Goal: Task Accomplishment & Management: Manage account settings

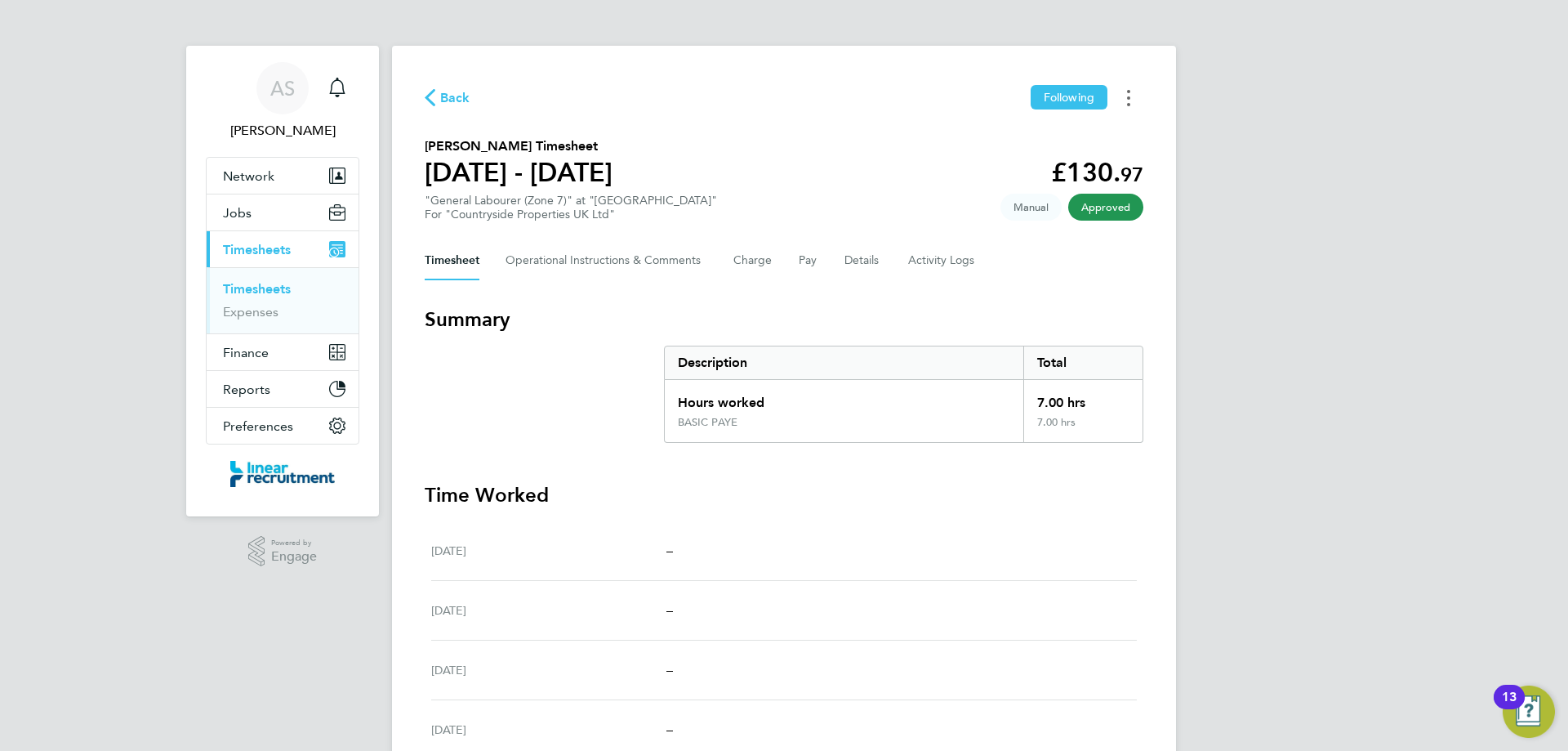
click at [1132, 109] on button "Timesheets Menu" at bounding box center [1129, 98] width 30 height 26
click at [1102, 147] on link "Download timesheet" at bounding box center [1045, 134] width 196 height 32
click at [450, 96] on span "Back" at bounding box center [455, 98] width 30 height 20
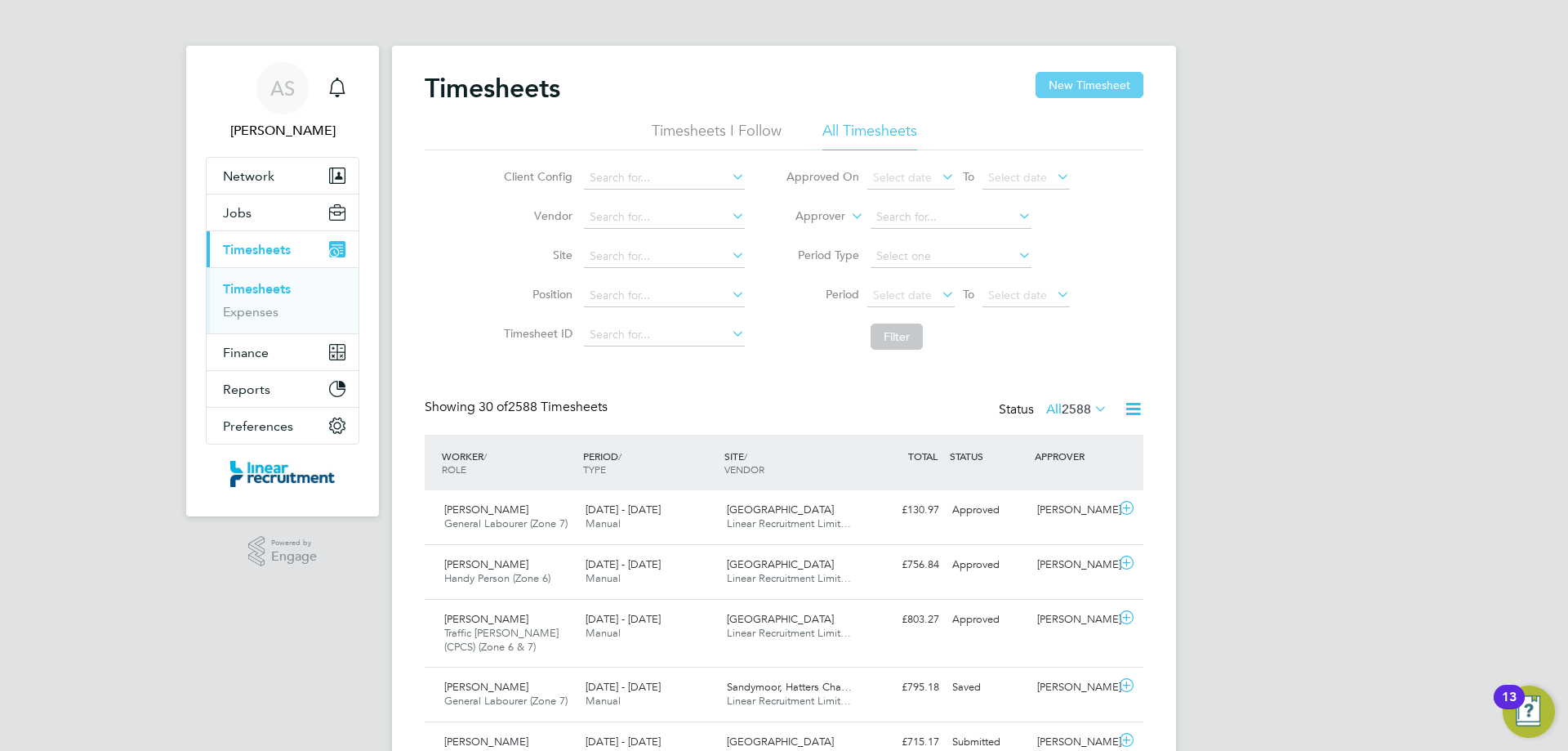
click at [1096, 90] on button "New Timesheet" at bounding box center [1089, 84] width 108 height 26
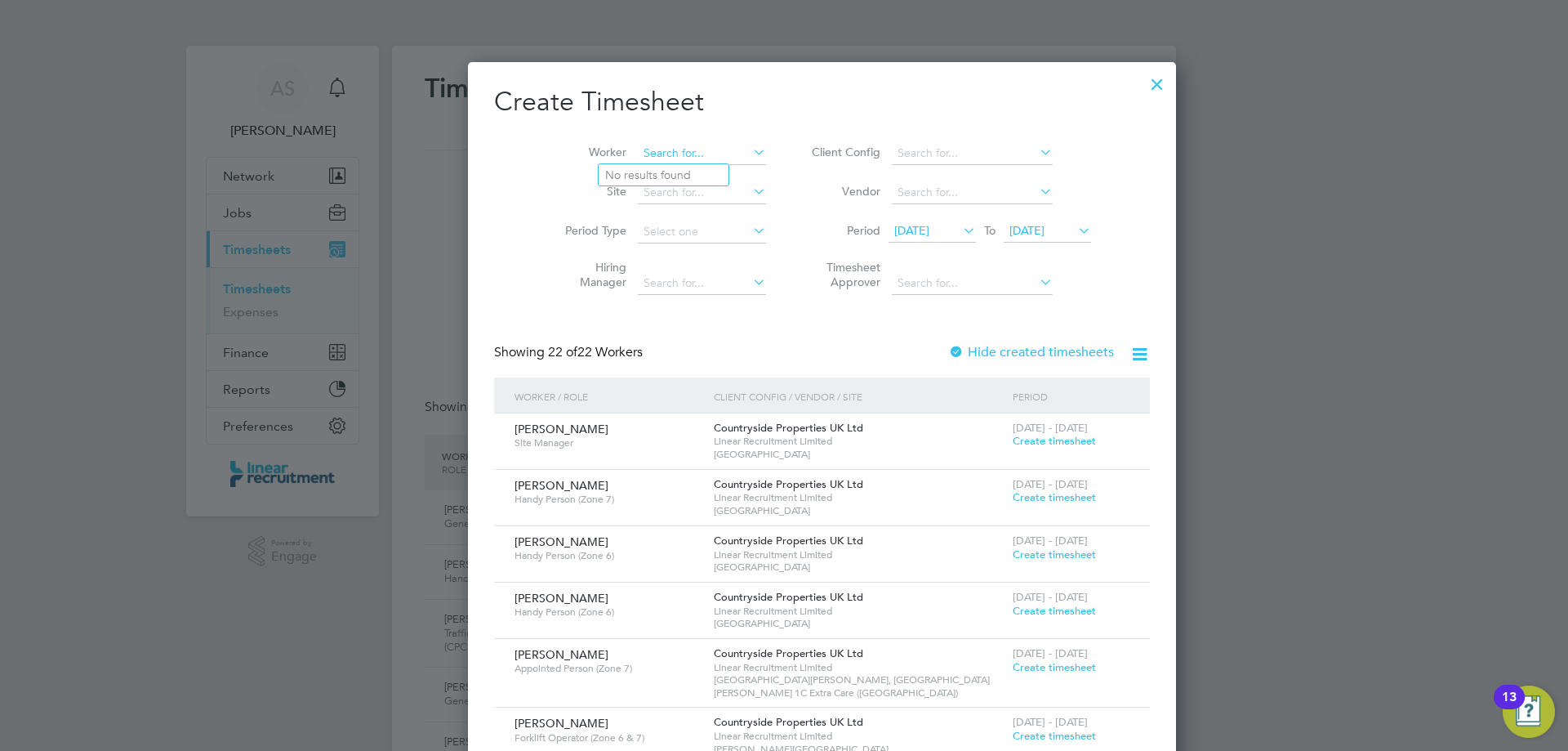
click at [638, 160] on input at bounding box center [701, 153] width 129 height 23
click at [672, 245] on li "Keith Langan" at bounding box center [699, 242] width 202 height 22
type input "Keith Langan"
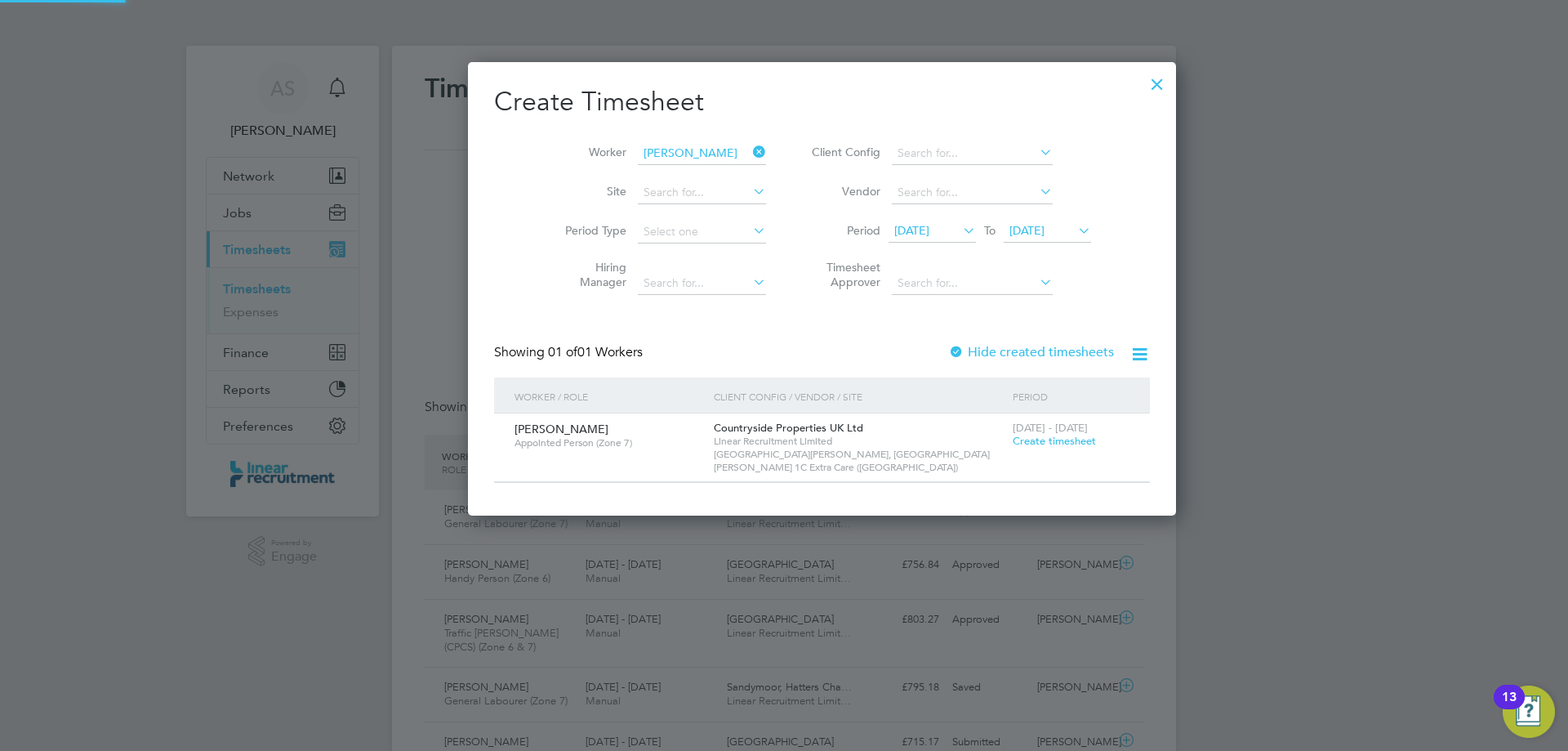
scroll to position [440, 632]
click at [1013, 434] on span "Create timesheet" at bounding box center [1055, 440] width 83 height 14
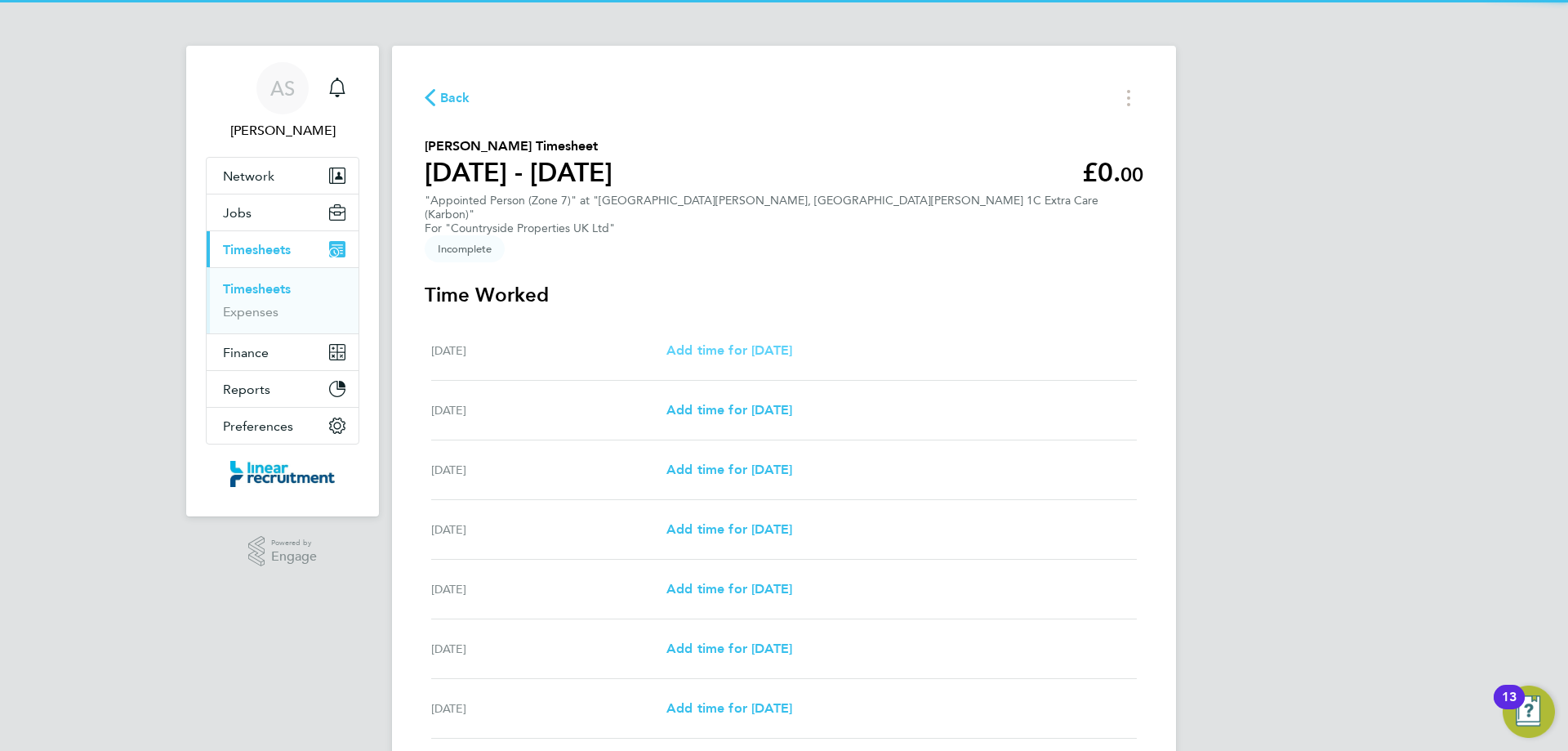
click at [715, 342] on span "Add time for Mon 25 Aug" at bounding box center [730, 350] width 126 height 15
select select "30"
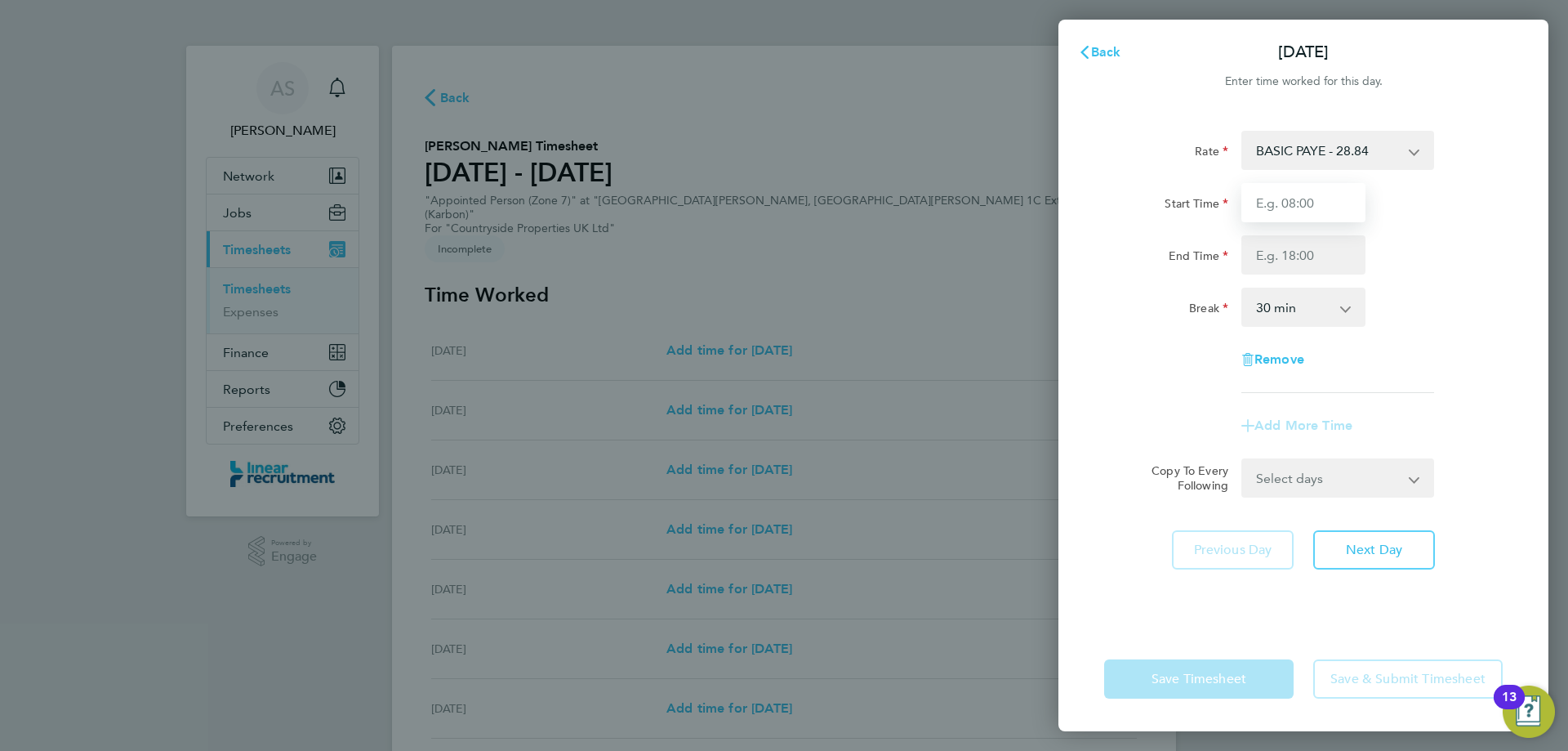
click at [1290, 194] on input "Start Time" at bounding box center [1303, 203] width 124 height 39
type input "07:30"
click at [1299, 260] on input "End Time" at bounding box center [1303, 255] width 124 height 39
type input "16:00"
click at [1437, 294] on div "Break 0 min 15 min 30 min 45 min 60 min 75 min 90 min" at bounding box center [1303, 307] width 412 height 39
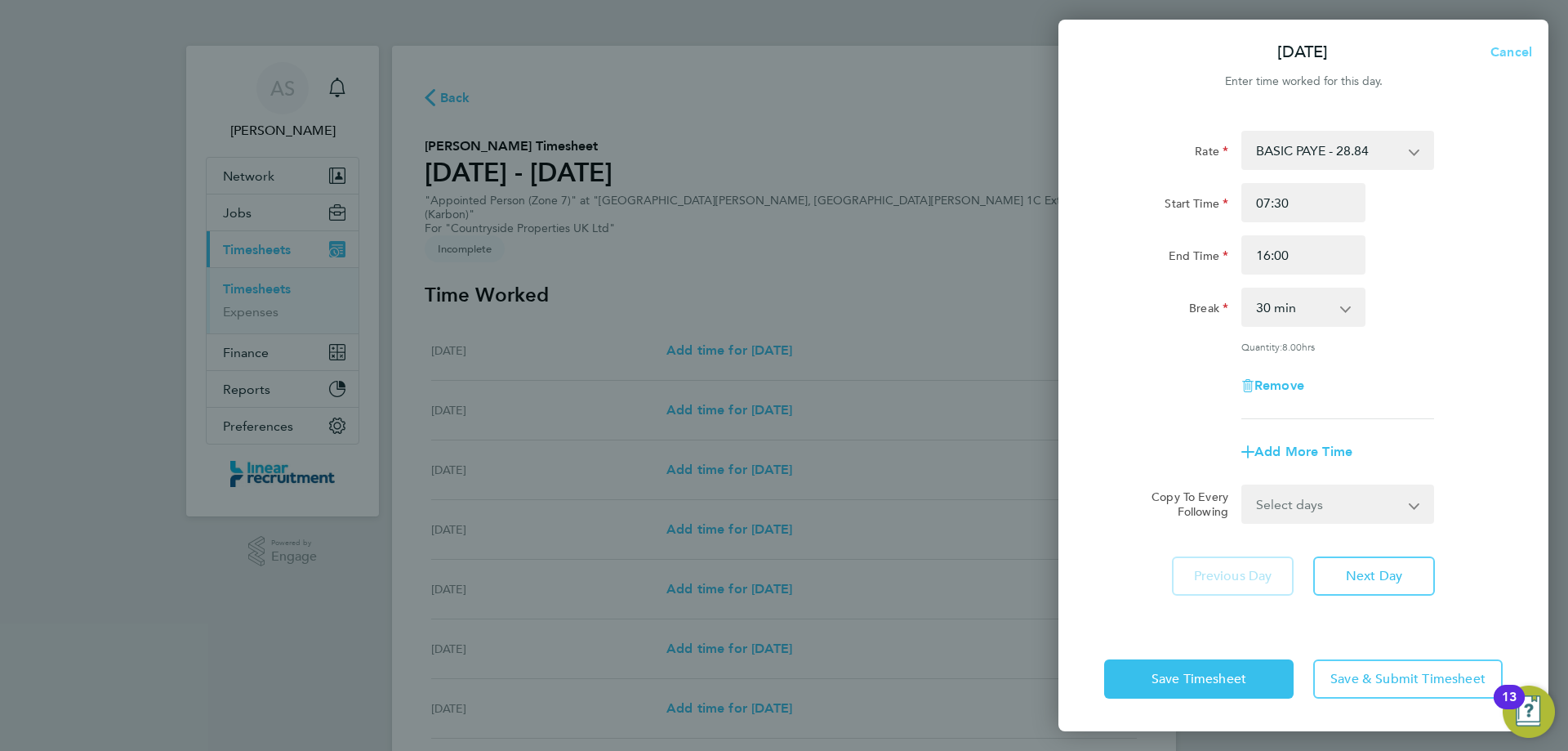
click at [1502, 56] on span "Cancel" at bounding box center [1508, 52] width 47 height 15
select select "30"
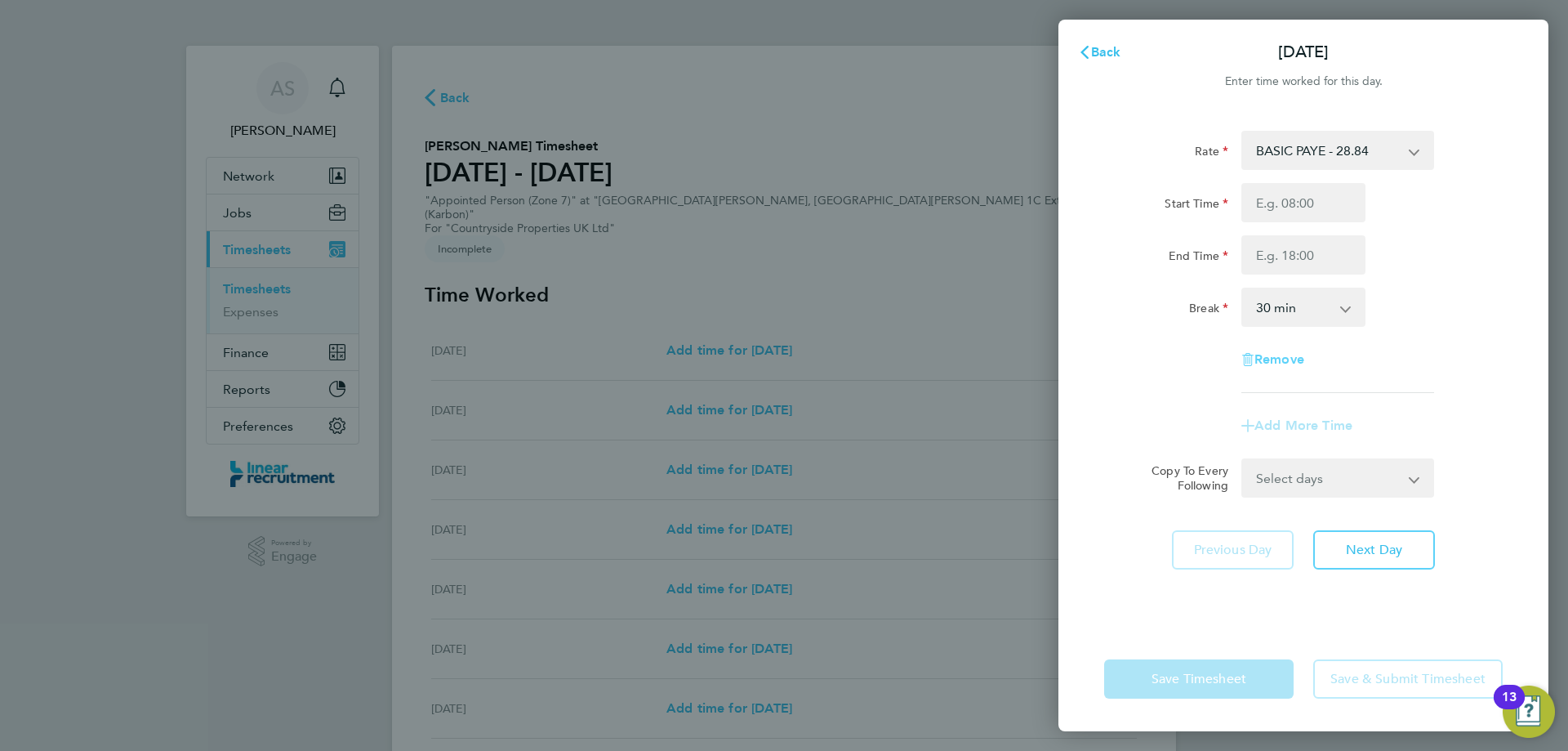
click at [1289, 364] on span "Remove" at bounding box center [1279, 359] width 50 height 15
select select "null"
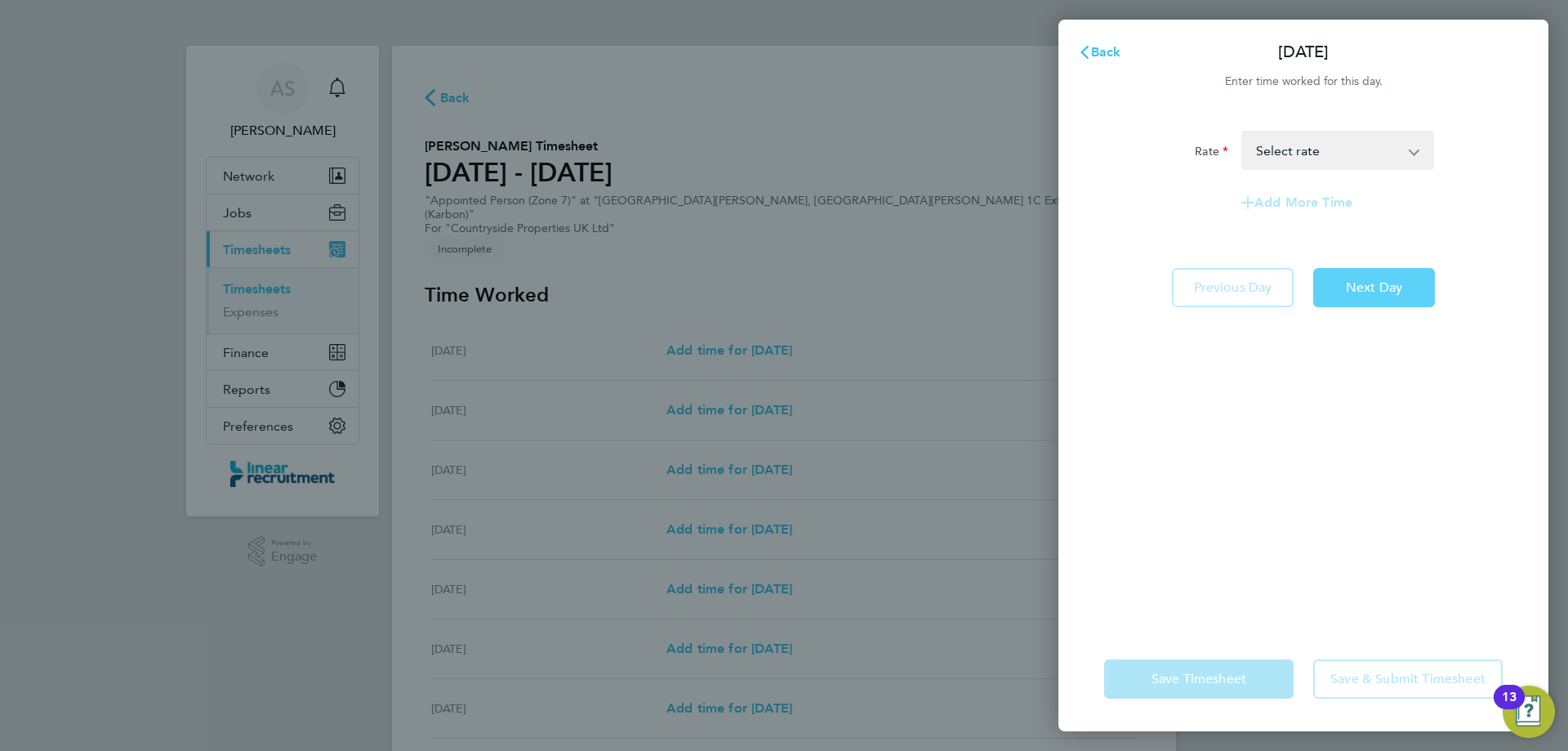
click at [1379, 288] on span "Next Day" at bounding box center [1374, 287] width 56 height 16
select select "30"
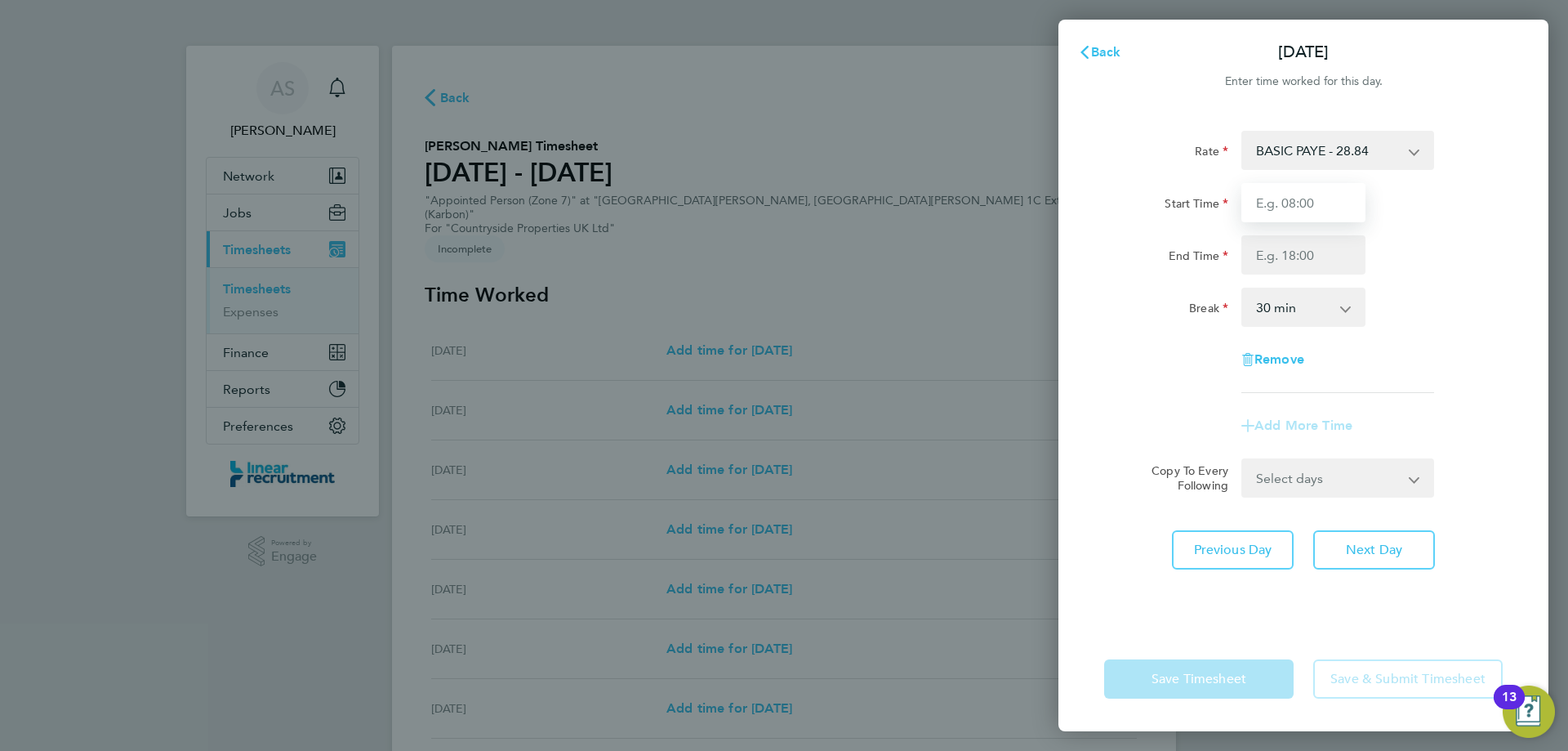
click at [1296, 215] on input "Start Time" at bounding box center [1303, 203] width 124 height 39
type input "07:30"
click at [1300, 263] on input "End Time" at bounding box center [1303, 255] width 124 height 39
type input "16:00"
click at [1416, 306] on div "Break 0 min 15 min 30 min 45 min 60 min 75 min 90 min" at bounding box center [1303, 307] width 412 height 39
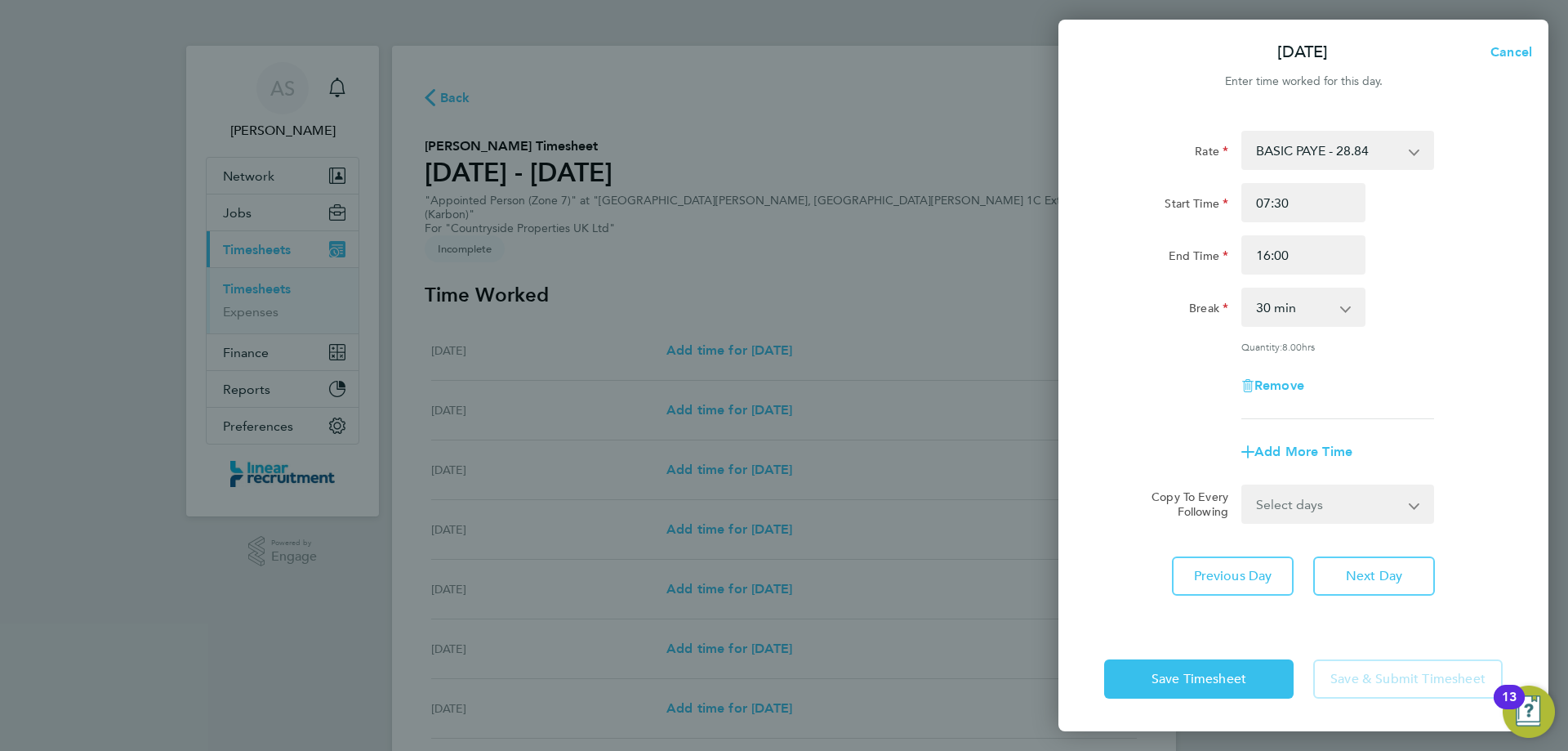
click at [1334, 495] on select "Select days Day Weekday (Mon-Fri) Weekend (Sat-Sun) Wednesday Thursday Friday S…" at bounding box center [1328, 504] width 171 height 36
select select "DAY"
click at [1243, 486] on select "Select days Day Weekday (Mon-Fri) Weekend (Sat-Sun) Wednesday Thursday Friday S…" at bounding box center [1328, 504] width 171 height 36
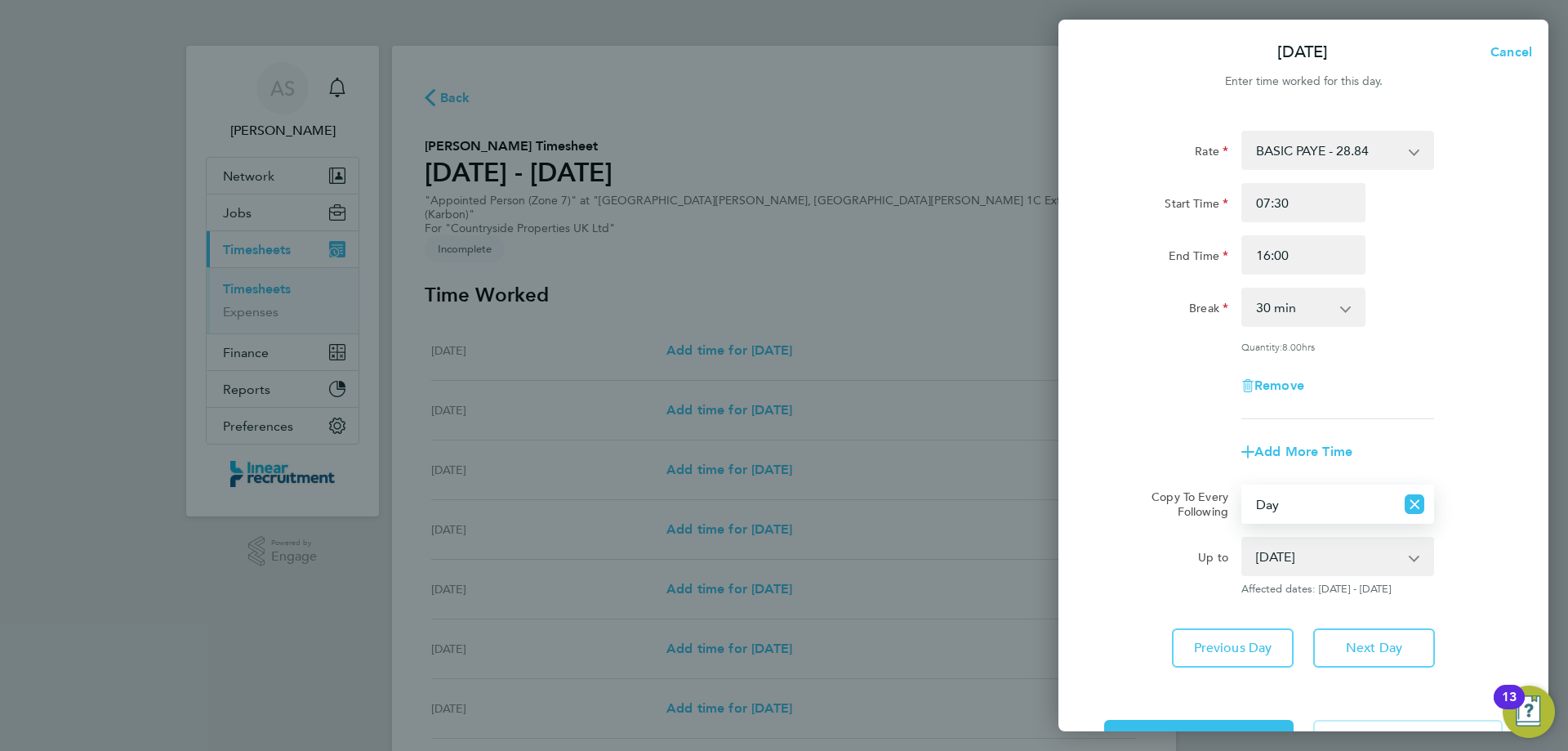
drag, startPoint x: 1326, startPoint y: 519, endPoint x: 1310, endPoint y: 565, distance: 48.7
click at [1310, 551] on select "27 Aug 2025 28 Aug 2025 29 Aug 2025 30 Aug 2025 31 Aug 2025" at bounding box center [1328, 556] width 170 height 36
select select "2025-08-28"
click at [1243, 538] on select "27 Aug 2025 28 Aug 2025 29 Aug 2025 30 Aug 2025 31 Aug 2025" at bounding box center [1328, 556] width 170 height 36
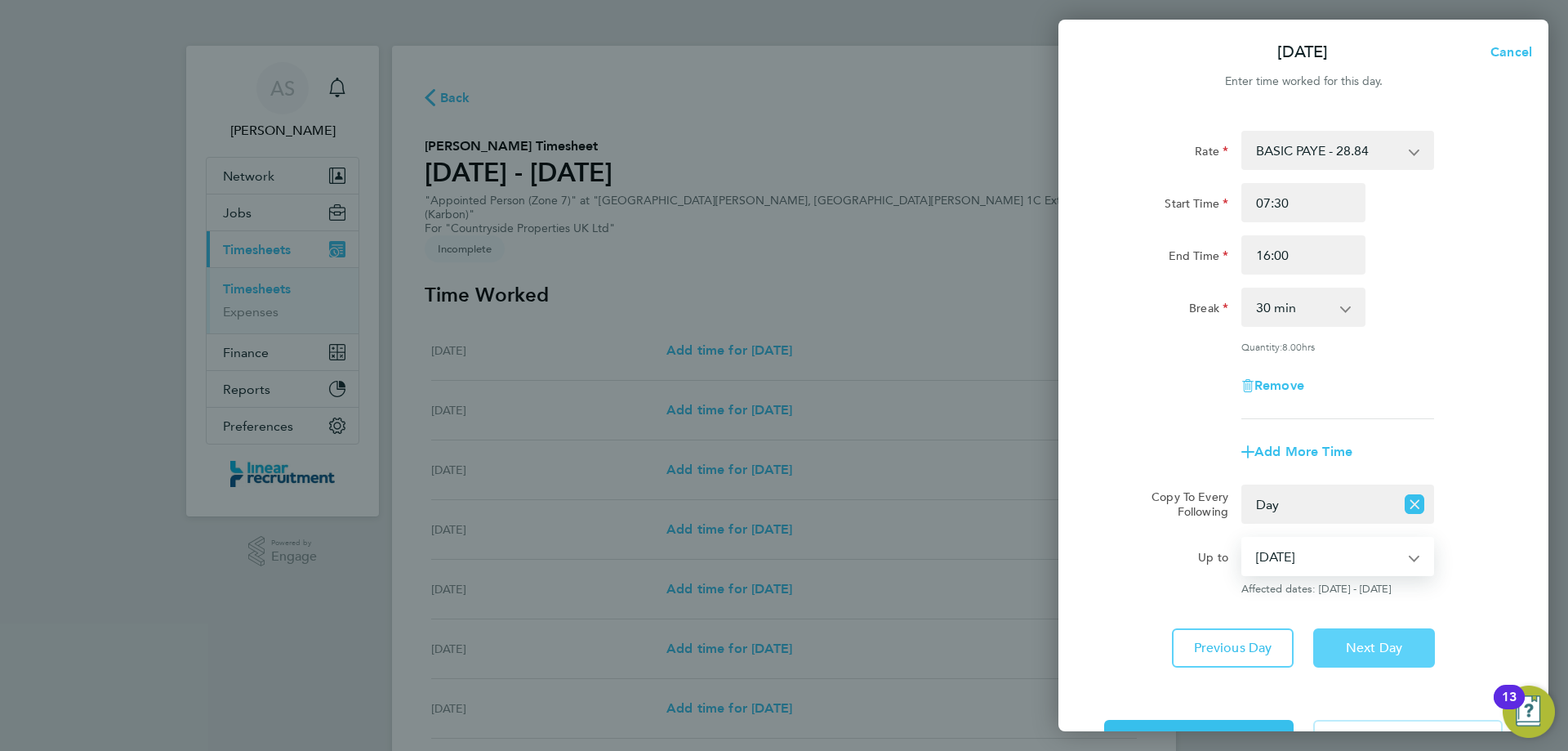
scroll to position [59, 0]
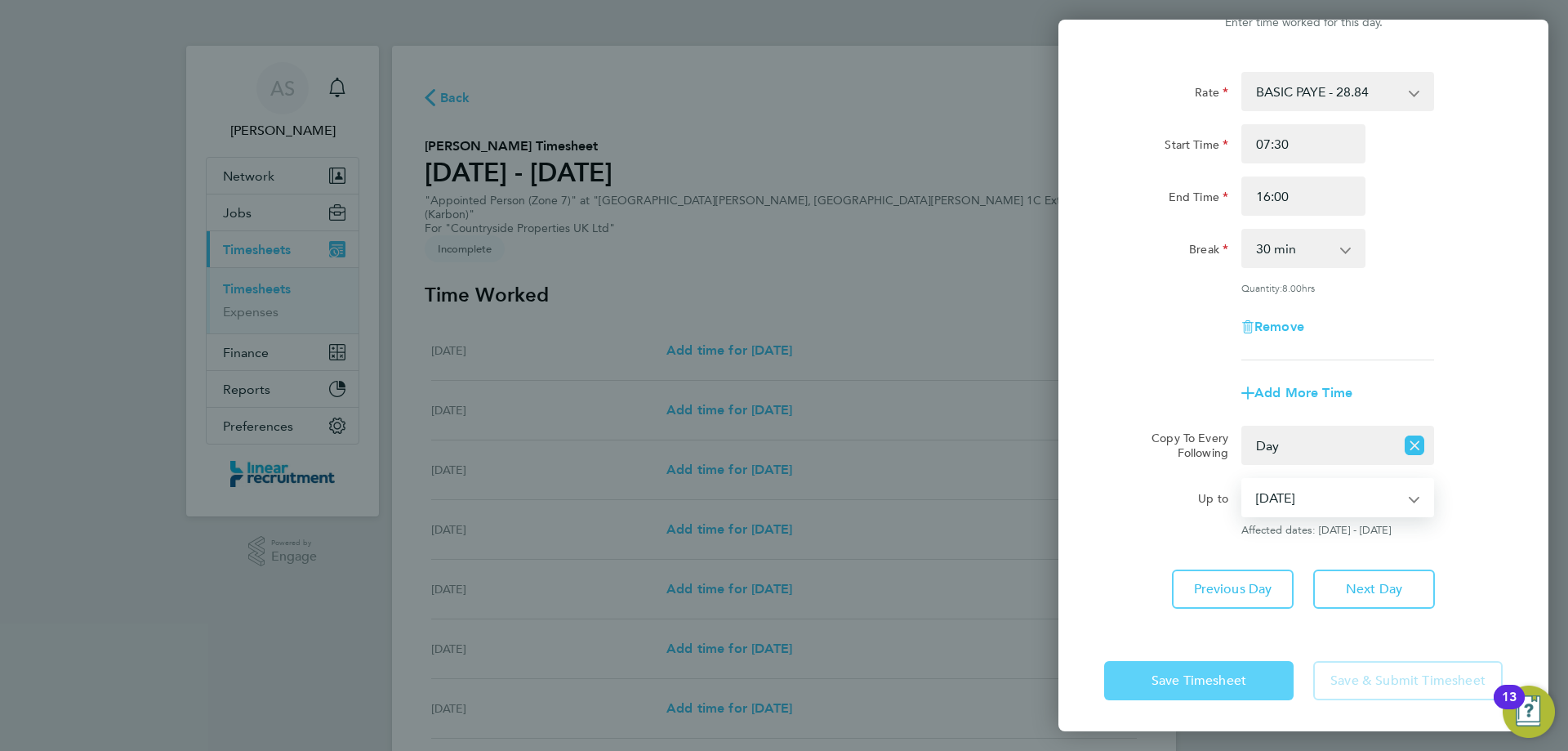
click at [1180, 686] on span "Save Timesheet" at bounding box center [1199, 680] width 94 height 16
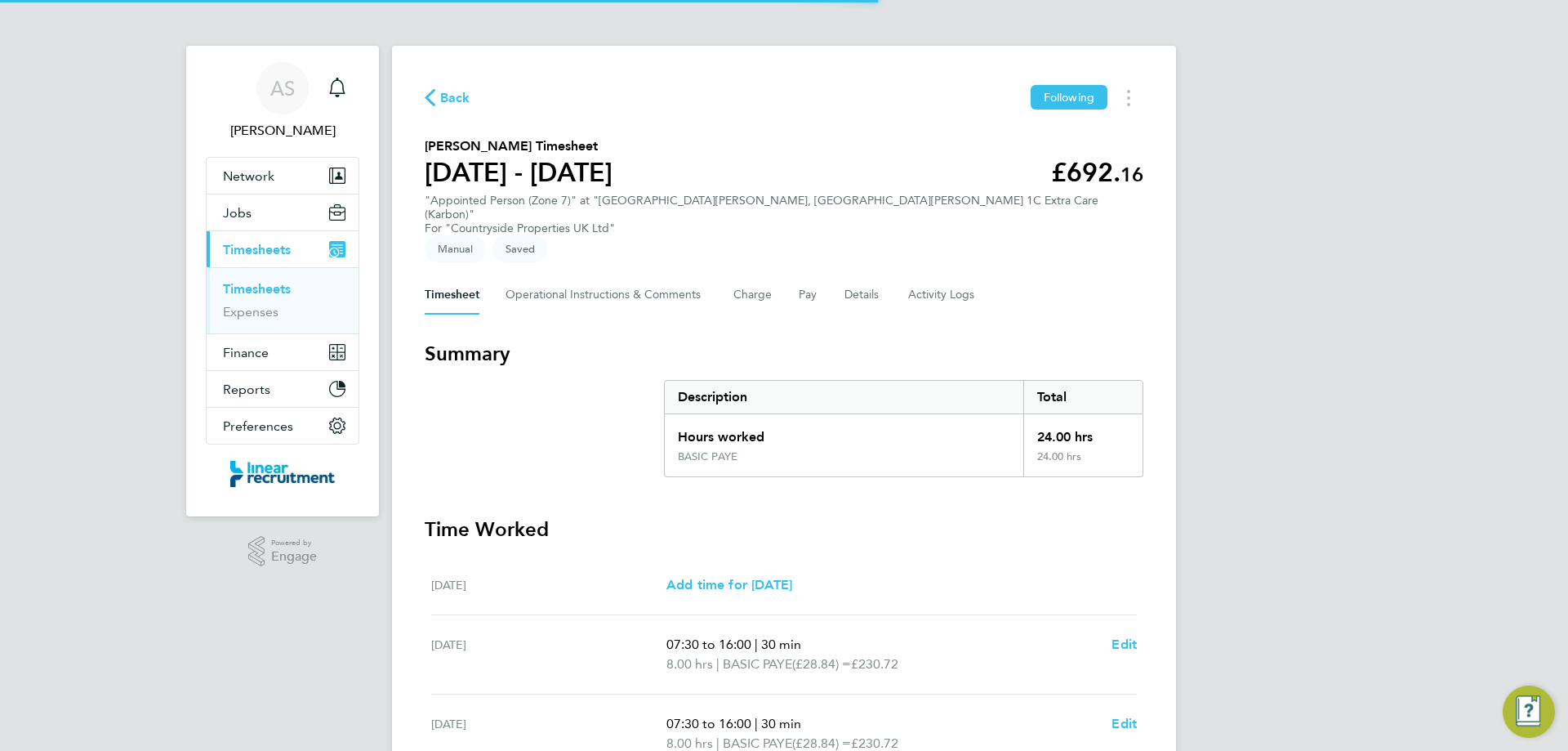
scroll to position [391, 0]
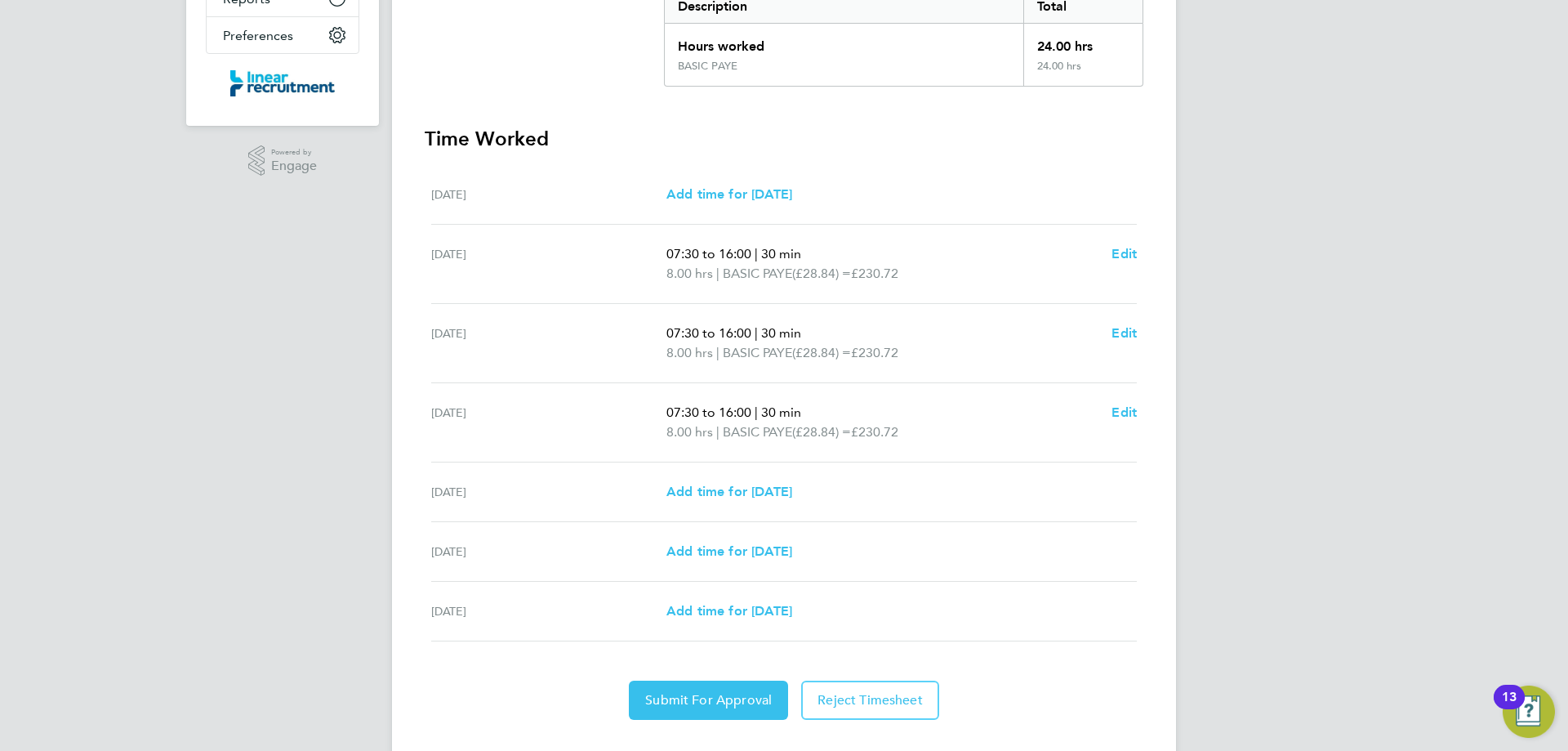
click at [710, 462] on div "Fri 29 Aug Add time for Fri 29 Aug Add time for Fri 29 Aug" at bounding box center [784, 492] width 706 height 60
click at [724, 482] on link "Add time for Fri 29 Aug" at bounding box center [730, 491] width 126 height 20
select select "30"
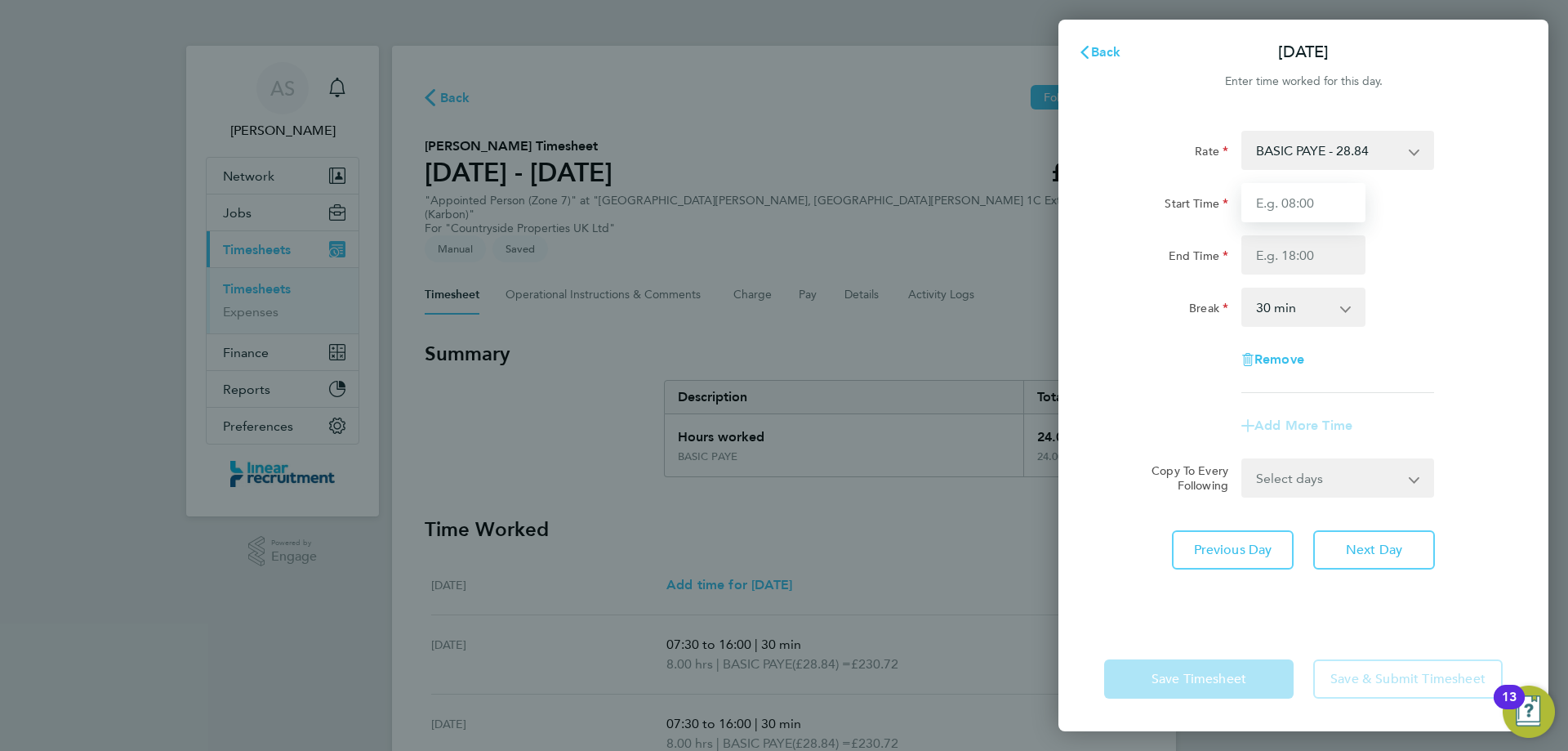
click at [1291, 197] on input "Start Time" at bounding box center [1303, 203] width 124 height 39
type input "07:30"
click at [1297, 251] on input "End Time" at bounding box center [1303, 255] width 124 height 39
type input "15:00"
click at [1468, 344] on div "Rate BASIC PAYE - 28.84 Start Time 07:30 End Time 15:00 Break 0 min 15 min 30 m…" at bounding box center [1303, 261] width 398 height 262
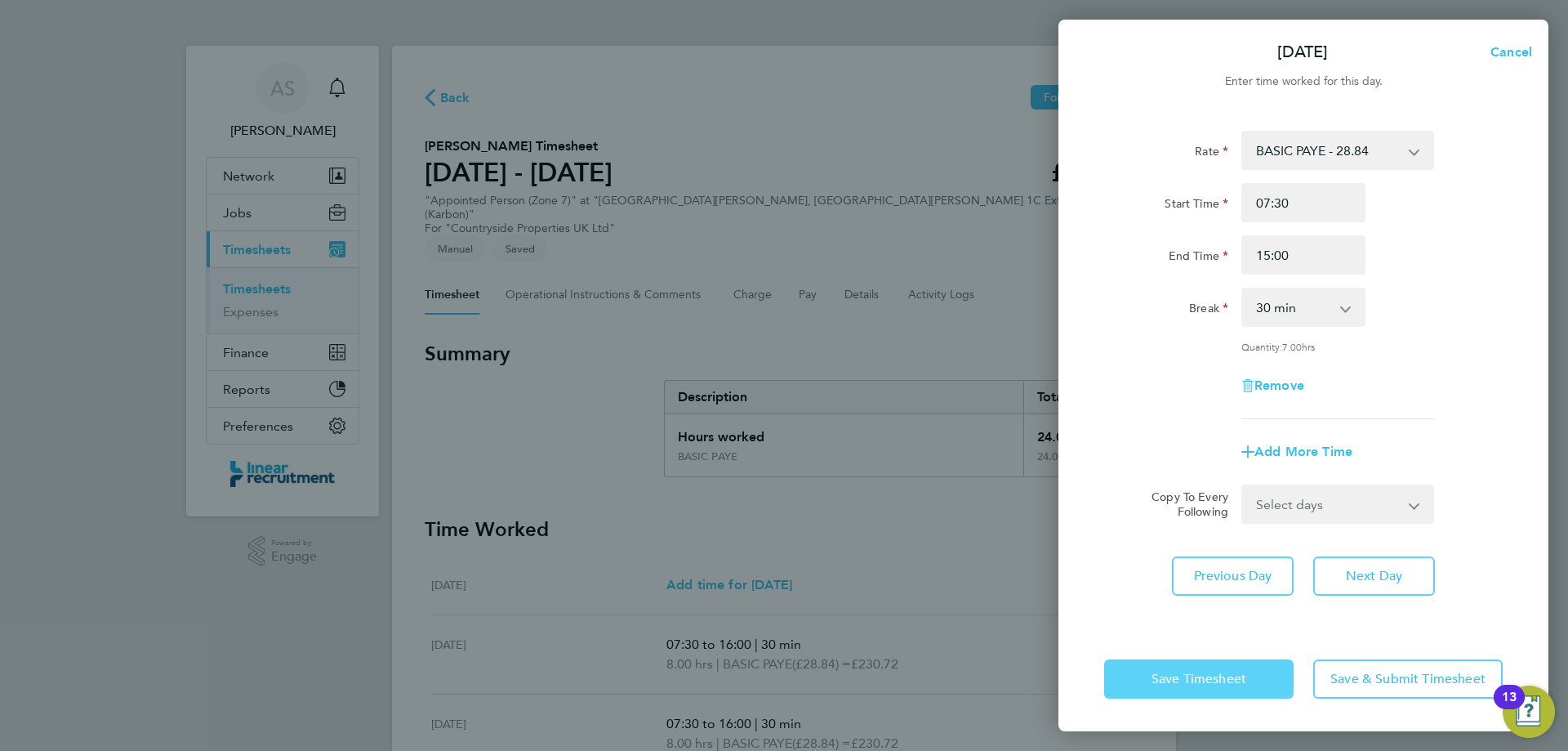
click at [1204, 671] on span "Save Timesheet" at bounding box center [1199, 679] width 94 height 16
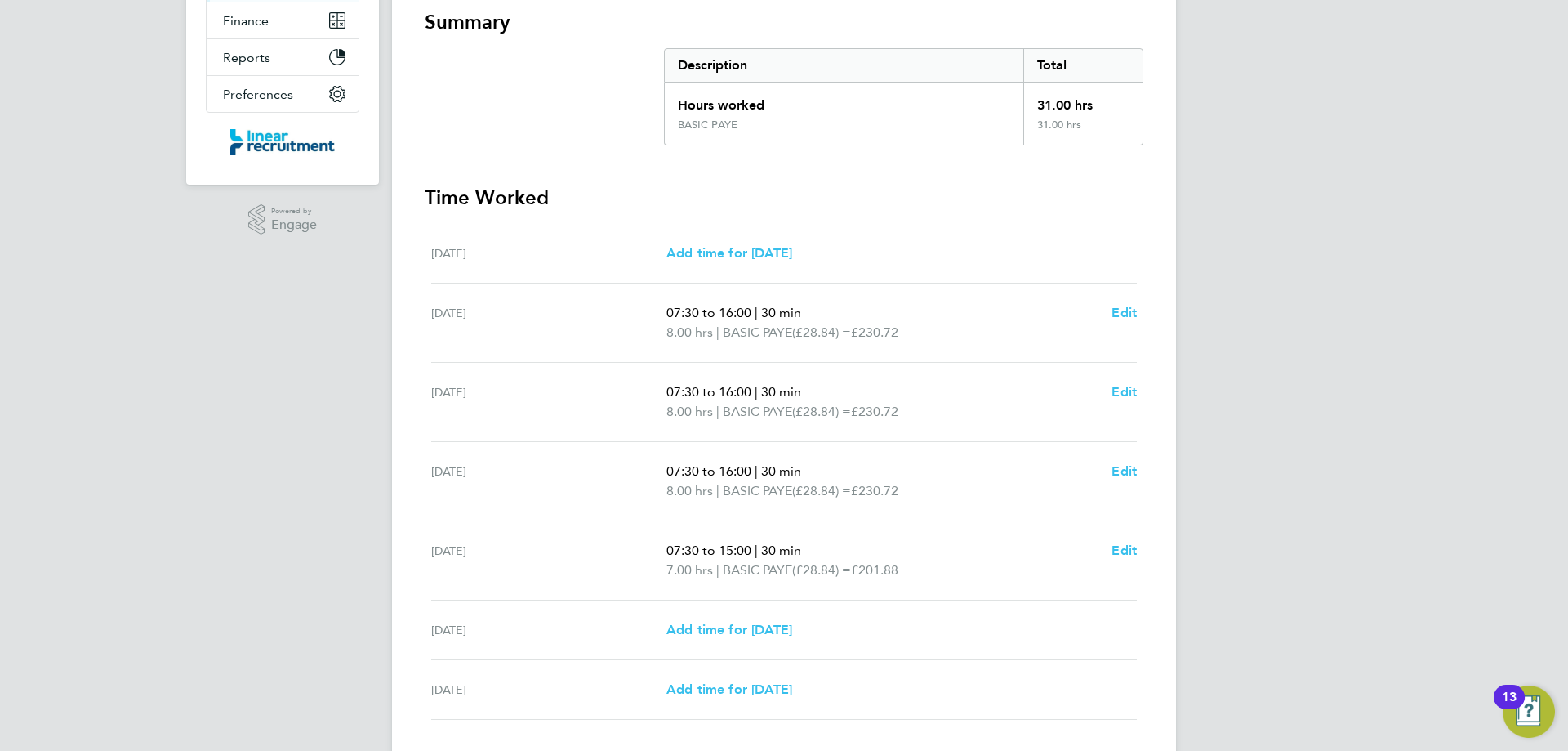
scroll to position [410, 0]
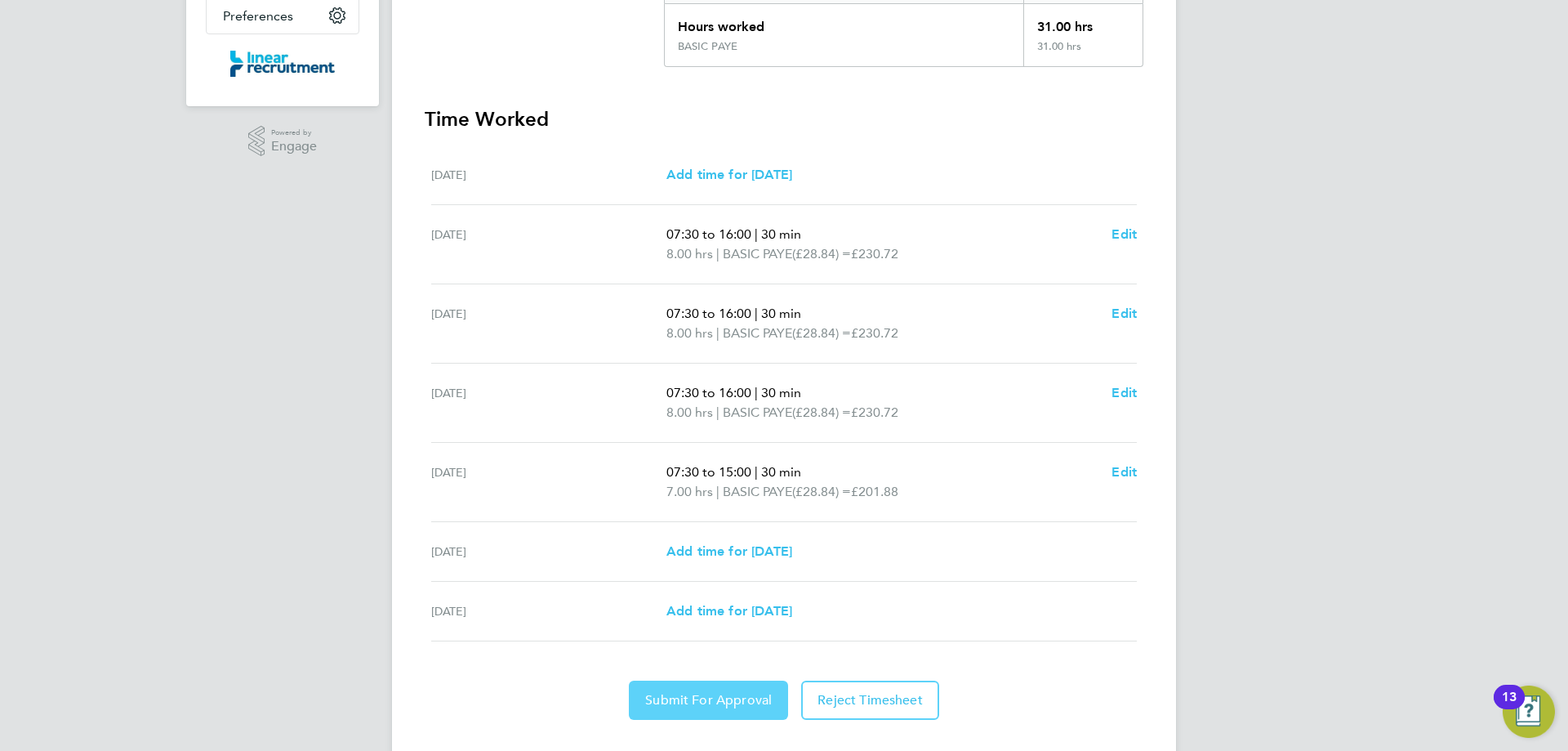
click at [753, 692] on span "Submit For Approval" at bounding box center [708, 700] width 127 height 16
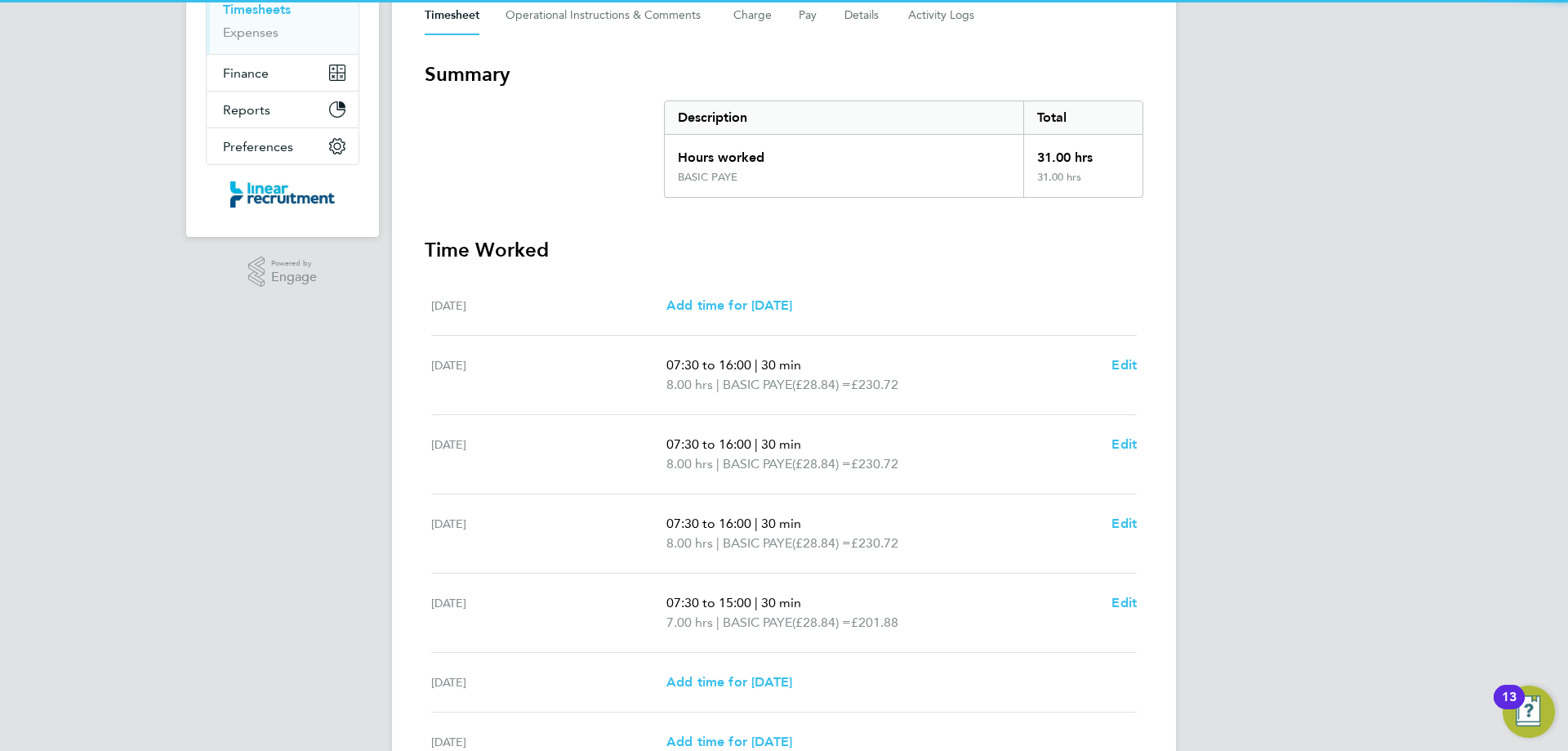
scroll to position [0, 0]
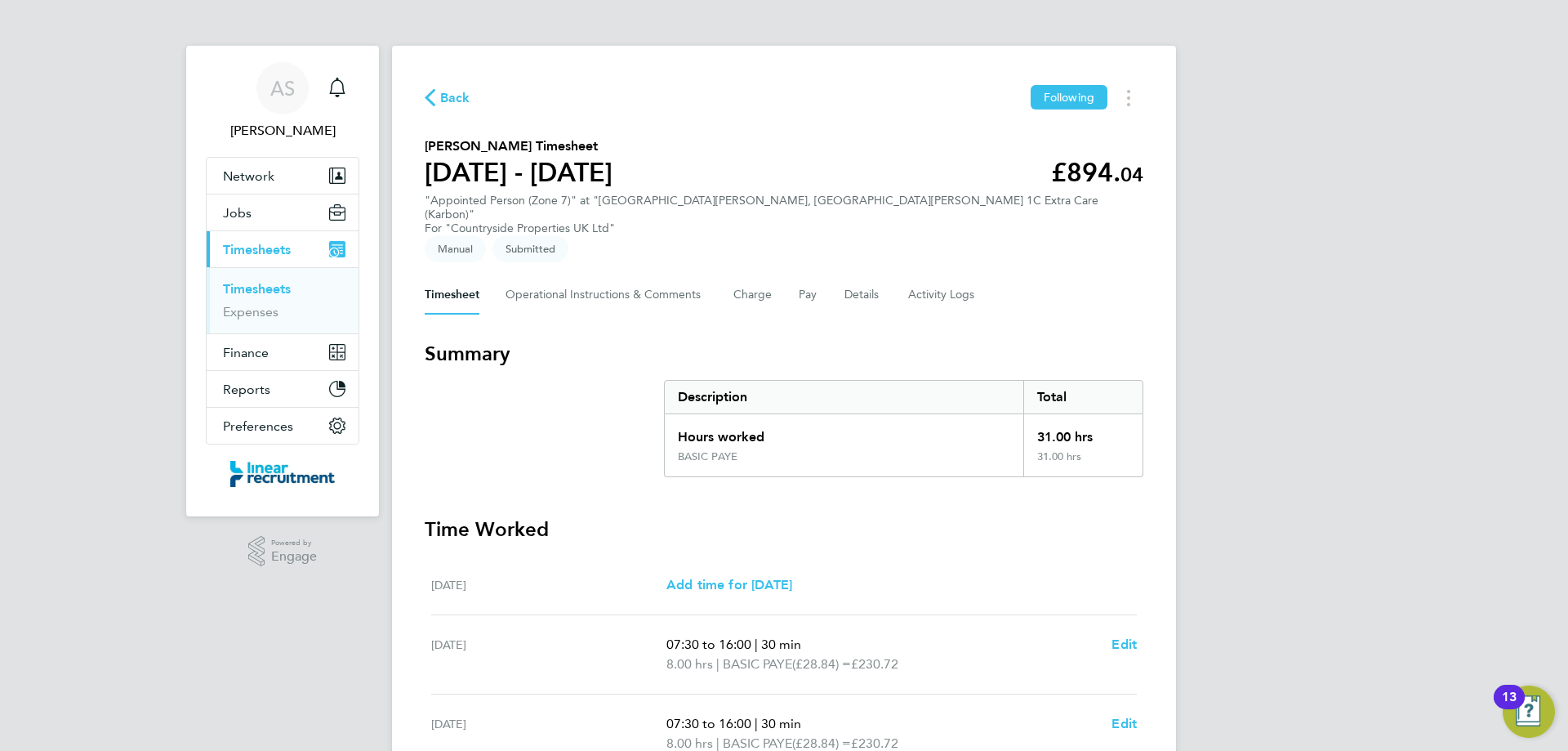
click at [444, 100] on span "Back" at bounding box center [455, 98] width 30 height 20
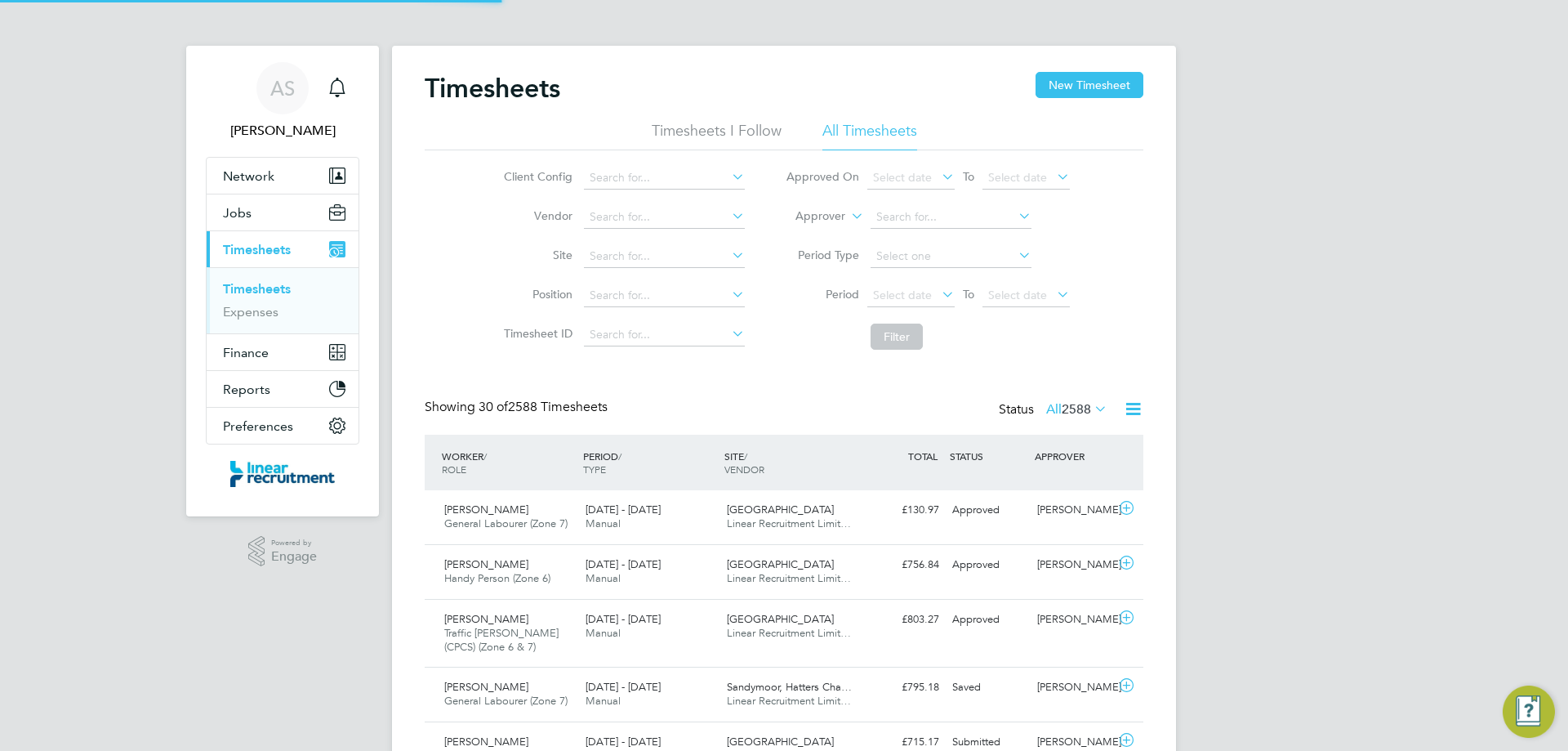
scroll to position [54, 142]
click at [1063, 91] on button "New Timesheet" at bounding box center [1089, 84] width 108 height 26
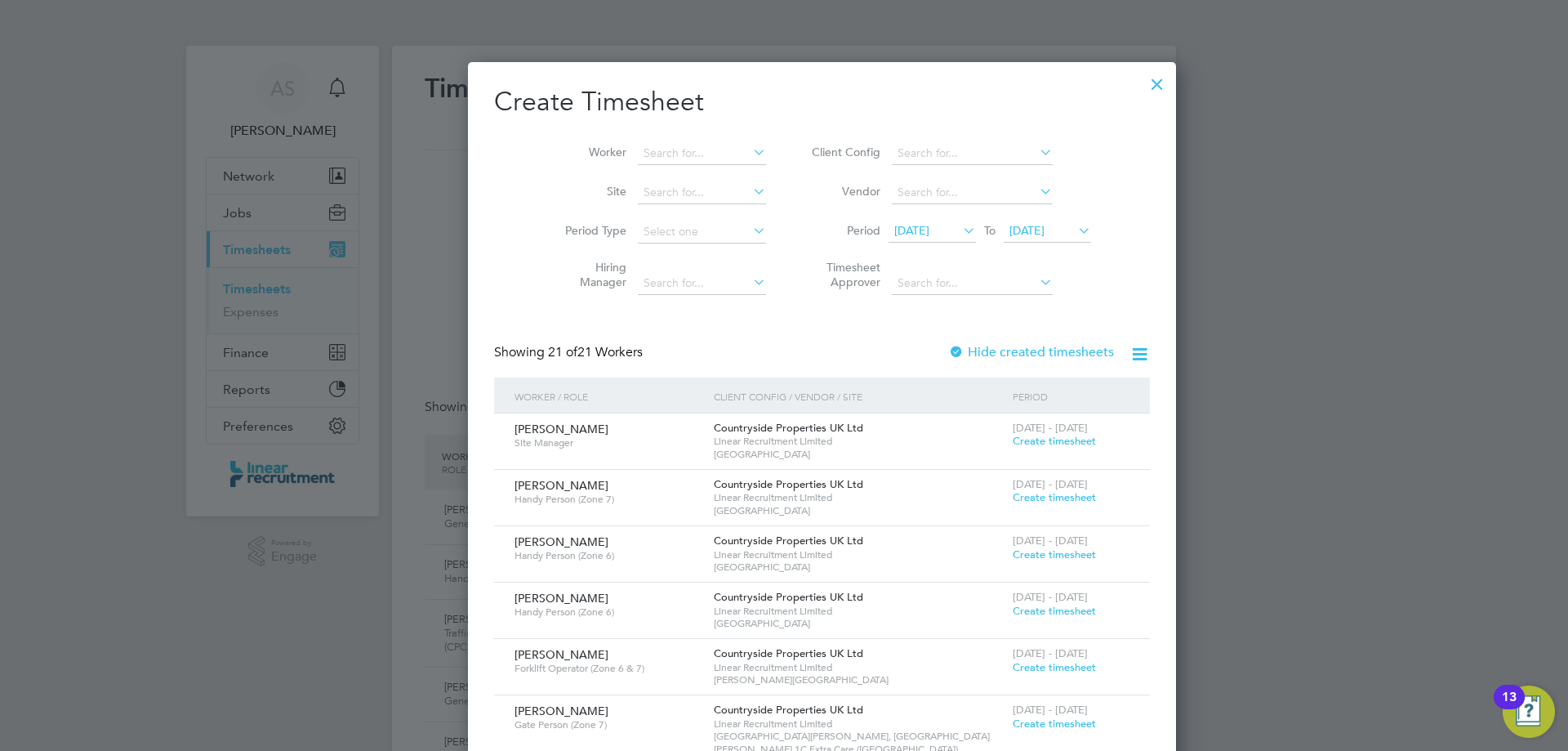
click at [624, 140] on li "Worker" at bounding box center [659, 153] width 254 height 39
click at [653, 148] on input at bounding box center [701, 153] width 129 height 23
click at [699, 175] on b "Watlow" at bounding box center [719, 175] width 42 height 14
type input "David Watlow"
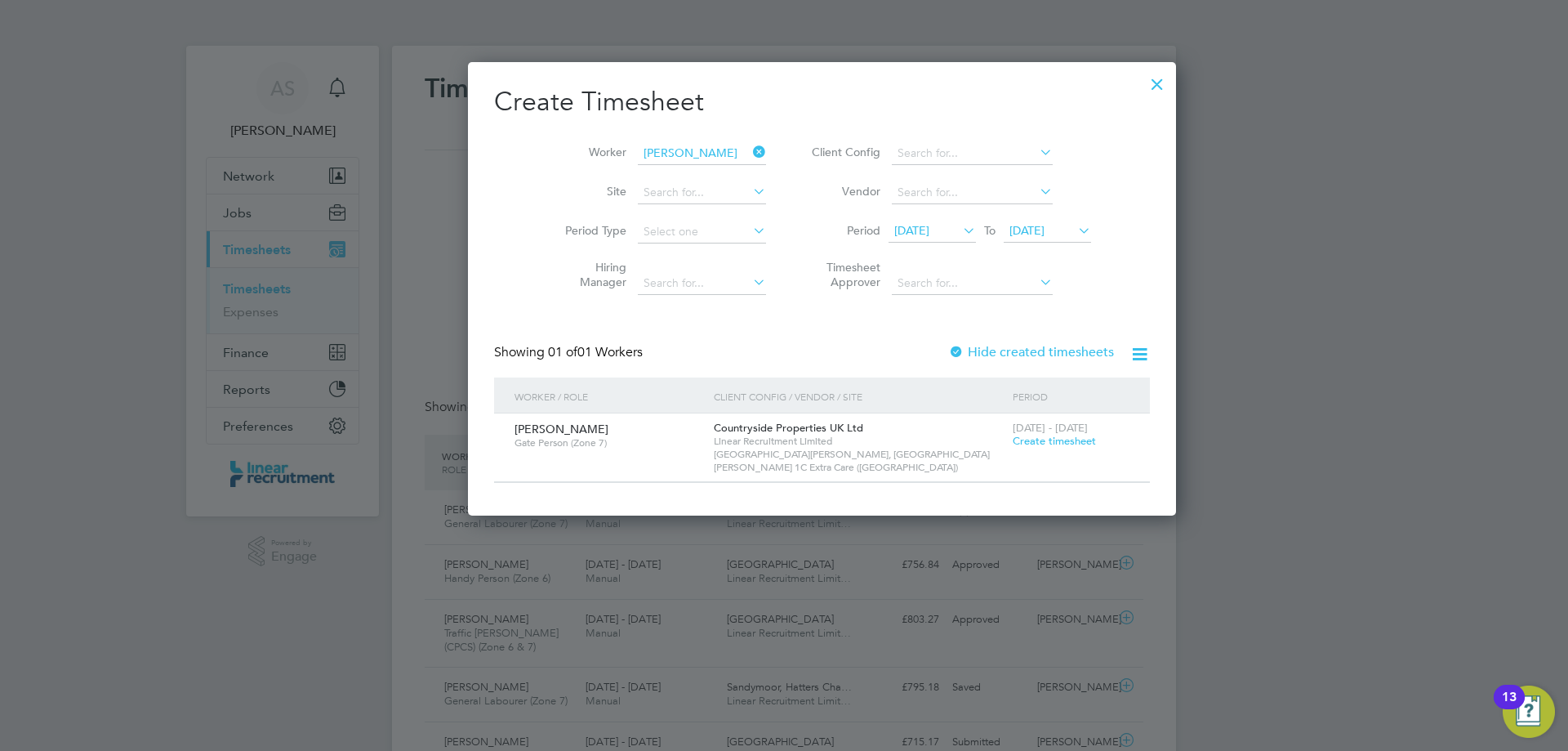
click at [1013, 444] on span "Create timesheet" at bounding box center [1055, 440] width 83 height 14
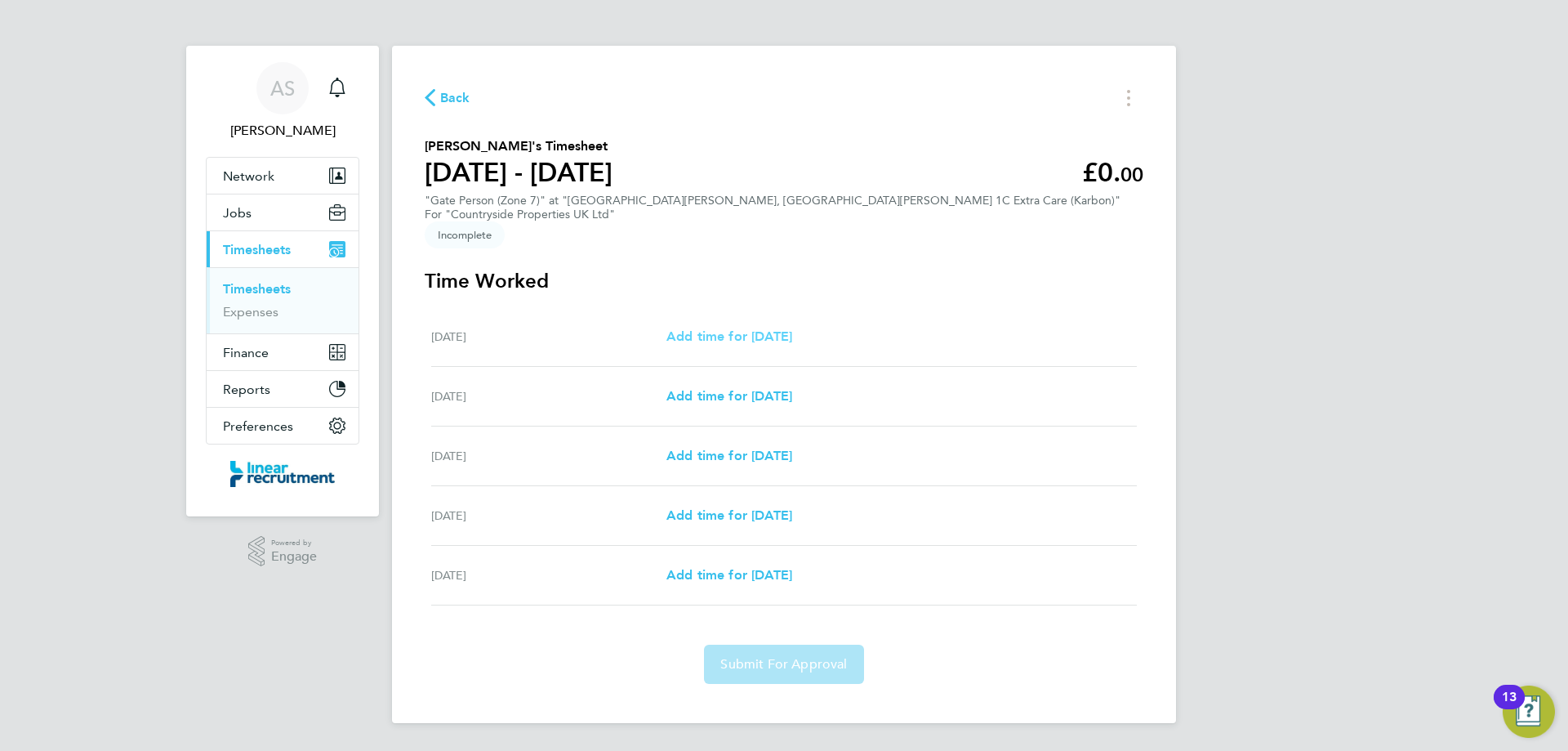
click at [767, 329] on span "Add time for Mon 25 Aug" at bounding box center [730, 336] width 126 height 15
select select "30"
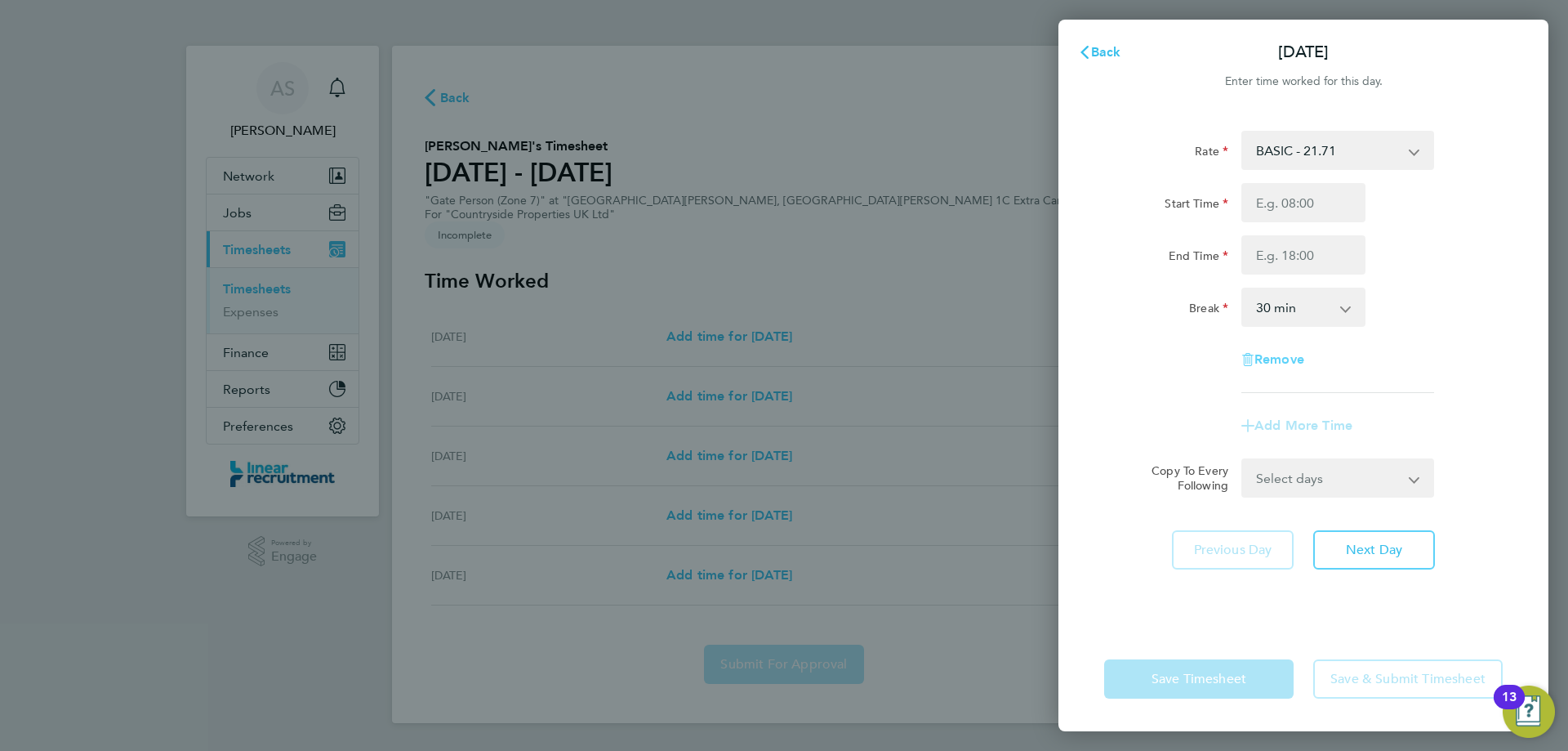
click at [1286, 366] on span "Remove" at bounding box center [1279, 359] width 50 height 15
select select "null"
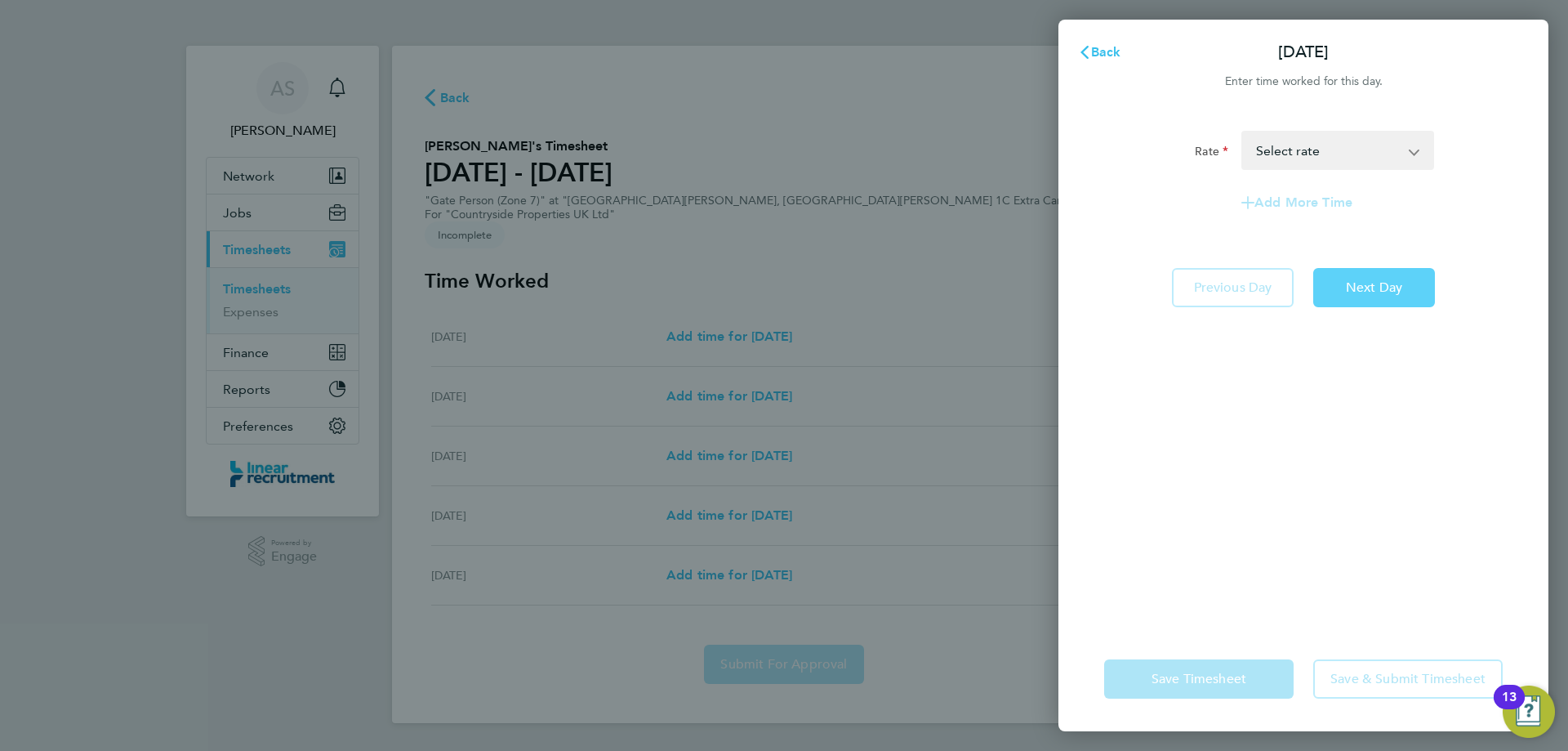
click at [1361, 272] on button "Next Day" at bounding box center [1374, 288] width 122 height 39
select select "30"
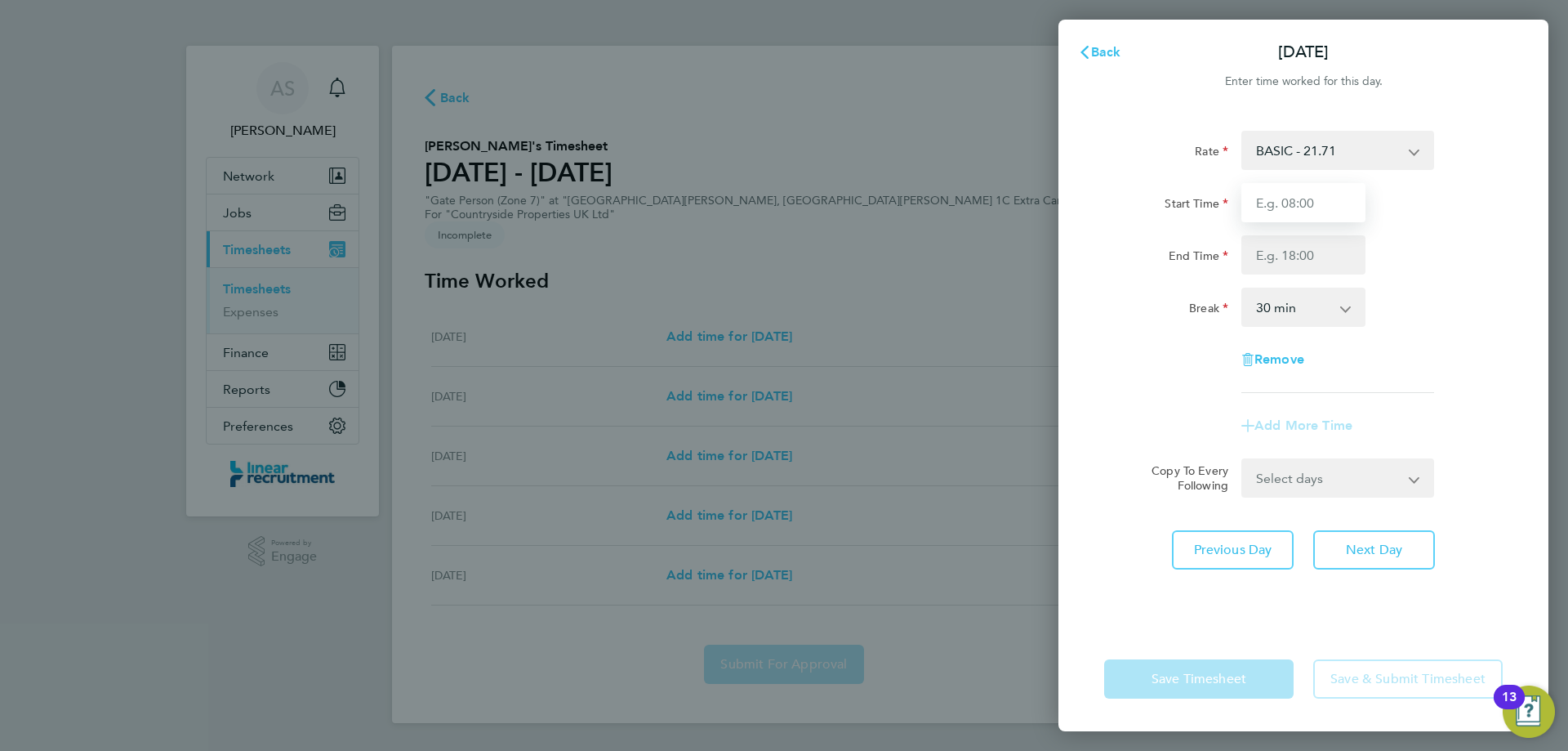
drag, startPoint x: 1298, startPoint y: 198, endPoint x: 1316, endPoint y: 215, distance: 24.8
click at [1298, 198] on input "Start Time" at bounding box center [1303, 203] width 124 height 39
type input "07:30"
click at [1313, 249] on input "End Time" at bounding box center [1303, 255] width 124 height 39
type input "16:30"
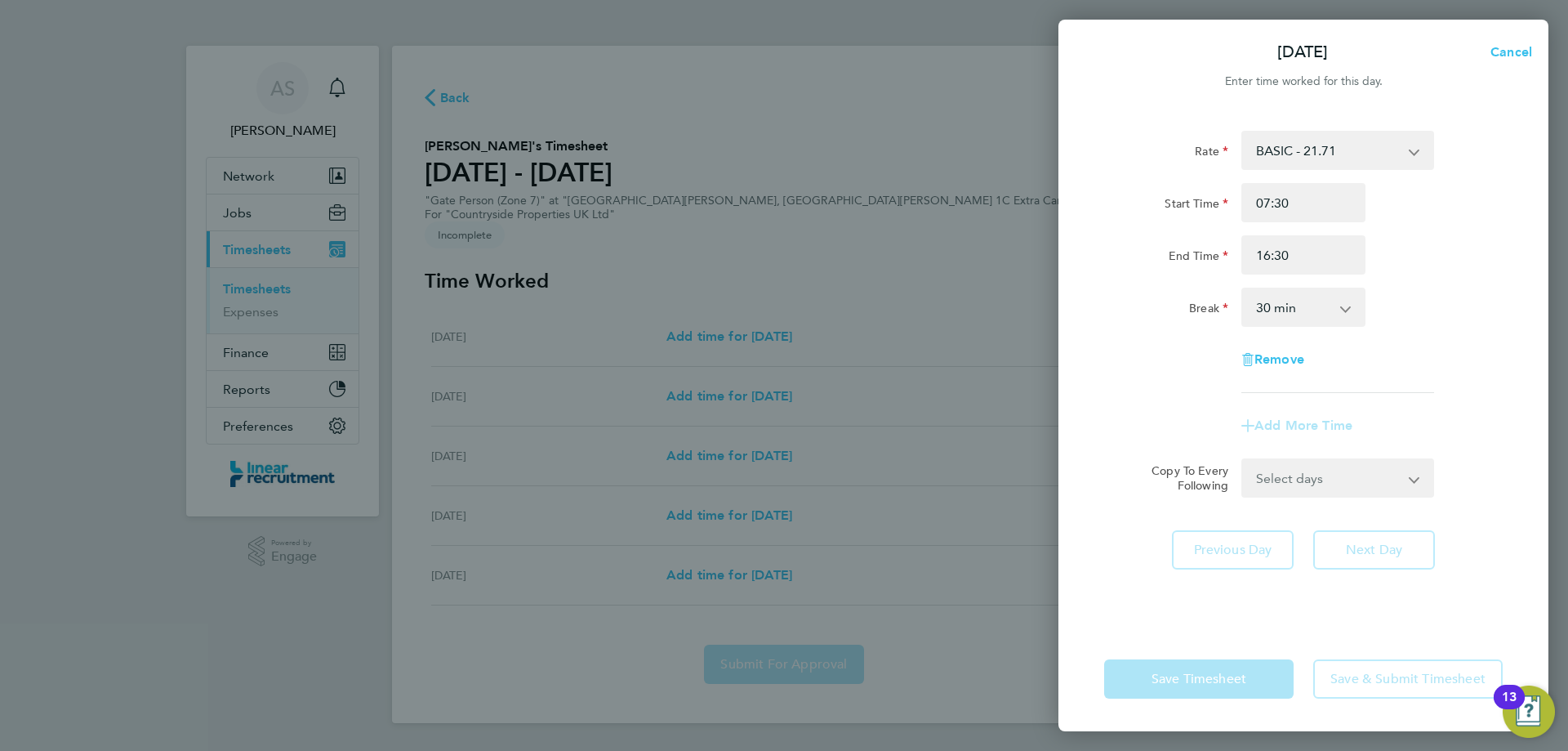
click at [1457, 291] on div "Break 0 min 15 min 30 min 45 min 60 min 75 min 90 min" at bounding box center [1303, 307] width 412 height 39
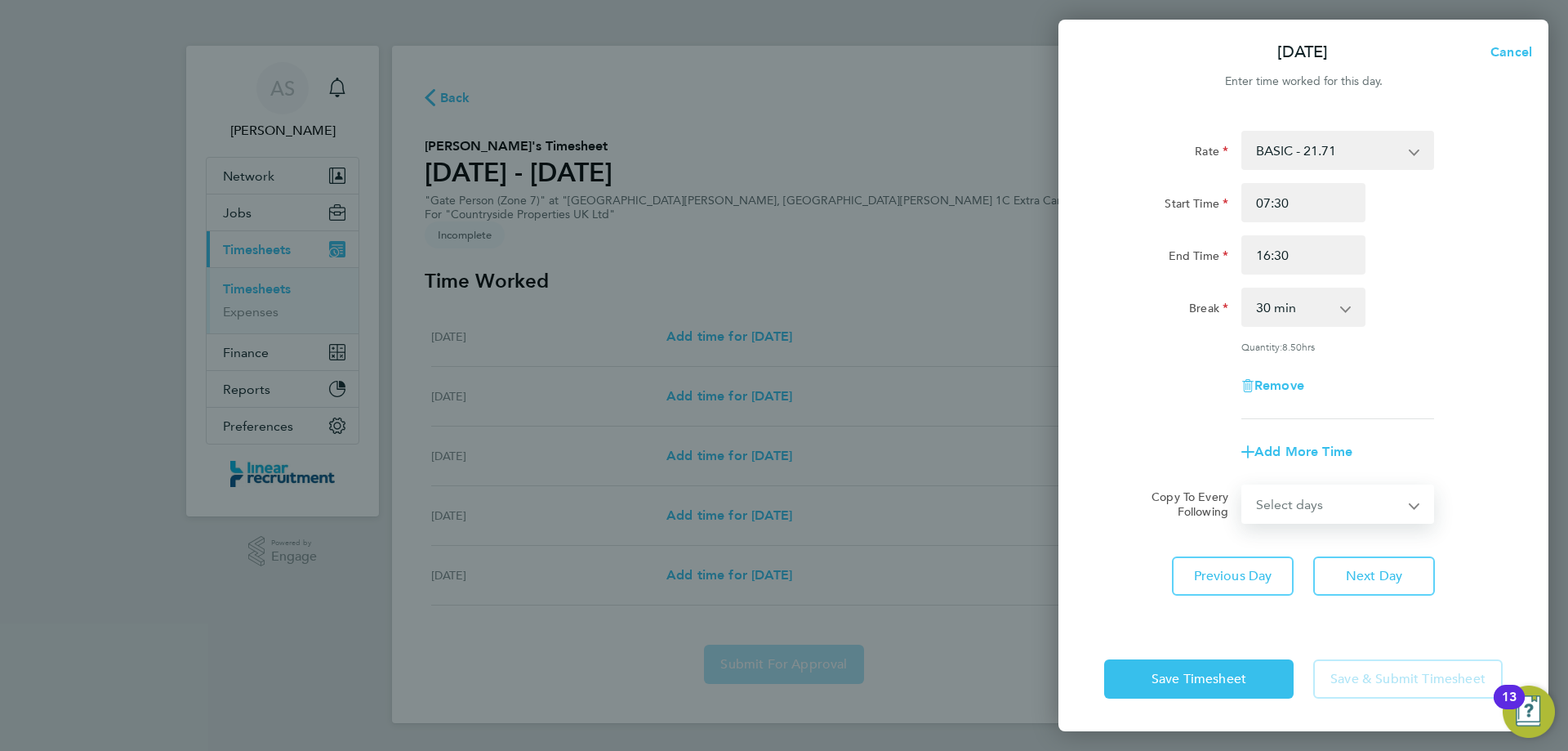
click at [1346, 504] on select "Select days Day Wednesday Thursday Friday" at bounding box center [1328, 504] width 171 height 36
select select "WED"
click at [1243, 486] on select "Select days Day Wednesday Thursday Friday" at bounding box center [1328, 504] width 171 height 36
select select "2025-08-29"
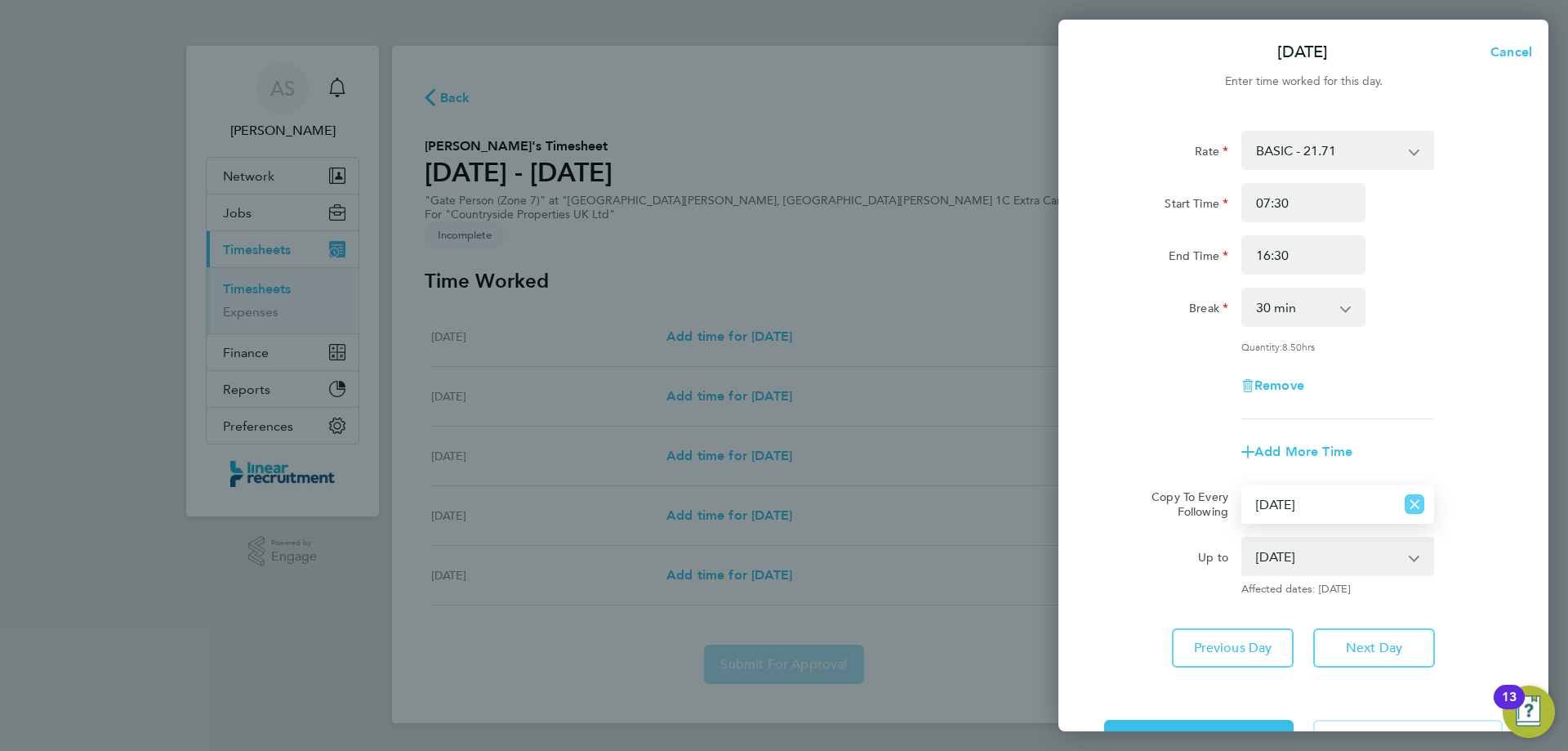
click at [1419, 502] on icon "Reset selection" at bounding box center [1414, 503] width 20 height 20
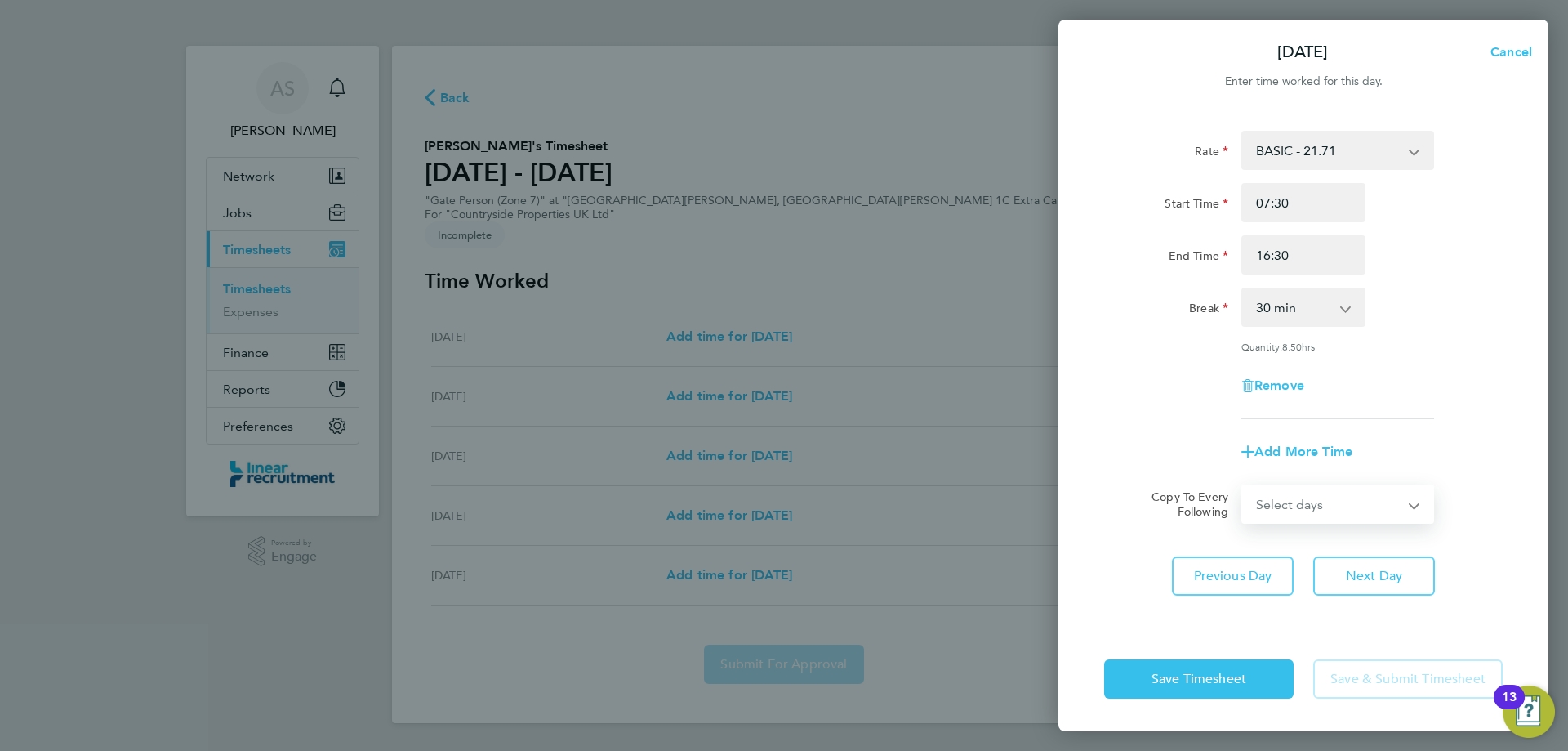
click at [1336, 505] on select "Select days Day Wednesday Thursday Friday" at bounding box center [1328, 504] width 171 height 36
select select "DAY"
click at [1243, 486] on select "Select days Day Wednesday Thursday Friday" at bounding box center [1328, 504] width 171 height 36
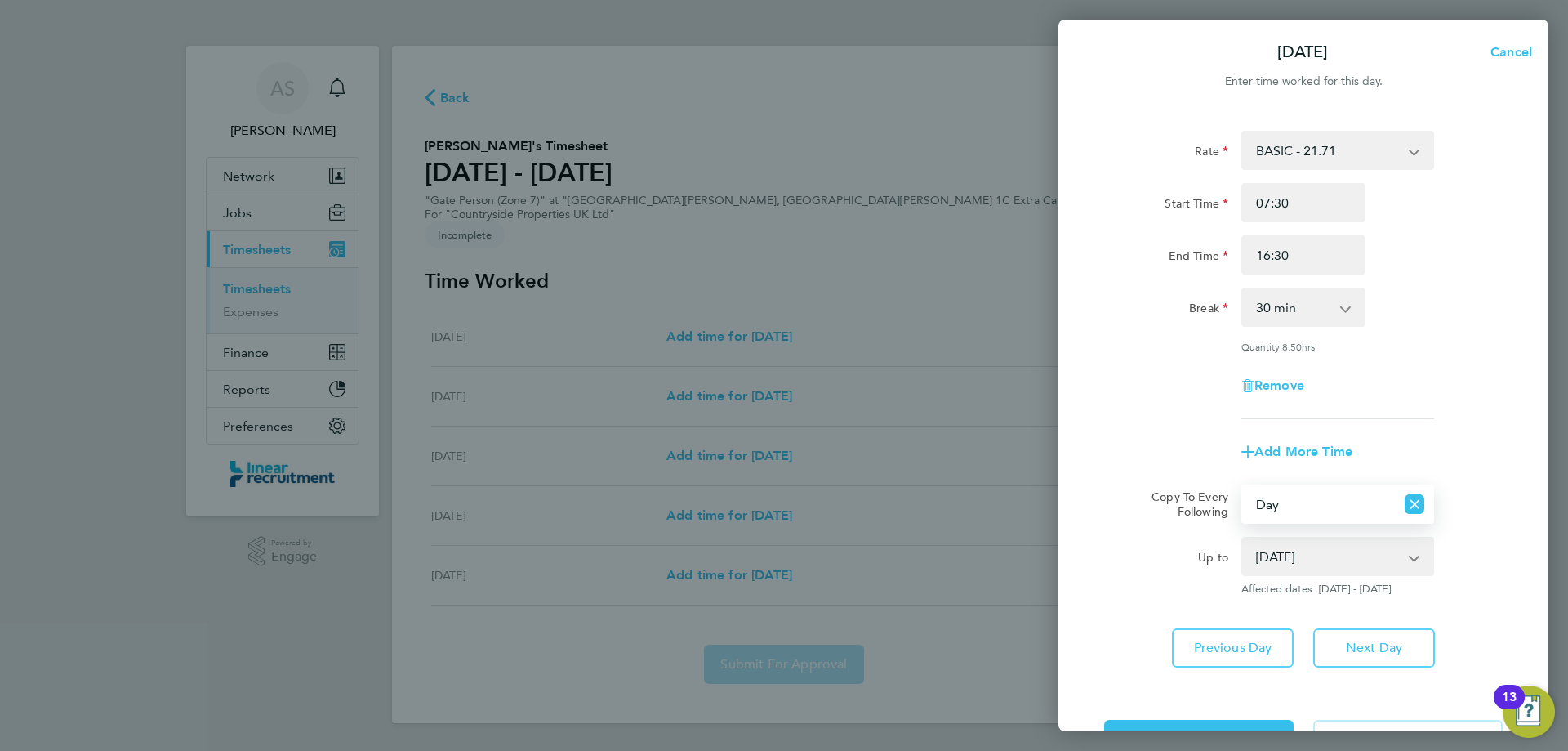
drag, startPoint x: 1327, startPoint y: 518, endPoint x: 1293, endPoint y: 553, distance: 48.8
click at [1293, 553] on select "27 Aug 2025 28 Aug 2025 29 Aug 2025" at bounding box center [1328, 556] width 170 height 36
select select "2025-08-28"
click at [1243, 538] on select "27 Aug 2025 28 Aug 2025 29 Aug 2025" at bounding box center [1328, 556] width 170 height 36
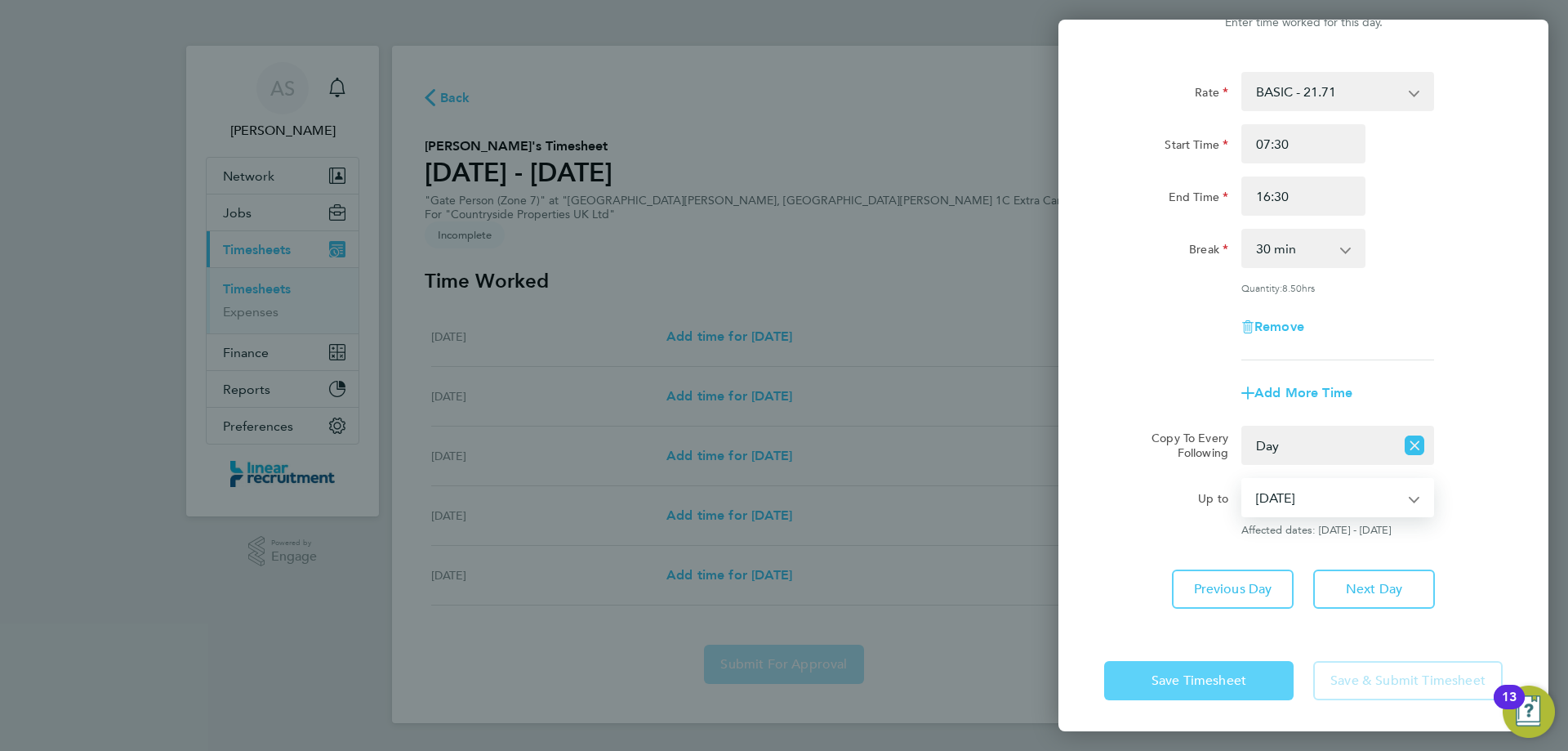
click at [1219, 689] on button "Save Timesheet" at bounding box center [1199, 680] width 190 height 39
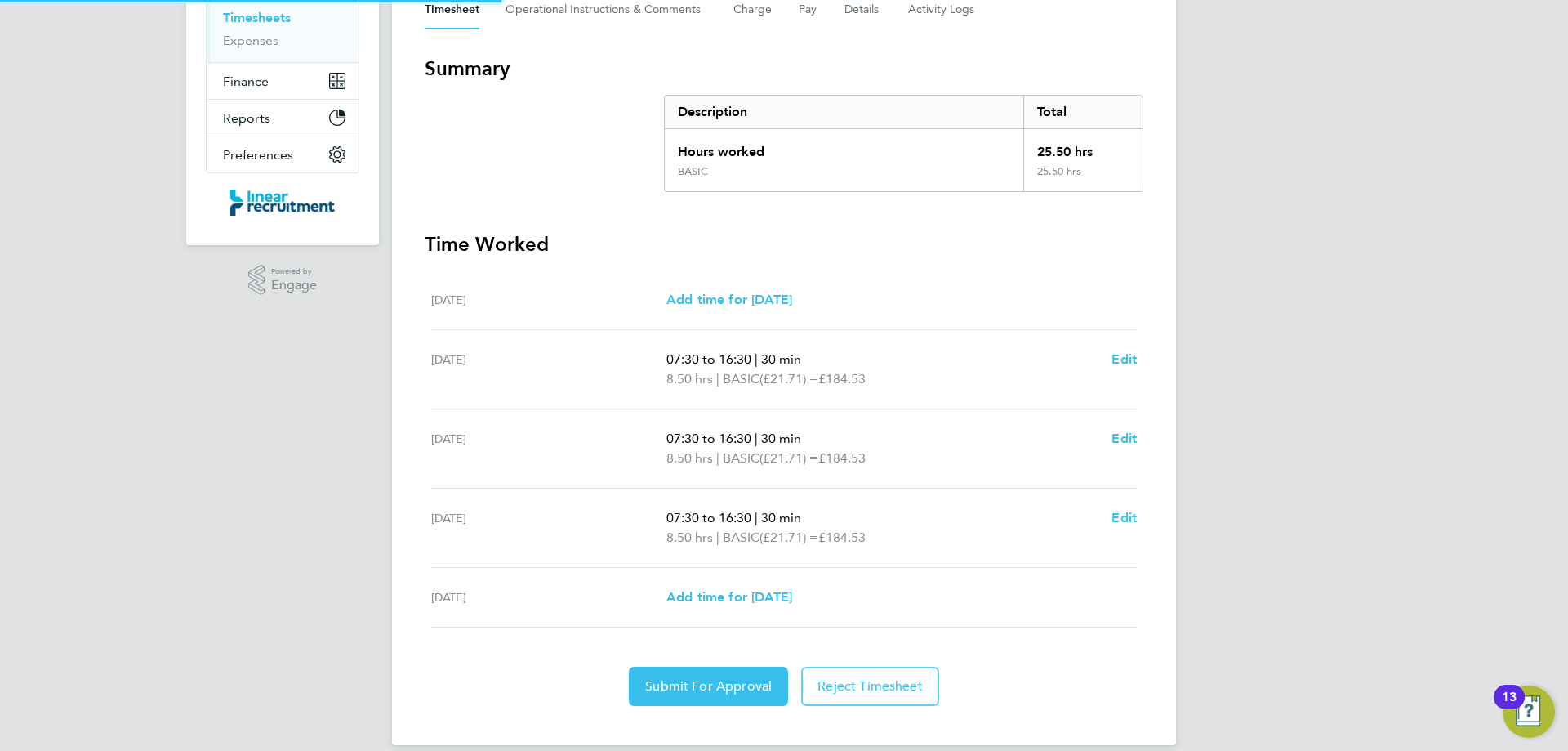
click at [732, 568] on div "Fri 29 Aug Add time for Fri 29 Aug Add time for Fri 29 Aug" at bounding box center [784, 598] width 706 height 60
click at [753, 589] on span "Add time for Fri 29 Aug" at bounding box center [730, 597] width 126 height 15
select select "30"
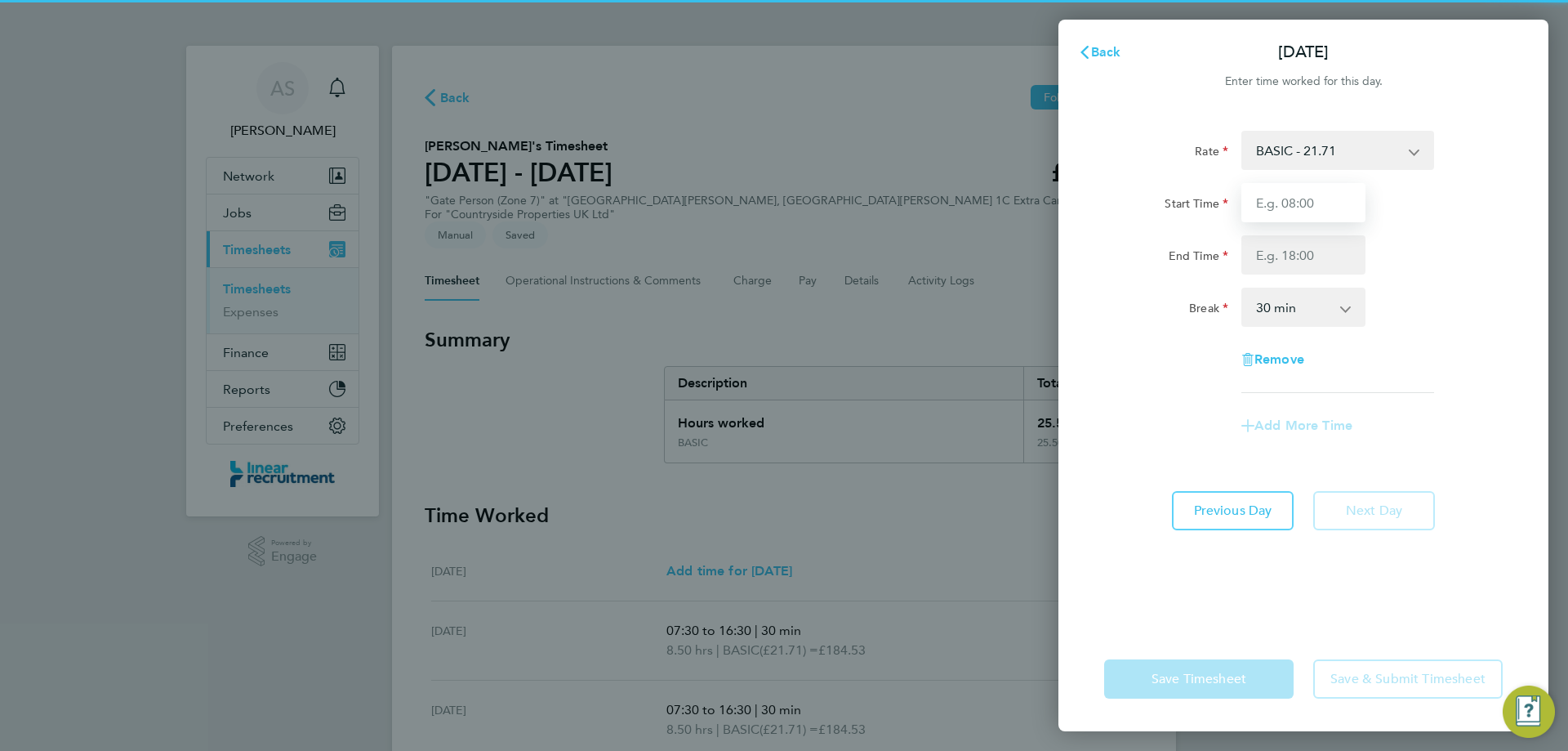
click at [1296, 210] on input "Start Time" at bounding box center [1303, 203] width 124 height 39
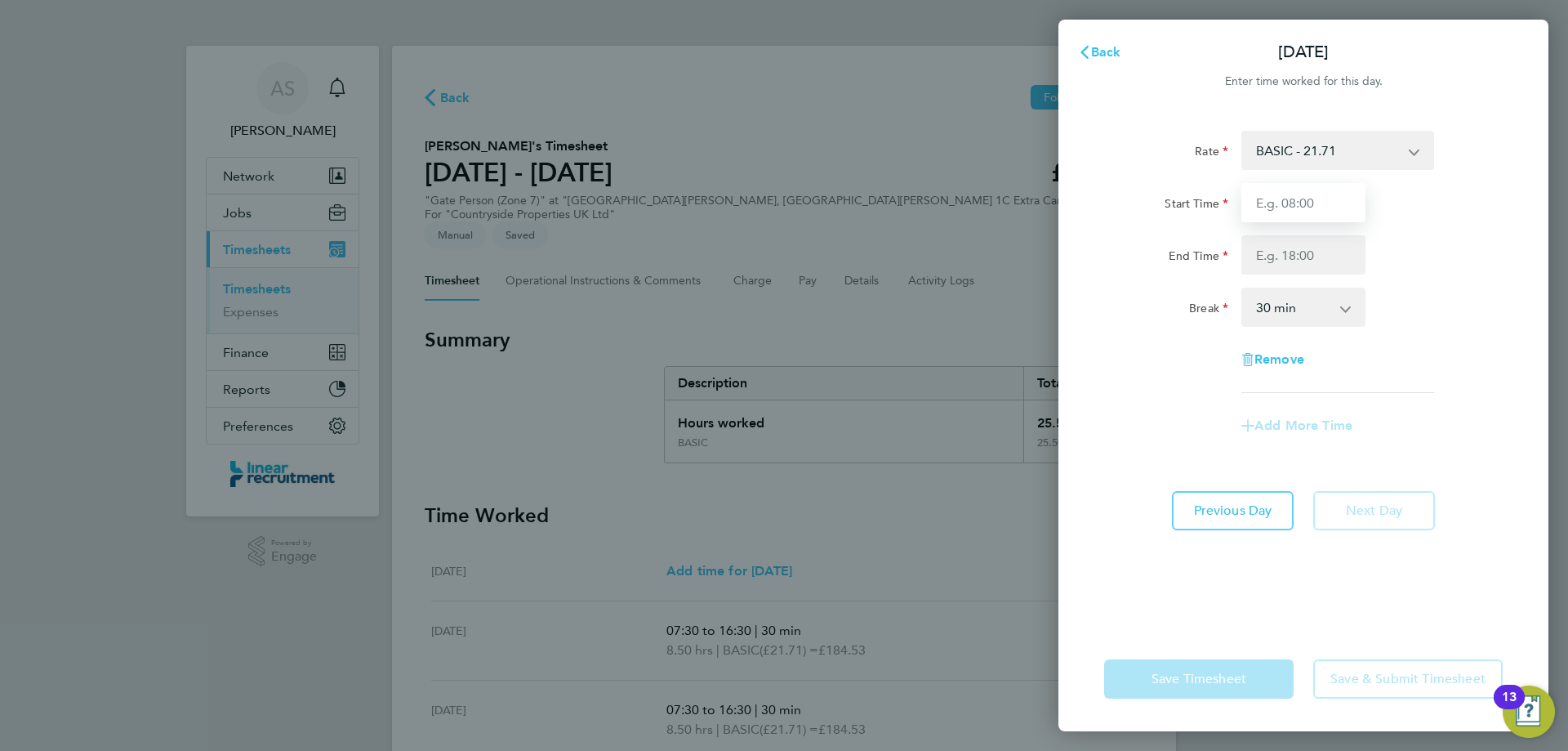
type input "07:30"
click at [1292, 252] on input "End Time" at bounding box center [1303, 255] width 124 height 39
type input "15:30"
click at [1457, 410] on app-timesheet-line-form-group "Rate BASIC - 21.71 Start Time 07:30 End Time 15:30 Break 0 min 15 min 30 min 45…" at bounding box center [1303, 287] width 398 height 314
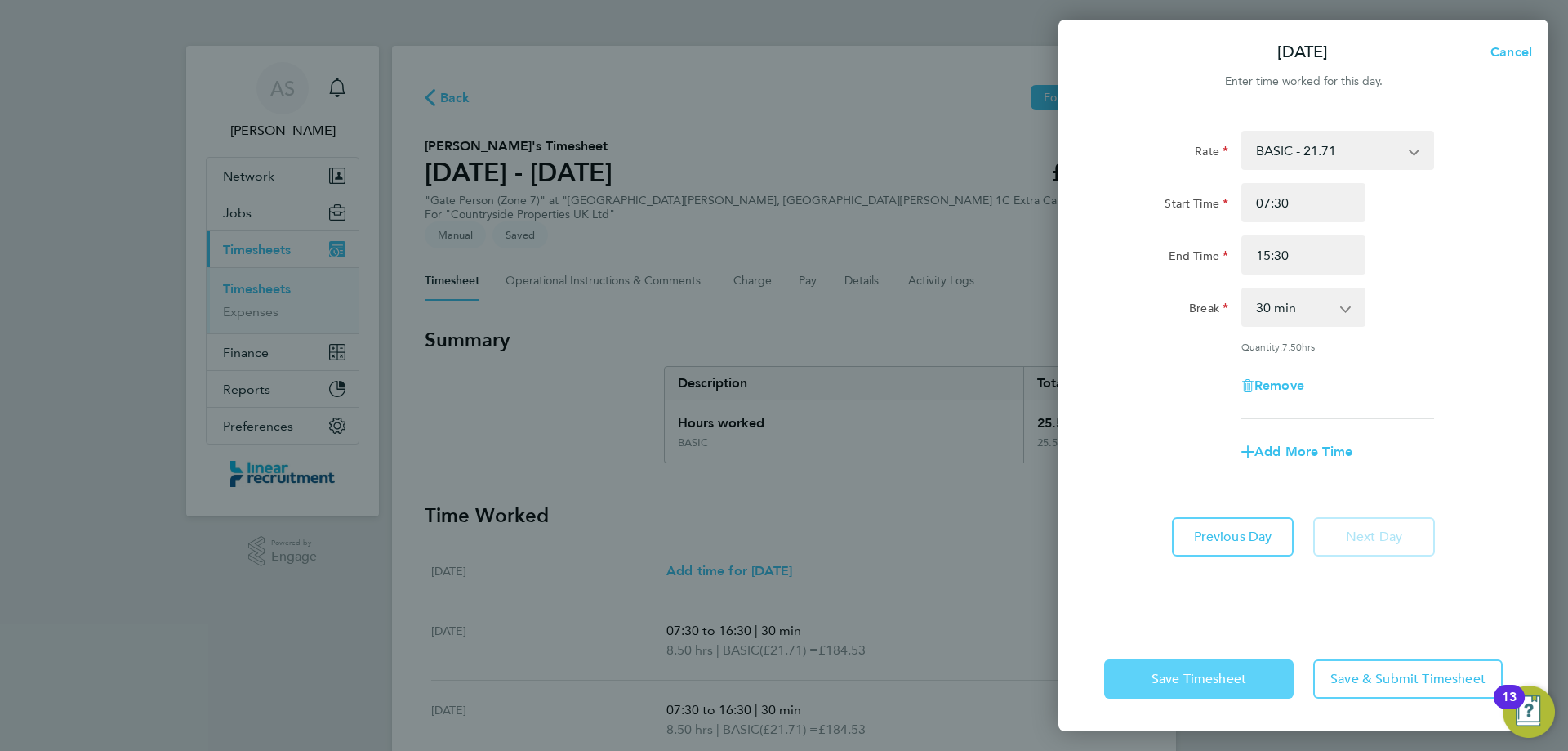
click at [1193, 674] on span "Save Timesheet" at bounding box center [1199, 679] width 94 height 16
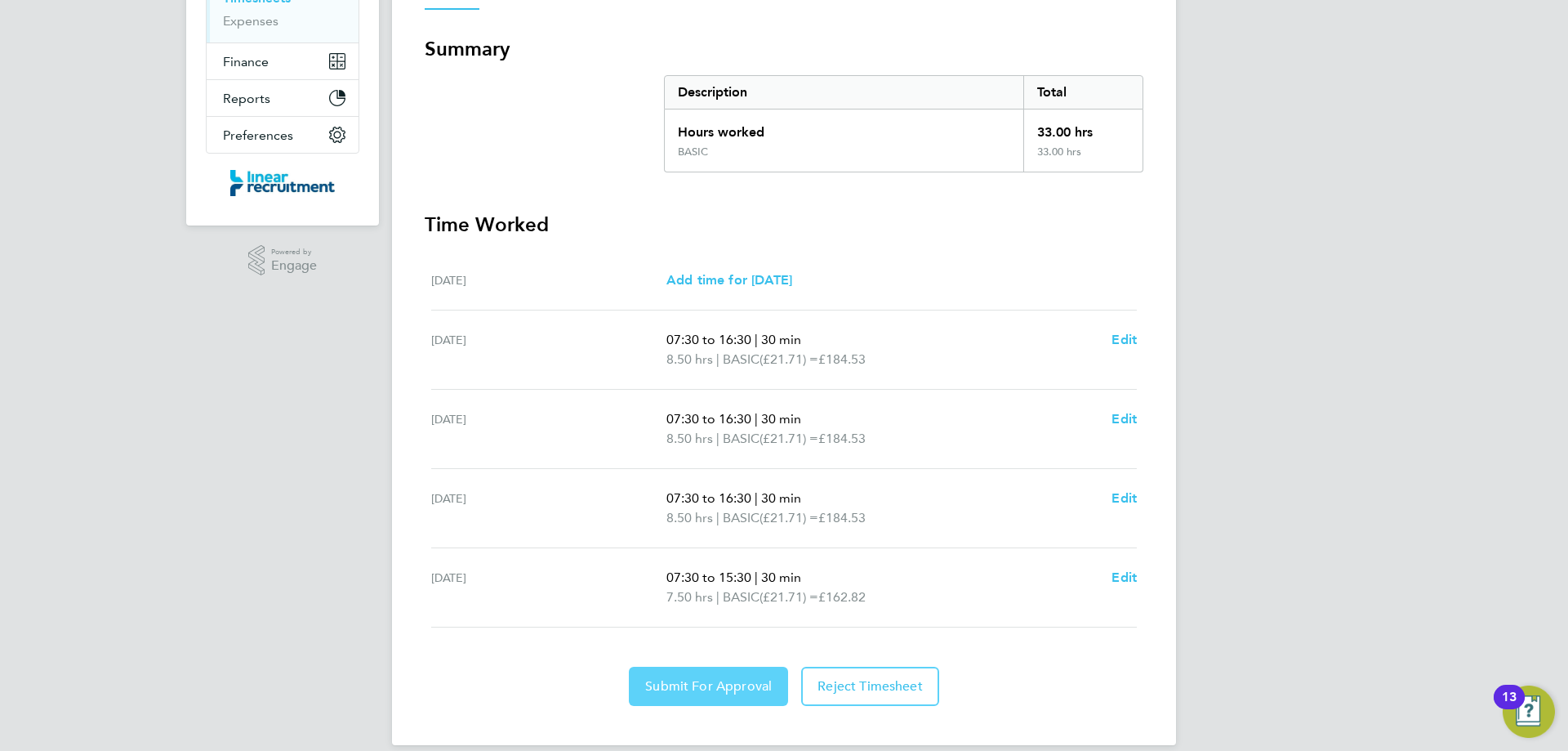
click at [704, 678] on span "Submit For Approval" at bounding box center [708, 685] width 127 height 16
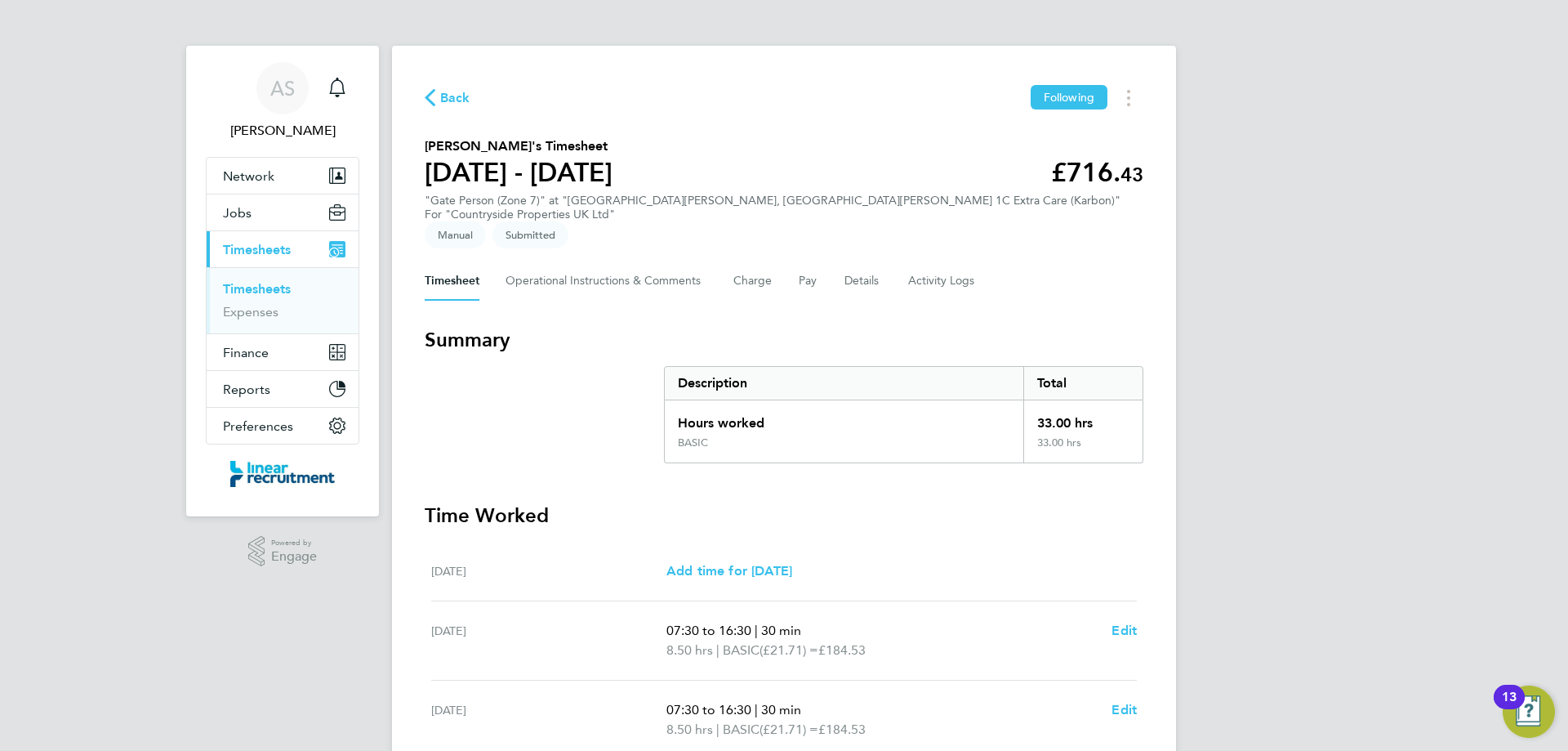
click at [443, 90] on span "Back" at bounding box center [455, 98] width 30 height 20
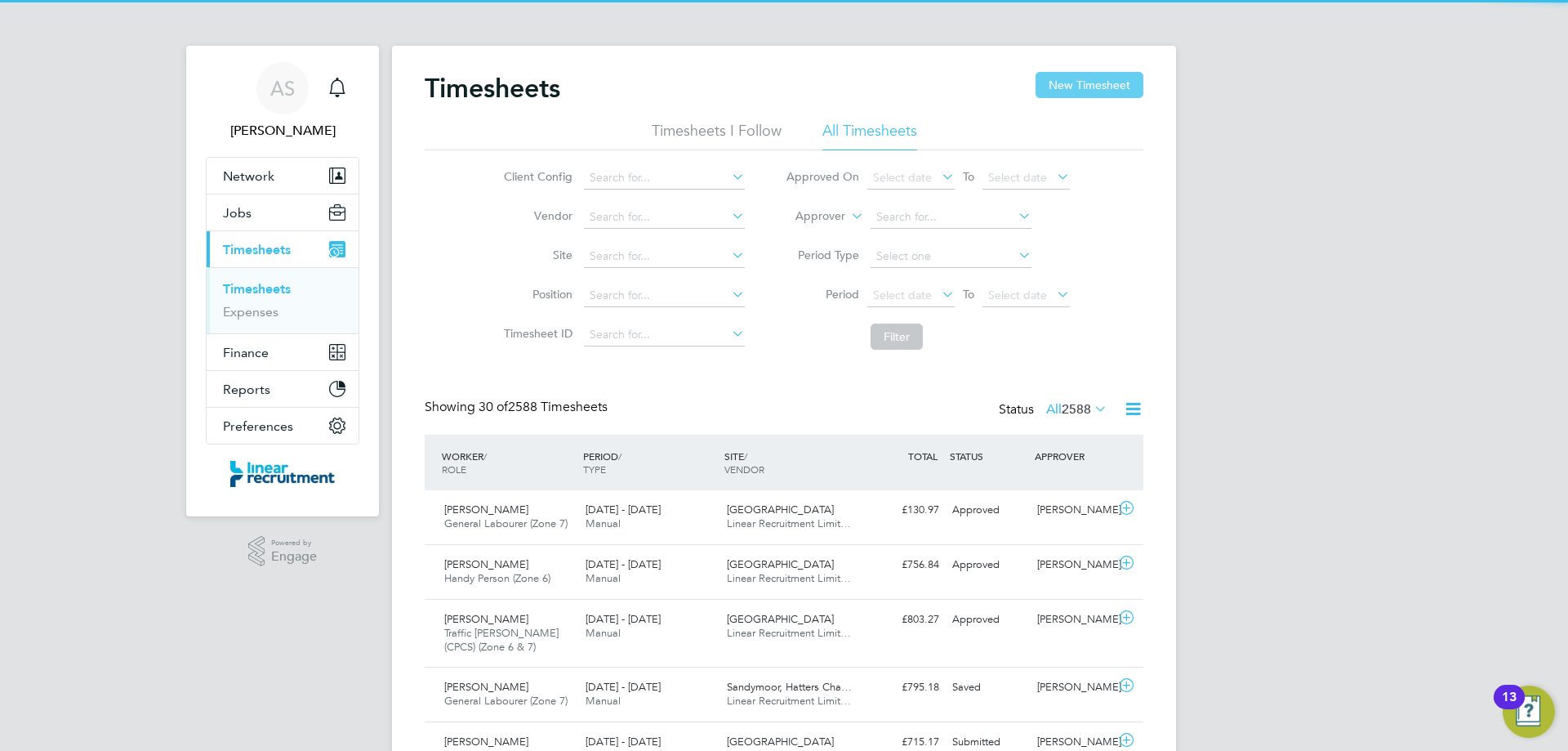
click at [1121, 81] on button "New Timesheet" at bounding box center [1089, 84] width 108 height 26
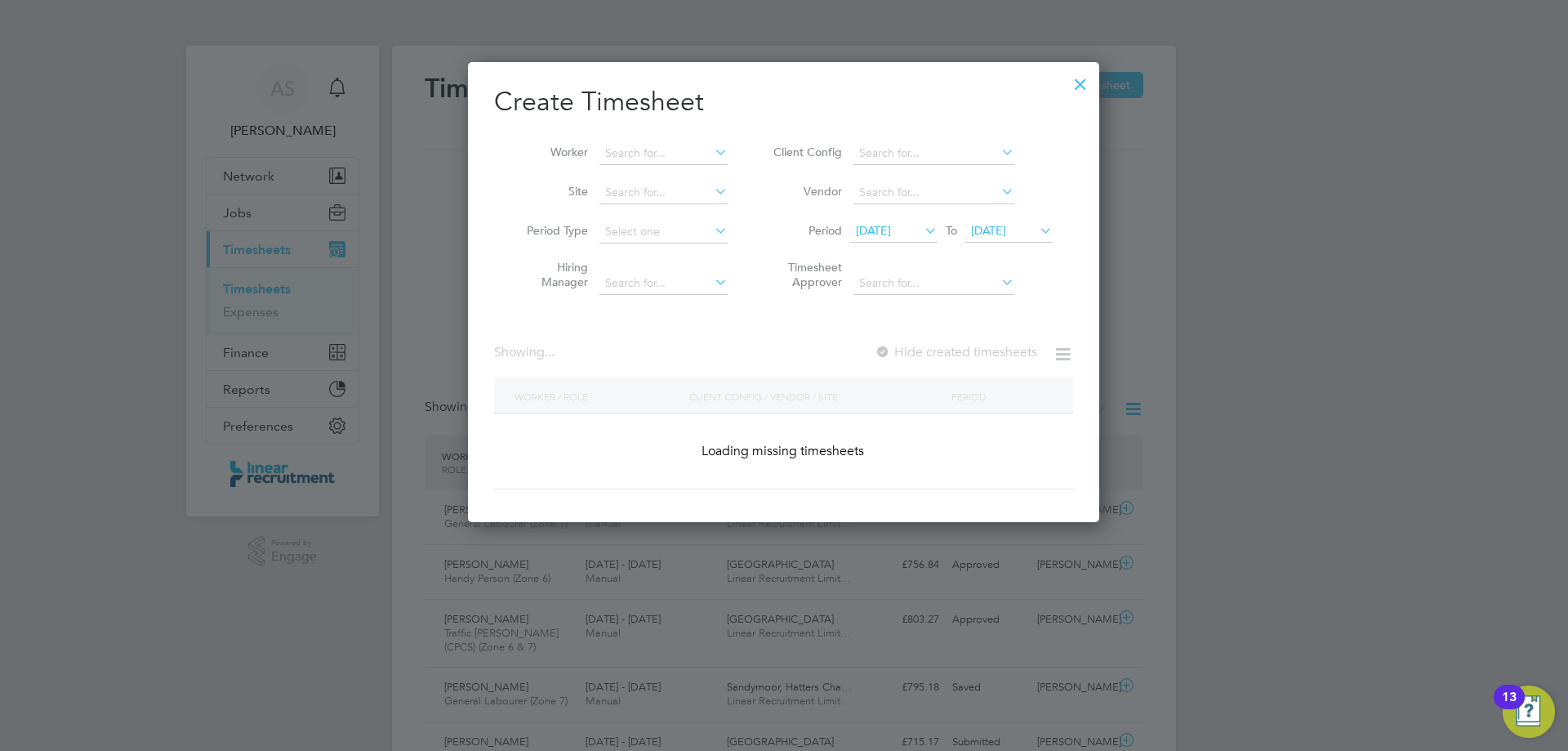
click at [650, 138] on li "Worker" at bounding box center [621, 153] width 254 height 39
click at [651, 147] on input at bounding box center [663, 153] width 129 height 23
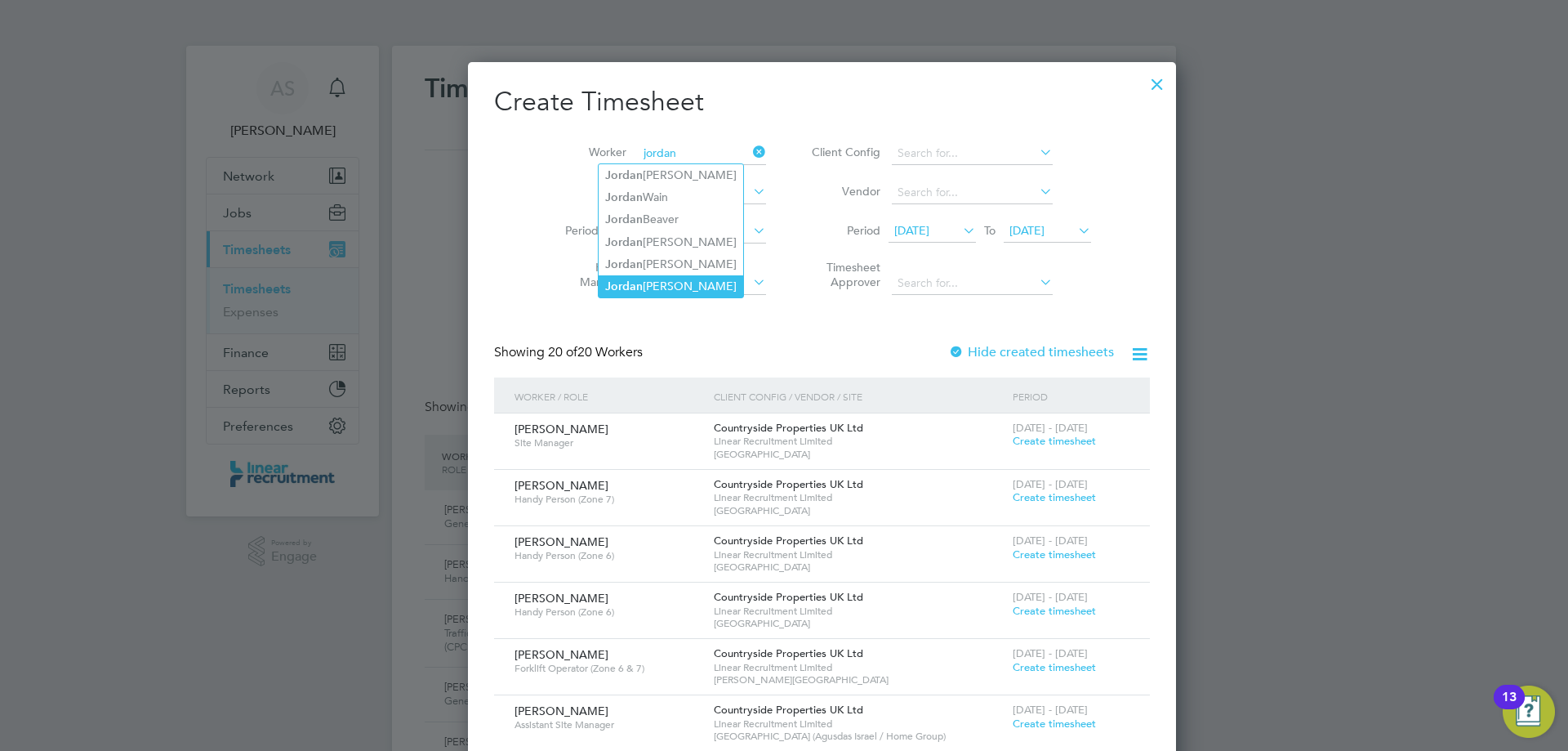
click at [669, 278] on li "Jordan Wheadon" at bounding box center [671, 286] width 145 height 22
type input "Jordan Wheadon"
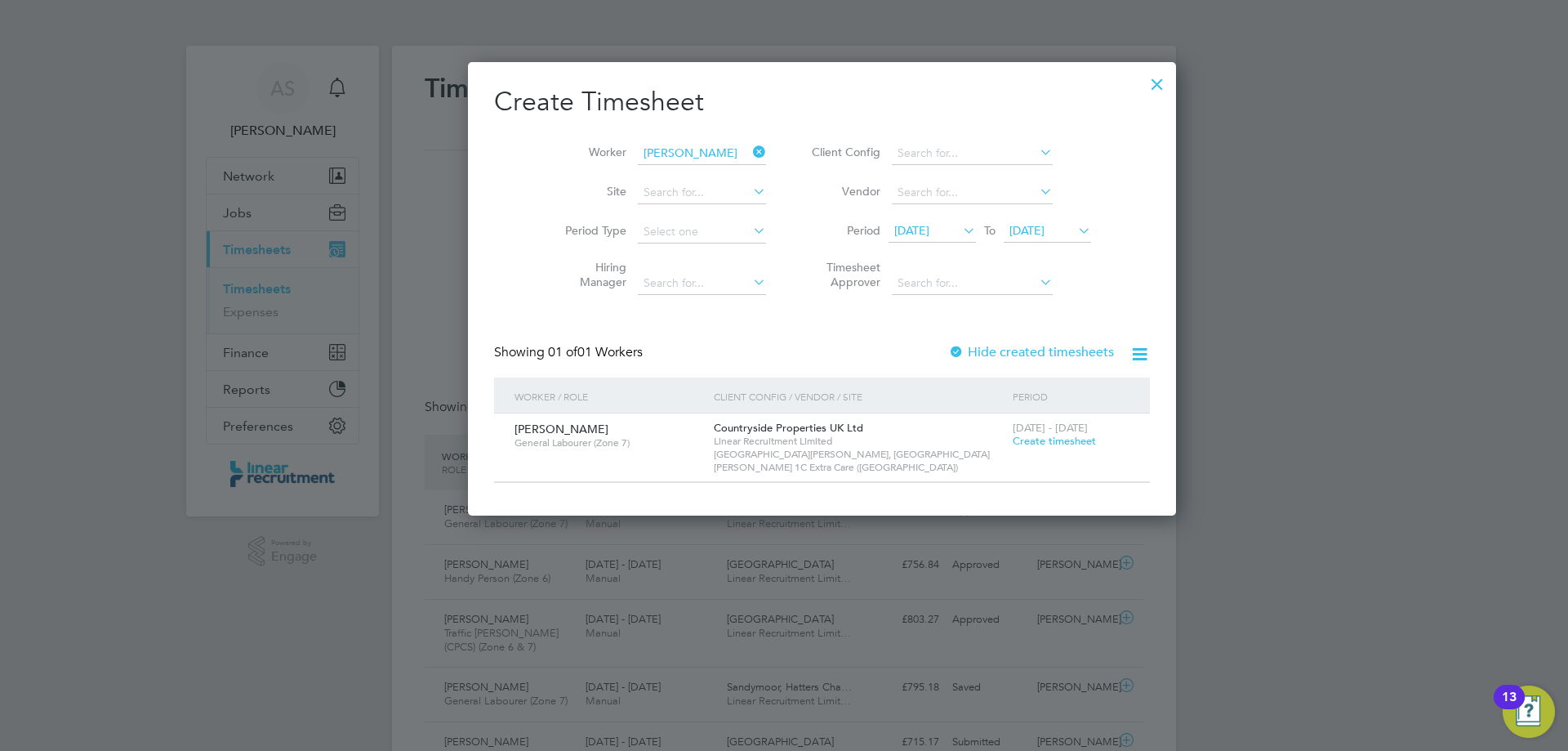
click at [1013, 446] on span "Create timesheet" at bounding box center [1055, 440] width 83 height 14
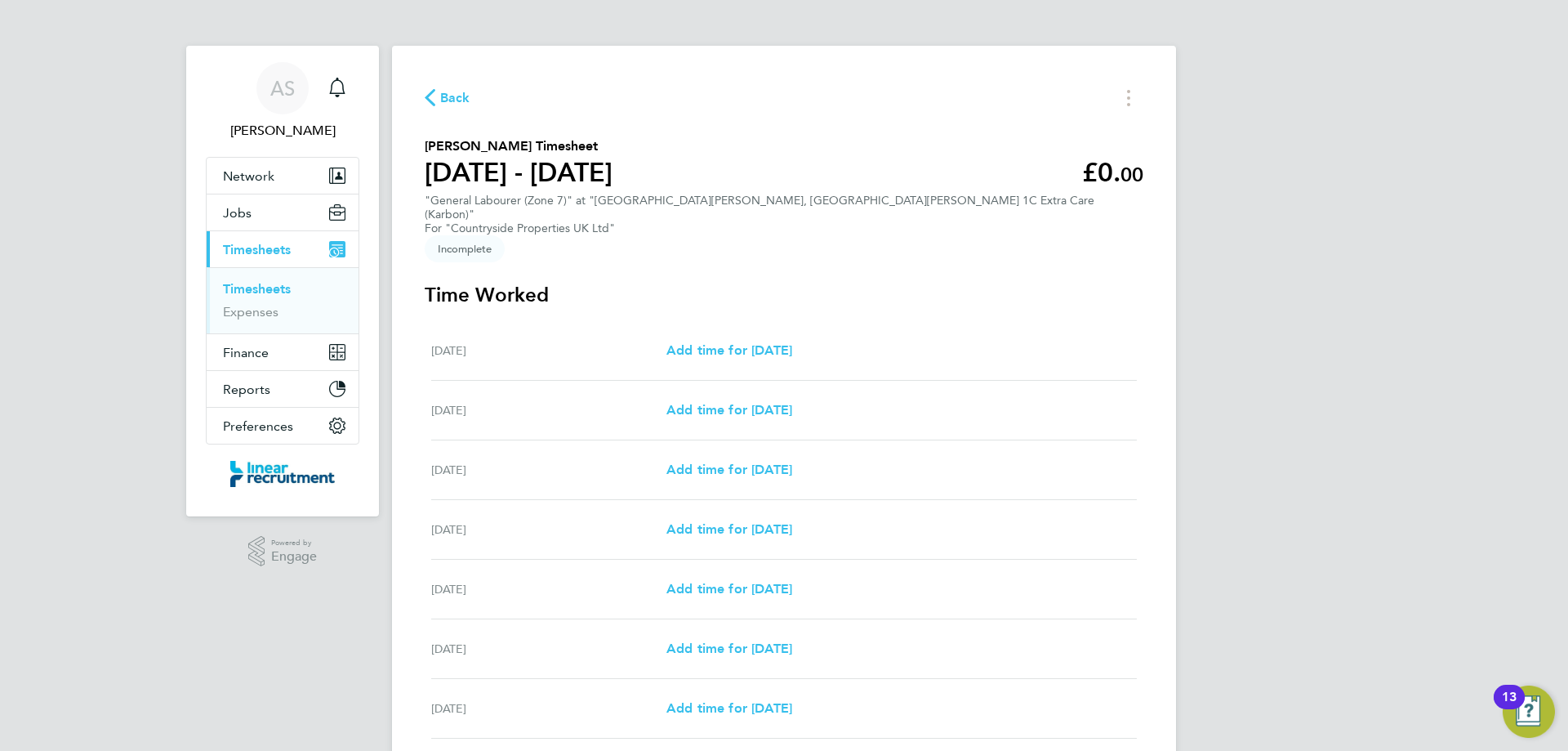
click at [741, 321] on div "Mon 25 Aug Add time for Mon 25 Aug Add time for Mon 25 Aug" at bounding box center [784, 351] width 706 height 60
click at [755, 342] on span "Add time for Mon 25 Aug" at bounding box center [730, 350] width 126 height 15
select select "30"
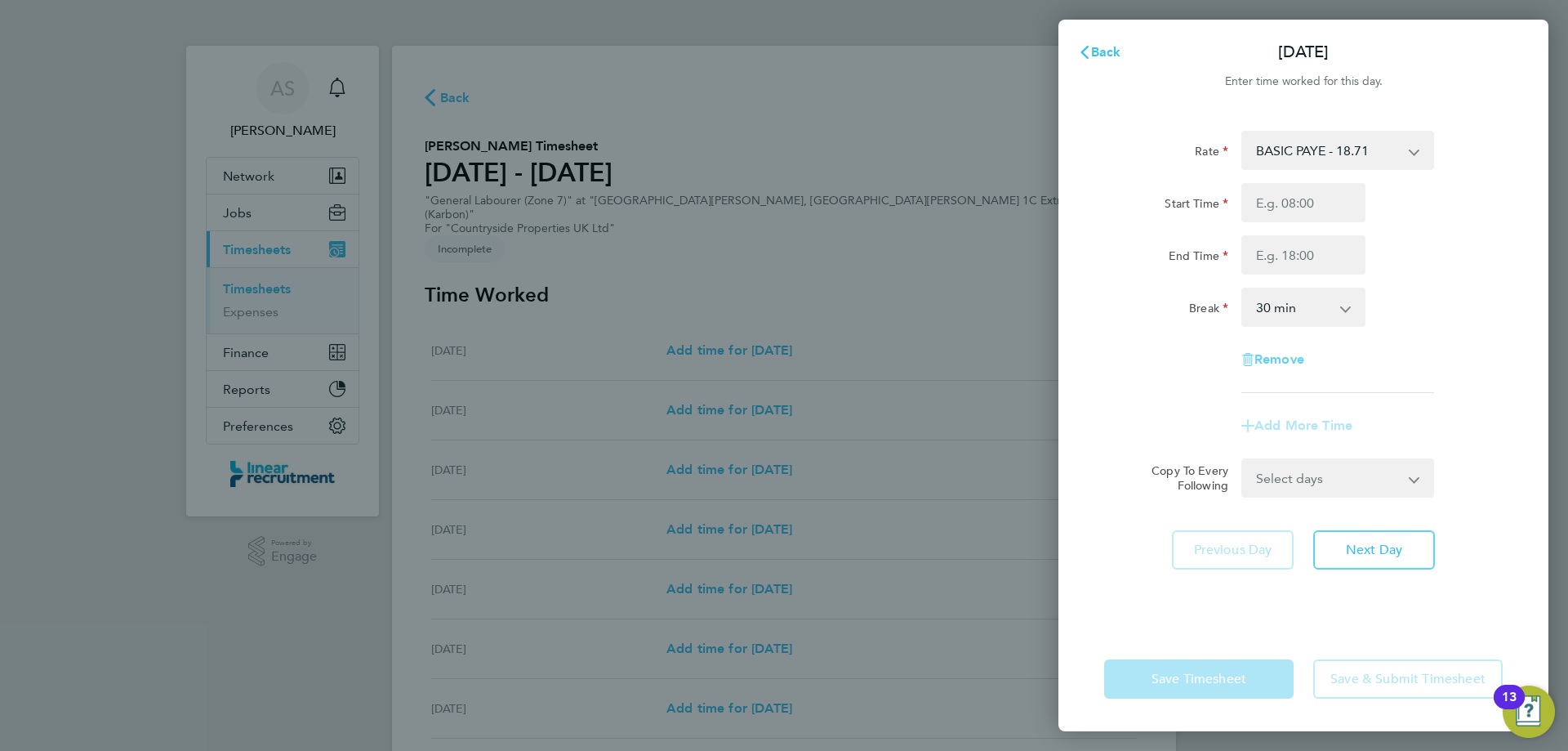
click at [1279, 365] on span "Remove" at bounding box center [1279, 359] width 50 height 15
select select "null"
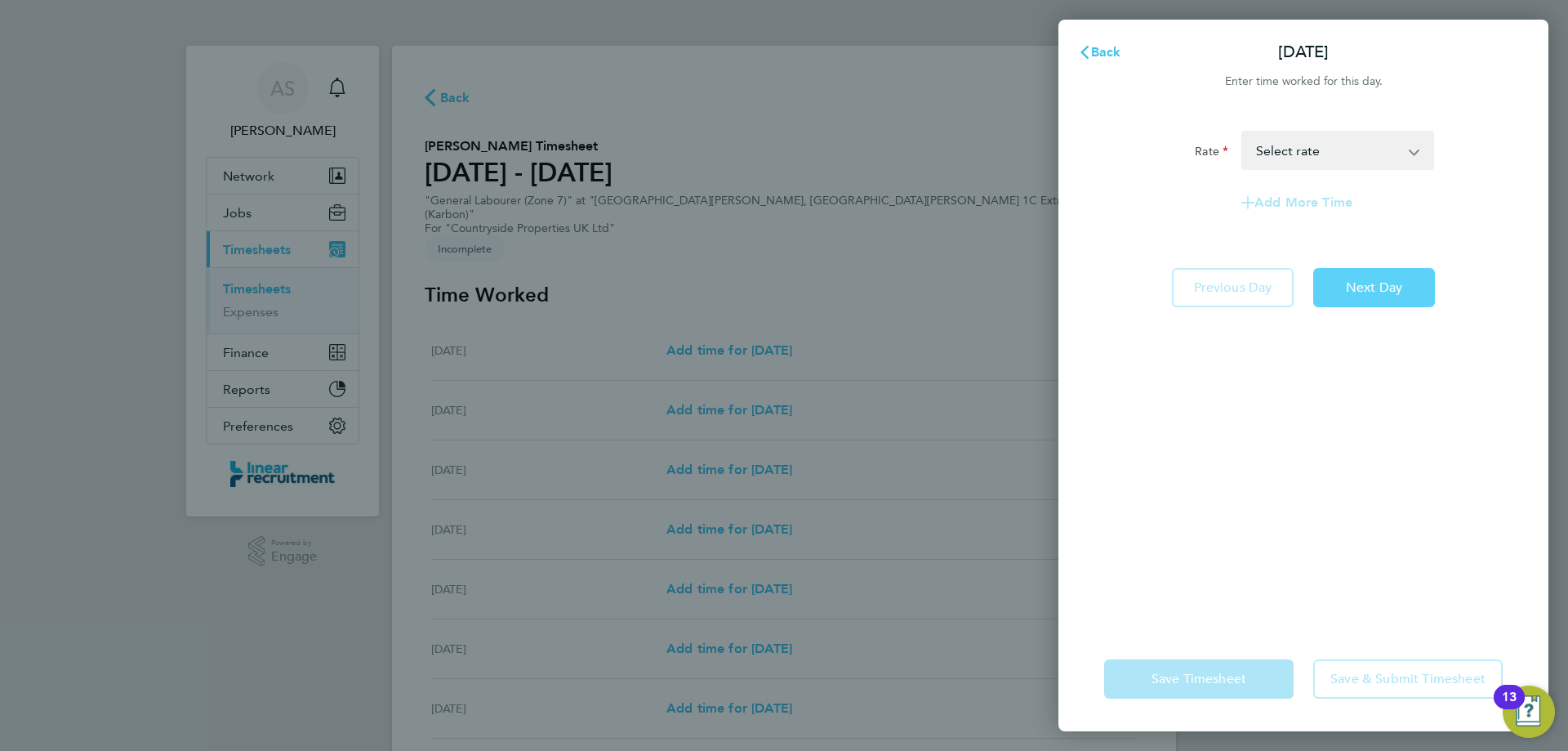
click at [1390, 284] on span "Next Day" at bounding box center [1374, 287] width 56 height 16
select select "30"
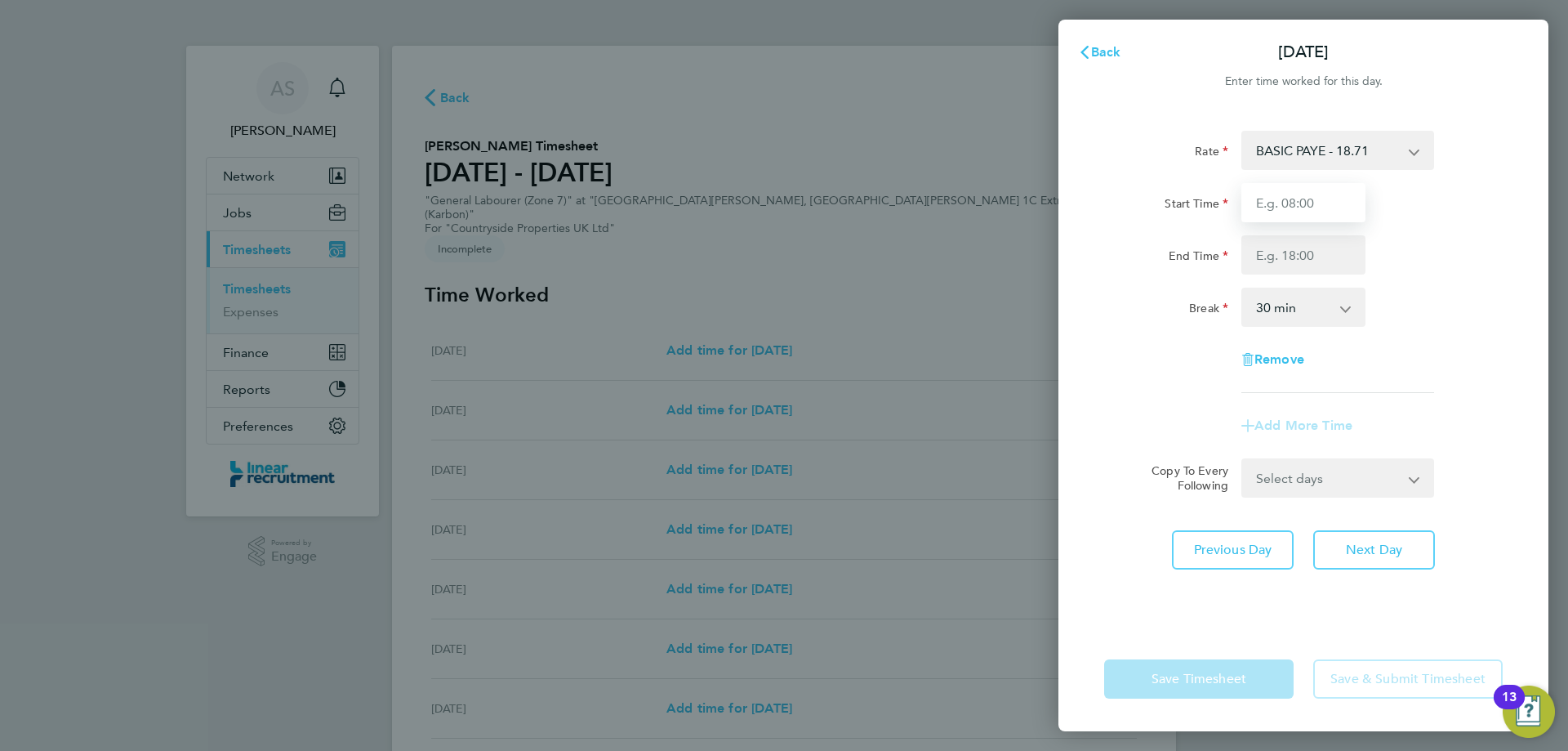
click at [1299, 198] on input "Start Time" at bounding box center [1303, 203] width 124 height 39
type input "07:30"
click at [1319, 261] on input "End Time" at bounding box center [1303, 255] width 124 height 39
type input "16:00"
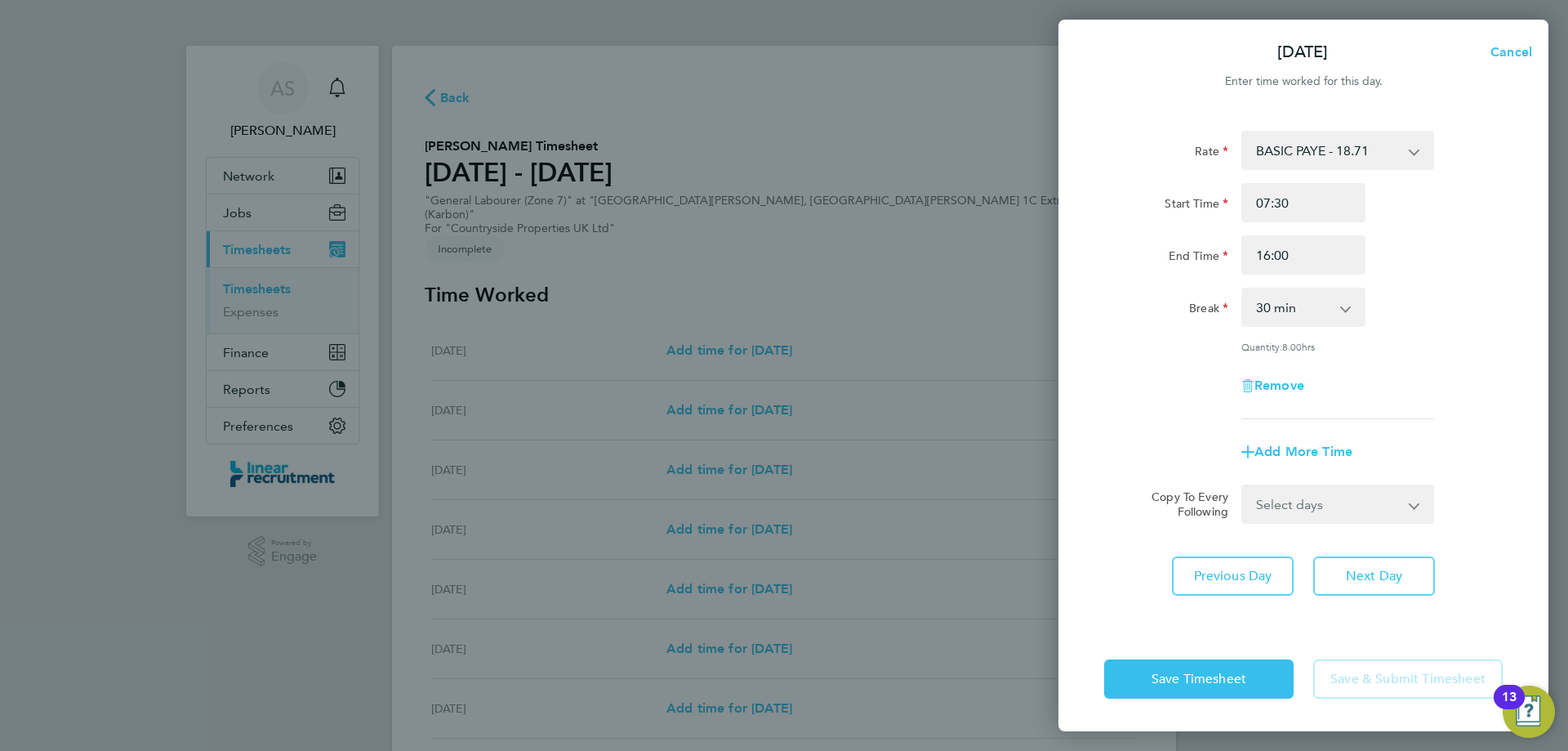
click at [1456, 380] on div "Rate BASIC PAYE - 18.71 Start Time 07:30 End Time 16:00 Break 0 min 15 min 30 m…" at bounding box center [1303, 274] width 398 height 289
click at [1376, 497] on select "Select days Day Weekday (Mon-Fri) Weekend (Sat-Sun) Wednesday Thursday Friday S…" at bounding box center [1328, 504] width 171 height 36
select select "DAY"
click at [1243, 486] on select "Select days Day Weekday (Mon-Fri) Weekend (Sat-Sun) Wednesday Thursday Friday S…" at bounding box center [1328, 504] width 171 height 36
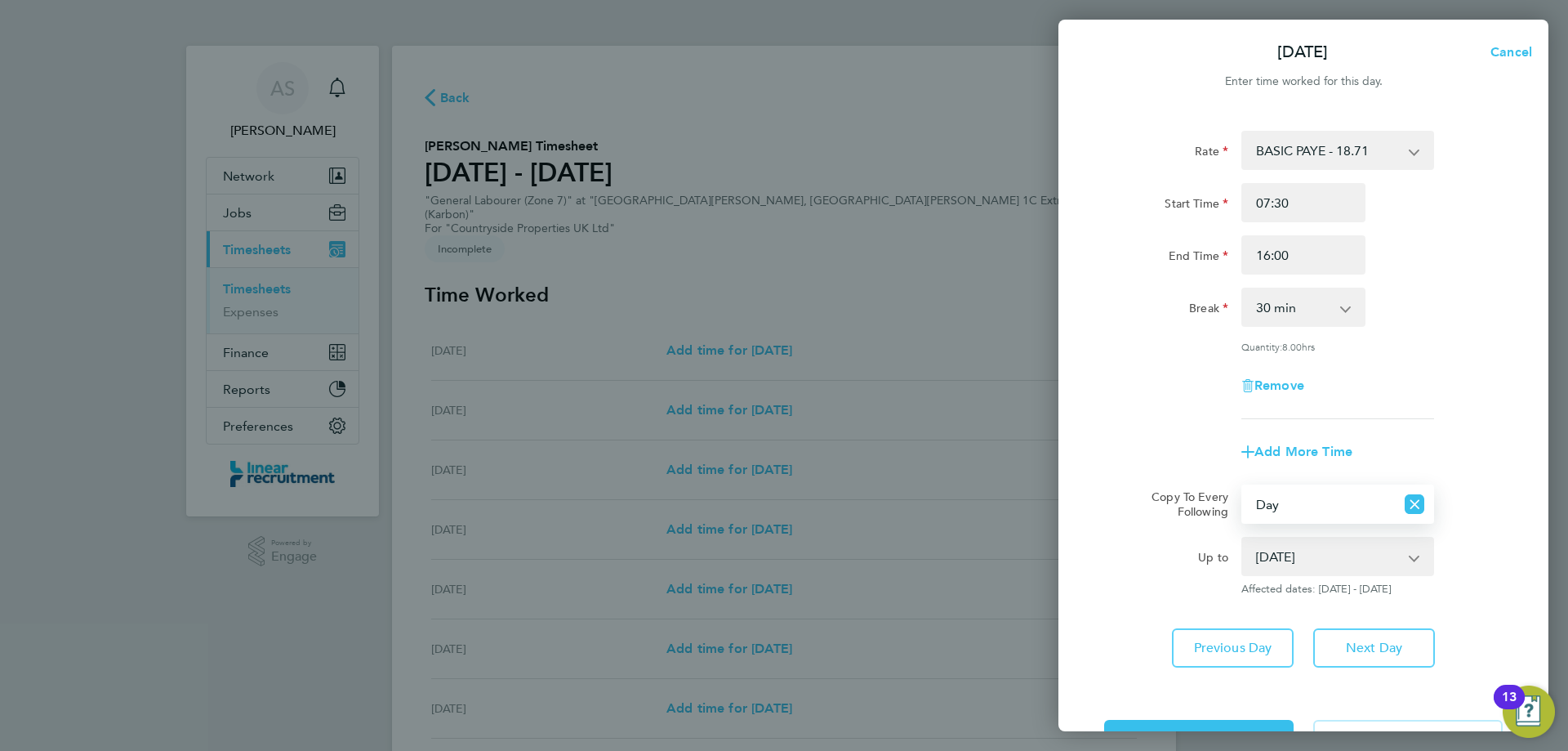
drag, startPoint x: 1354, startPoint y: 519, endPoint x: 1286, endPoint y: 555, distance: 76.9
click at [1286, 555] on select "27 Aug 2025 28 Aug 2025 29 Aug 2025 30 Aug 2025 31 Aug 2025" at bounding box center [1328, 556] width 170 height 36
select select "2025-08-28"
click at [1243, 538] on select "27 Aug 2025 28 Aug 2025 29 Aug 2025 30 Aug 2025 31 Aug 2025" at bounding box center [1328, 556] width 170 height 36
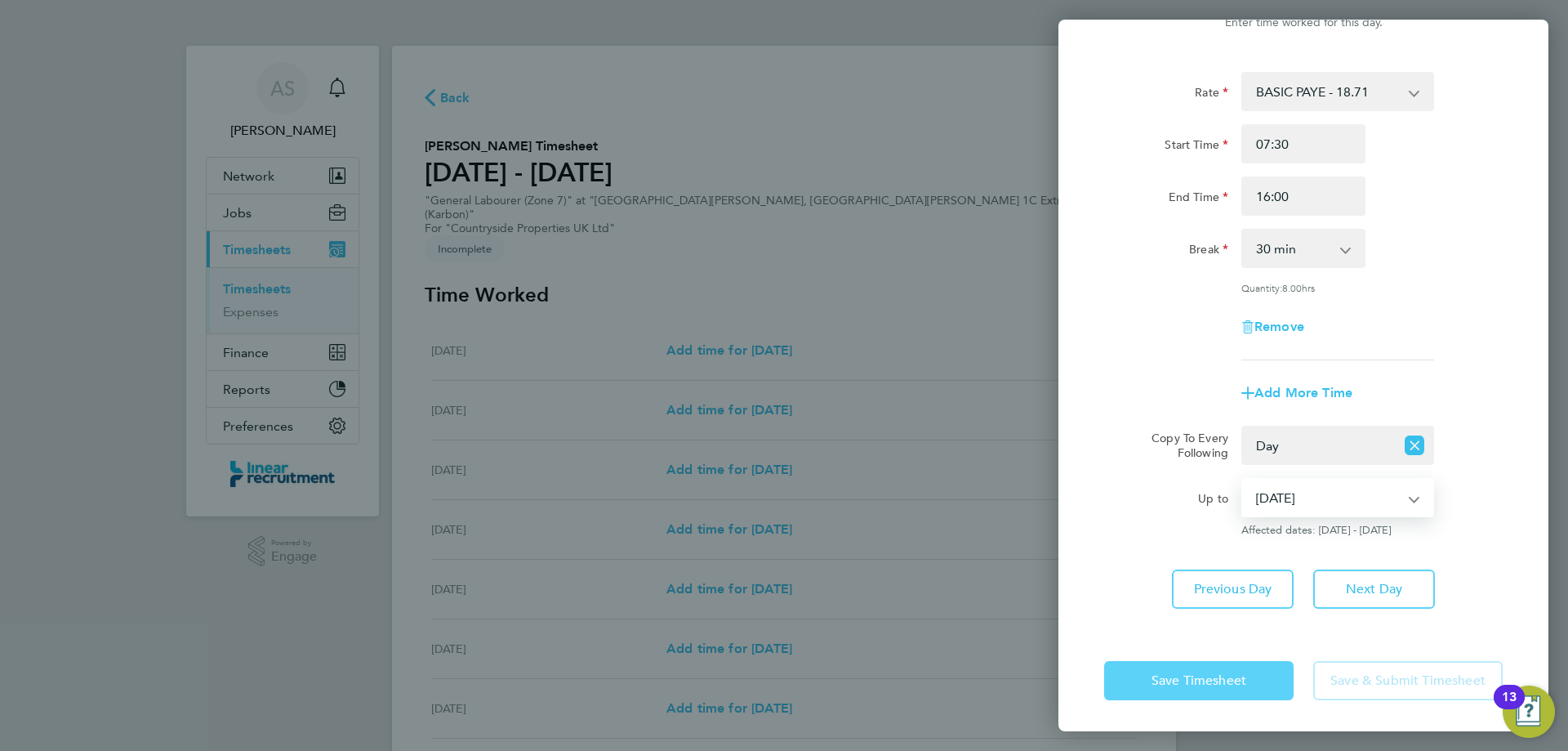
click at [1218, 687] on button "Save Timesheet" at bounding box center [1199, 680] width 190 height 39
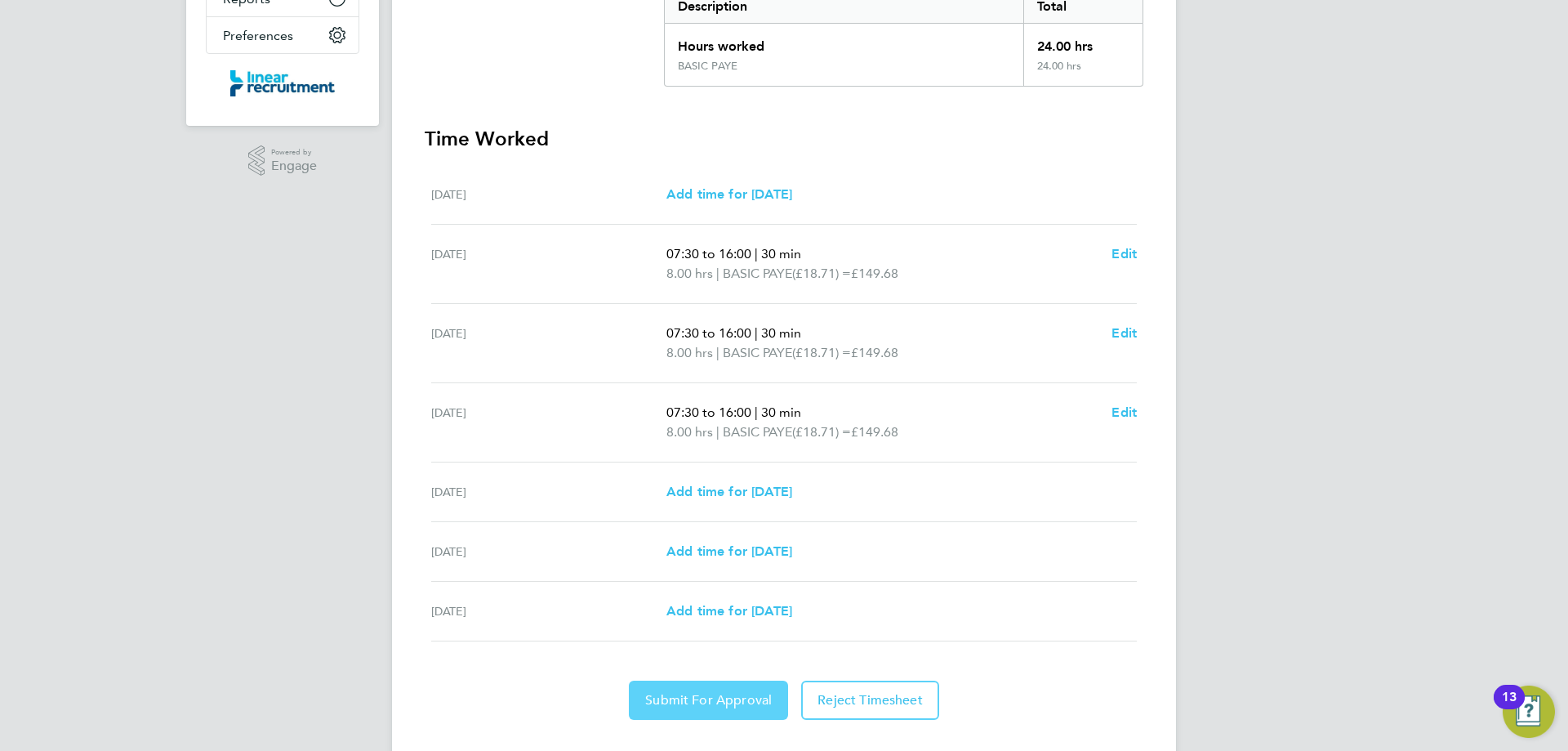
click at [724, 692] on span "Submit For Approval" at bounding box center [708, 700] width 127 height 16
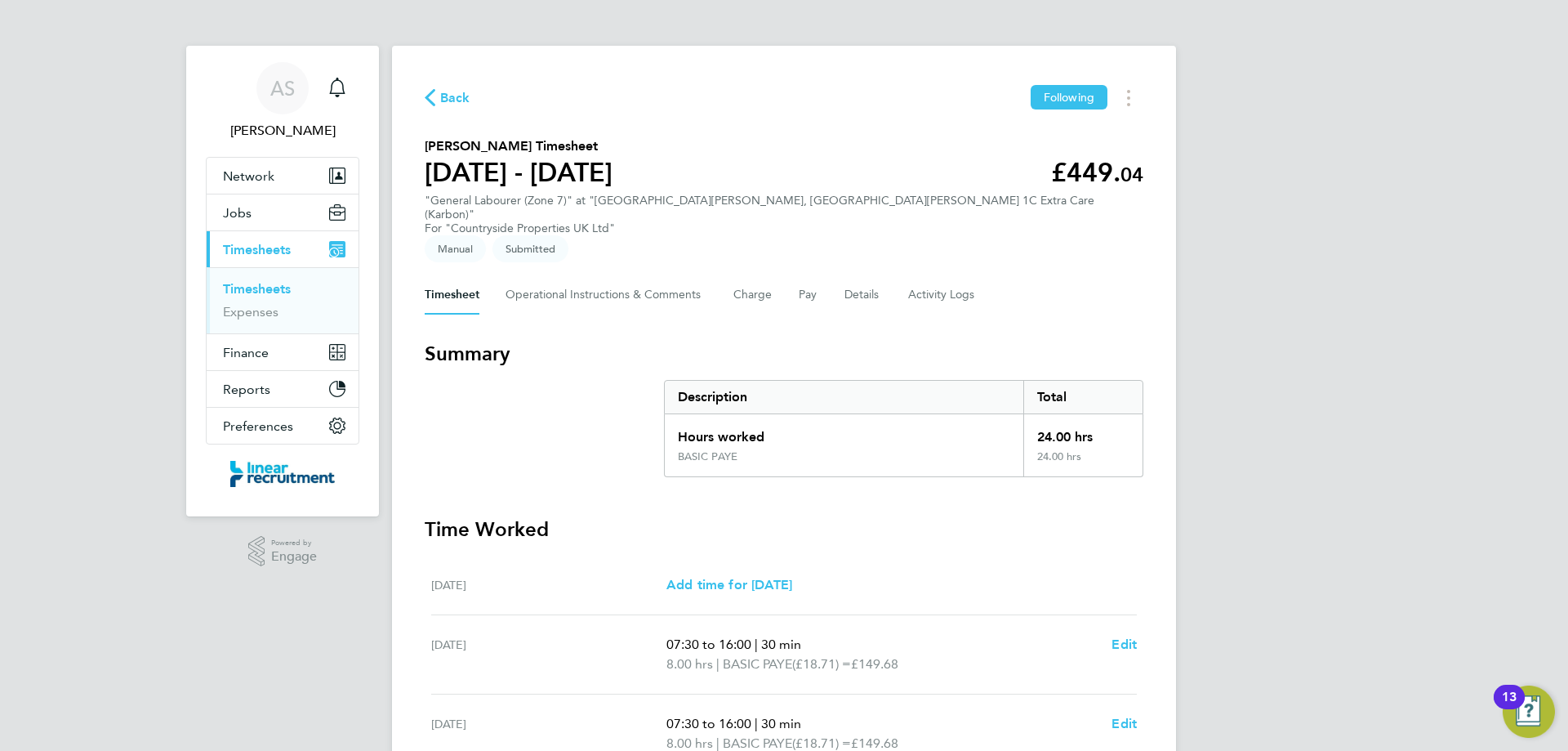
click at [444, 106] on span "Back" at bounding box center [455, 98] width 30 height 20
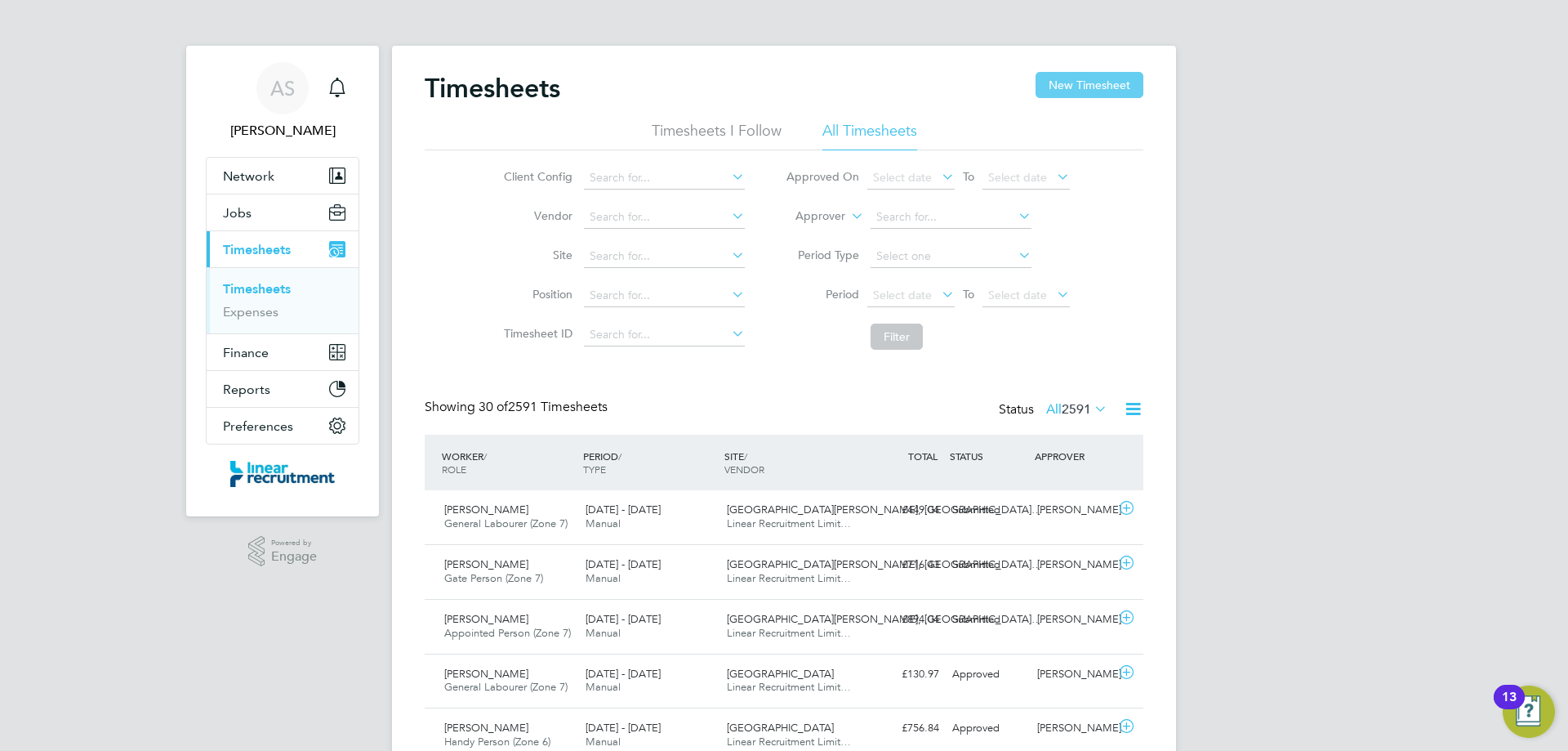
click at [1079, 86] on button "New Timesheet" at bounding box center [1089, 84] width 108 height 26
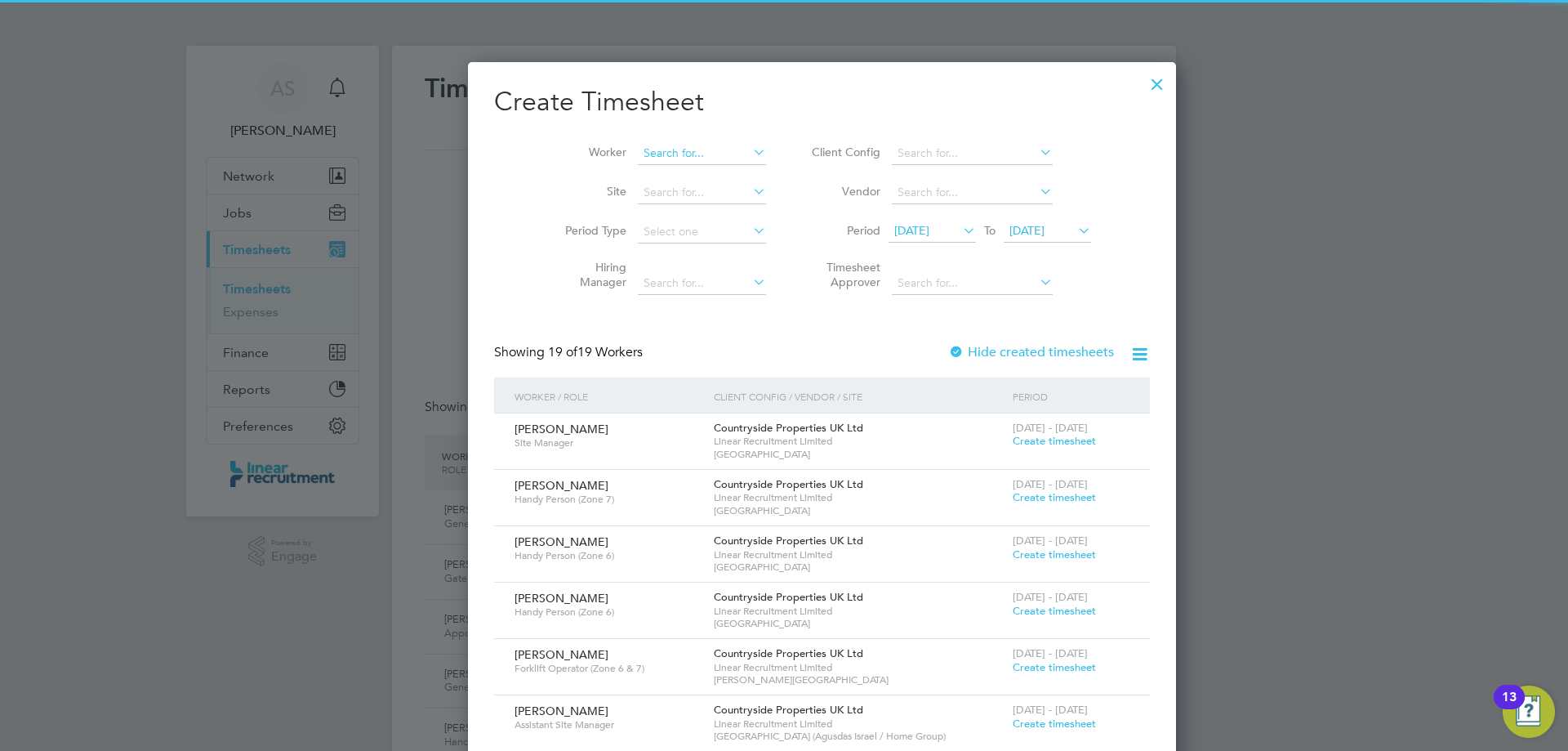
click at [666, 156] on input at bounding box center [701, 153] width 129 height 23
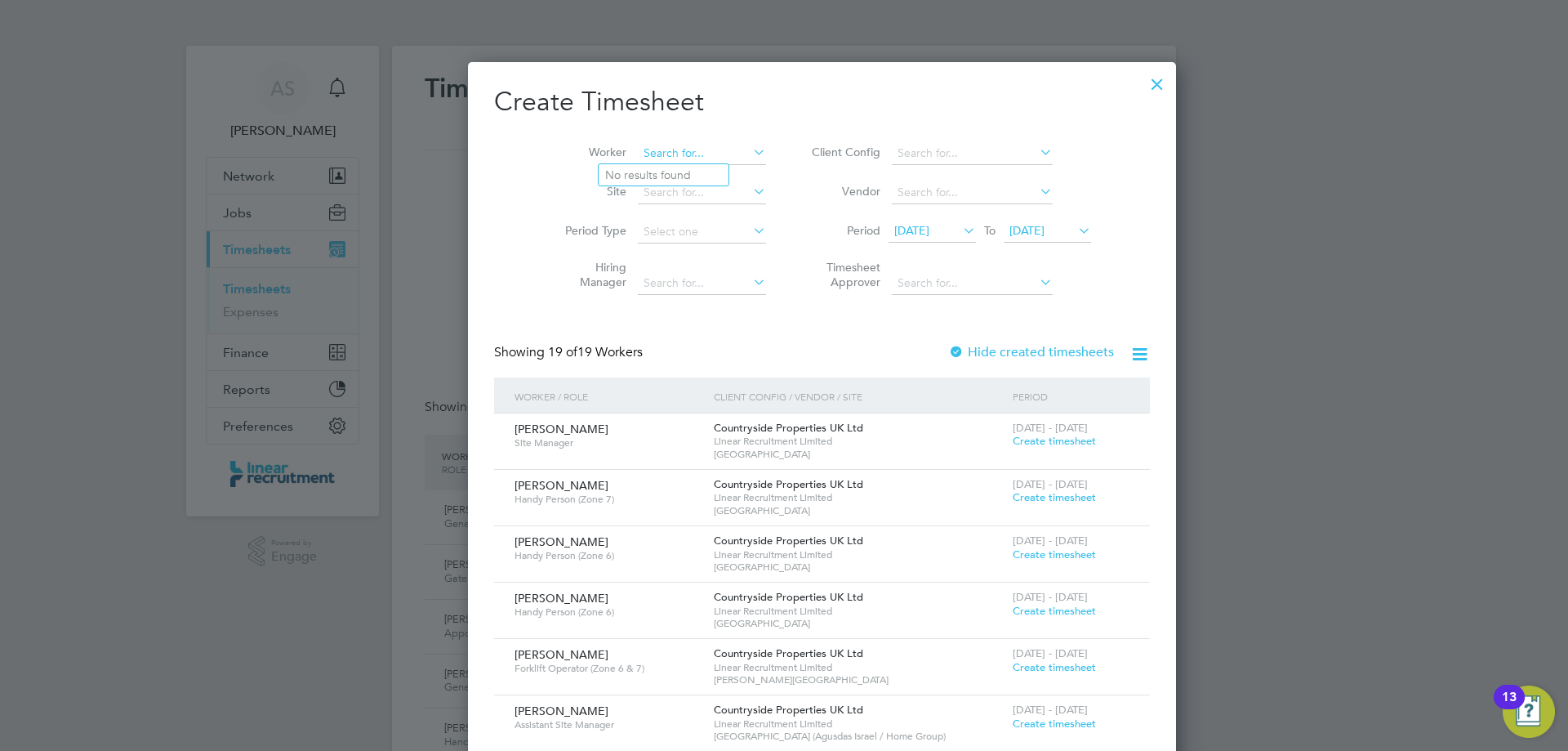
type input "s"
click at [703, 169] on b "French" at bounding box center [721, 175] width 36 height 14
type input "Michael French"
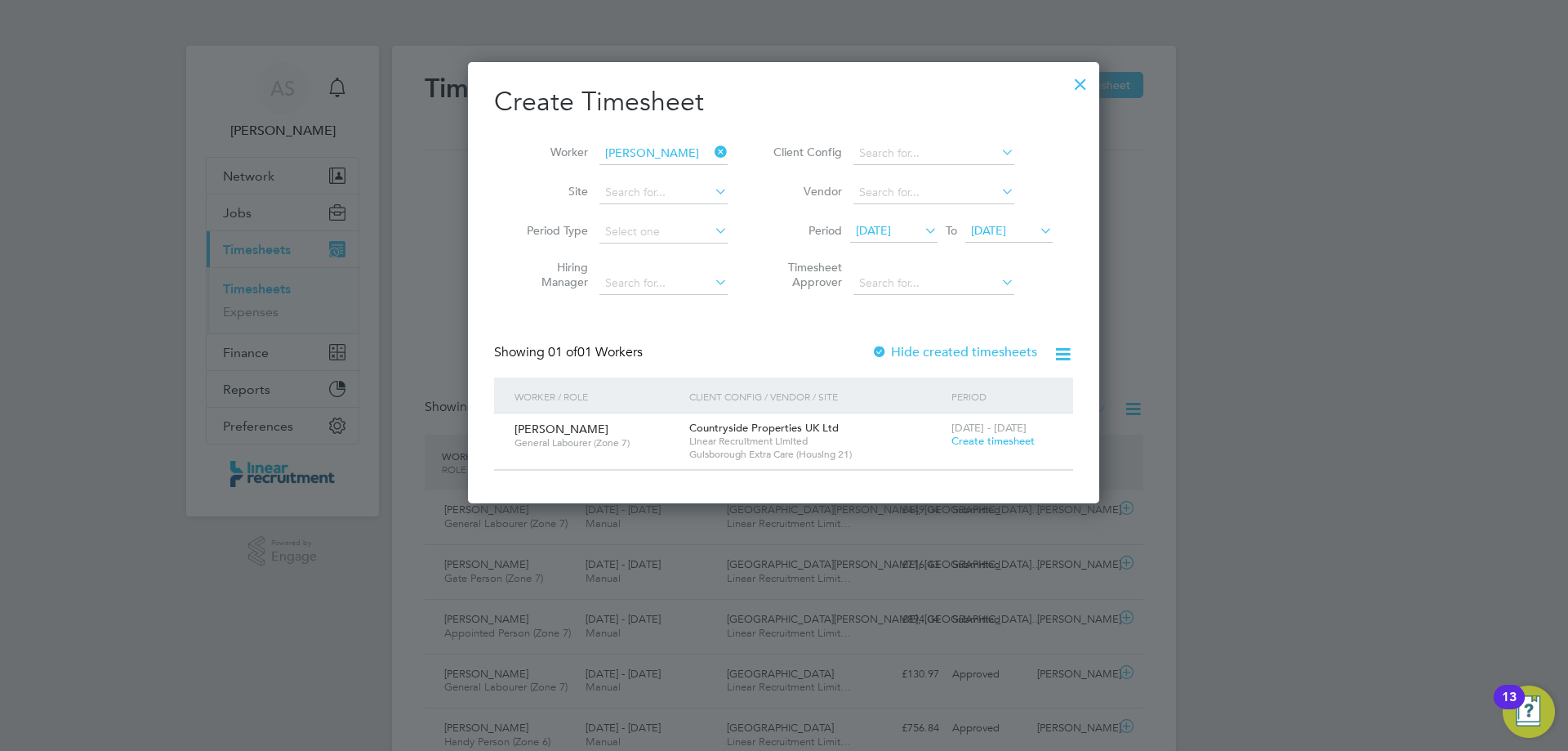
click at [965, 440] on span "Create timesheet" at bounding box center [993, 440] width 83 height 14
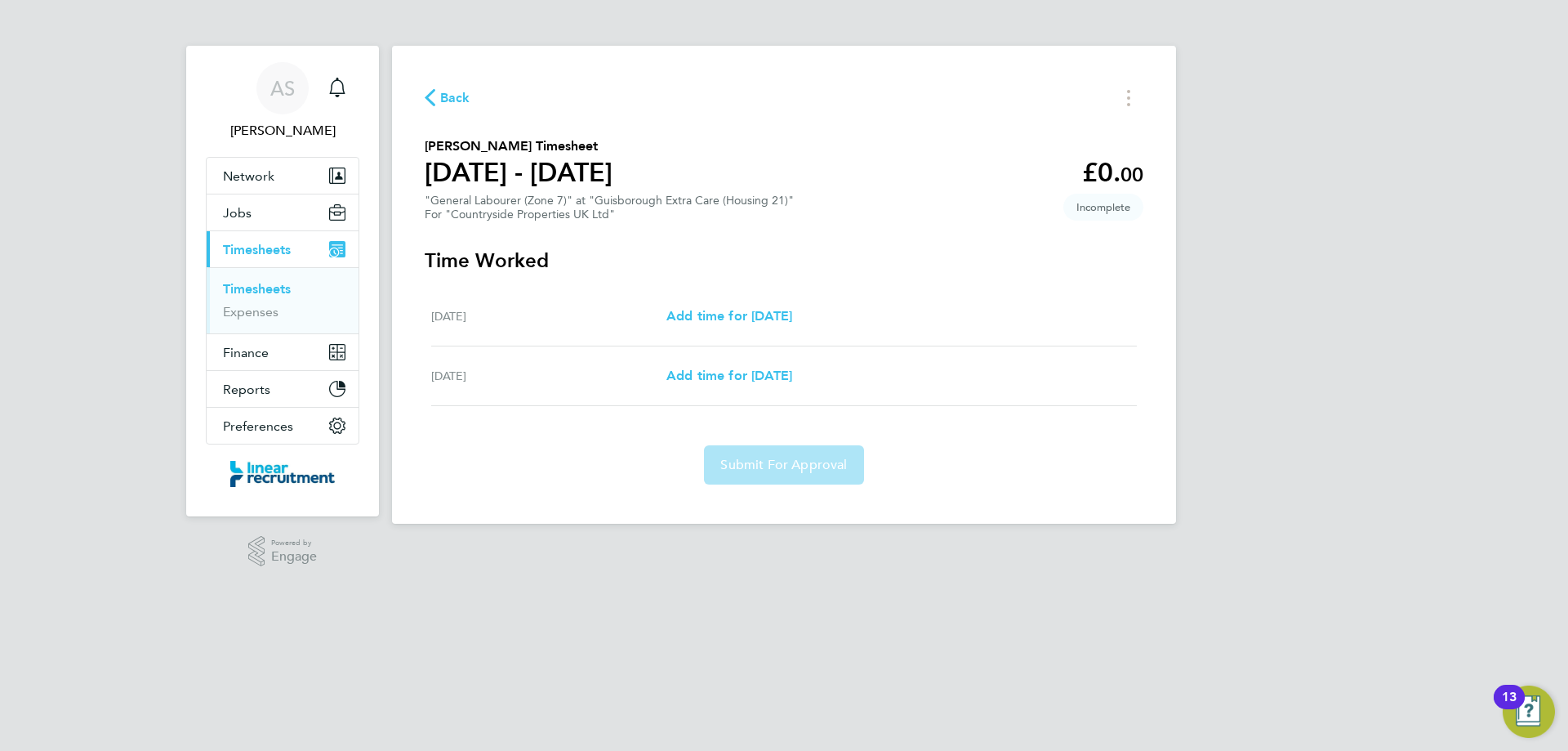
click at [447, 96] on span "Back" at bounding box center [455, 98] width 30 height 20
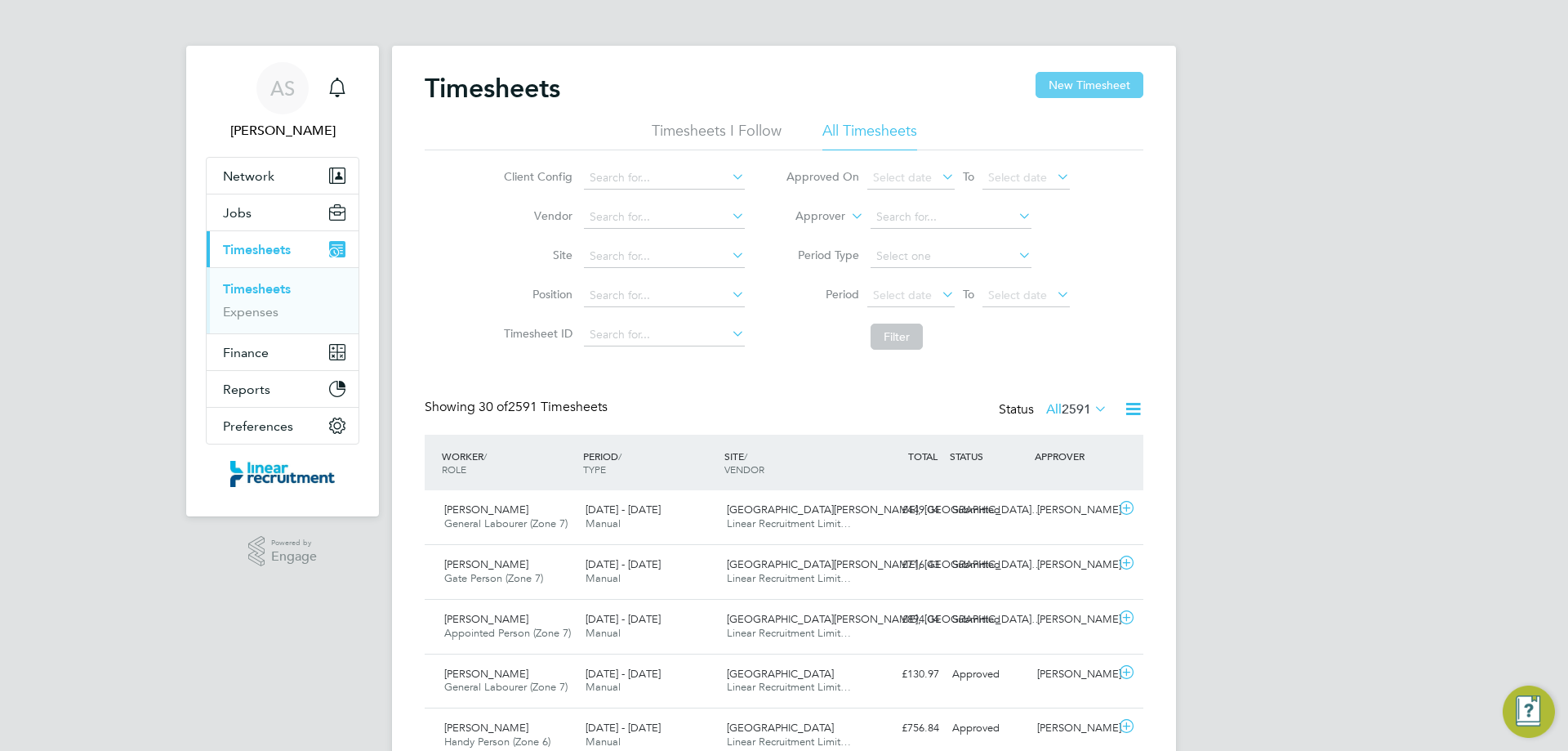
click at [1068, 77] on button "New Timesheet" at bounding box center [1089, 84] width 108 height 26
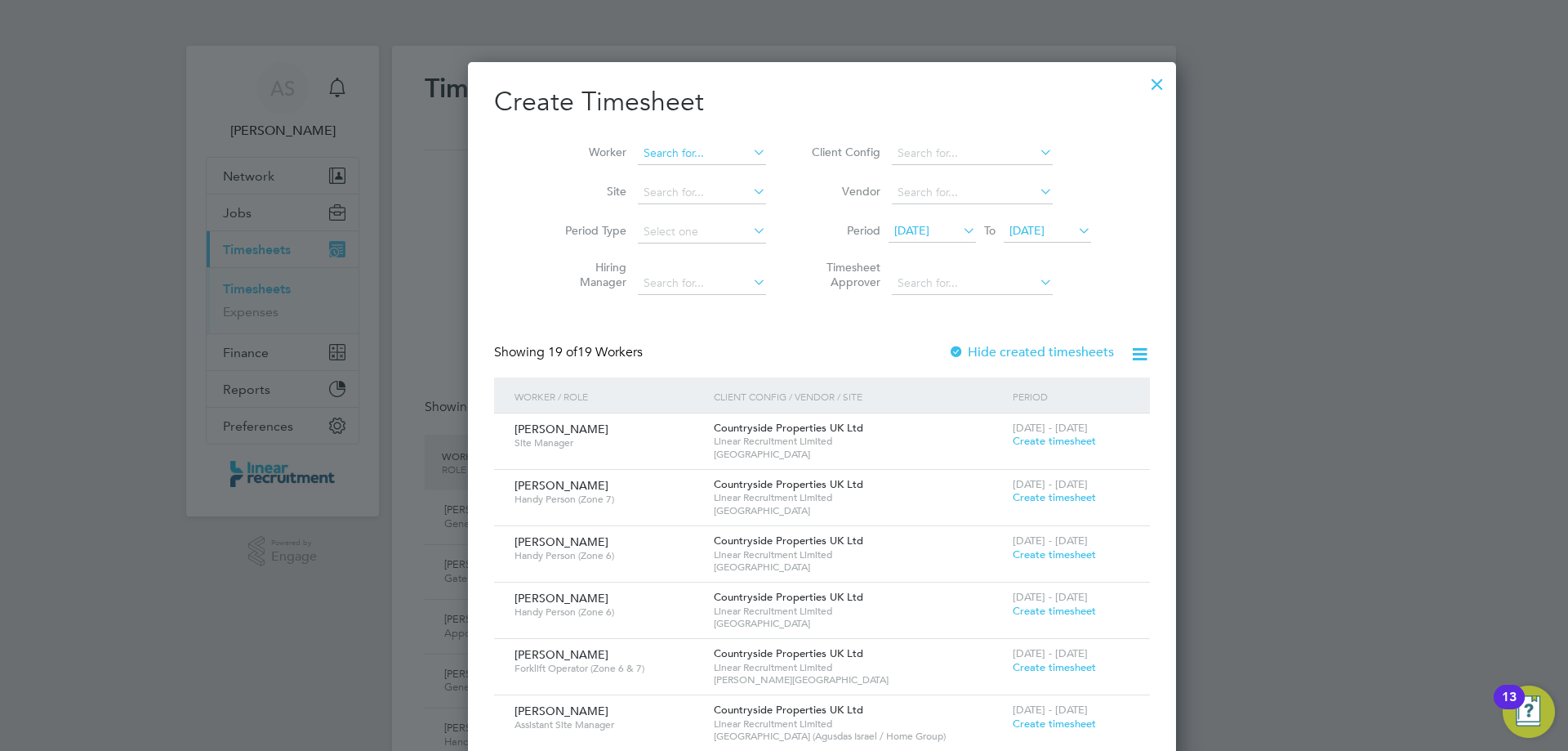
click at [638, 161] on input at bounding box center [701, 153] width 129 height 23
click at [615, 198] on b "Georg" at bounding box center [652, 198] width 94 height 14
type input "George Horne"
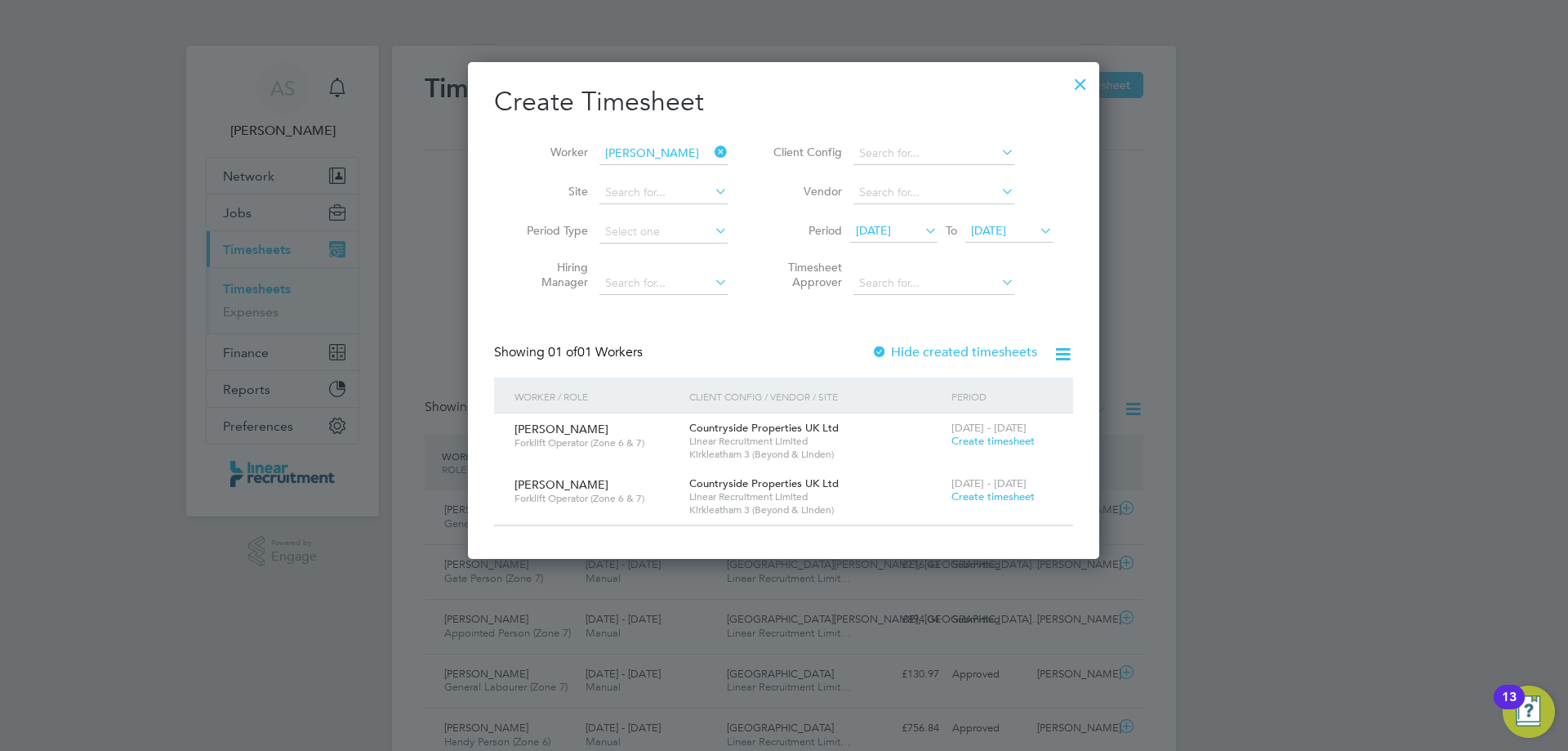
click at [996, 501] on span "Create timesheet" at bounding box center [993, 496] width 83 height 14
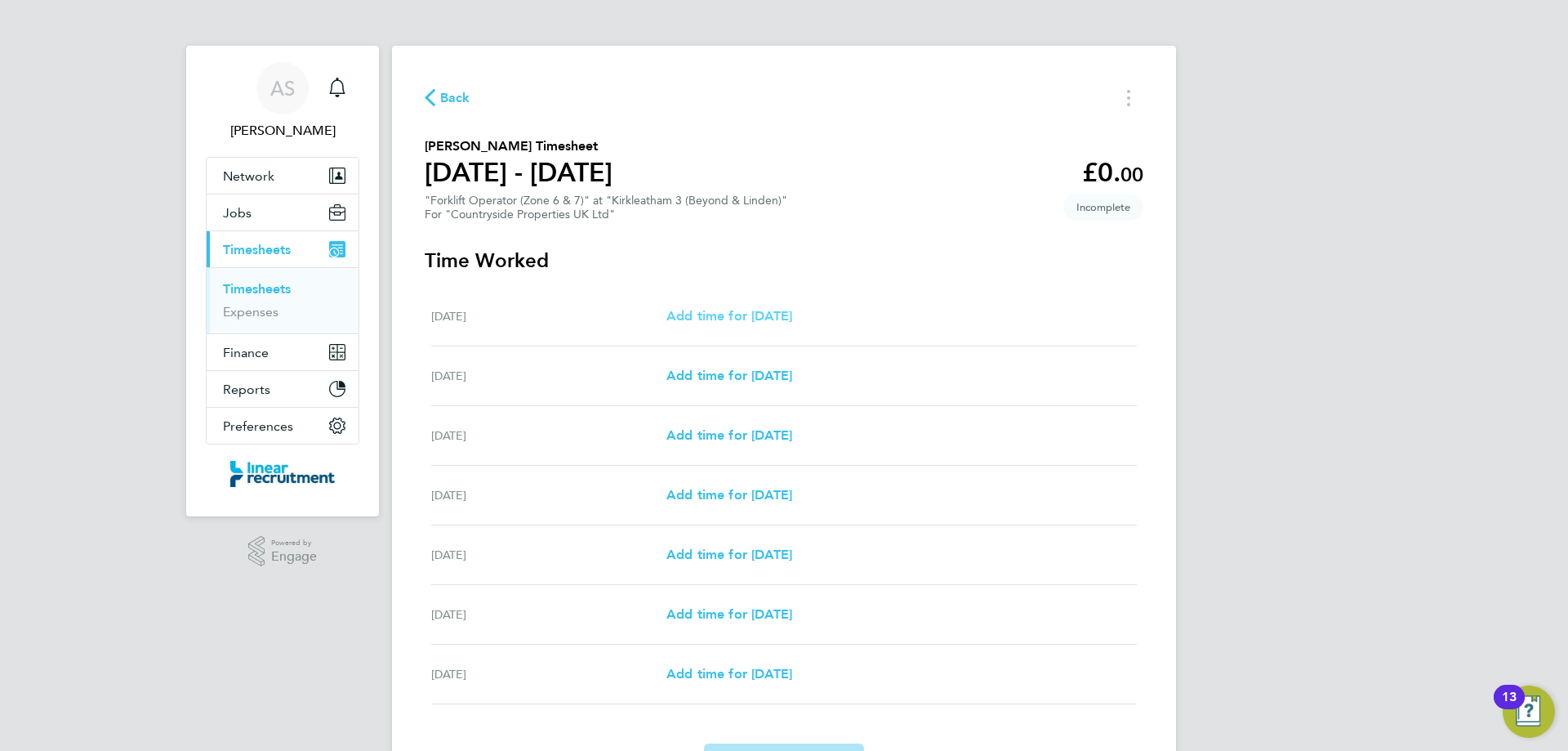
click at [721, 319] on span "Add time for Mon 25 Aug" at bounding box center [730, 316] width 126 height 15
select select "30"
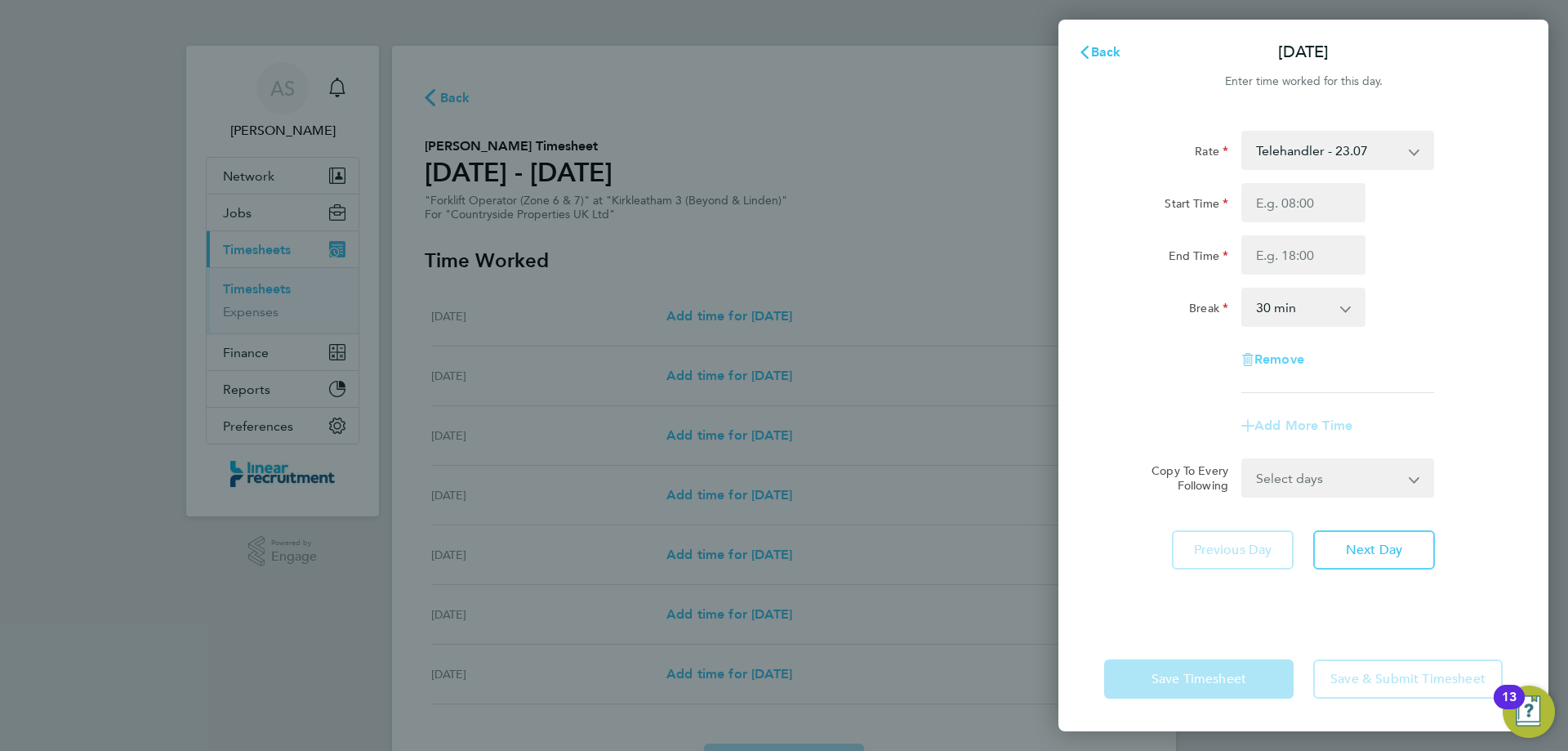
click at [1279, 361] on span "Remove" at bounding box center [1279, 359] width 50 height 15
select select "null"
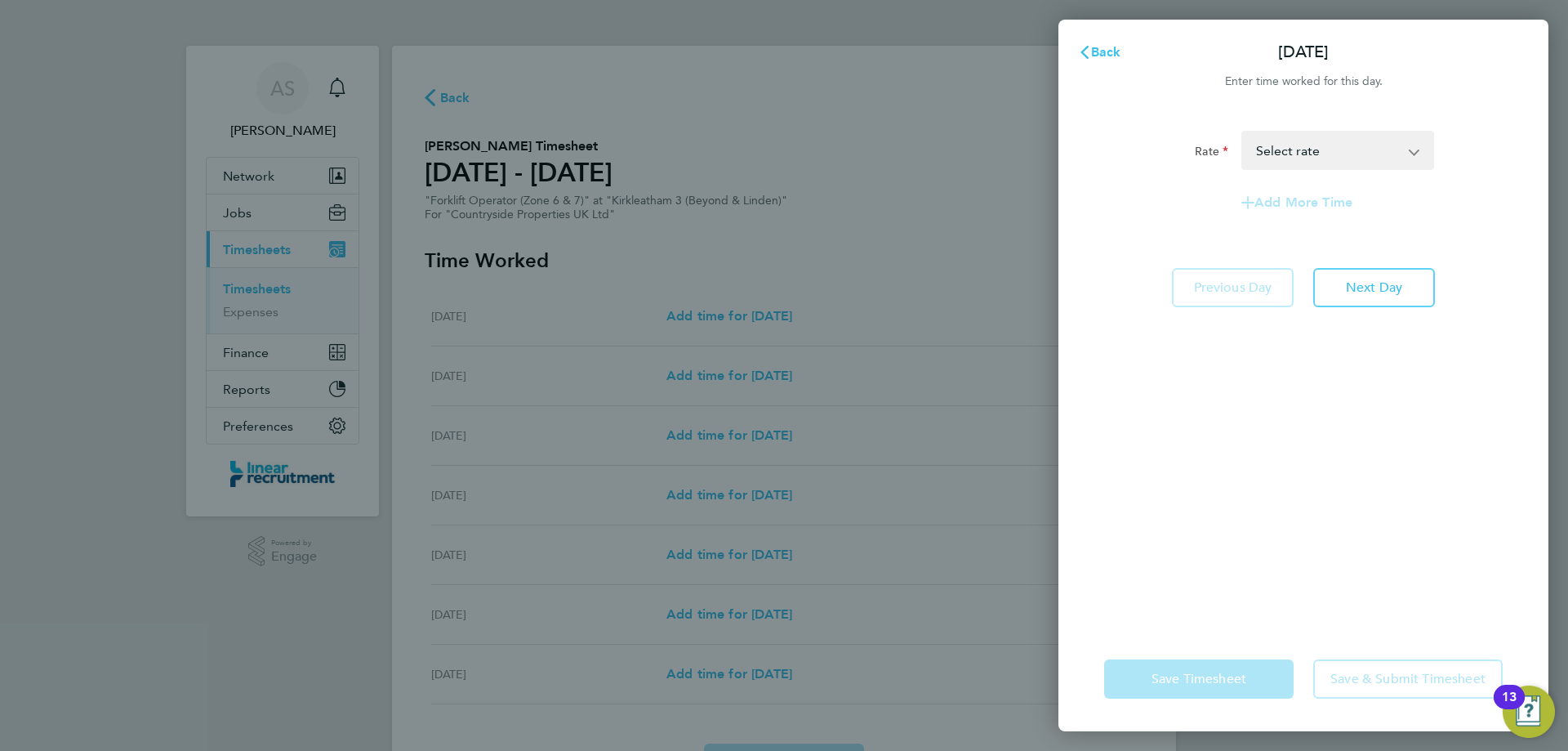
click at [1281, 159] on select "Telehandler - 23.07 Select rate" at bounding box center [1328, 150] width 170 height 36
click at [1358, 303] on button "Next Day" at bounding box center [1374, 288] width 122 height 39
select select "30"
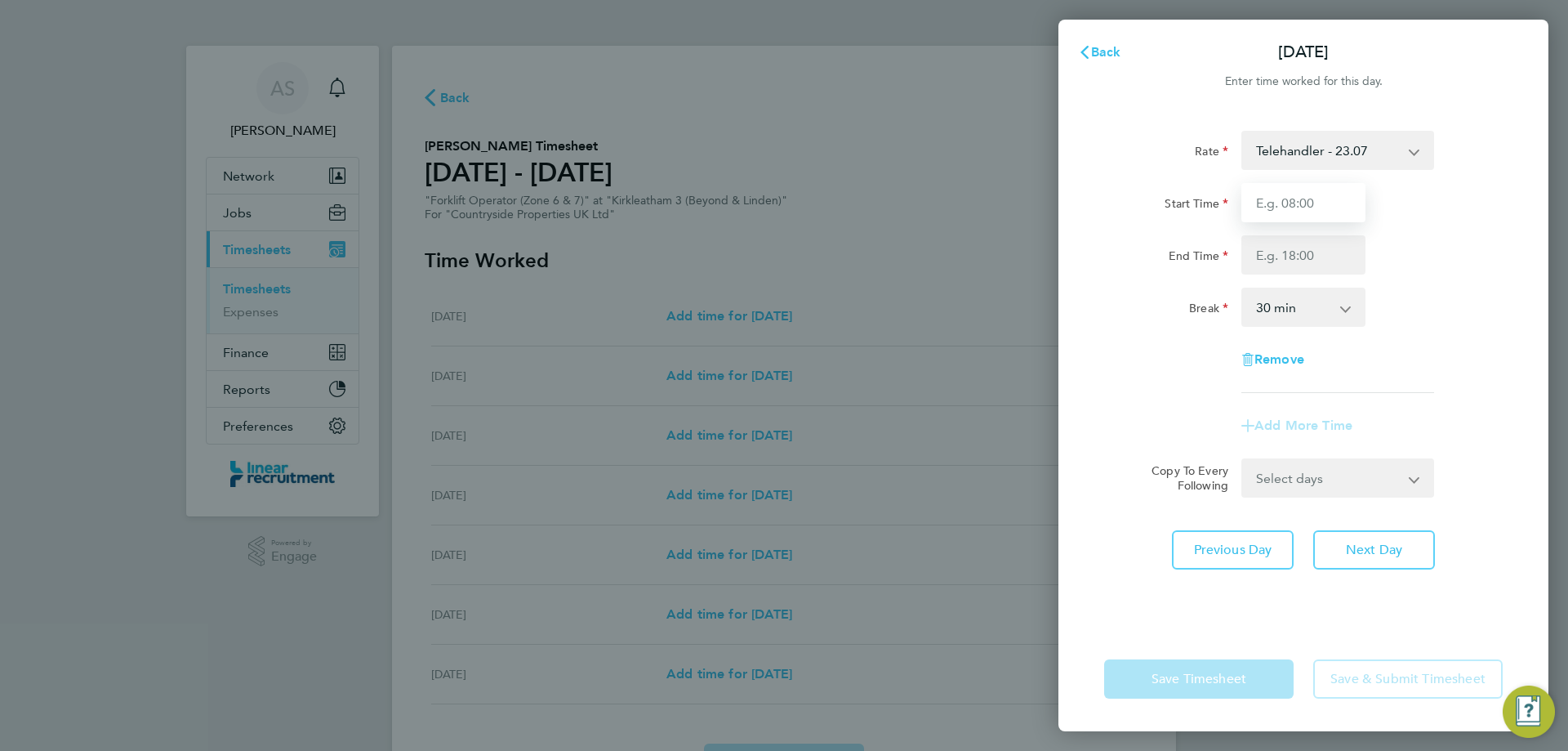
click at [1297, 199] on input "Start Time" at bounding box center [1303, 203] width 124 height 39
type input "07:30"
click at [1282, 352] on span "Remove" at bounding box center [1279, 359] width 50 height 15
select select "null"
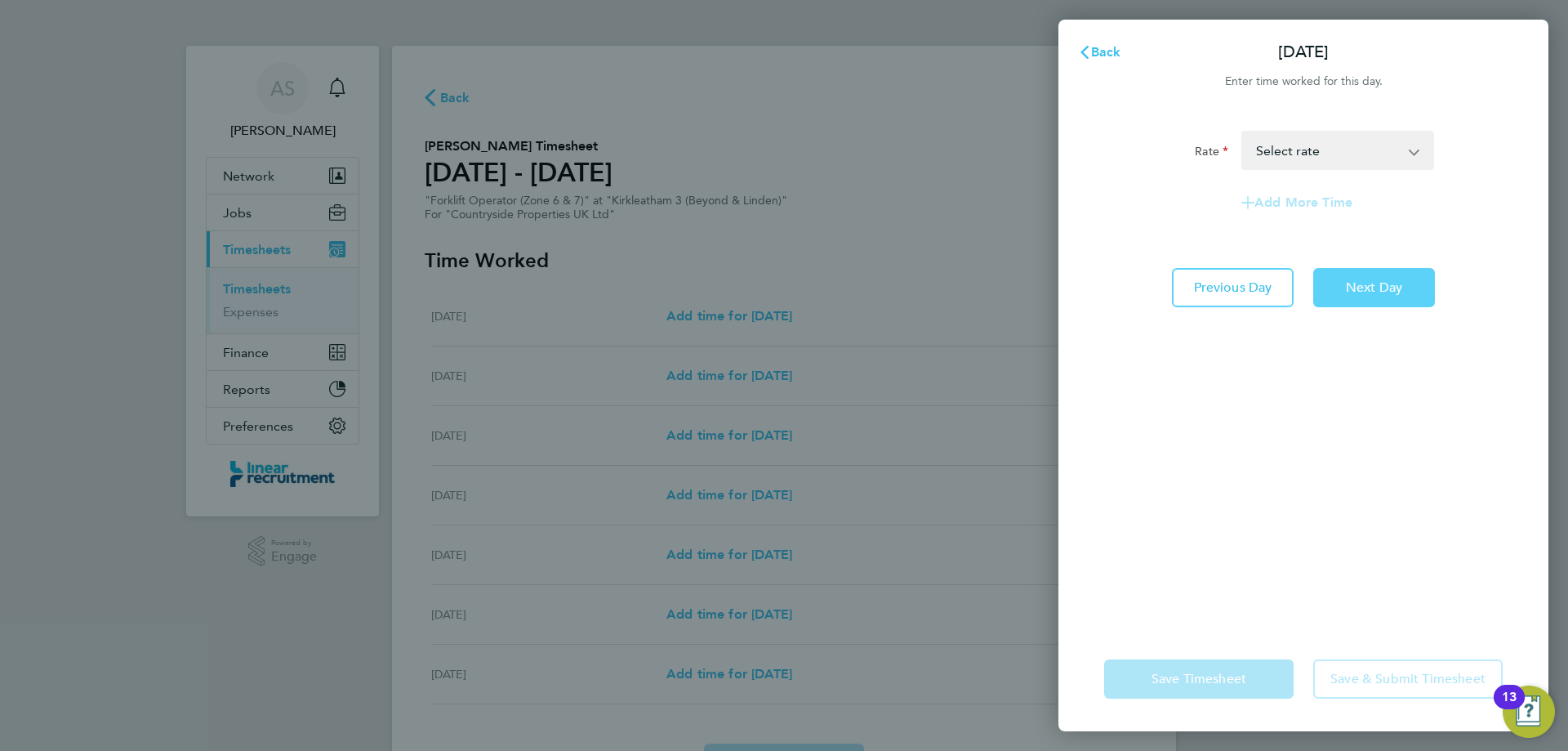
click at [1361, 277] on button "Next Day" at bounding box center [1374, 288] width 122 height 39
select select "30"
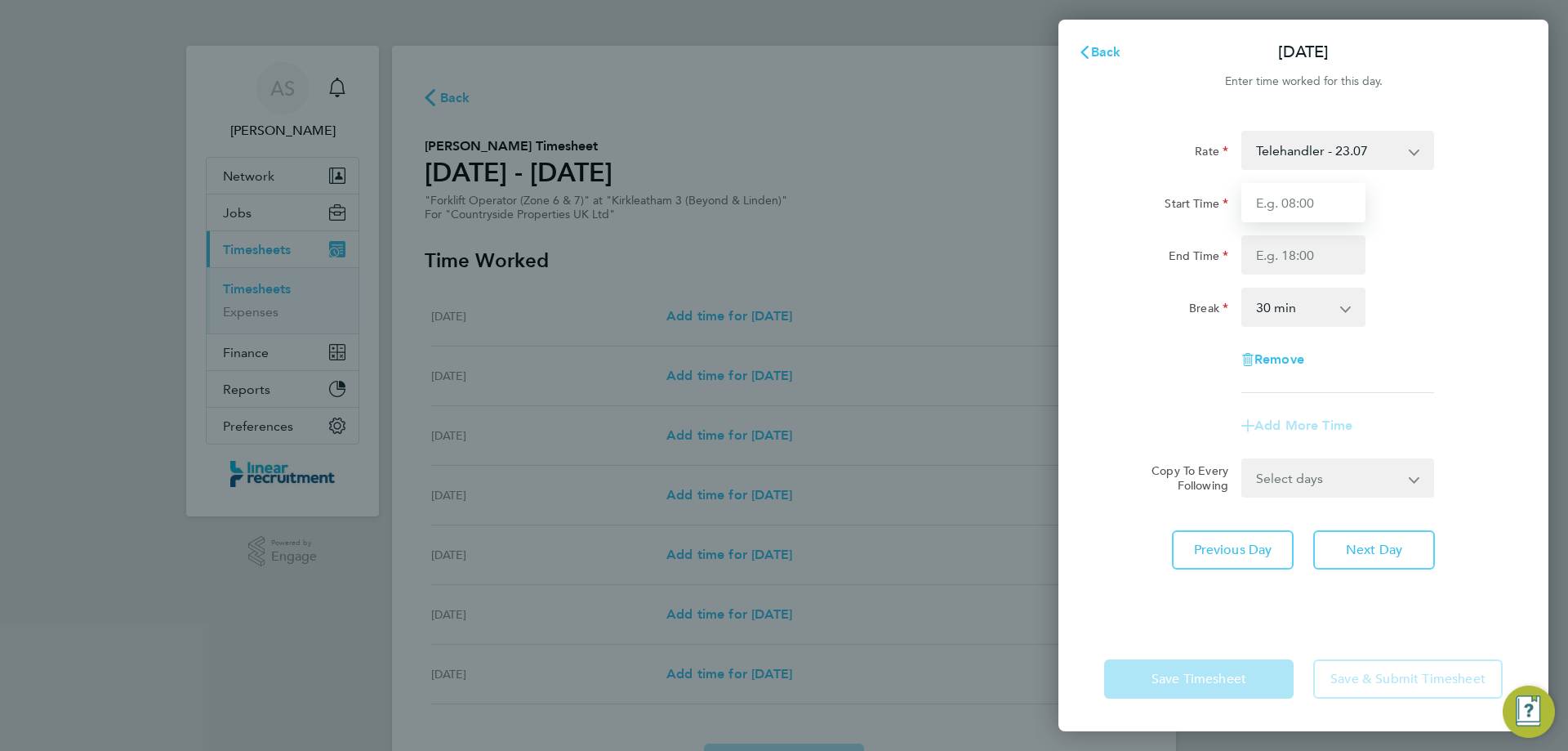
drag, startPoint x: 1274, startPoint y: 192, endPoint x: 1286, endPoint y: 209, distance: 20.8
click at [1274, 192] on input "Start Time" at bounding box center [1303, 203] width 124 height 39
type input "07:30"
click at [1305, 260] on input "End Time" at bounding box center [1303, 255] width 124 height 39
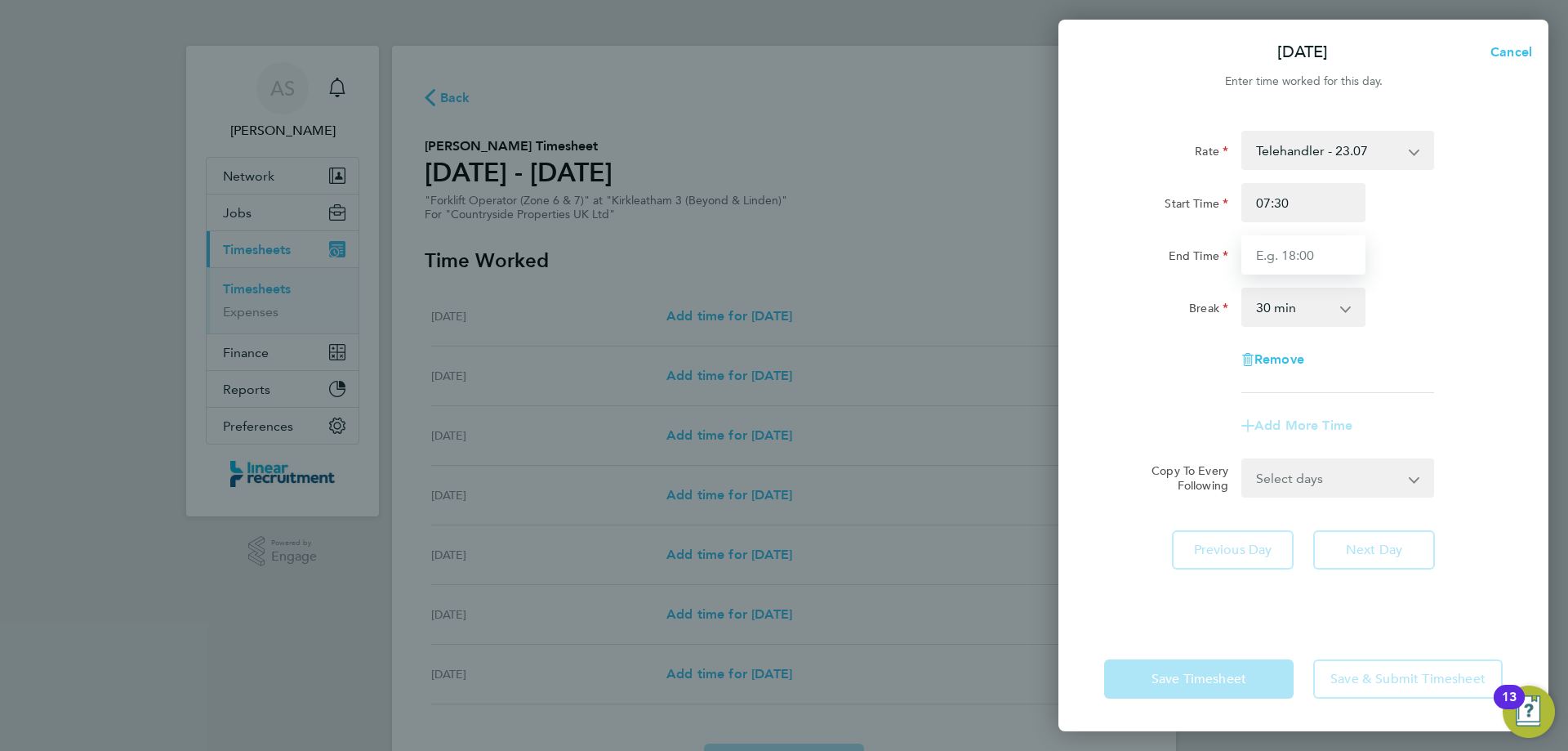
type input "16:00"
click at [1416, 311] on div "Break 0 min 15 min 30 min 45 min 60 min 75 min 90 min" at bounding box center [1303, 307] width 412 height 39
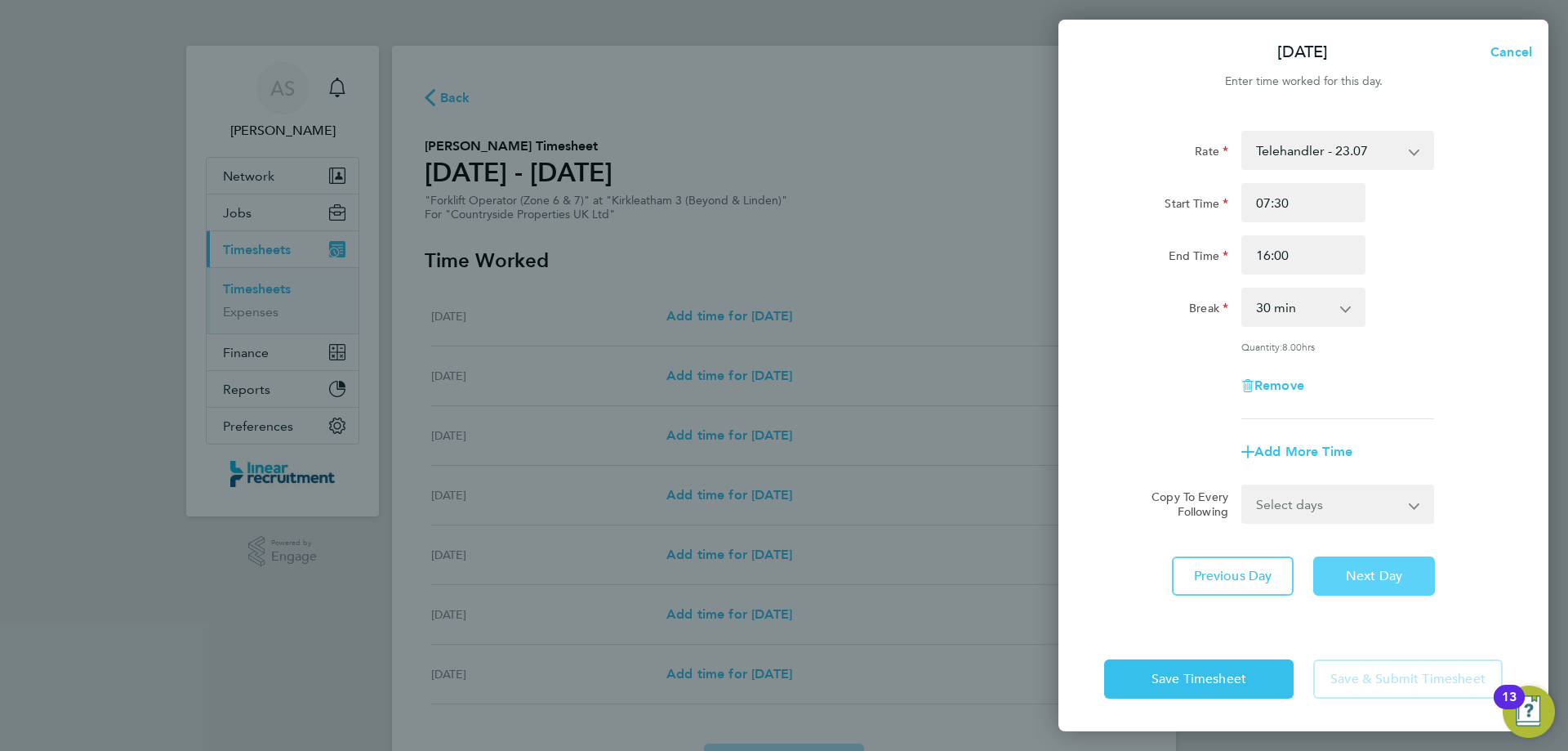
click at [1380, 563] on button "Next Day" at bounding box center [1374, 576] width 122 height 39
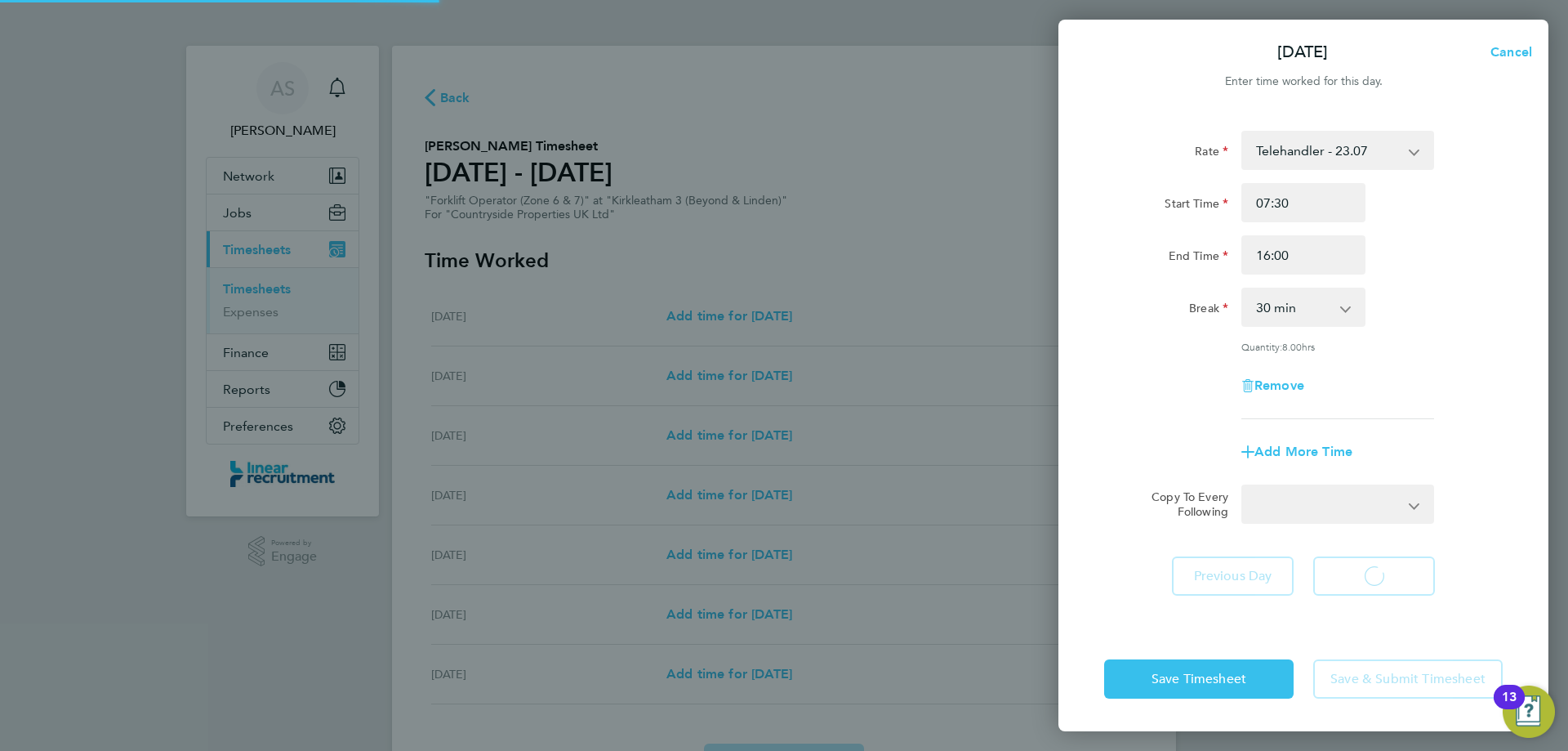
select select "30"
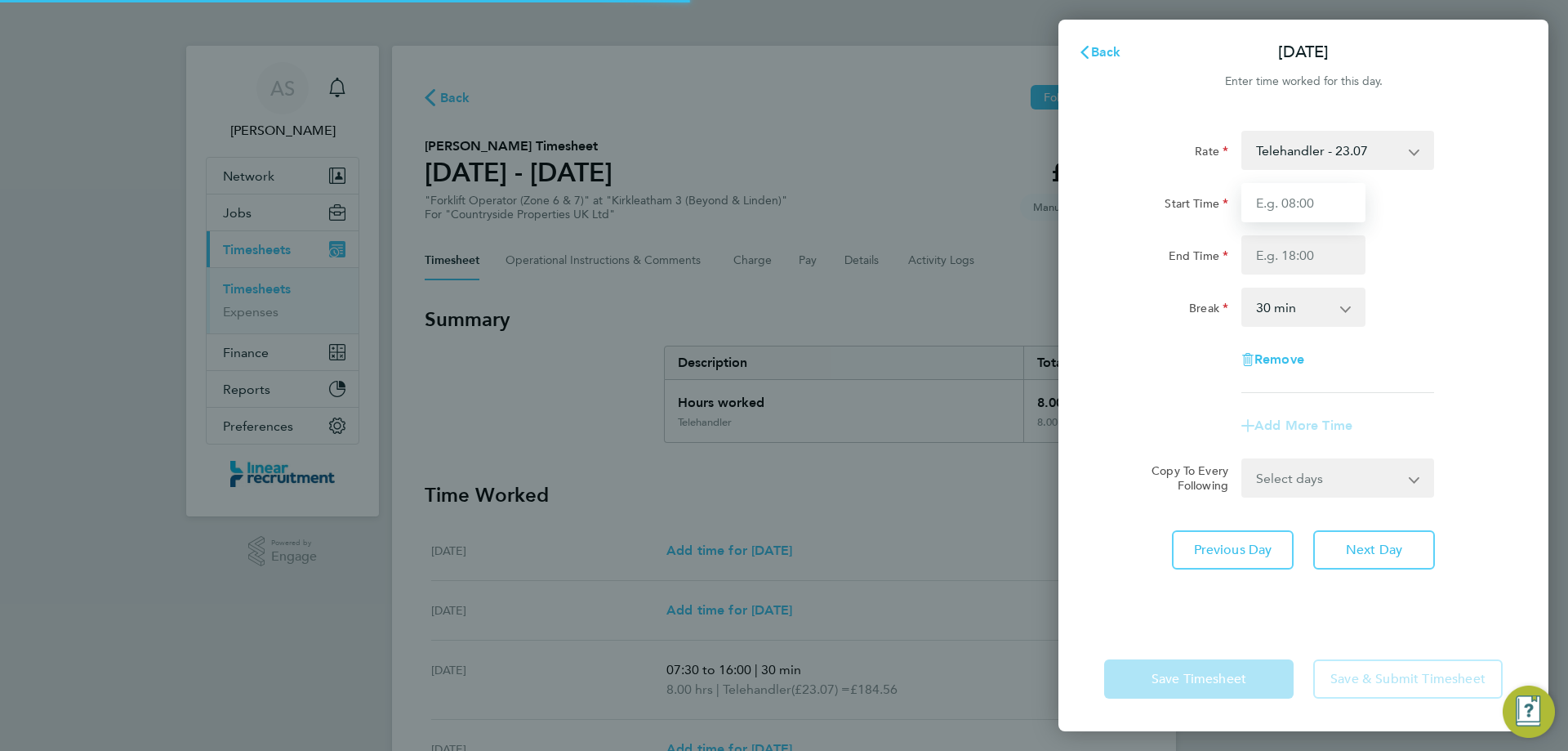
click at [1306, 209] on input "Start Time" at bounding box center [1303, 203] width 124 height 39
type input "07:30"
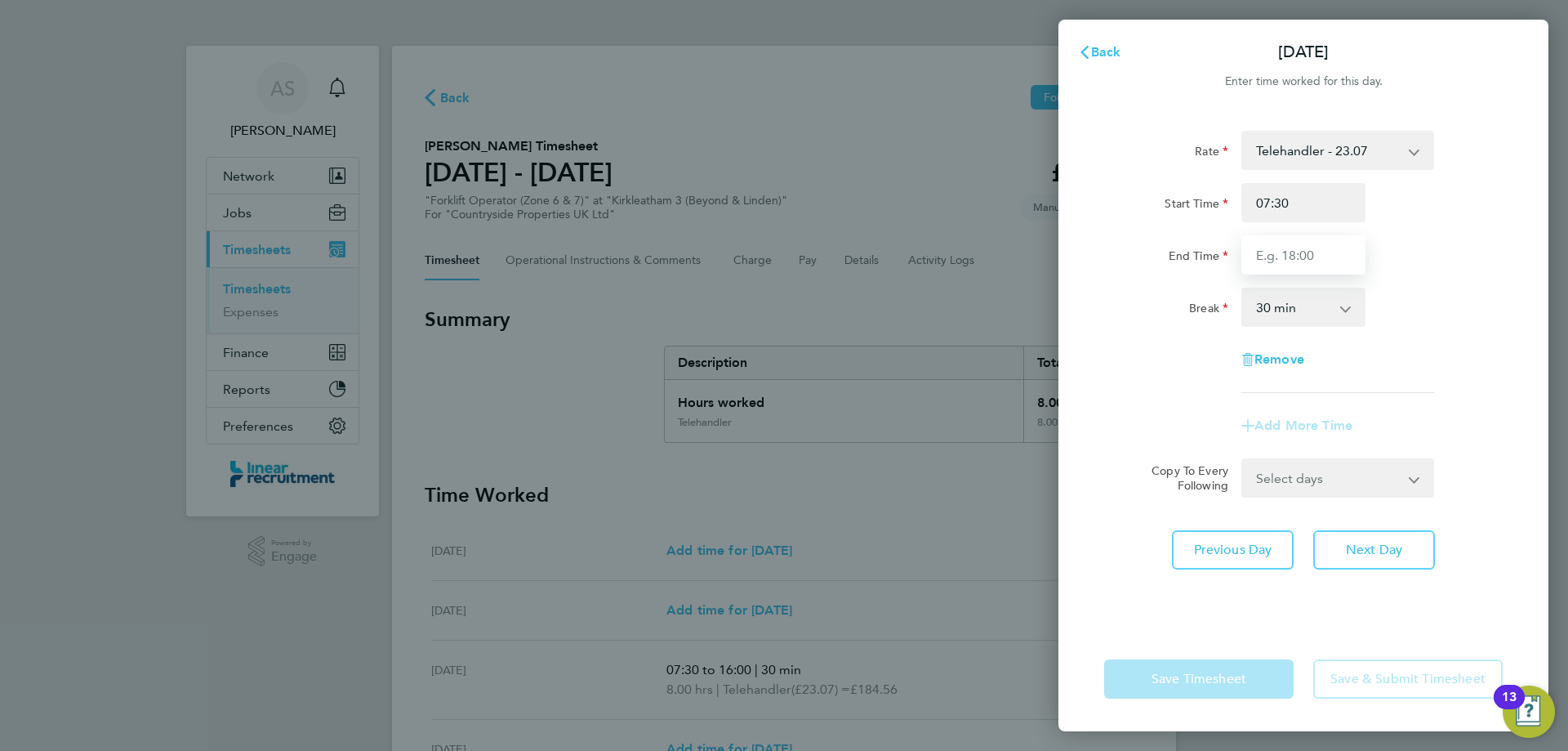
click at [1316, 255] on input "End Time" at bounding box center [1303, 255] width 124 height 39
type input "16:00"
click at [1473, 342] on div "Rate Telehandler - 23.07 Start Time 07:30 End Time 16:00 Break 0 min 15 min 30 …" at bounding box center [1303, 261] width 398 height 262
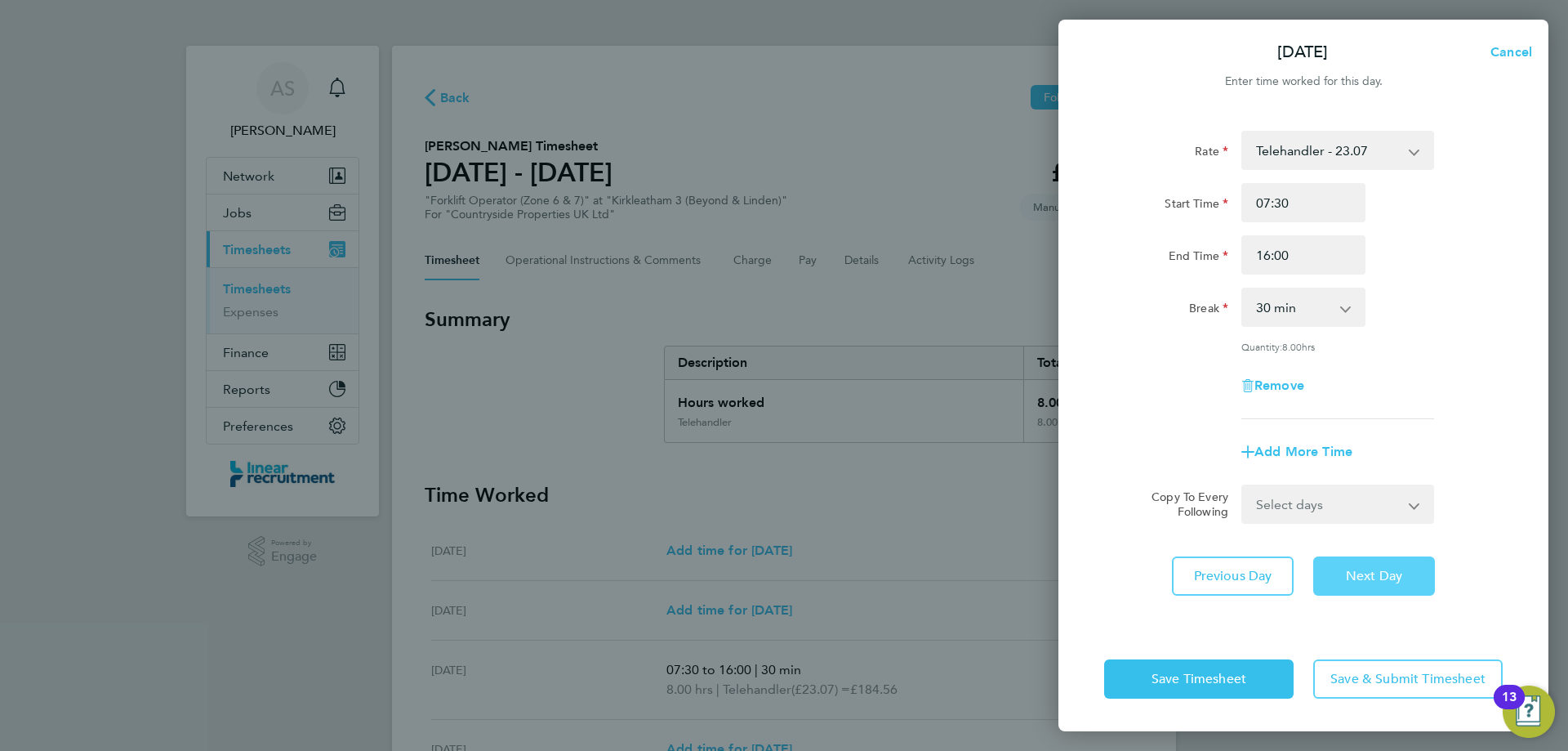
click at [1334, 571] on button "Next Day" at bounding box center [1374, 576] width 122 height 39
select select "30"
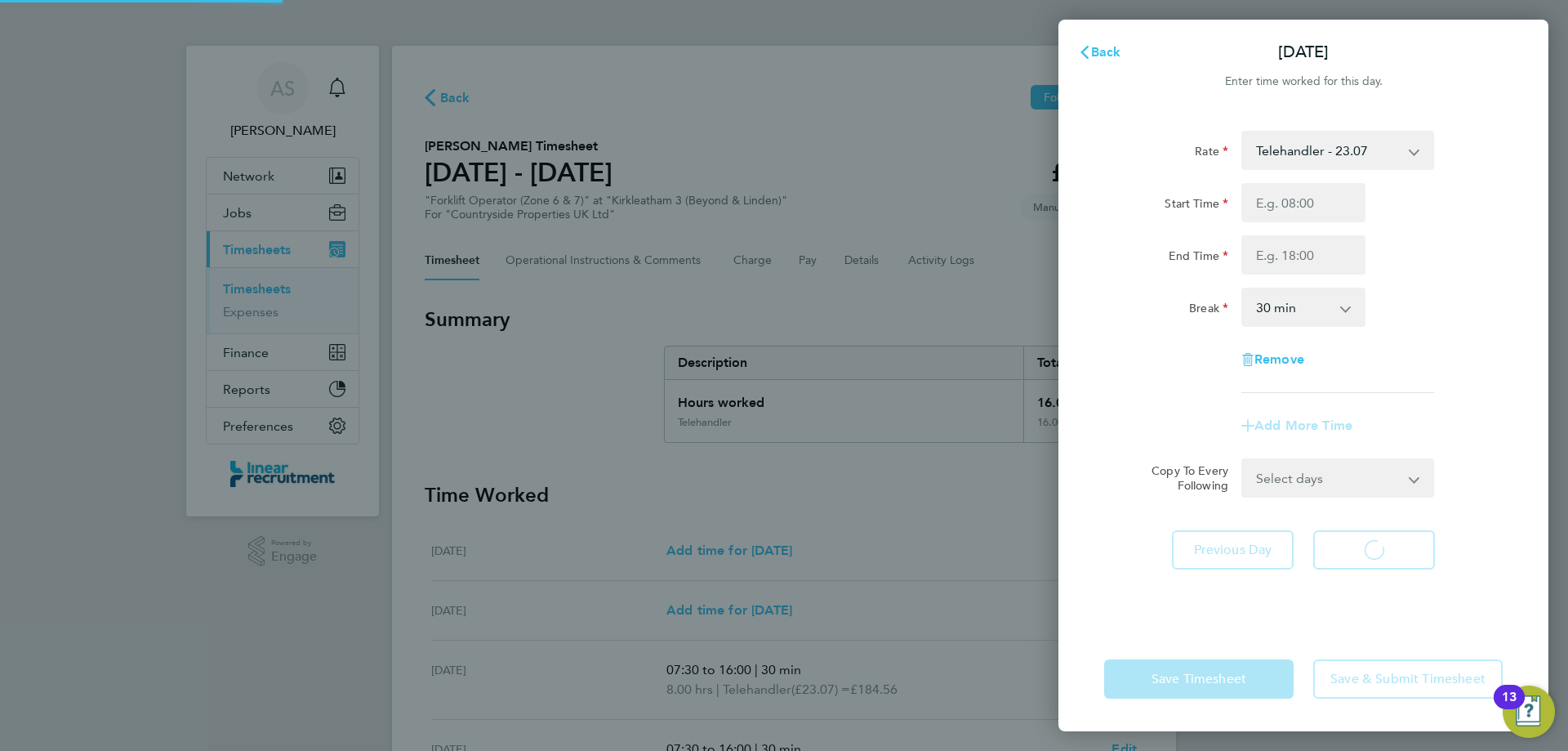
select select "30"
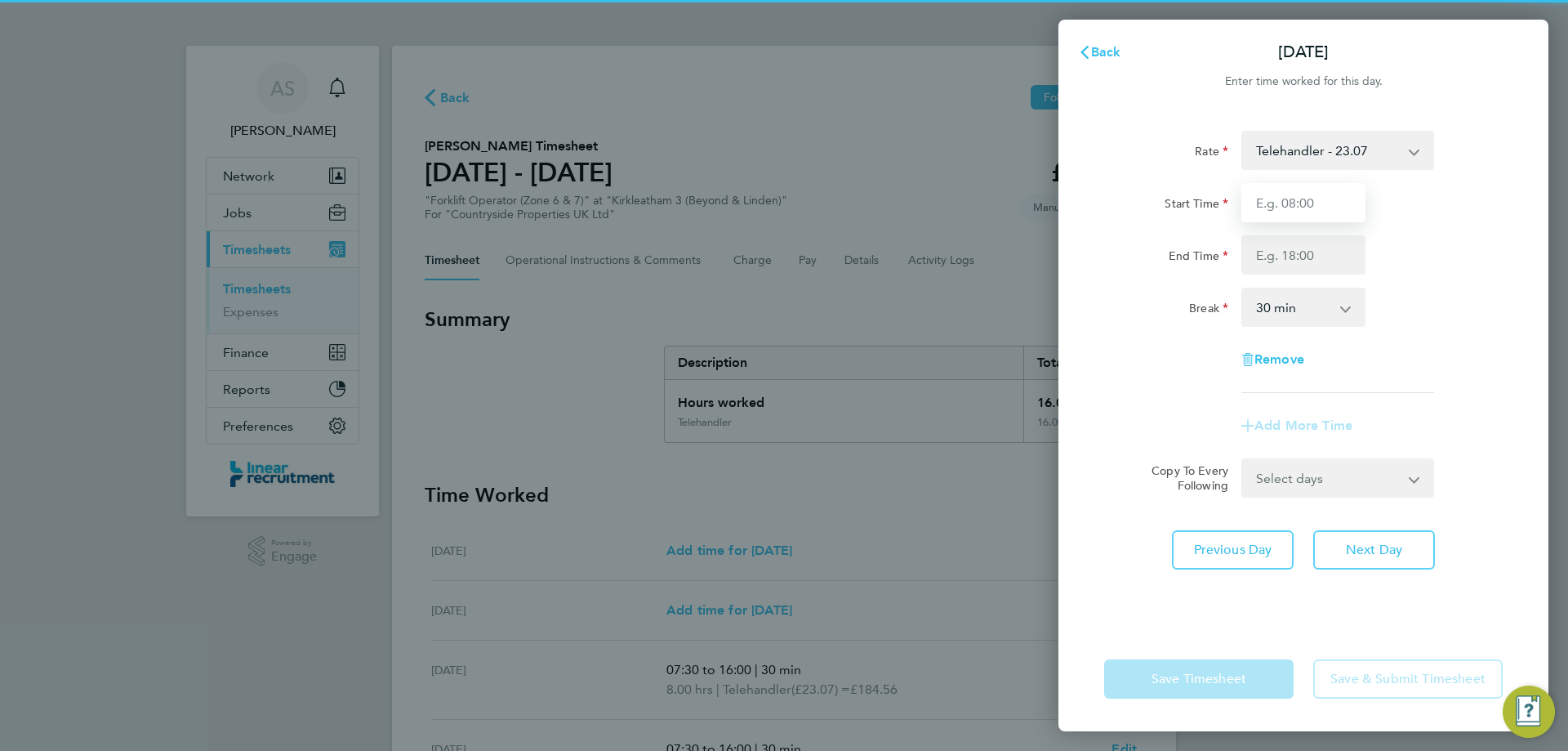
click at [1281, 205] on input "Start Time" at bounding box center [1303, 203] width 124 height 39
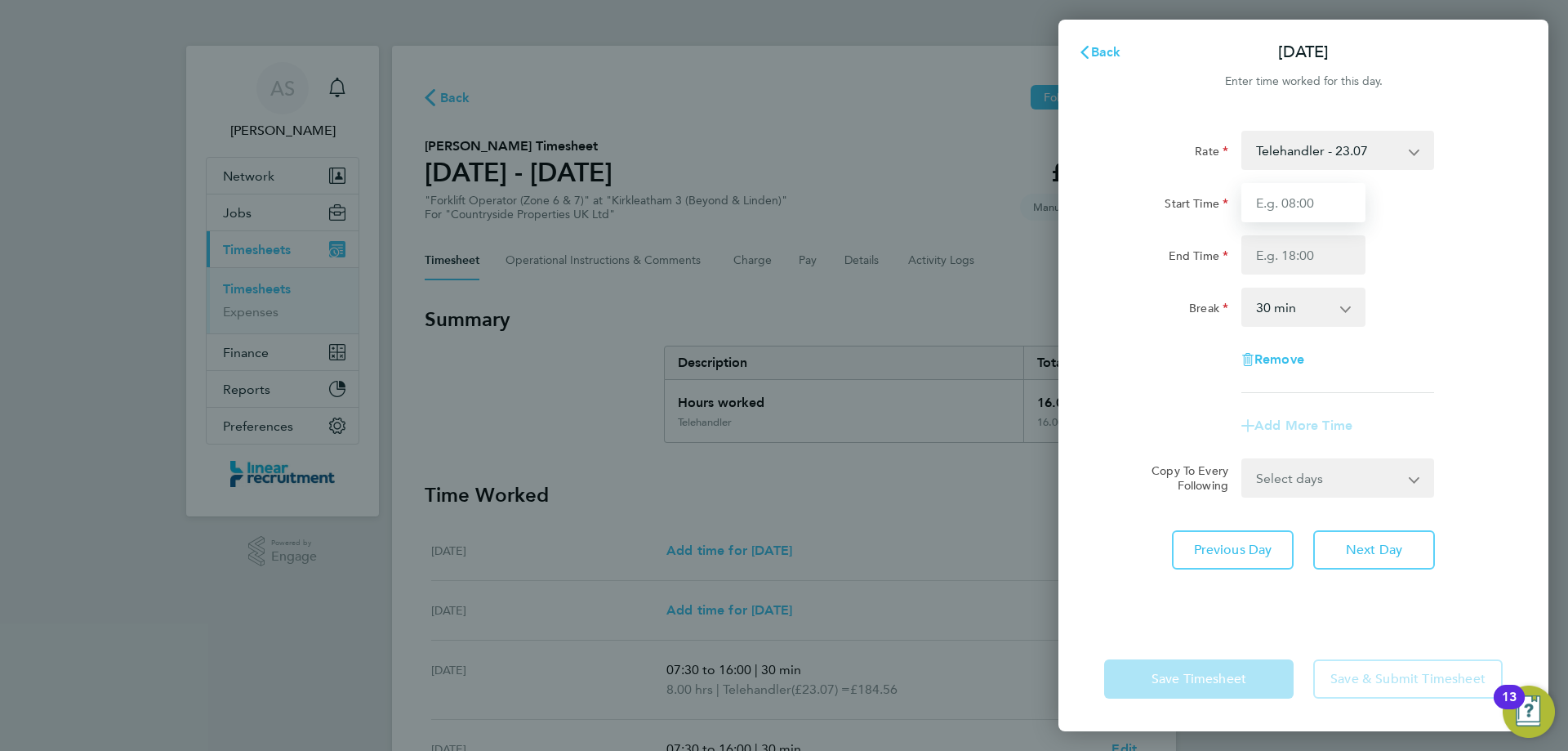
type input "07:30"
drag, startPoint x: 1306, startPoint y: 257, endPoint x: 1308, endPoint y: 268, distance: 11.2
click at [1306, 257] on input "End Time" at bounding box center [1303, 255] width 124 height 39
type input "15:00"
click at [1428, 373] on div "Remove" at bounding box center [1303, 359] width 412 height 39
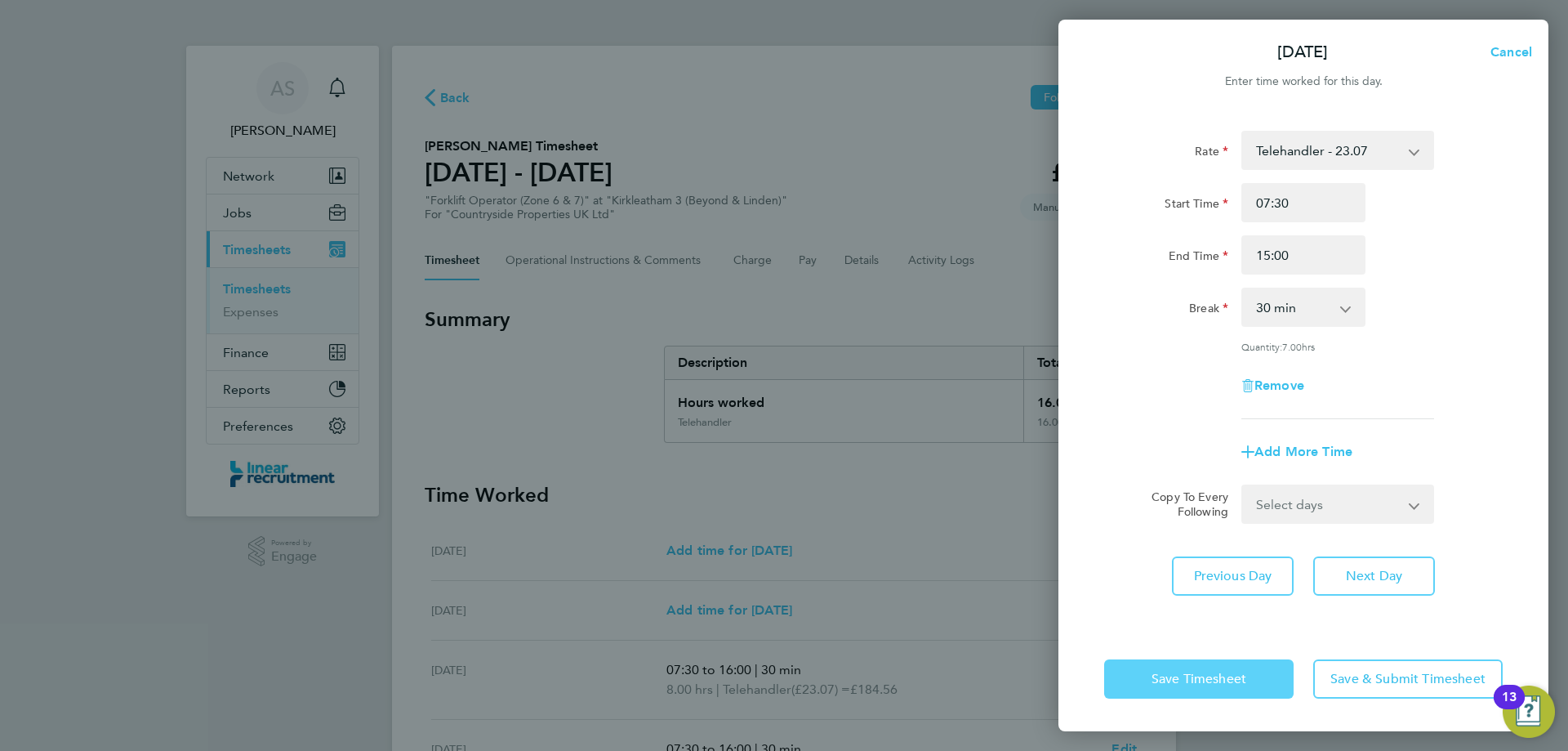
click at [1204, 681] on span "Save Timesheet" at bounding box center [1199, 679] width 94 height 16
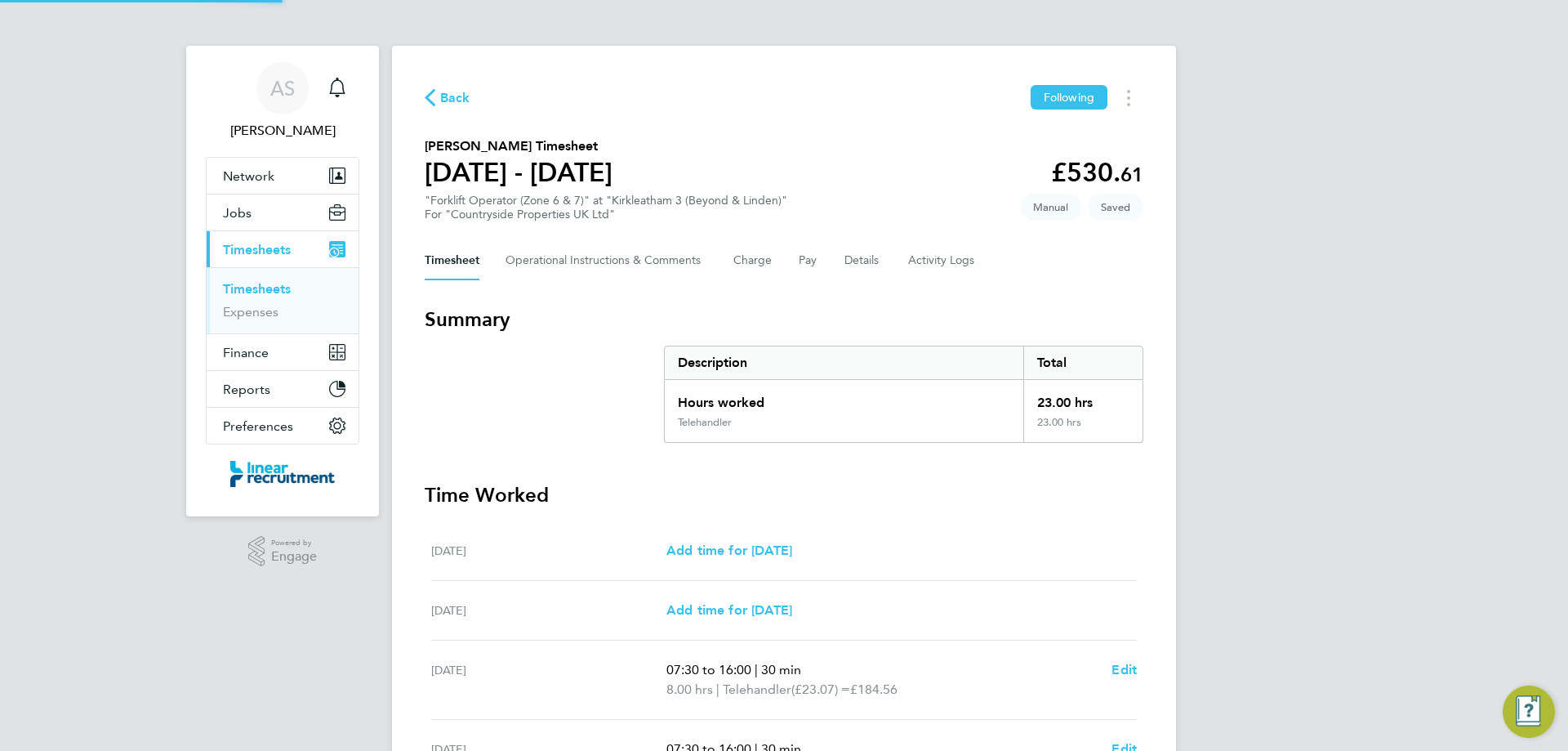
scroll to position [391, 0]
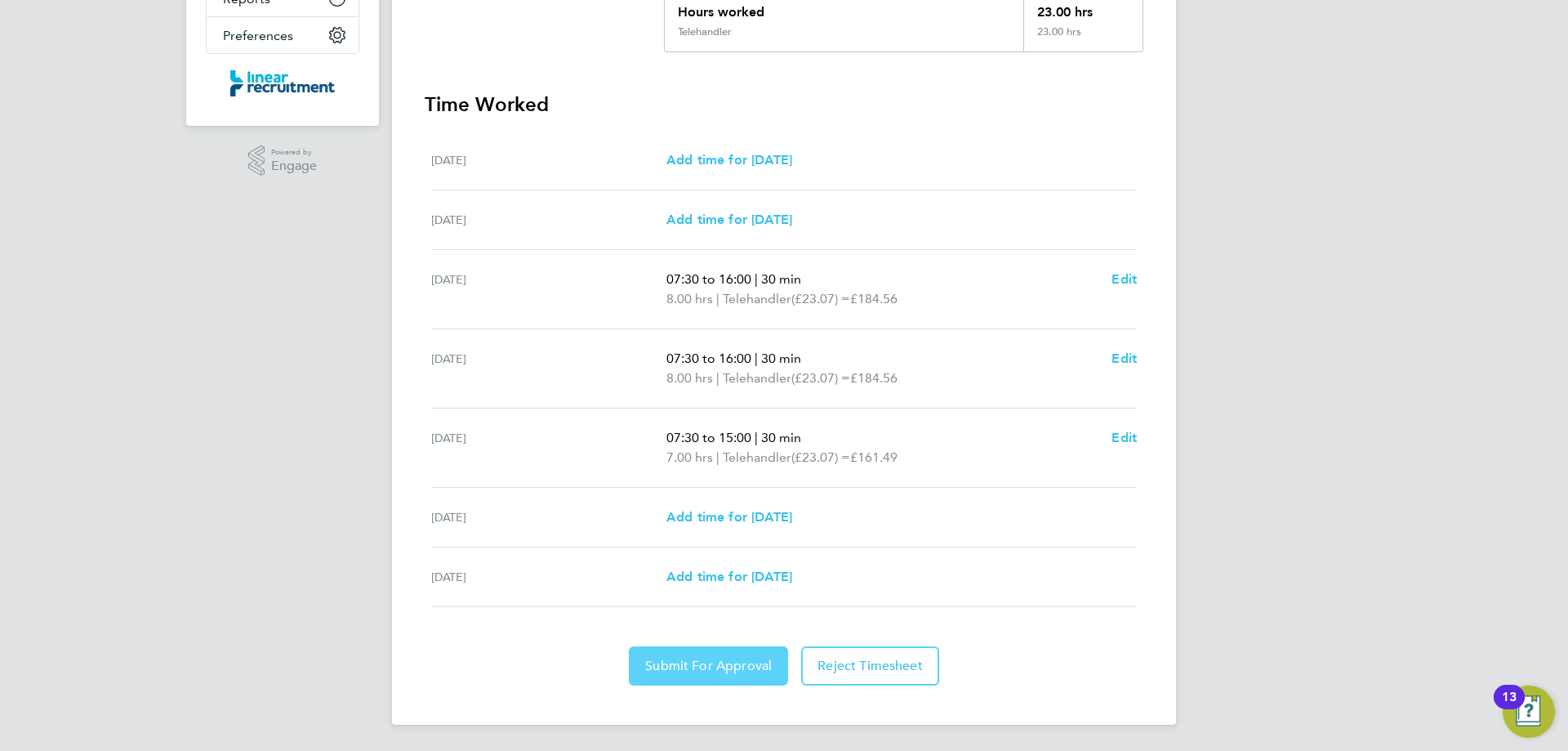
click at [704, 662] on span "Submit For Approval" at bounding box center [708, 665] width 127 height 16
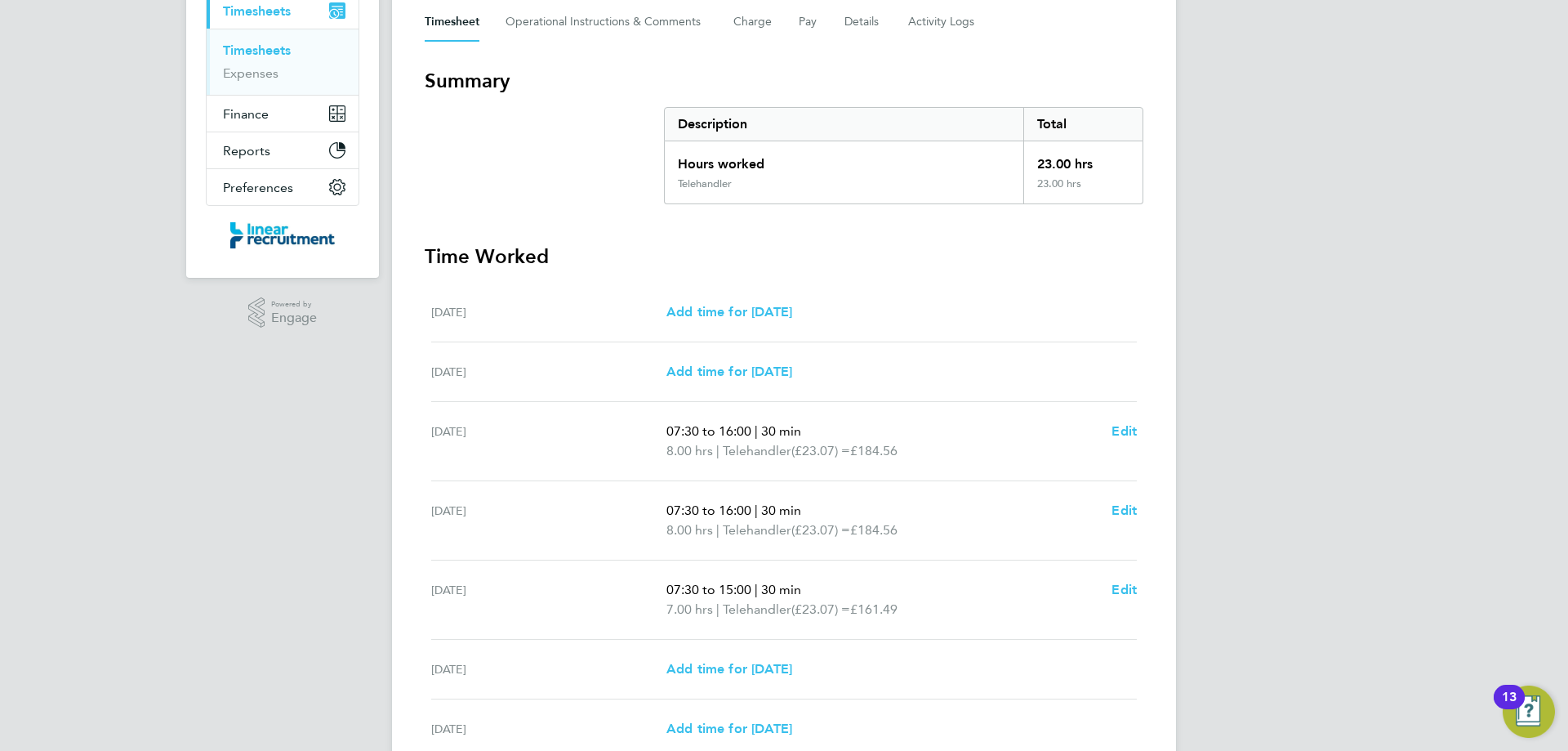
scroll to position [0, 0]
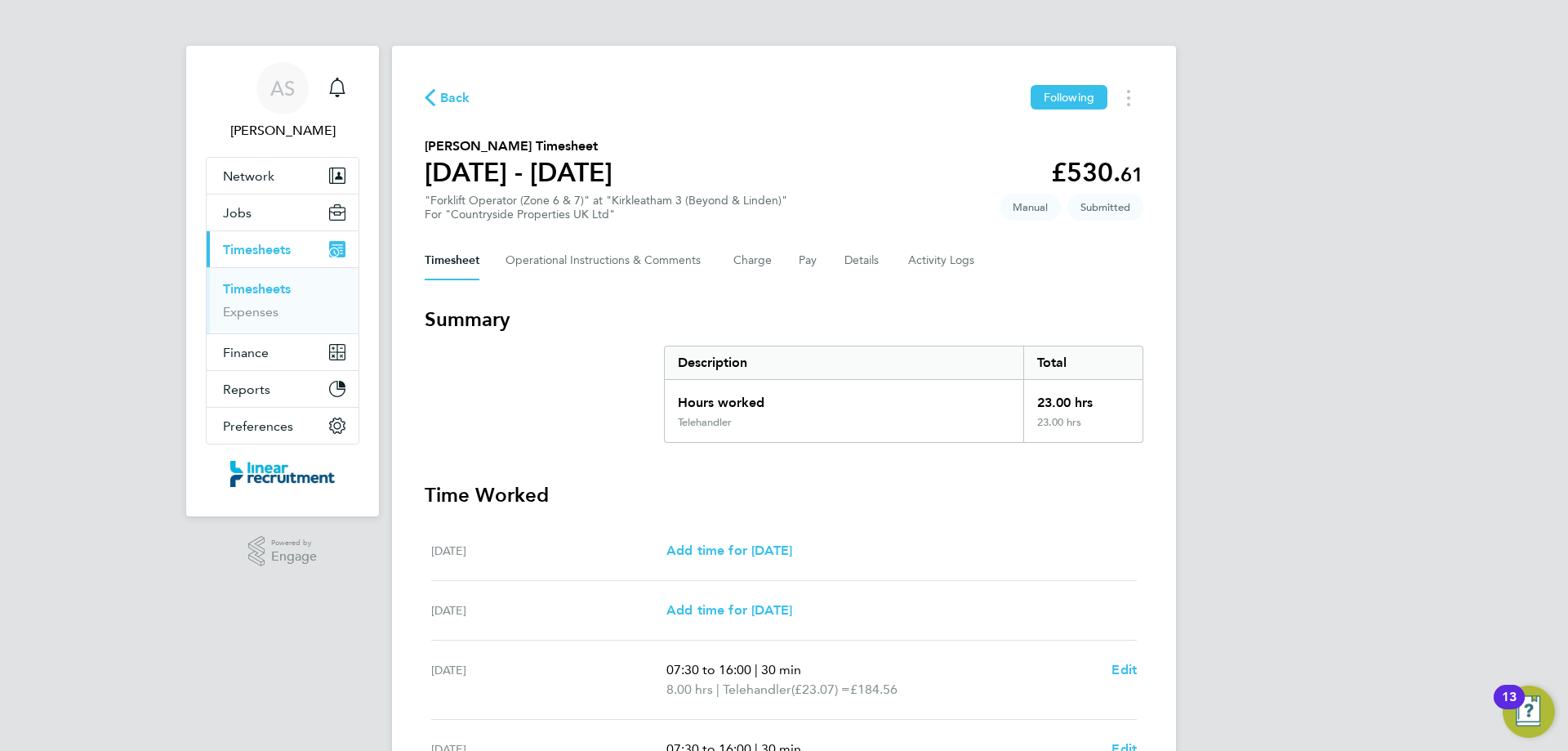
click at [452, 96] on span "Back" at bounding box center [455, 98] width 30 height 20
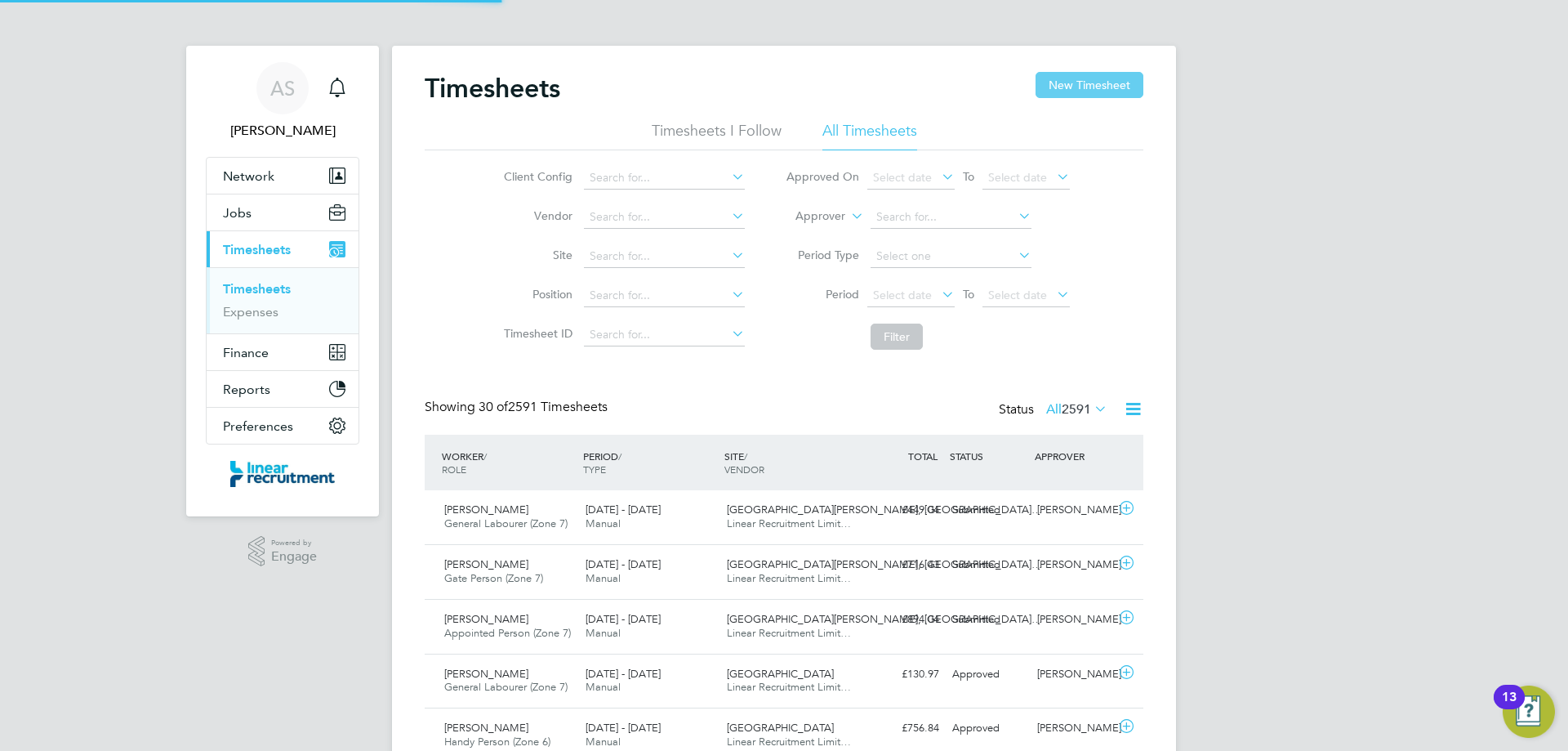
scroll to position [42, 142]
click at [1114, 83] on button "New Timesheet" at bounding box center [1089, 84] width 108 height 26
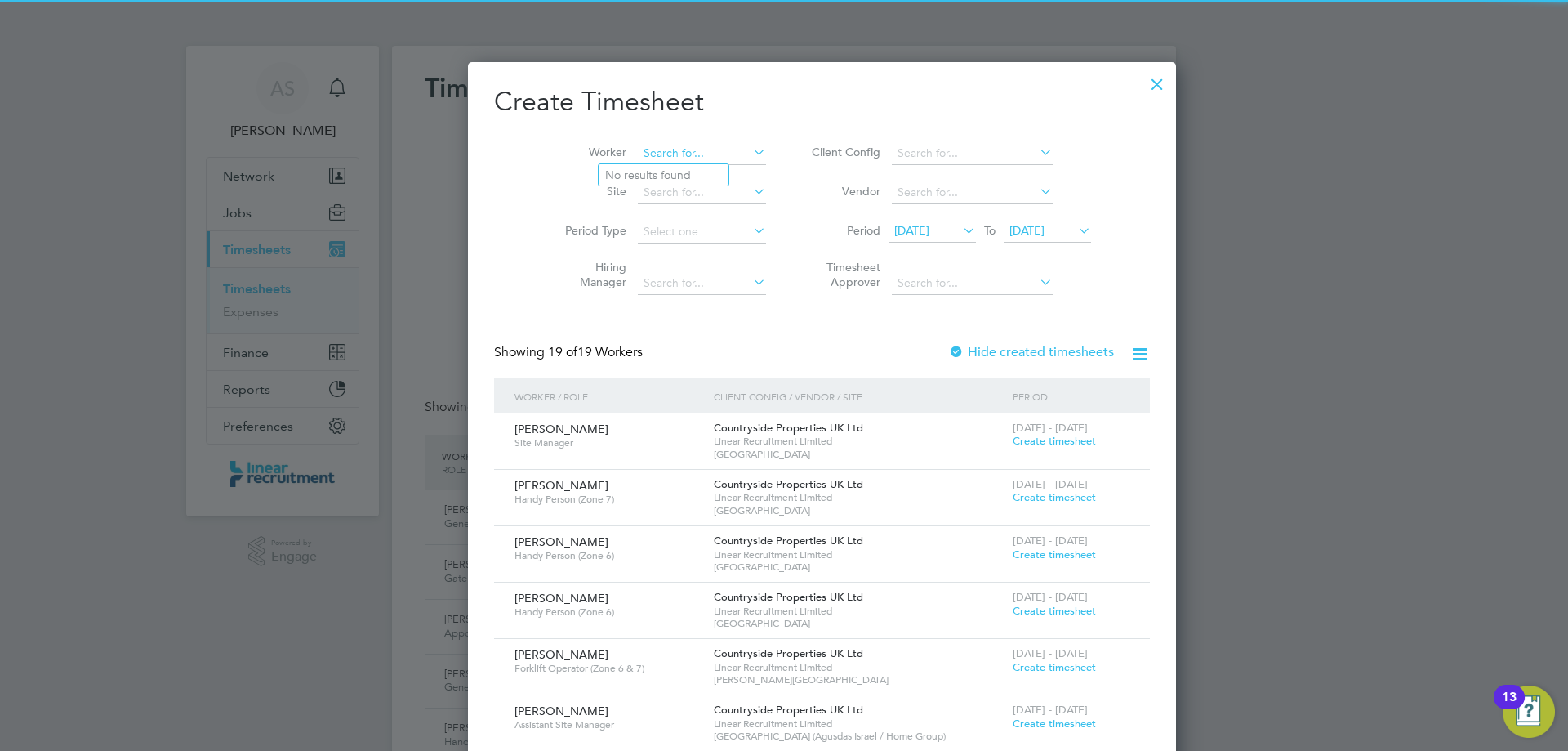
click at [668, 149] on input at bounding box center [701, 153] width 129 height 23
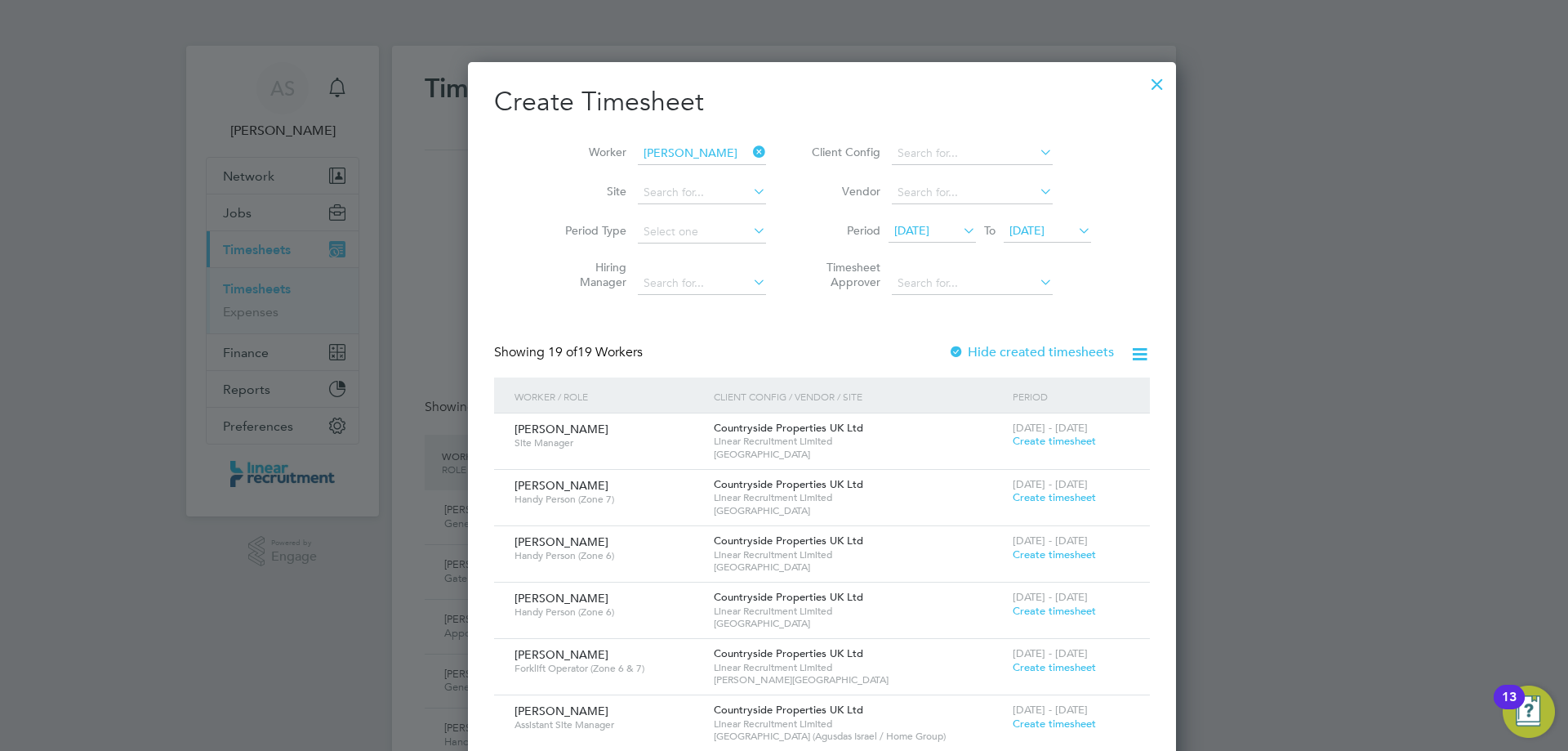
click at [707, 172] on b "Johns" at bounding box center [753, 175] width 94 height 14
type input "Steven Johnson"
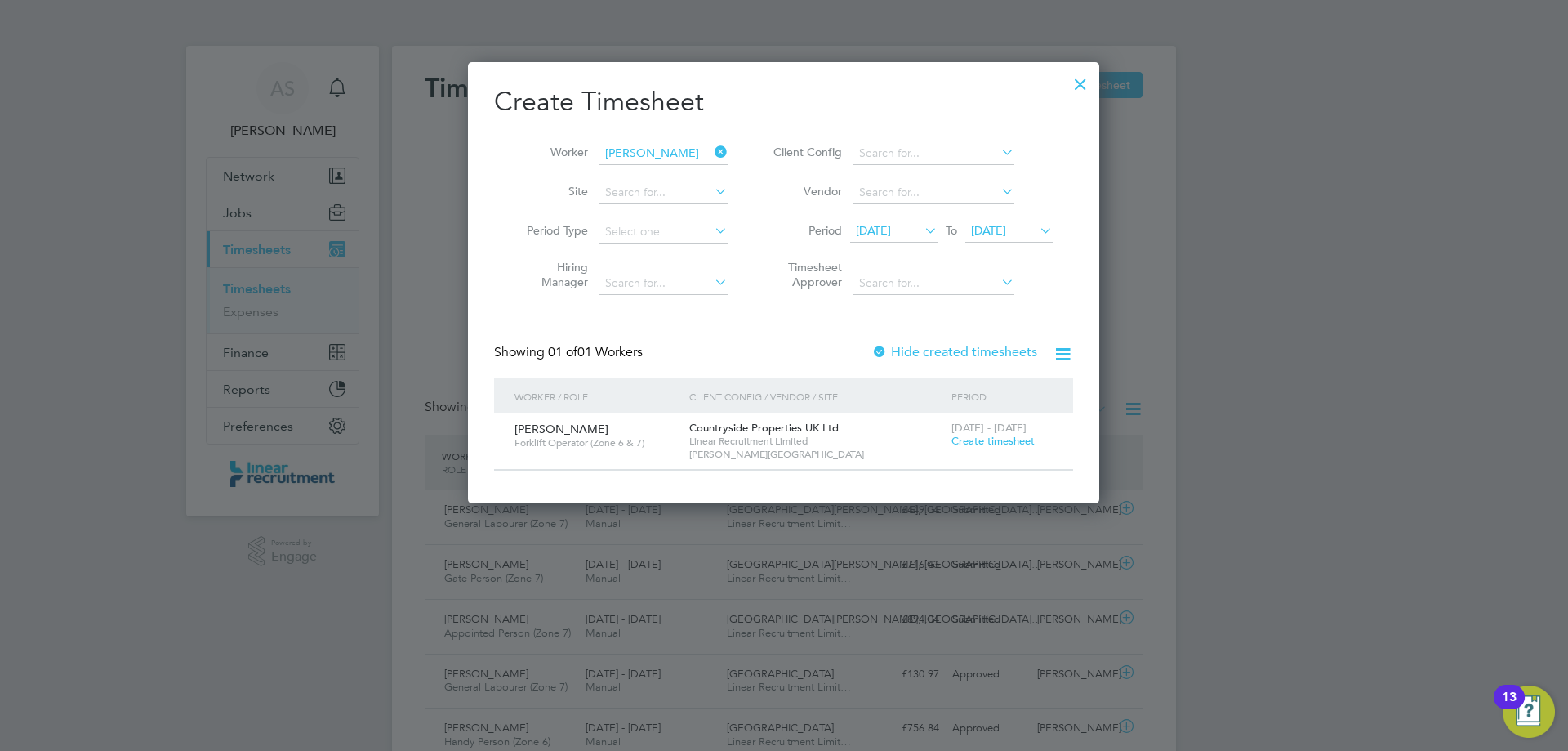
click at [965, 445] on span "Create timesheet" at bounding box center [993, 440] width 83 height 14
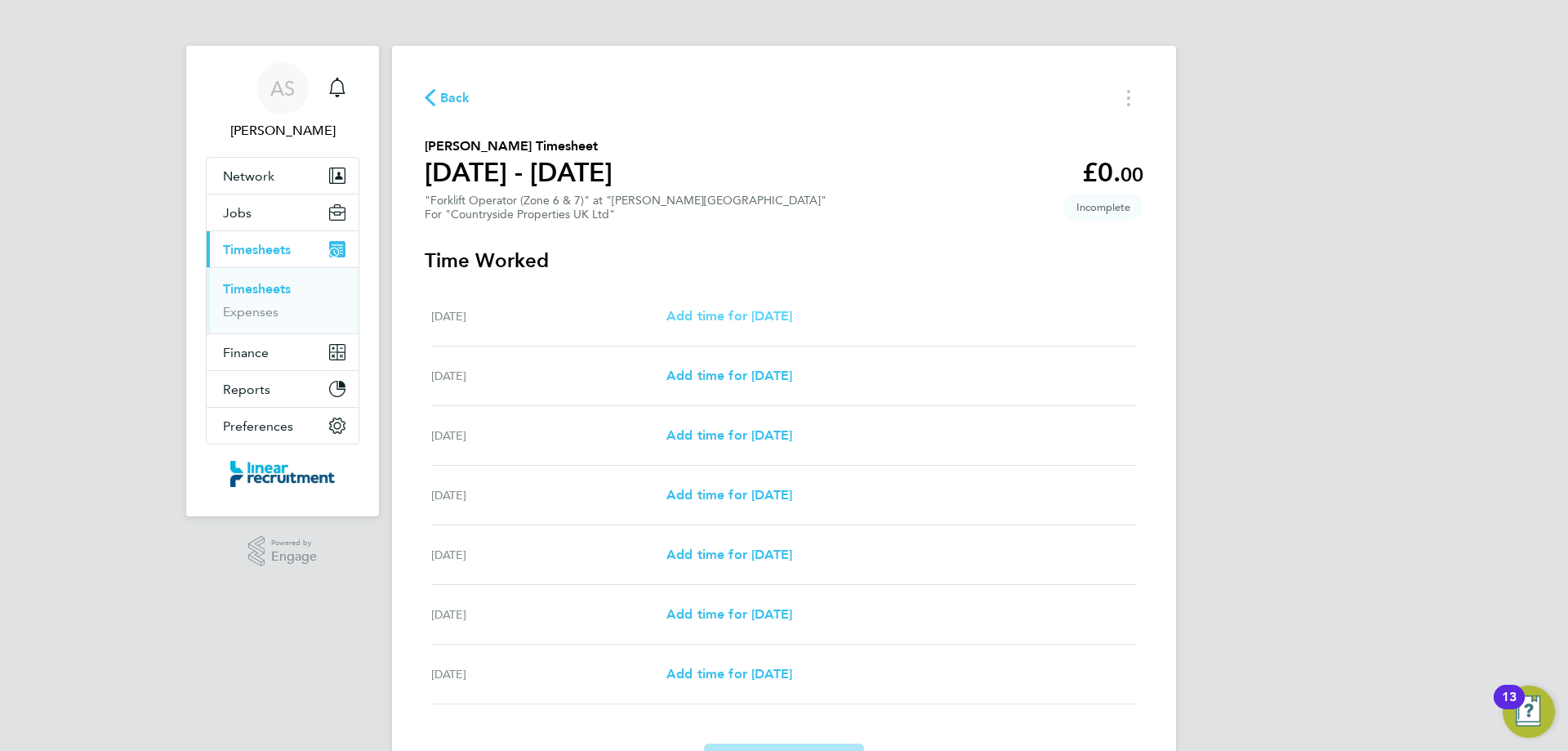
click at [745, 322] on span "Add time for Mon 25 Aug" at bounding box center [730, 316] width 126 height 15
select select "30"
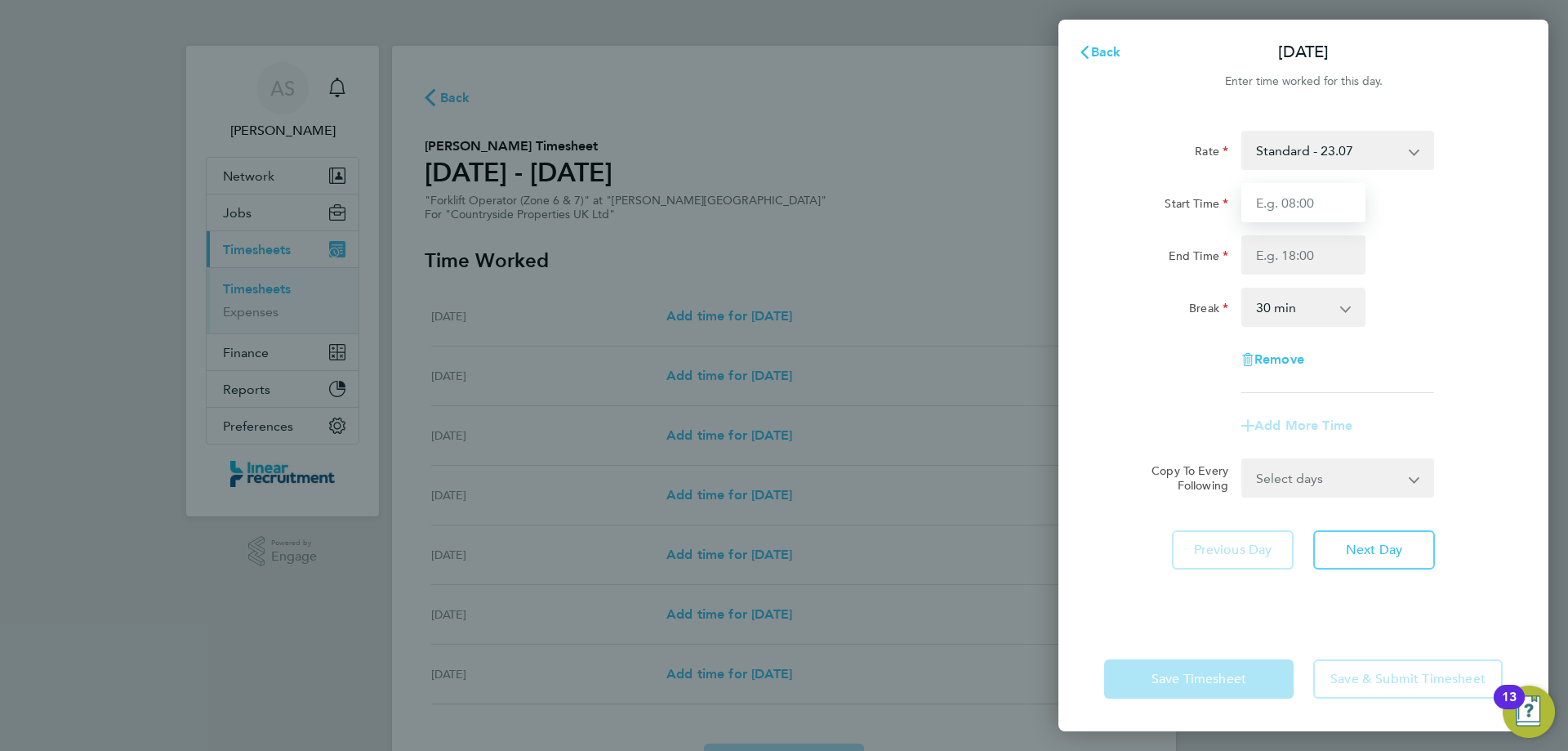
click at [1347, 204] on input "Start Time" at bounding box center [1303, 203] width 124 height 39
type input "07:30"
click at [1320, 249] on input "End Time" at bounding box center [1303, 255] width 124 height 39
click at [1511, 393] on div "Rate Standard - 23.07 Start Time 07:30 End Time Break 0 min 15 min 30 min 45 mi…" at bounding box center [1303, 368] width 490 height 515
click at [1292, 351] on div "Remove" at bounding box center [1303, 359] width 137 height 39
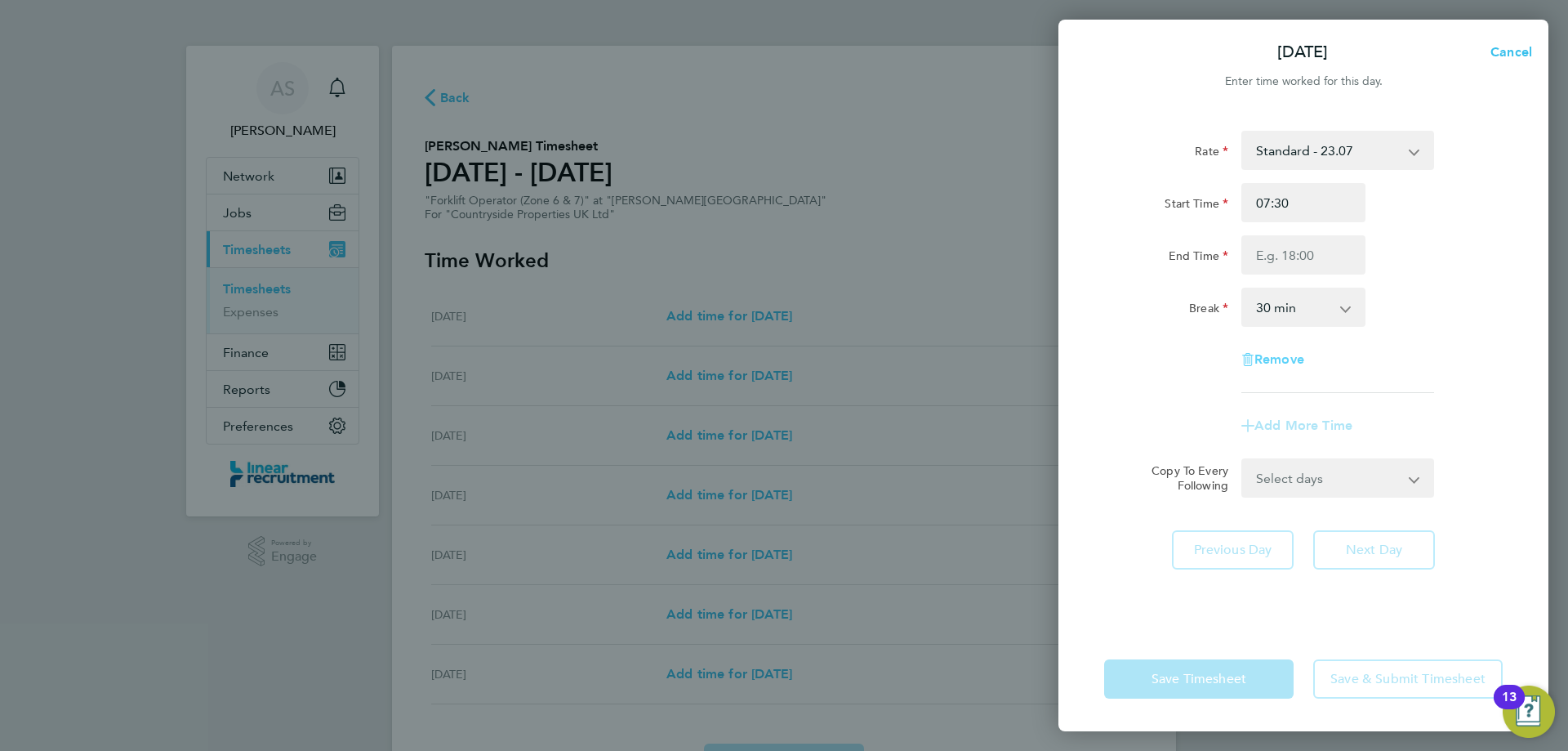
click at [1289, 358] on span "Remove" at bounding box center [1279, 359] width 50 height 15
select select "null"
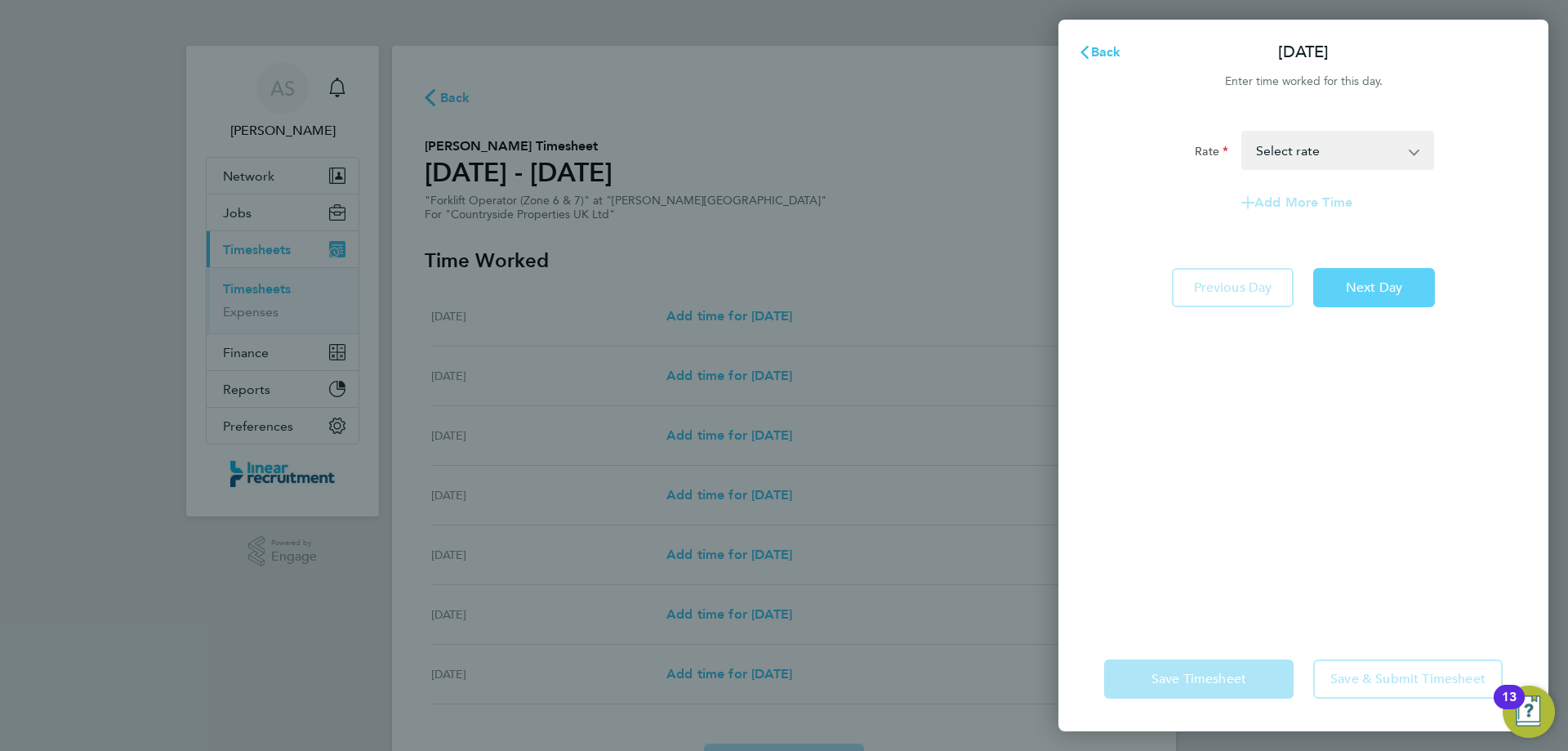
click at [1418, 272] on button "Next Day" at bounding box center [1374, 288] width 122 height 39
select select "30"
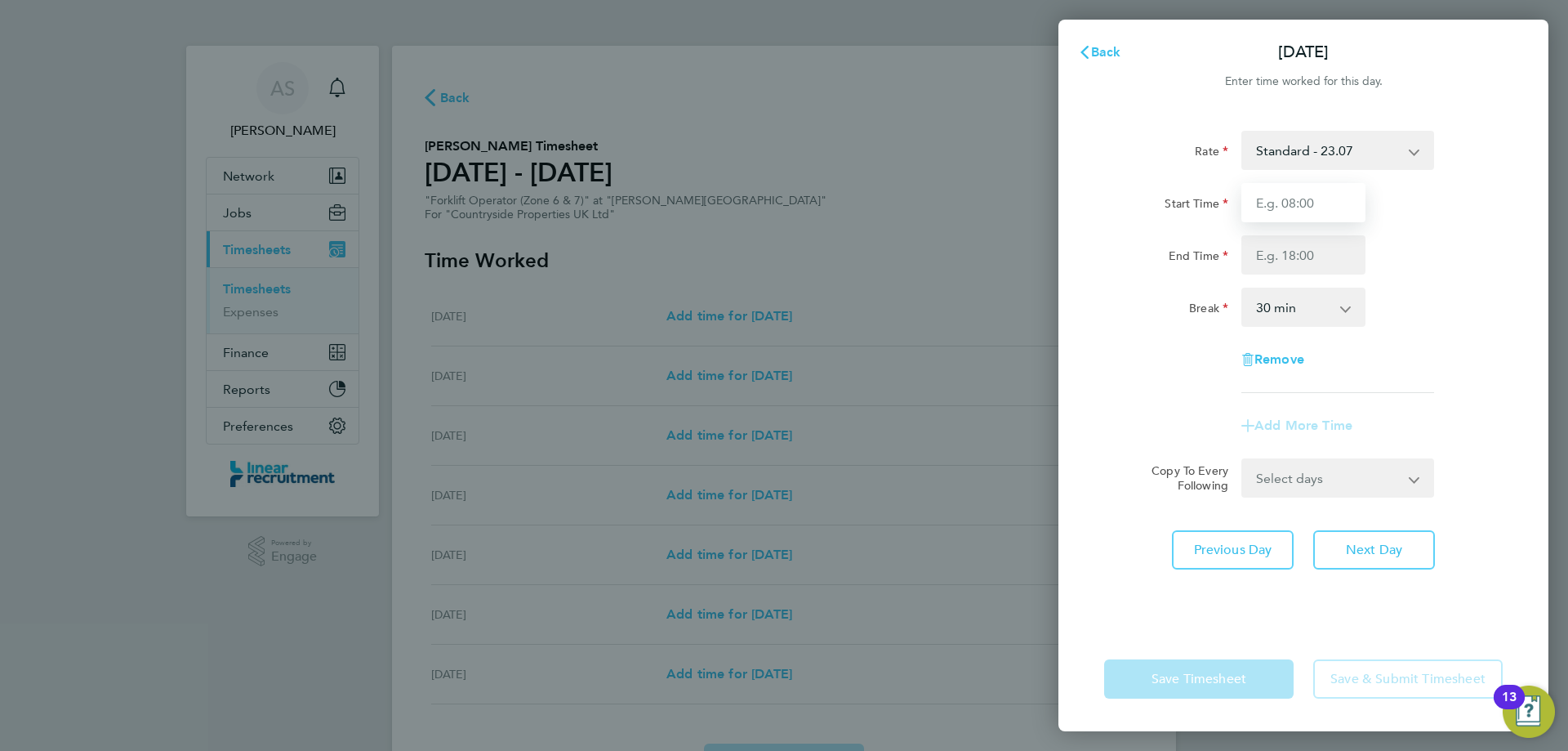
click at [1282, 214] on input "Start Time" at bounding box center [1303, 203] width 124 height 39
type input "07:30"
click at [1307, 265] on input "End Time" at bounding box center [1303, 255] width 124 height 39
type input "17:00"
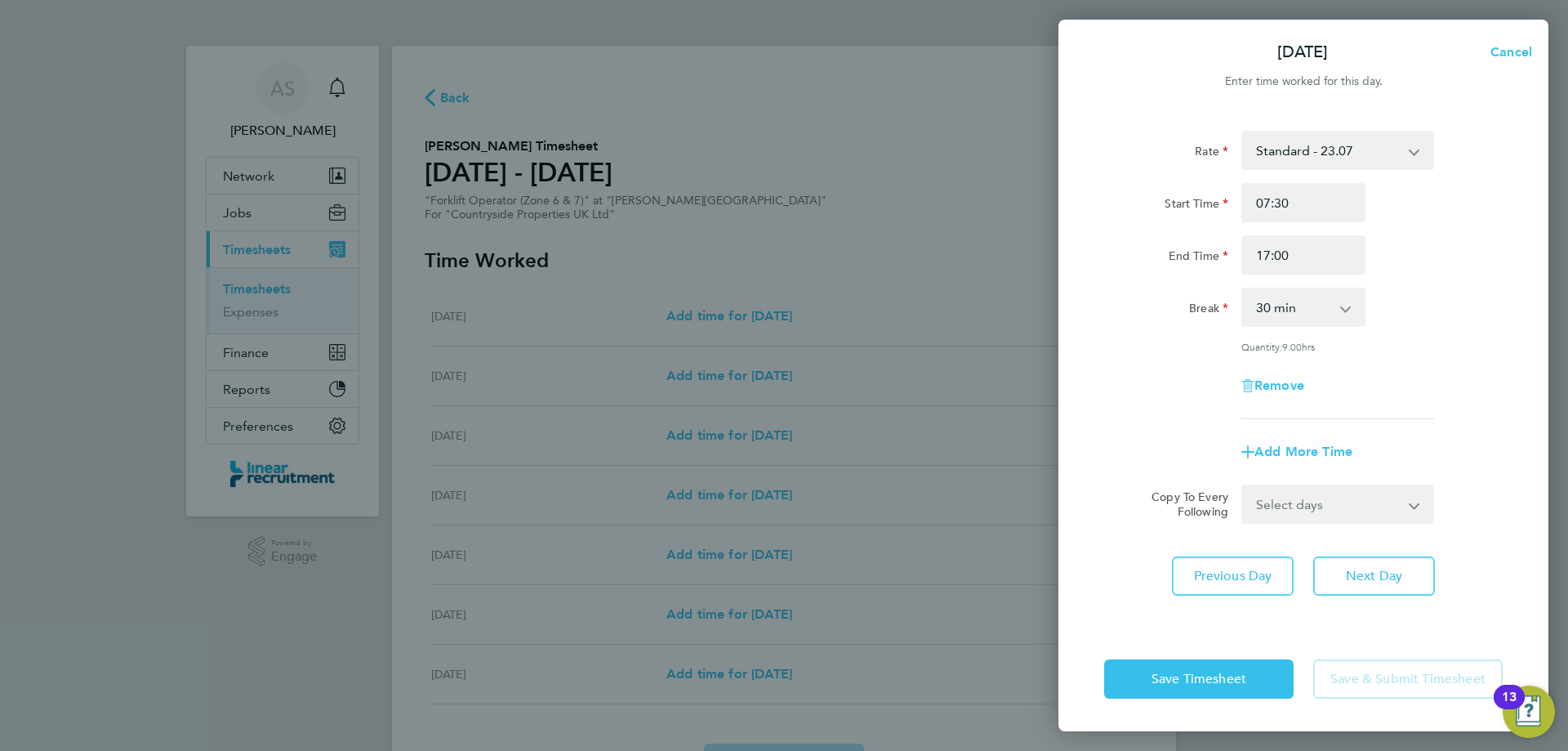
click at [1442, 317] on div "Break 0 min 15 min 30 min 45 min 60 min 75 min 90 min" at bounding box center [1303, 307] width 412 height 39
click at [1389, 500] on select "Select days Day Weekday (Mon-Fri) Weekend (Sat-Sun) Wednesday Thursday Friday S…" at bounding box center [1328, 504] width 171 height 36
select select "DAY"
click at [1243, 486] on select "Select days Day Weekday (Mon-Fri) Weekend (Sat-Sun) Wednesday Thursday Friday S…" at bounding box center [1328, 504] width 171 height 36
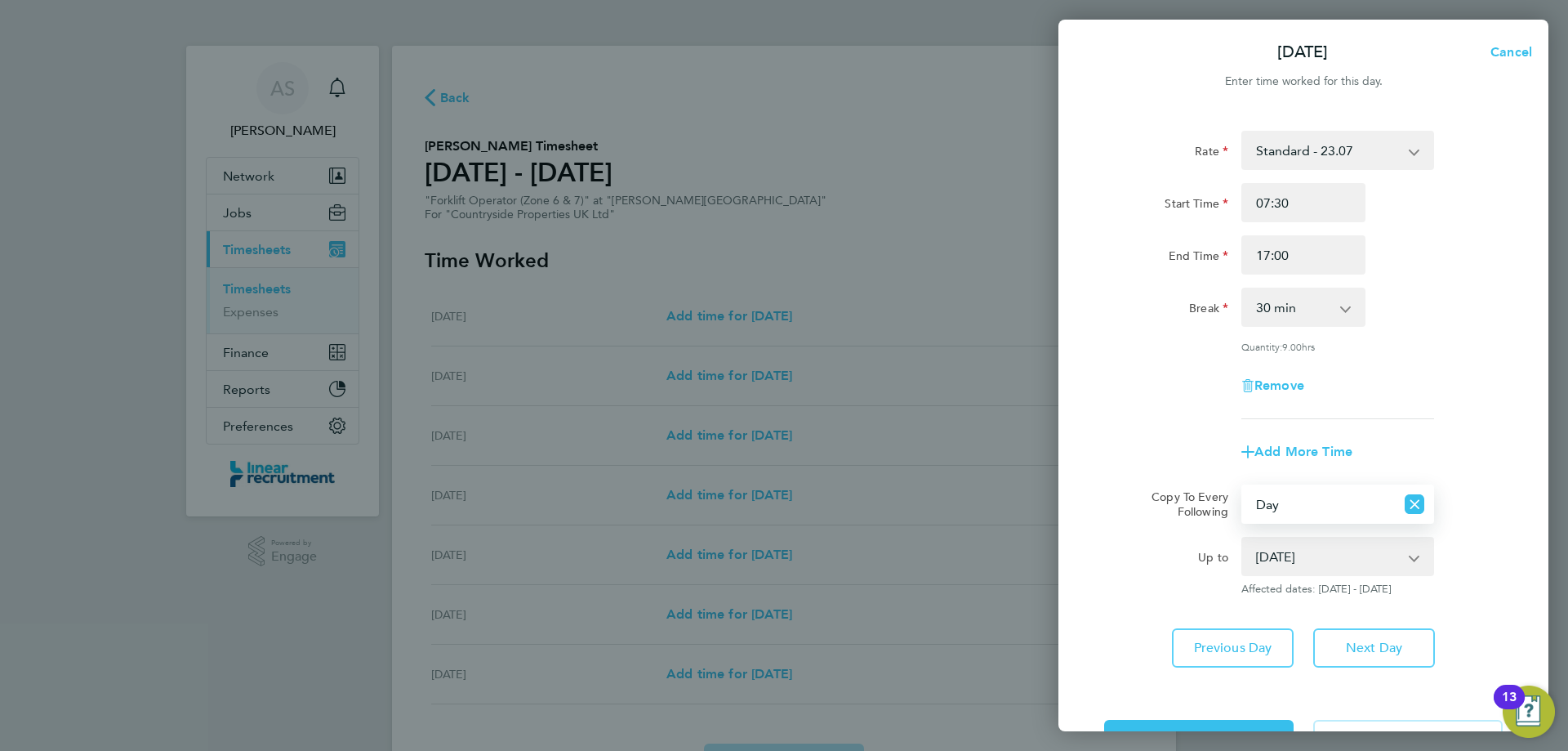
click at [1305, 549] on select "27 Aug 2025 28 Aug 2025 29 Aug 2025 30 Aug 2025 31 Aug 2025" at bounding box center [1328, 556] width 170 height 36
select select "2025-08-29"
click at [1243, 538] on select "27 Aug 2025 28 Aug 2025 29 Aug 2025 30 Aug 2025 31 Aug 2025" at bounding box center [1328, 556] width 170 height 36
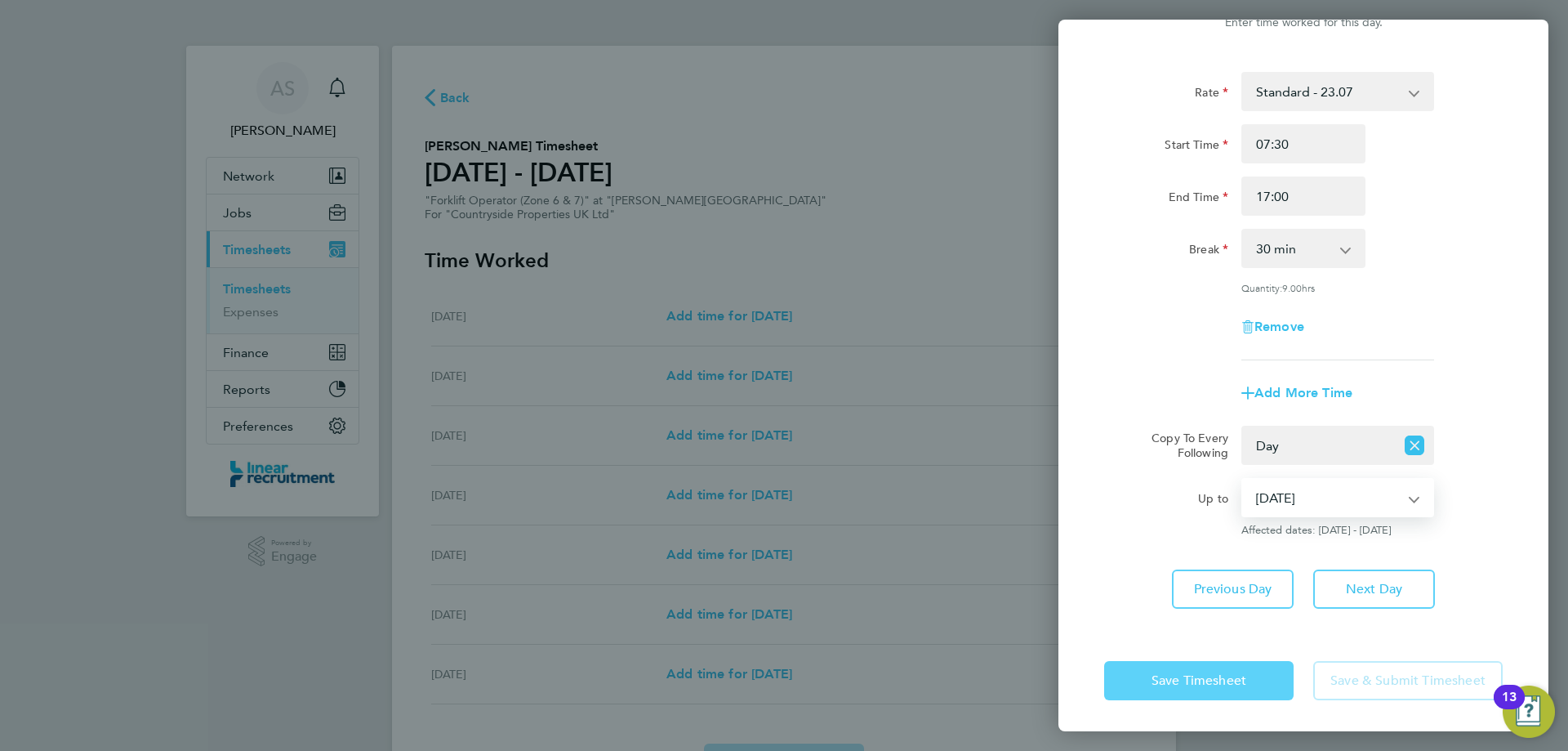
click at [1162, 681] on span "Save Timesheet" at bounding box center [1199, 680] width 94 height 16
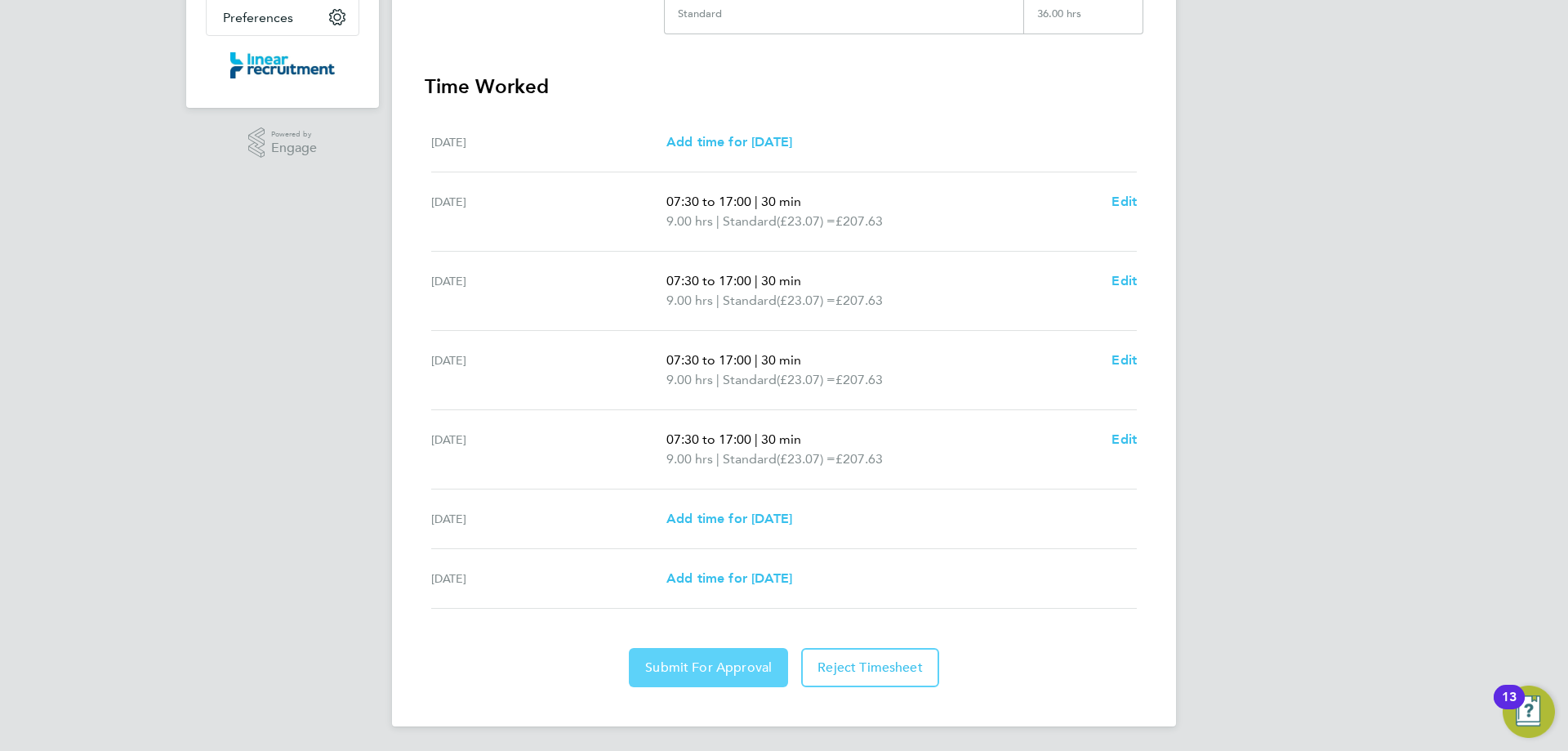
click at [733, 677] on button "Submit For Approval" at bounding box center [708, 668] width 159 height 39
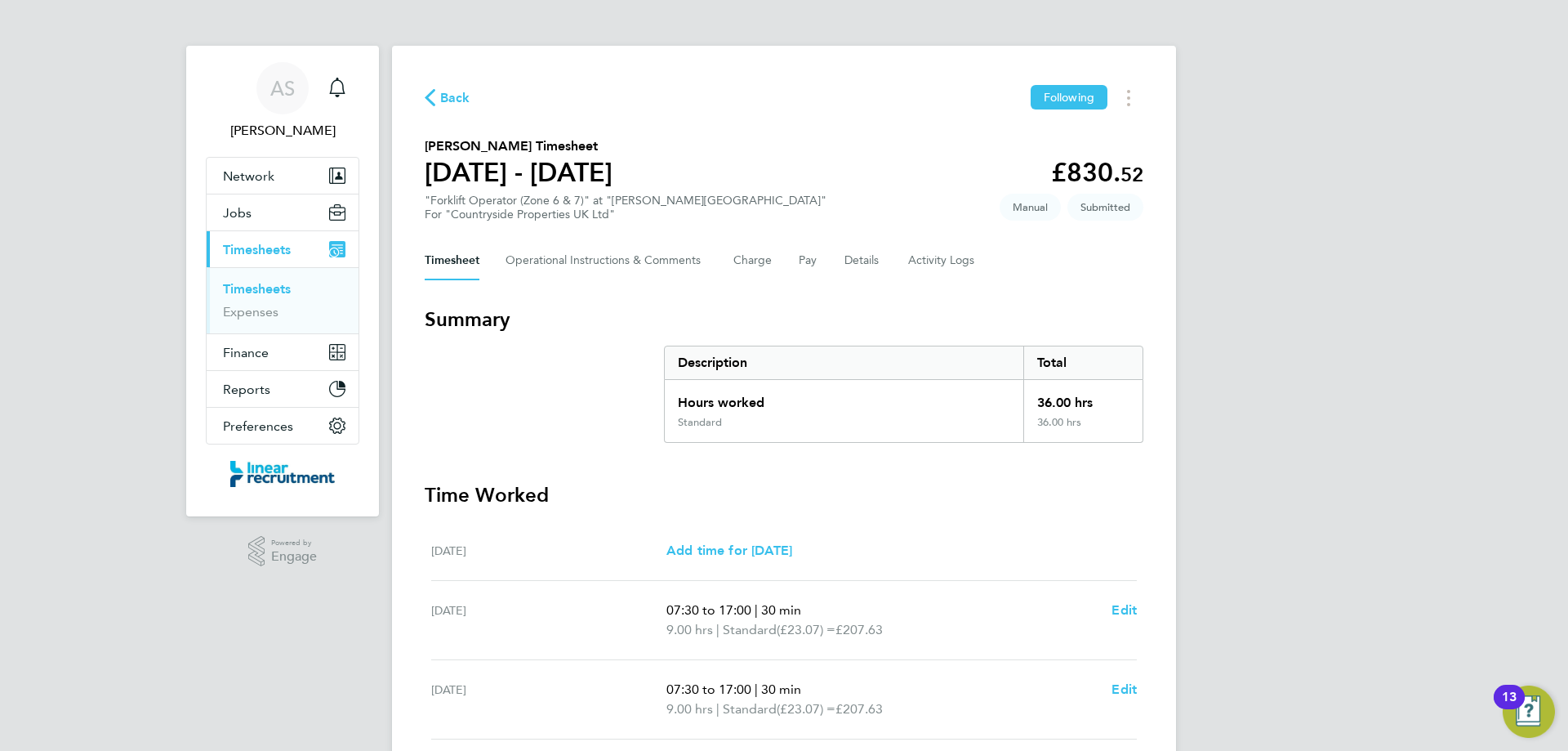
click at [441, 107] on span "Back" at bounding box center [455, 98] width 30 height 20
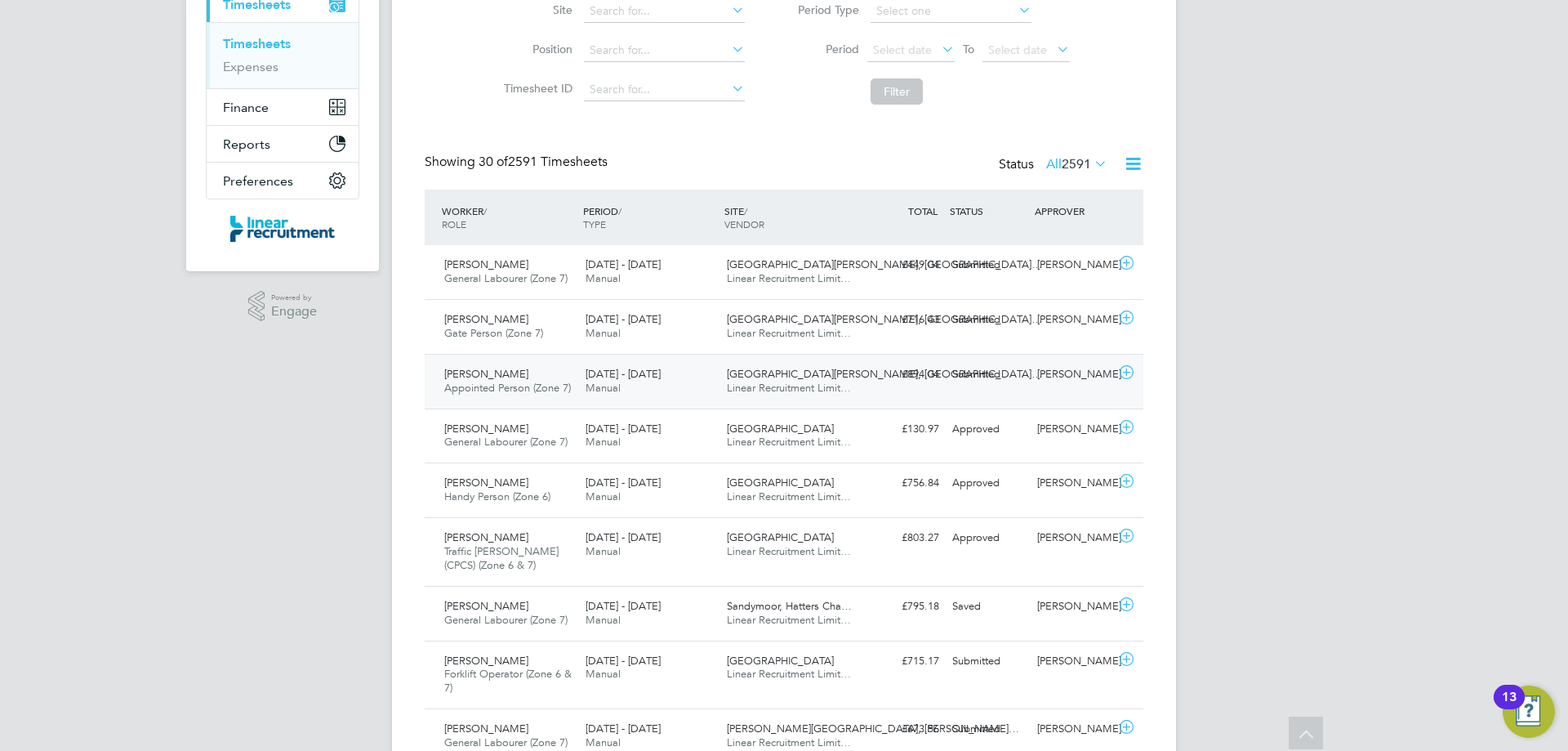
click at [907, 377] on div "£894.04 Submitted" at bounding box center [903, 375] width 85 height 27
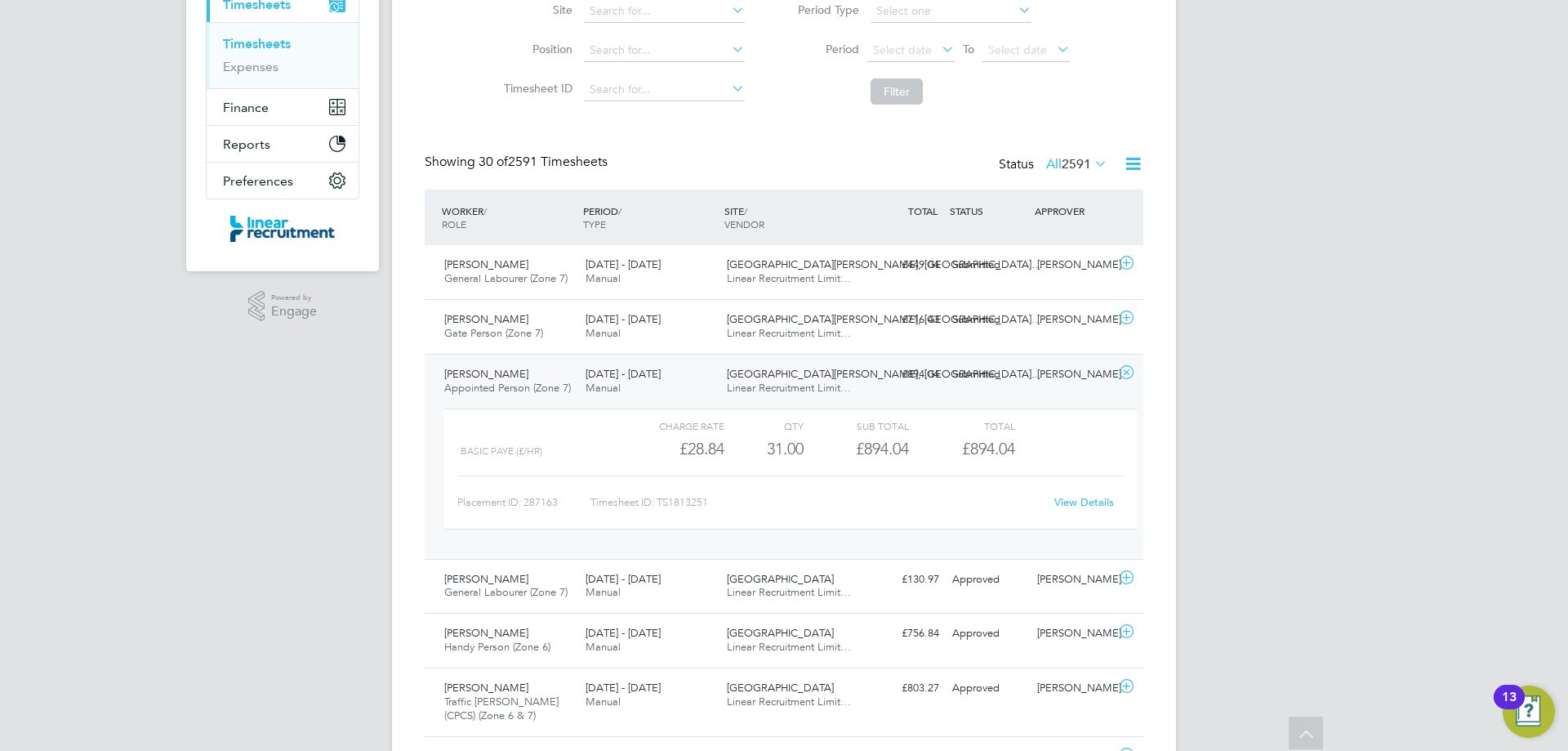
click at [1090, 502] on link "View Details" at bounding box center [1084, 502] width 60 height 14
click at [757, 379] on span "King Edwards Park, St.…" at bounding box center [884, 374] width 315 height 14
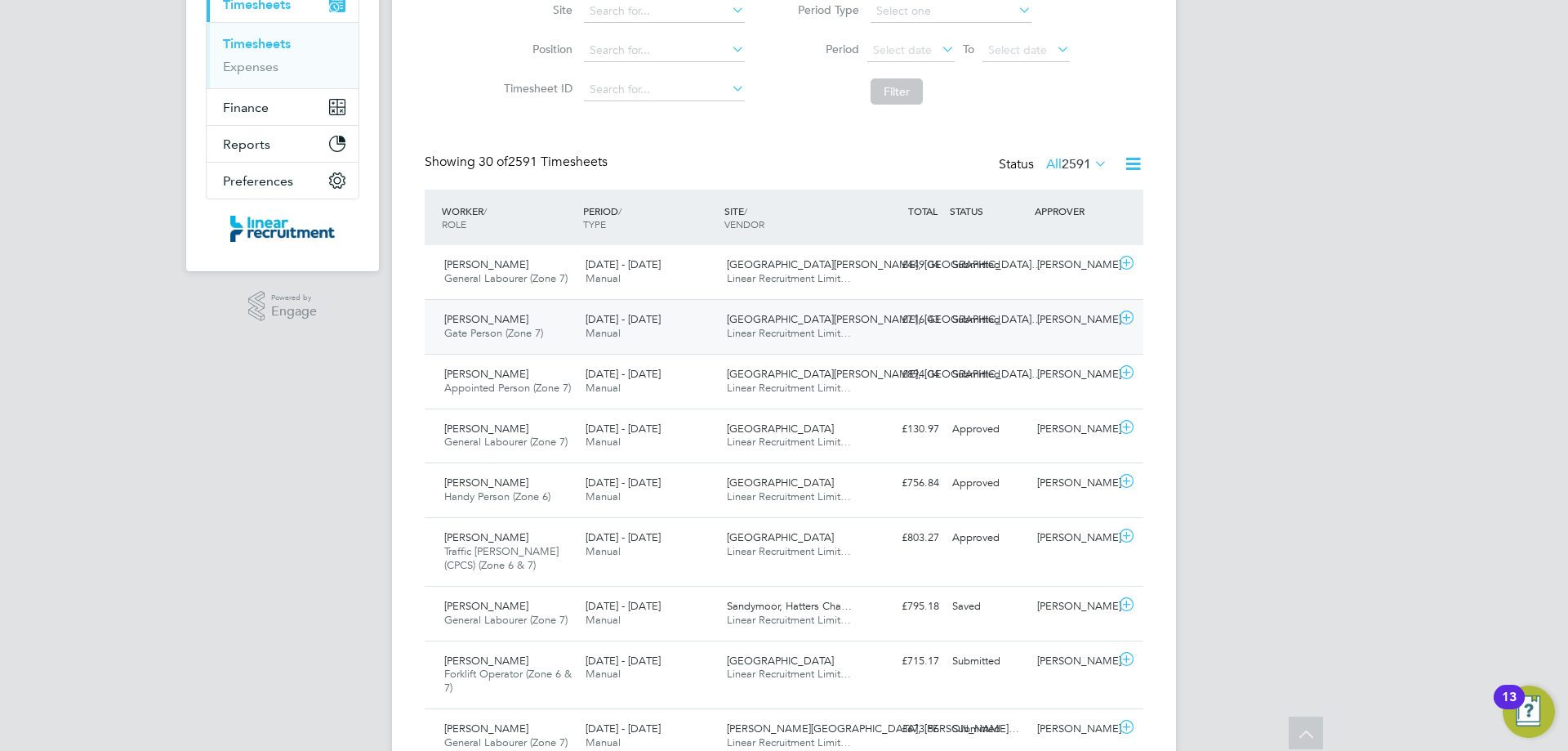
click at [752, 330] on span "Linear Recruitment Limit…" at bounding box center [789, 333] width 124 height 14
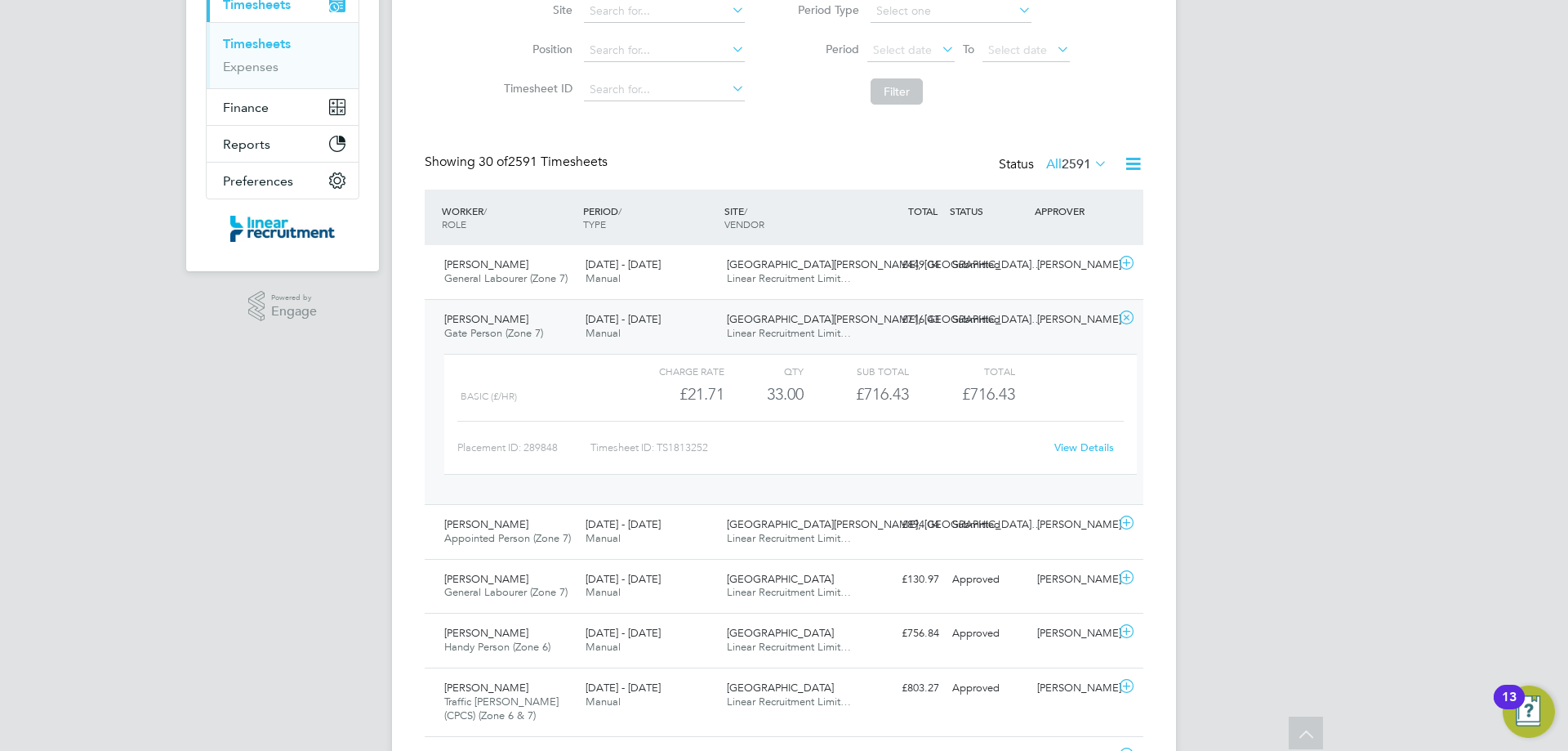
click at [1074, 448] on link "View Details" at bounding box center [1084, 447] width 60 height 14
click at [752, 328] on span "Linear Recruitment Limit…" at bounding box center [789, 333] width 124 height 14
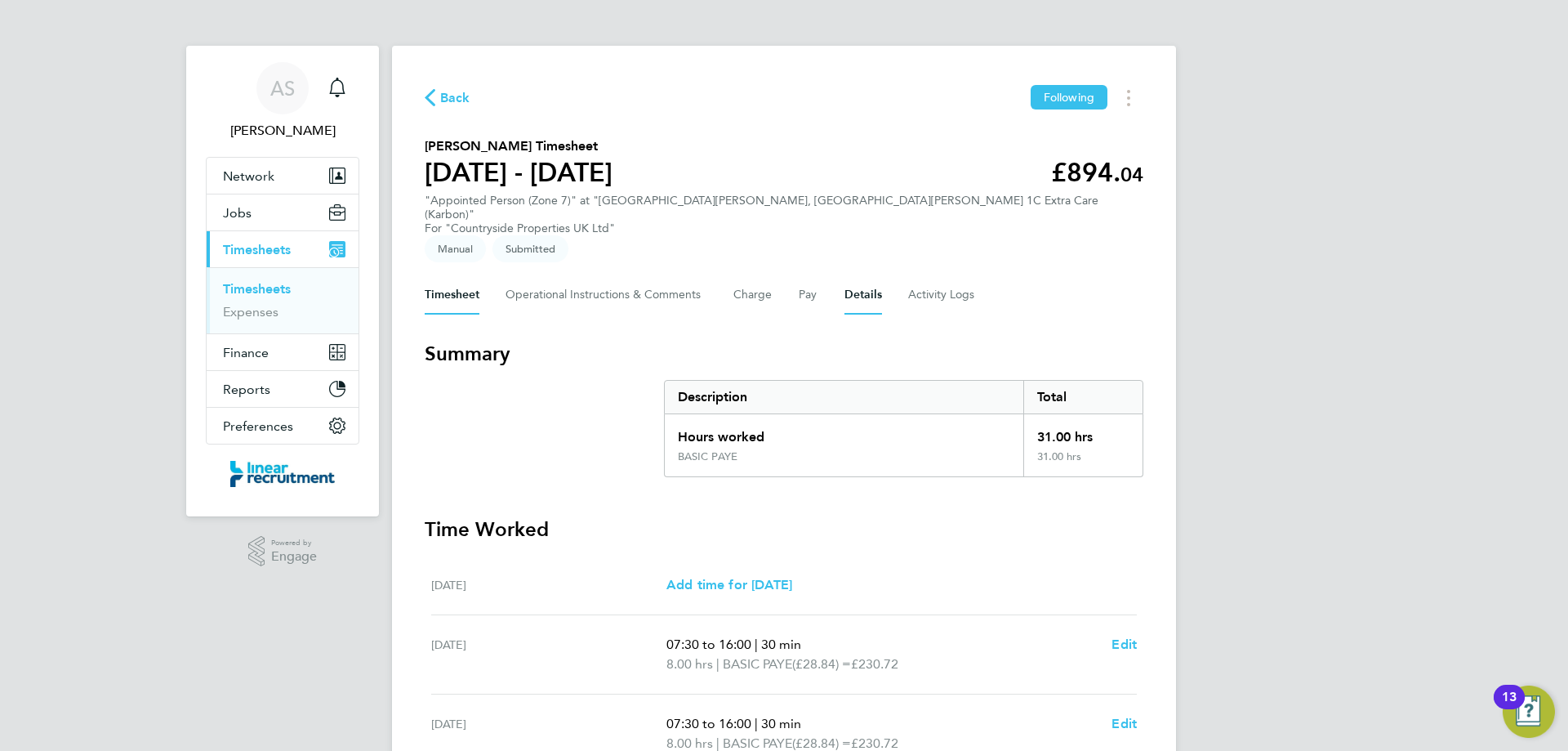
click at [874, 275] on button "Details" at bounding box center [863, 295] width 37 height 39
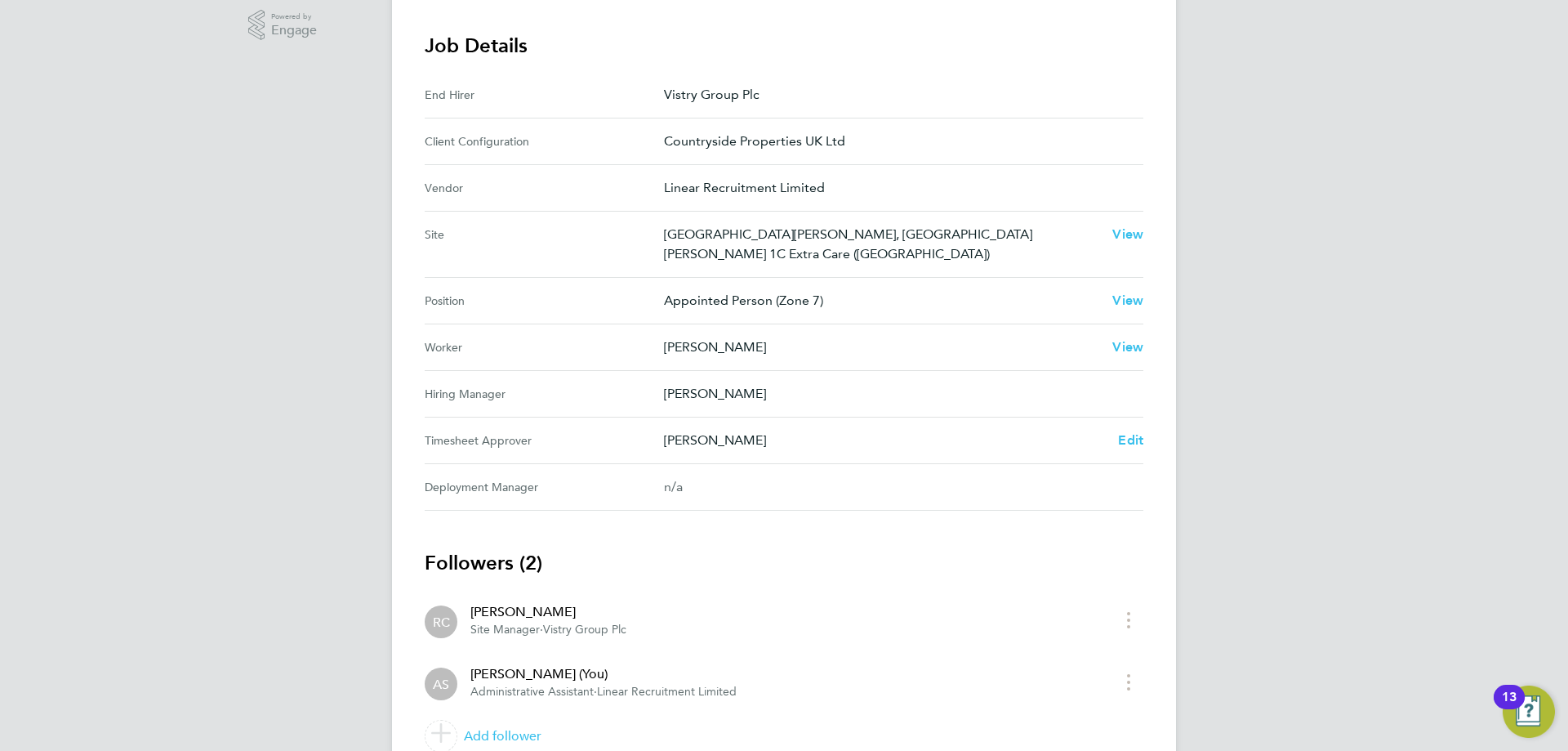
scroll to position [546, 0]
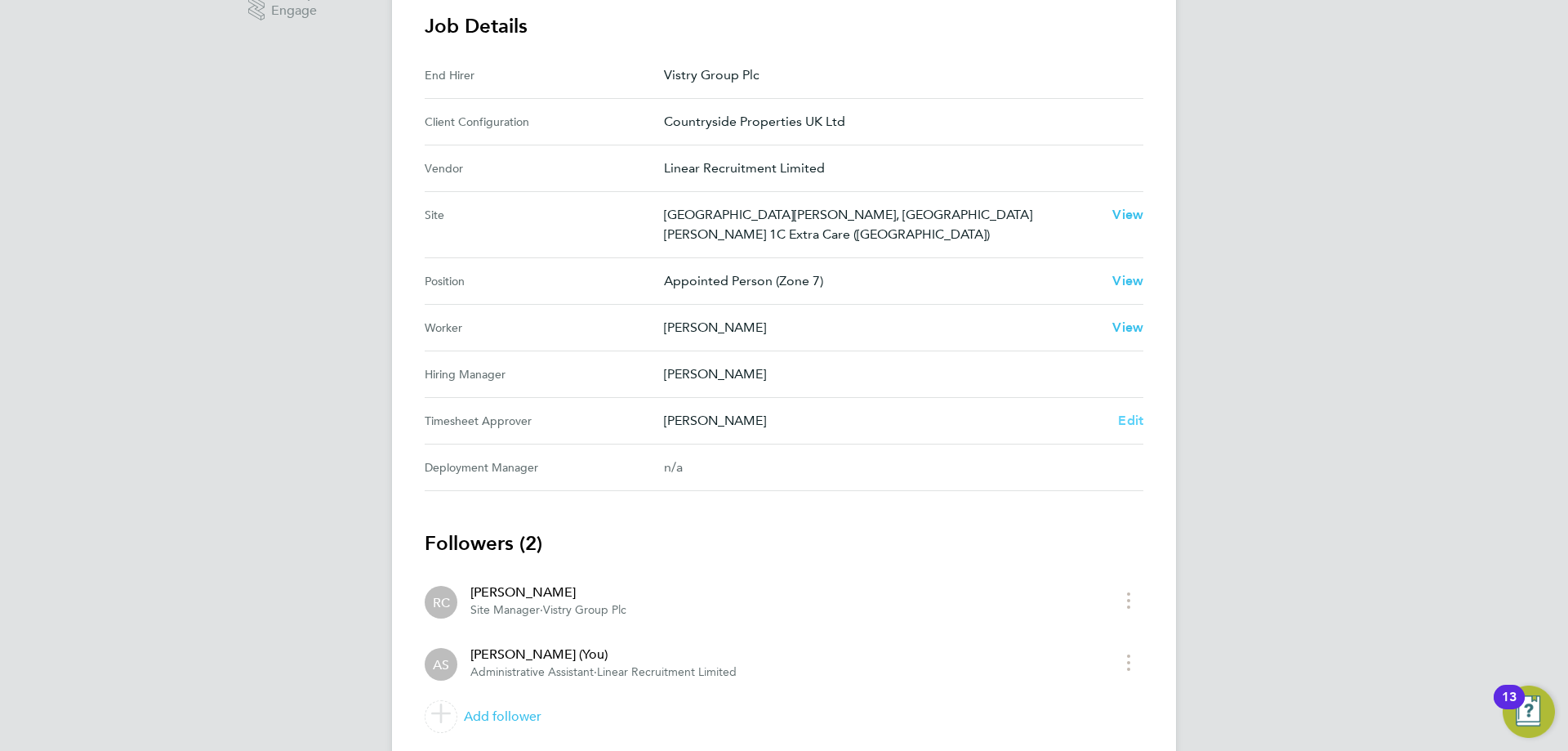
click at [1130, 412] on span "Edit" at bounding box center [1130, 420] width 26 height 15
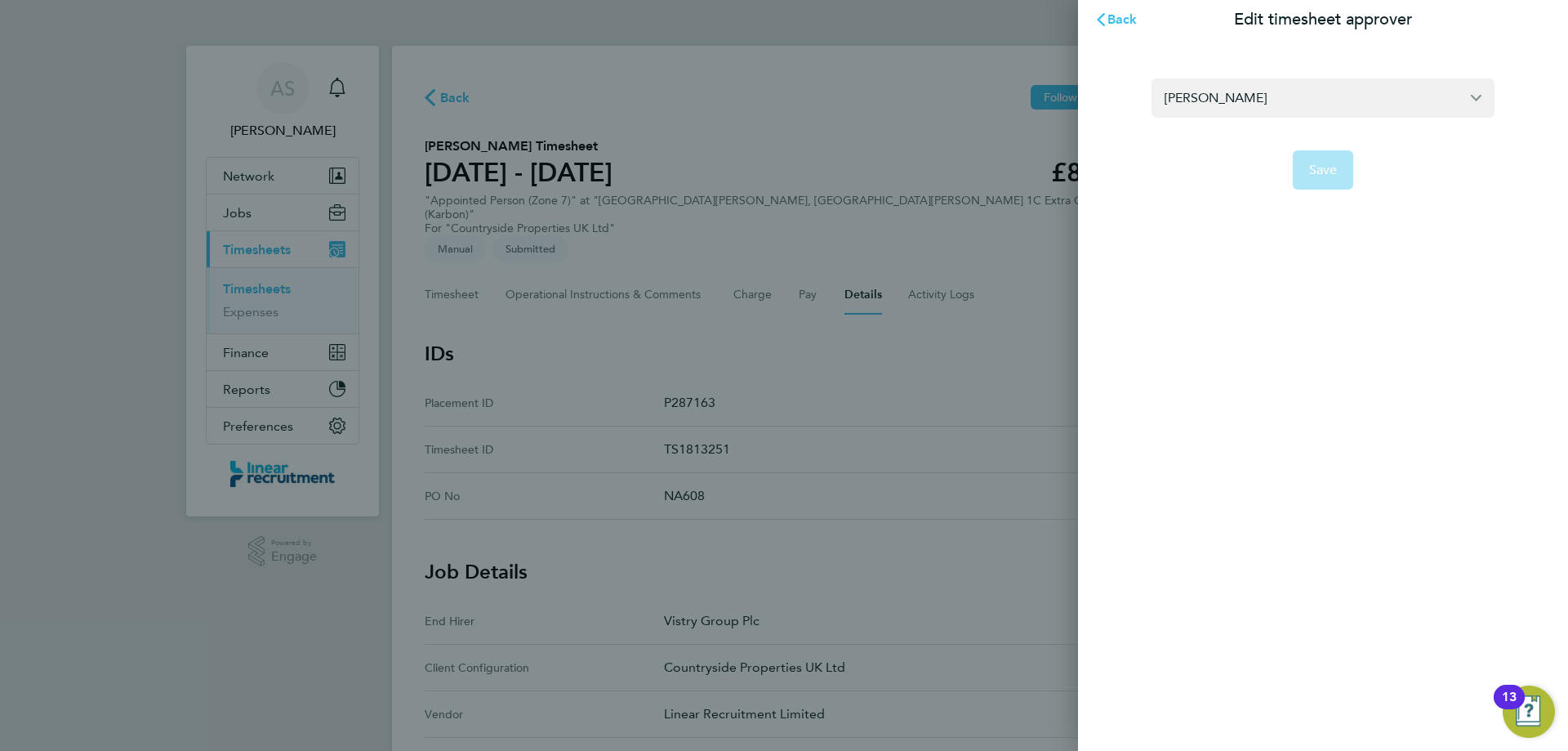
click at [1275, 118] on form "Rob Connell Save" at bounding box center [1323, 134] width 343 height 111
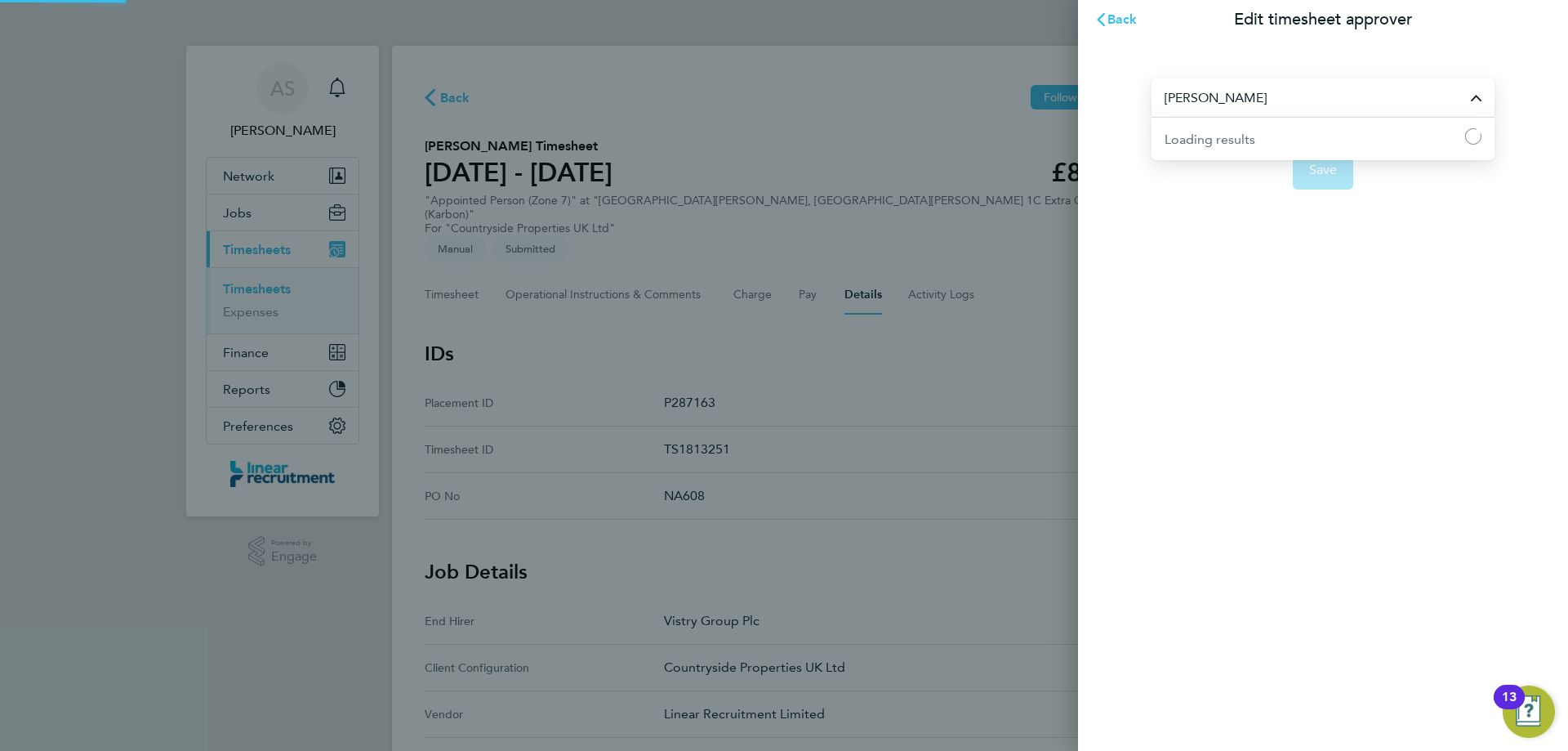
click at [1263, 113] on input "Rob Connell" at bounding box center [1323, 97] width 343 height 38
click at [1275, 130] on li "[PERSON_NAME]" at bounding box center [1330, 137] width 330 height 40
type input "[PERSON_NAME]"
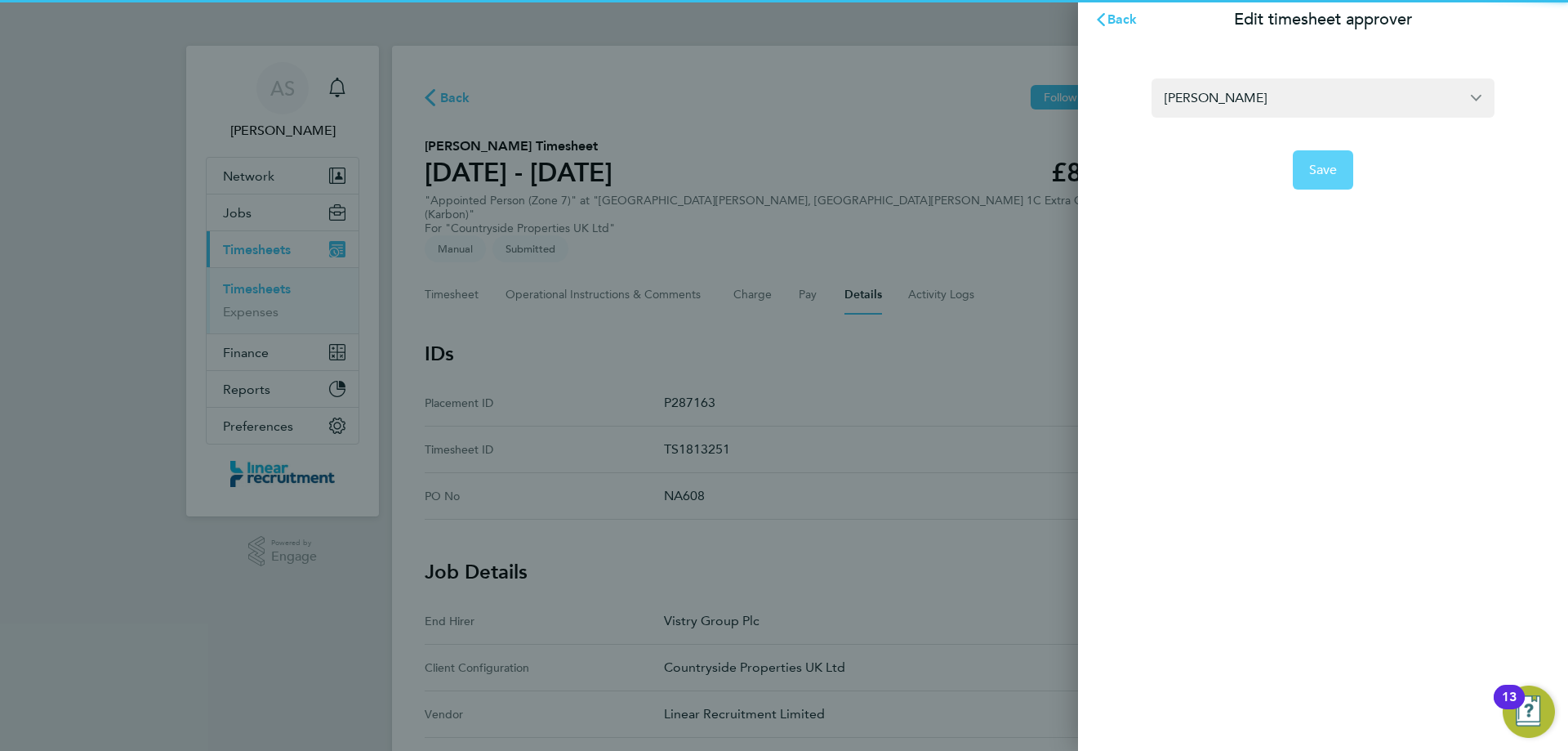
click at [1321, 172] on span "Save" at bounding box center [1324, 169] width 29 height 16
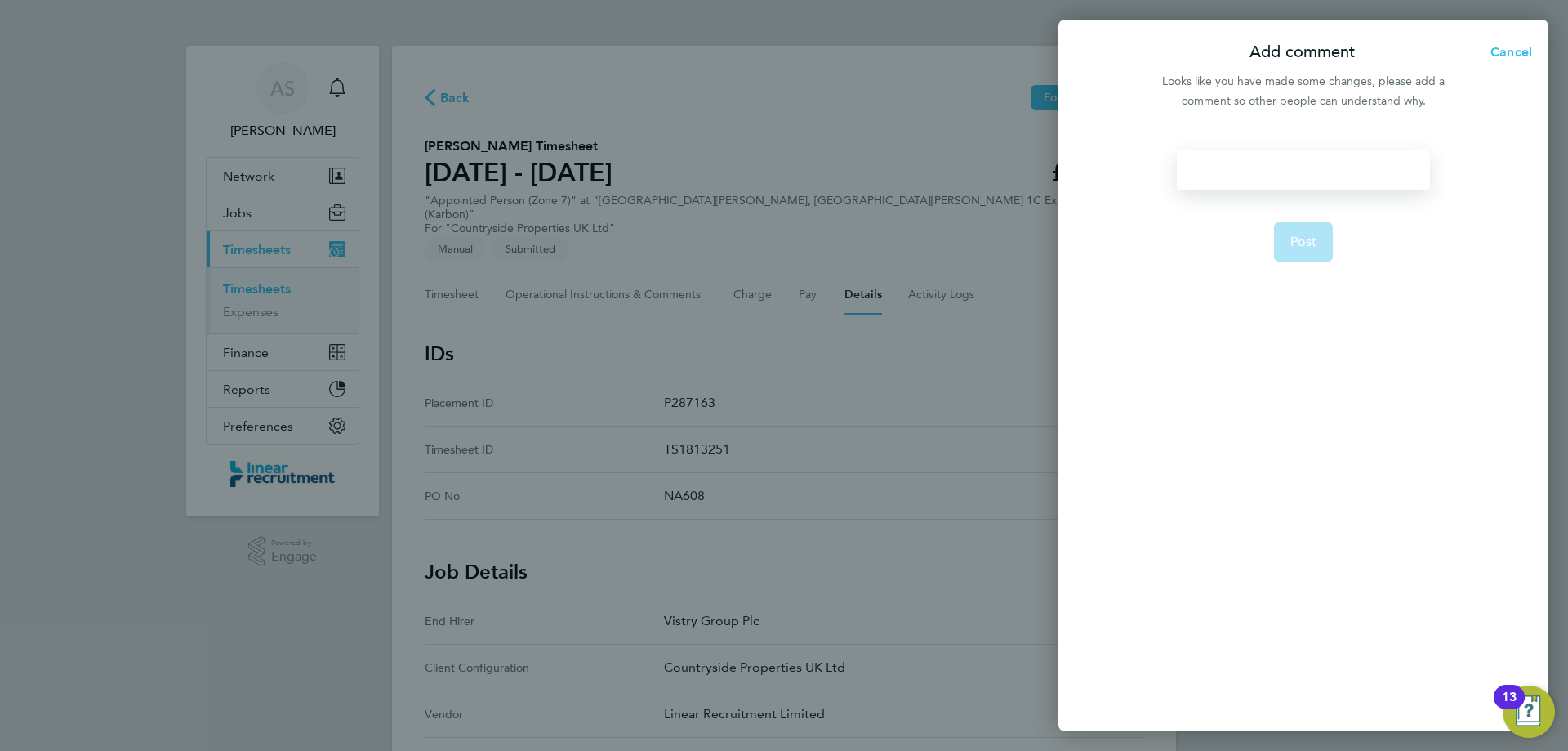
click at [1321, 172] on div at bounding box center [1302, 170] width 252 height 39
drag, startPoint x: 1380, startPoint y: 171, endPoint x: 1072, endPoint y: 193, distance: 308.8
click at [1072, 193] on div "Corrected Timesheet Approver Post" at bounding box center [1303, 430] width 490 height 600
copy div "Corrected Timesheet Approver"
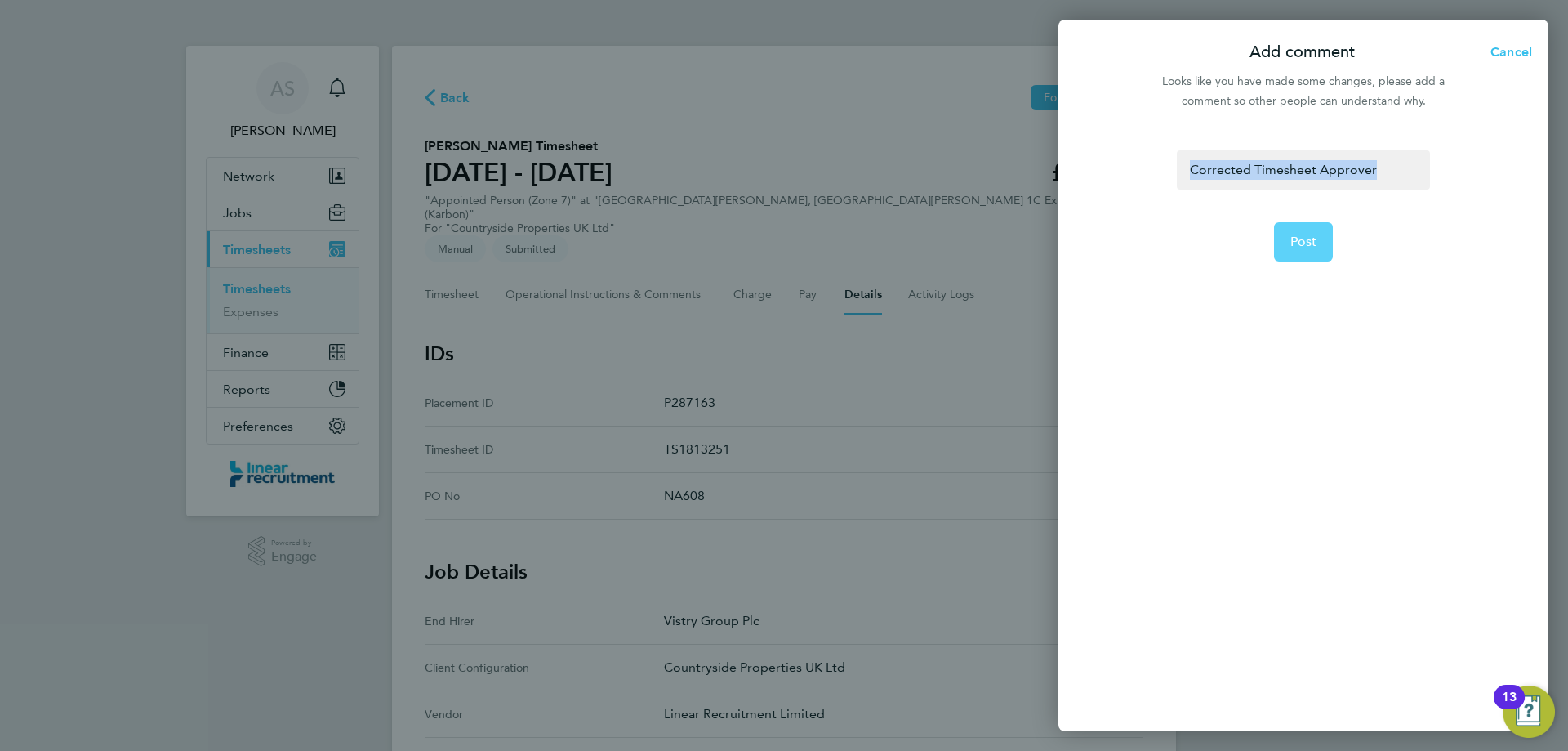
click at [1287, 247] on button "Post" at bounding box center [1304, 242] width 60 height 39
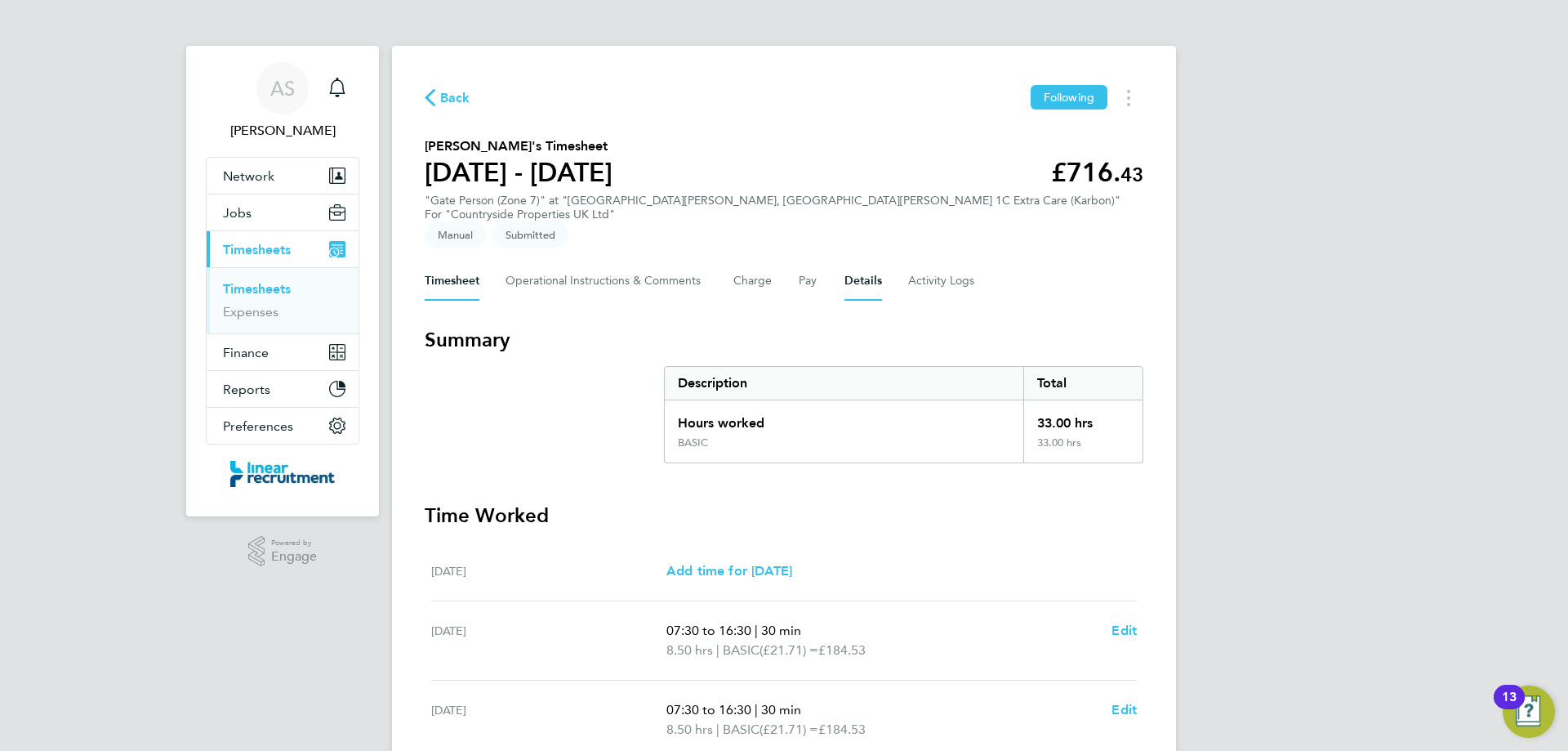
click at [870, 261] on button "Details" at bounding box center [863, 281] width 37 height 39
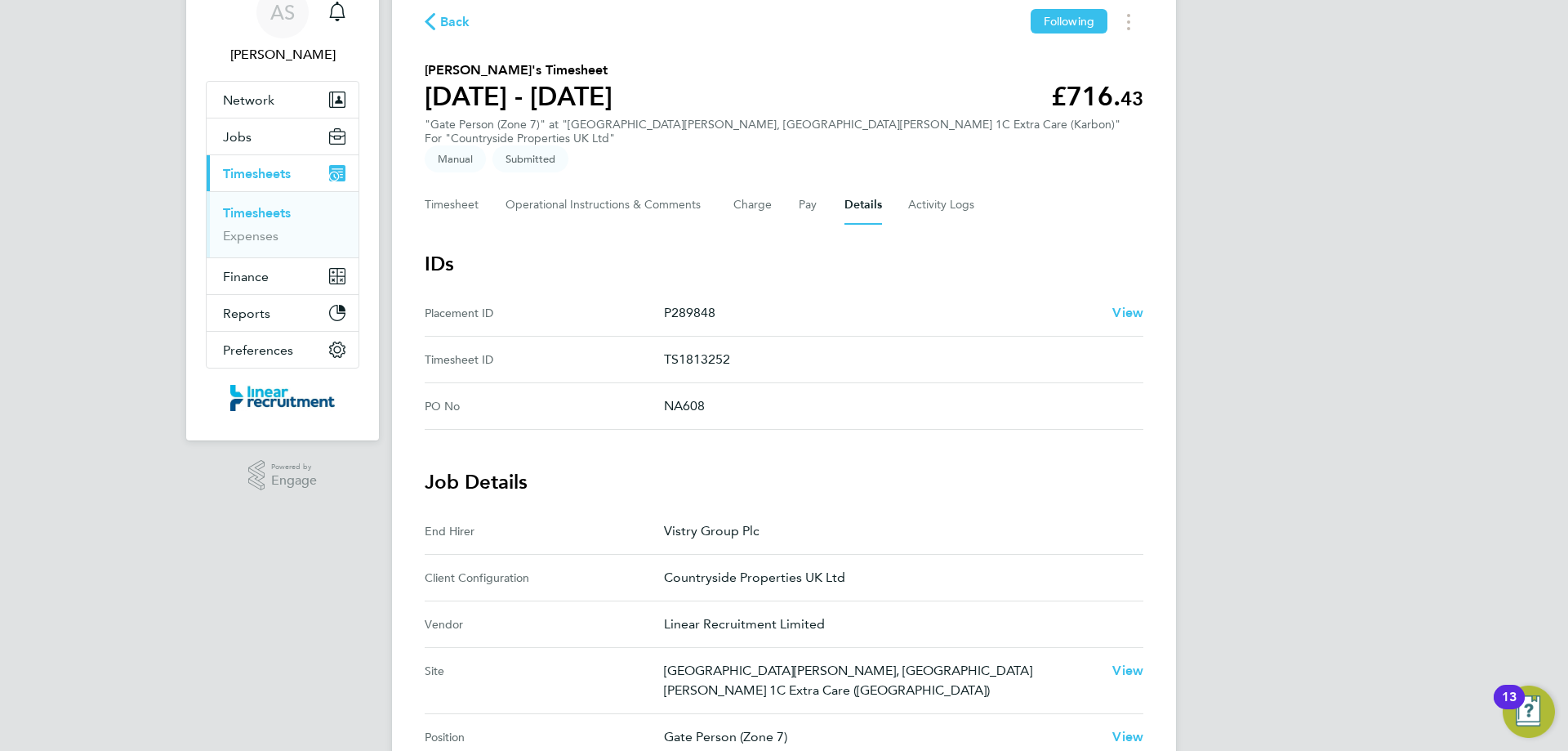
scroll to position [245, 0]
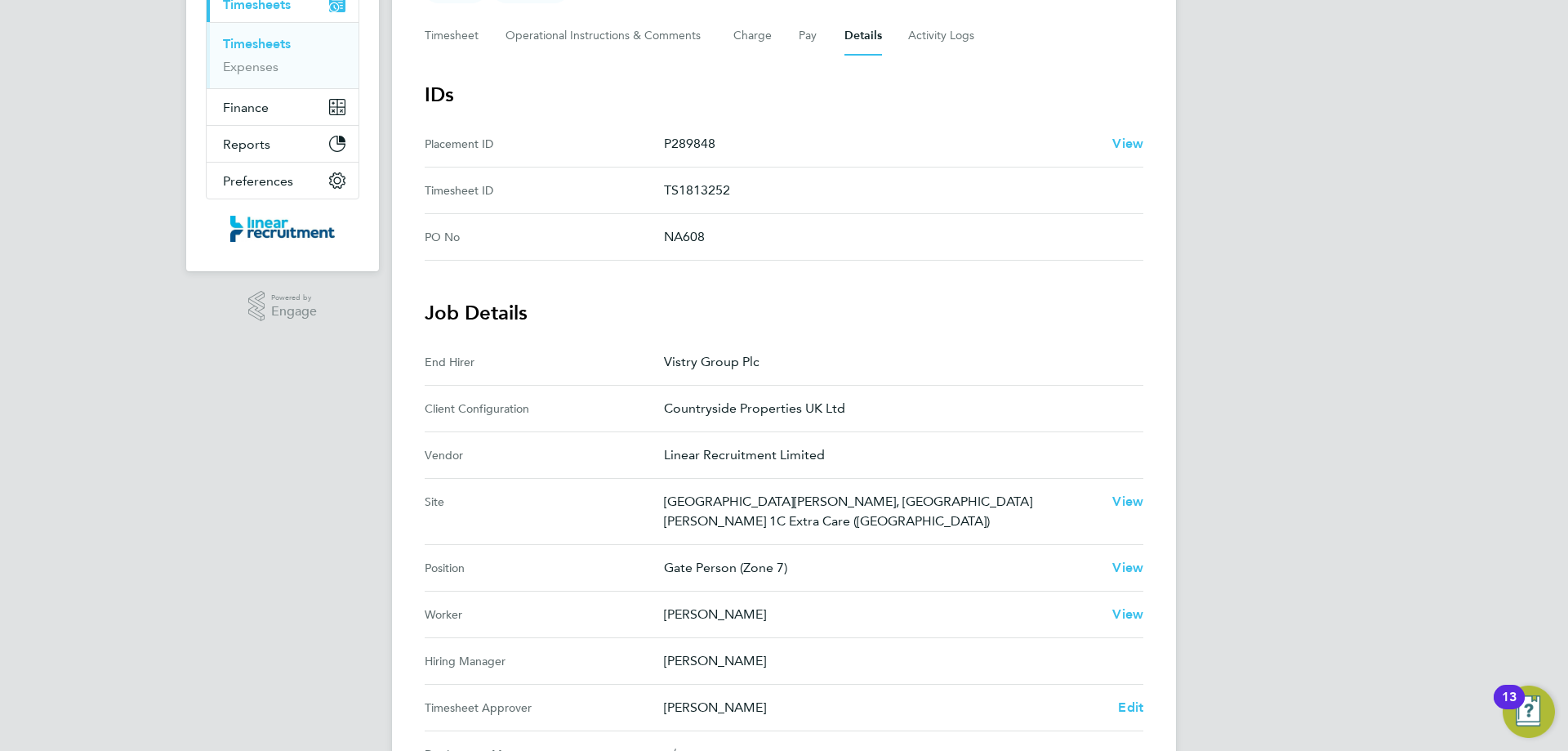
click at [1144, 676] on div "Back Following David Watlow's Timesheet 25 - 31 Aug 2025 £716. 43 "Gate Person …" at bounding box center [783, 433] width 784 height 1264
click at [1142, 699] on span "Edit" at bounding box center [1130, 707] width 26 height 15
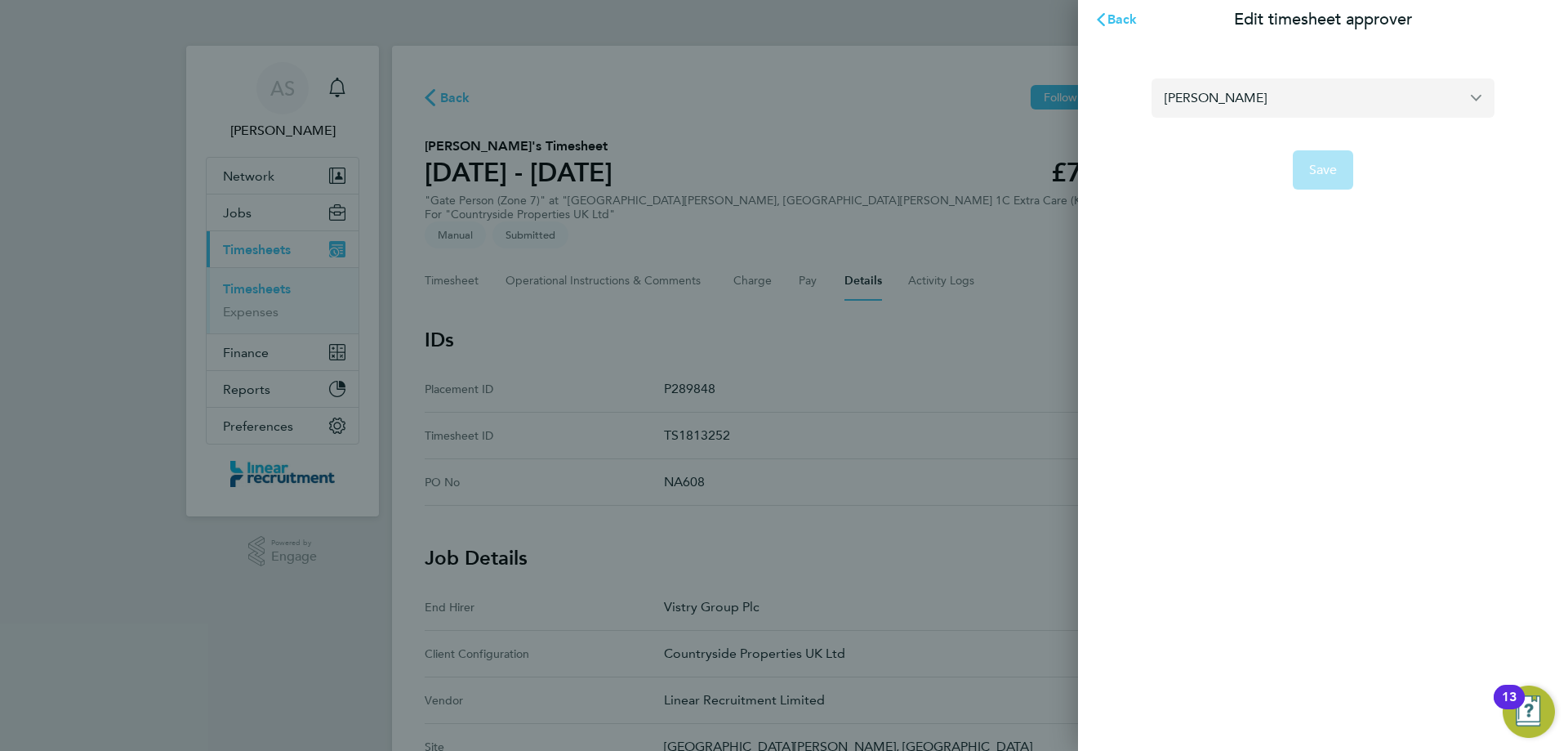
click at [1256, 82] on input "Rob Connell" at bounding box center [1323, 97] width 343 height 38
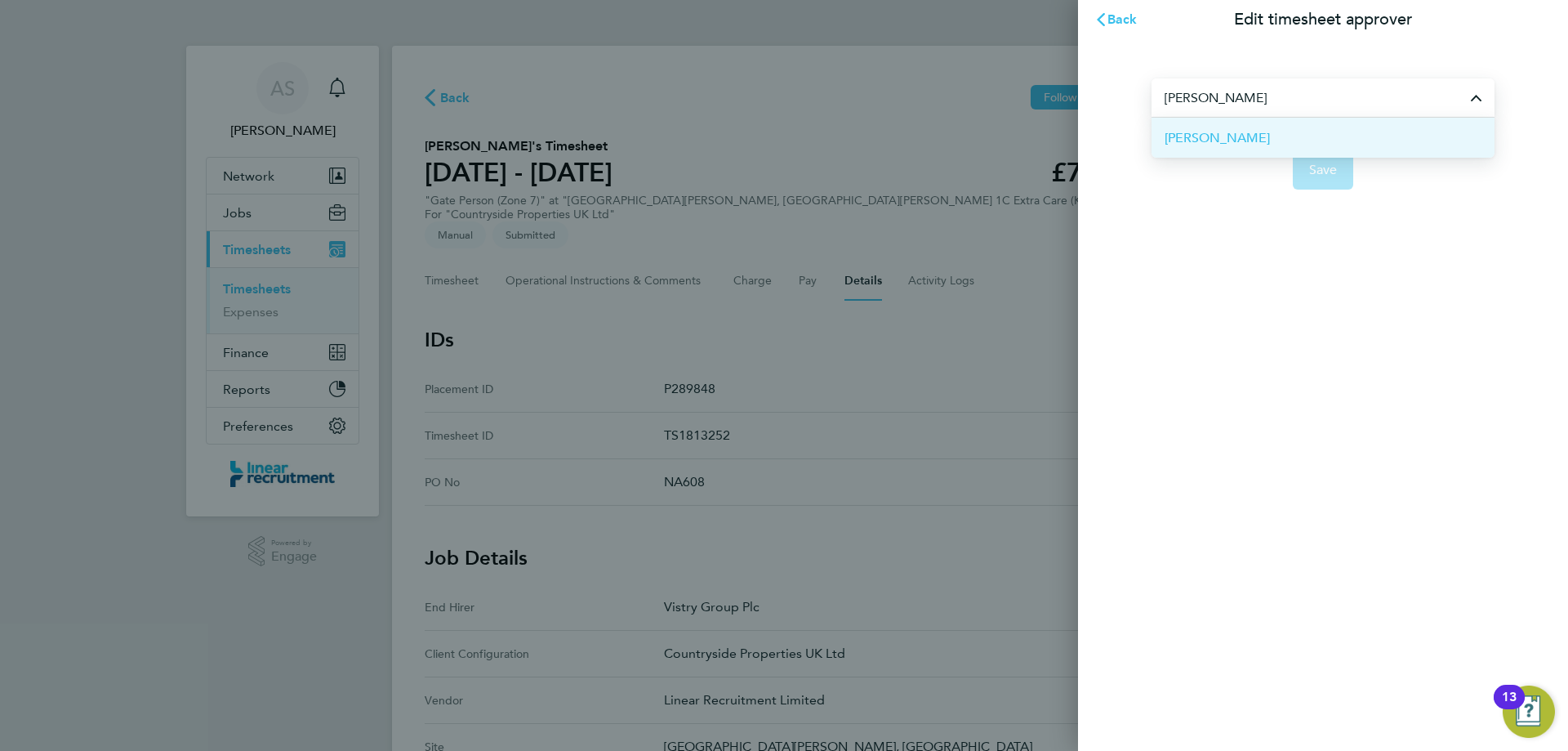
click at [1270, 151] on li "[PERSON_NAME]" at bounding box center [1323, 137] width 343 height 40
type input "[PERSON_NAME]"
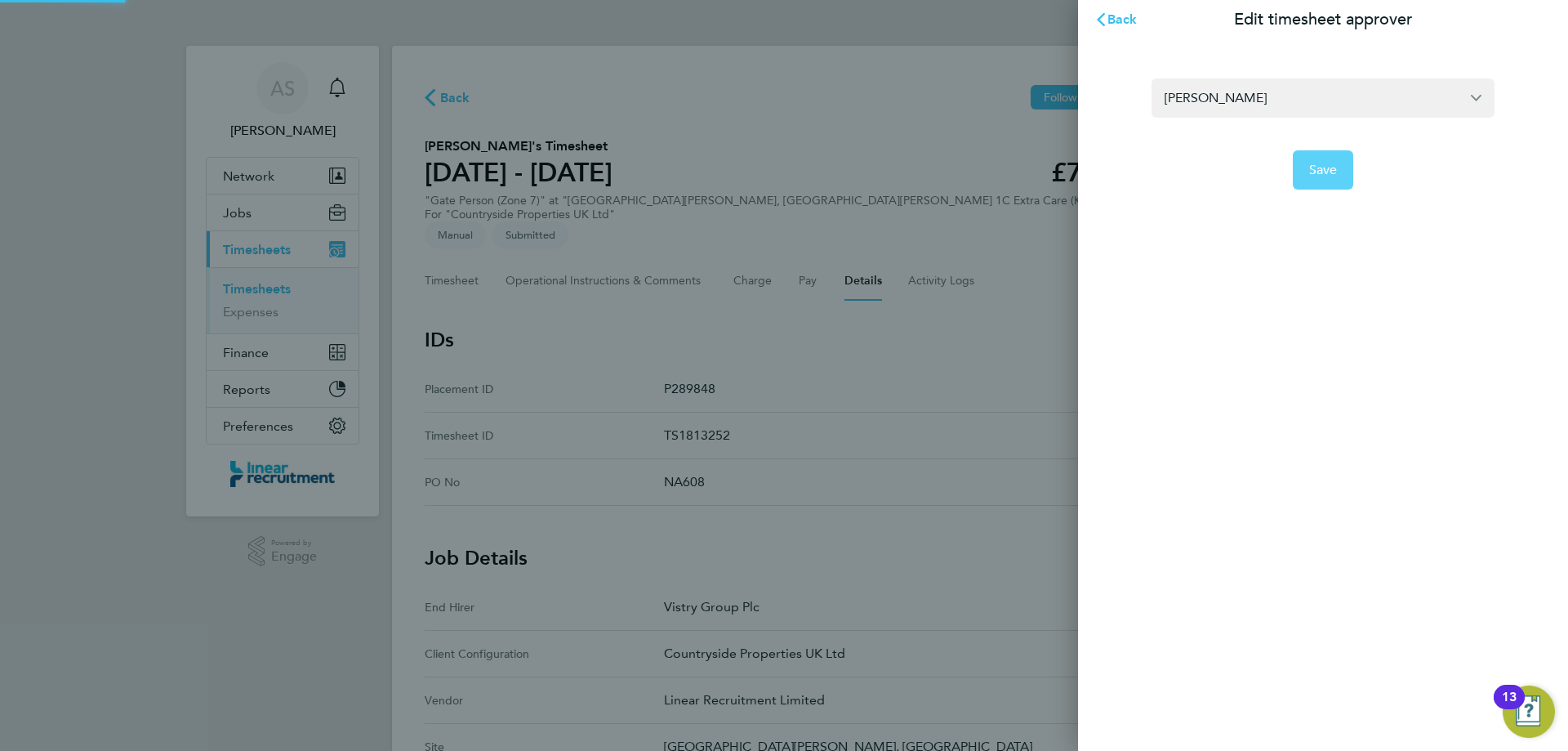
click at [1321, 183] on button "Save" at bounding box center [1324, 170] width 61 height 39
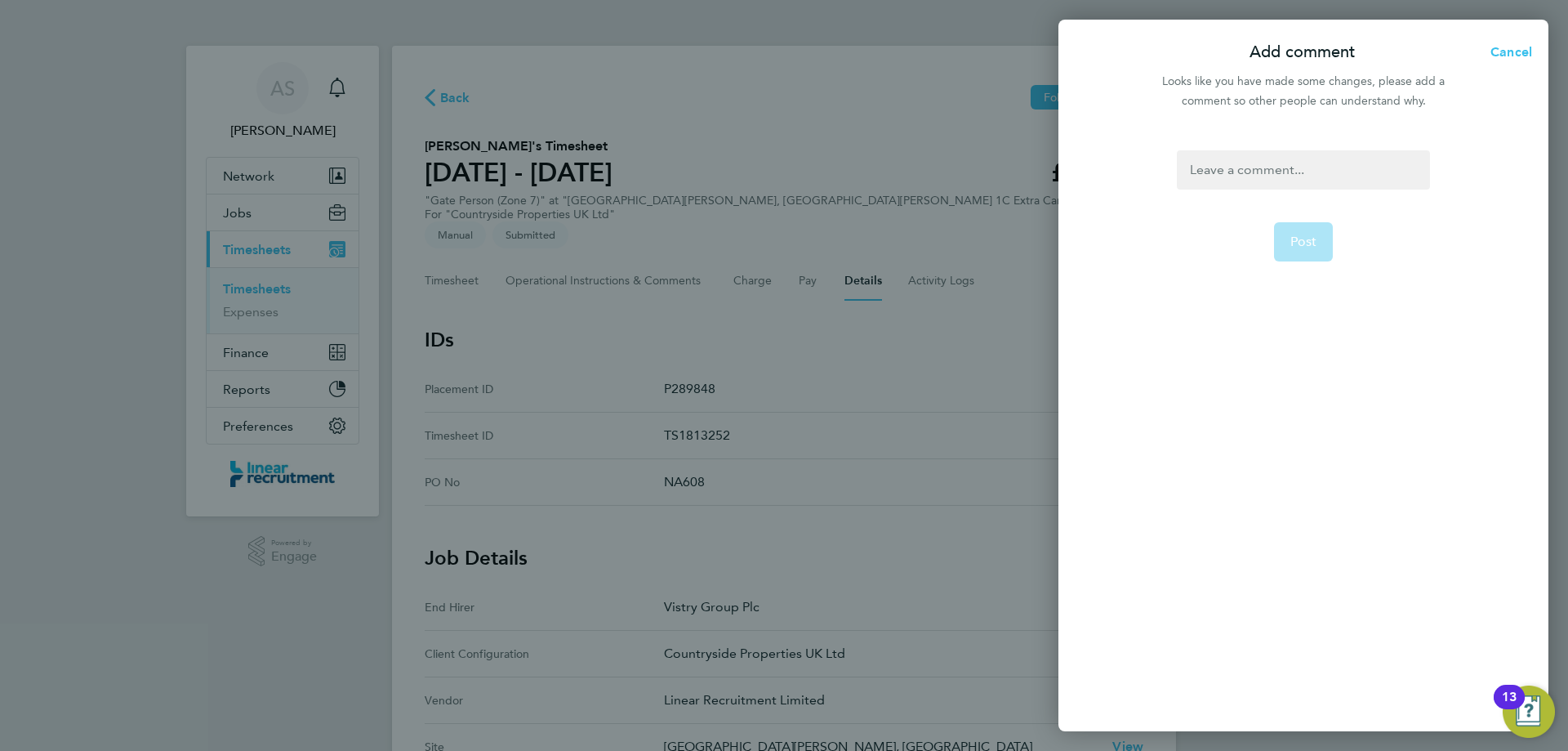
click at [1292, 169] on div at bounding box center [1302, 170] width 252 height 39
paste div
click at [1308, 248] on span "Post" at bounding box center [1304, 241] width 27 height 16
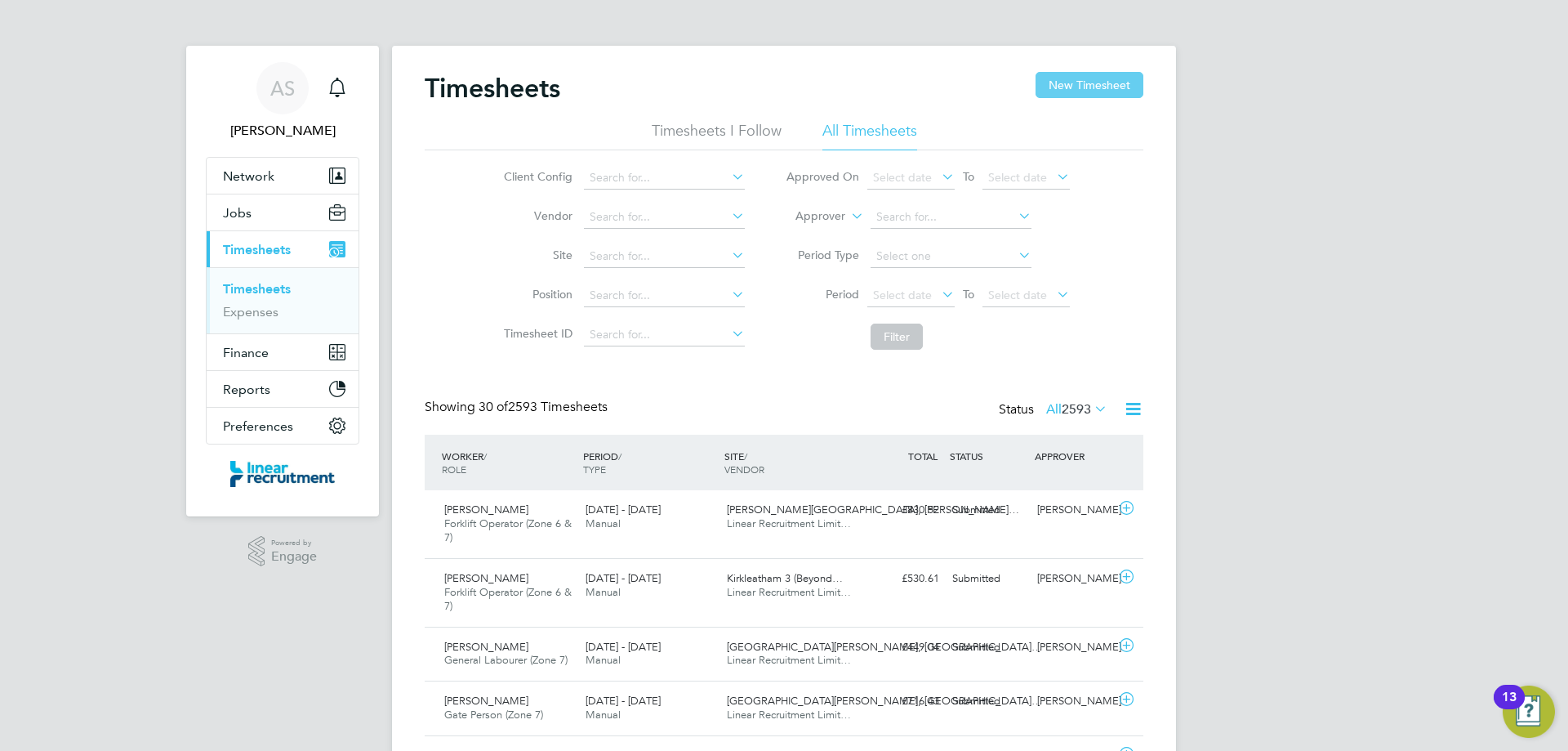
click at [1114, 81] on button "New Timesheet" at bounding box center [1089, 84] width 108 height 26
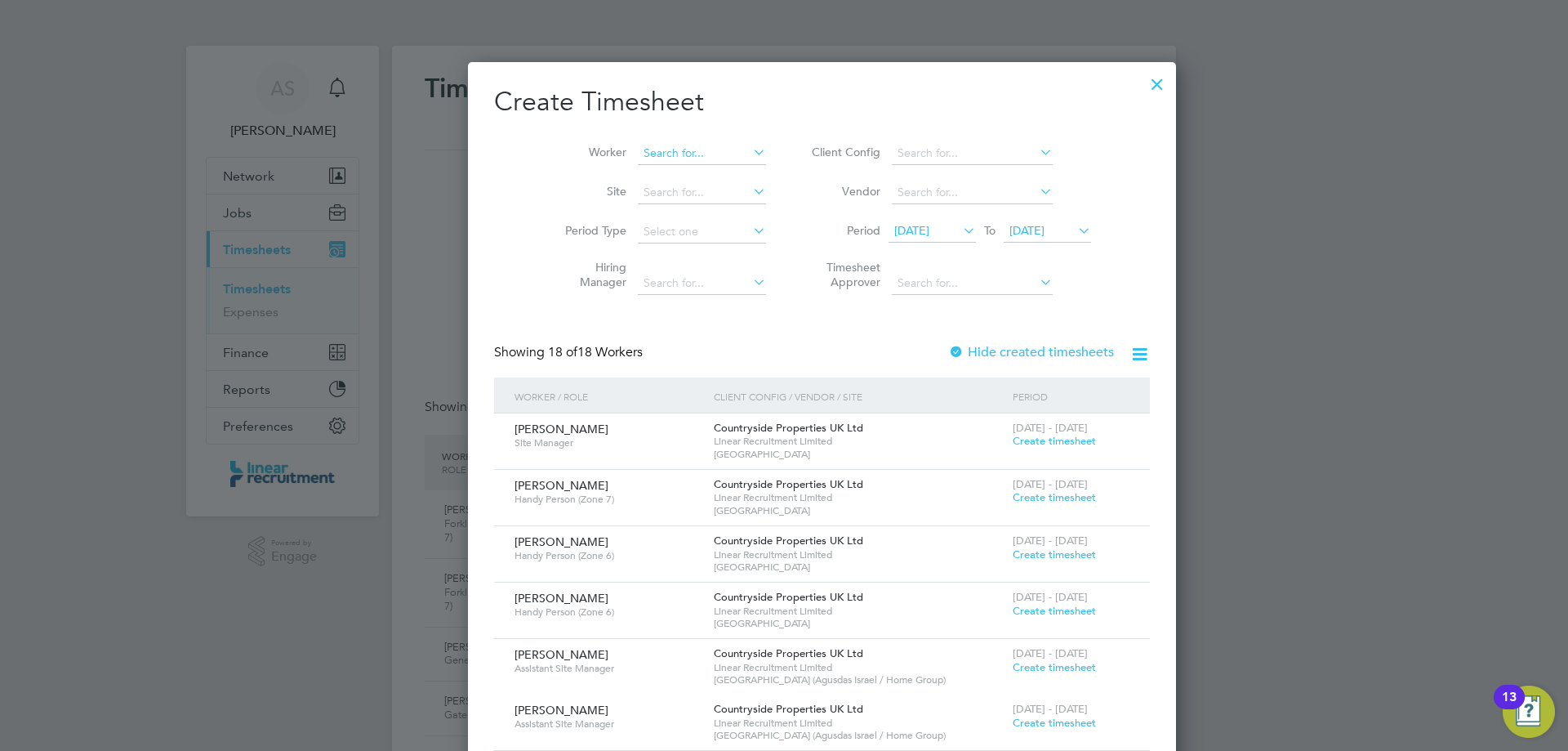
click at [638, 152] on input at bounding box center [701, 153] width 129 height 23
click at [654, 176] on li "Max Pe nnock" at bounding box center [663, 175] width 130 height 22
type input "[PERSON_NAME]"
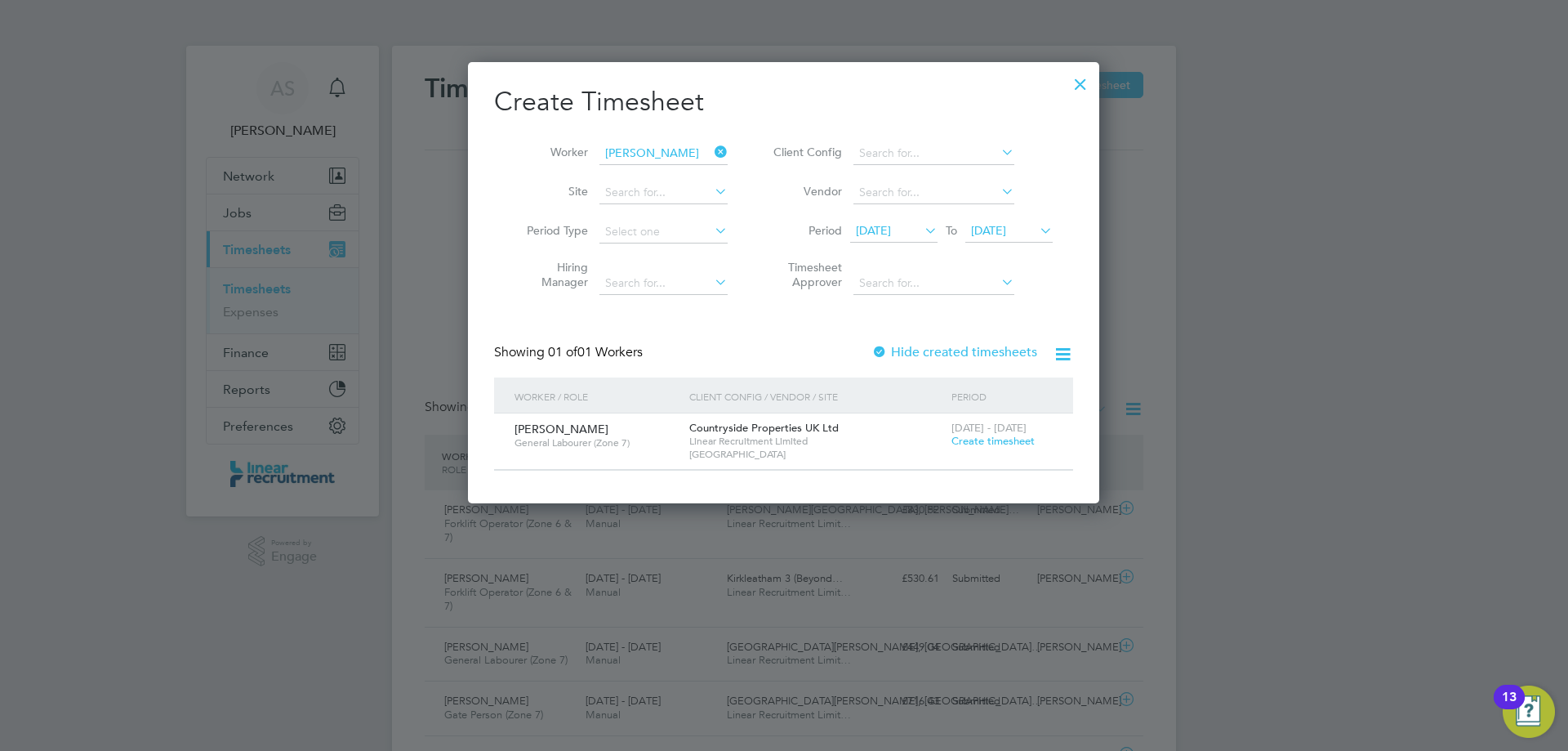
click at [1000, 437] on span "Create timesheet" at bounding box center [993, 440] width 83 height 14
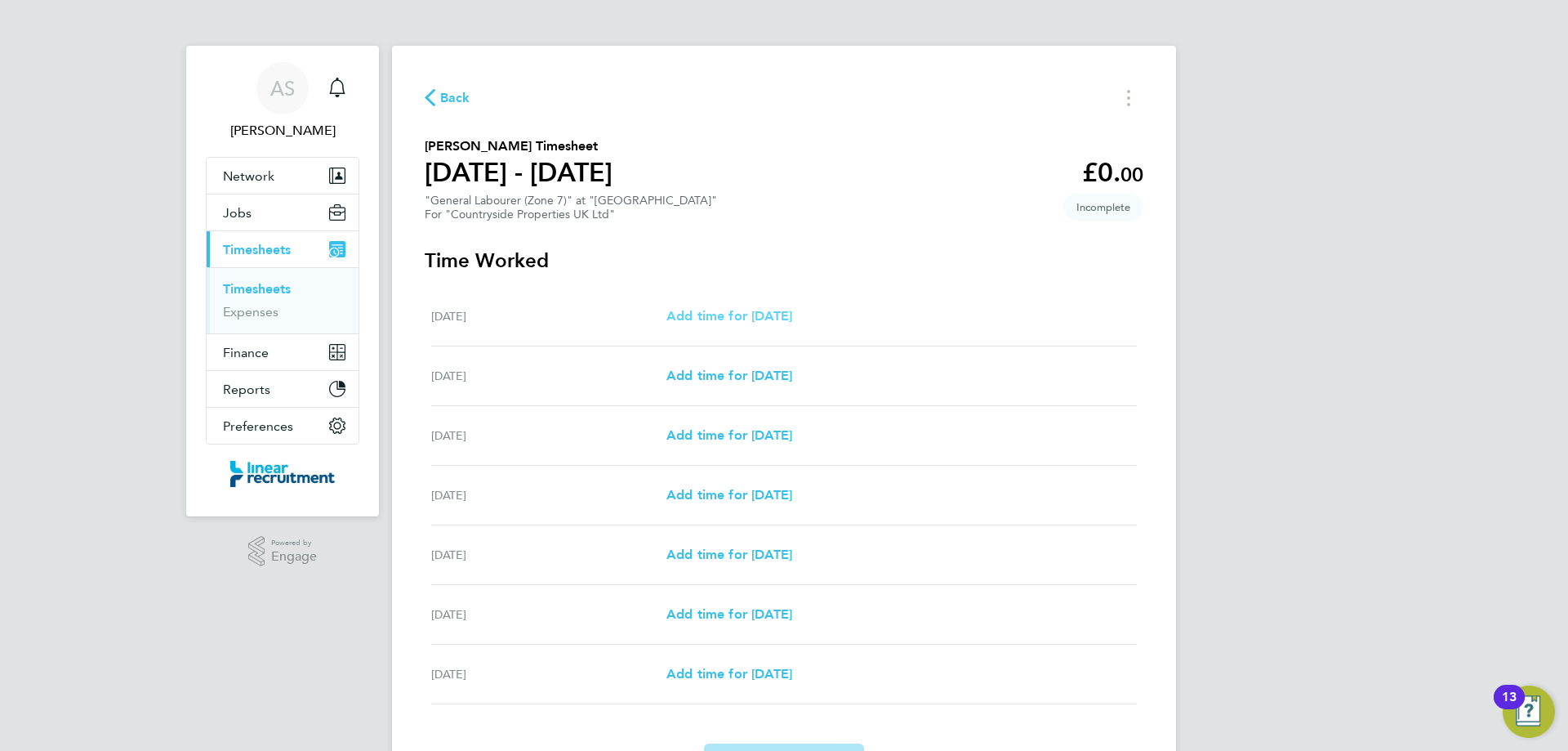
click at [731, 319] on span "Add time for Mon 25 Aug" at bounding box center [730, 316] width 126 height 15
select select "30"
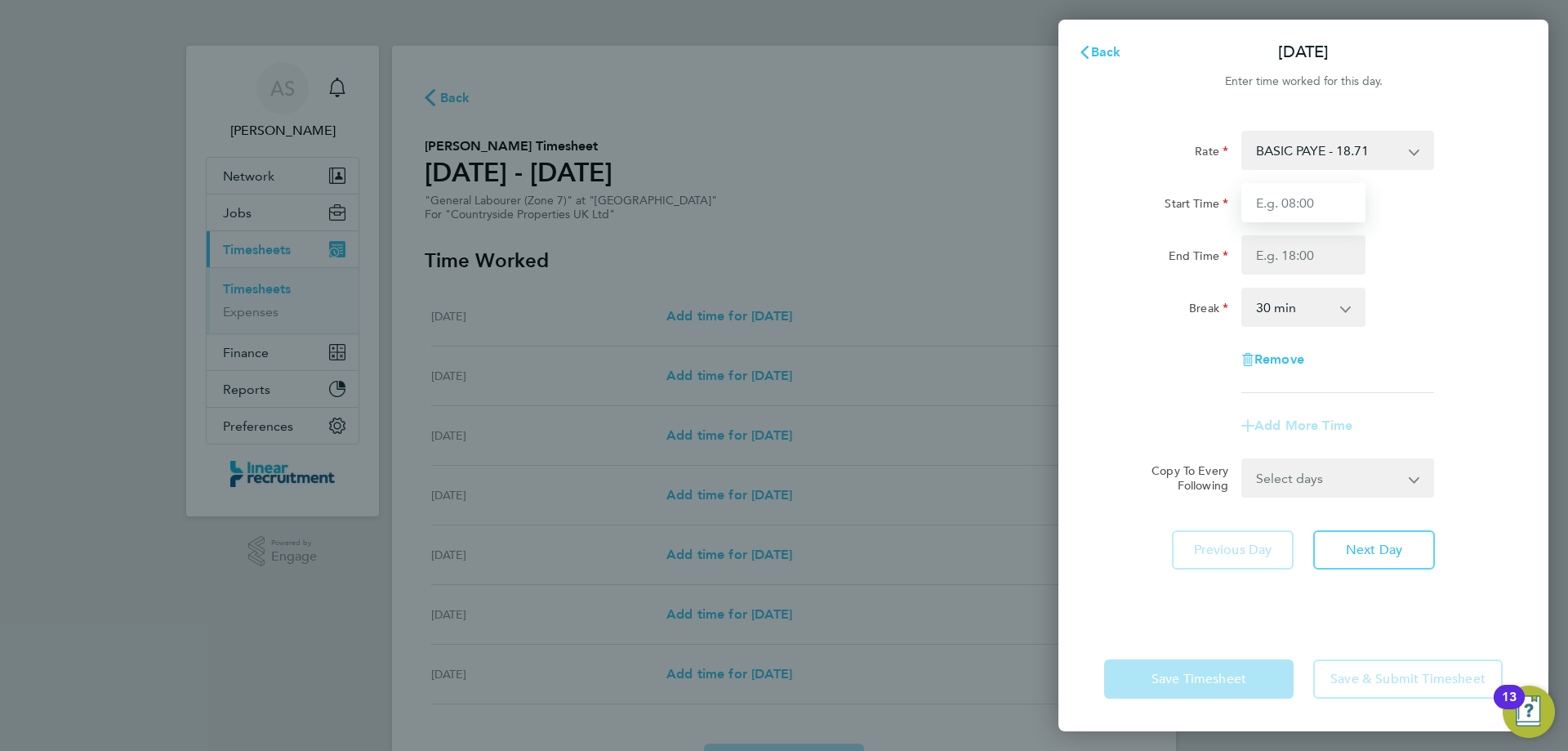
click at [1272, 215] on input "Start Time" at bounding box center [1303, 203] width 124 height 39
type input "07:30"
click at [1316, 249] on input "End Time" at bounding box center [1303, 255] width 124 height 39
click at [1429, 272] on div "End Time" at bounding box center [1303, 255] width 412 height 39
click at [1280, 363] on span "Remove" at bounding box center [1279, 359] width 50 height 15
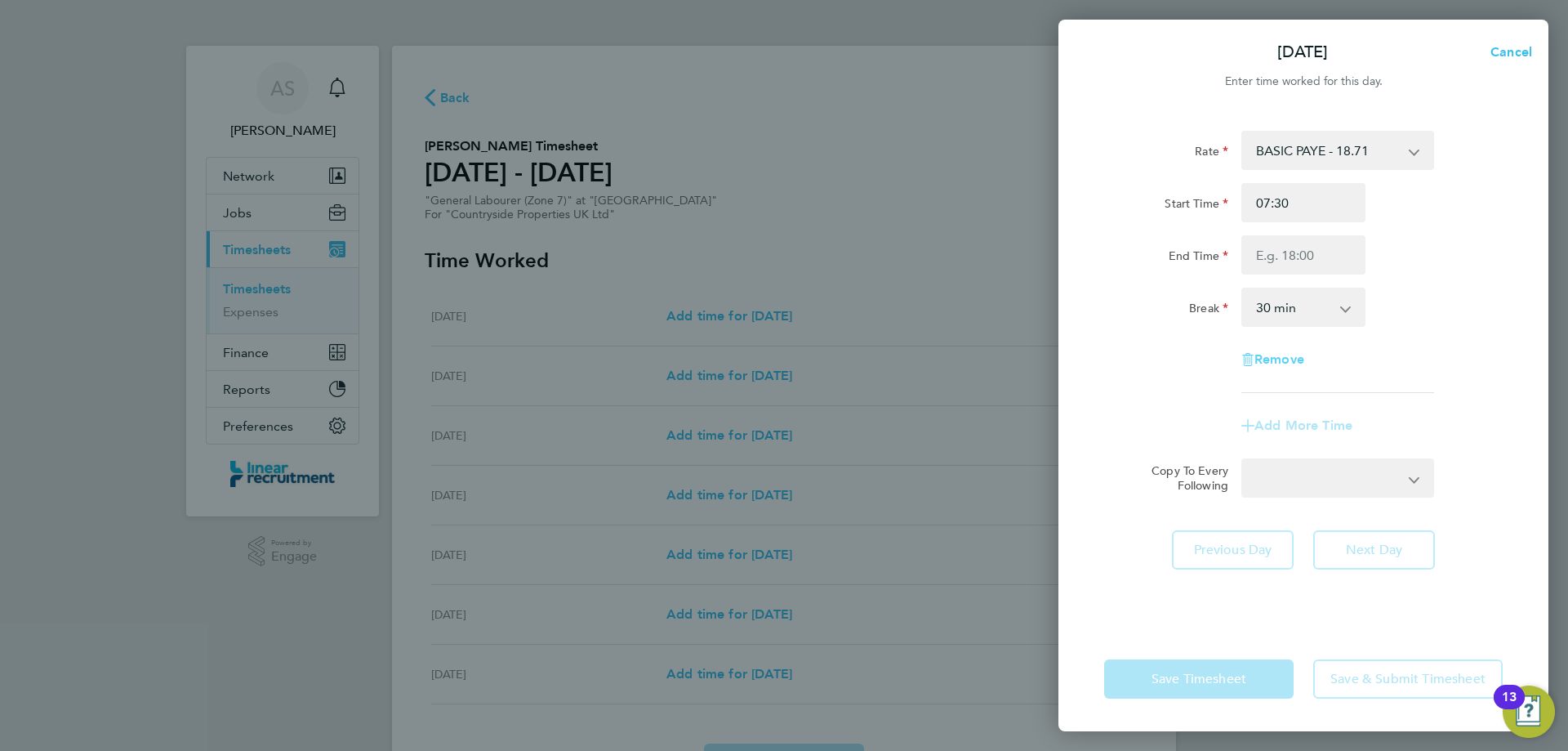
select select "null"
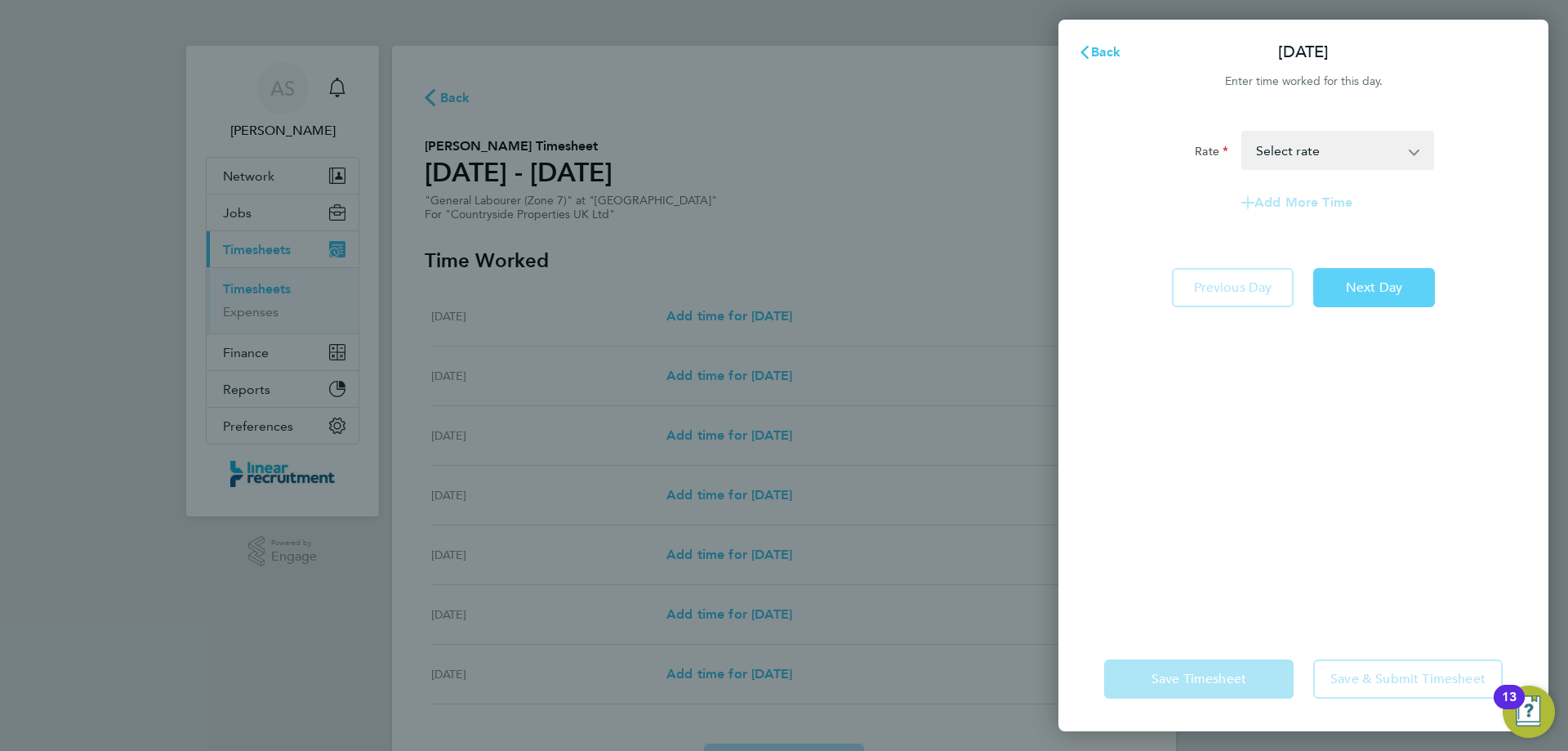
click at [1353, 290] on span "Next Day" at bounding box center [1374, 287] width 56 height 16
select select "30"
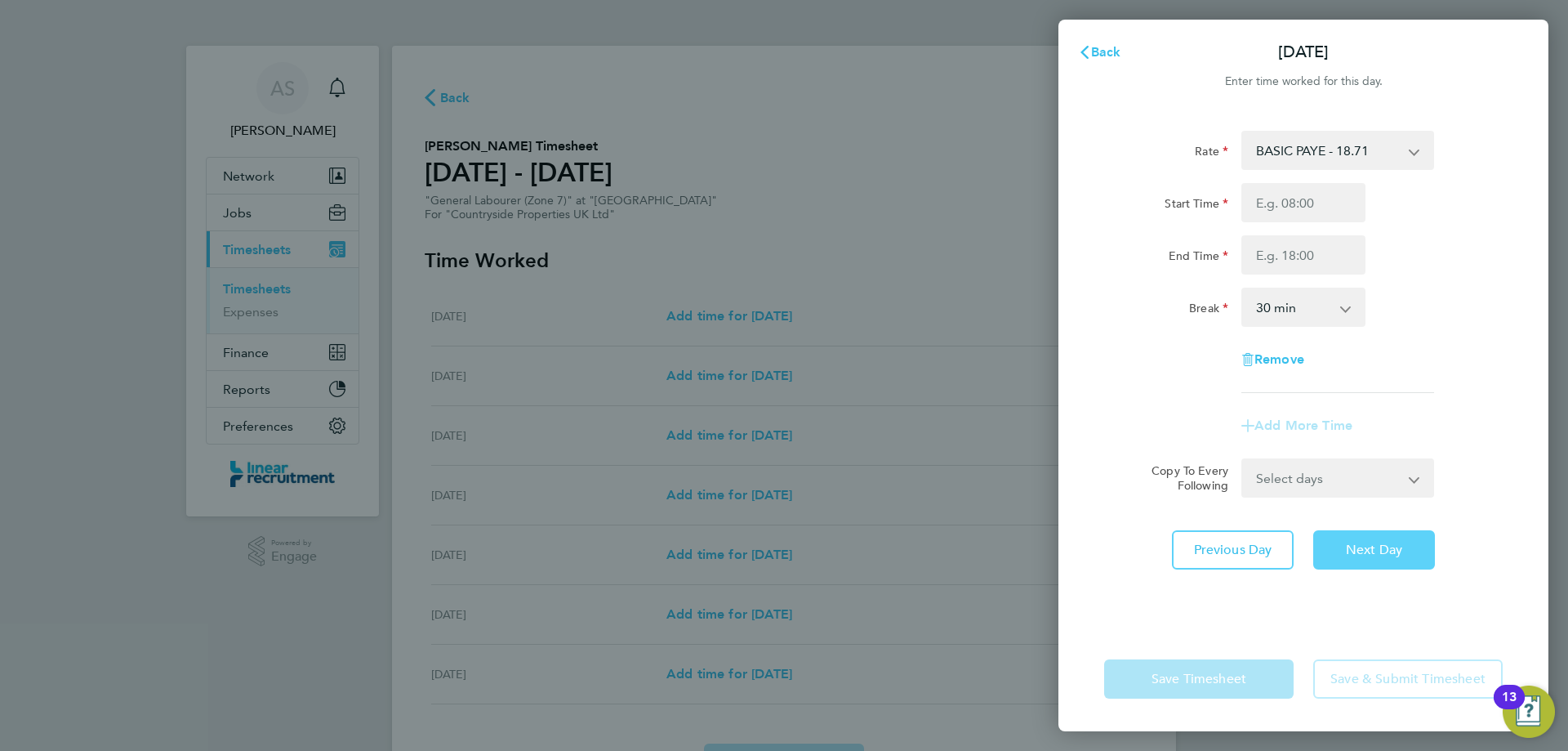
click at [1353, 540] on button "Next Day" at bounding box center [1374, 550] width 122 height 39
select select "30"
click at [1296, 210] on input "Start Time" at bounding box center [1303, 203] width 124 height 39
type input "07:30"
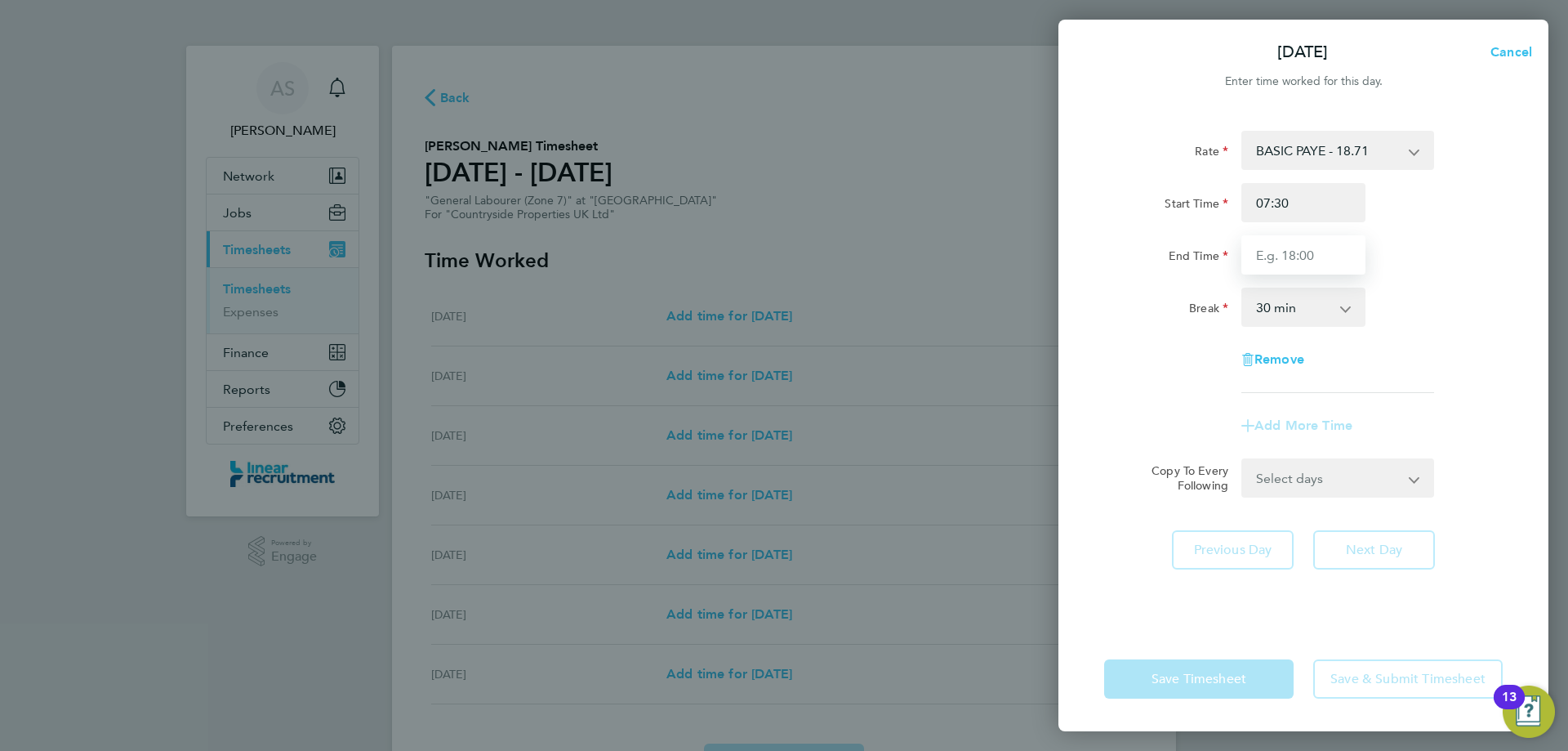
click at [1315, 252] on input "End Time" at bounding box center [1303, 255] width 124 height 39
type input "16:00"
click at [1405, 298] on div "Break 0 min 15 min 30 min 45 min 60 min 75 min 90 min" at bounding box center [1303, 307] width 412 height 39
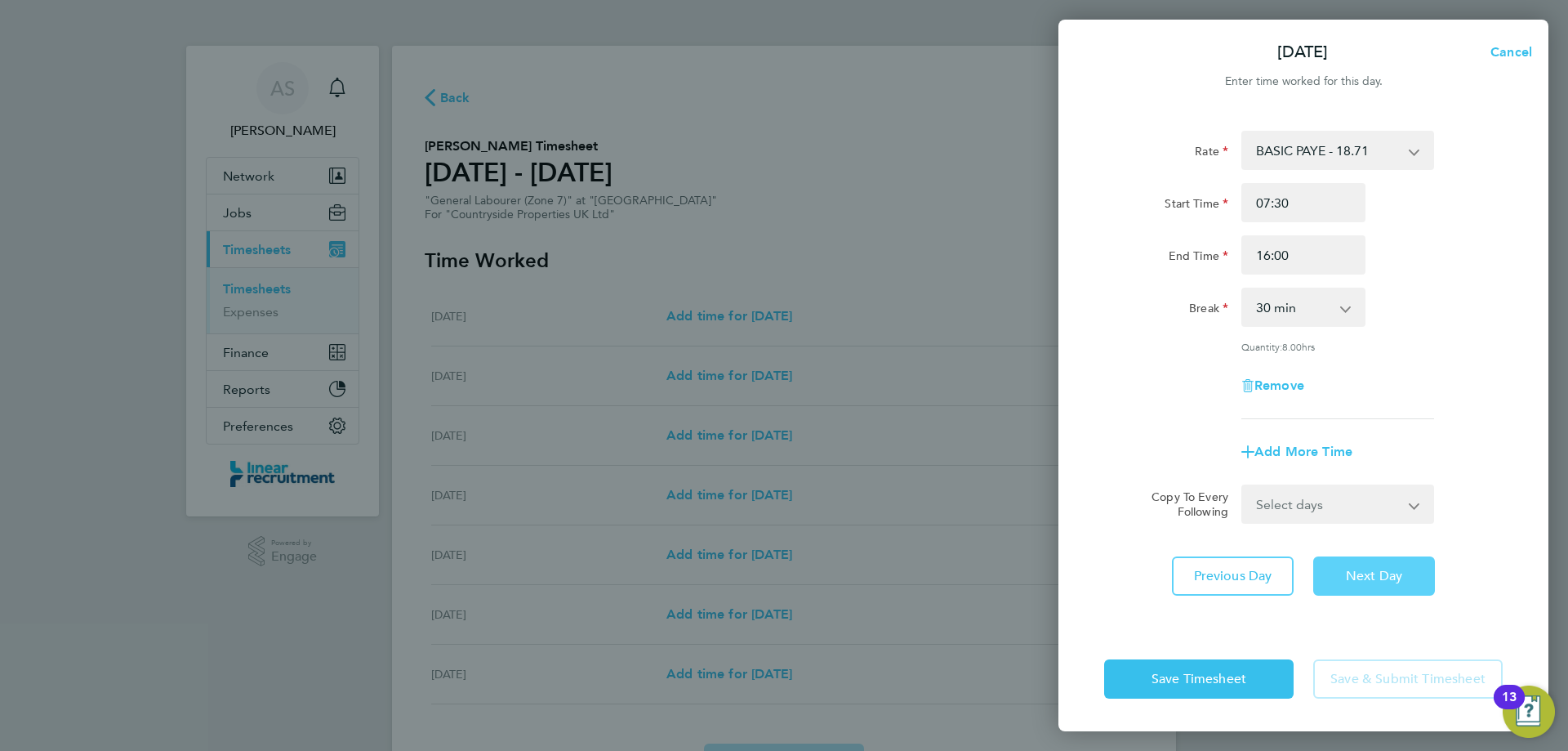
click at [1375, 582] on span "Next Day" at bounding box center [1374, 576] width 56 height 16
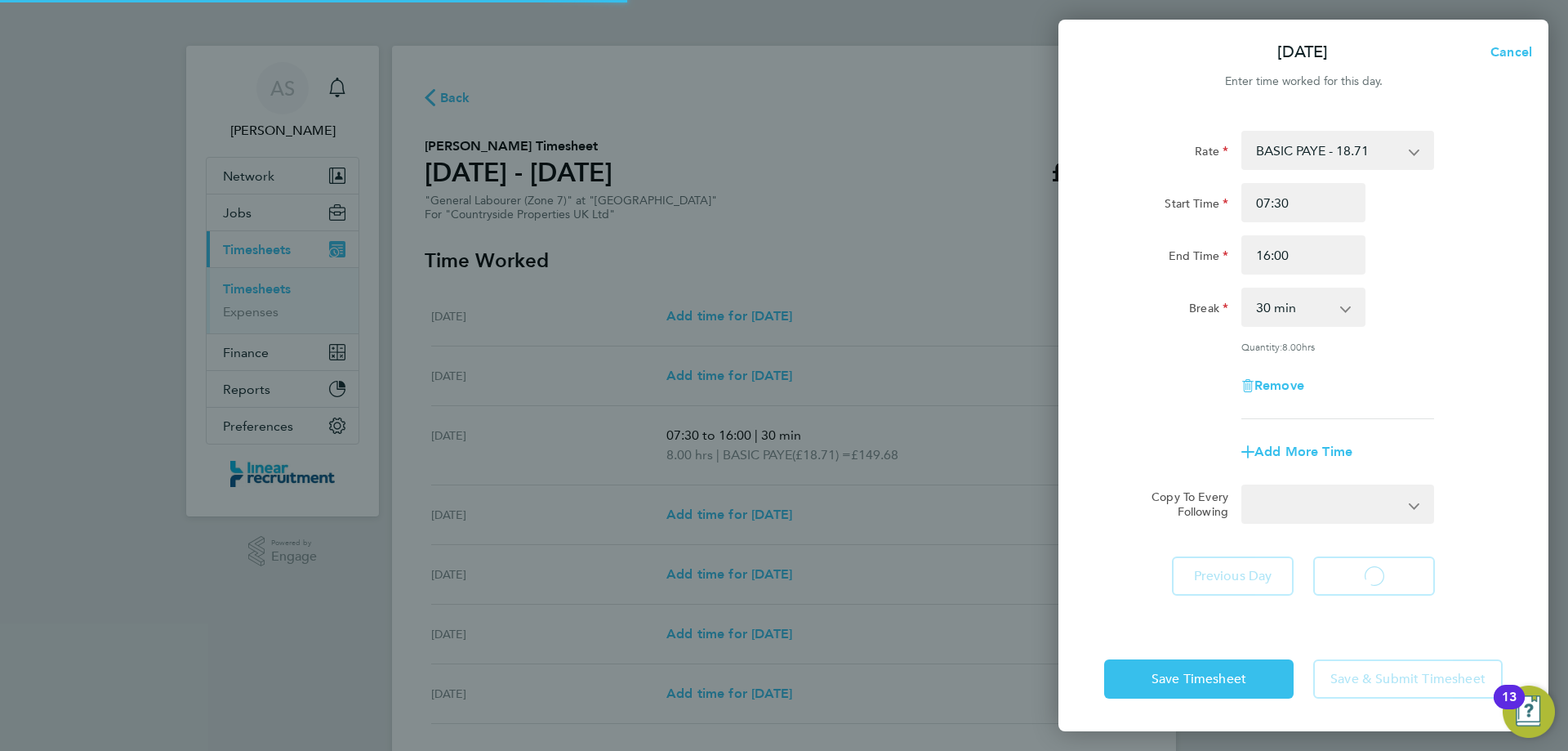
select select "30"
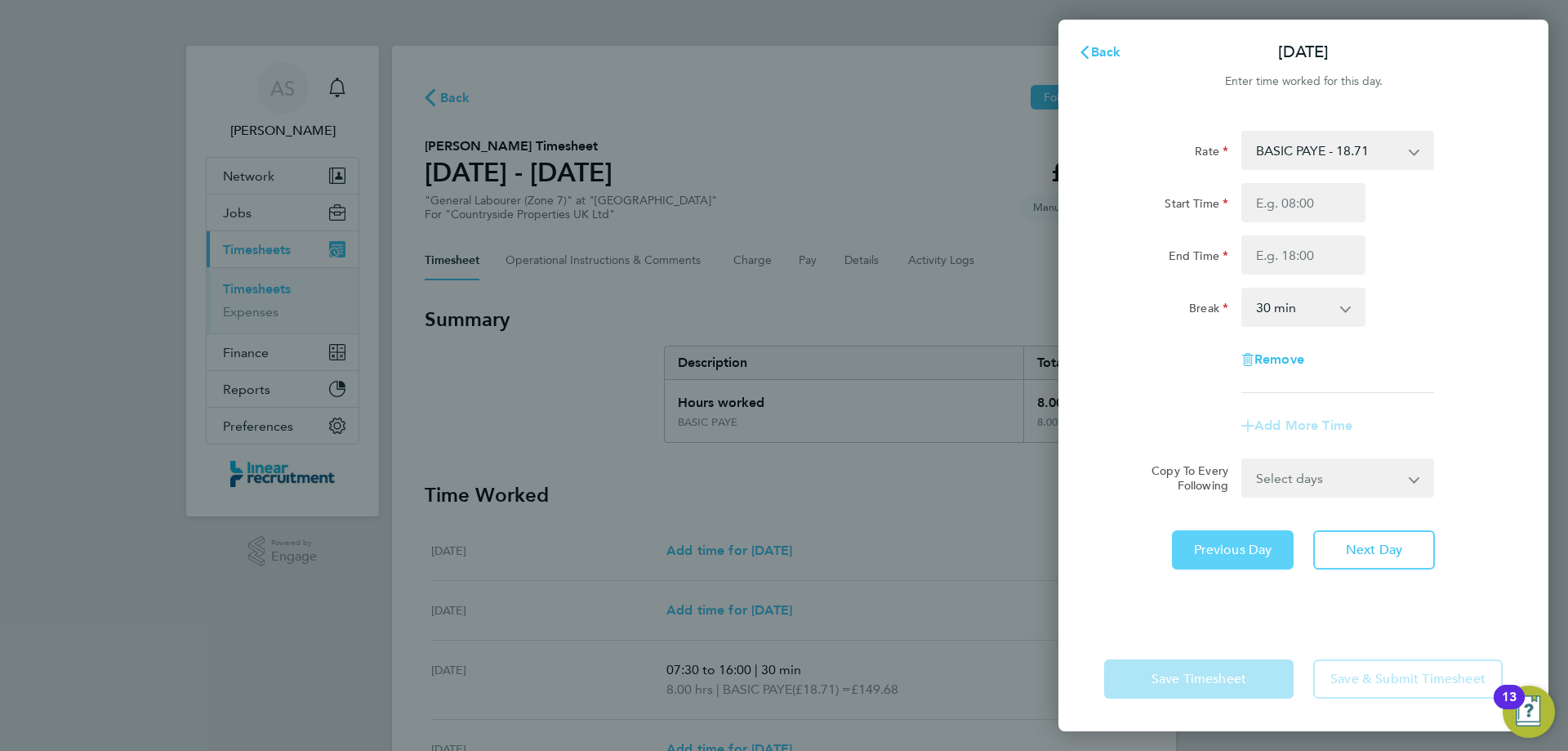
click at [1234, 544] on span "Previous Day" at bounding box center [1233, 549] width 78 height 16
select select "30"
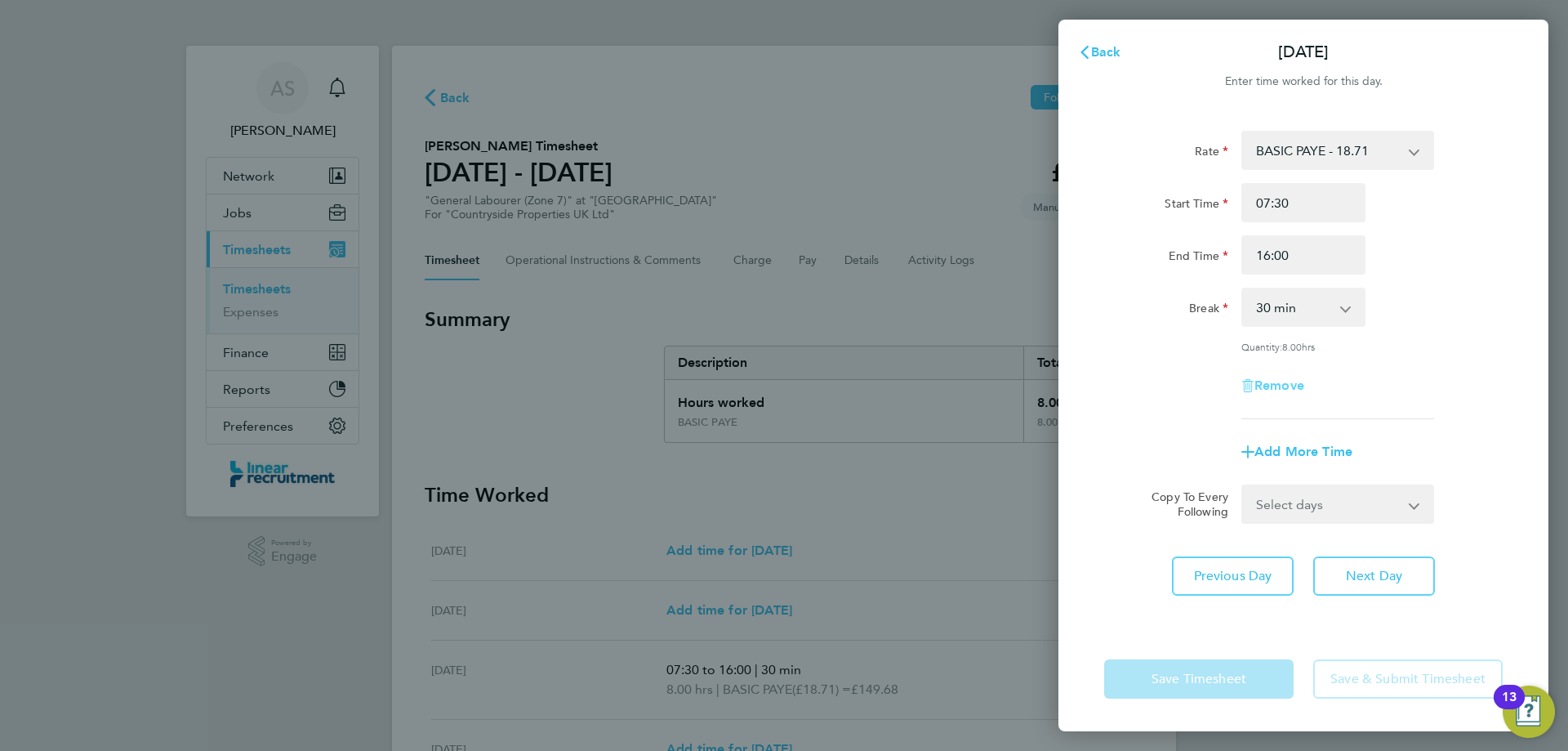
click at [1272, 383] on span "Remove" at bounding box center [1279, 385] width 50 height 15
select select "null"
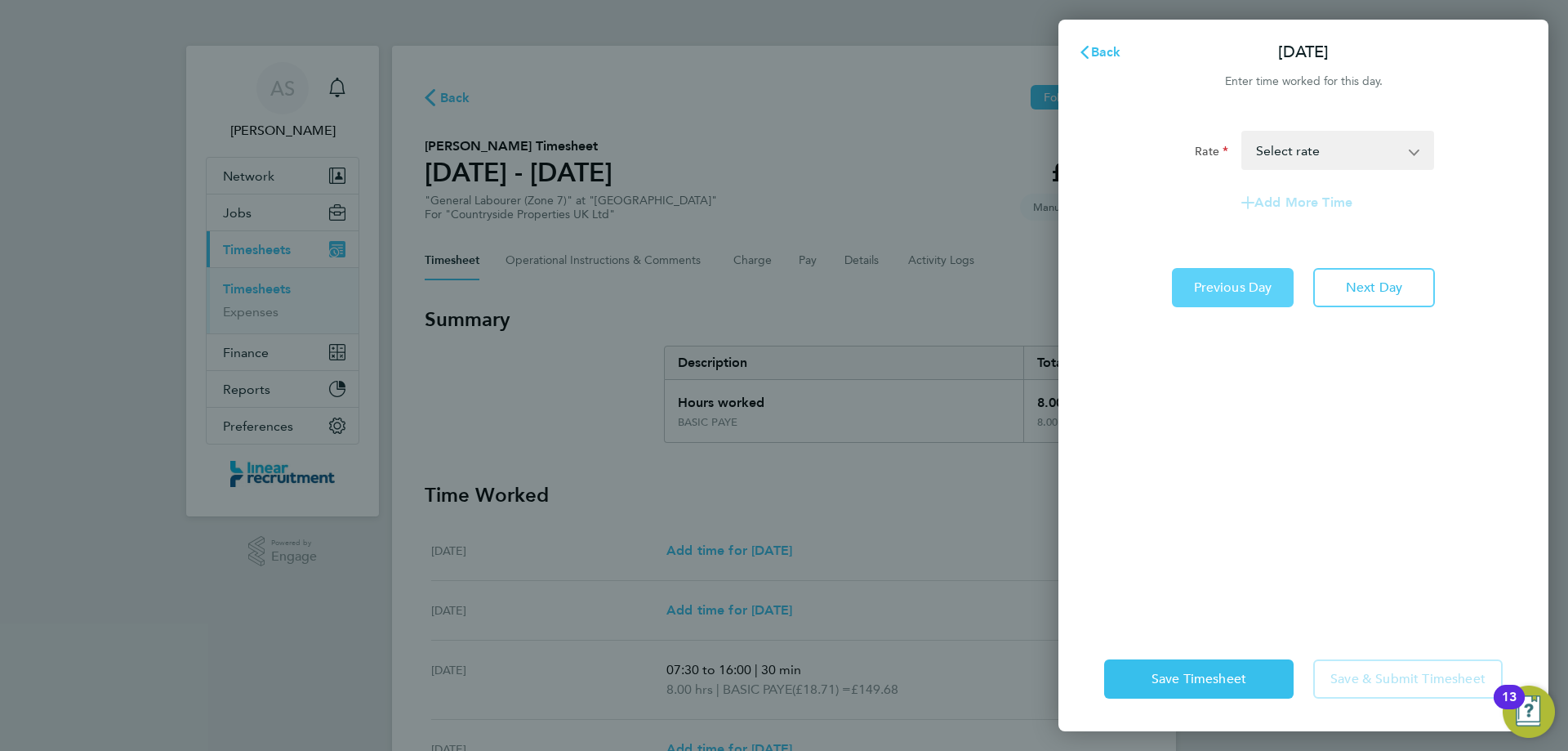
click at [1273, 287] on button "Previous Day" at bounding box center [1233, 288] width 122 height 39
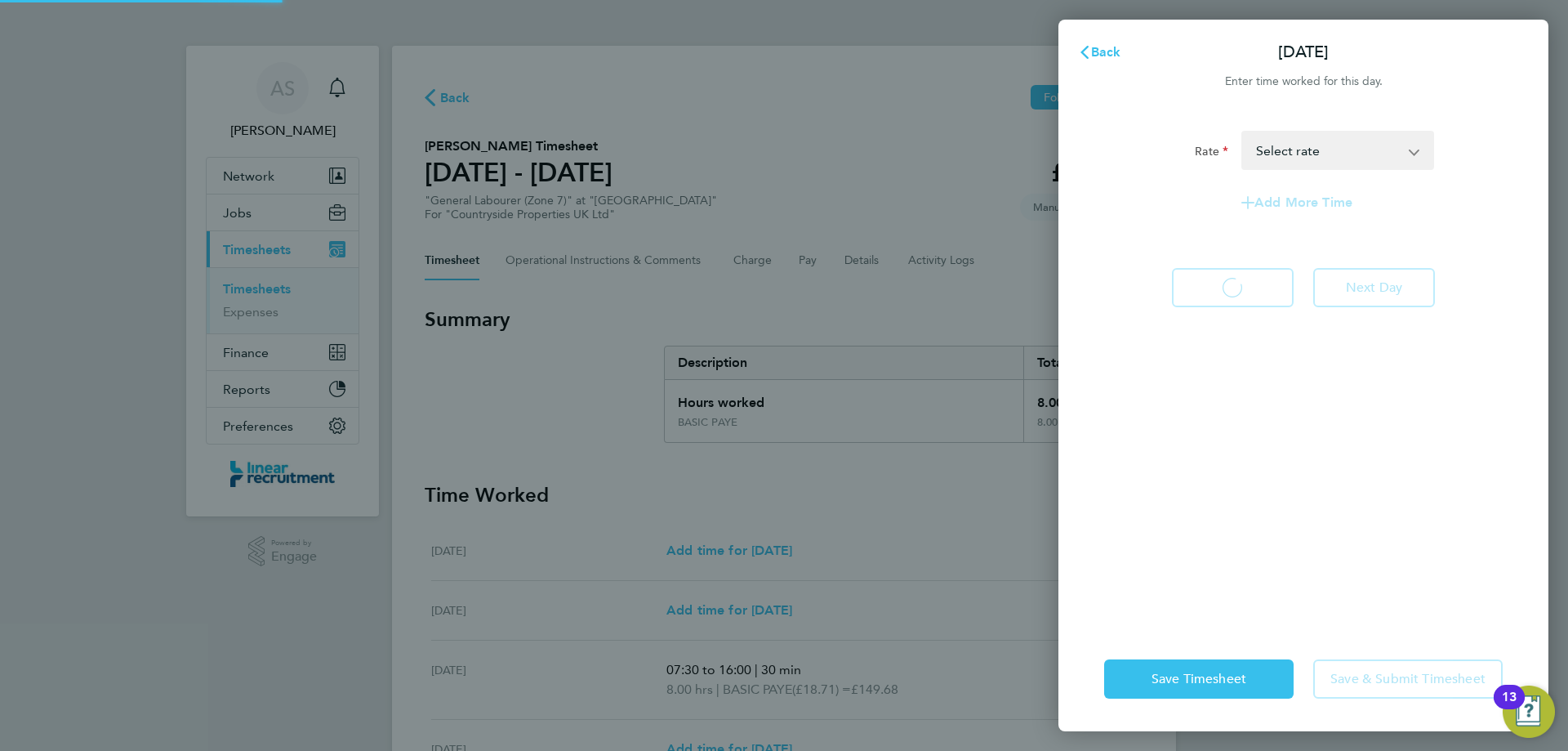
select select "30"
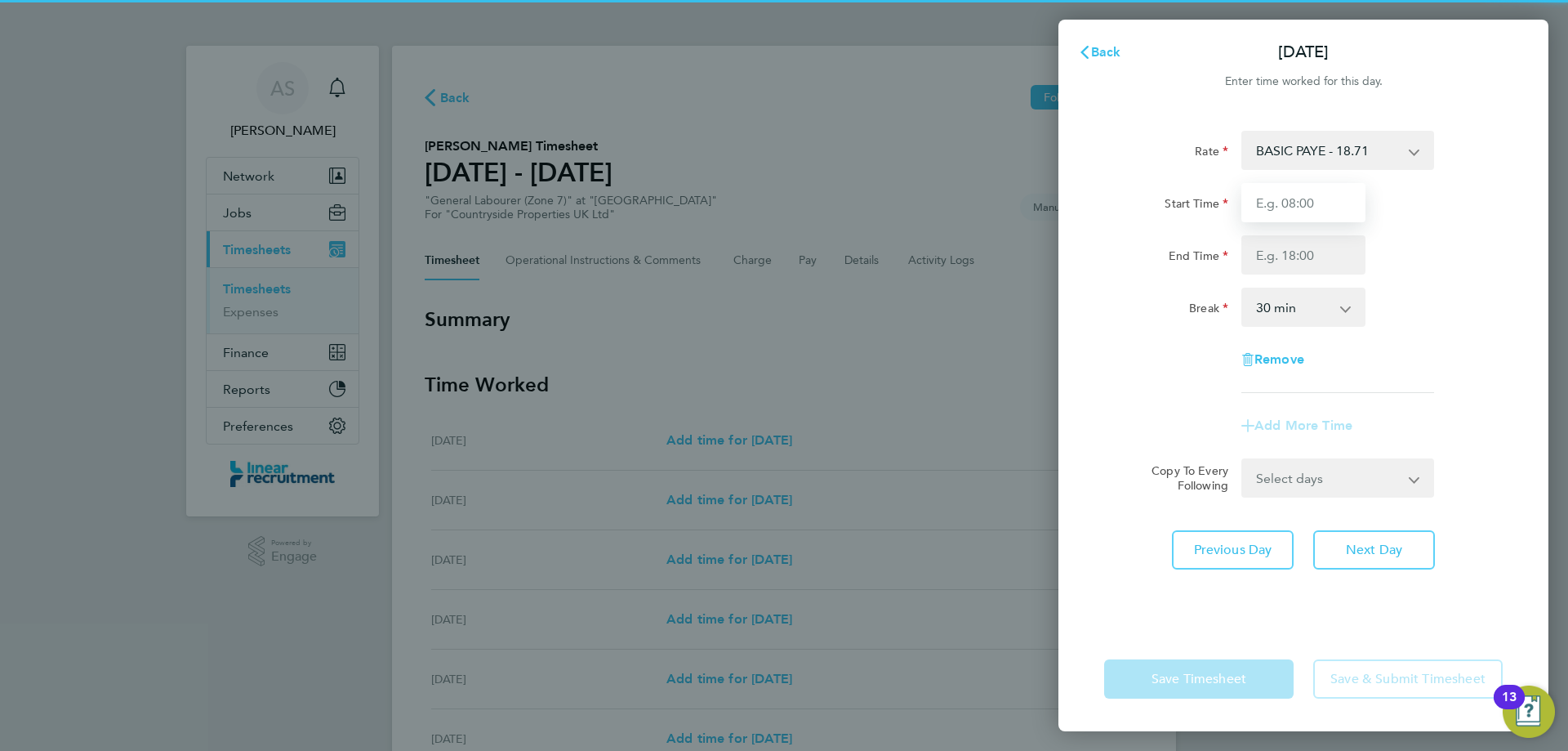
click at [1316, 208] on input "Start Time" at bounding box center [1303, 203] width 124 height 39
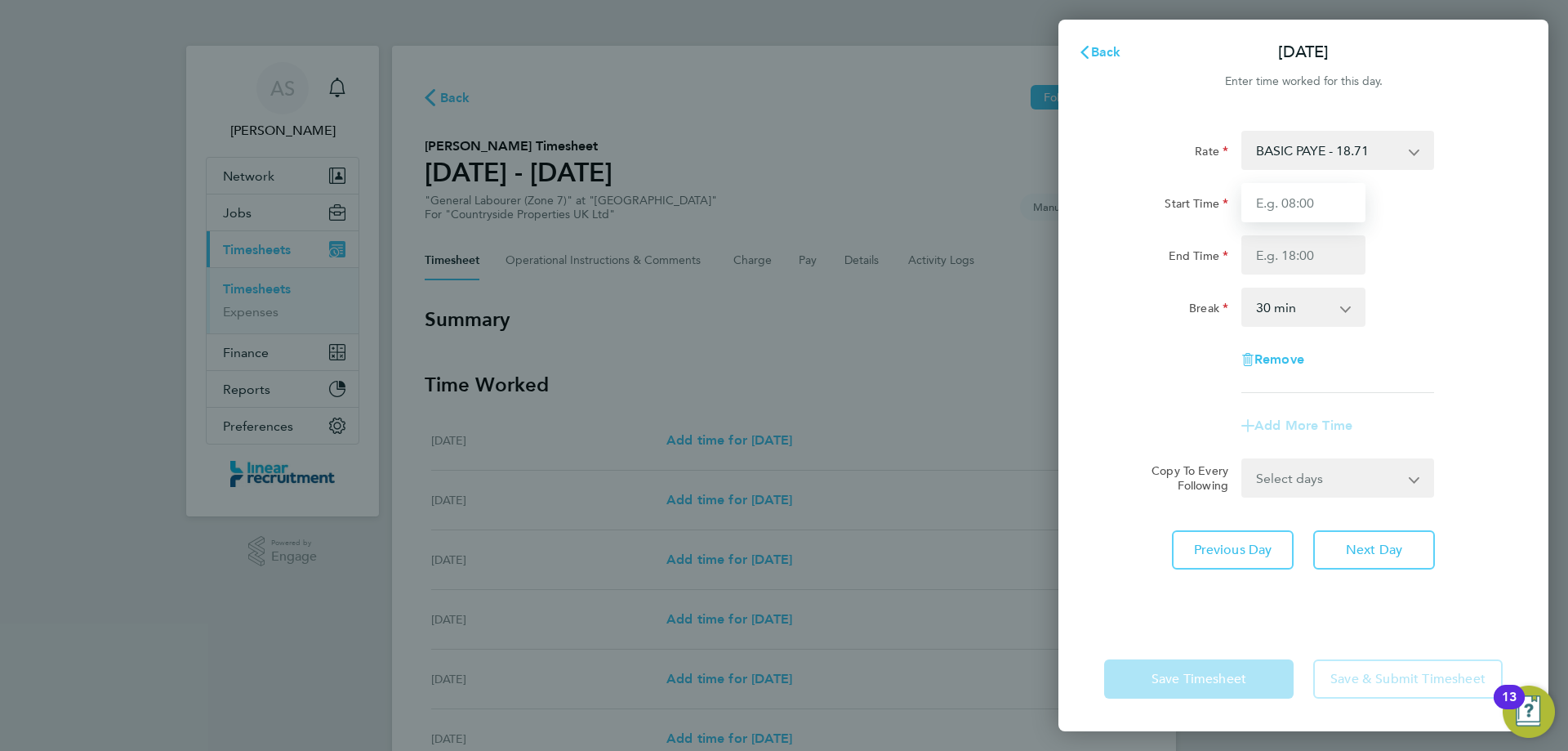
type input "07:30"
click at [1312, 244] on input "End Time" at bounding box center [1303, 255] width 124 height 39
type input "16:00"
click at [1431, 316] on div "Break 0 min 15 min 30 min 45 min 60 min 75 min 90 min" at bounding box center [1303, 307] width 412 height 39
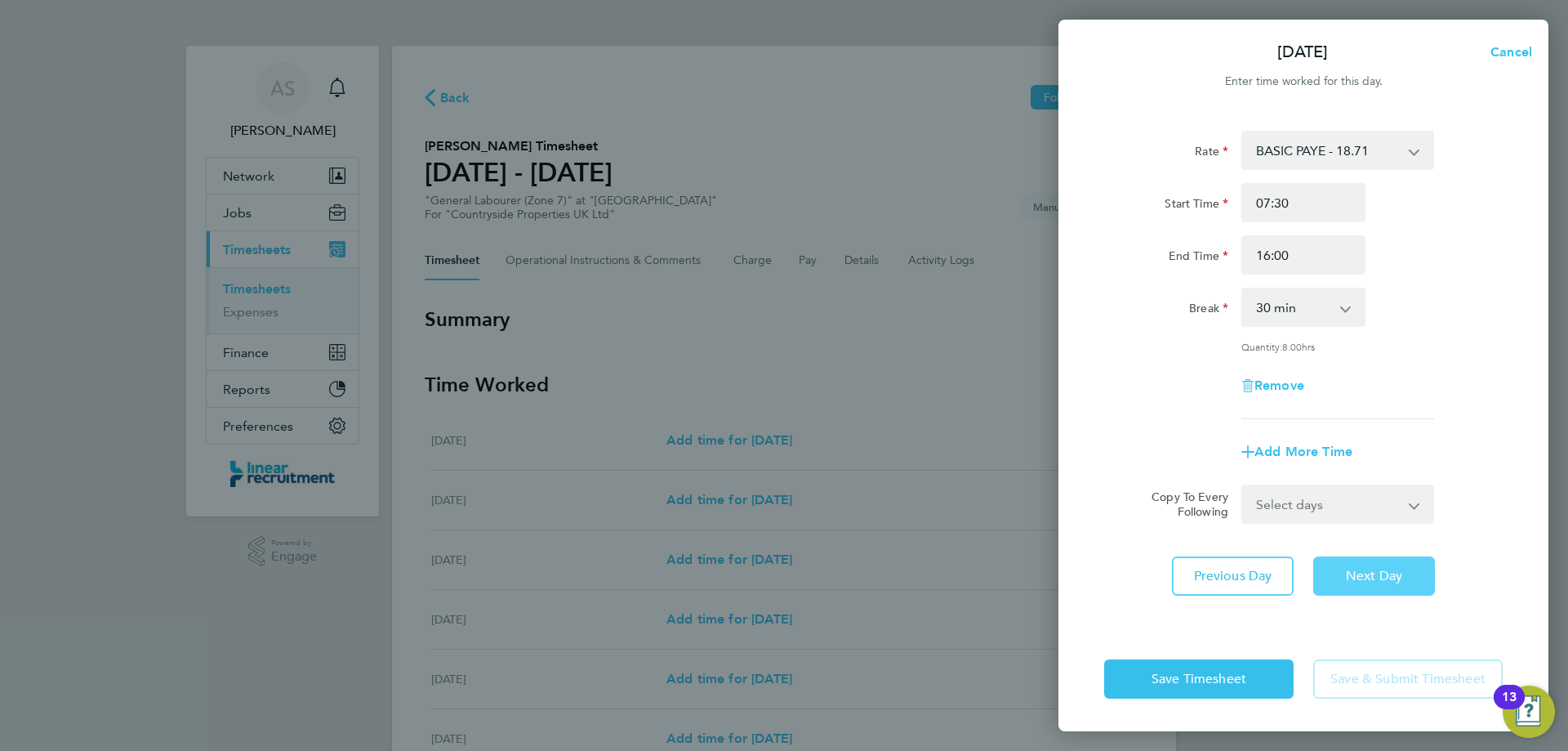
click at [1359, 570] on span "Next Day" at bounding box center [1374, 576] width 56 height 16
select select "30"
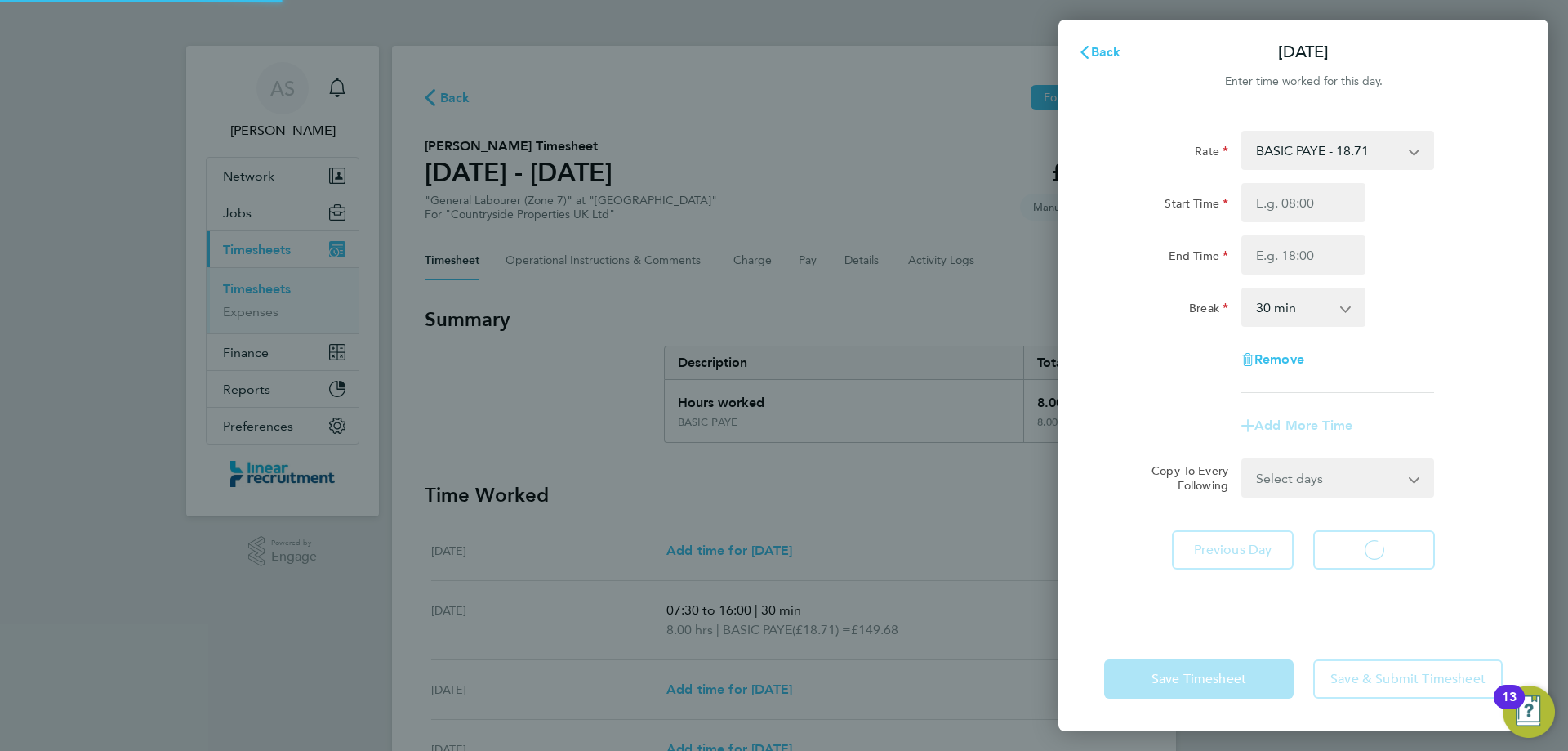
select select "30"
click at [1365, 551] on span "Next Day" at bounding box center [1374, 549] width 56 height 16
select select "30"
click at [1292, 206] on input "Start Time" at bounding box center [1303, 203] width 124 height 39
type input "07:30"
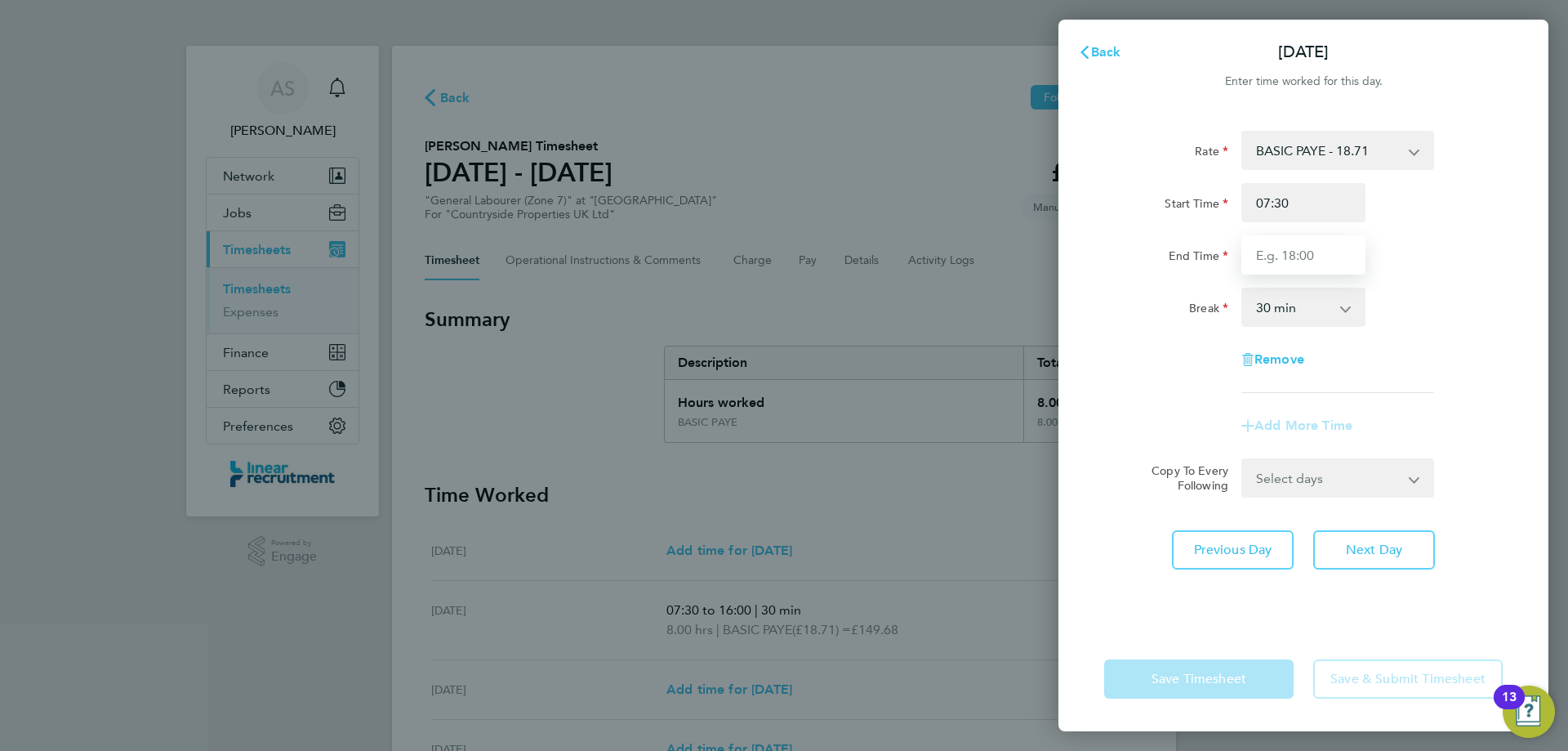
click at [1295, 259] on input "End Time" at bounding box center [1303, 255] width 124 height 39
type input "16:00"
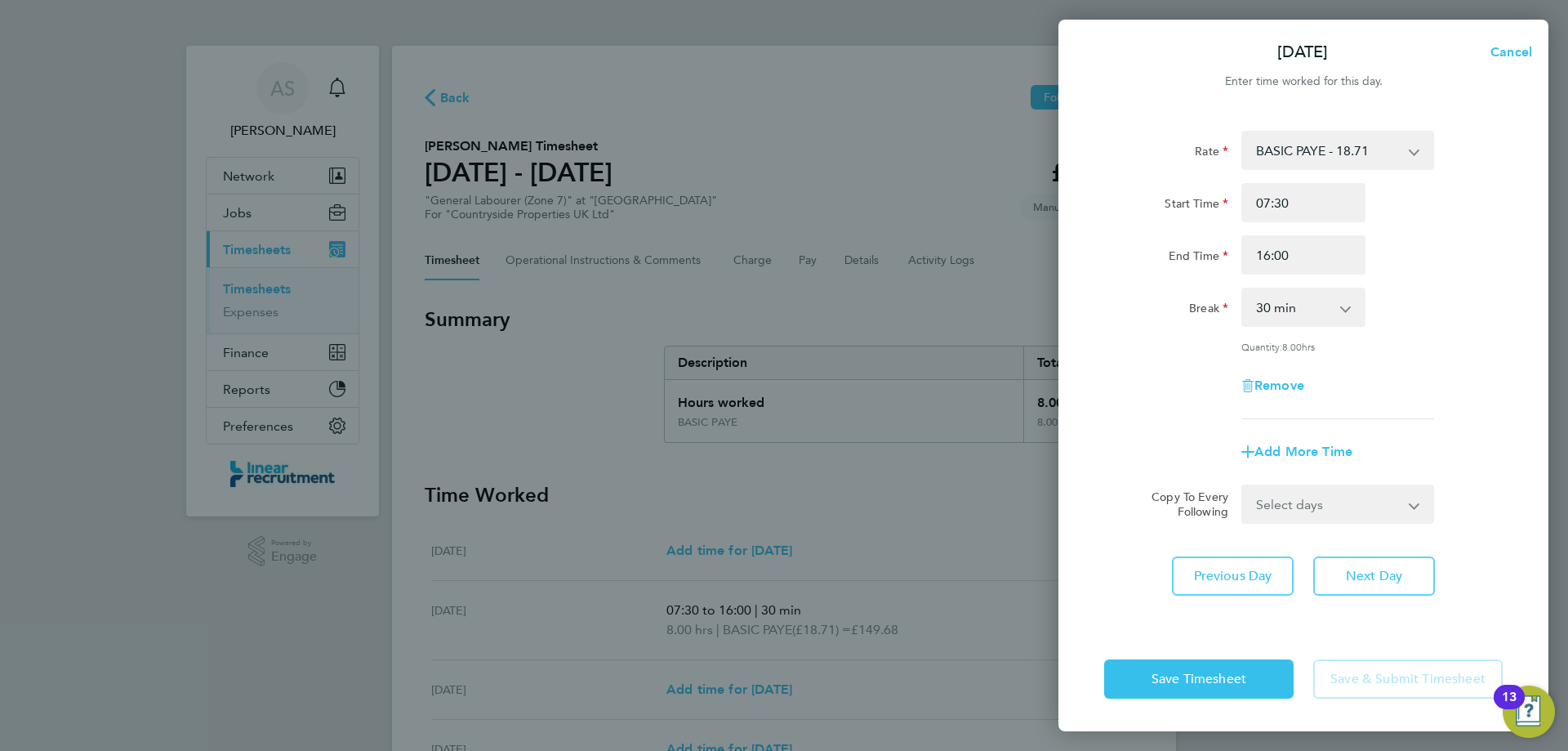
click at [1385, 541] on div "Rate BASIC PAYE - 18.71 Start Time 07:30 End Time 16:00 Break 0 min 15 min 30 m…" at bounding box center [1303, 368] width 490 height 515
click at [1384, 568] on span "Next Day" at bounding box center [1374, 576] width 56 height 16
select select "30"
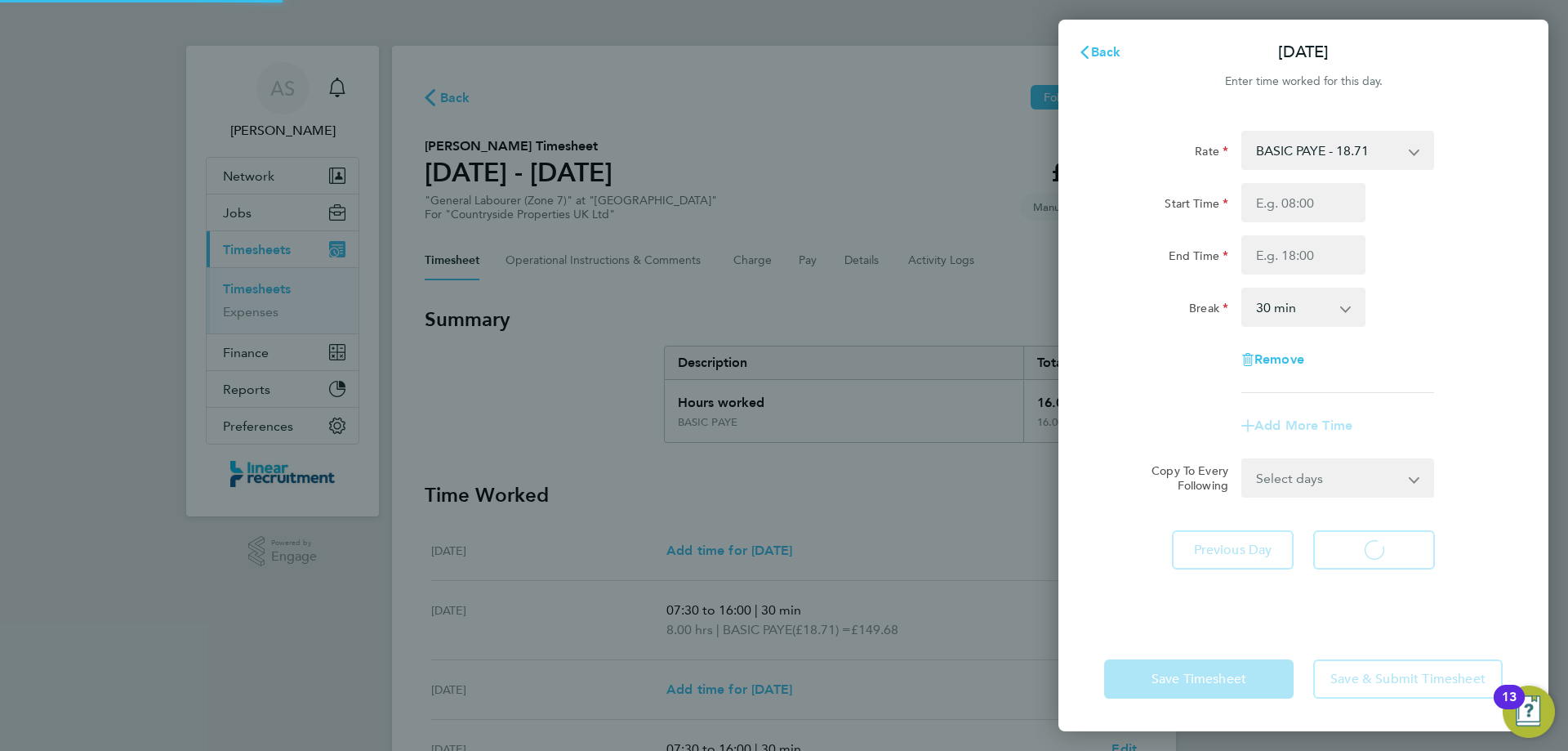
select select "30"
click at [1313, 209] on input "Start Time" at bounding box center [1303, 203] width 124 height 39
type input "07:30"
click at [1307, 253] on input "End Time" at bounding box center [1303, 255] width 124 height 39
type input "15:00"
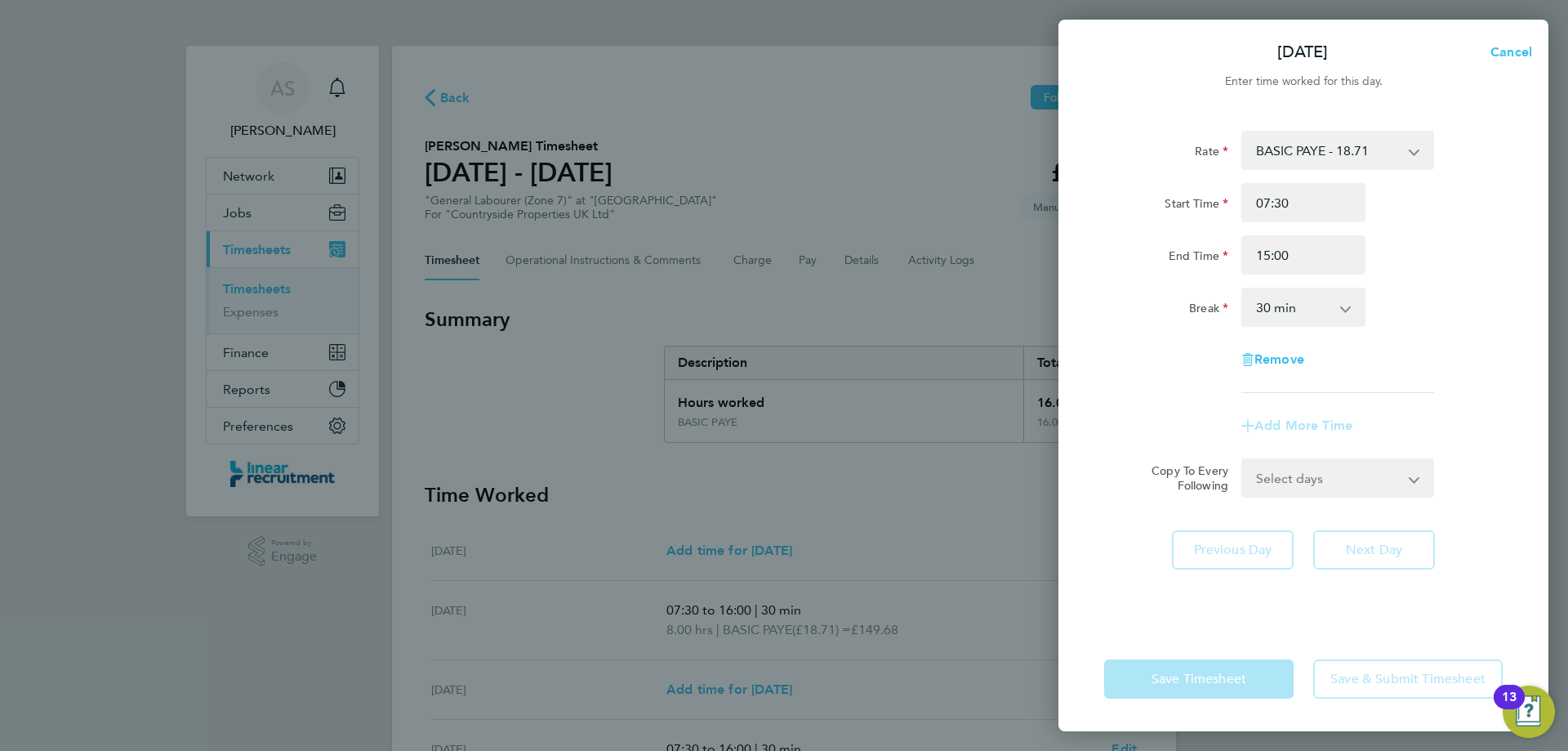
click at [1453, 314] on div "Break 0 min 15 min 30 min 45 min 60 min 75 min 90 min" at bounding box center [1303, 307] width 412 height 39
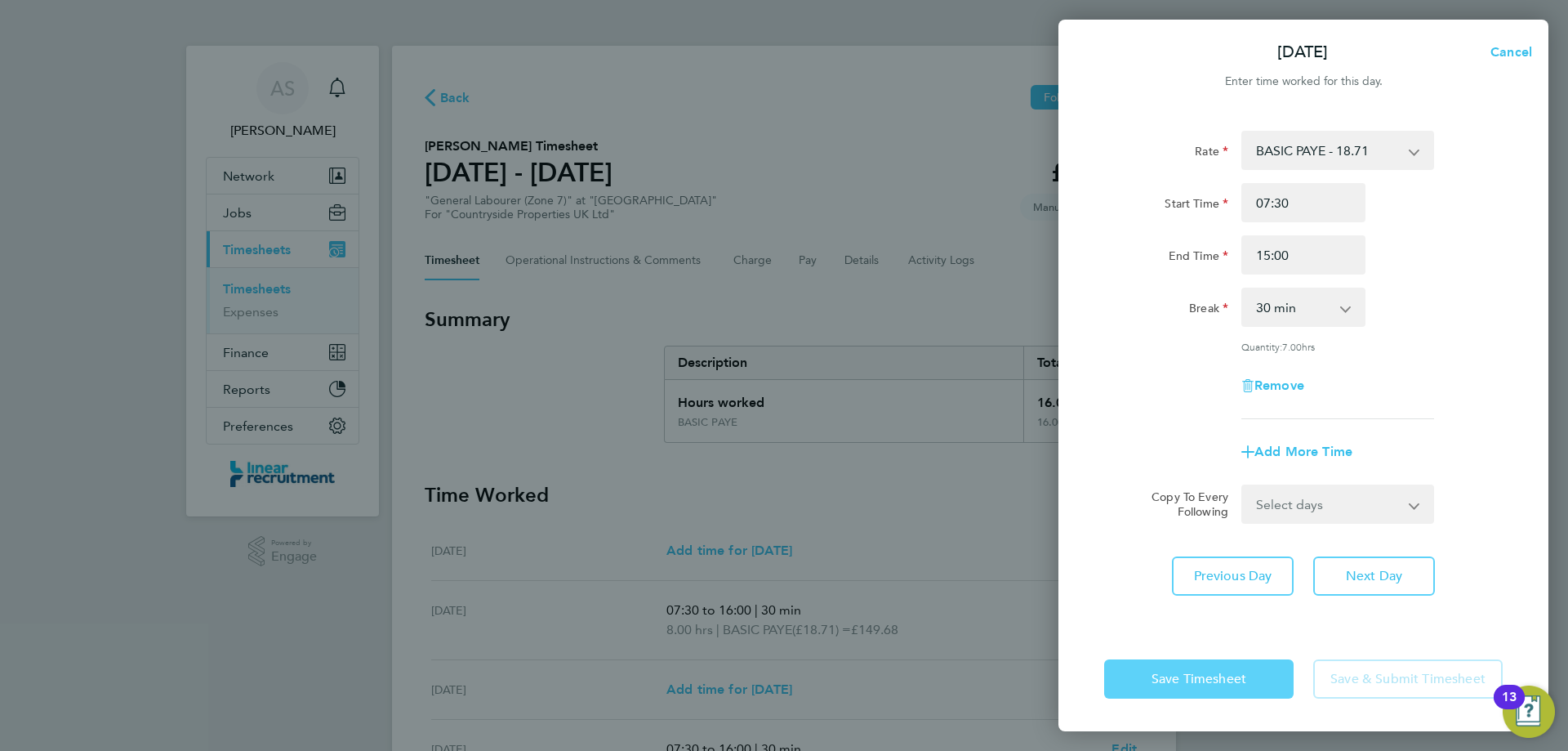
click at [1238, 668] on button "Save Timesheet" at bounding box center [1199, 679] width 190 height 39
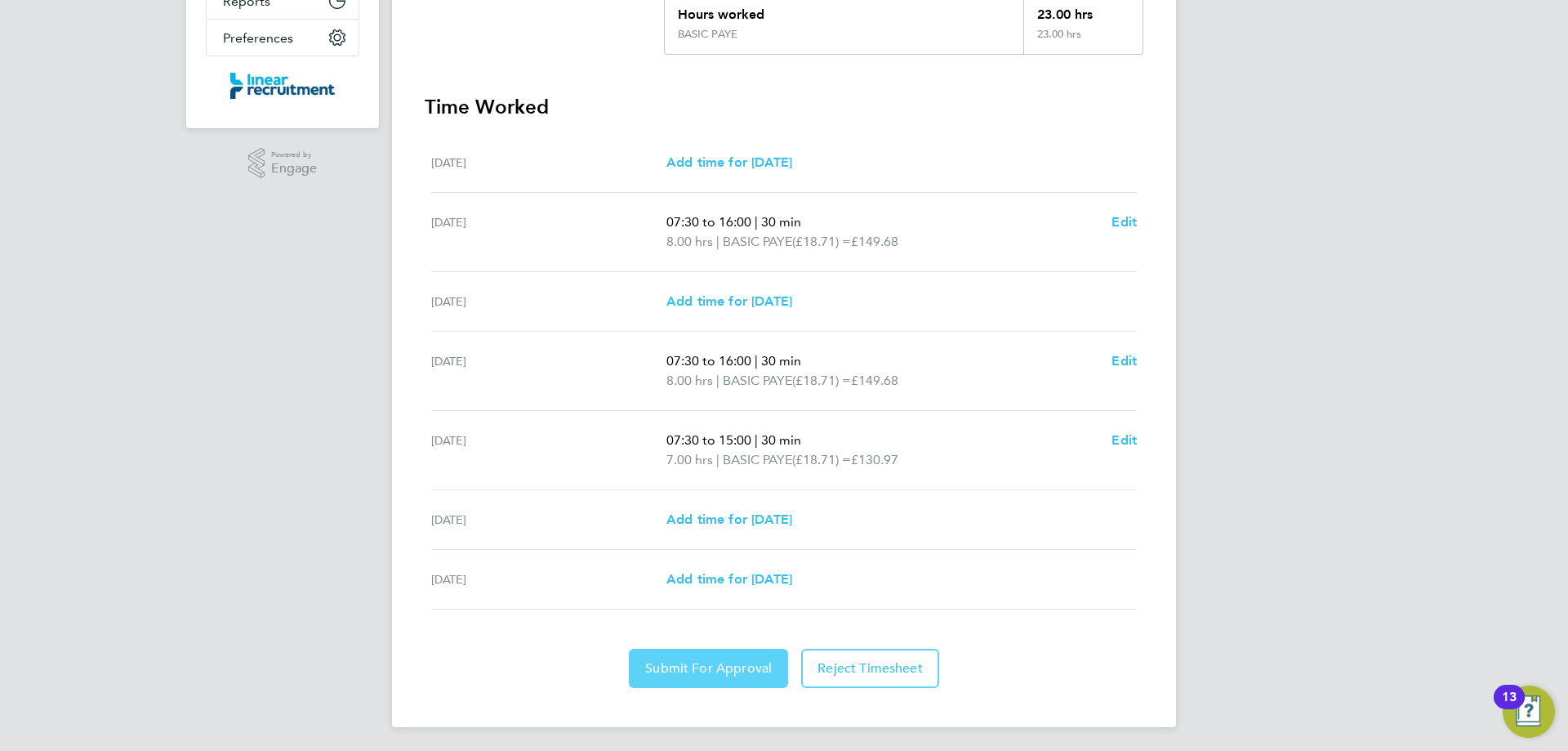
scroll to position [391, 0]
click at [700, 654] on button "Submit For Approval" at bounding box center [708, 666] width 159 height 39
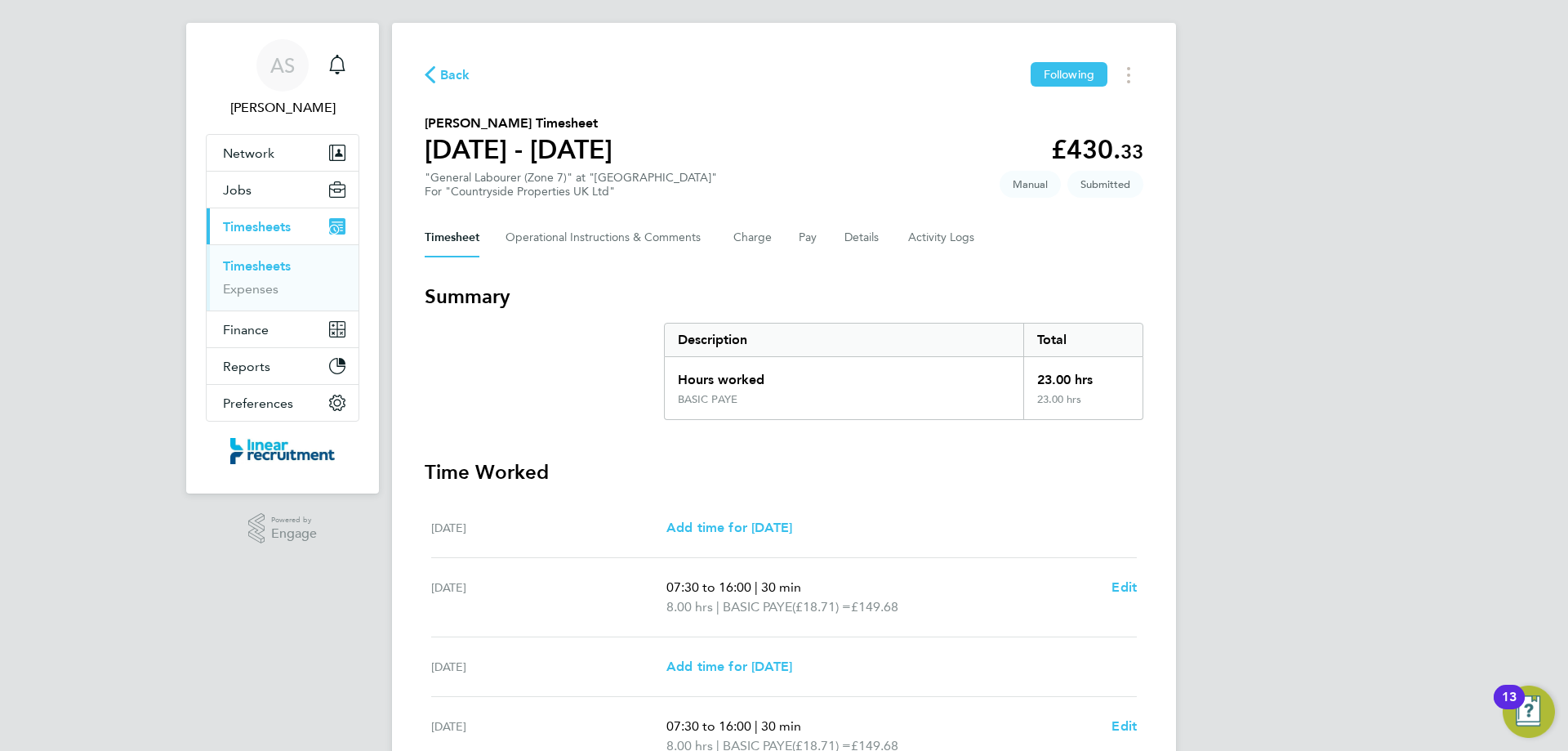
scroll to position [0, 0]
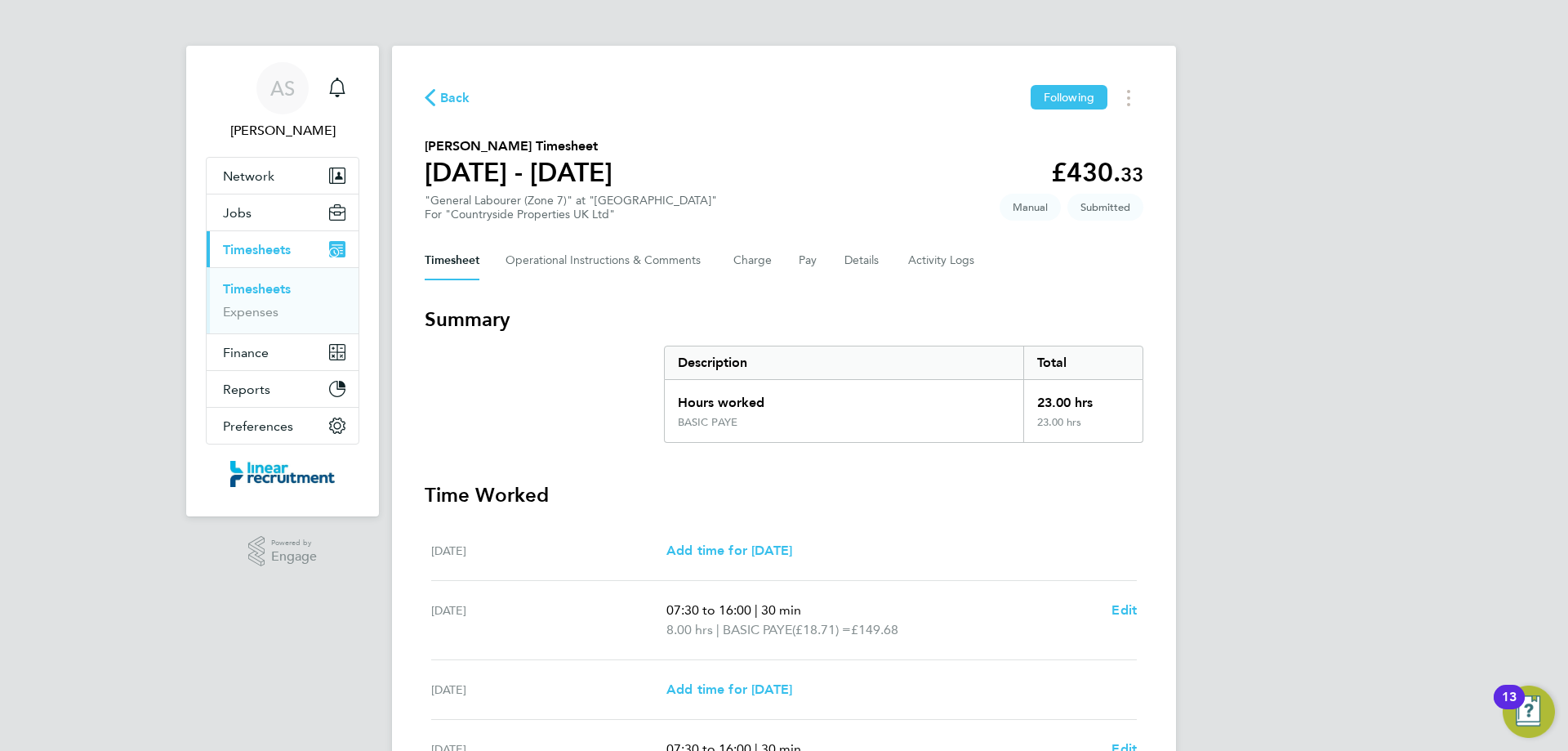
click at [451, 104] on span "Back" at bounding box center [455, 98] width 30 height 20
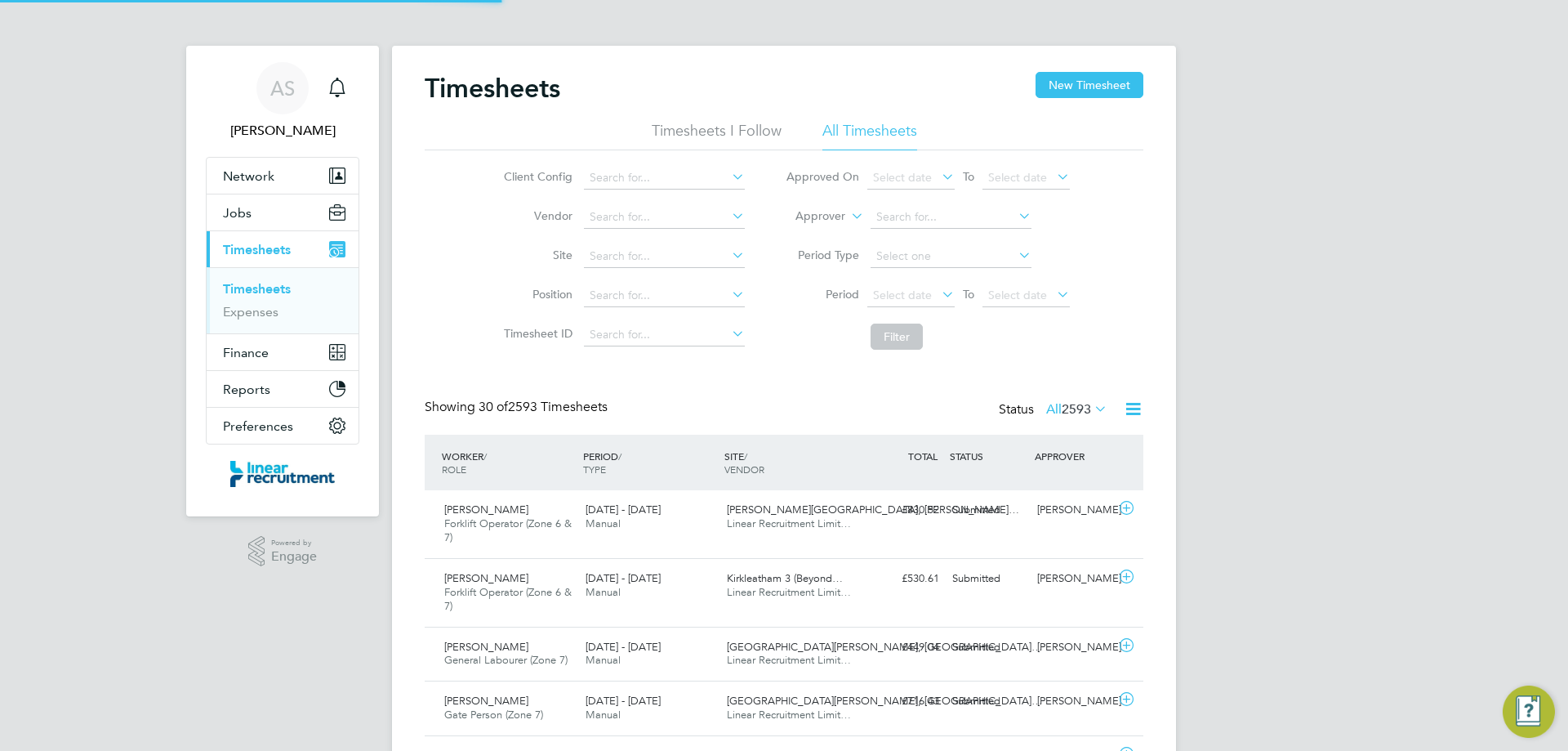
scroll to position [42, 142]
click at [1090, 91] on button "New Timesheet" at bounding box center [1089, 84] width 108 height 26
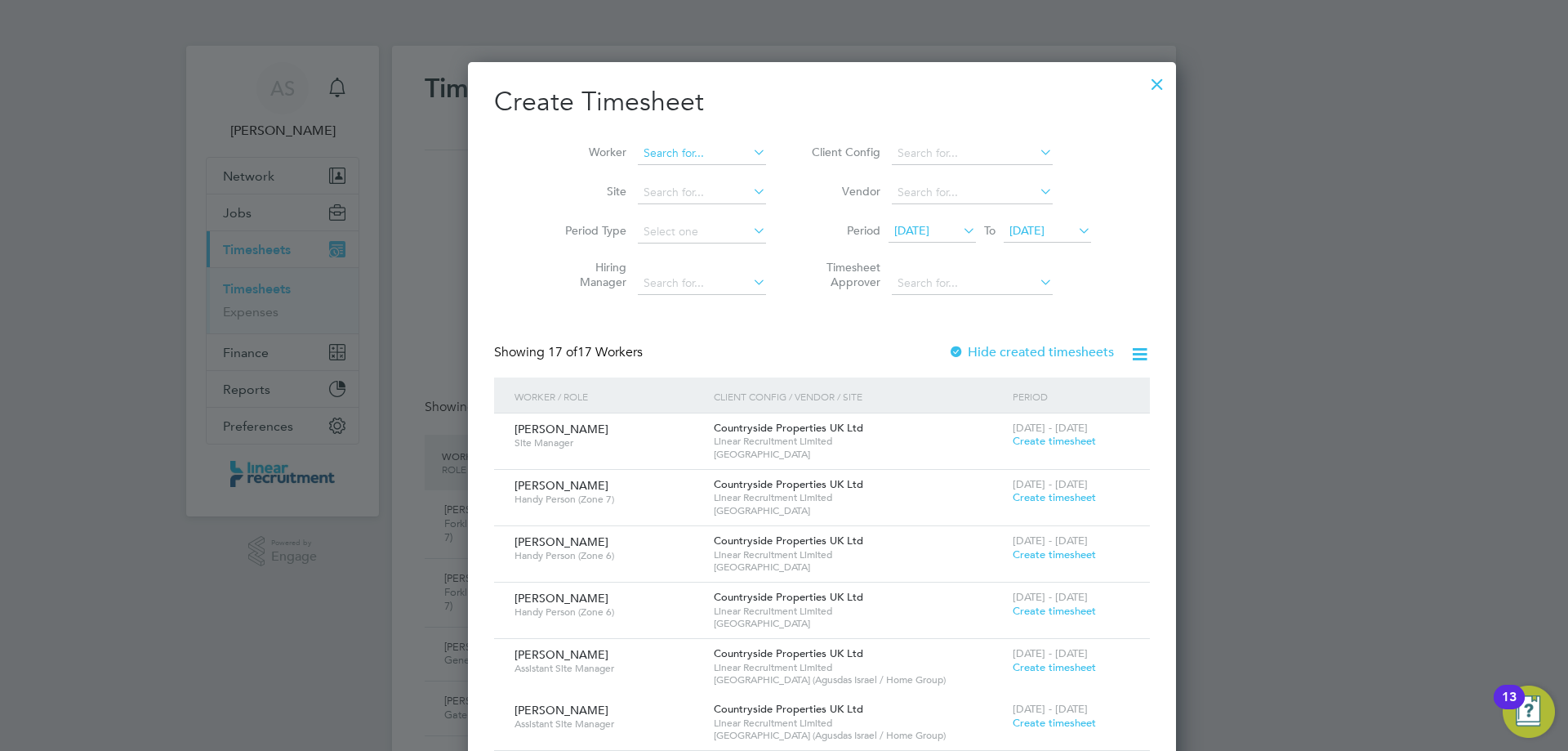
click at [687, 146] on input at bounding box center [701, 153] width 129 height 23
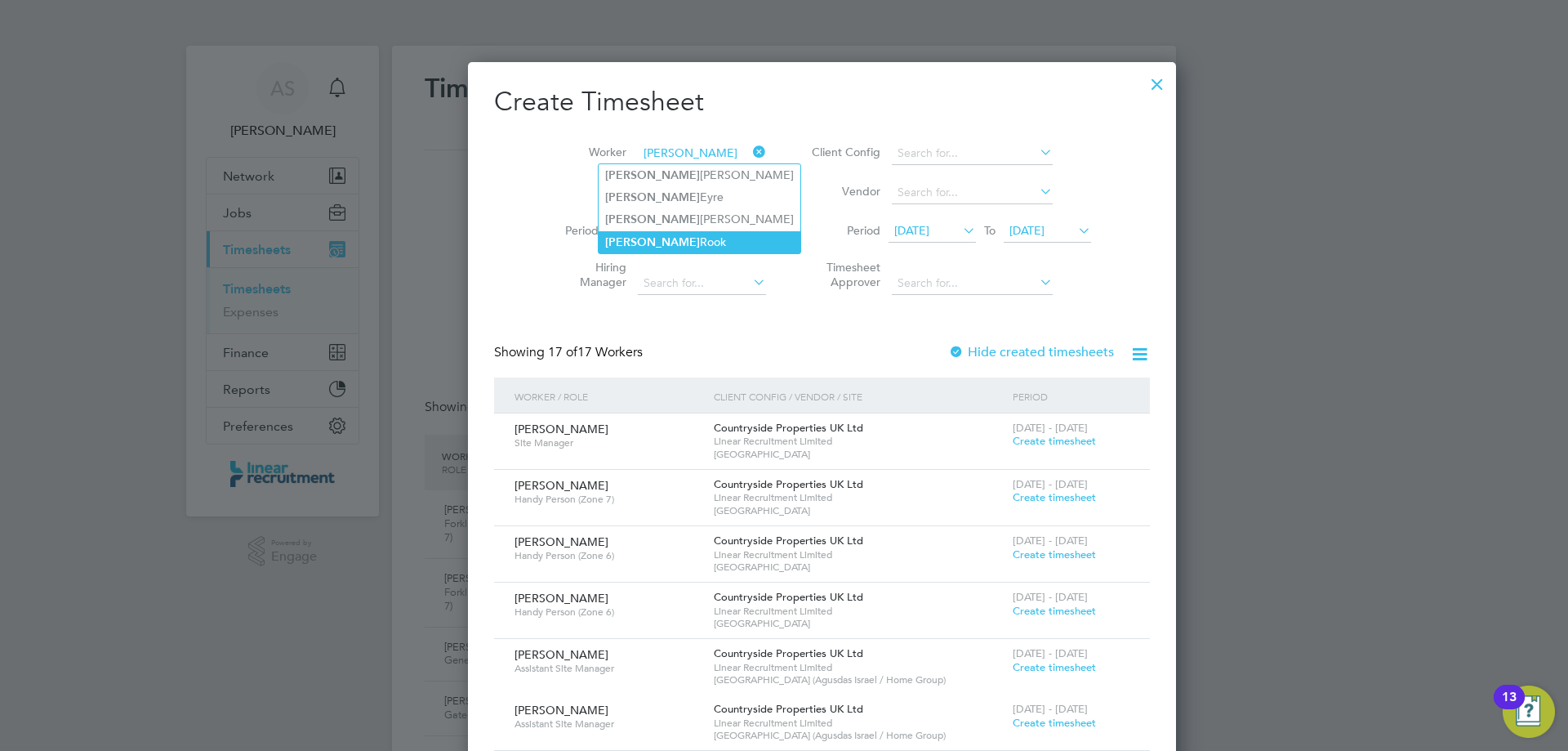
click at [694, 232] on li "Adam Rook" at bounding box center [699, 242] width 202 height 22
type input "Adam Rook"
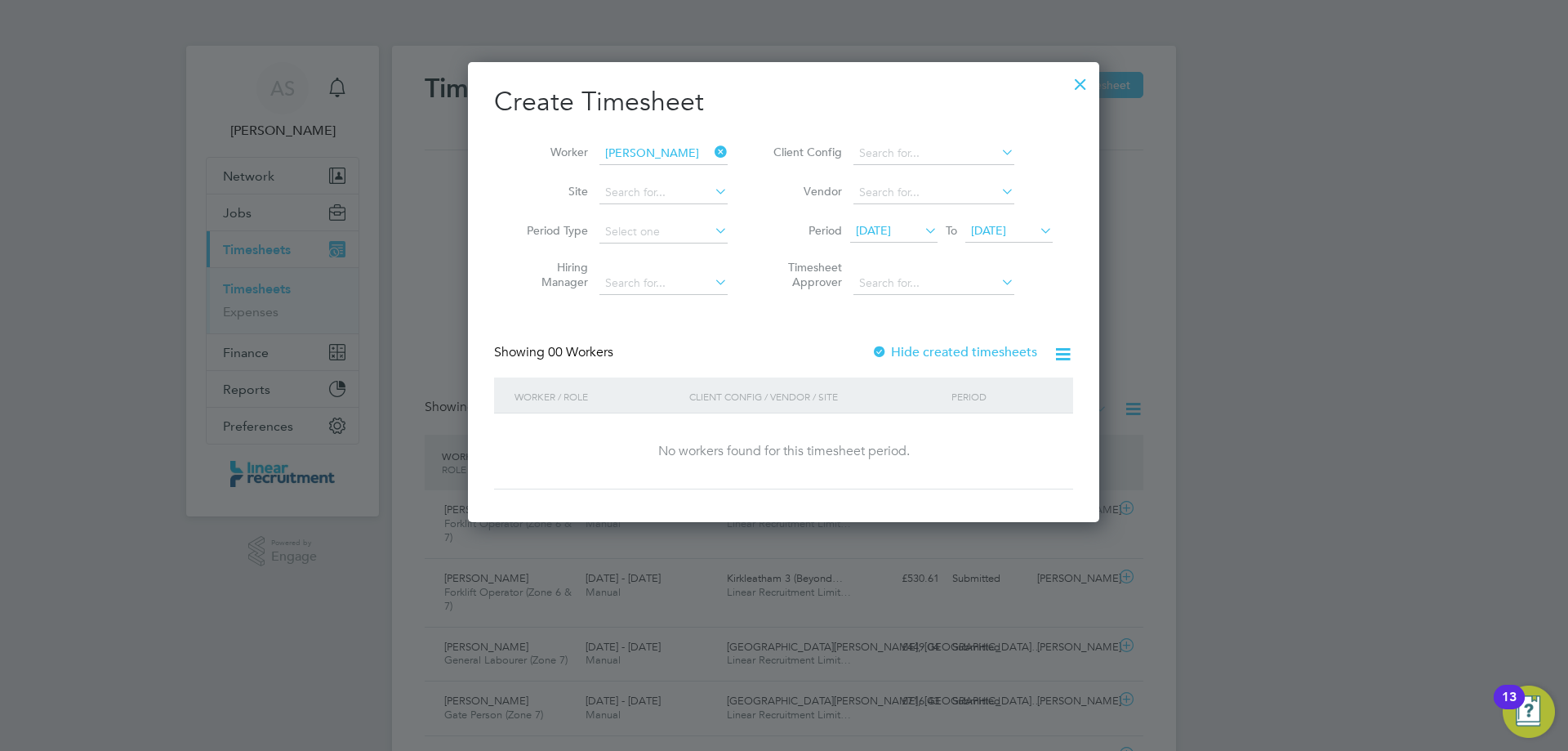
click at [901, 238] on span "18 Aug 2025" at bounding box center [894, 232] width 88 height 22
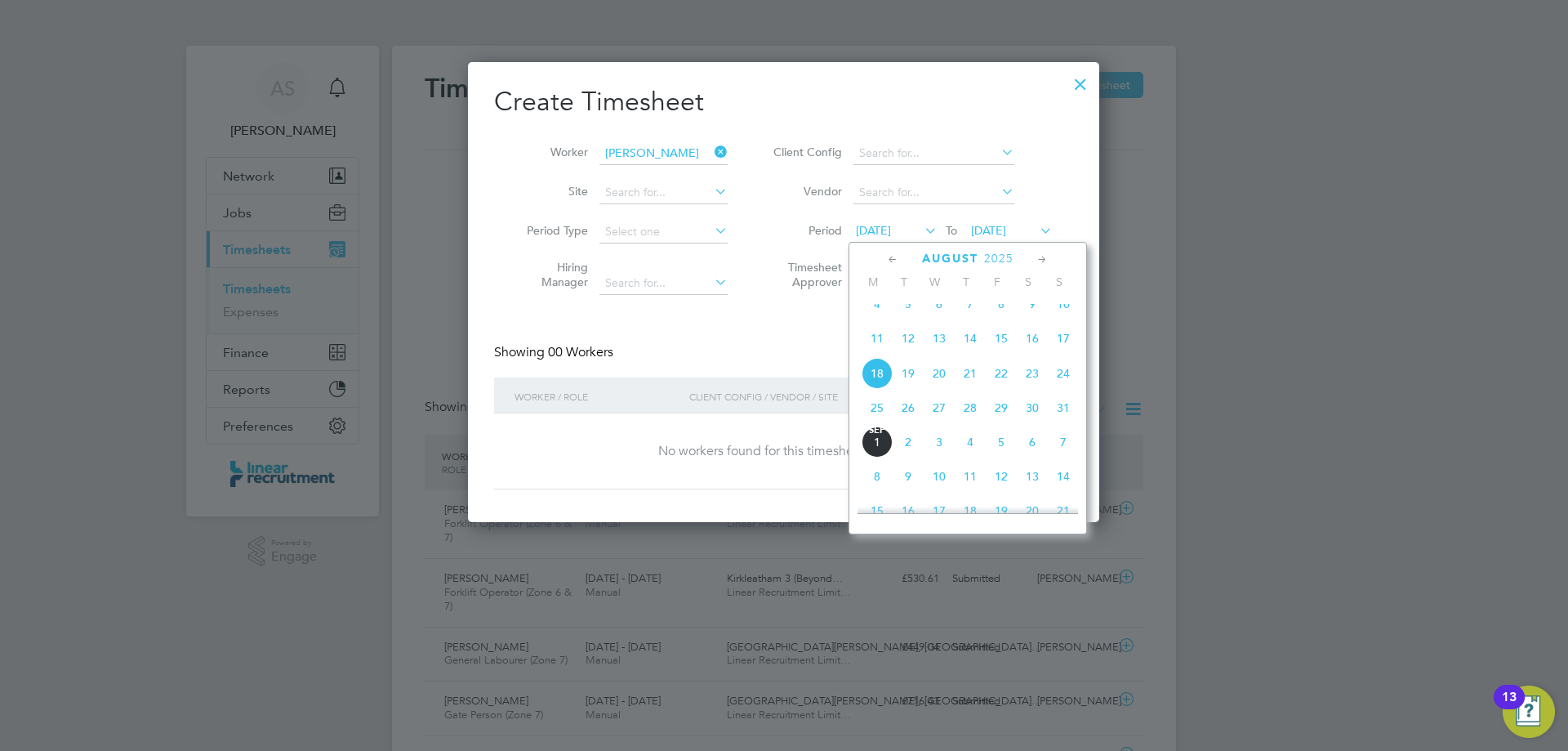
click at [880, 412] on span "25" at bounding box center [877, 407] width 31 height 31
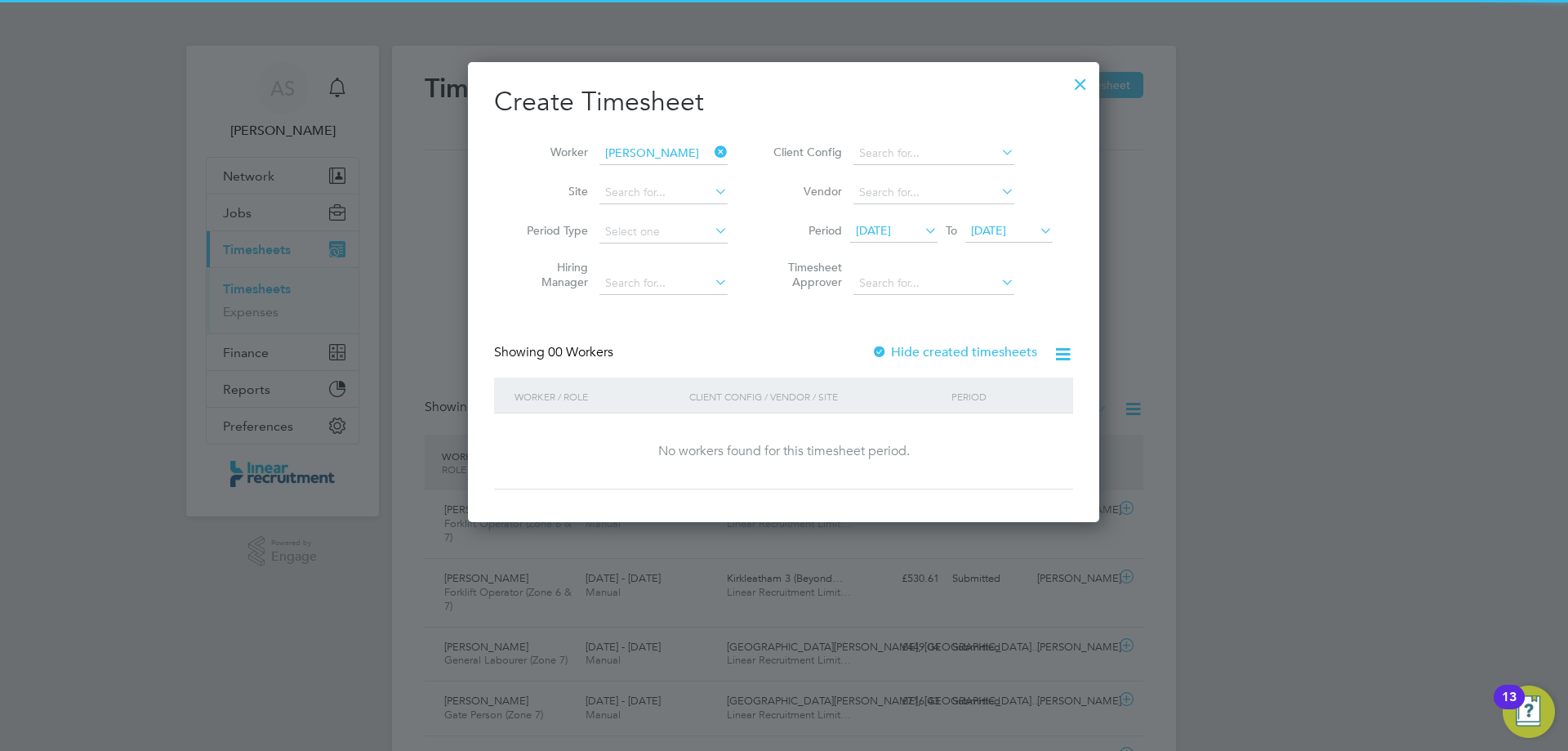
click at [1006, 223] on span "25 Aug 2025" at bounding box center [988, 230] width 35 height 14
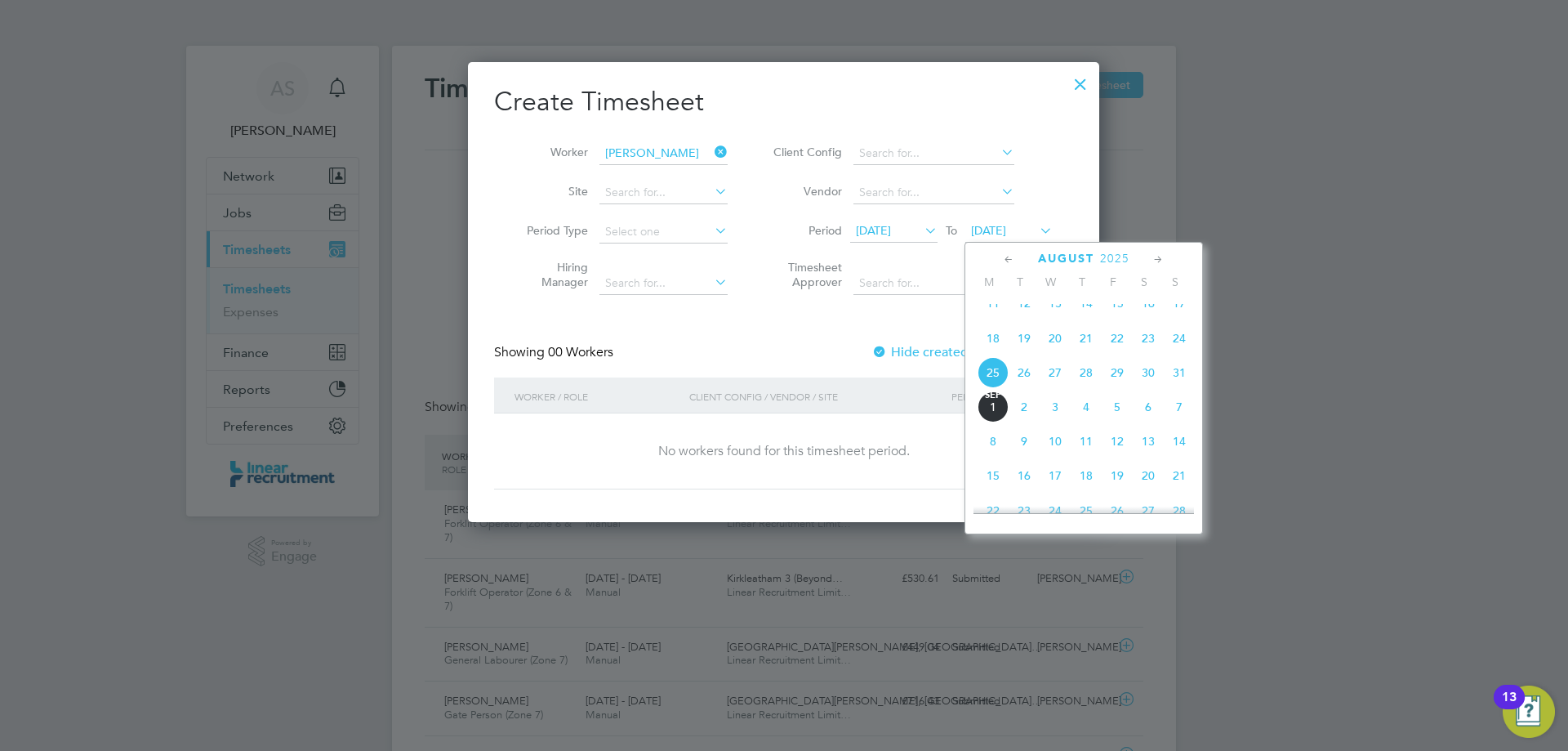
click at [1184, 385] on span "31" at bounding box center [1179, 372] width 31 height 31
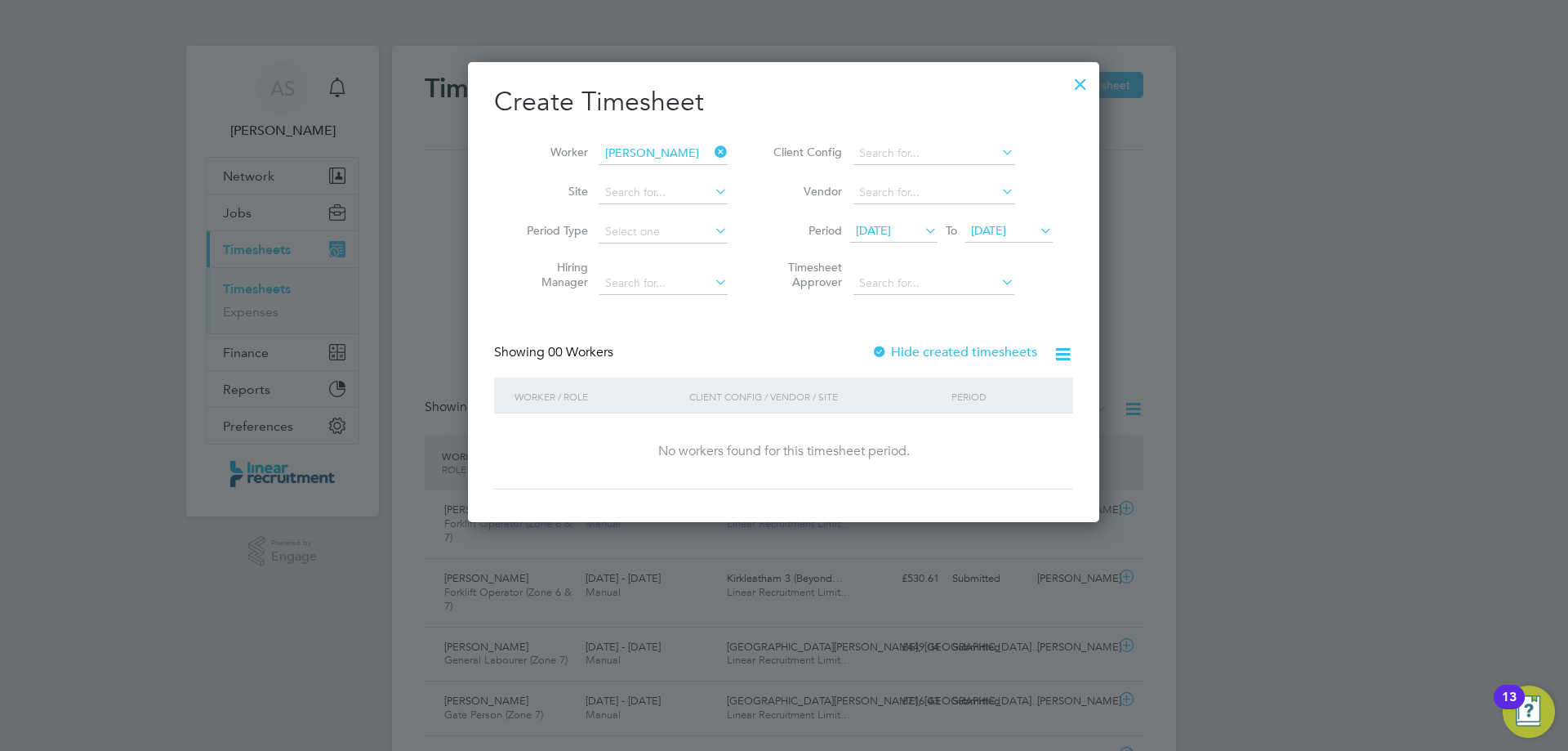
click at [712, 151] on icon at bounding box center [712, 152] width 0 height 23
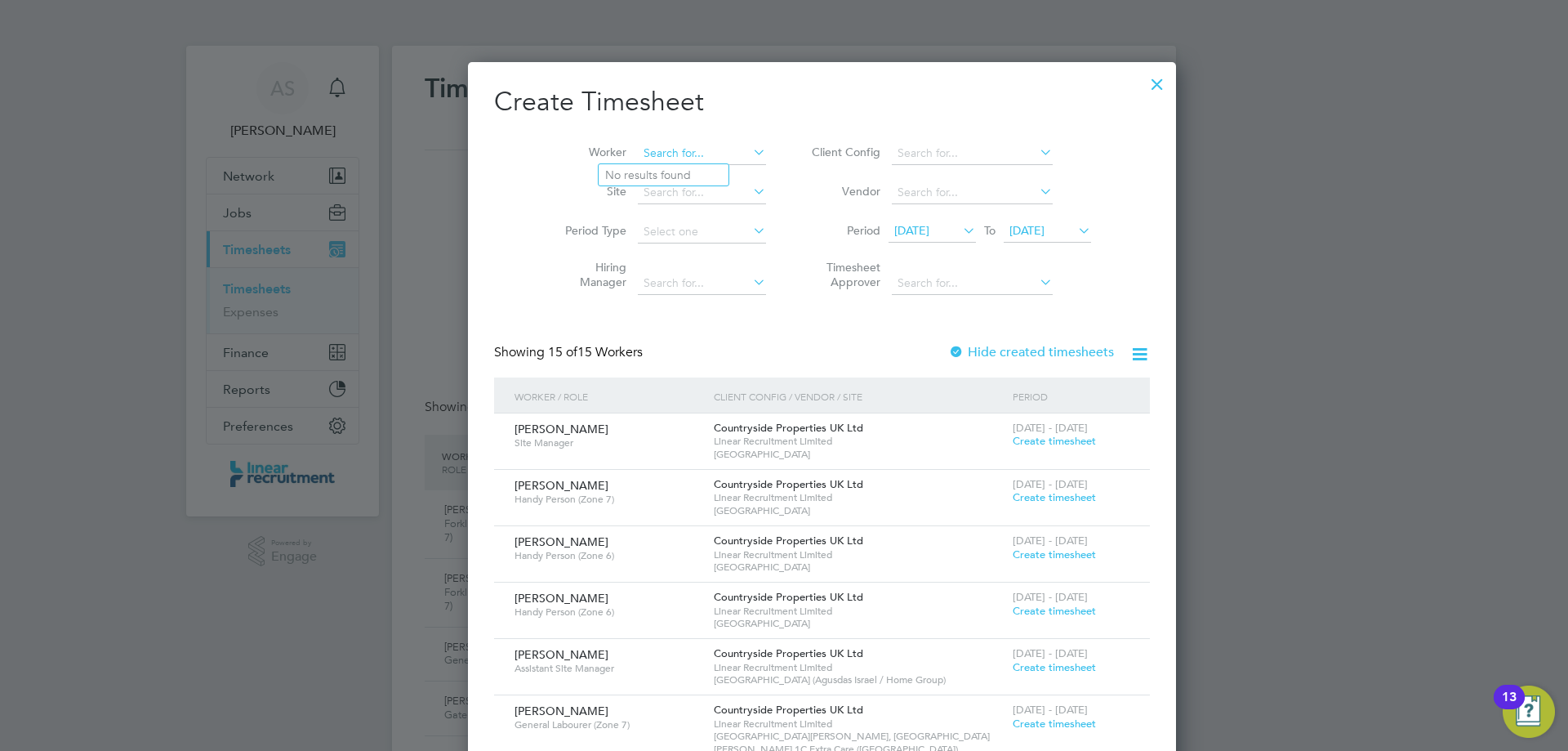
click at [691, 156] on input at bounding box center [701, 153] width 129 height 23
click at [680, 176] on li "Nick Pears on" at bounding box center [675, 175] width 153 height 22
type input "Nick Pearson"
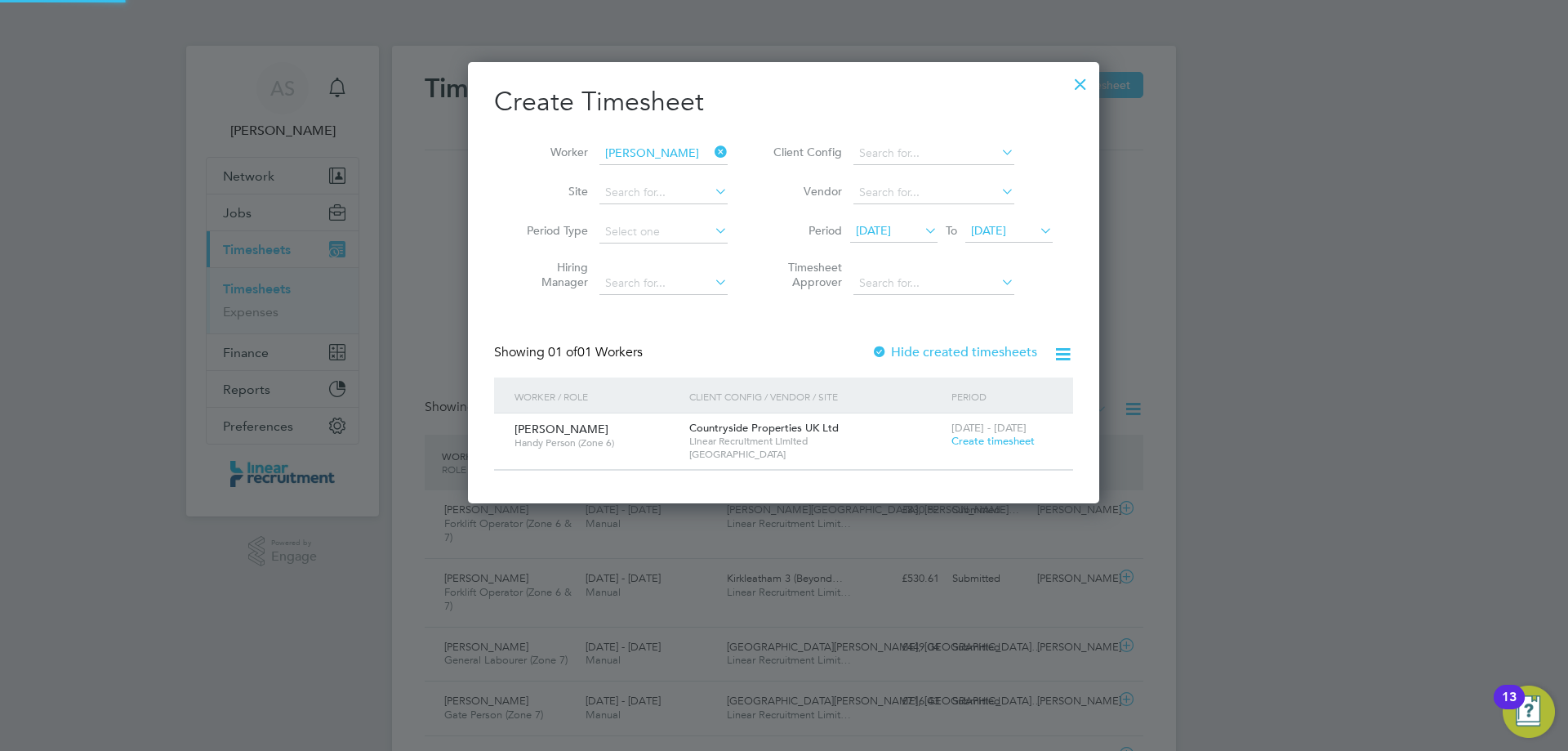
scroll to position [440, 632]
click at [1012, 439] on span "Create timesheet" at bounding box center [993, 440] width 83 height 14
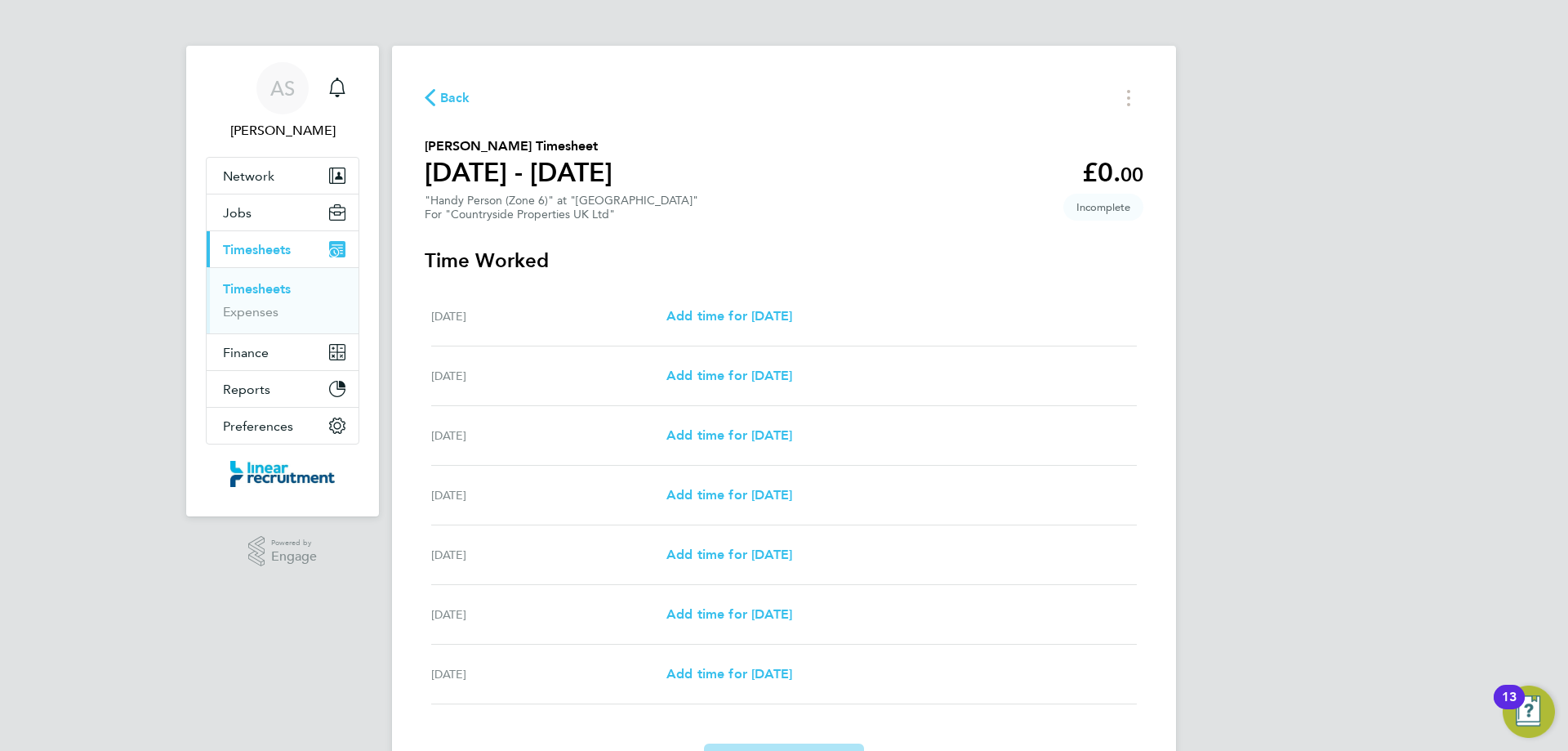
click at [791, 328] on div "Mon 25 Aug Add time for Mon 25 Aug Add time for Mon 25 Aug" at bounding box center [784, 317] width 706 height 60
click at [781, 317] on span "Add time for Mon 25 Aug" at bounding box center [730, 316] width 126 height 15
select select "30"
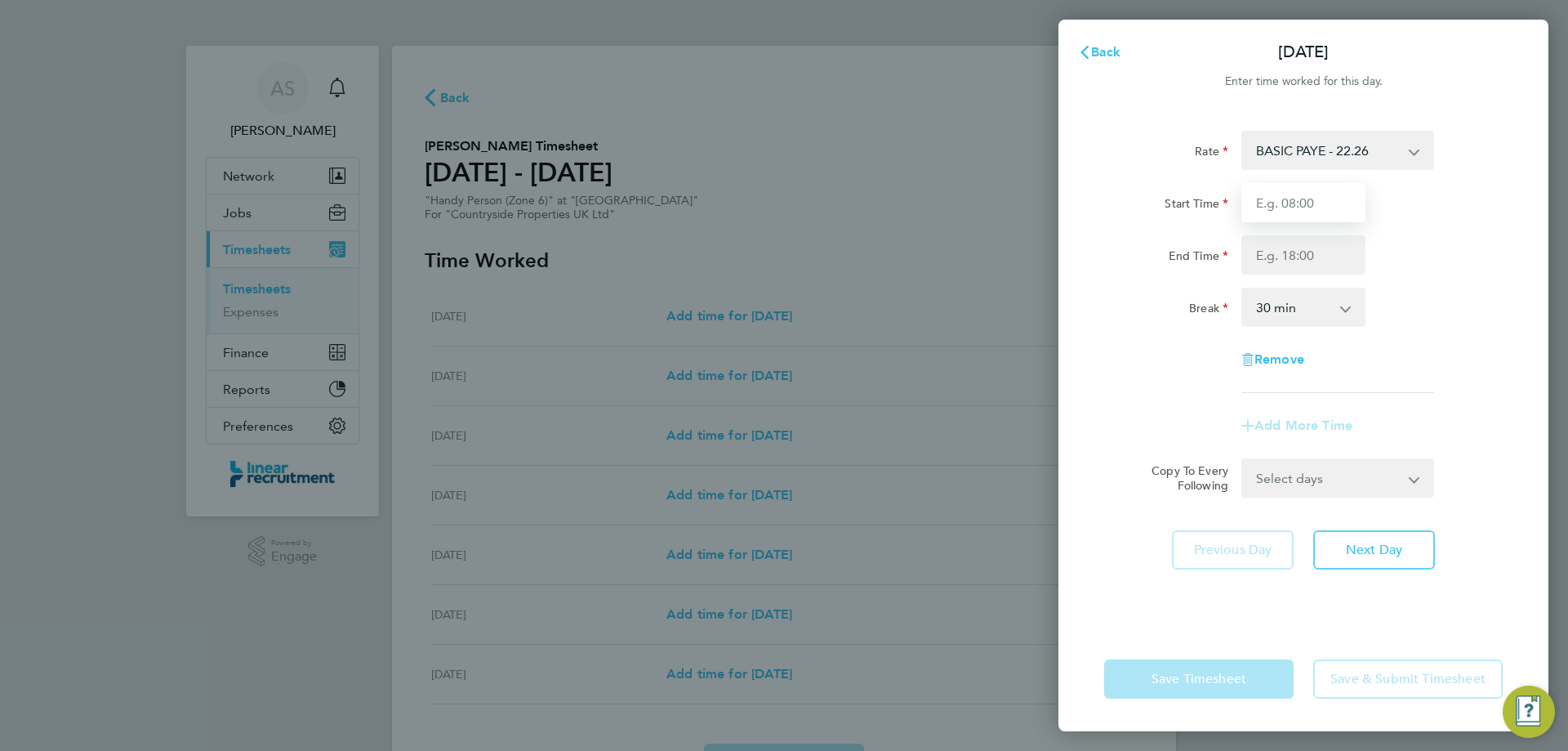
click at [1251, 208] on input "Start Time" at bounding box center [1303, 203] width 124 height 39
type input "07:30"
click at [1303, 263] on input "End Time" at bounding box center [1303, 255] width 124 height 39
click at [1434, 244] on div "End Time" at bounding box center [1303, 255] width 412 height 39
click at [1278, 363] on span "Remove" at bounding box center [1279, 359] width 50 height 15
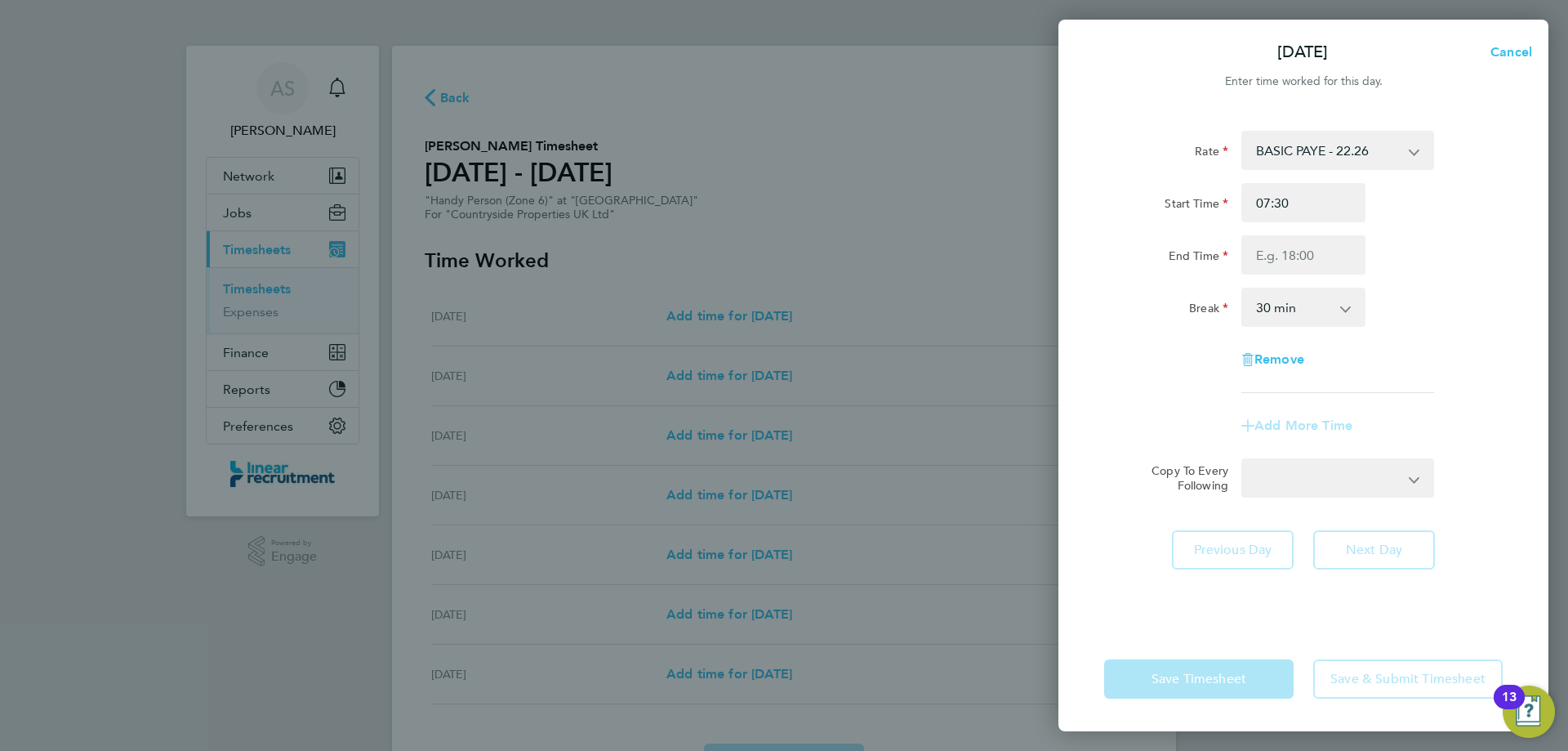
select select "null"
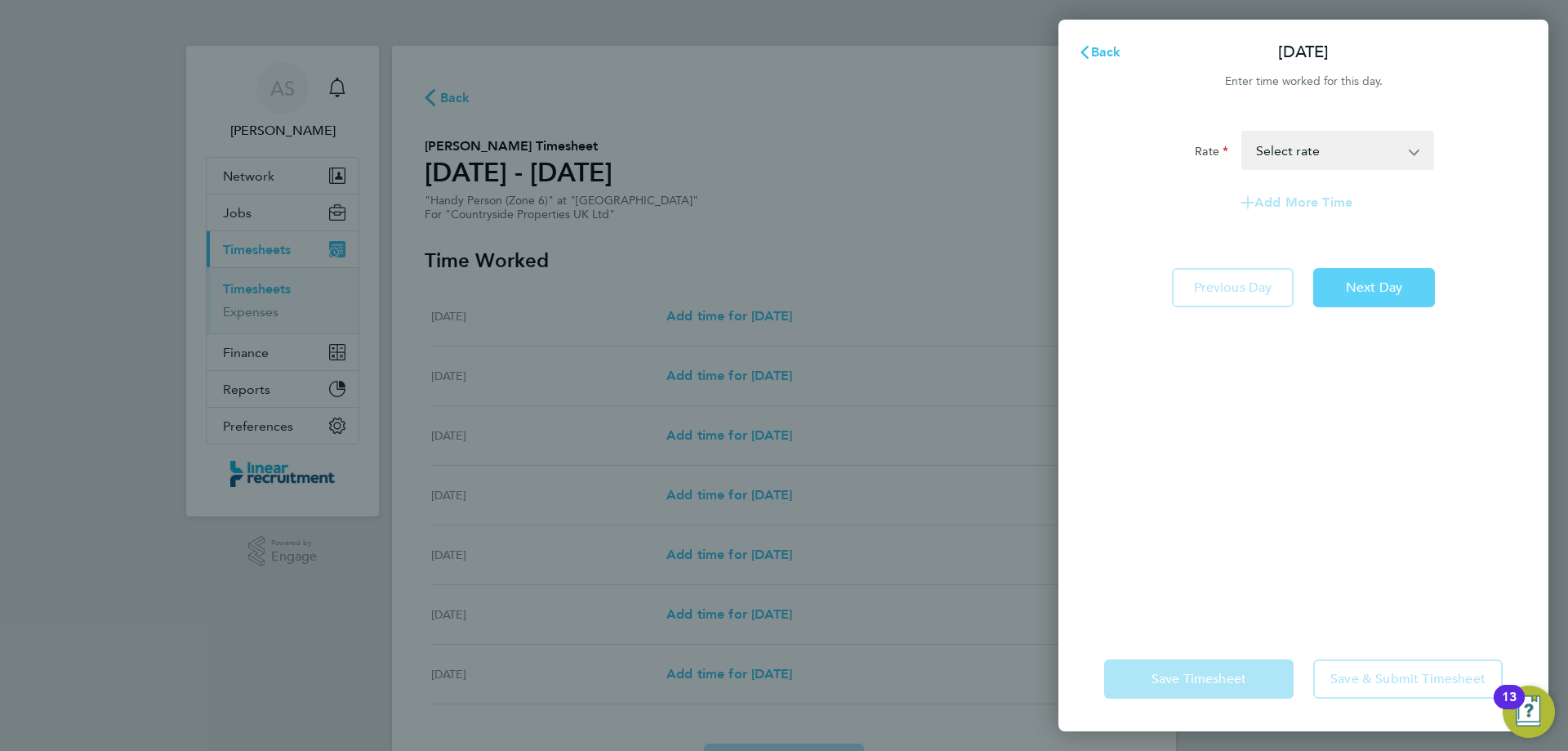
click at [1346, 307] on button "Next Day" at bounding box center [1374, 288] width 122 height 39
select select "30"
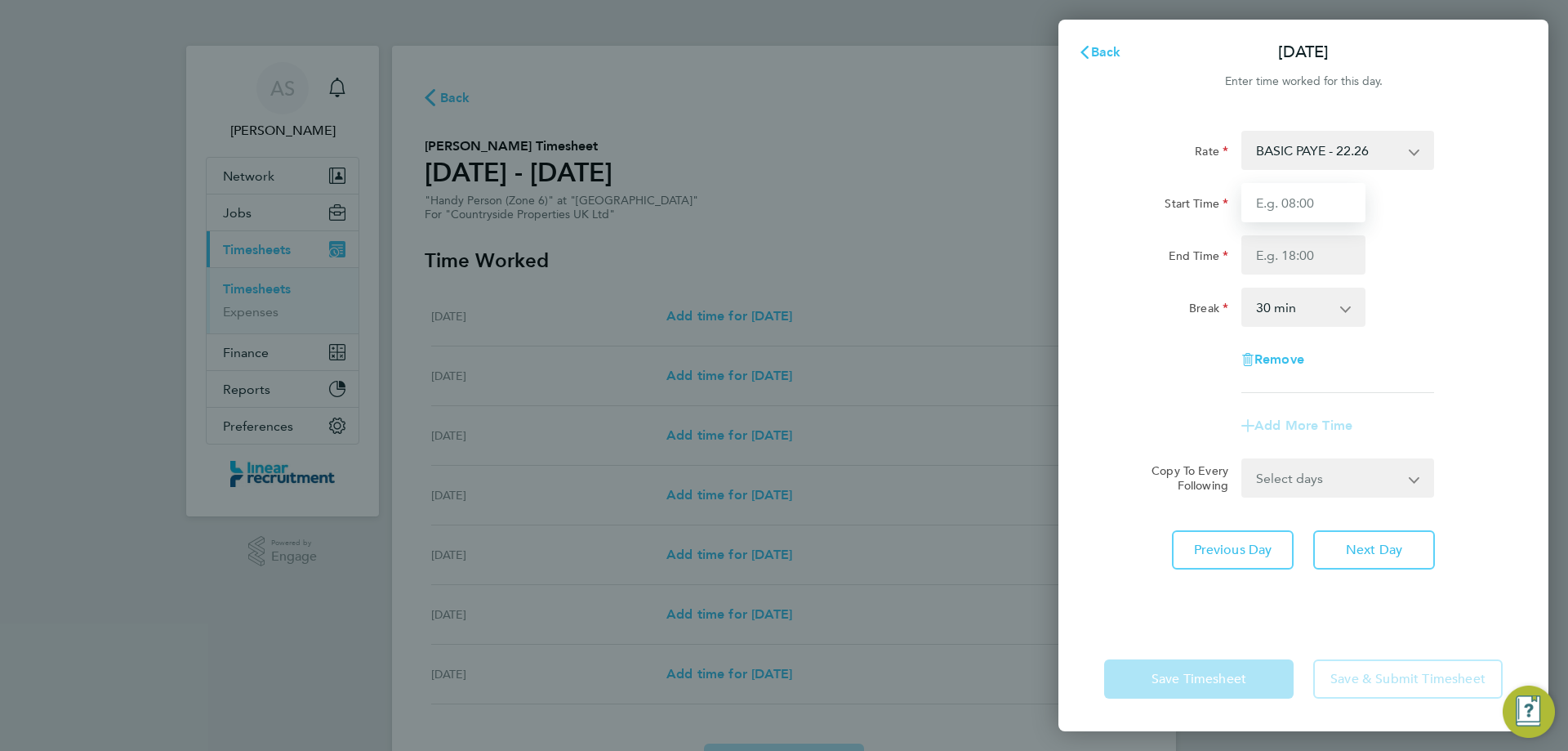
click at [1303, 198] on input "Start Time" at bounding box center [1303, 203] width 124 height 39
type input "07:30"
click at [1308, 261] on input "End Time" at bounding box center [1303, 255] width 124 height 39
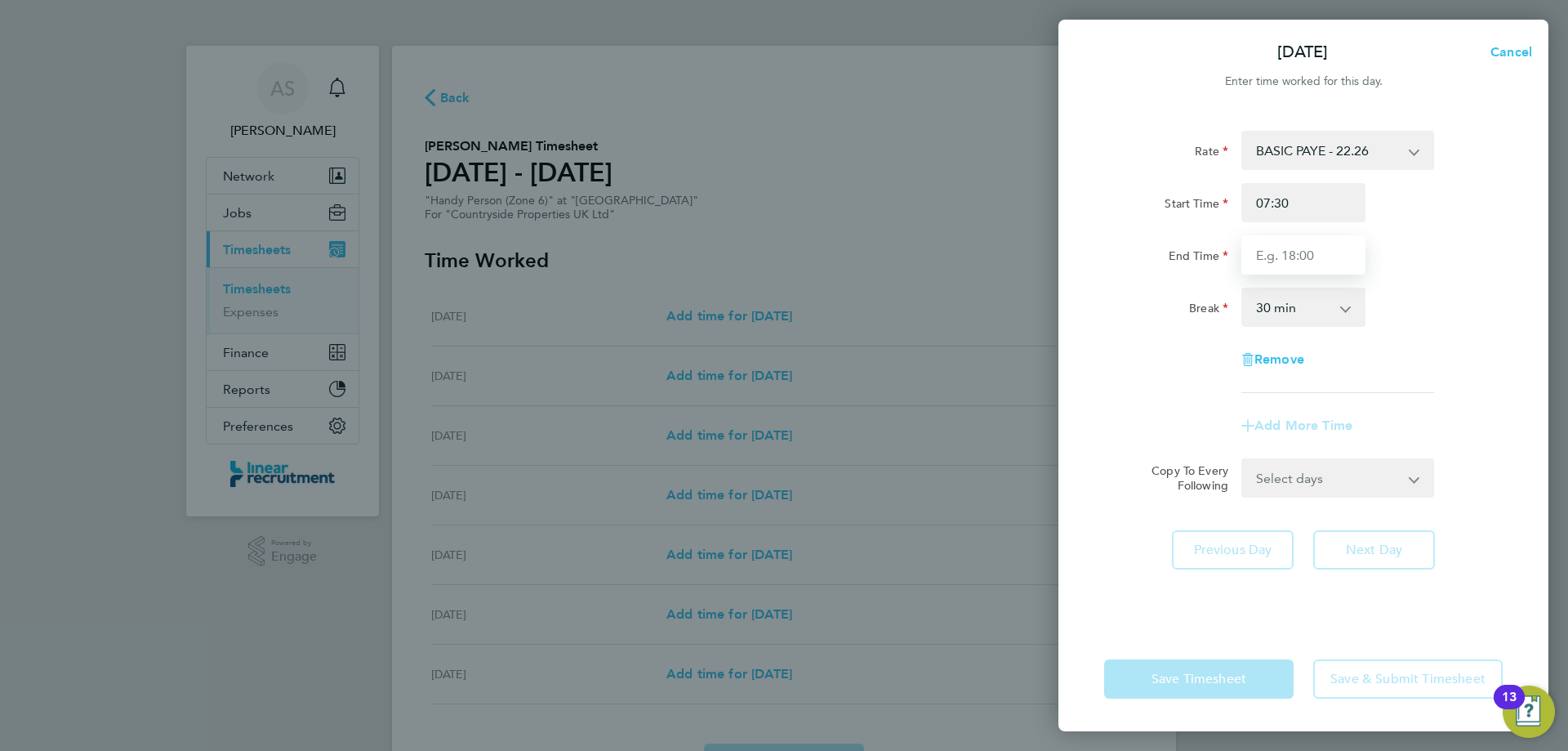
type input "16:30"
click at [1426, 312] on div "Break 0 min 15 min 30 min 45 min 60 min 75 min 90 min" at bounding box center [1303, 307] width 412 height 39
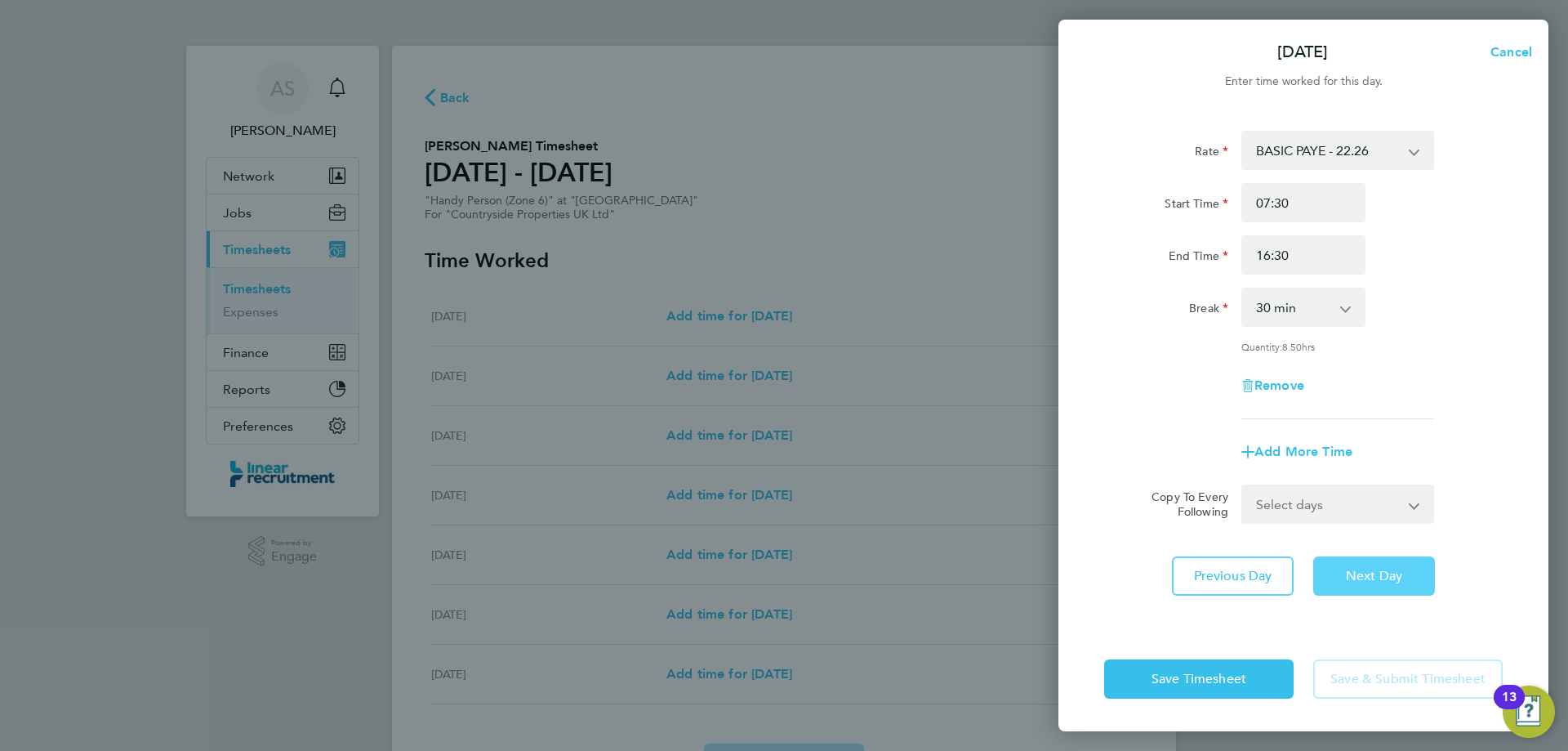
click at [1376, 582] on span "Next Day" at bounding box center [1374, 576] width 56 height 16
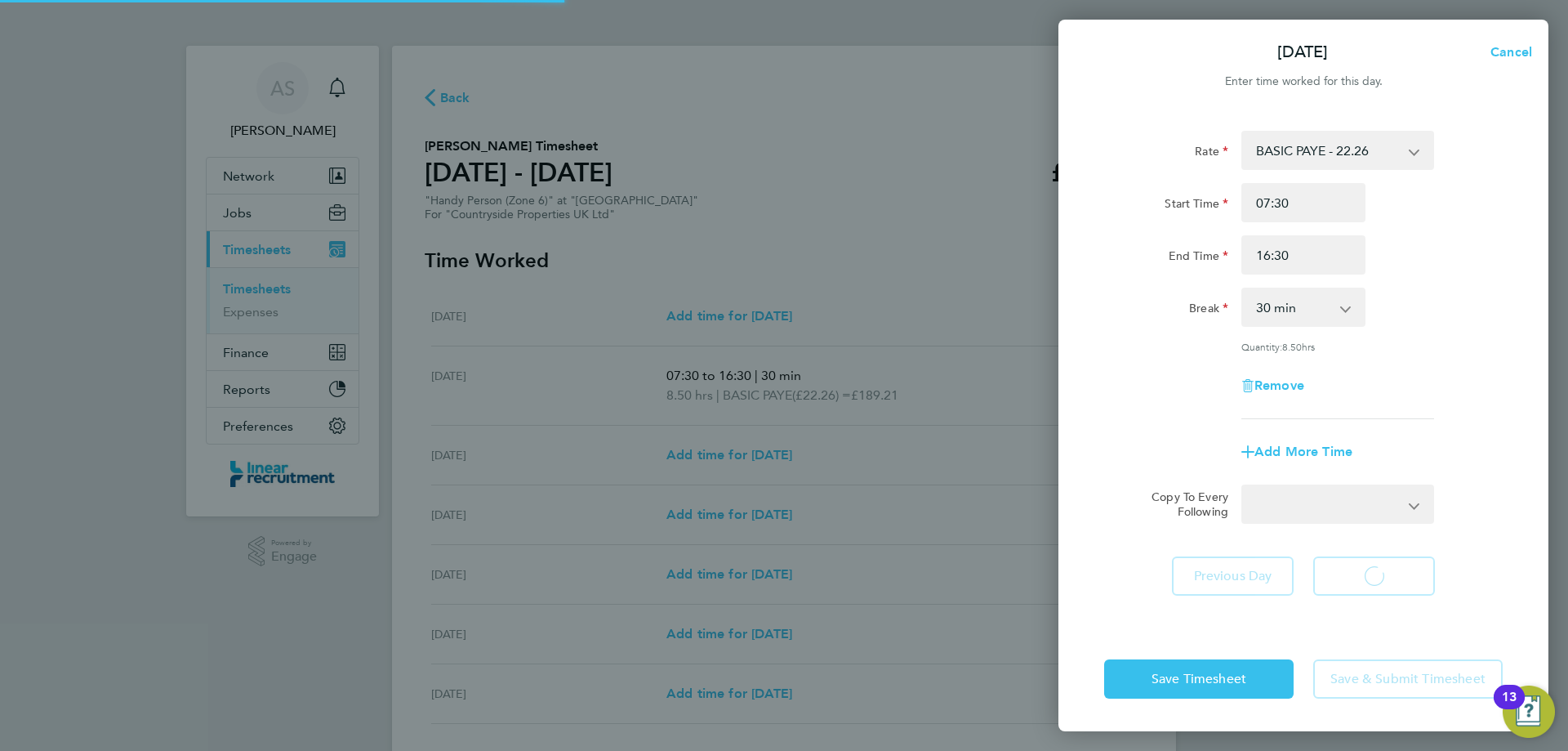
select select "30"
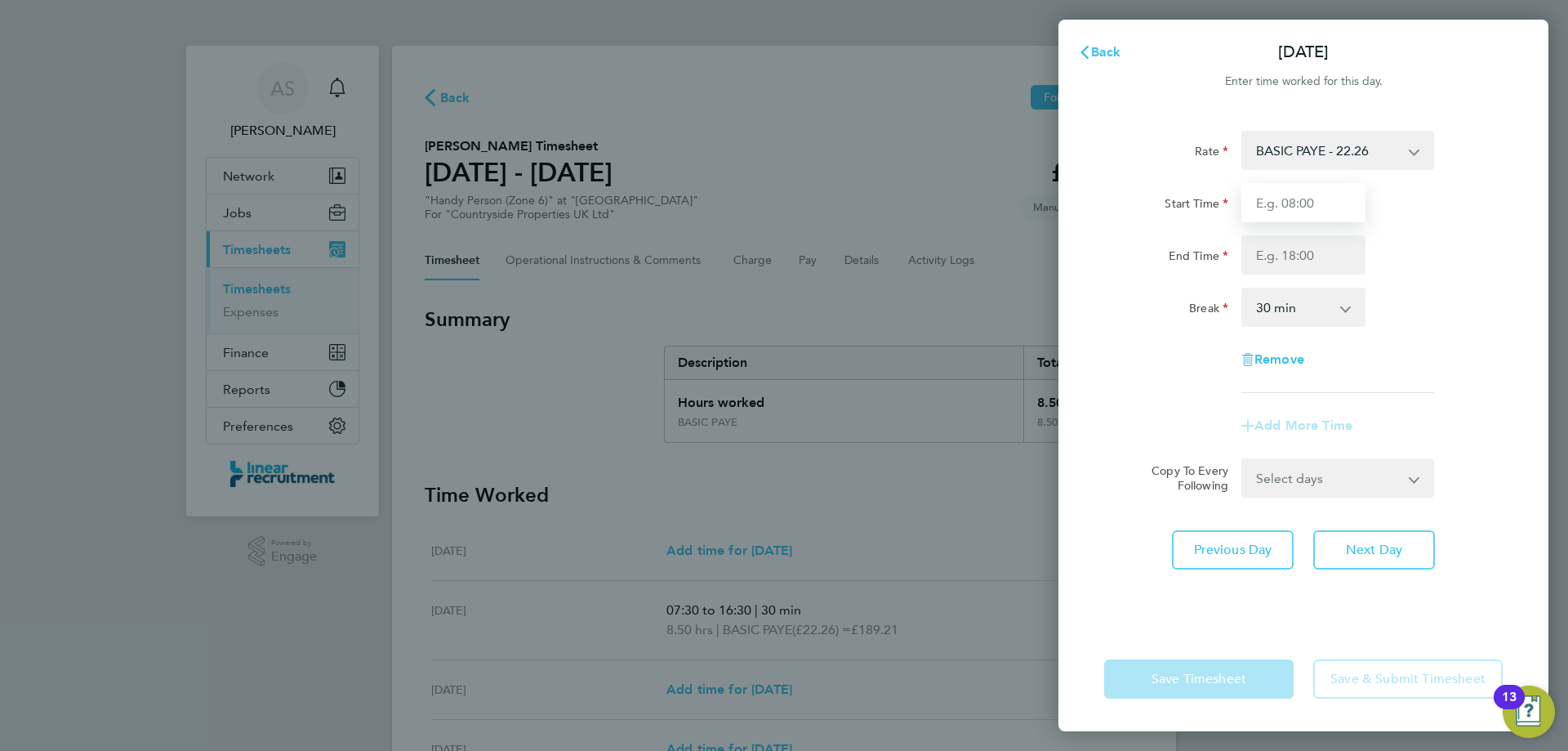
click at [1271, 209] on input "Start Time" at bounding box center [1303, 203] width 124 height 39
type input "07:30"
click at [1304, 273] on input "End Time" at bounding box center [1303, 255] width 124 height 39
type input "16:30"
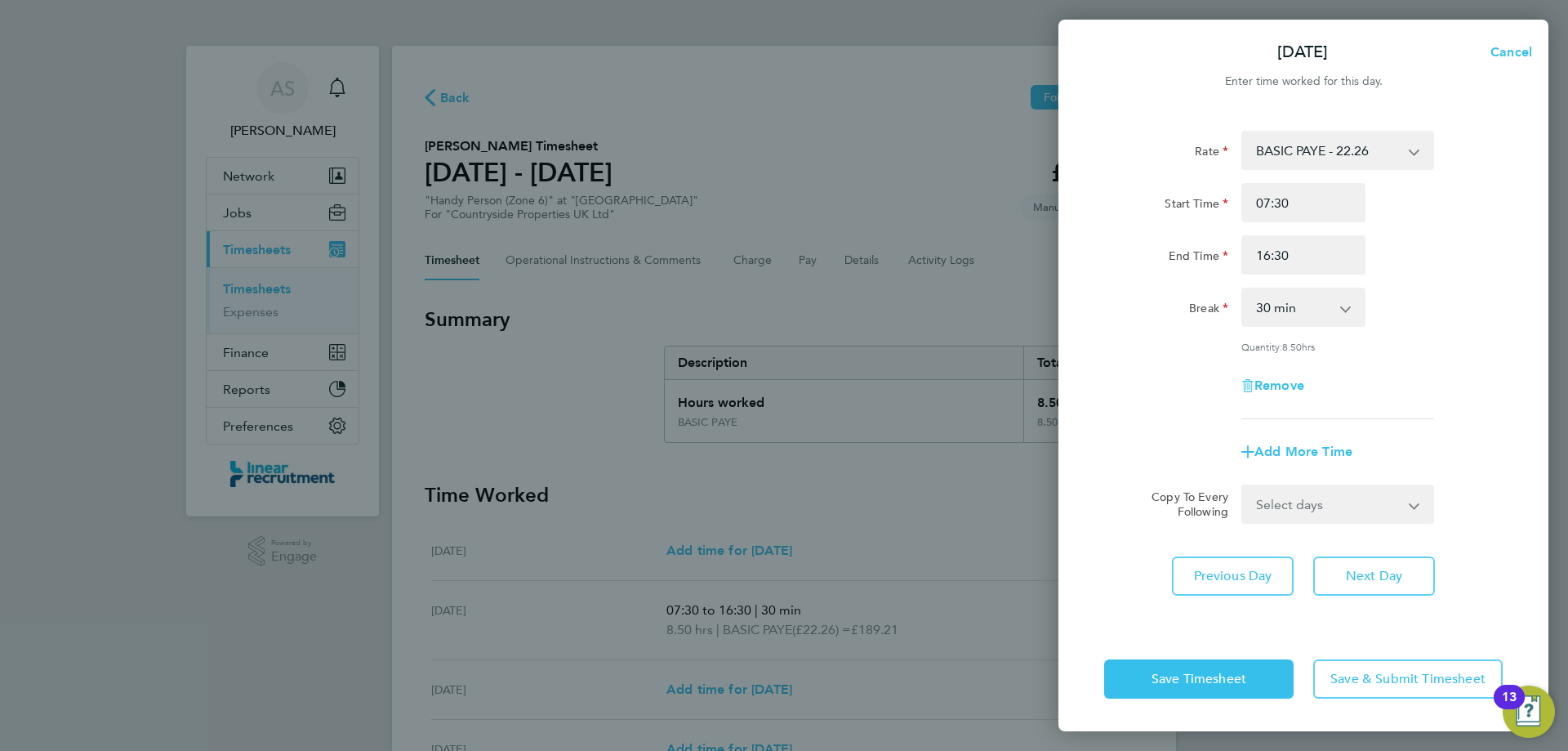
click at [1484, 297] on div "Break 0 min 15 min 30 min 45 min 60 min 75 min 90 min" at bounding box center [1303, 307] width 412 height 39
click at [1356, 576] on span "Next Day" at bounding box center [1374, 576] width 56 height 16
select select "30"
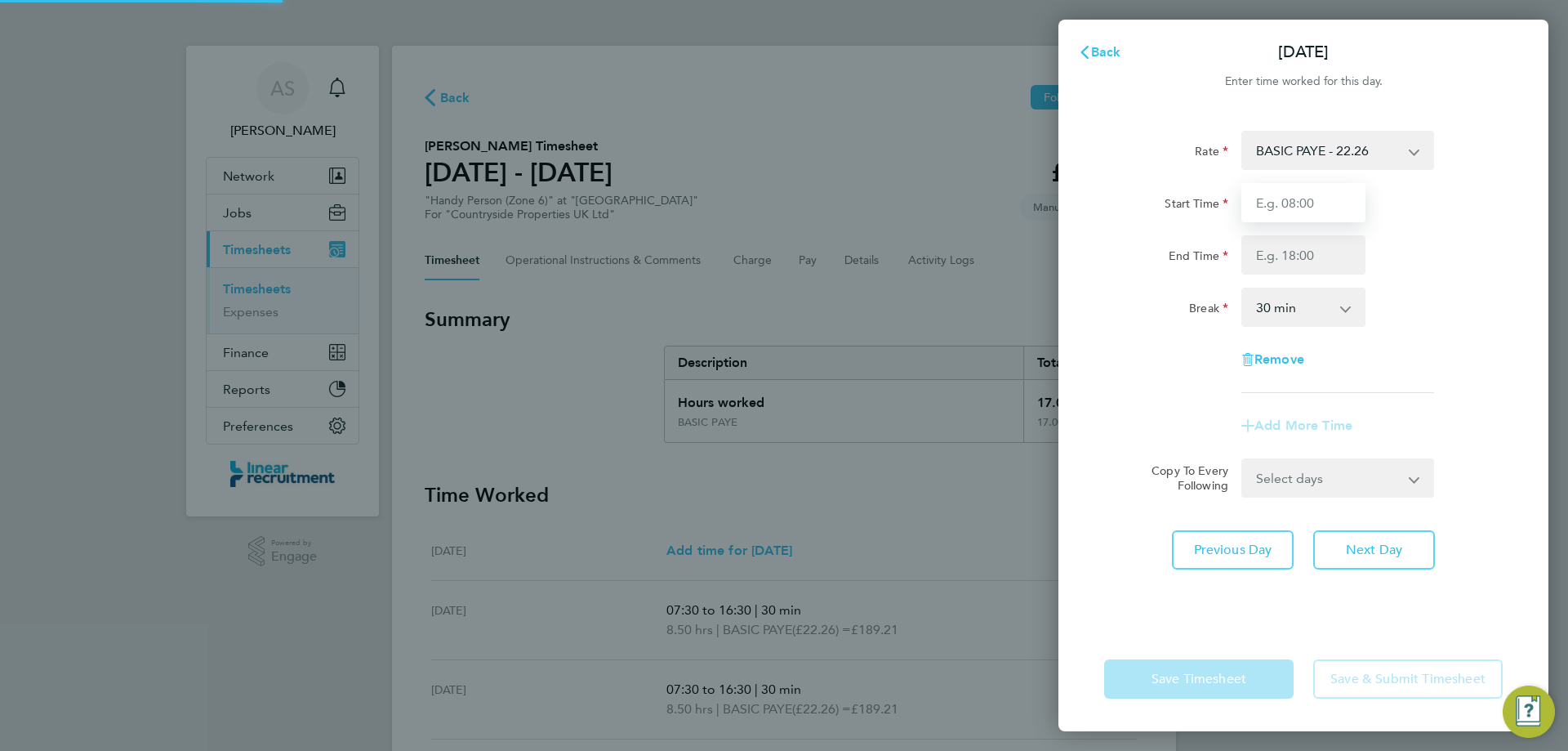
click at [1307, 212] on input "Start Time" at bounding box center [1303, 203] width 124 height 39
type input "07:30"
click at [1317, 256] on input "End Time" at bounding box center [1303, 255] width 124 height 39
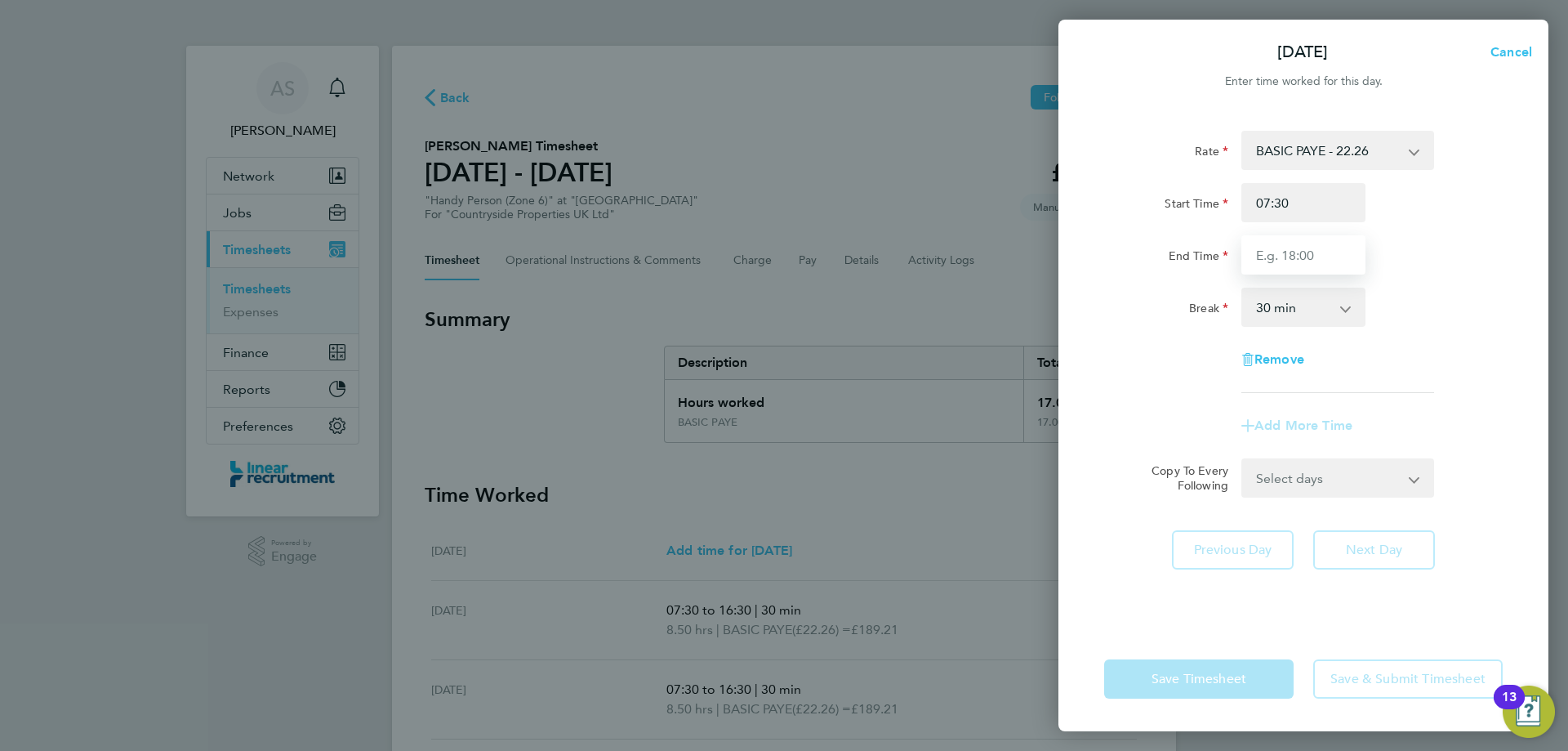
type input "16:30"
click at [1442, 277] on div "Rate BASIC PAYE - 22.26 Start Time 07:30 End Time 16:30 Break 0 min 15 min 30 m…" at bounding box center [1303, 261] width 398 height 262
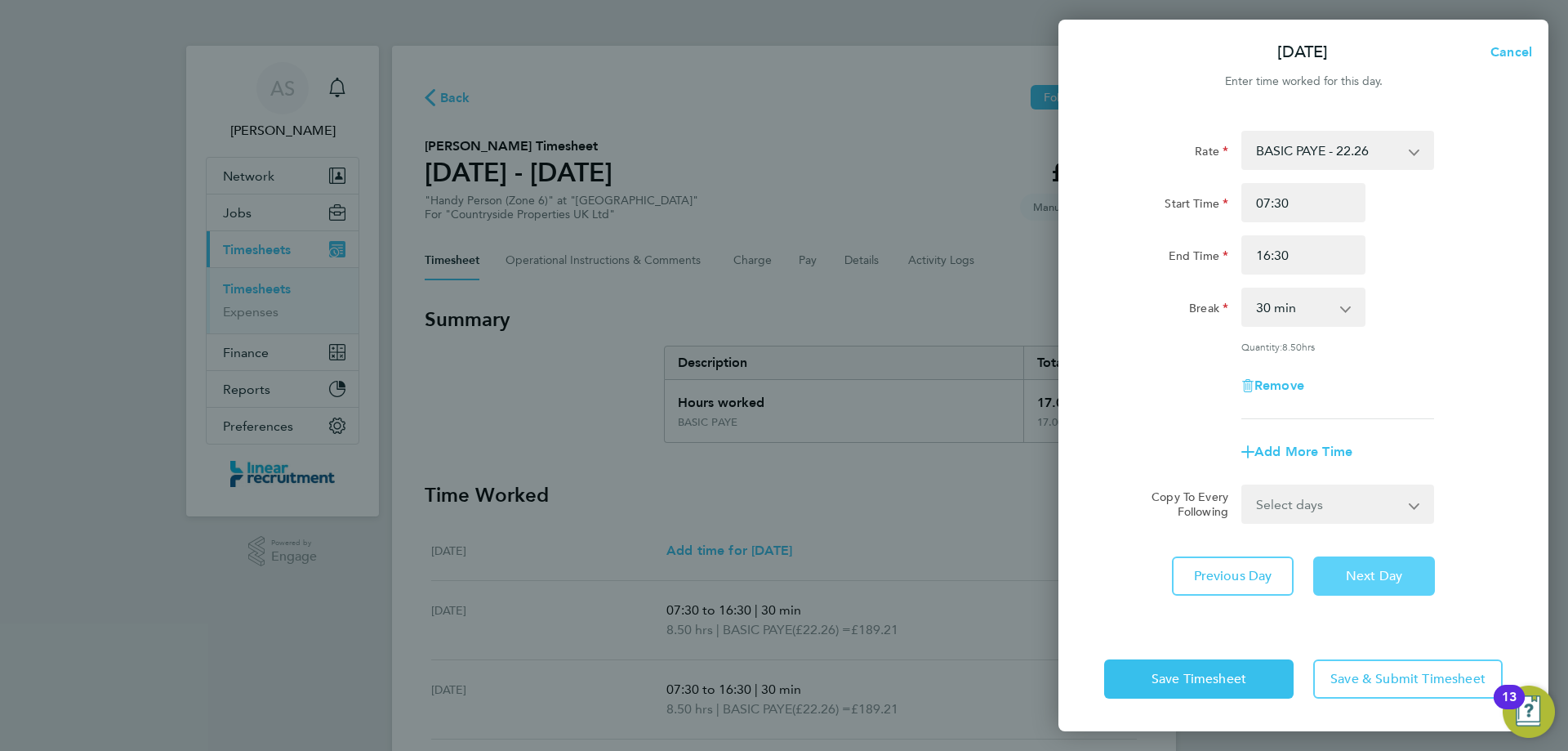
click at [1379, 570] on span "Next Day" at bounding box center [1374, 576] width 56 height 16
select select "30"
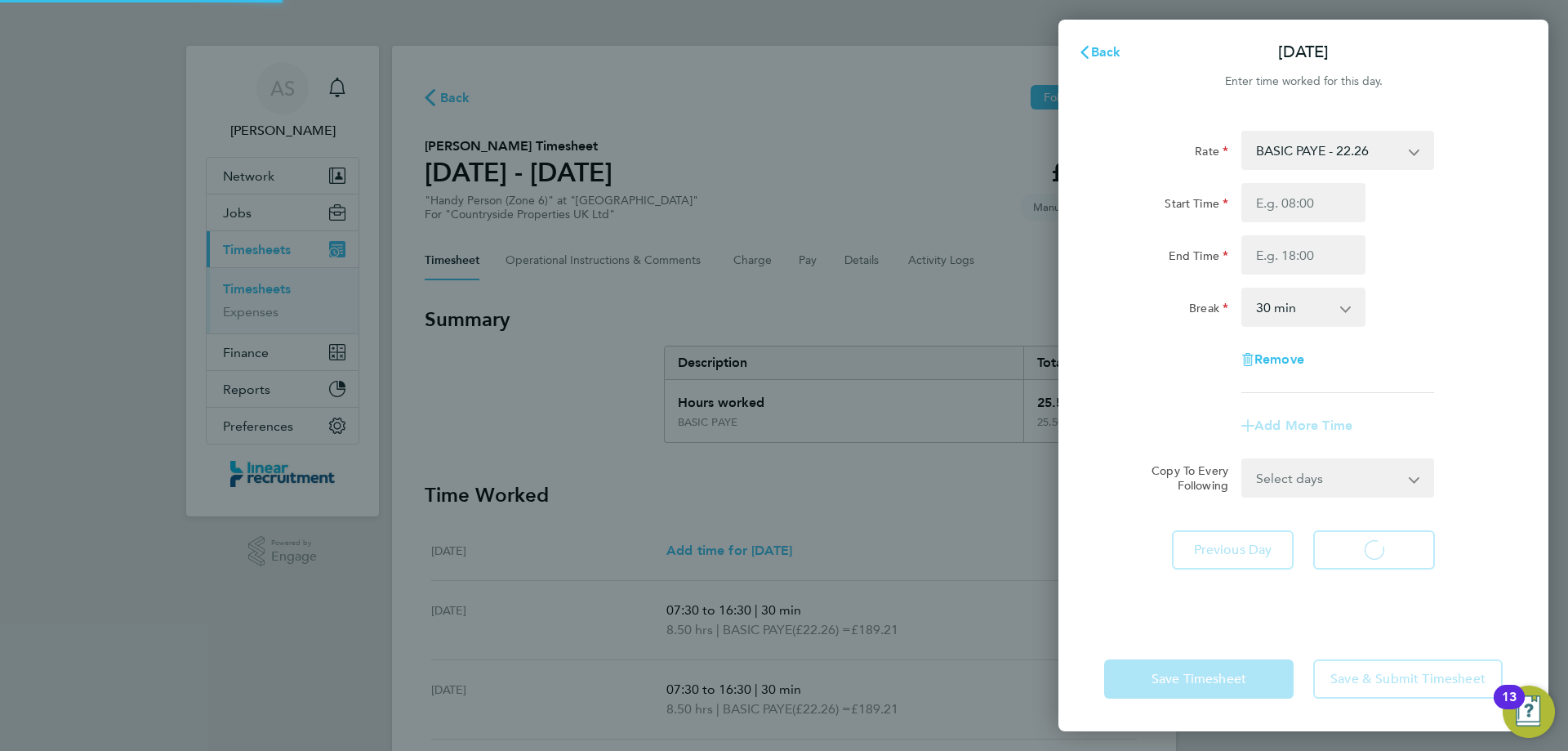
select select "30"
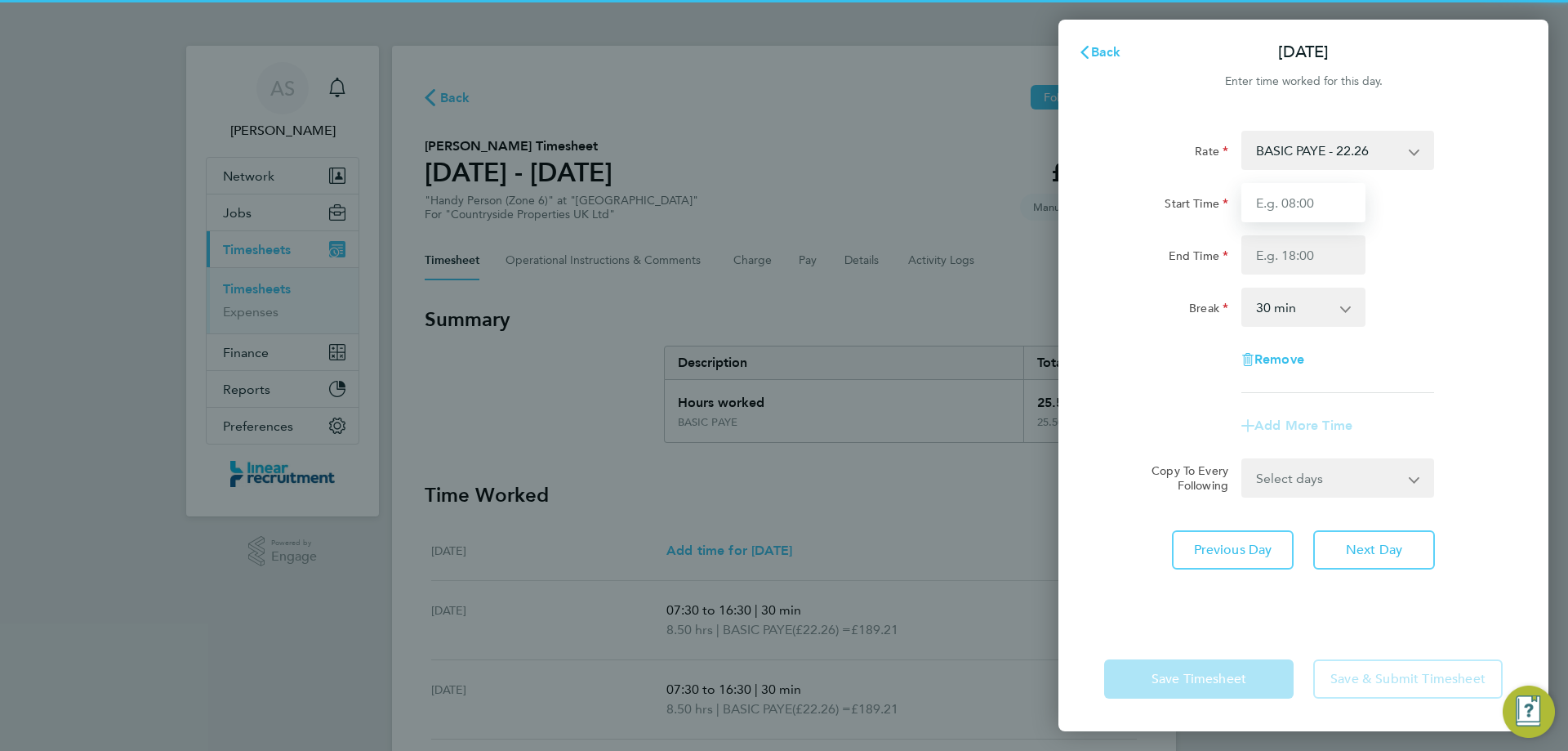
click at [1325, 201] on input "Start Time" at bounding box center [1303, 203] width 124 height 39
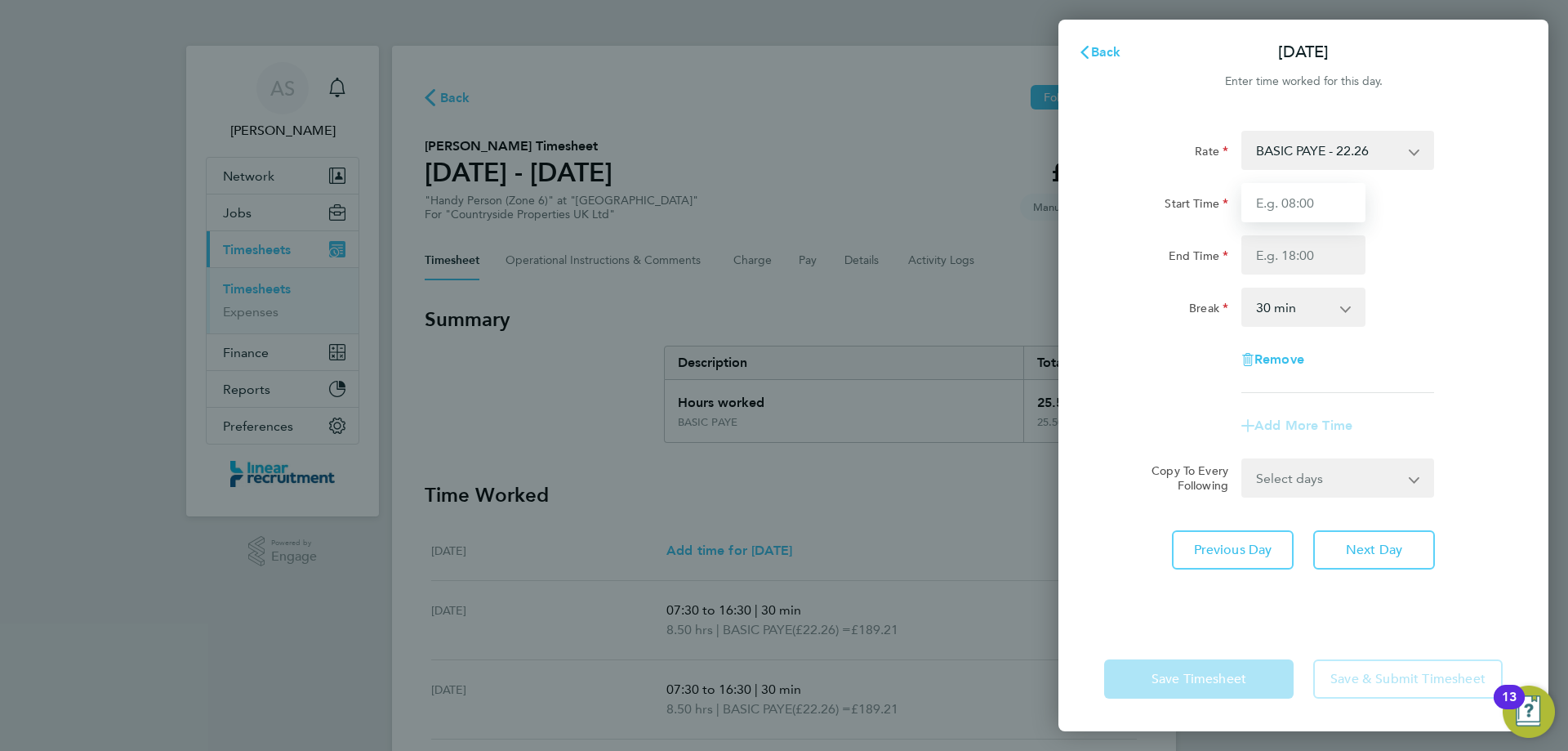
type input "07:30"
click at [1312, 263] on input "End Time" at bounding box center [1303, 255] width 124 height 39
type input "16:30"
click at [1456, 331] on div "Rate BASIC PAYE - 22.26 Start Time 07:30 End Time 16:30 Break 0 min 15 min 30 m…" at bounding box center [1303, 261] width 398 height 262
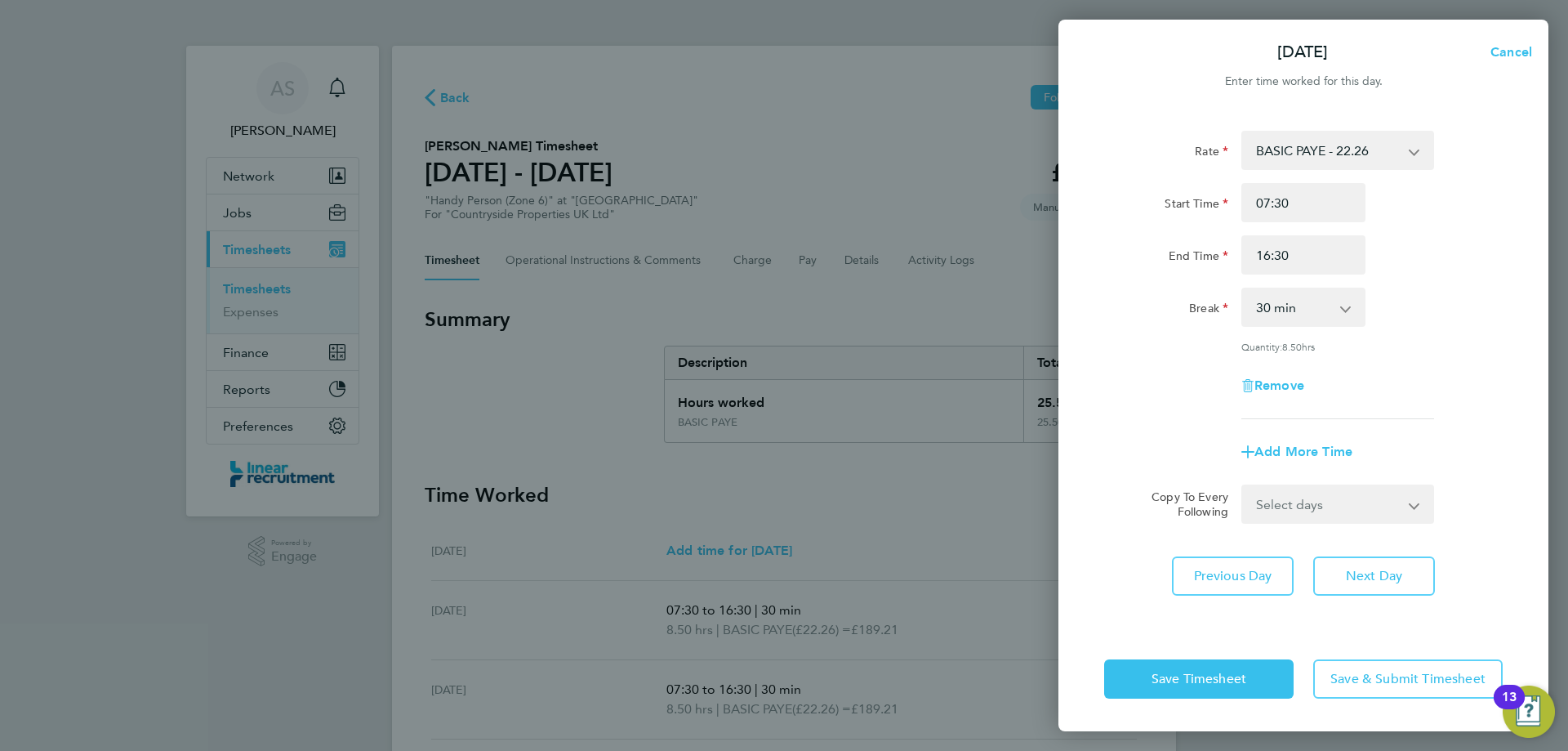
click at [1456, 331] on div "Rate BASIC PAYE - 22.26 Start Time 07:30 End Time 16:30 Break 0 min 15 min 30 m…" at bounding box center [1303, 274] width 398 height 289
click at [1253, 662] on button "Save Timesheet" at bounding box center [1199, 679] width 190 height 39
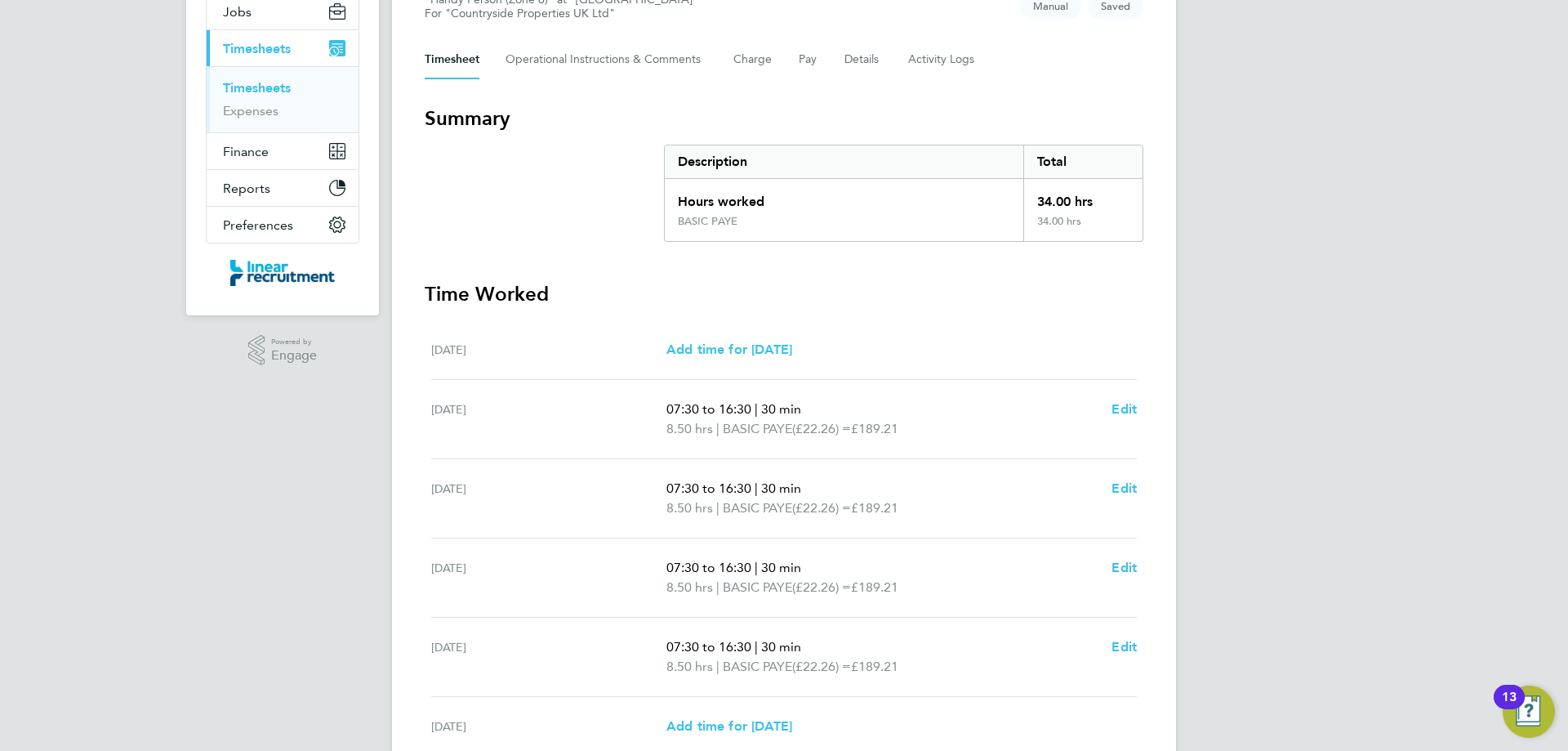
scroll to position [409, 0]
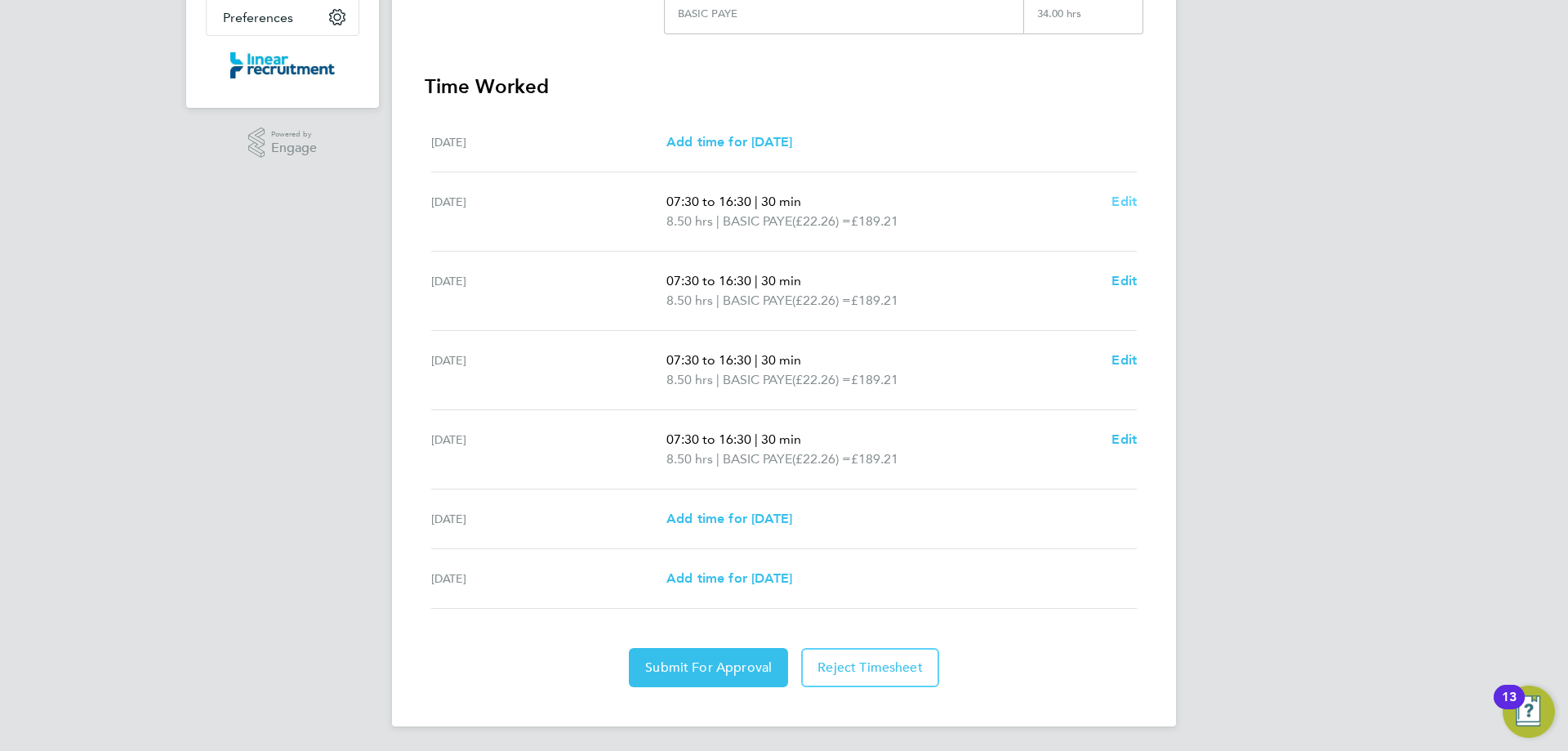
click at [1124, 206] on span "Edit" at bounding box center [1124, 201] width 26 height 15
select select "30"
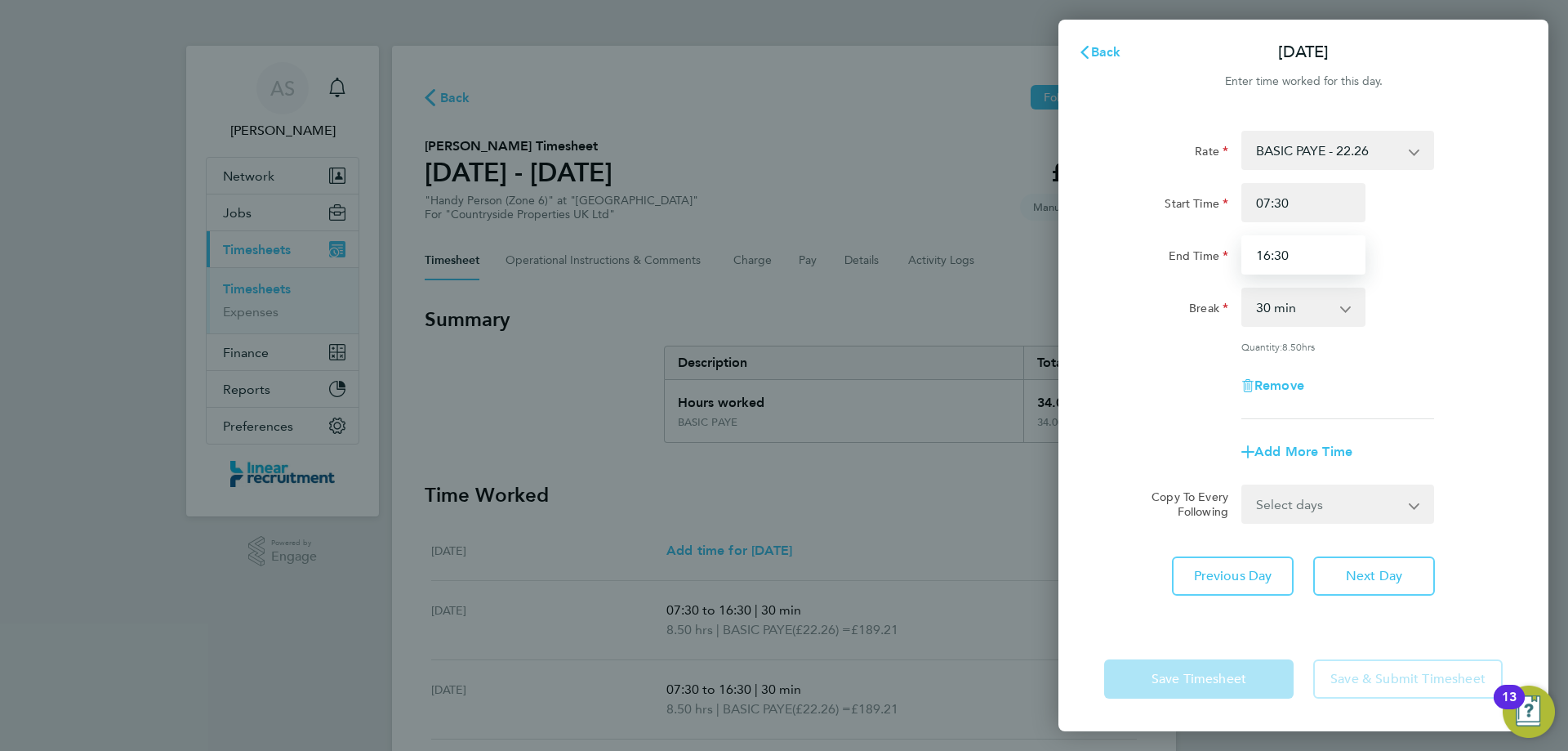
drag, startPoint x: 1309, startPoint y: 262, endPoint x: 1203, endPoint y: 268, distance: 106.2
click at [1203, 268] on div "End Time 16:30" at bounding box center [1303, 255] width 412 height 39
type input "17:00"
click at [1199, 269] on div "End Time" at bounding box center [1165, 255] width 137 height 39
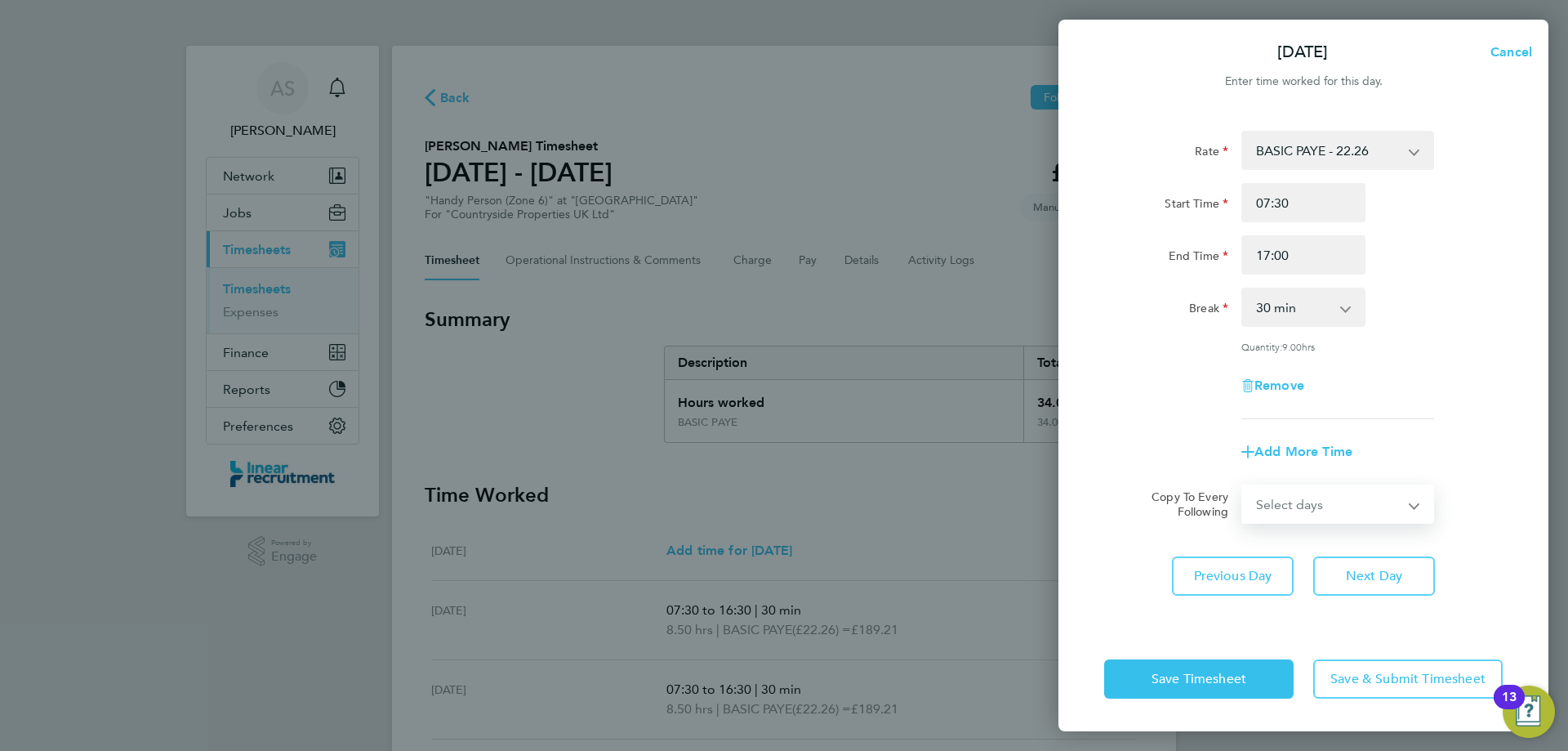
click at [1335, 513] on select "Select days Day Weekday (Mon-Fri) Weekend (Sat-Sun) Wednesday Thursday Friday S…" at bounding box center [1328, 504] width 171 height 36
select select "DAY"
click at [1243, 486] on select "Select days Day Weekday (Mon-Fri) Weekend (Sat-Sun) Wednesday Thursday Friday S…" at bounding box center [1328, 504] width 171 height 36
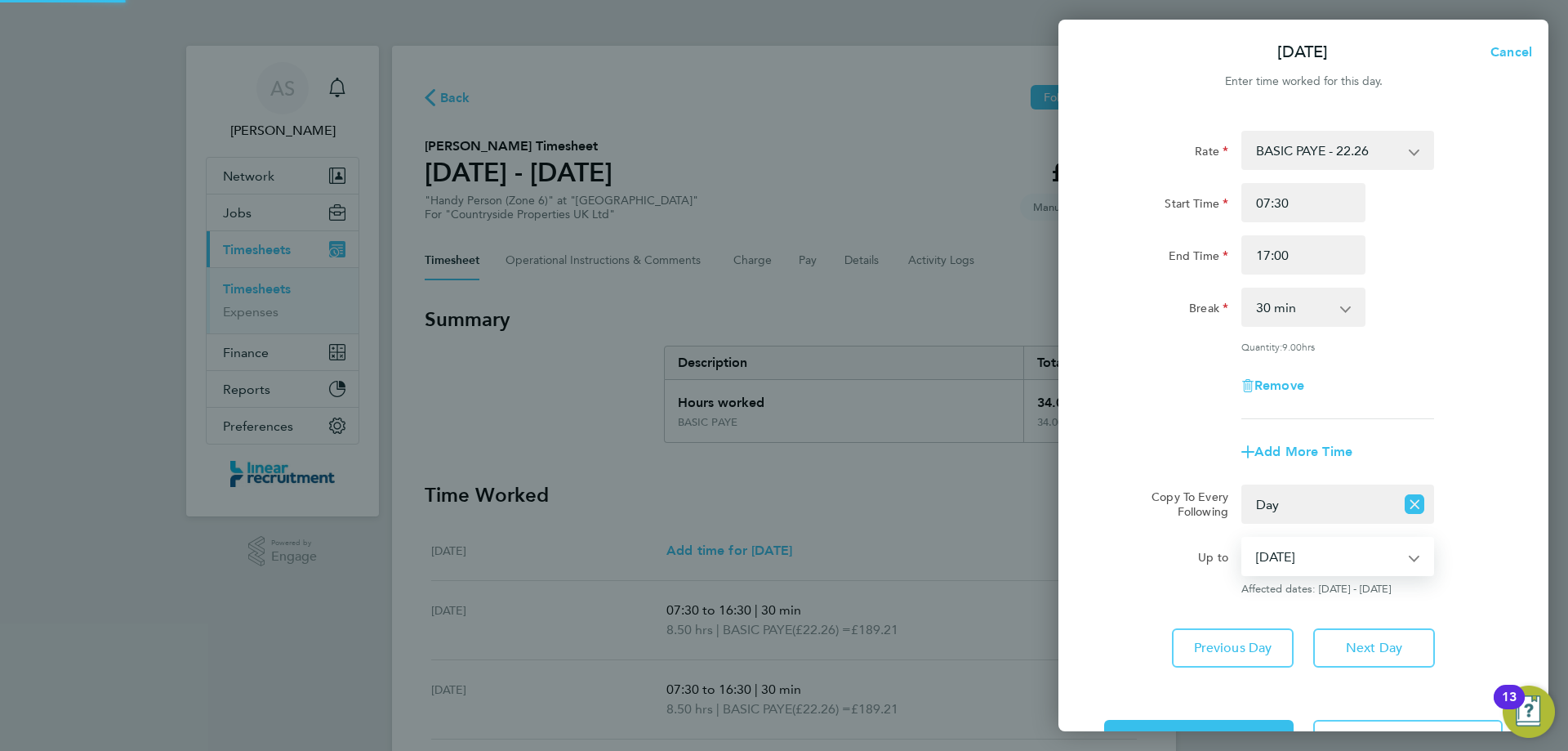
click at [1305, 553] on select "27 Aug 2025 28 Aug 2025 29 Aug 2025 30 Aug 2025 31 Aug 2025" at bounding box center [1328, 556] width 170 height 36
select select "2025-08-28"
click at [1243, 538] on select "27 Aug 2025 28 Aug 2025 29 Aug 2025 30 Aug 2025 31 Aug 2025" at bounding box center [1328, 556] width 170 height 36
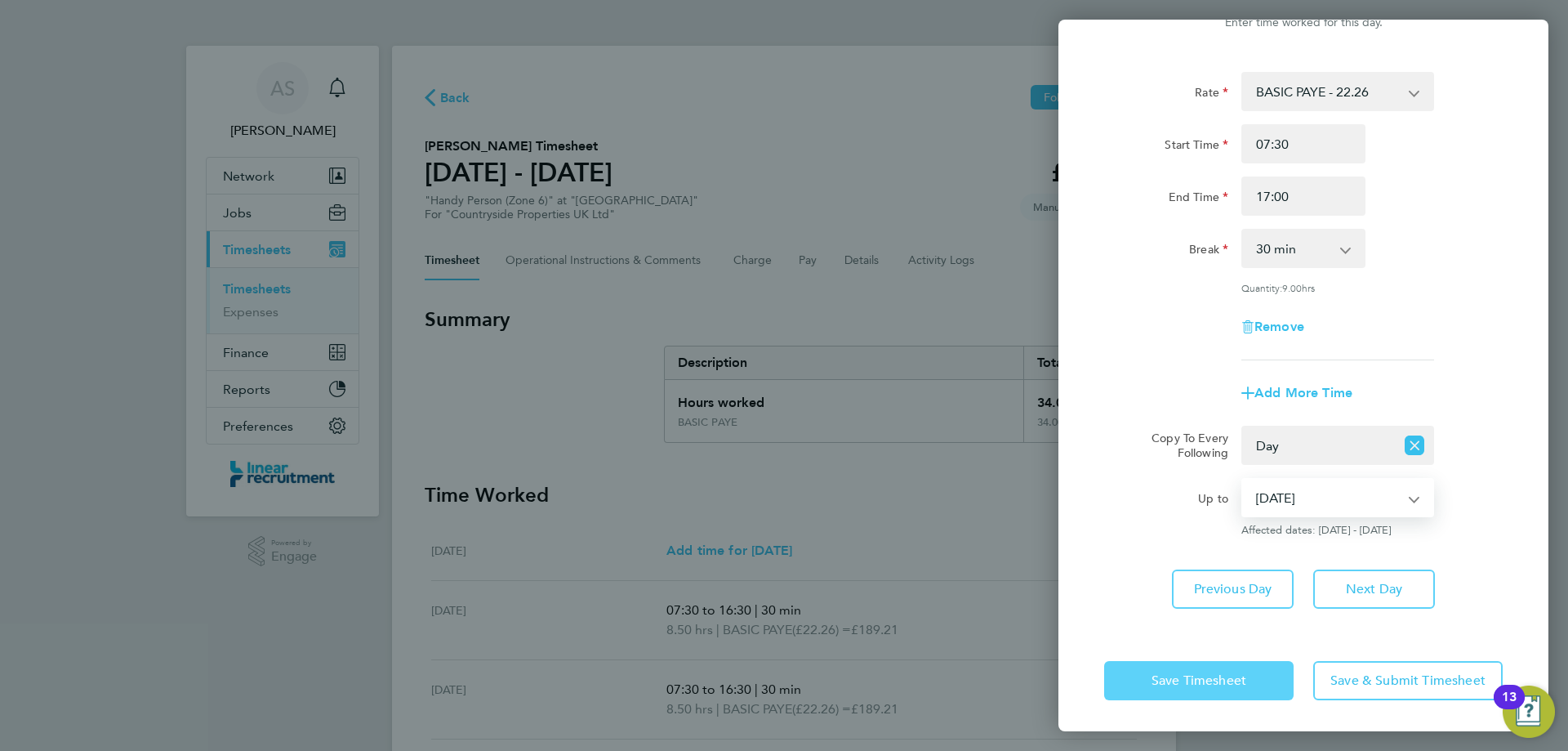
click at [1244, 691] on button "Save Timesheet" at bounding box center [1199, 680] width 190 height 39
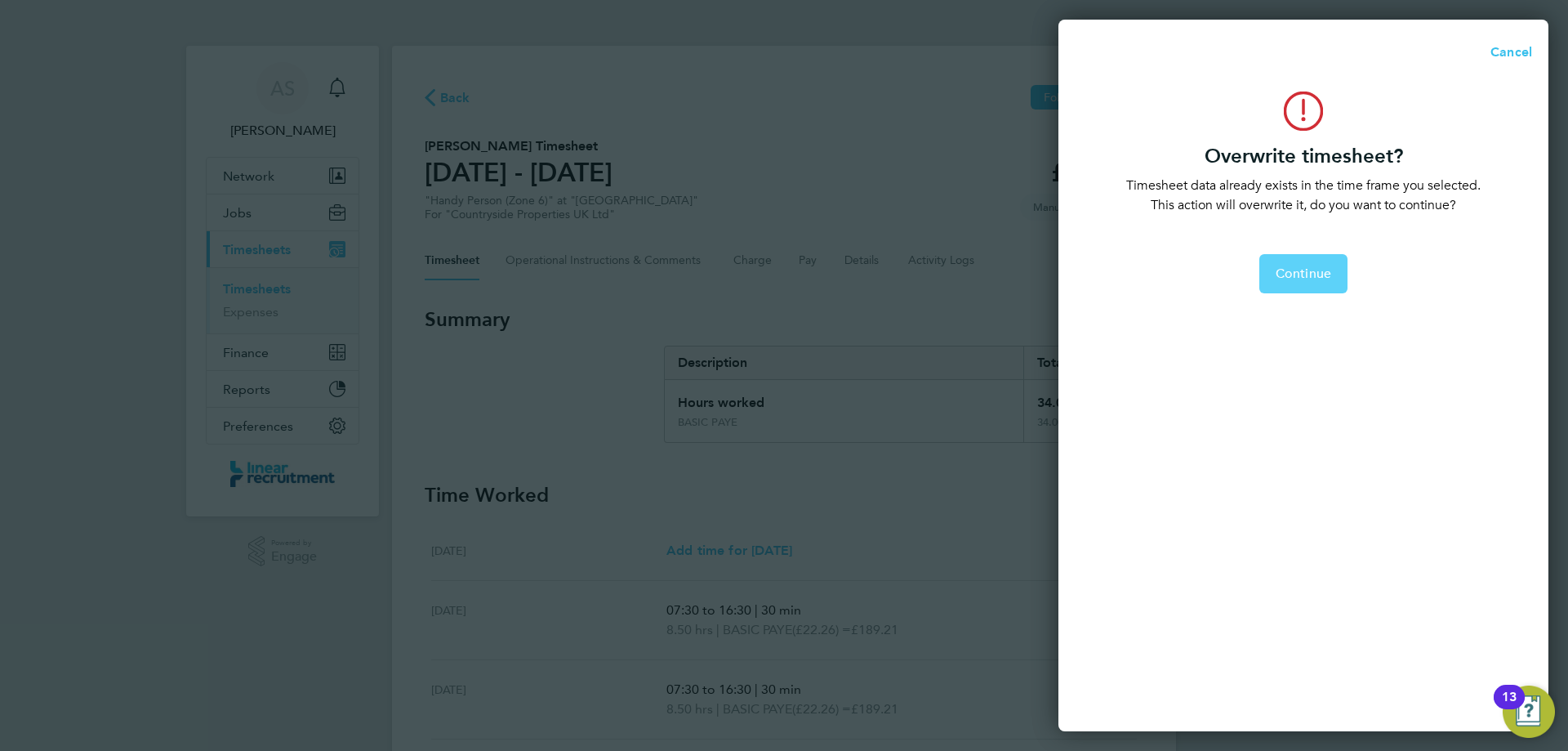
click at [1331, 268] on button "Continue" at bounding box center [1303, 273] width 89 height 39
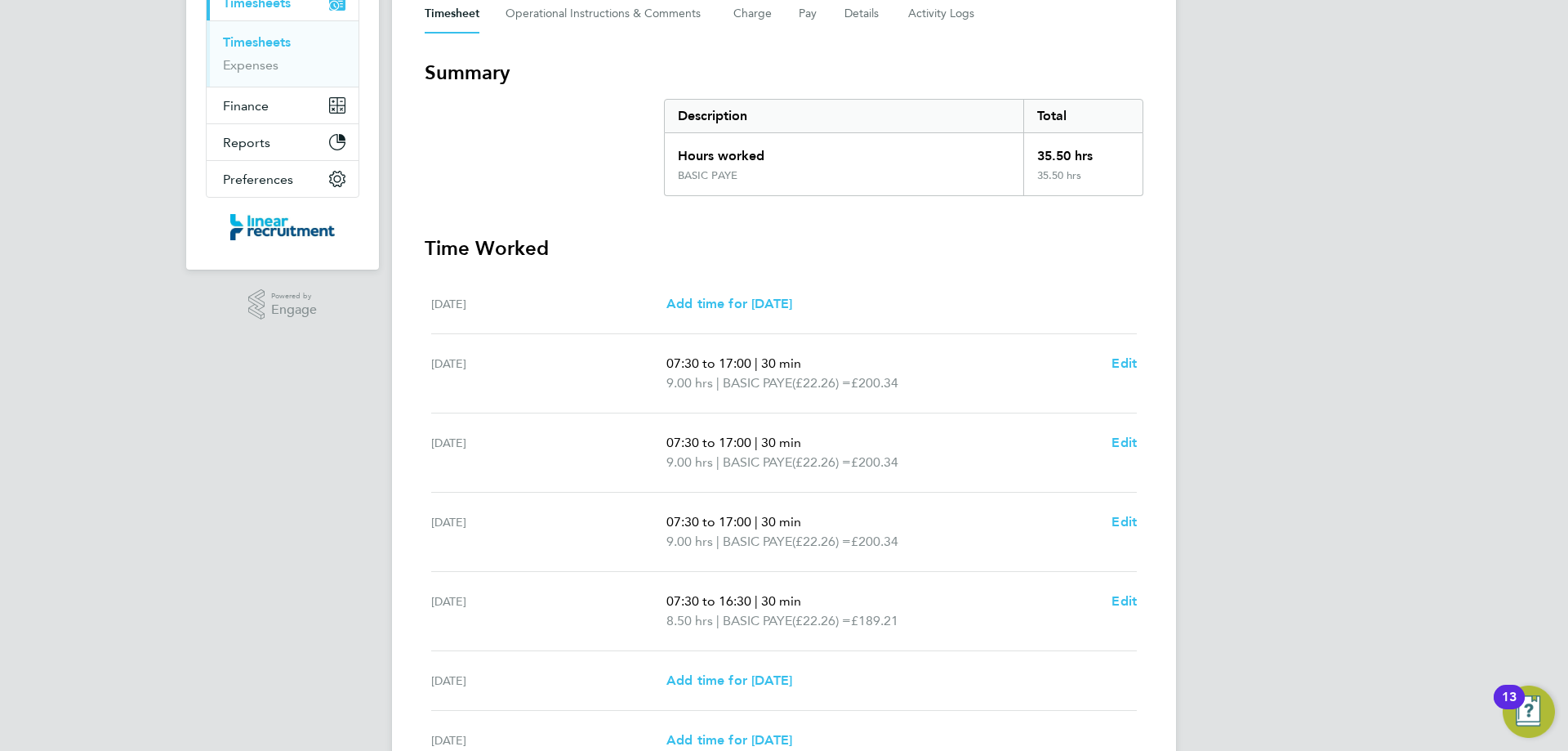
scroll to position [329, 0]
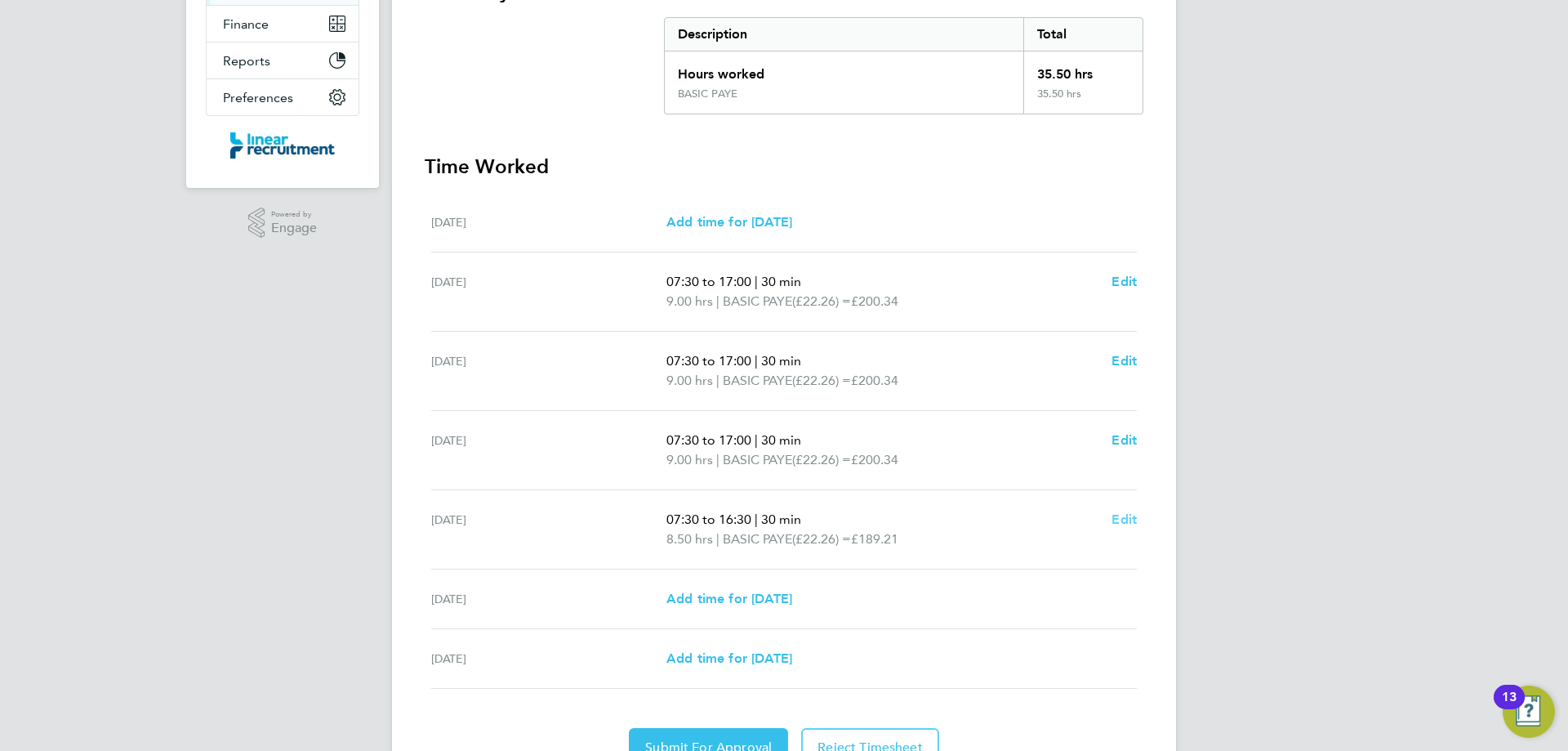
click at [1123, 523] on span "Edit" at bounding box center [1124, 519] width 26 height 15
select select "30"
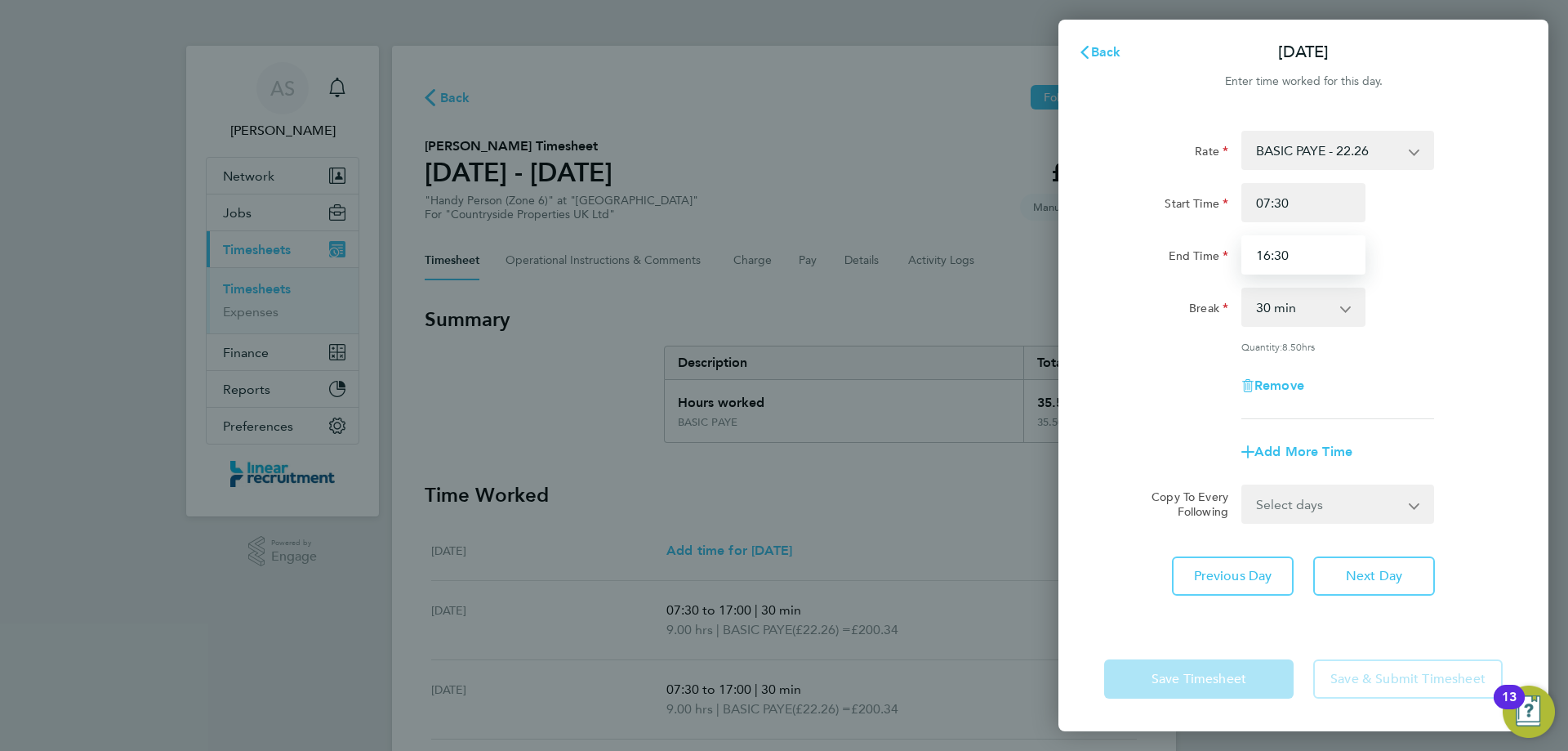
drag, startPoint x: 1317, startPoint y: 258, endPoint x: 1277, endPoint y: 261, distance: 40.1
click at [1277, 261] on input "16:30" at bounding box center [1303, 255] width 124 height 39
type input "16:00"
click at [1371, 275] on div "Rate BASIC PAYE - 22.26 Start Time 07:30 End Time 16:00 Break 0 min 15 min 30 m…" at bounding box center [1303, 274] width 398 height 289
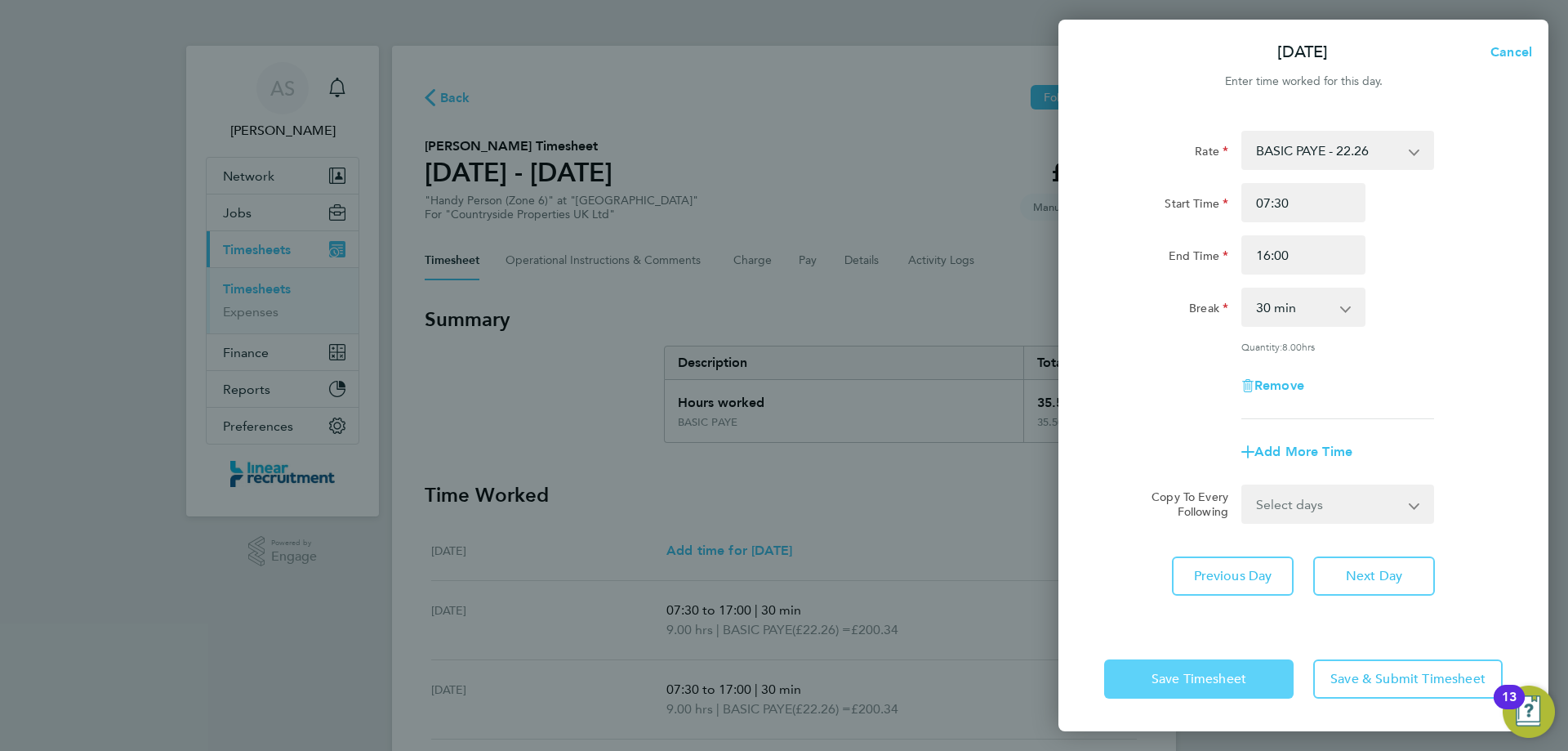
click at [1216, 674] on span "Save Timesheet" at bounding box center [1199, 679] width 94 height 16
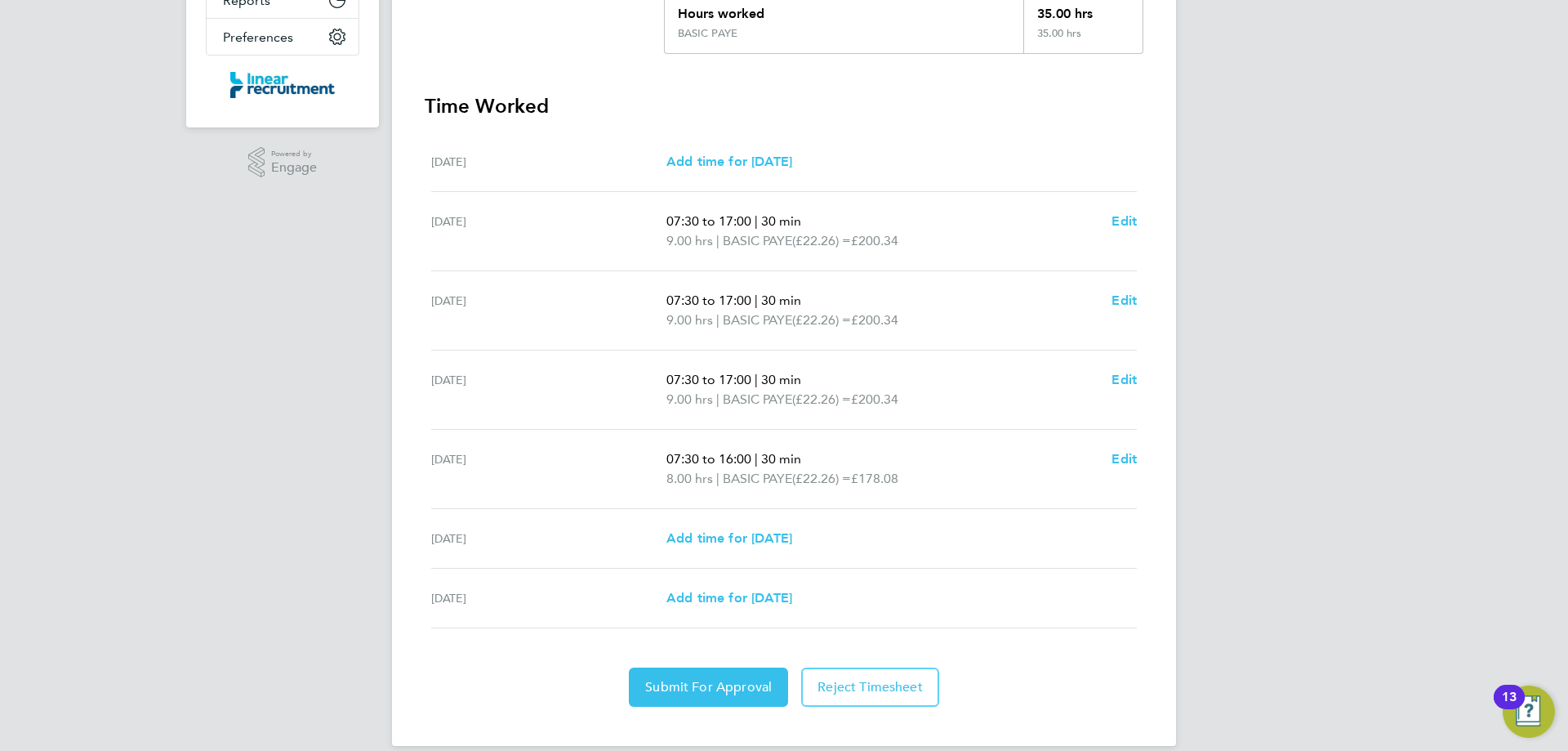
scroll to position [410, 0]
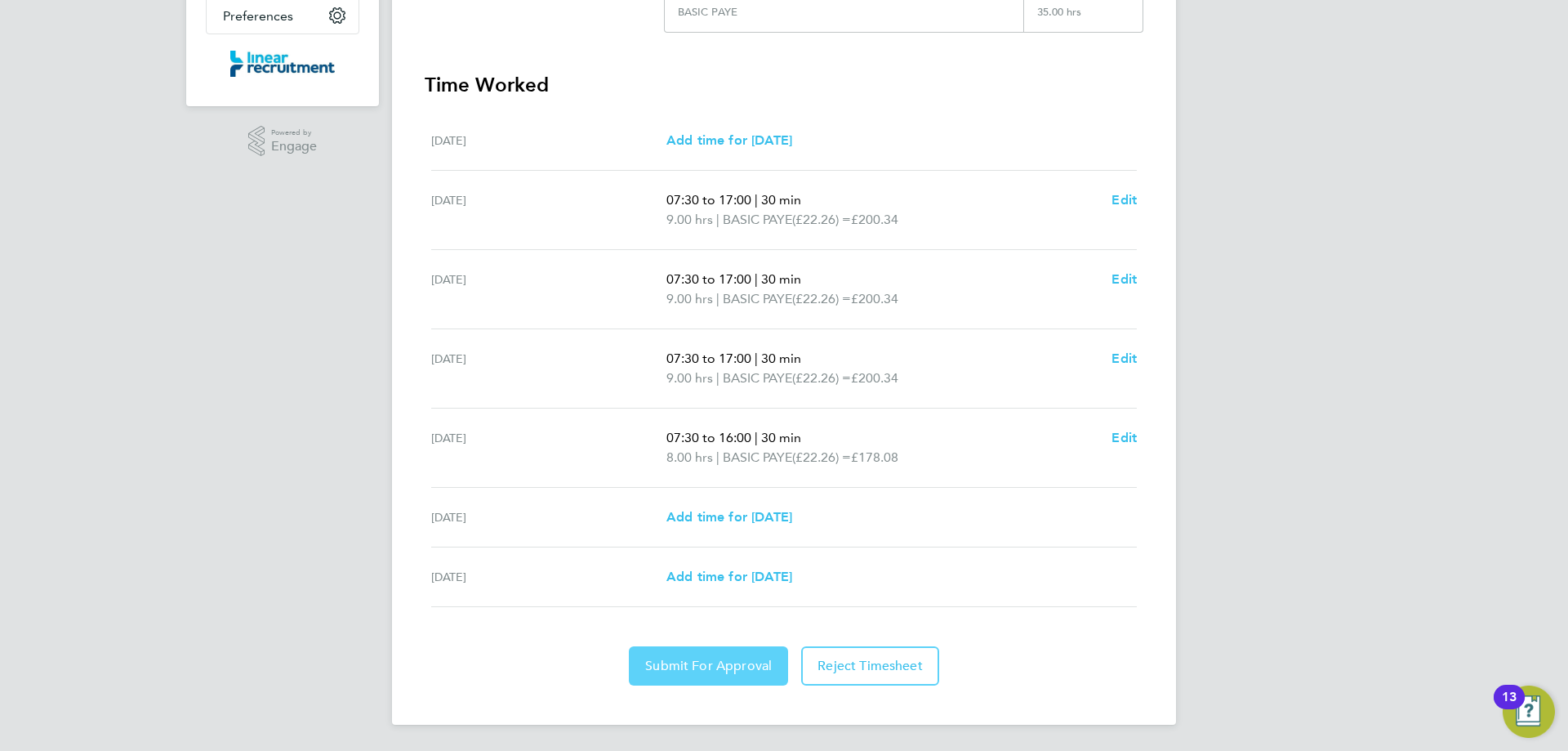
click at [724, 660] on span "Submit For Approval" at bounding box center [708, 665] width 127 height 16
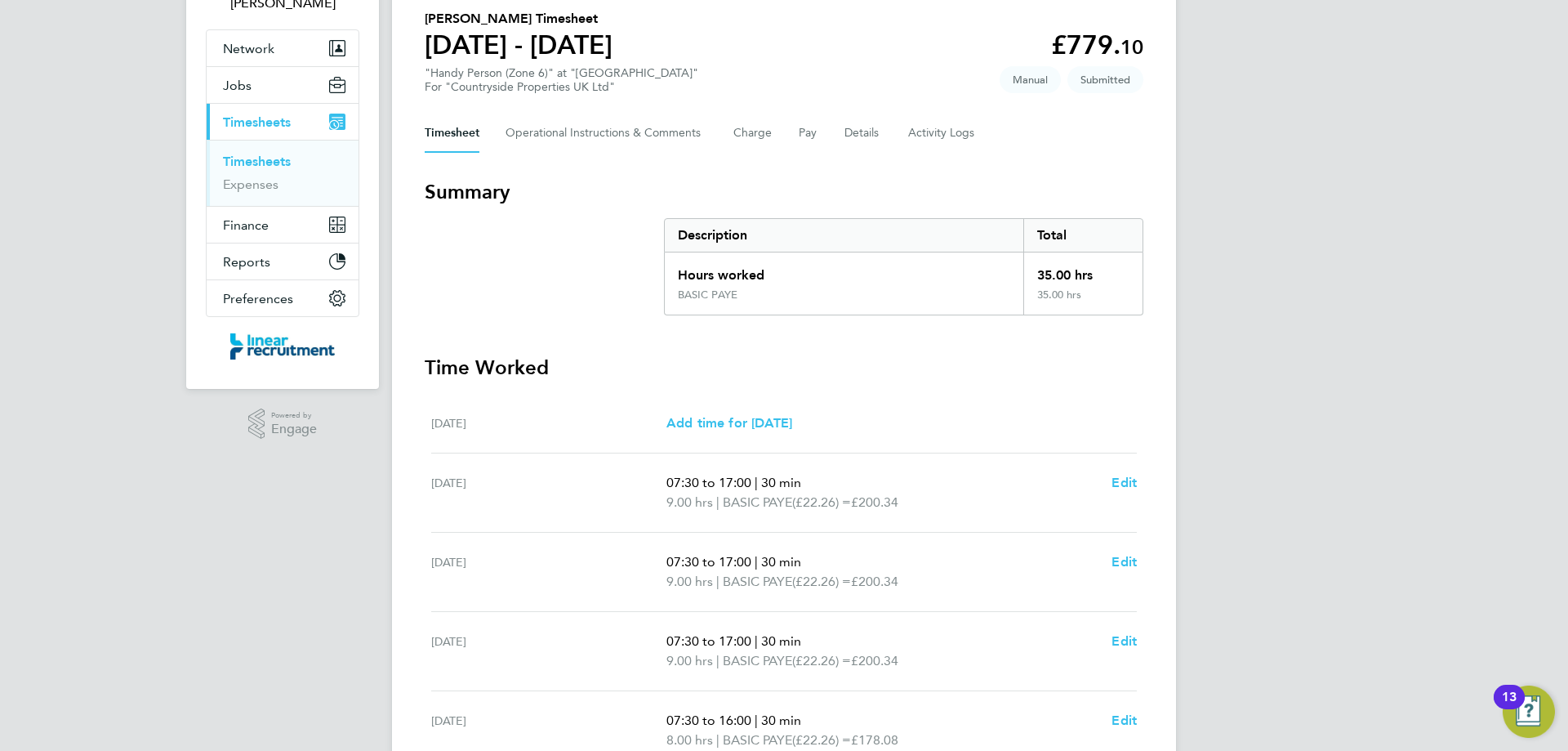
scroll to position [0, 0]
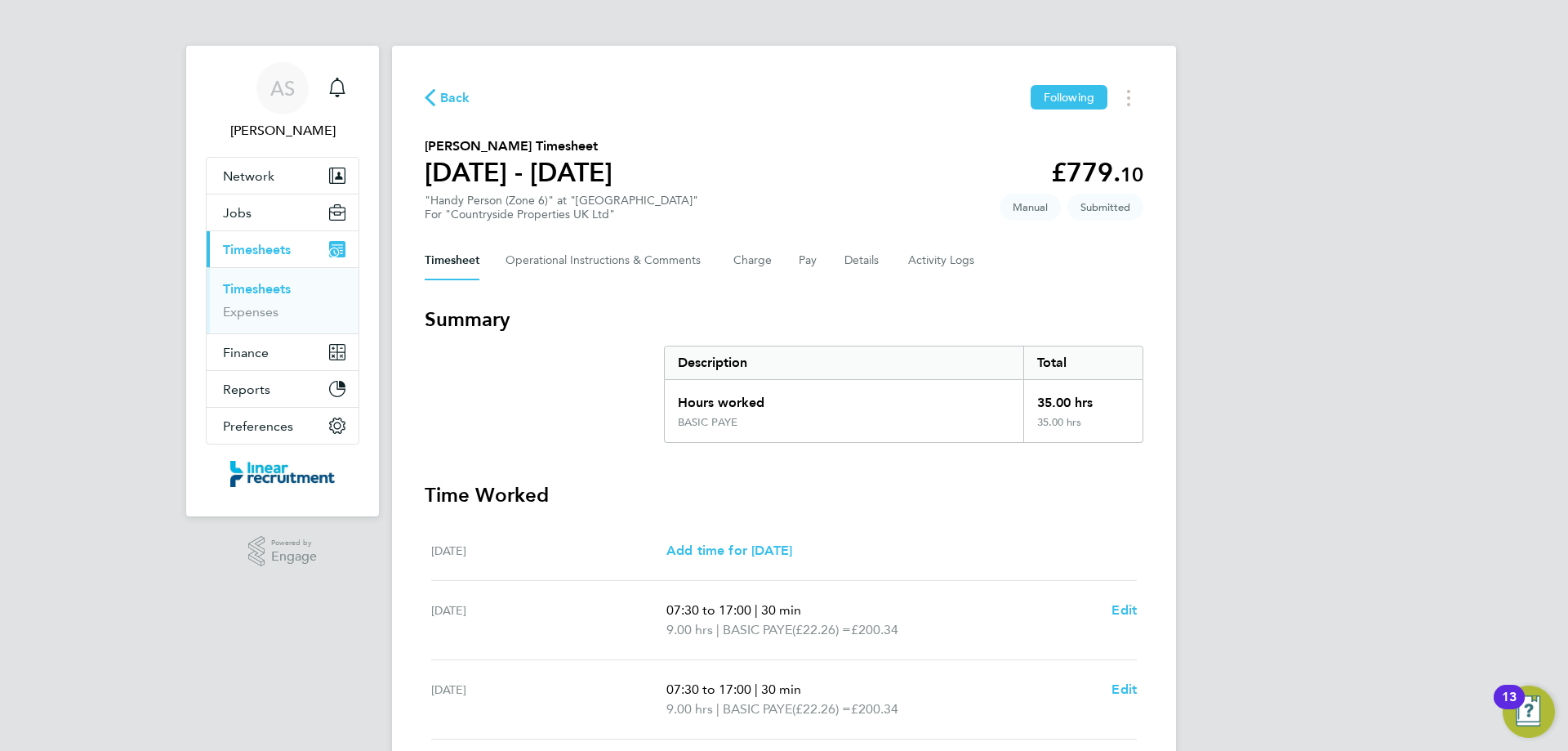
click at [458, 100] on span "Back" at bounding box center [455, 98] width 30 height 20
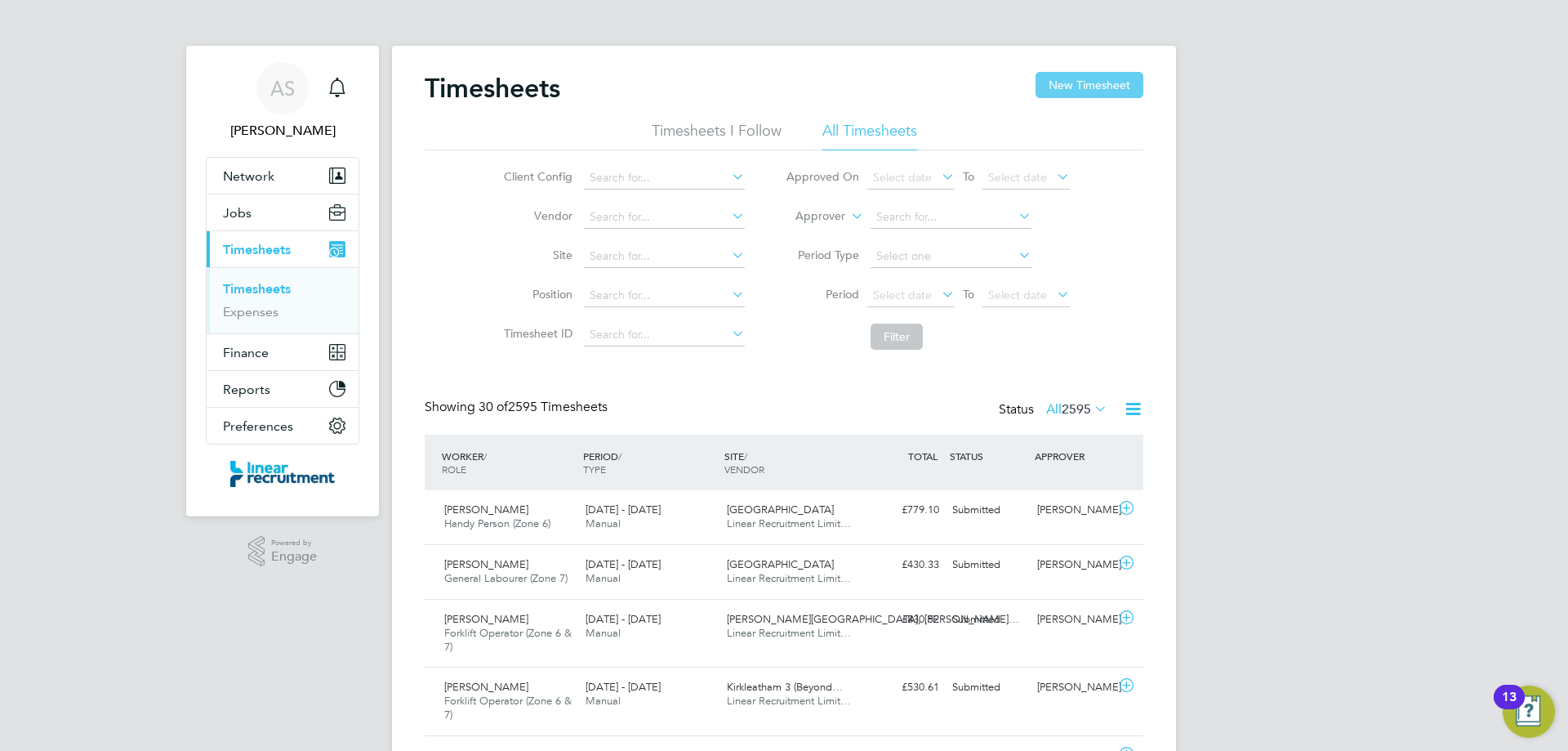
scroll to position [54, 142]
click at [1095, 92] on button "New Timesheet" at bounding box center [1089, 84] width 108 height 26
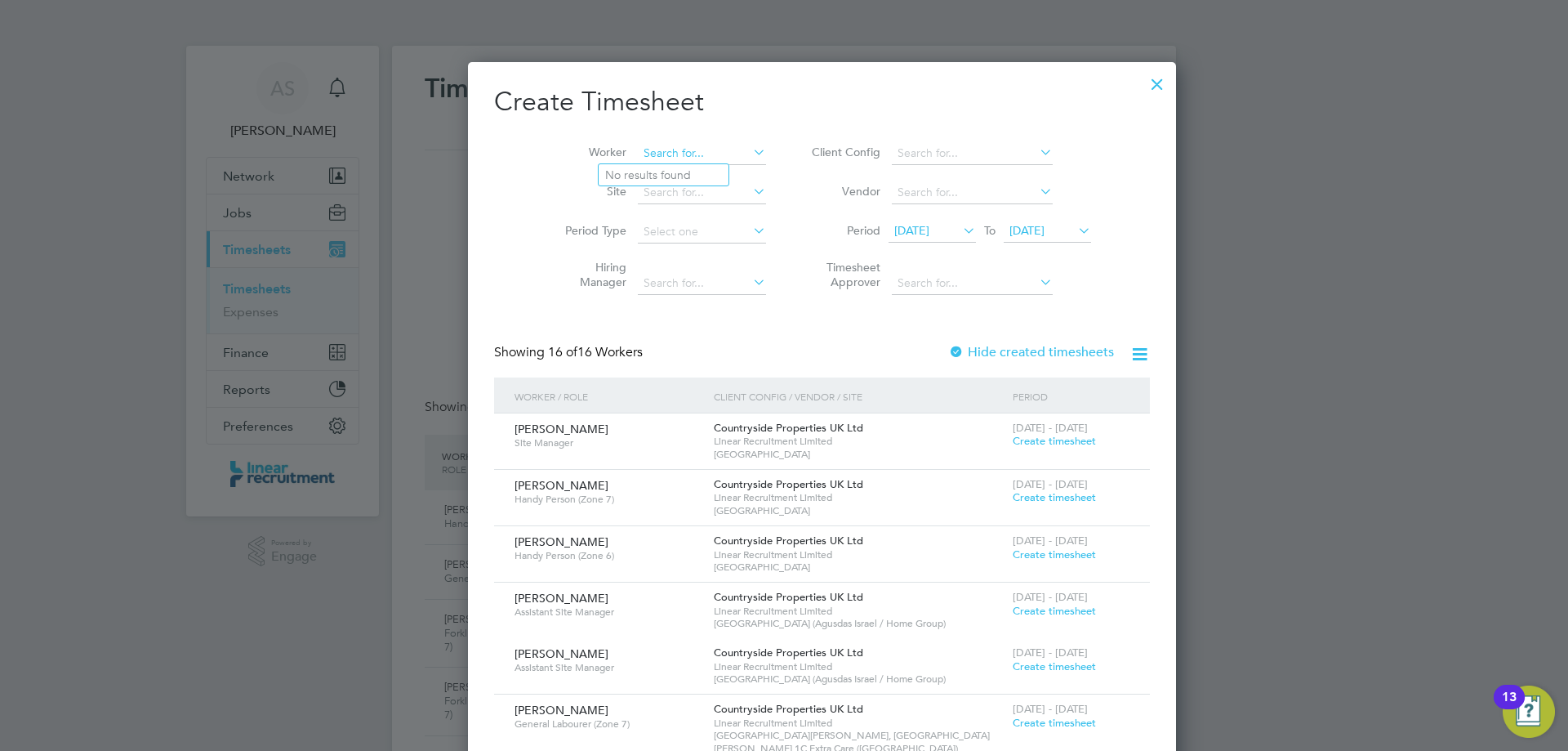
click at [653, 152] on input at bounding box center [701, 153] width 129 height 23
click at [703, 175] on b "Earle" at bounding box center [750, 175] width 94 height 14
type input "Paul Earle"
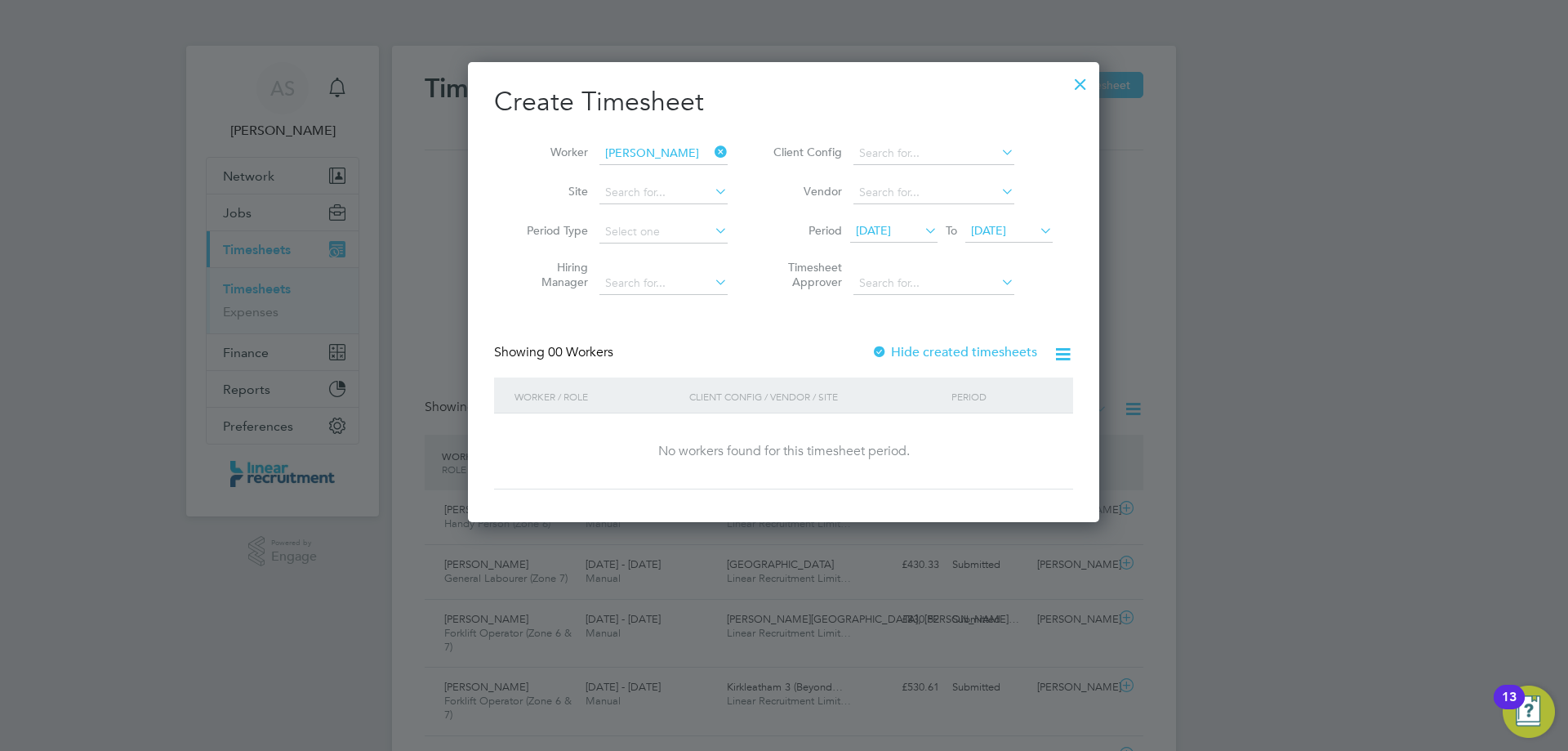
click at [891, 233] on span "18 Aug 2025" at bounding box center [873, 230] width 35 height 14
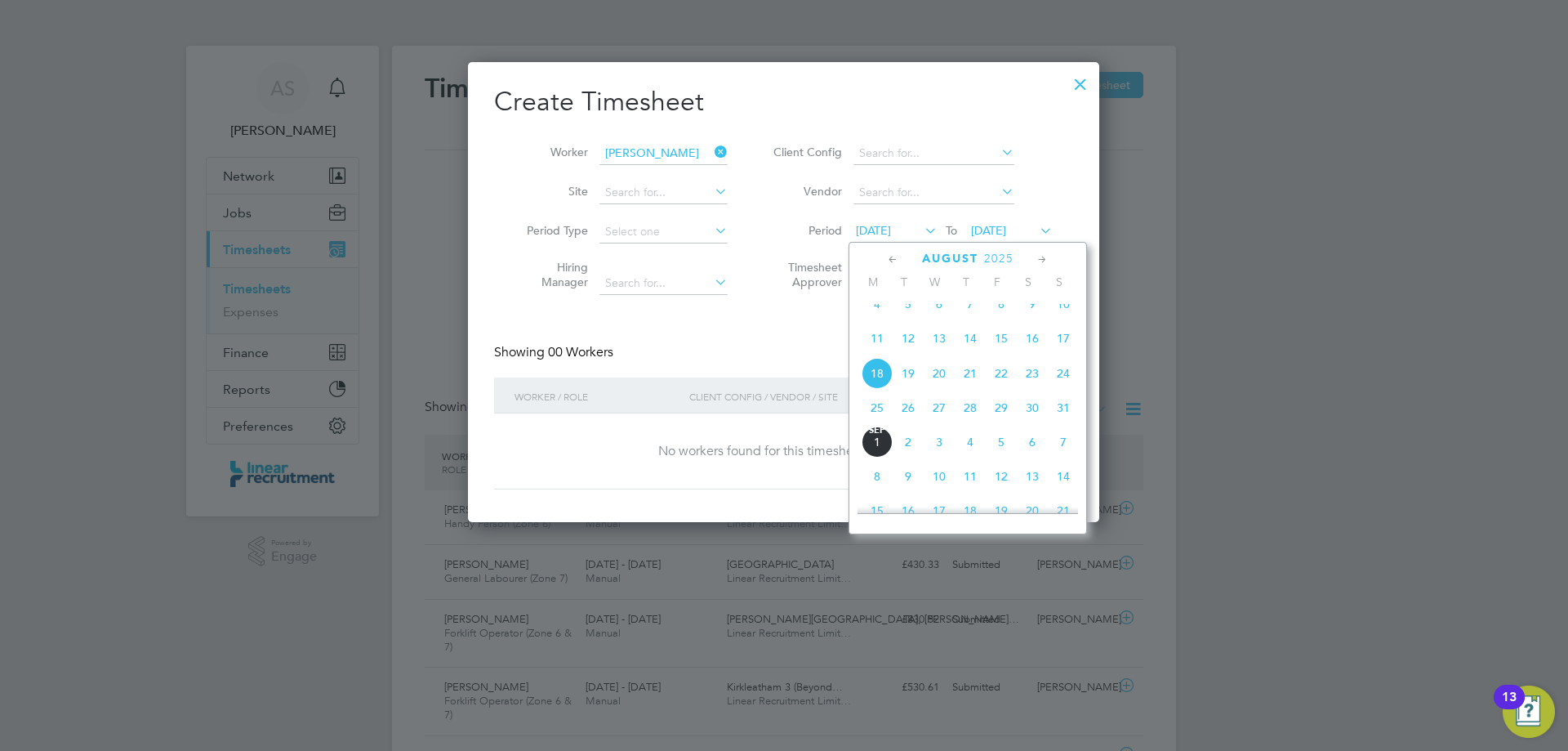
click at [873, 418] on span "25" at bounding box center [877, 407] width 31 height 31
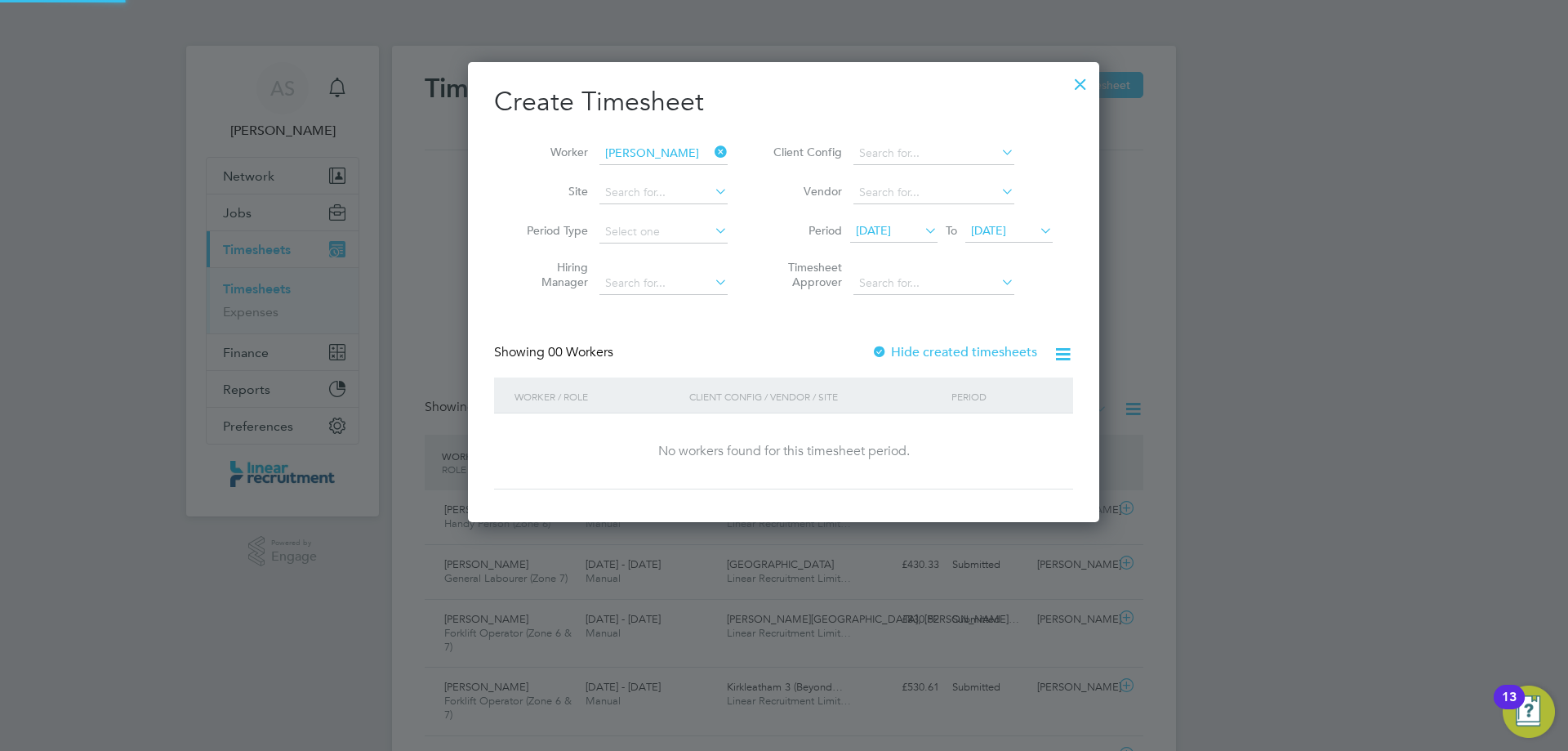
click at [1035, 209] on li "Vendor" at bounding box center [911, 192] width 325 height 39
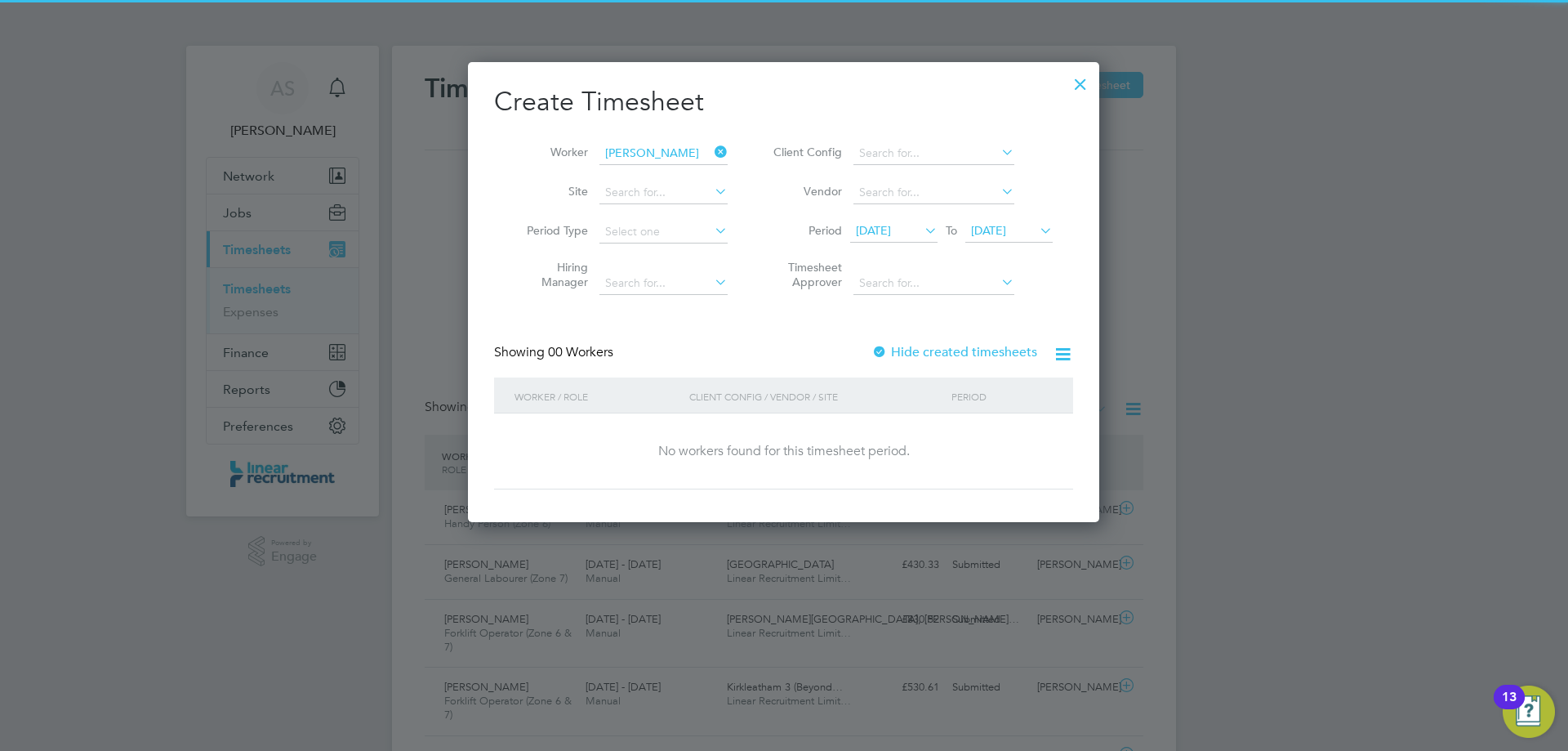
click at [1006, 232] on span "25 Aug 2025" at bounding box center [988, 230] width 35 height 14
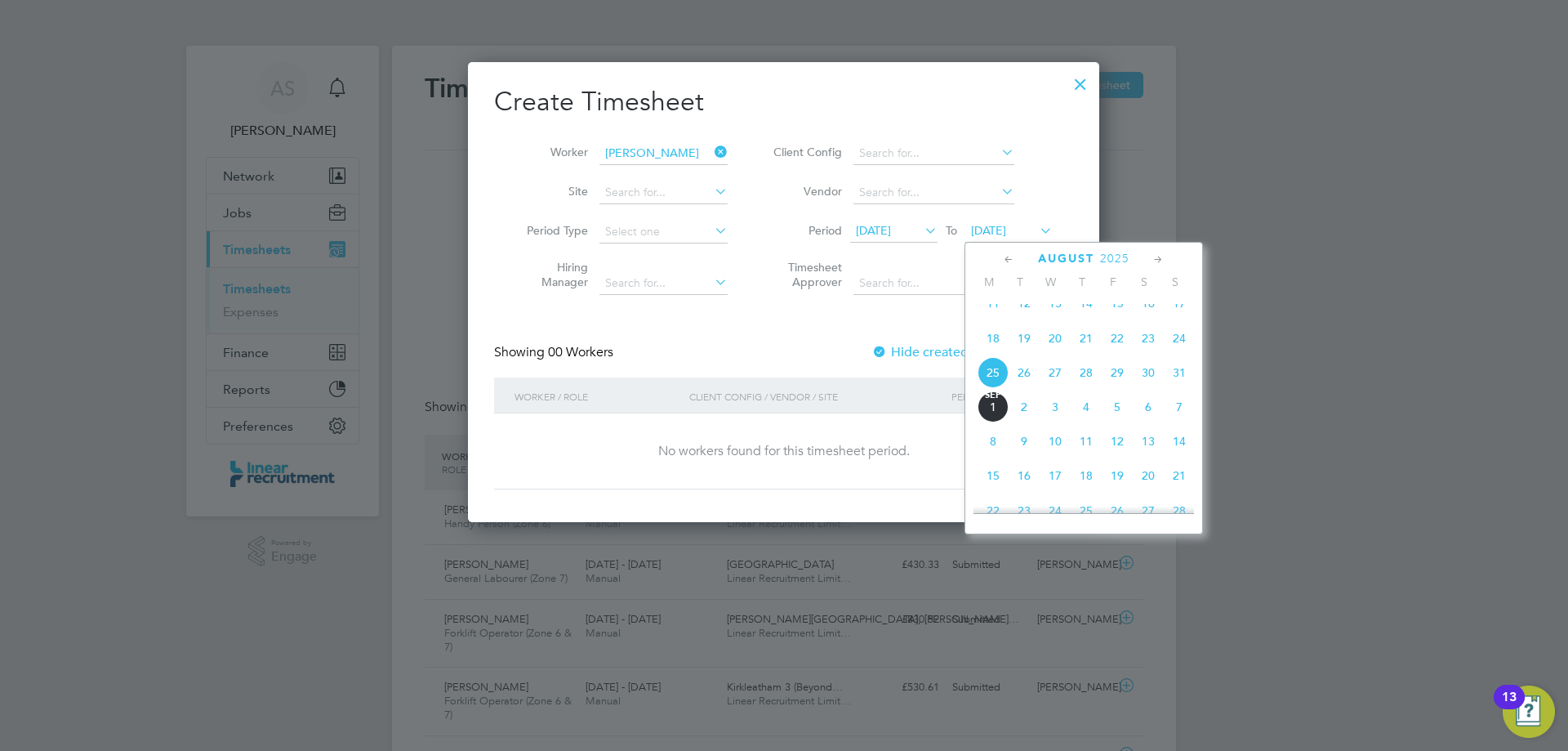
click at [1191, 388] on span "31" at bounding box center [1179, 372] width 31 height 31
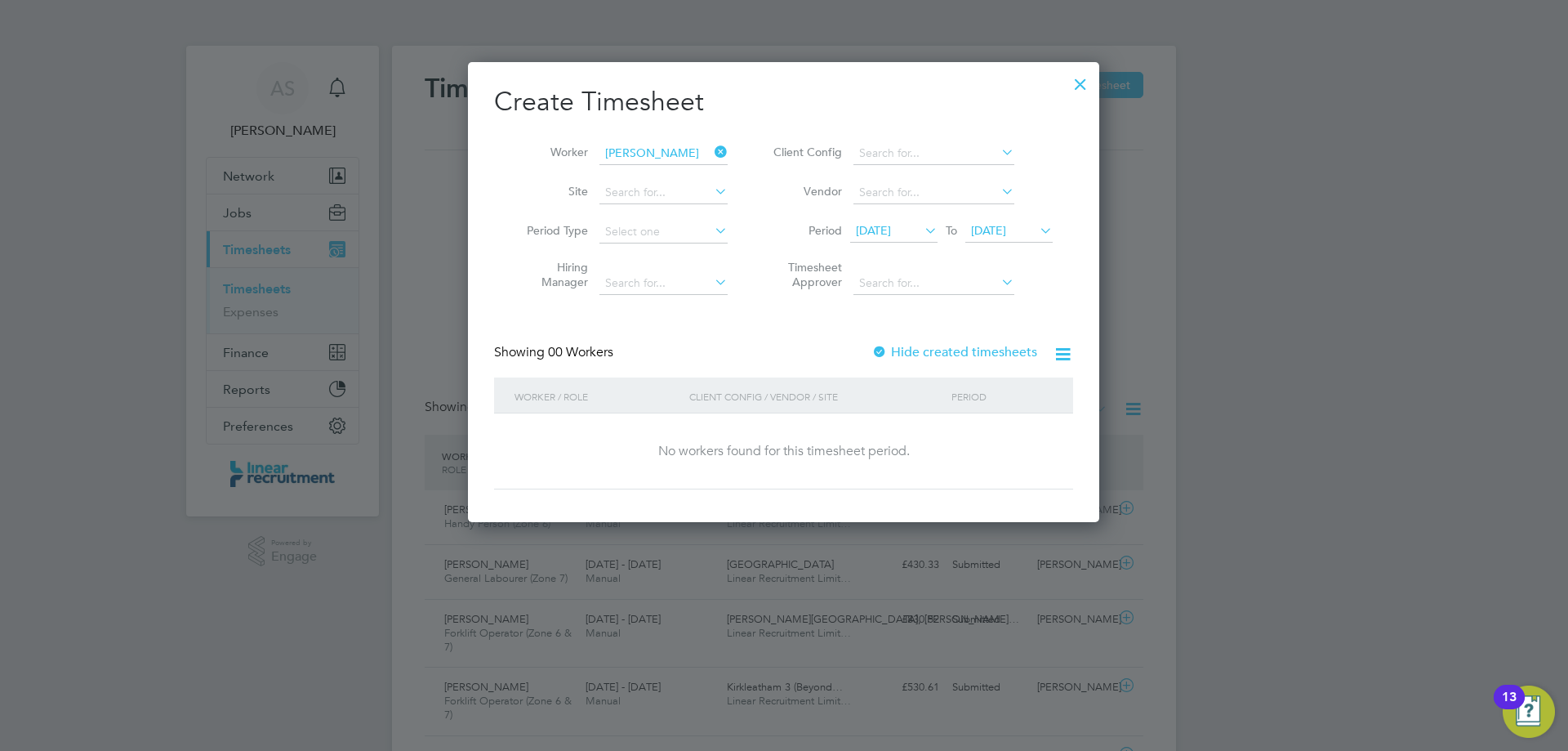
click at [1083, 82] on div at bounding box center [1080, 80] width 30 height 30
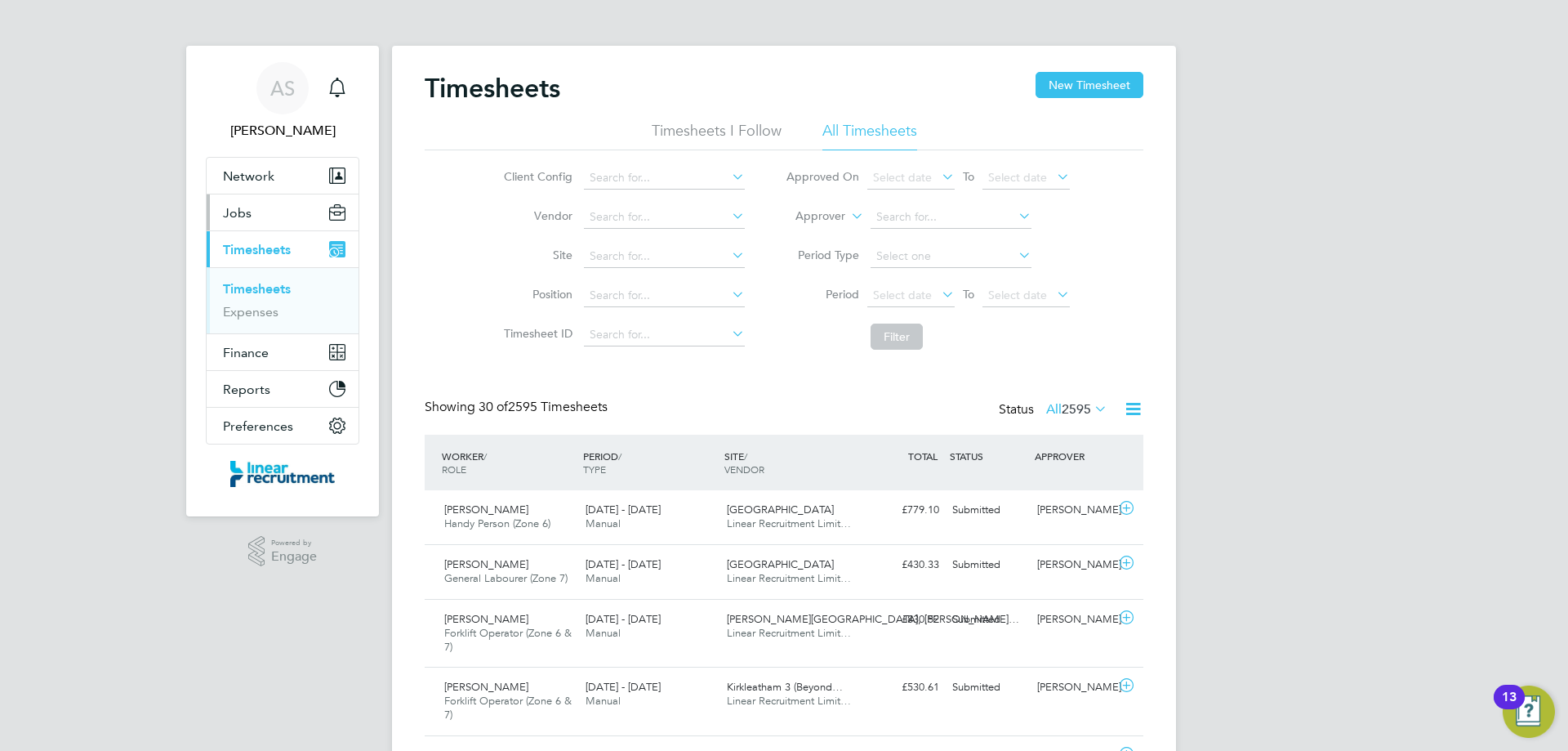
click at [282, 210] on button "Jobs" at bounding box center [283, 212] width 152 height 36
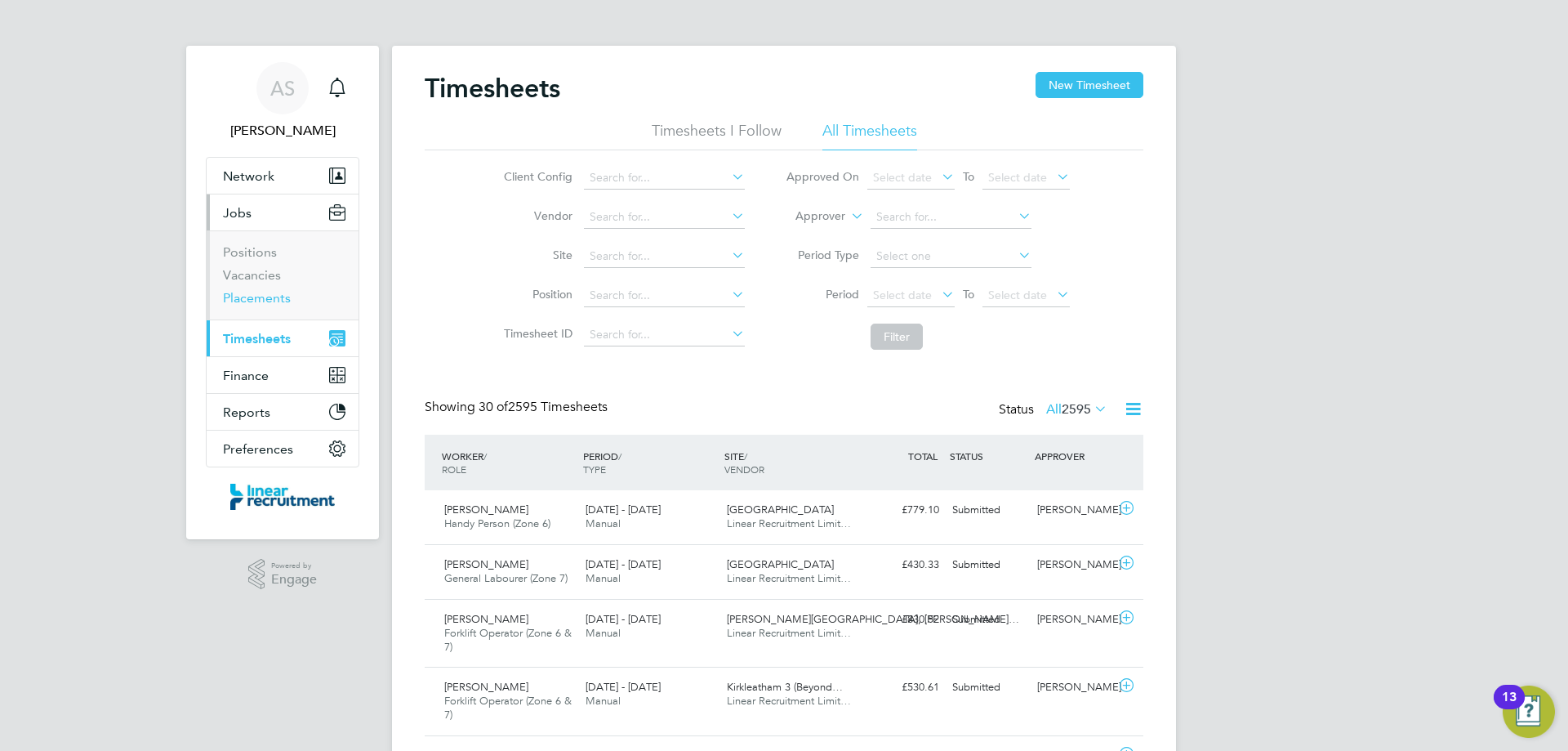
click at [257, 303] on link "Placements" at bounding box center [257, 298] width 68 height 15
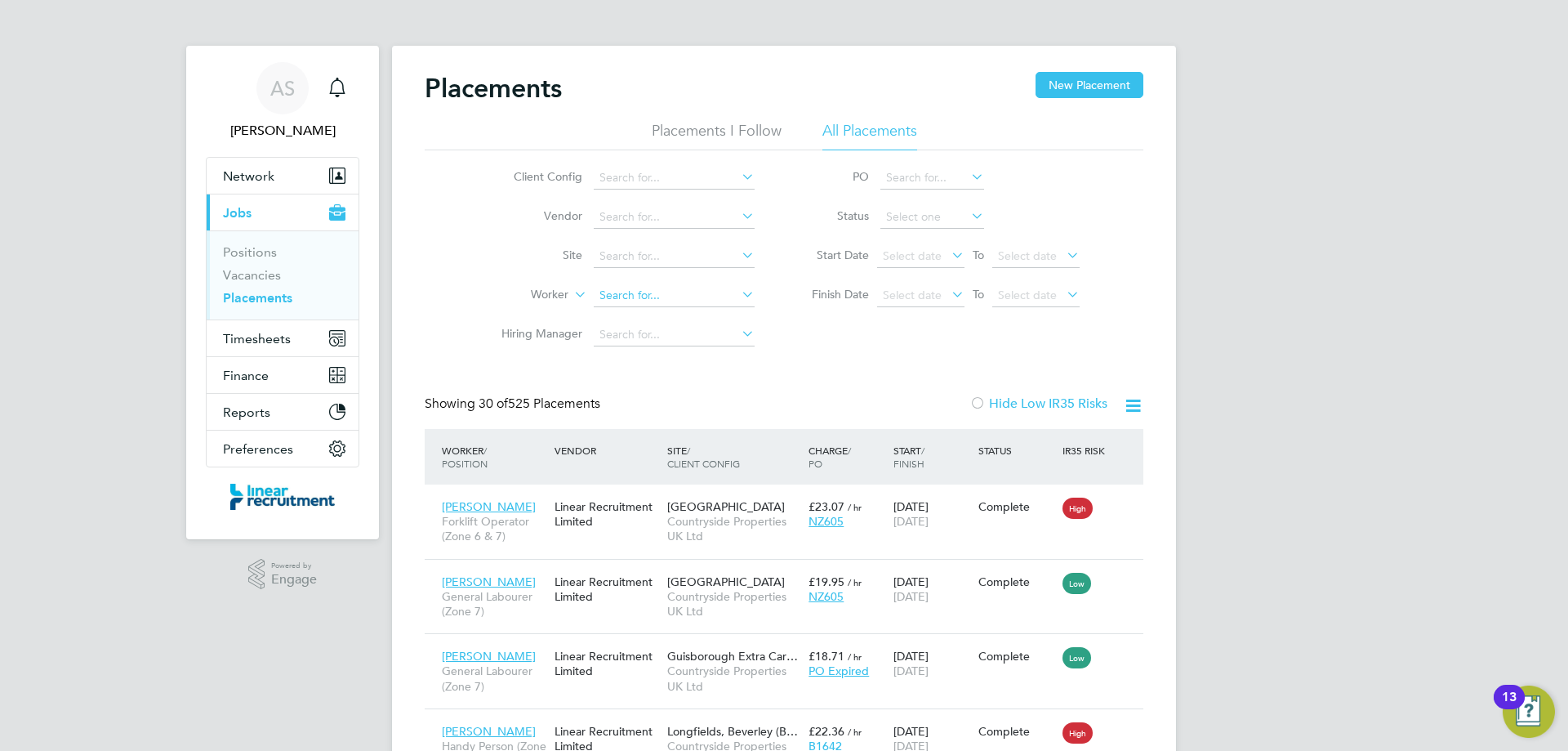
click at [638, 300] on input at bounding box center [673, 295] width 161 height 23
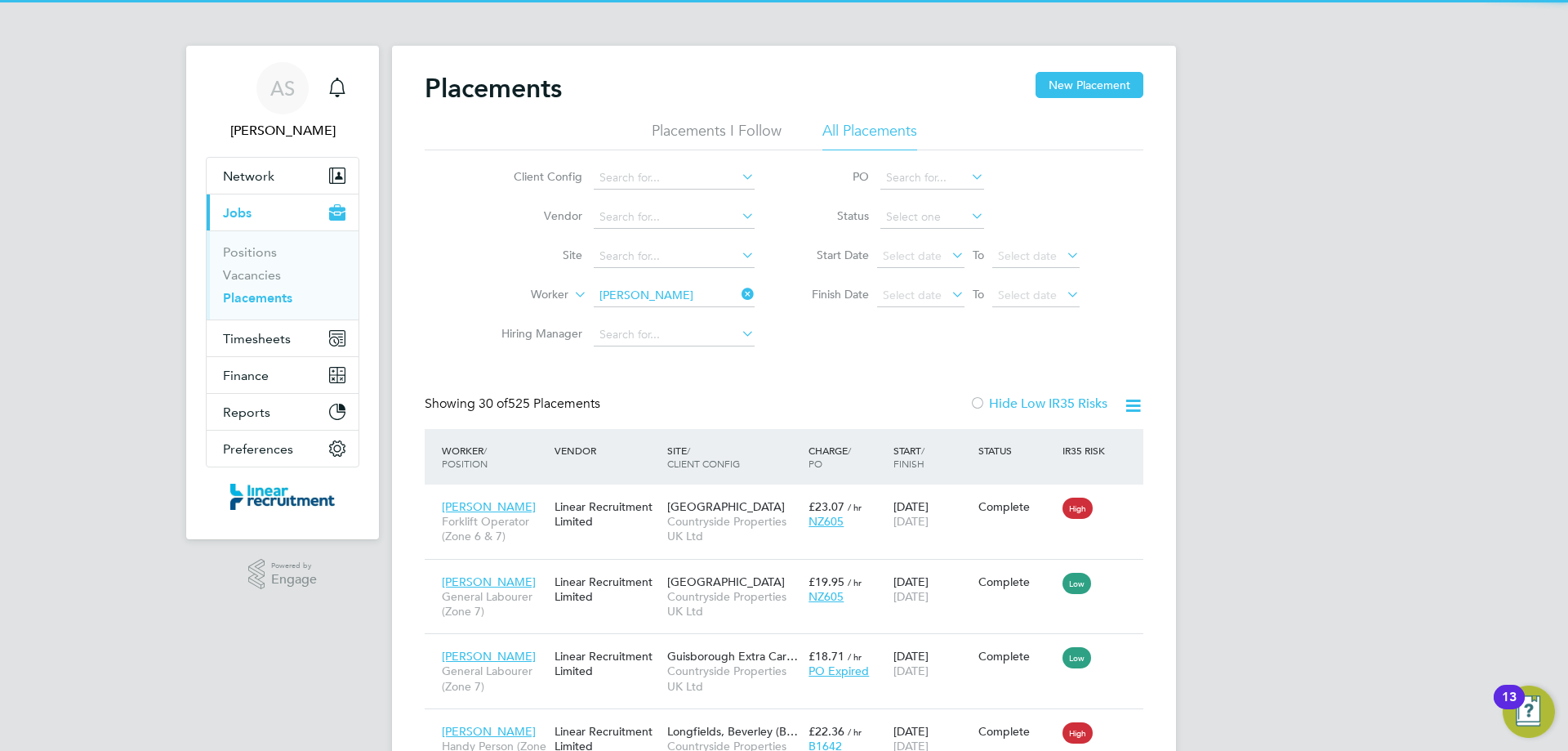
click at [697, 320] on b "Earle" at bounding box center [744, 318] width 94 height 14
type input "Paul Earle"
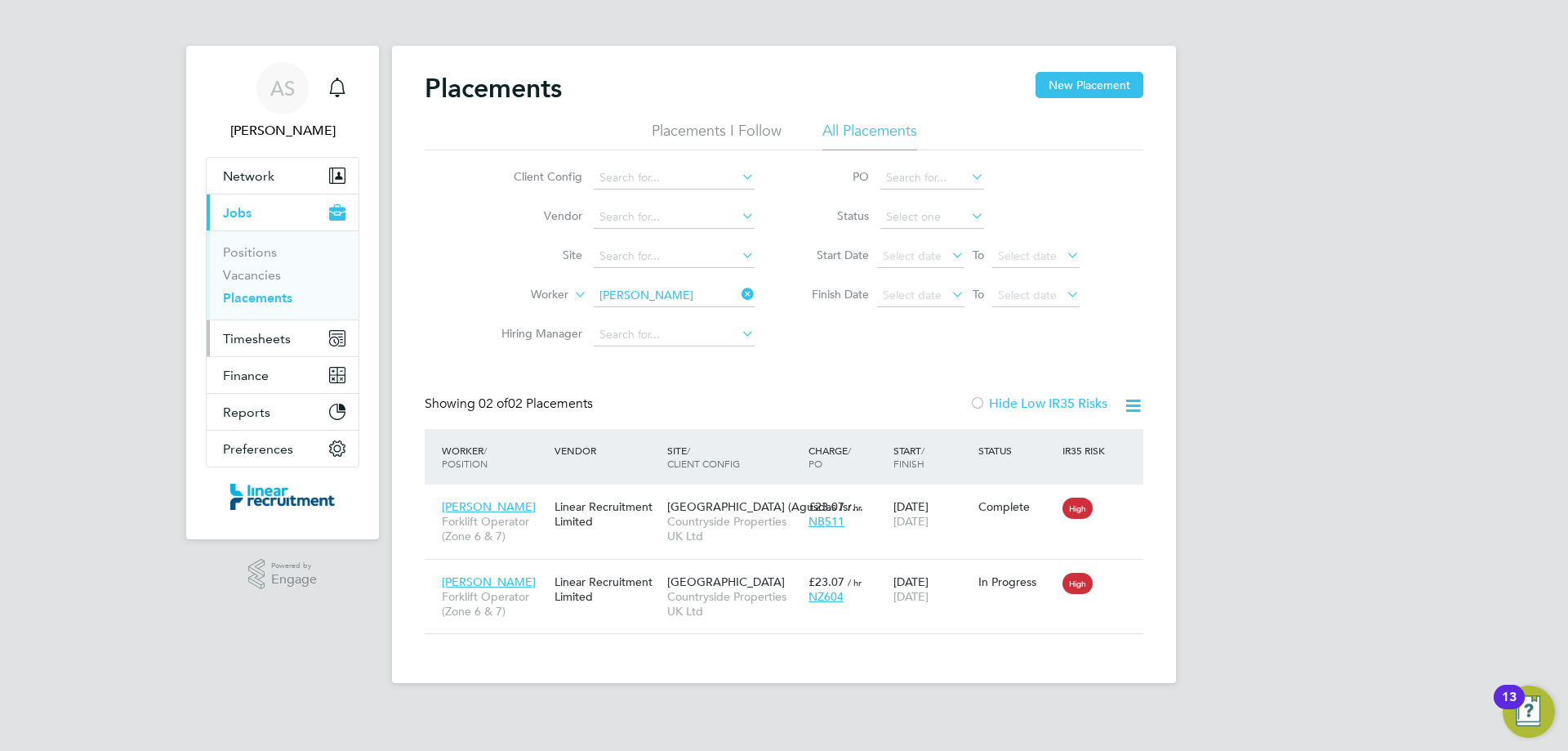
click at [253, 339] on span "Timesheets" at bounding box center [257, 339] width 68 height 15
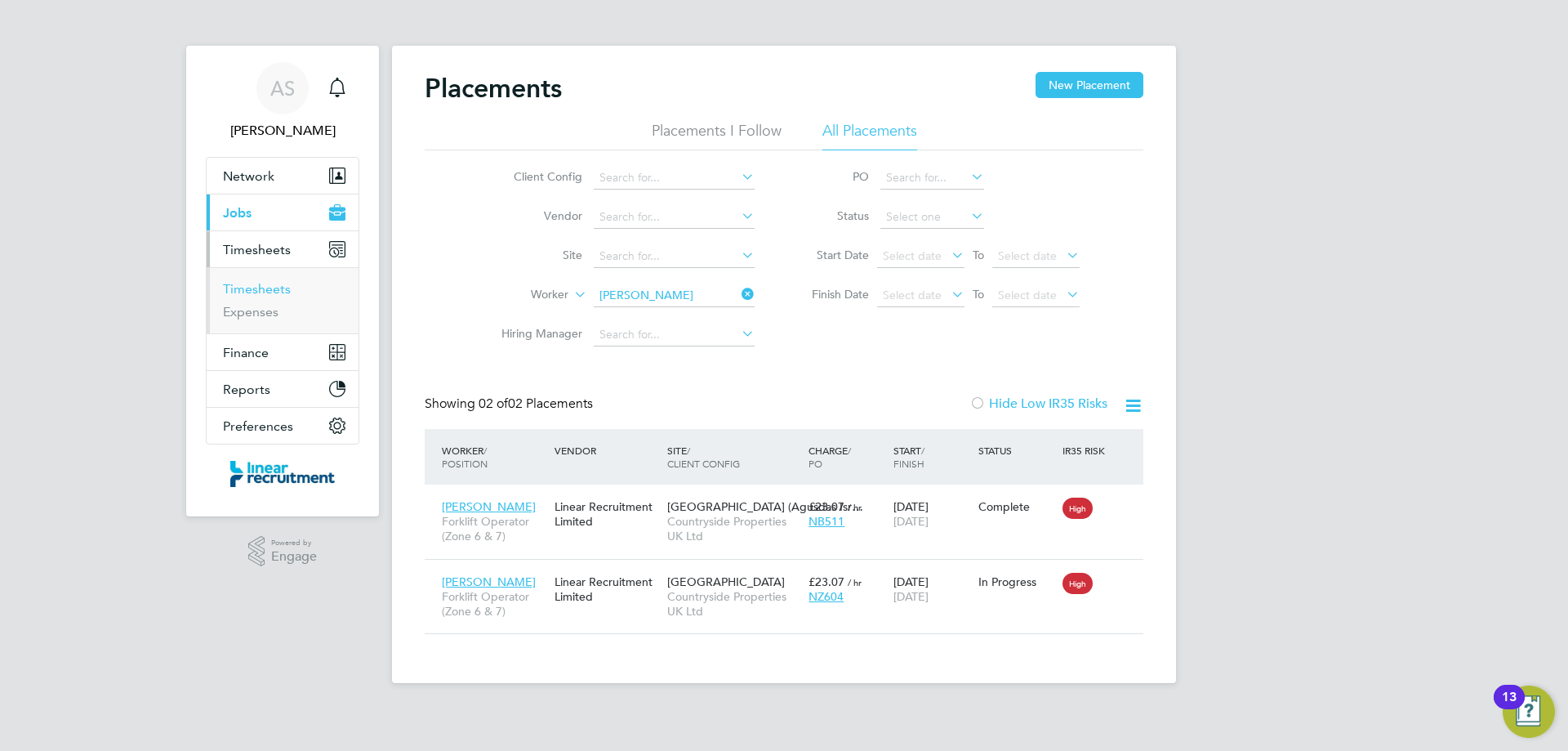
click at [249, 291] on link "Timesheets" at bounding box center [257, 289] width 68 height 15
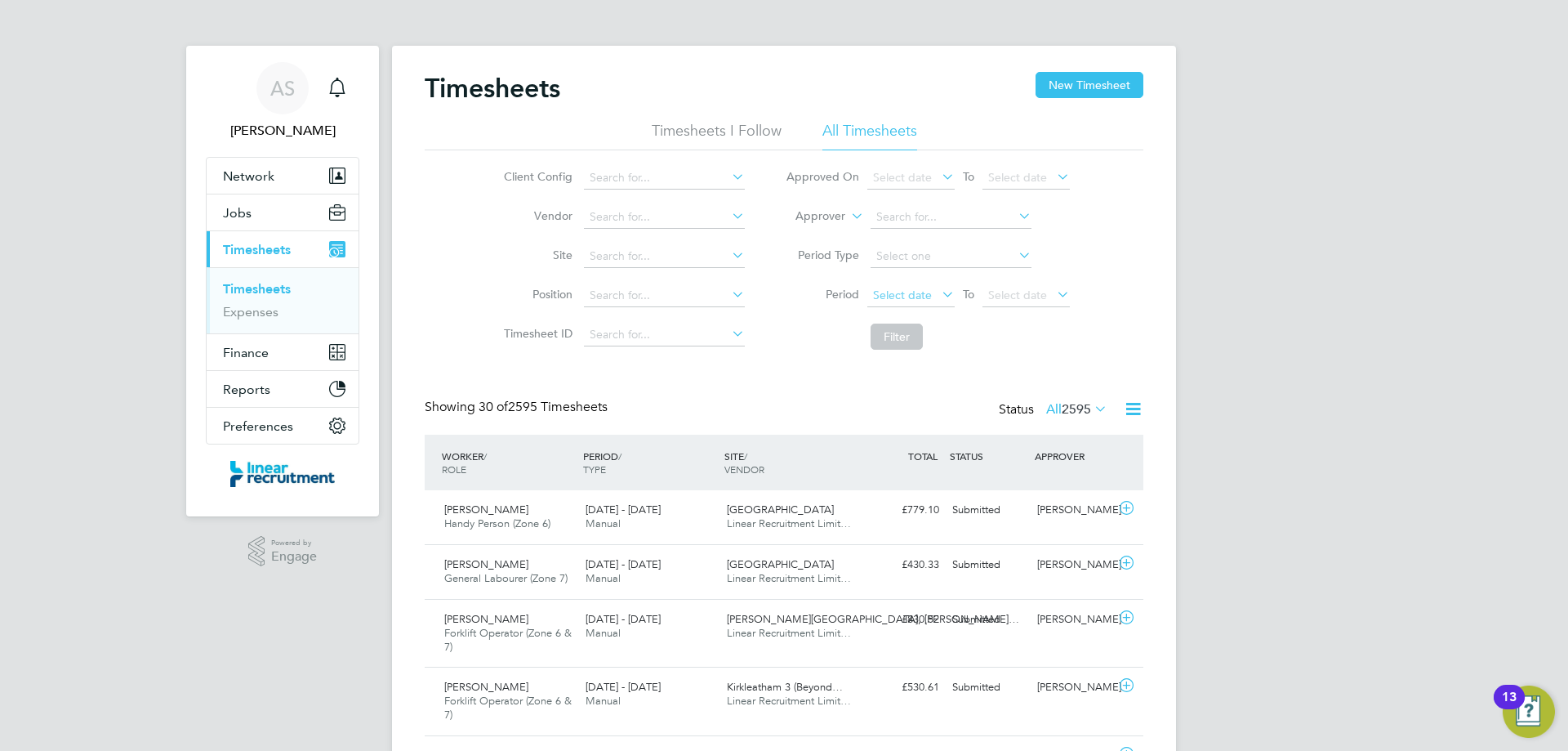
click at [936, 295] on span "Select date" at bounding box center [911, 296] width 88 height 22
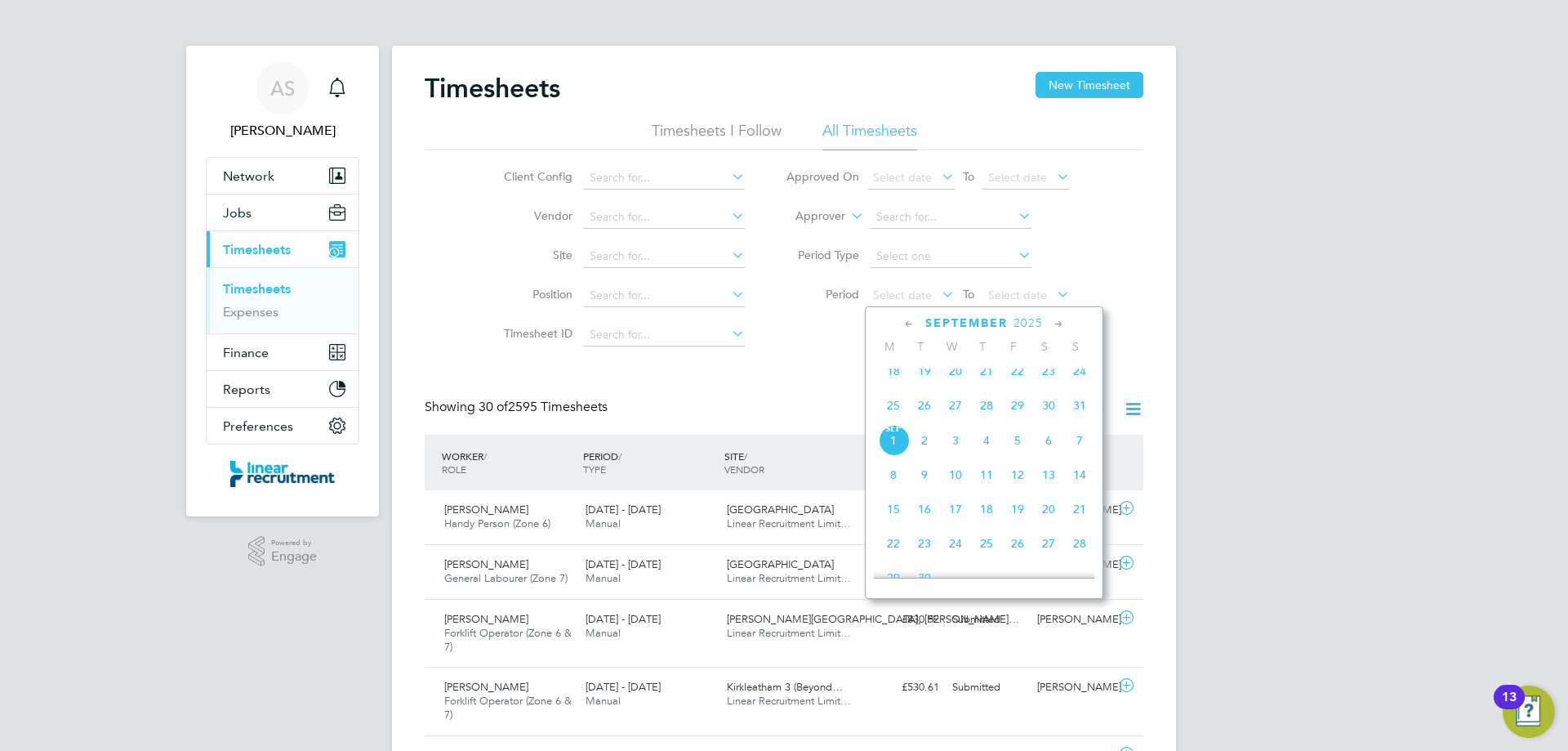
click at [890, 421] on span "25" at bounding box center [893, 405] width 31 height 31
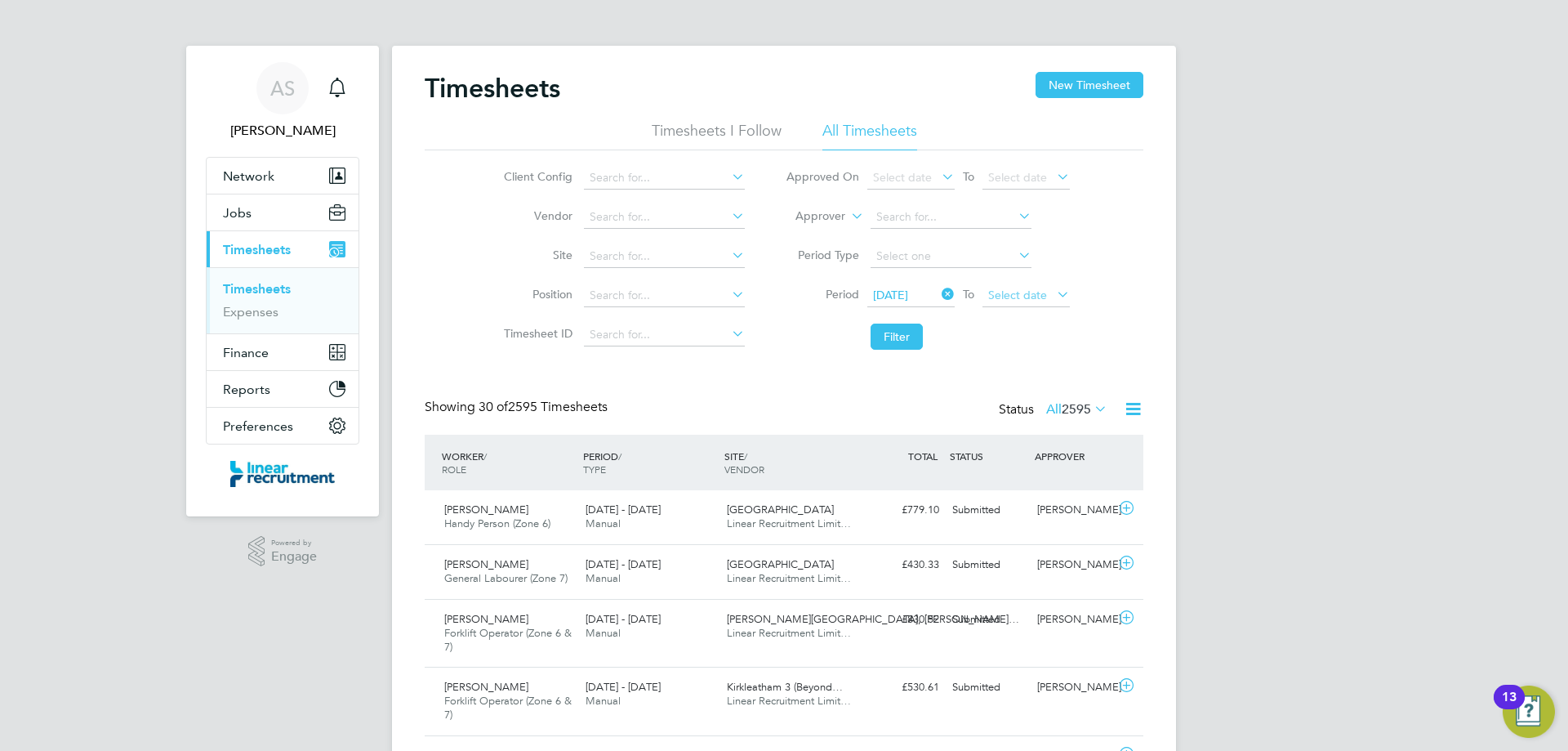
click at [1037, 290] on span "Select date" at bounding box center [1017, 295] width 59 height 14
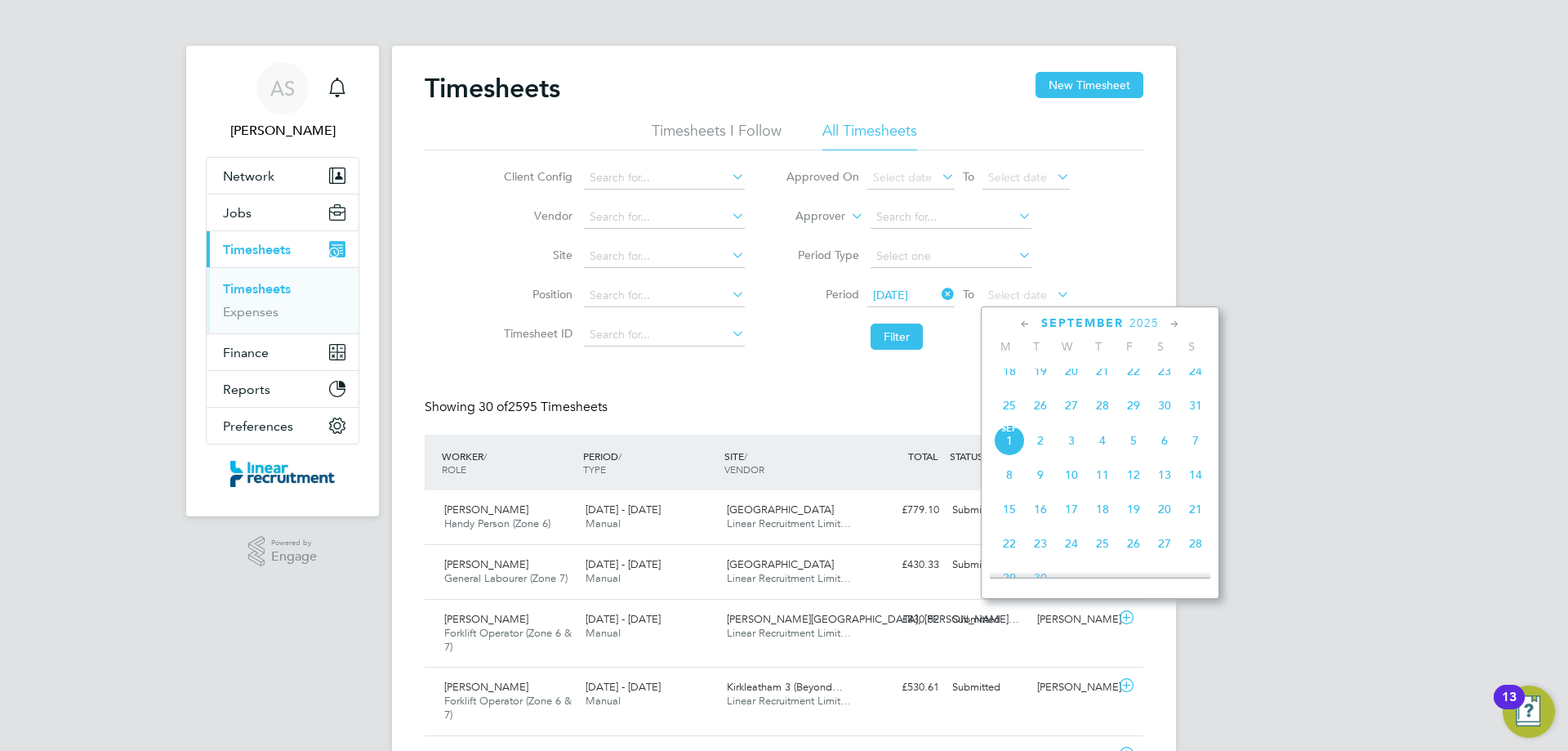
click at [1194, 419] on span "31" at bounding box center [1195, 405] width 31 height 31
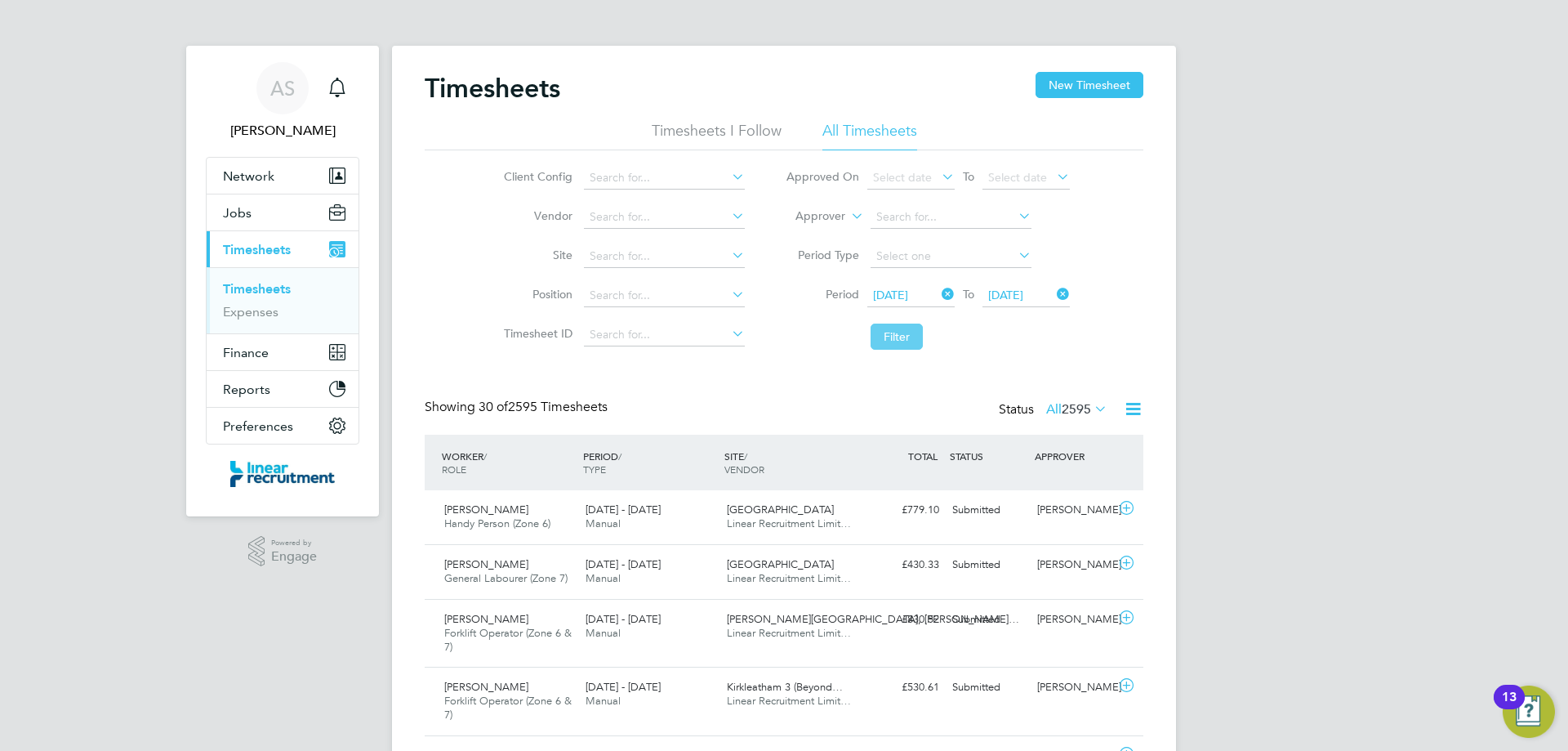
click at [886, 335] on button "Filter" at bounding box center [896, 336] width 52 height 26
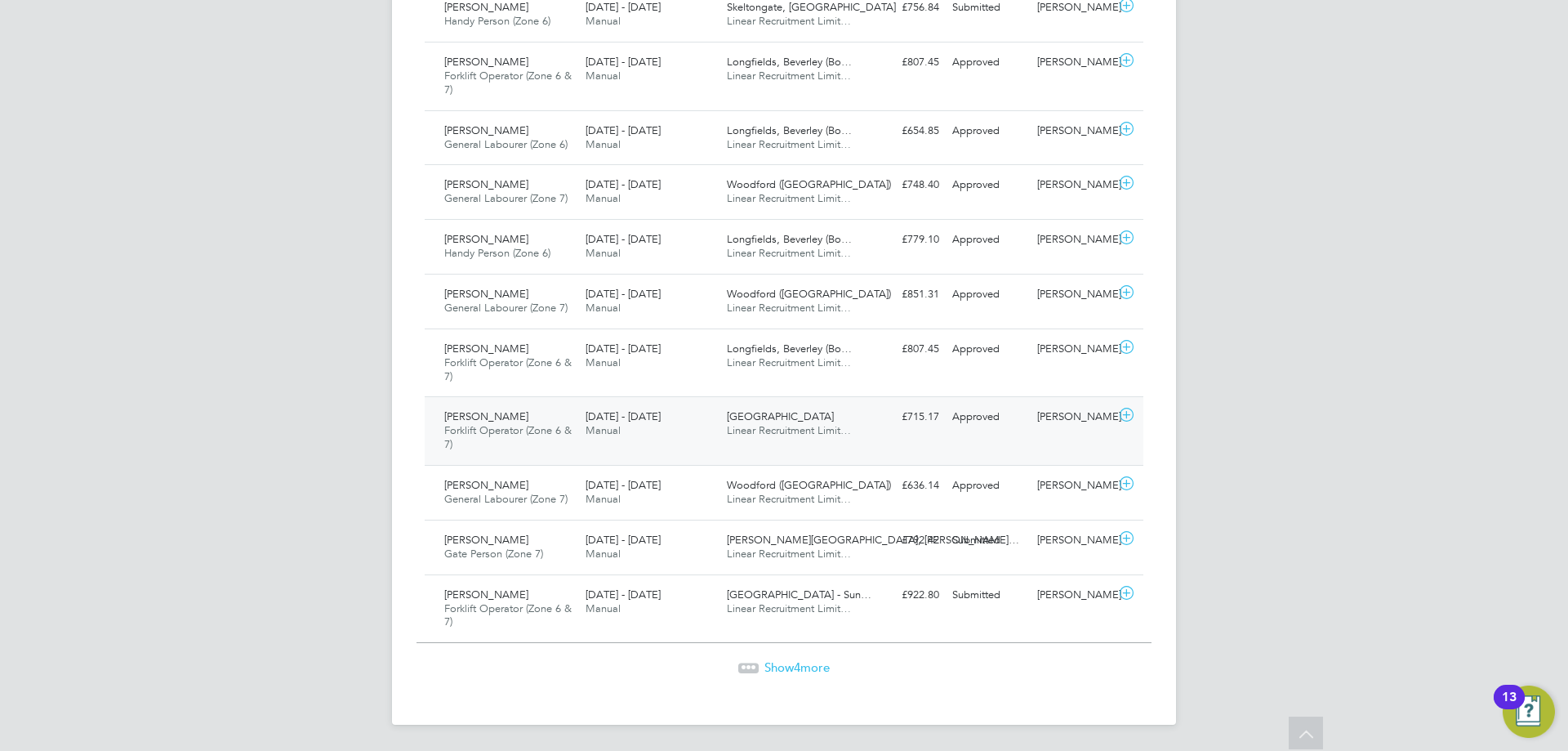
click at [827, 453] on div "Paul Earle Forklift Operator (Zone 6 & 7) 25 - 31 Aug 2025 25 - 31 Aug 2025 Man…" at bounding box center [784, 430] width 718 height 69
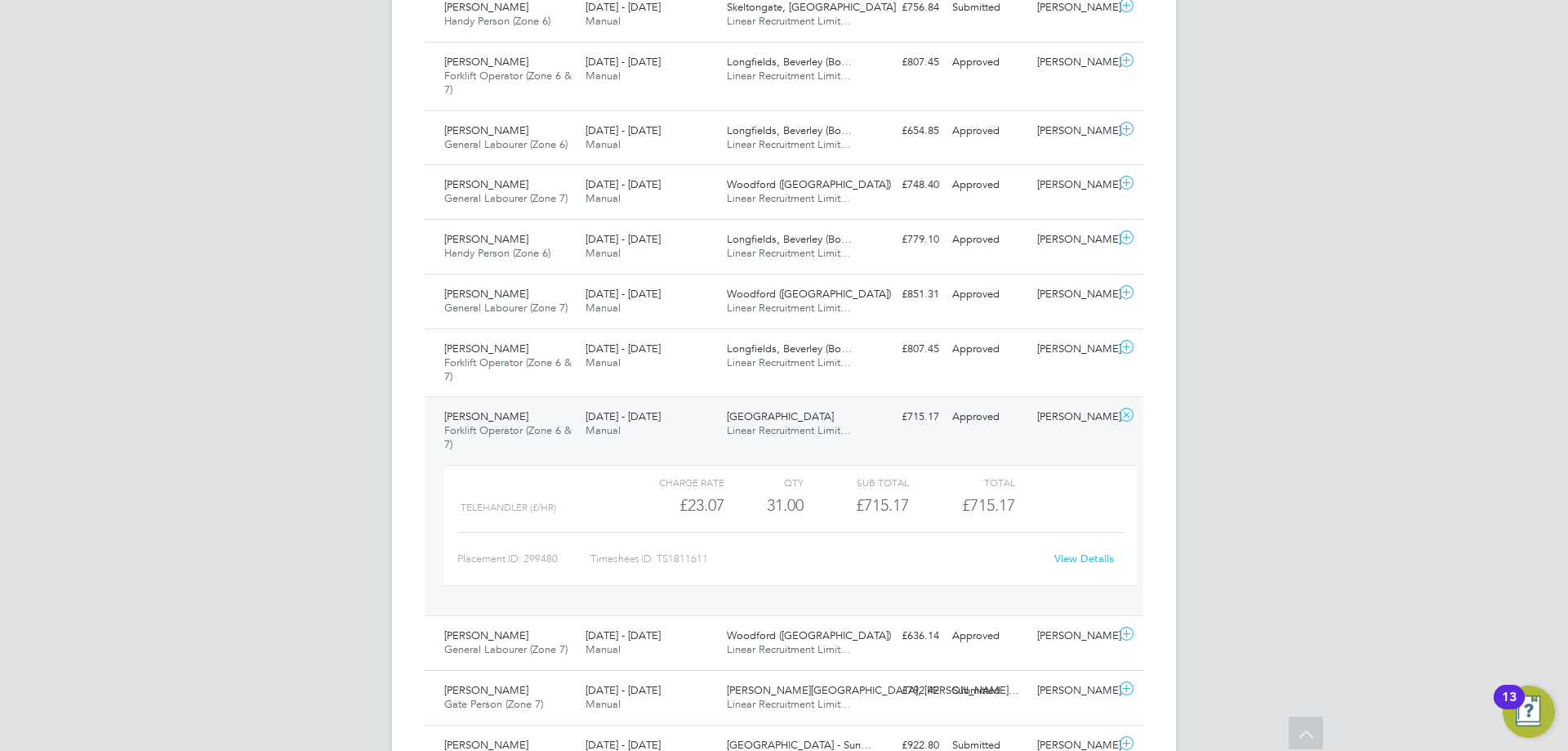
click at [1094, 556] on link "View Details" at bounding box center [1084, 559] width 60 height 14
click at [786, 421] on span "Sunderland Civic Centre" at bounding box center [781, 416] width 107 height 14
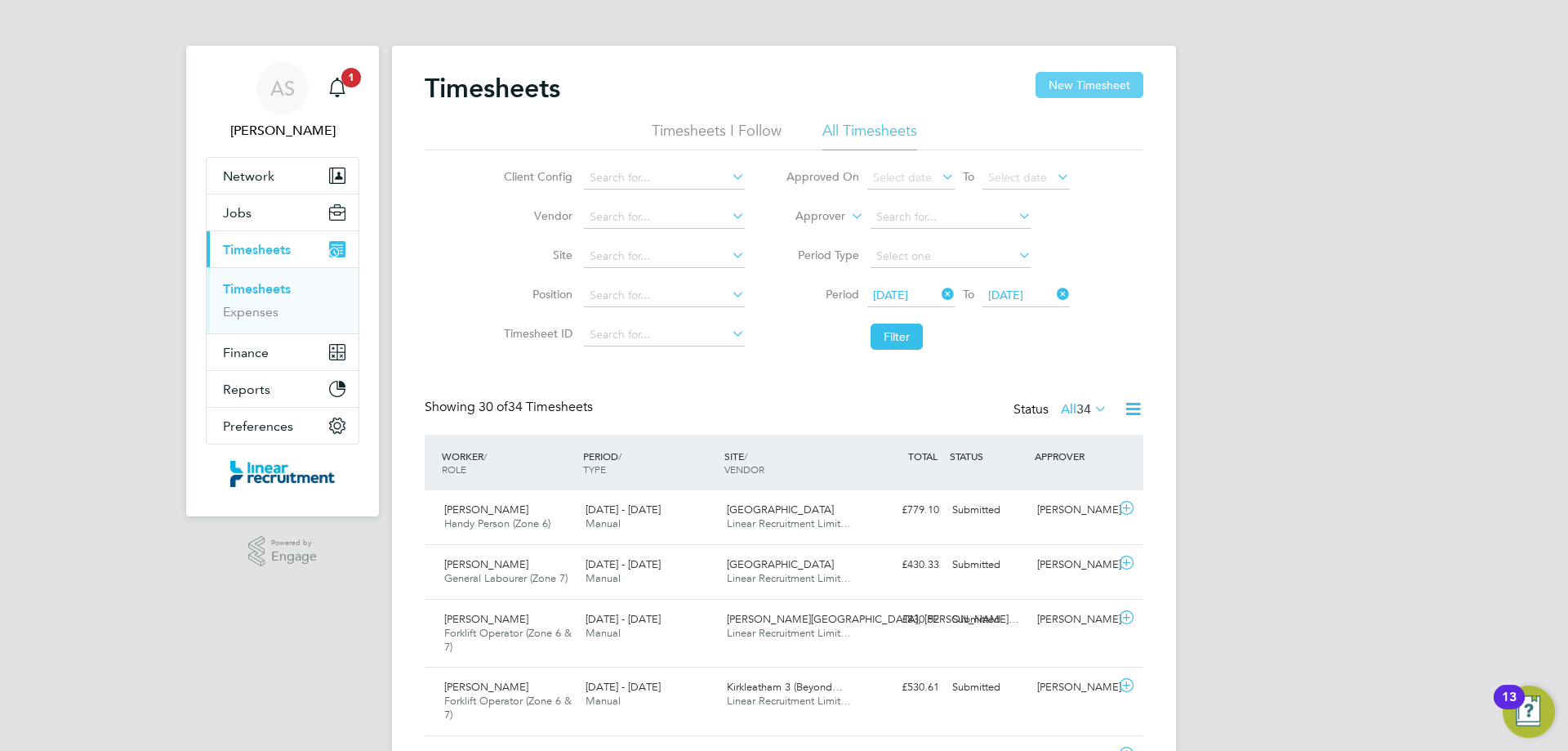
click at [1076, 94] on button "New Timesheet" at bounding box center [1089, 84] width 108 height 26
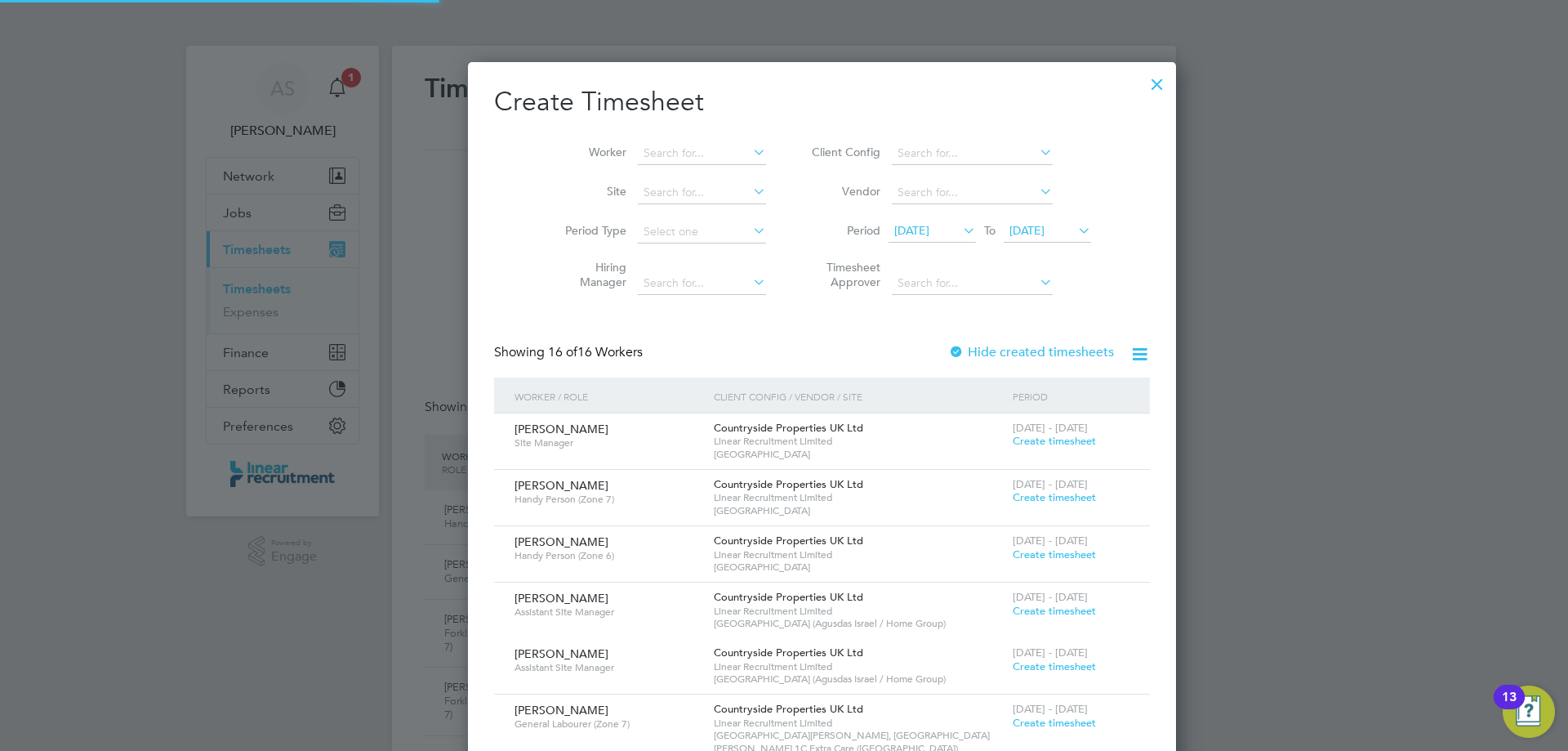
scroll to position [1510, 632]
click at [638, 151] on input at bounding box center [701, 153] width 129 height 23
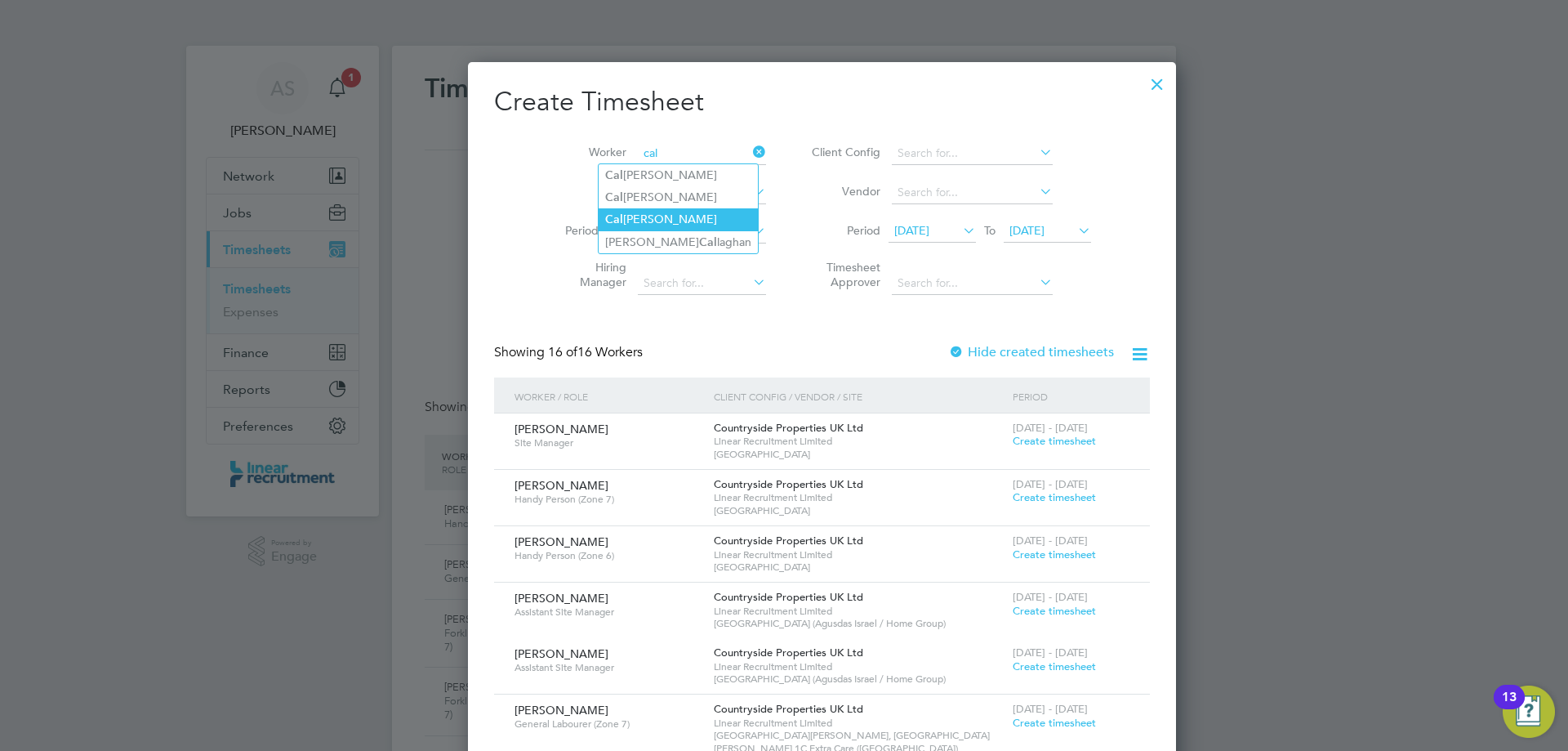
click at [625, 210] on li "Cal lum Carr" at bounding box center [678, 220] width 159 height 22
type input "Callum Carr"
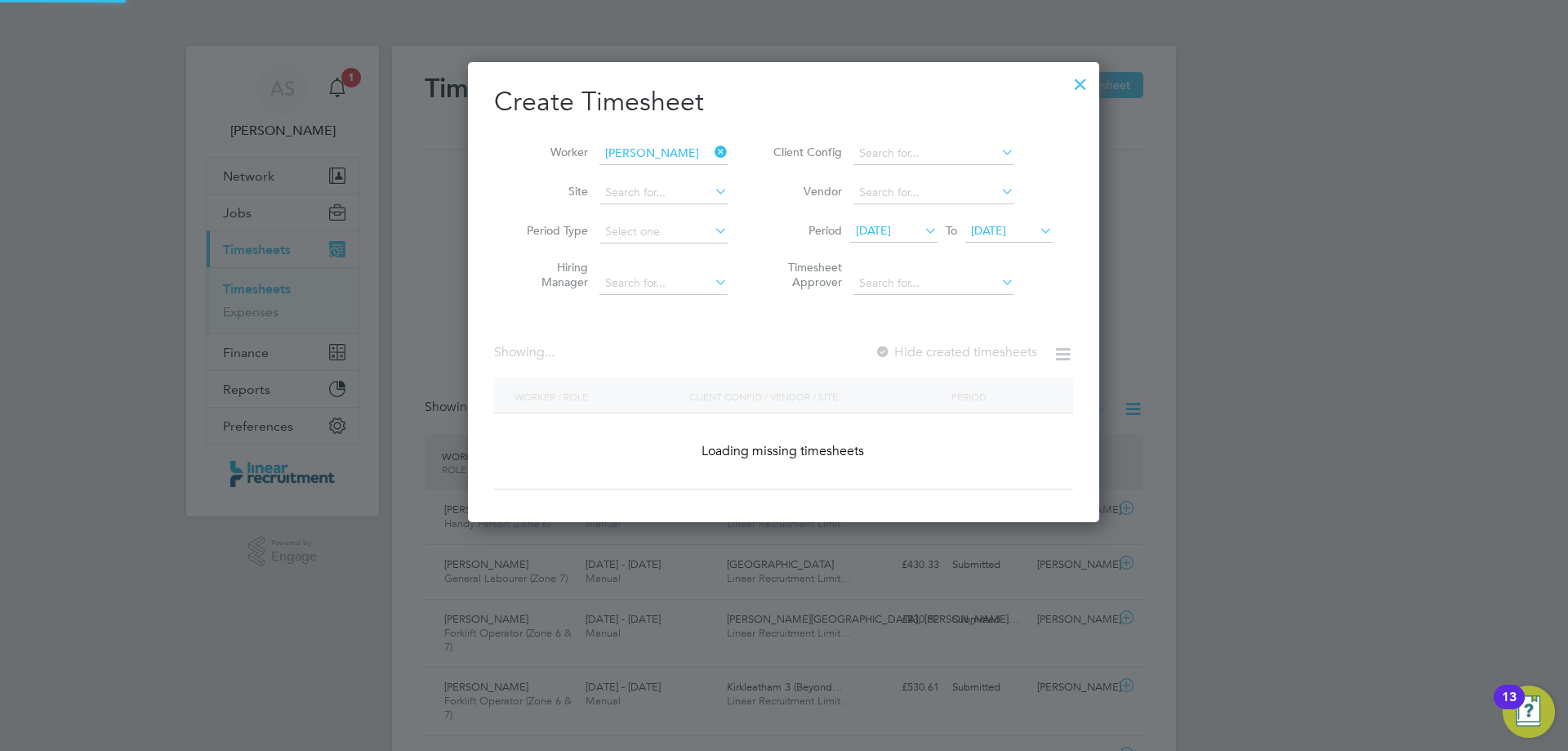
scroll to position [440, 632]
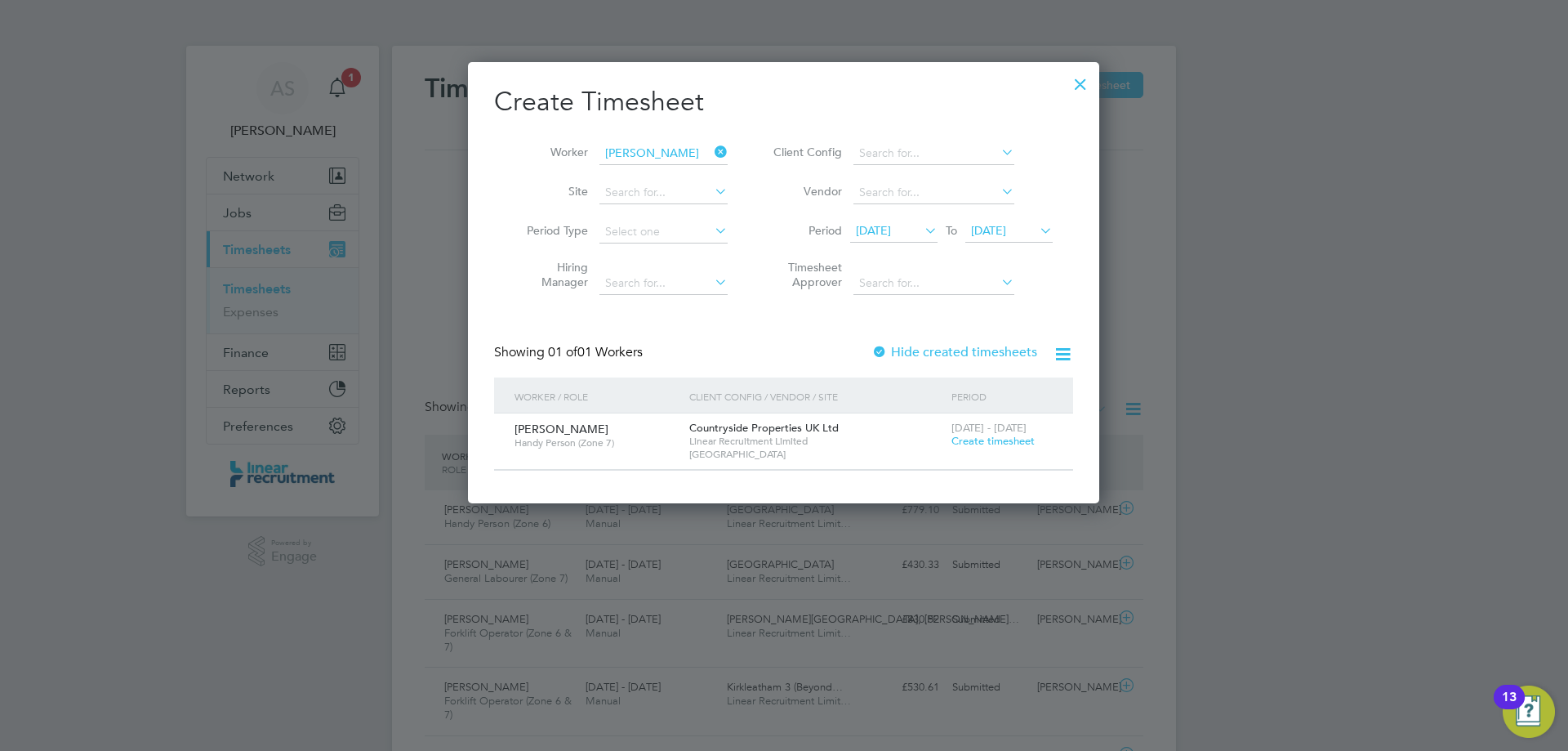
click at [1006, 444] on span "Create timesheet" at bounding box center [993, 440] width 83 height 14
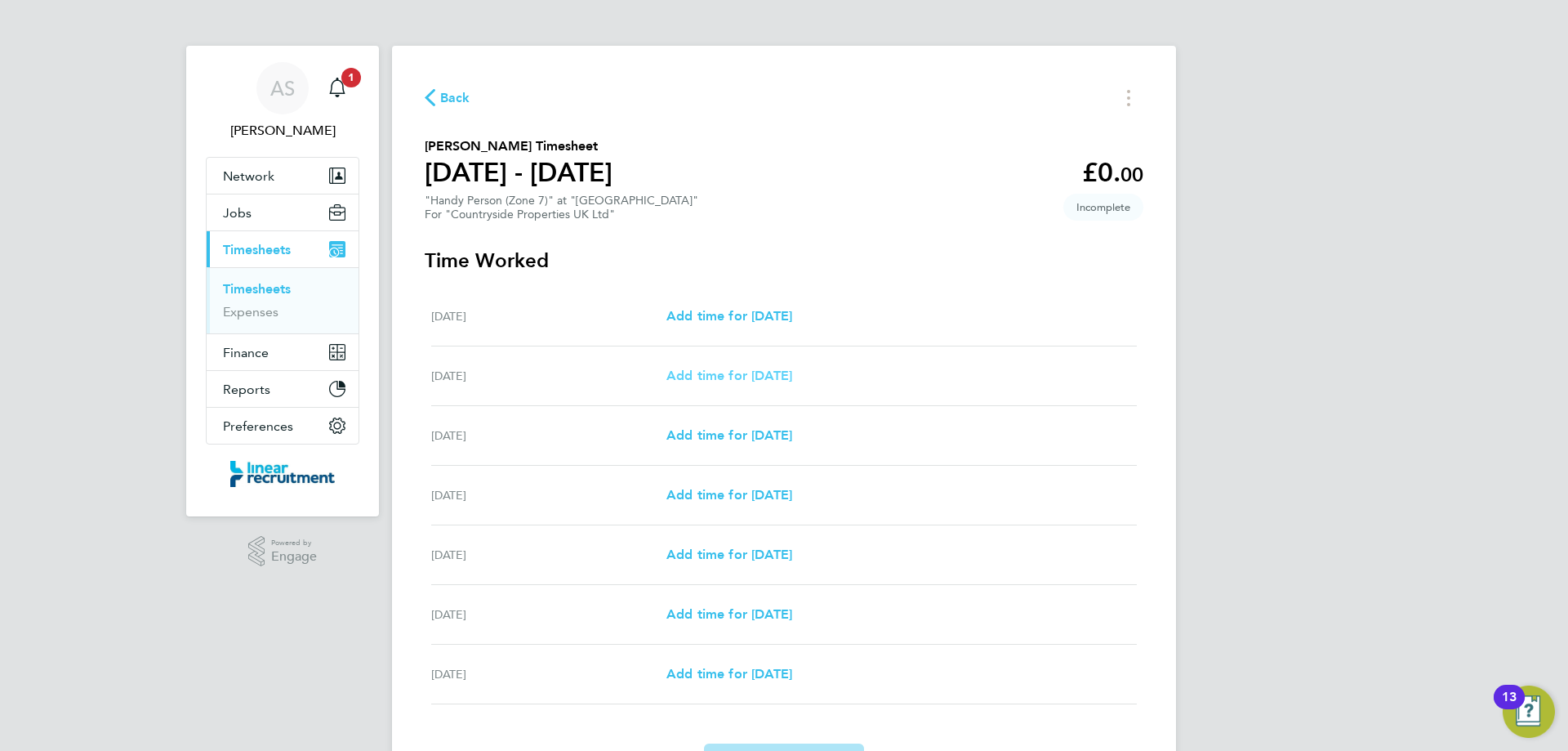
click at [764, 379] on span "Add time for Tue 26 Aug" at bounding box center [730, 376] width 126 height 15
select select "30"
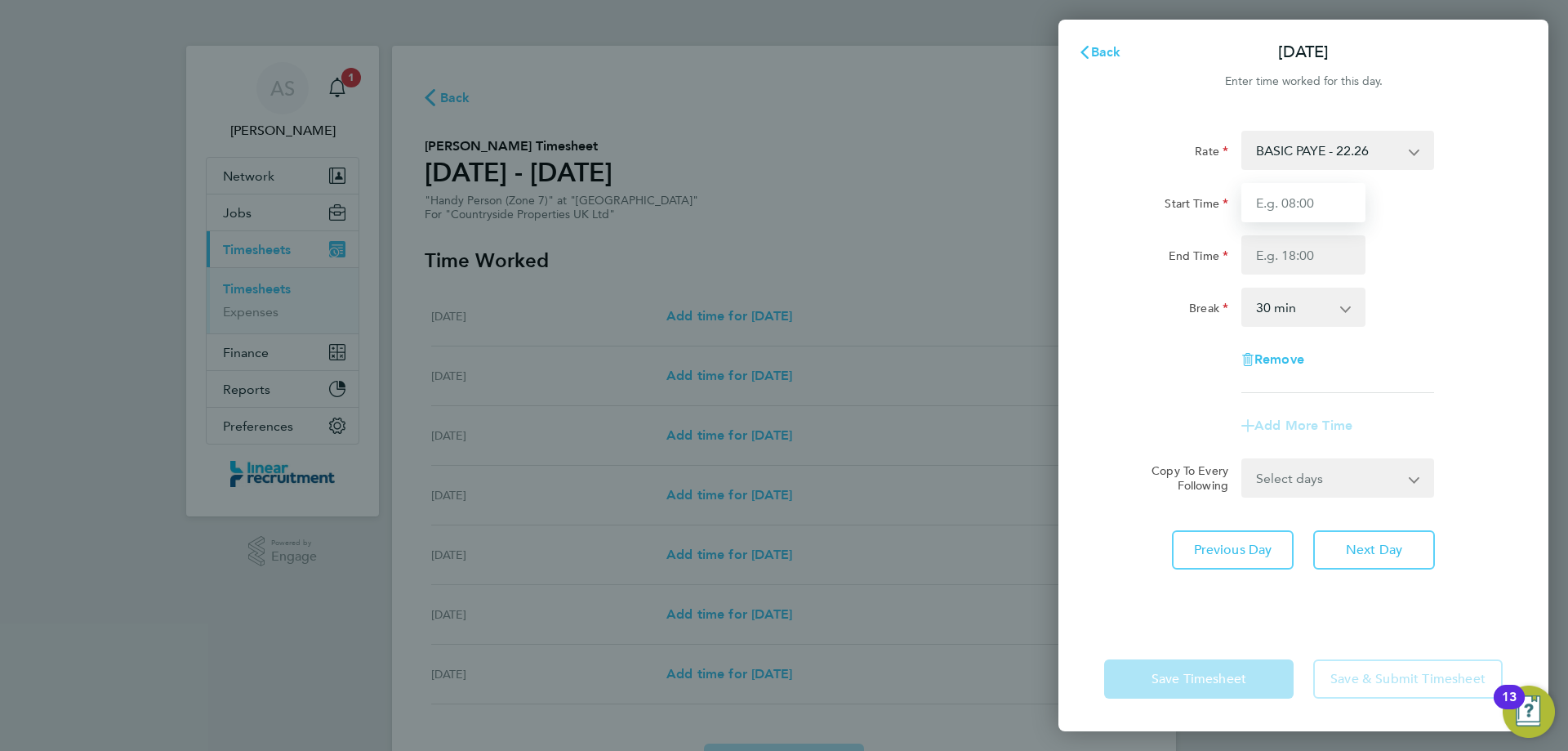
click at [1296, 215] on input "Start Time" at bounding box center [1303, 203] width 124 height 39
type input "07:30"
click at [1301, 256] on input "End Time" at bounding box center [1303, 255] width 124 height 39
type input "16:00"
click at [1455, 319] on div "Break 0 min 15 min 30 min 45 min 60 min 75 min 90 min" at bounding box center [1303, 307] width 412 height 39
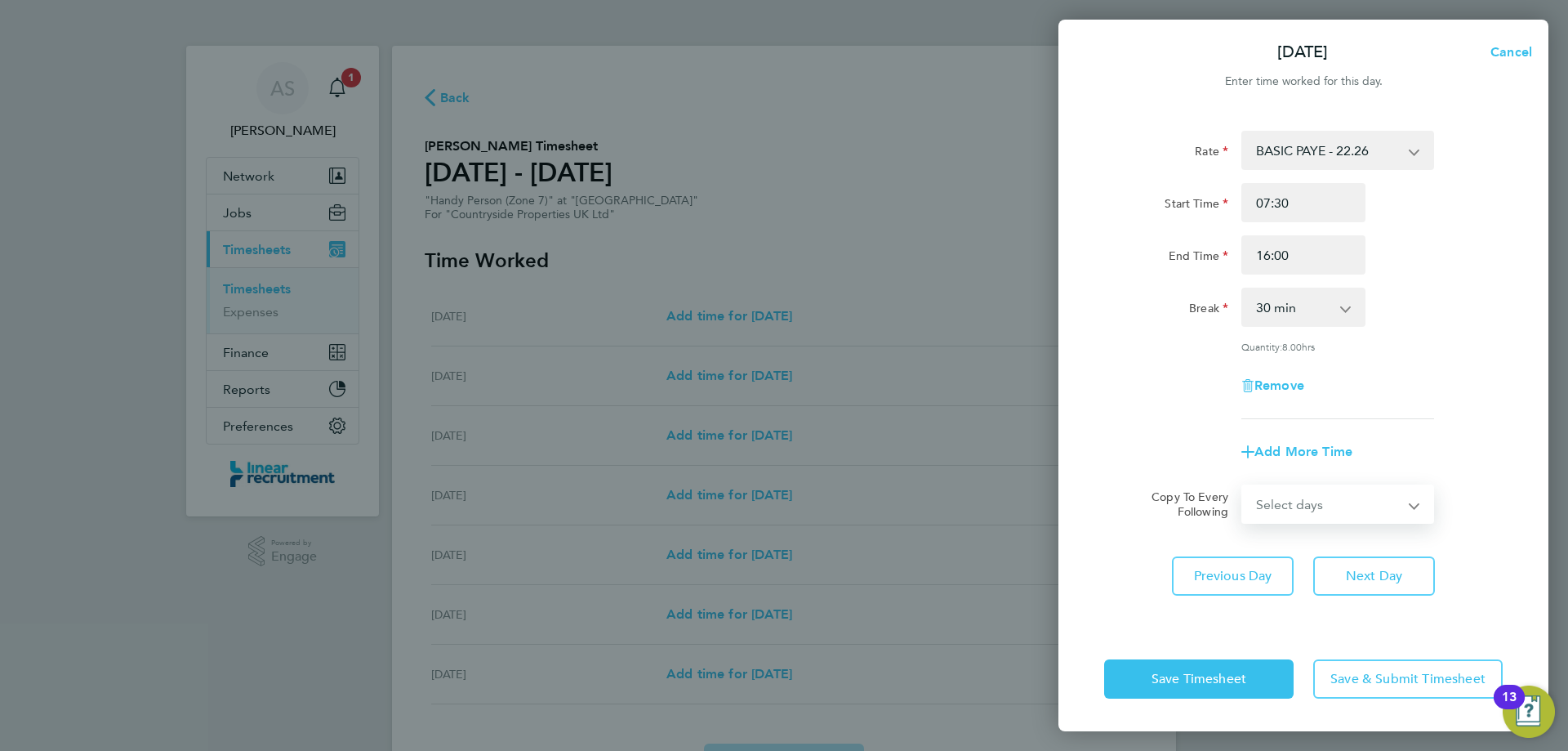
click at [1342, 506] on select "Select days Day Weekday (Mon-Fri) Weekend (Sat-Sun) Wednesday Thursday Friday S…" at bounding box center [1328, 504] width 171 height 36
select select "DAY"
click at [1243, 486] on select "Select days Day Weekday (Mon-Fri) Weekend (Sat-Sun) Wednesday Thursday Friday S…" at bounding box center [1328, 504] width 171 height 36
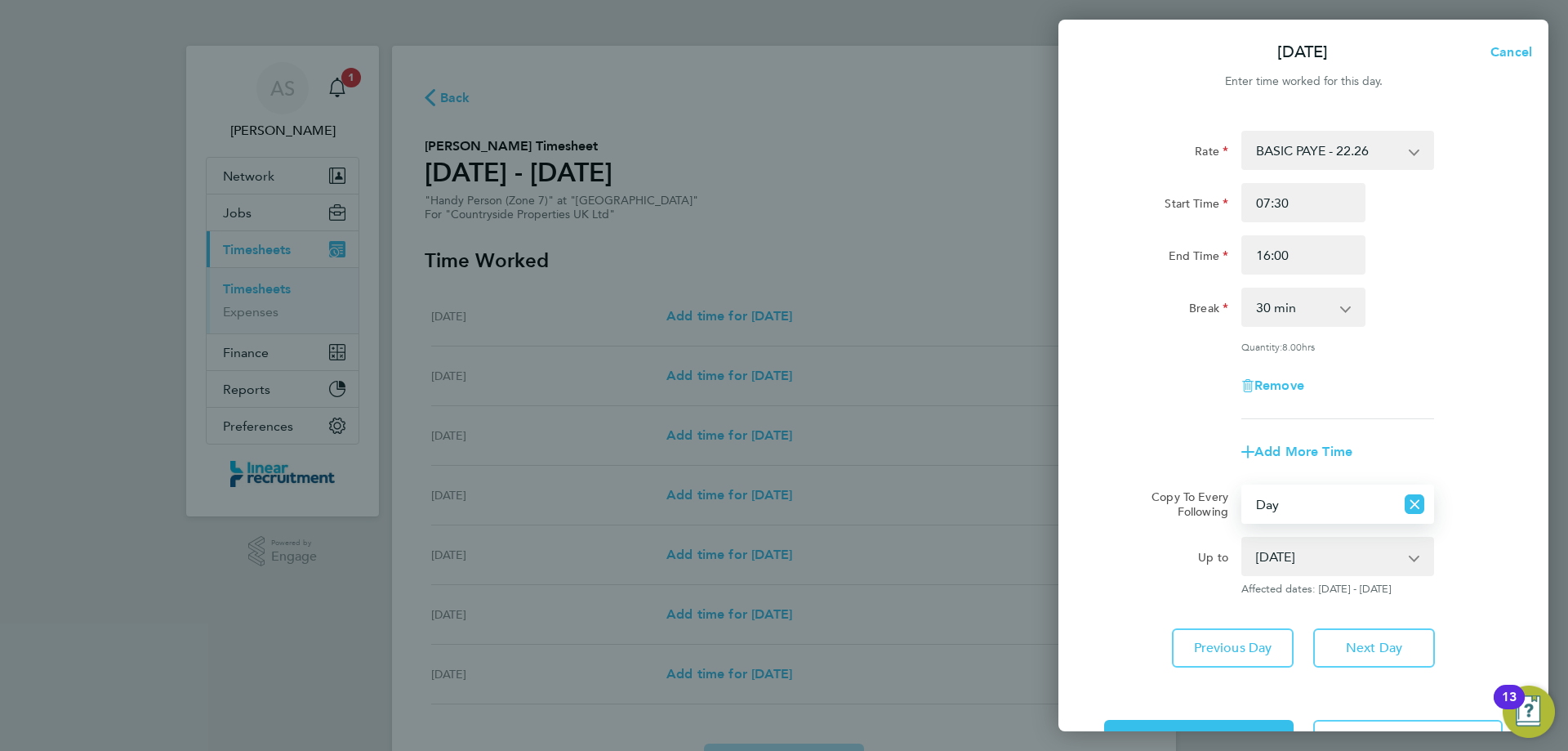
click at [1285, 549] on select "27 Aug 2025 28 Aug 2025 29 Aug 2025 30 Aug 2025 31 Aug 2025" at bounding box center [1328, 556] width 170 height 36
select select "2025-08-29"
click at [1243, 538] on select "27 Aug 2025 28 Aug 2025 29 Aug 2025 30 Aug 2025 31 Aug 2025" at bounding box center [1328, 556] width 170 height 36
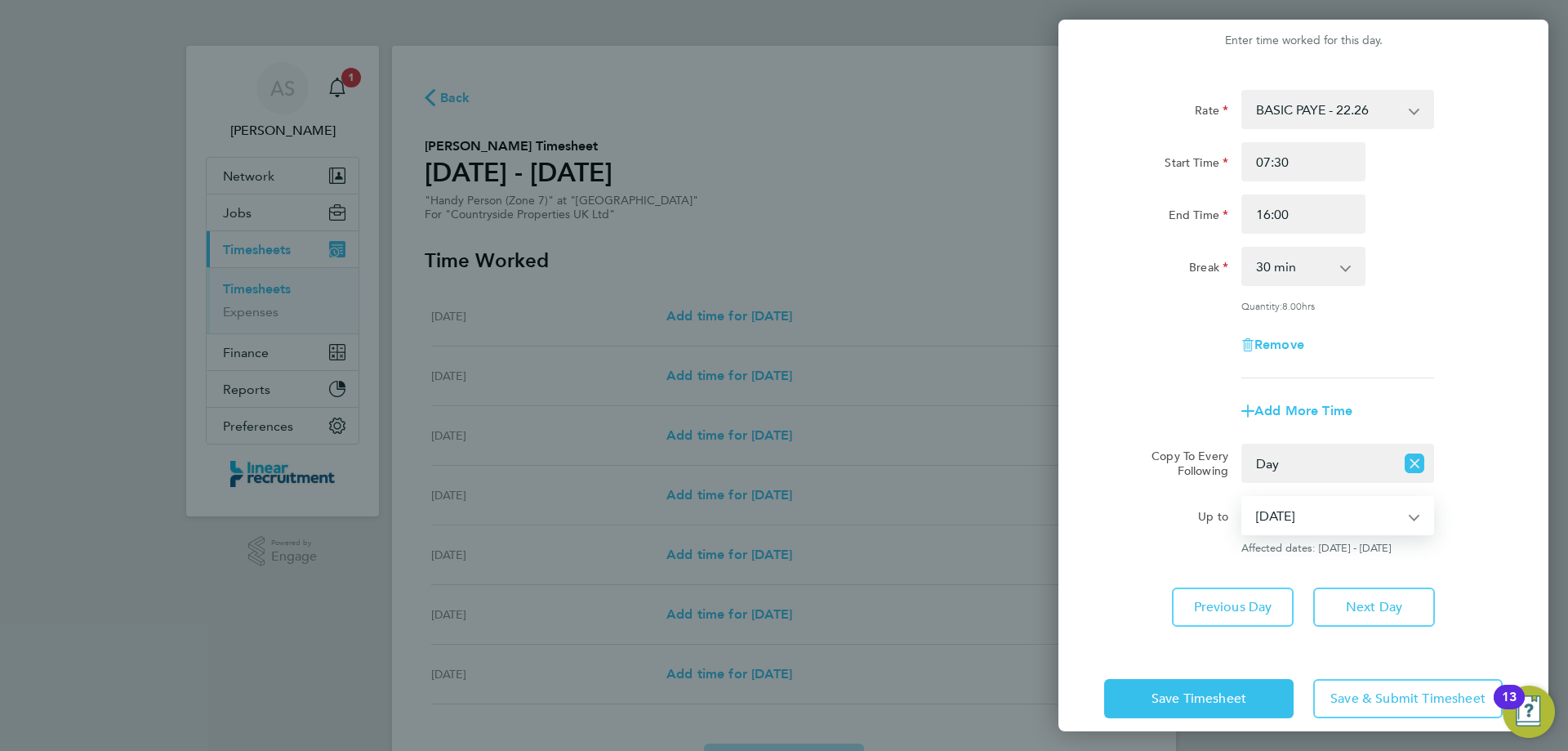
scroll to position [59, 0]
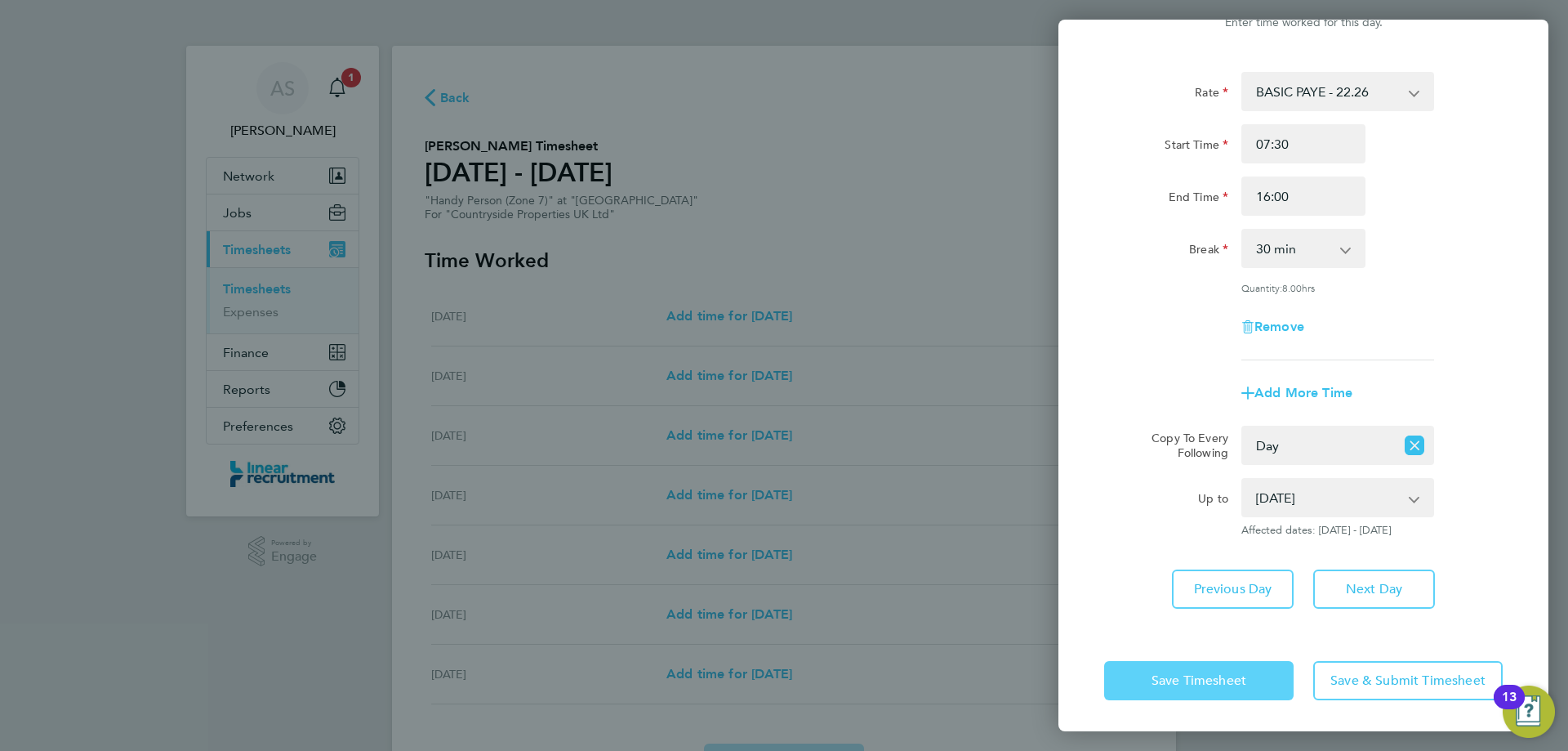
click at [1249, 685] on button "Save Timesheet" at bounding box center [1199, 680] width 190 height 39
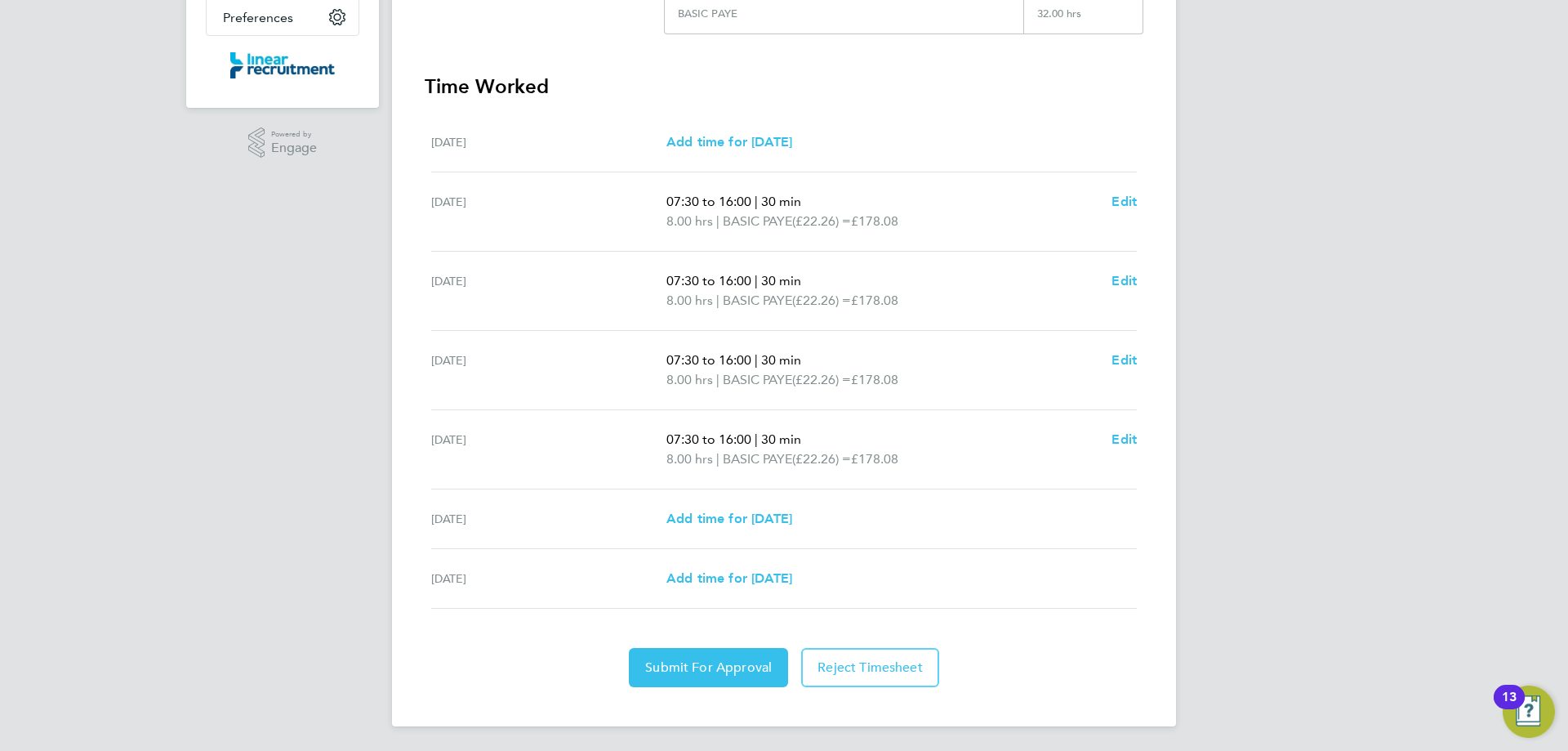
scroll to position [410, 0]
click at [744, 667] on span "Submit For Approval" at bounding box center [708, 665] width 127 height 16
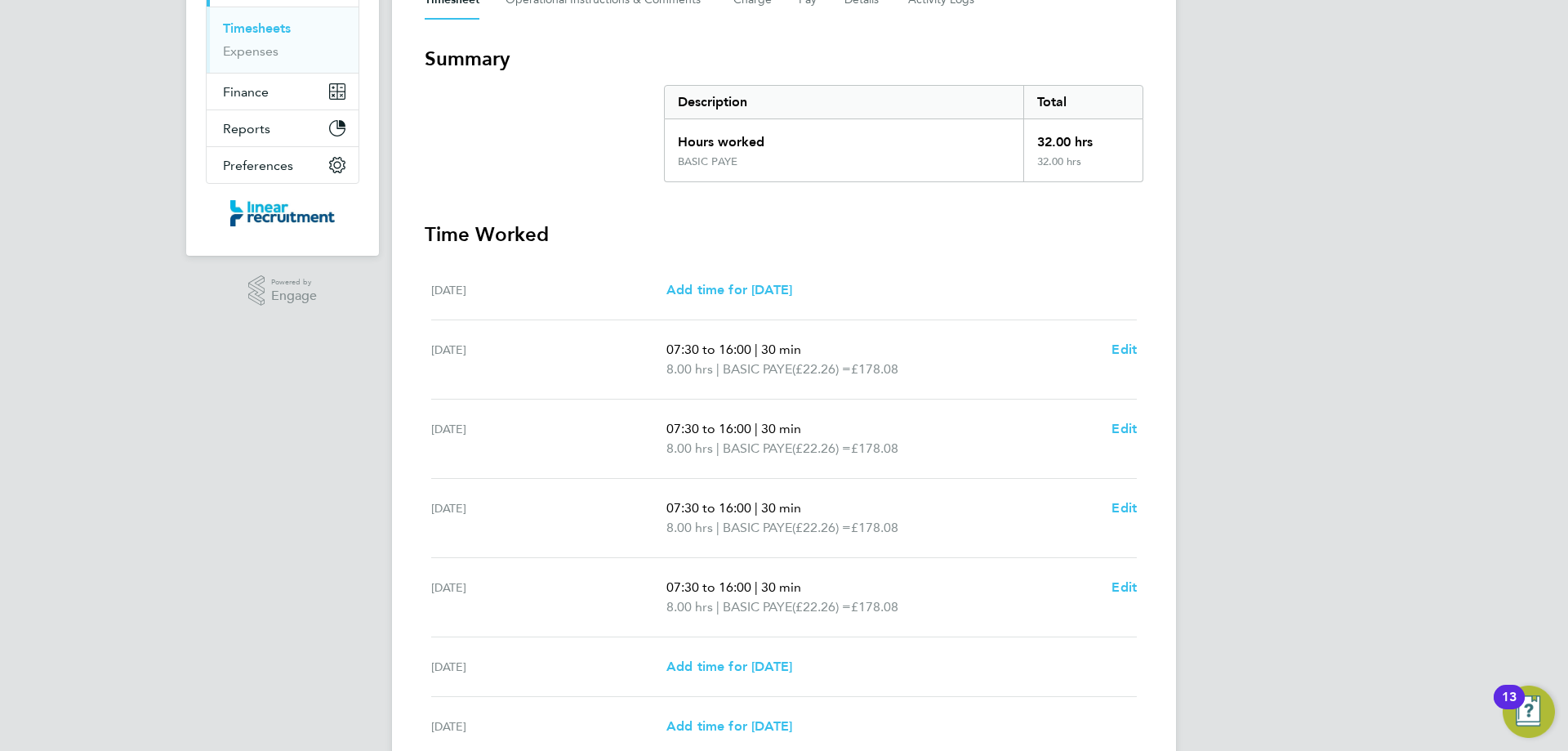
scroll to position [0, 0]
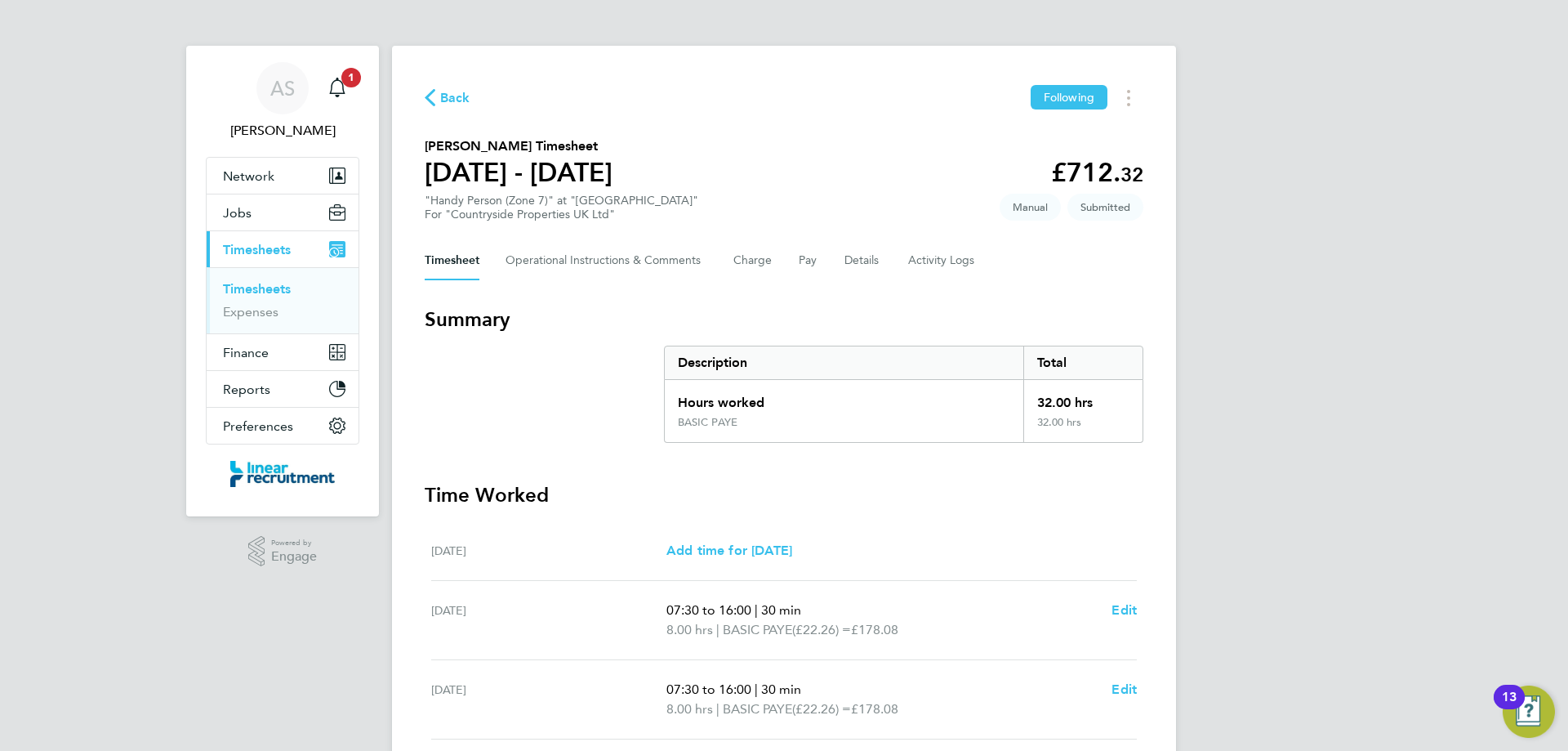
click at [446, 94] on span "Back" at bounding box center [455, 98] width 30 height 20
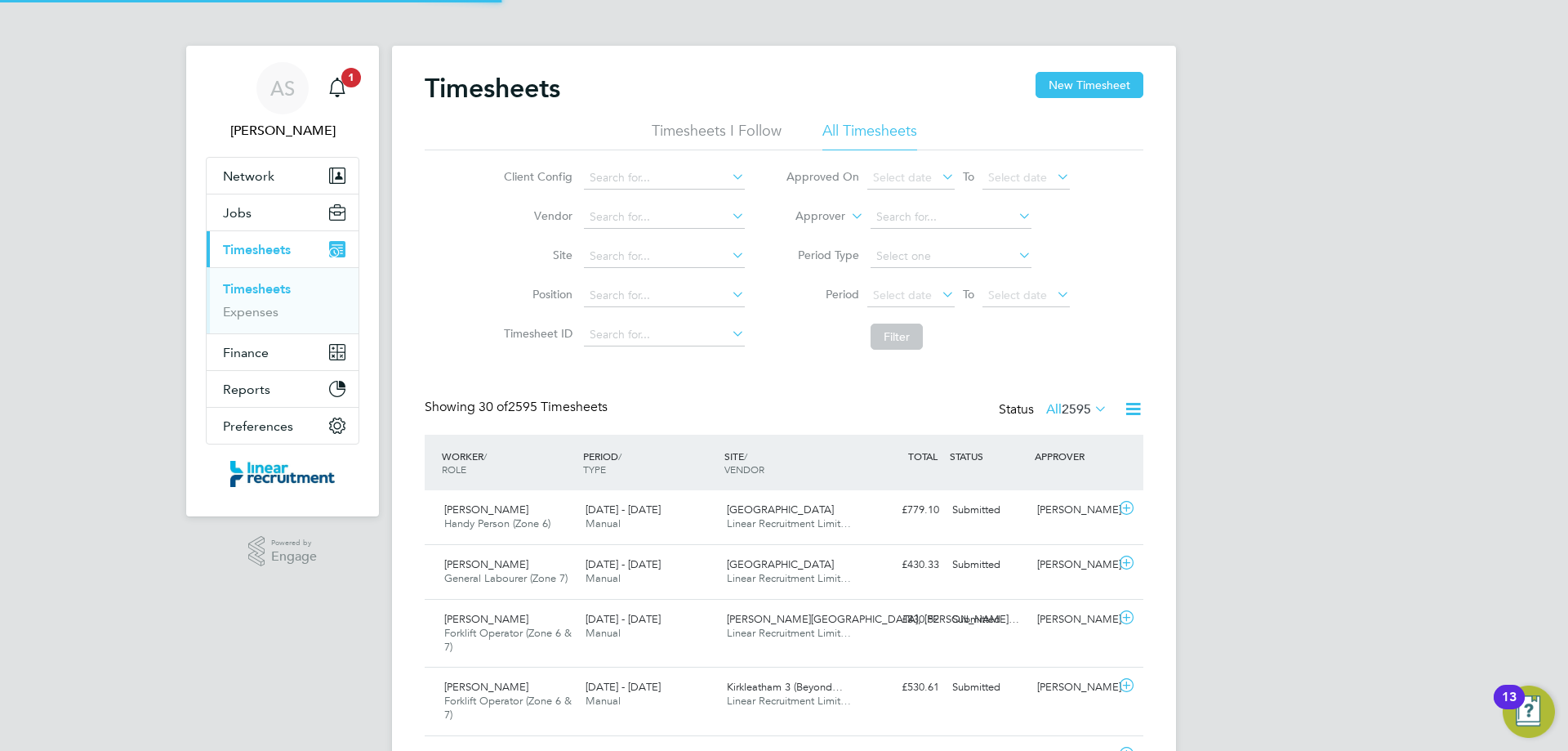
scroll to position [54, 142]
click at [1109, 89] on button "New Timesheet" at bounding box center [1089, 84] width 108 height 26
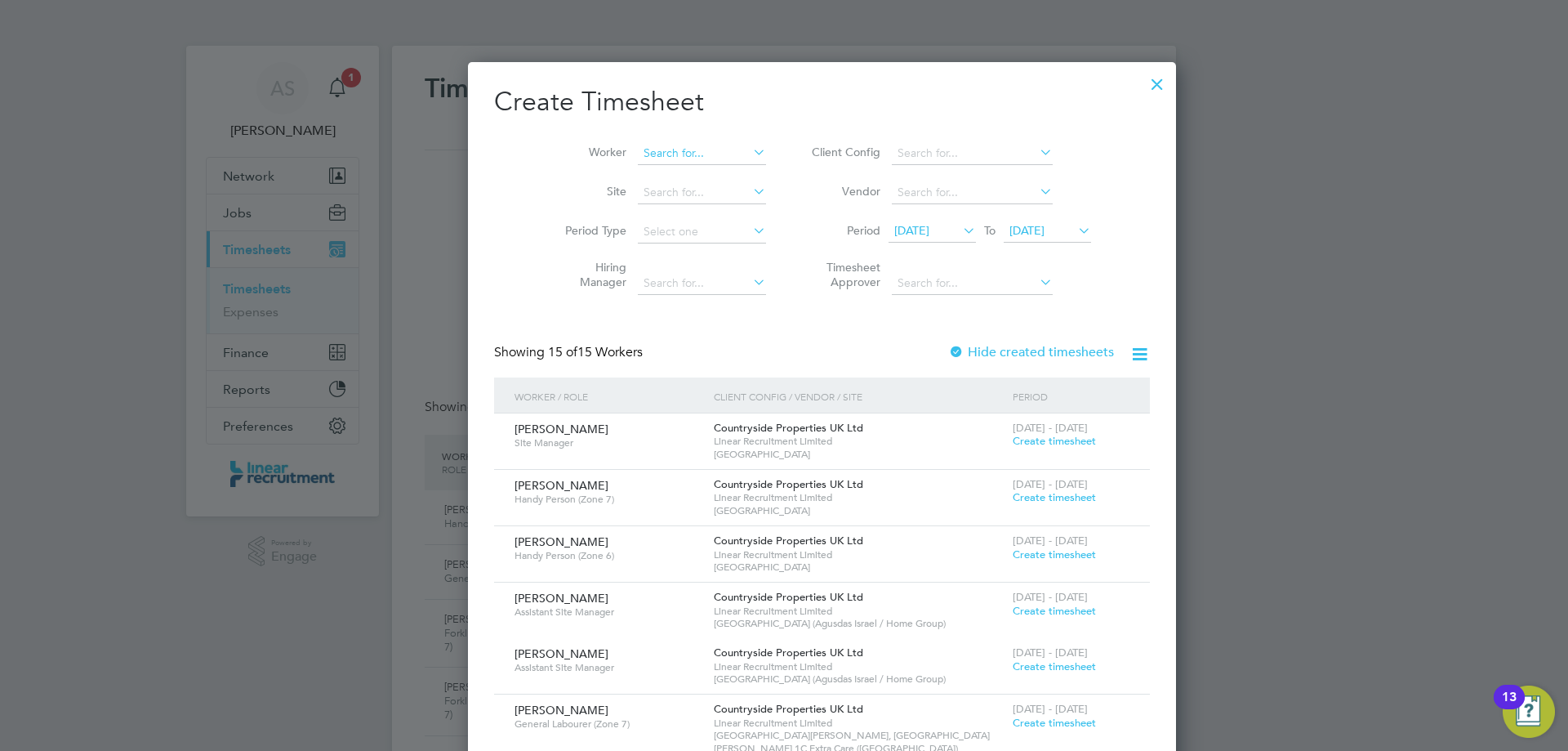
click at [673, 153] on input at bounding box center [701, 153] width 129 height 23
click at [675, 187] on li "Shaun Longthorne" at bounding box center [699, 198] width 202 height 22
type input "Shaun Longthorne"
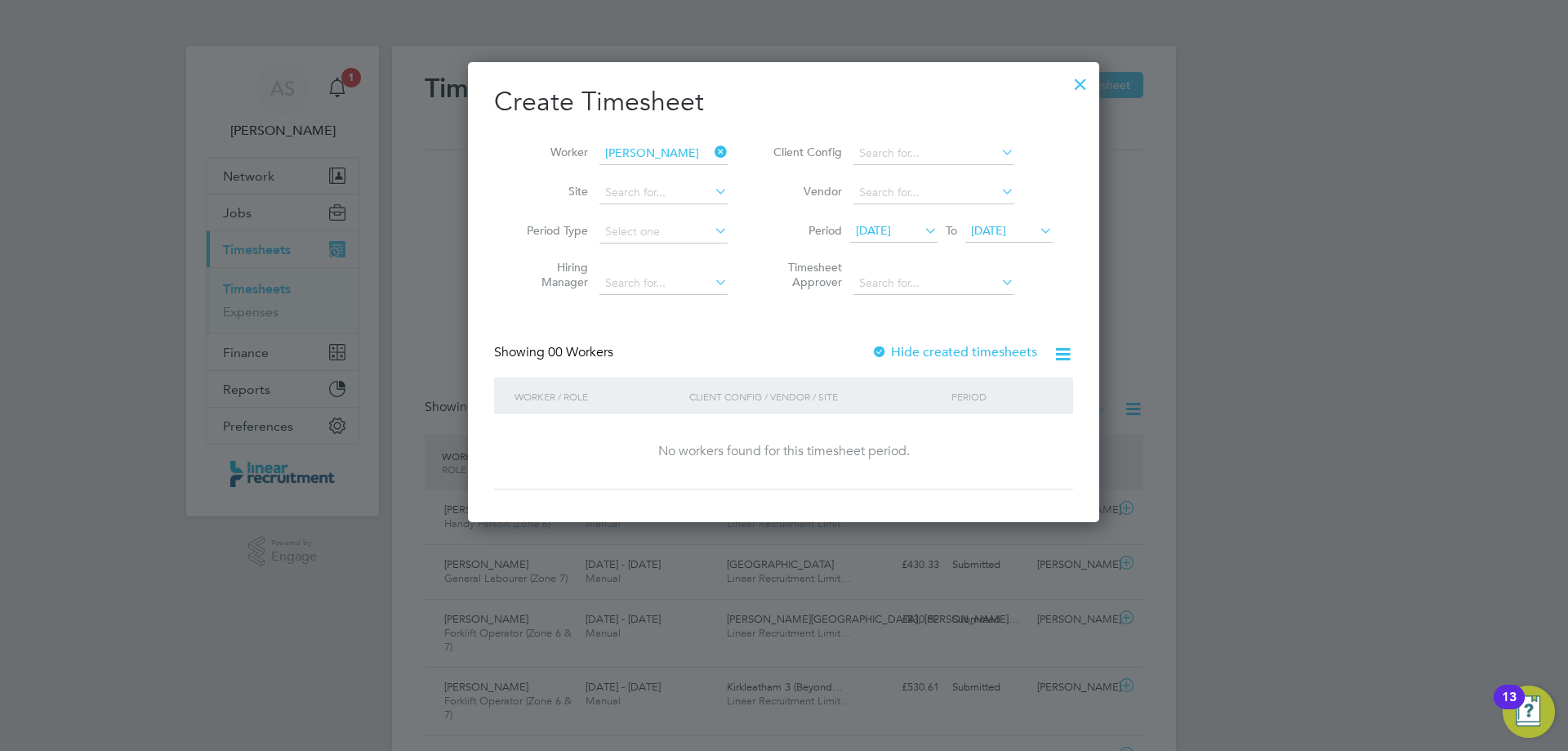
click at [903, 249] on li "Period 18 Aug 2025 To 25 Aug 2025" at bounding box center [911, 232] width 325 height 39
click at [891, 228] on span "18 Aug 2025" at bounding box center [873, 230] width 35 height 14
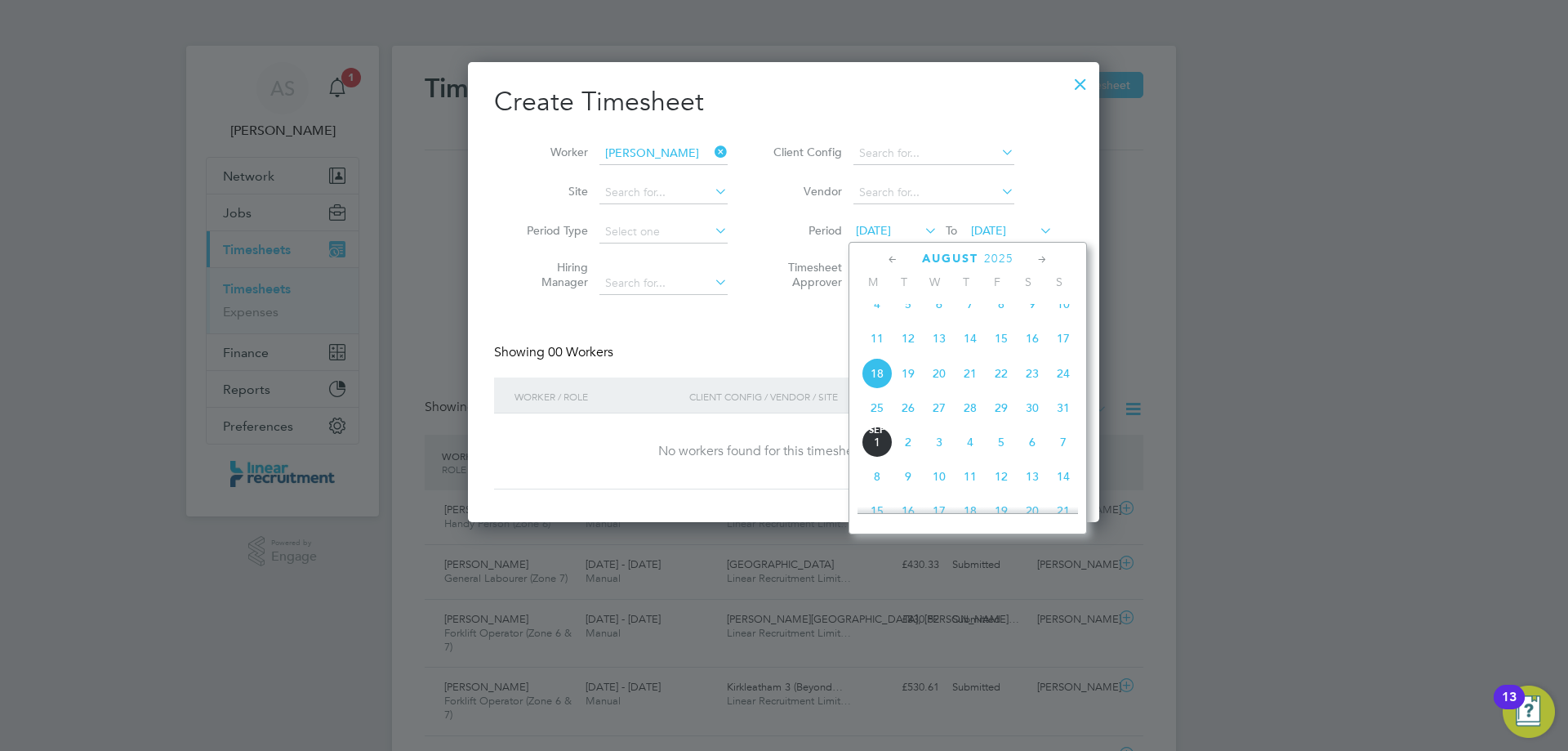
click at [870, 423] on span "25" at bounding box center [877, 407] width 31 height 31
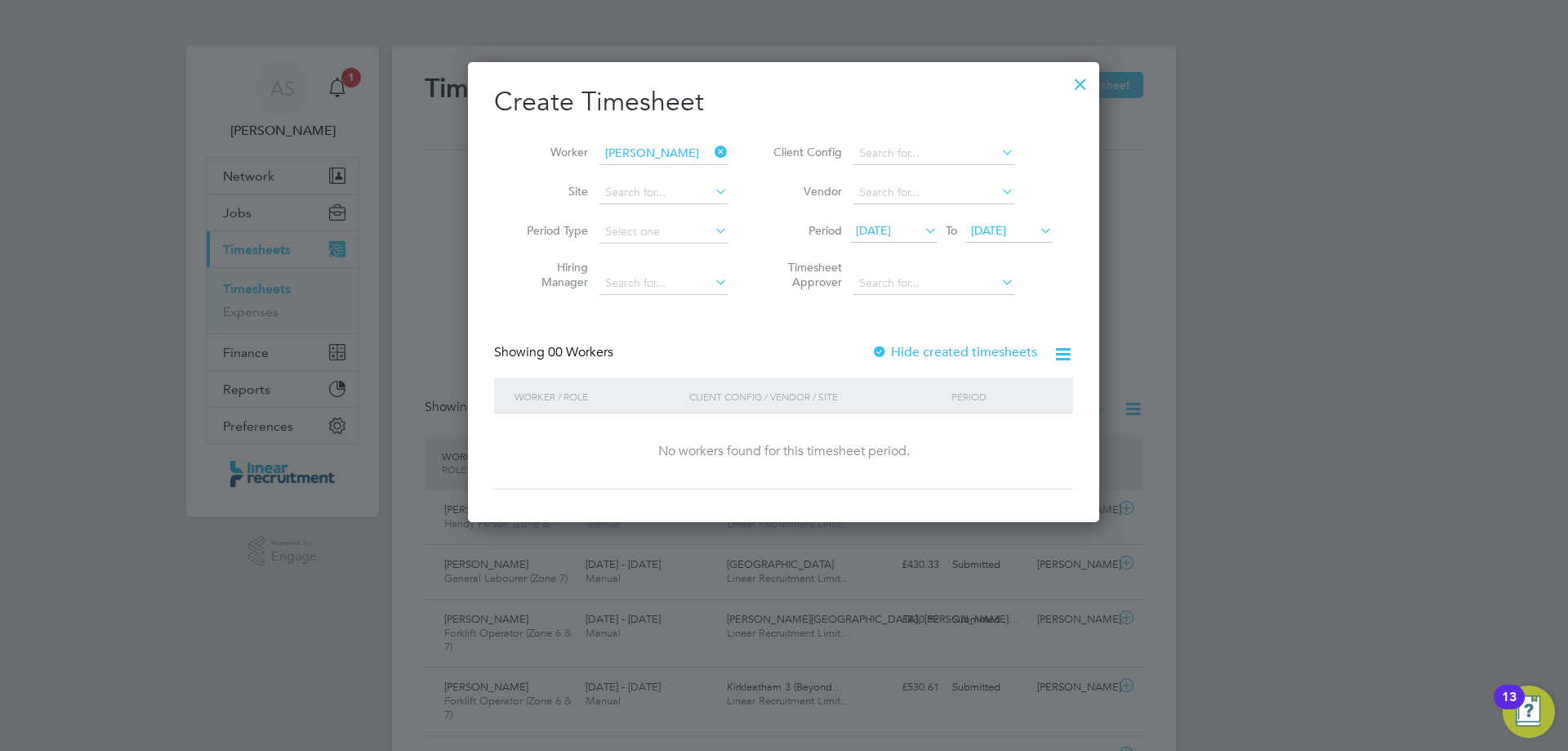
click at [1006, 235] on span "25 Aug 2025" at bounding box center [988, 230] width 35 height 14
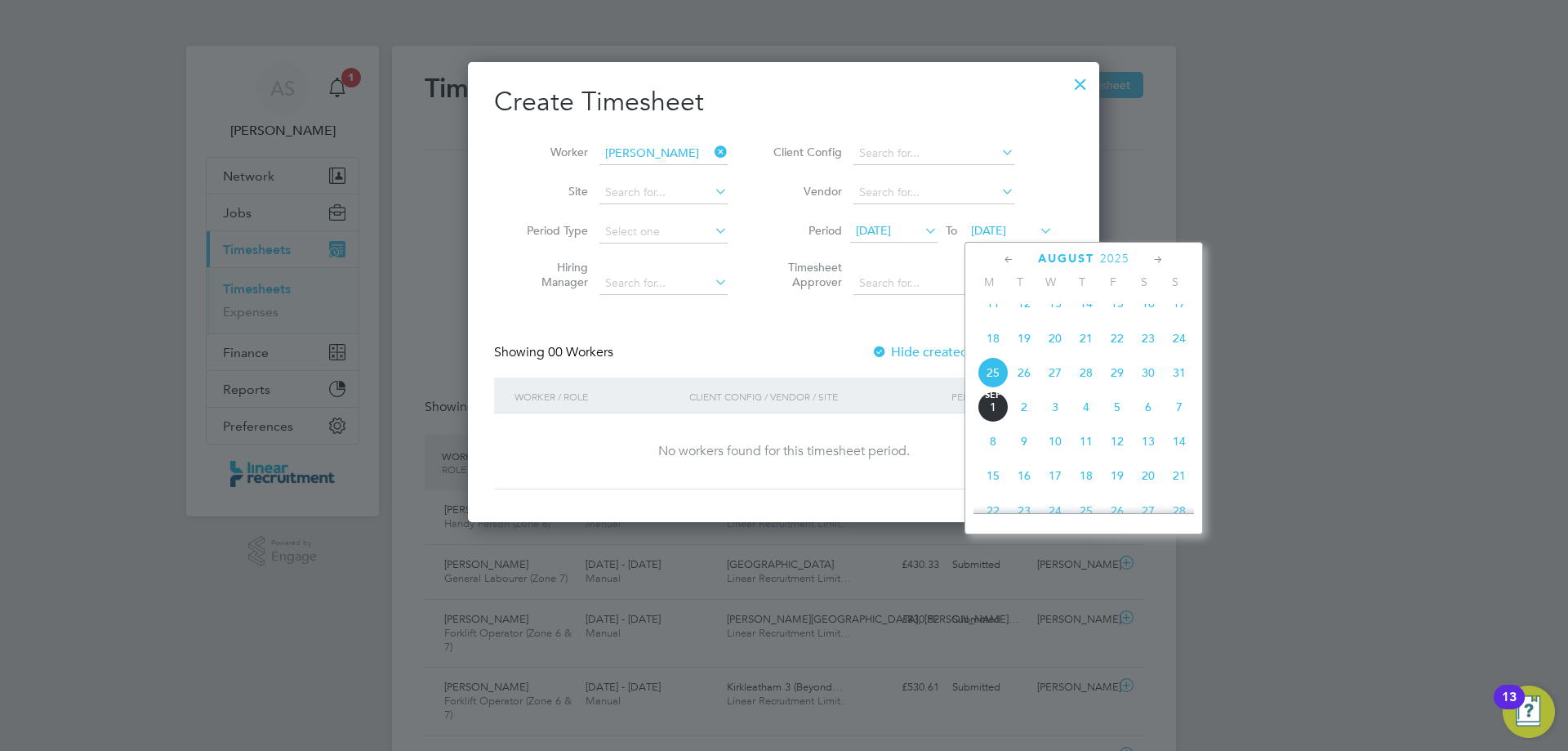
click at [1170, 388] on span "31" at bounding box center [1179, 372] width 31 height 31
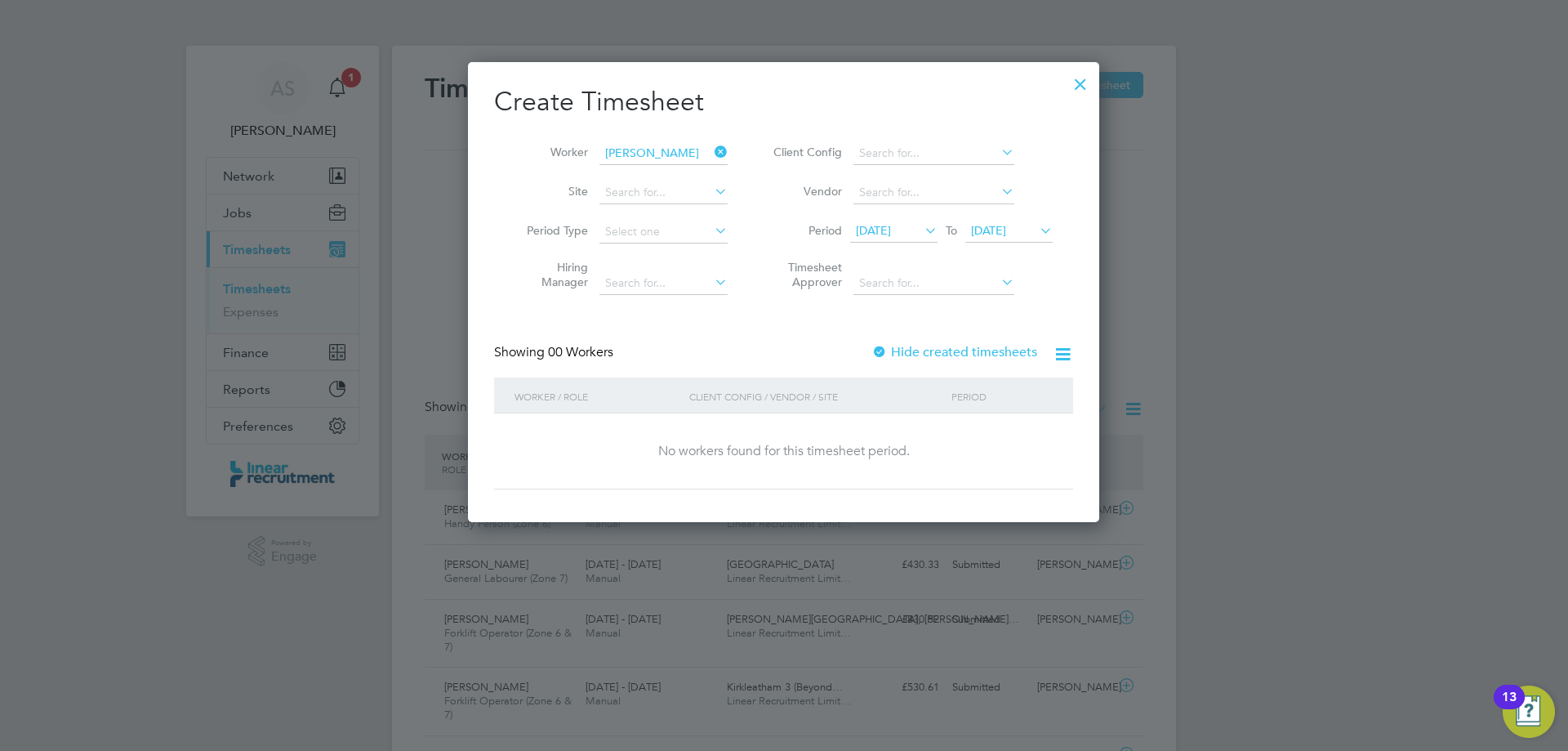
click at [712, 148] on icon at bounding box center [712, 152] width 0 height 23
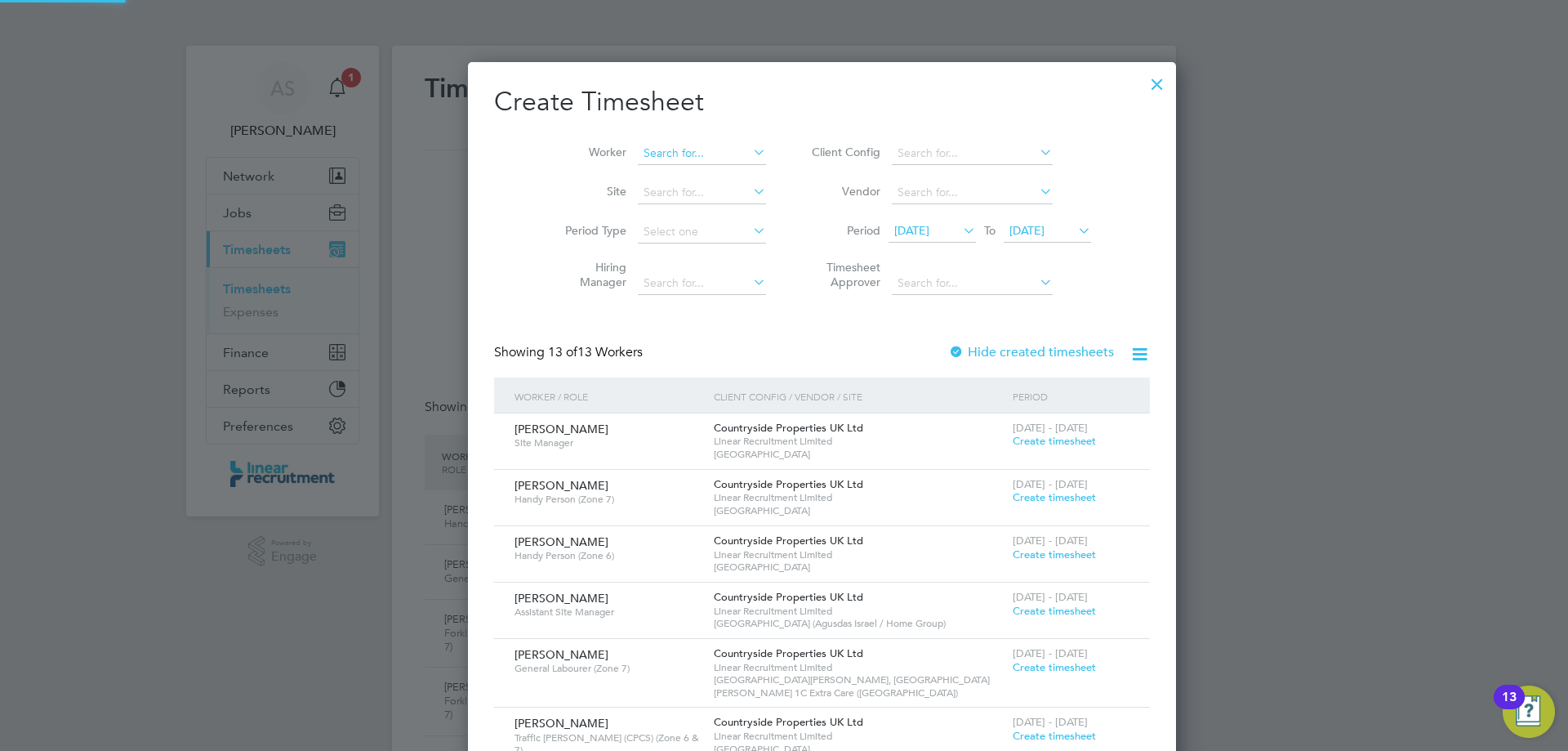
click at [673, 151] on input at bounding box center [701, 153] width 129 height 23
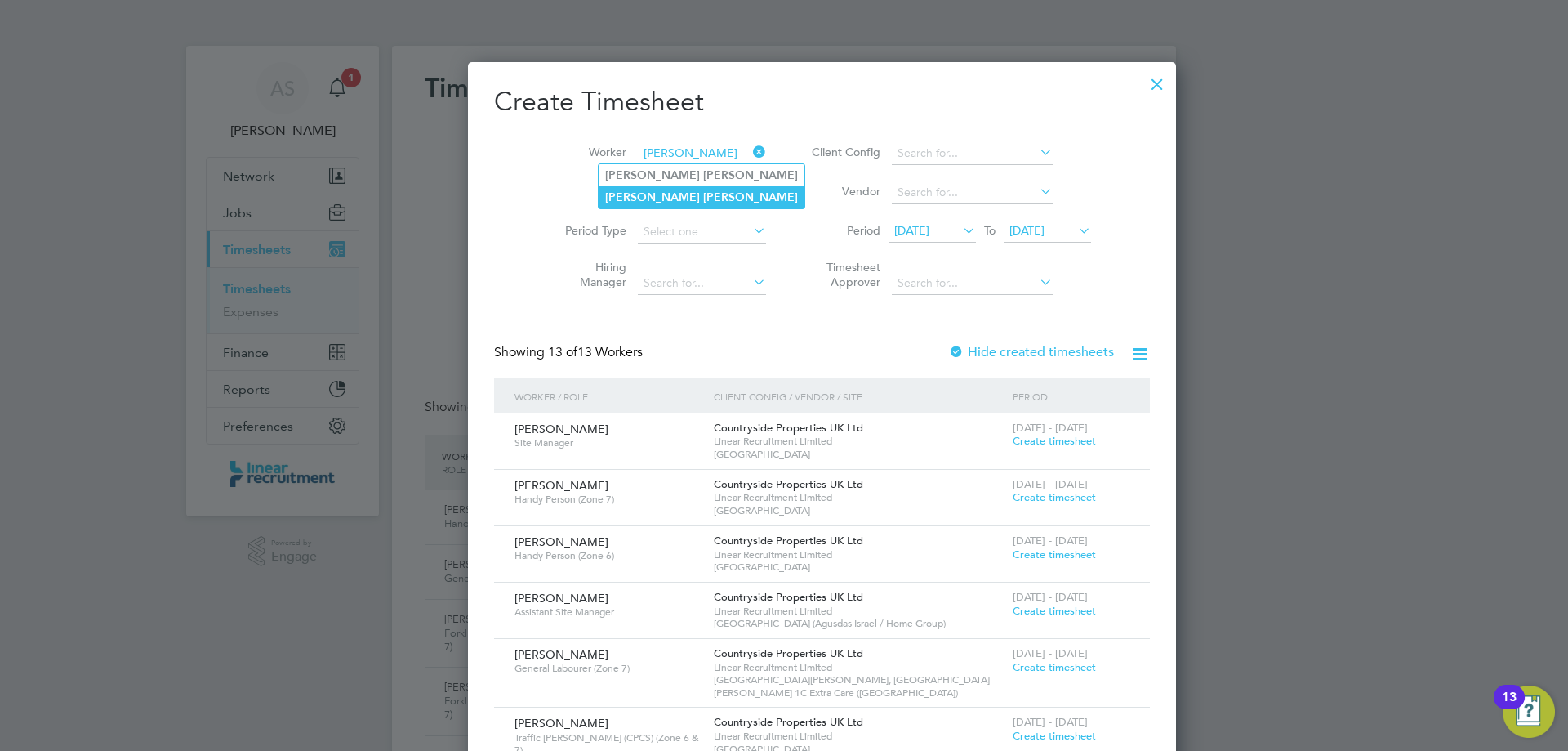
click at [687, 191] on li "Thomas James" at bounding box center [701, 198] width 206 height 22
type input "Thomas James"
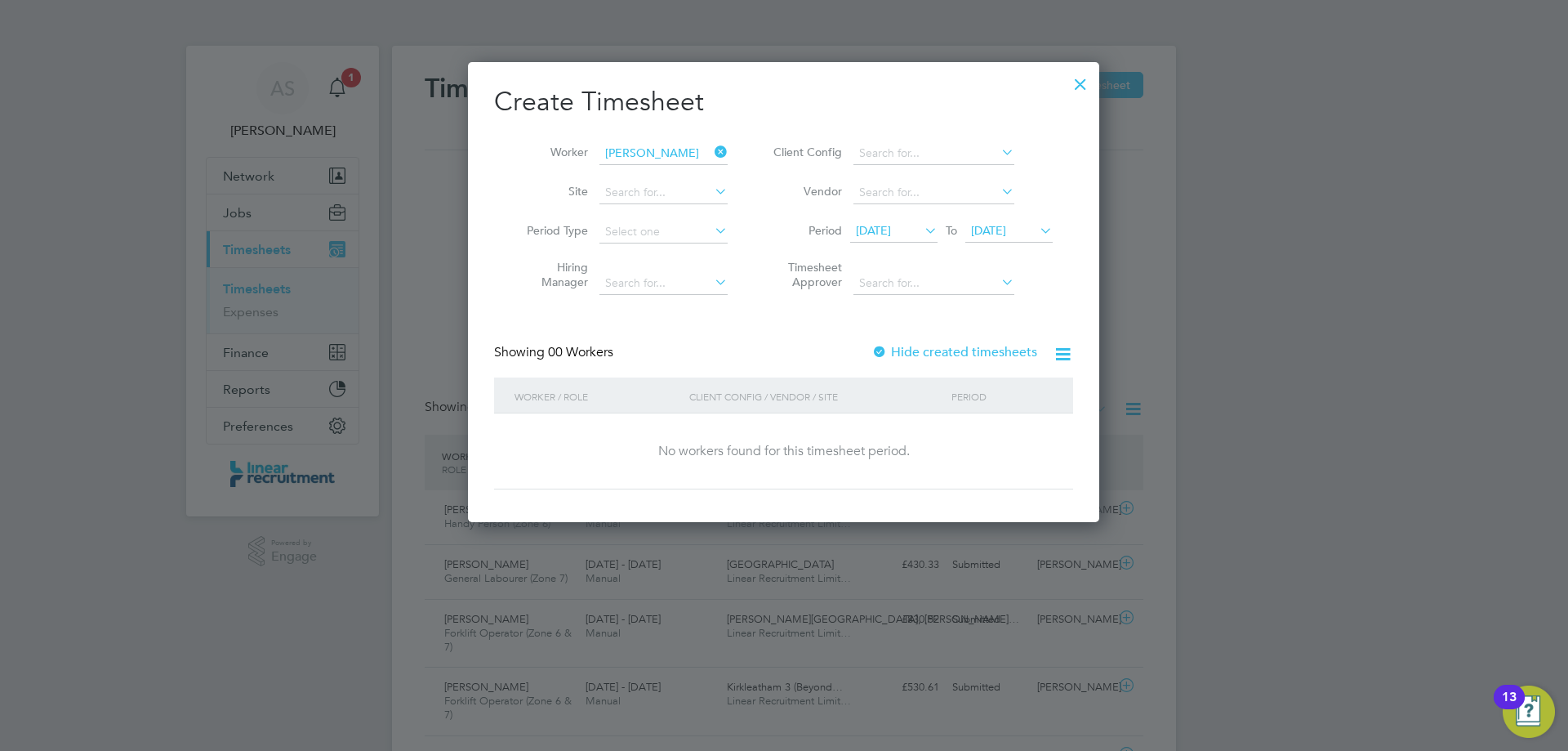
click at [890, 224] on span "25 Aug 2025" at bounding box center [873, 230] width 35 height 14
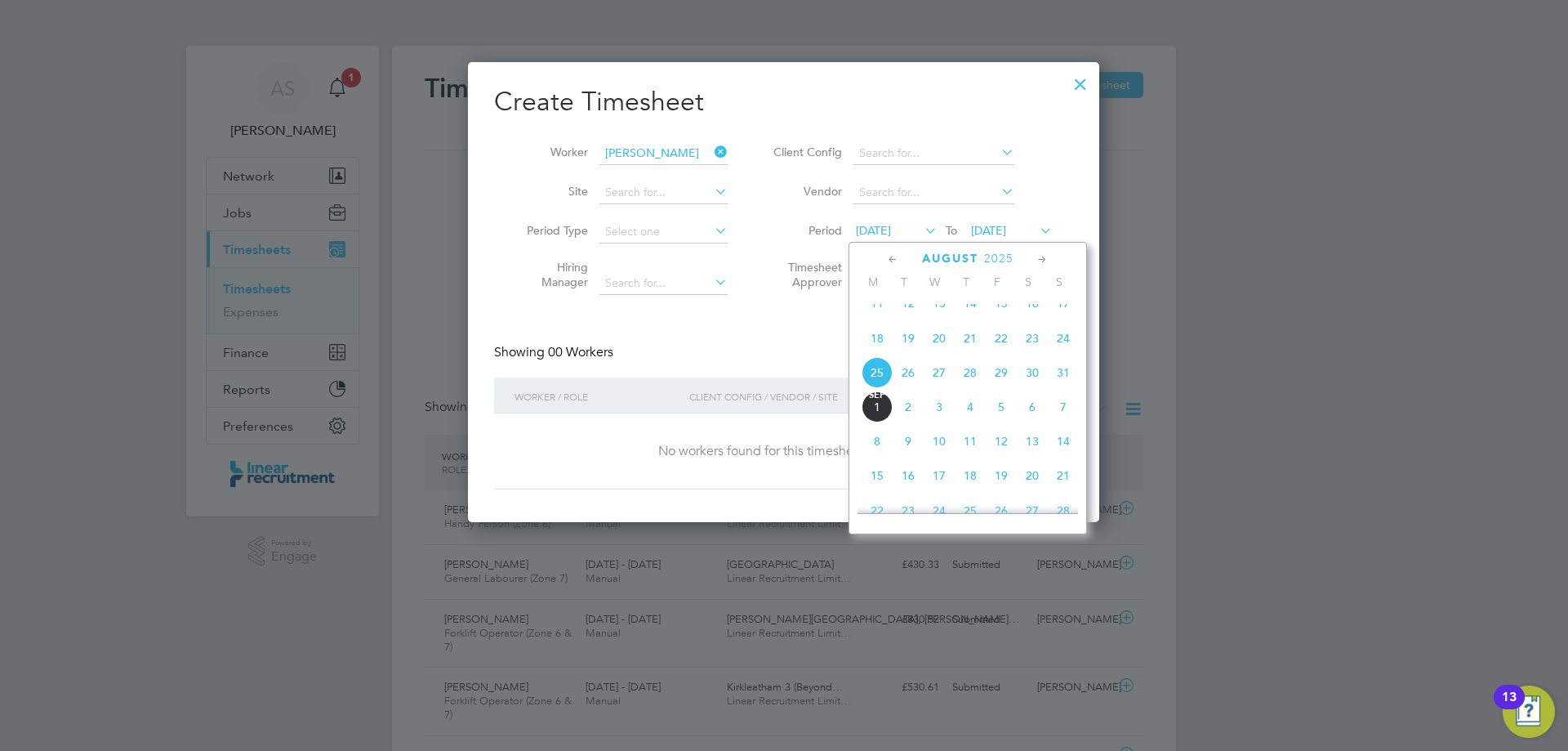
click at [877, 384] on span "25" at bounding box center [877, 372] width 31 height 31
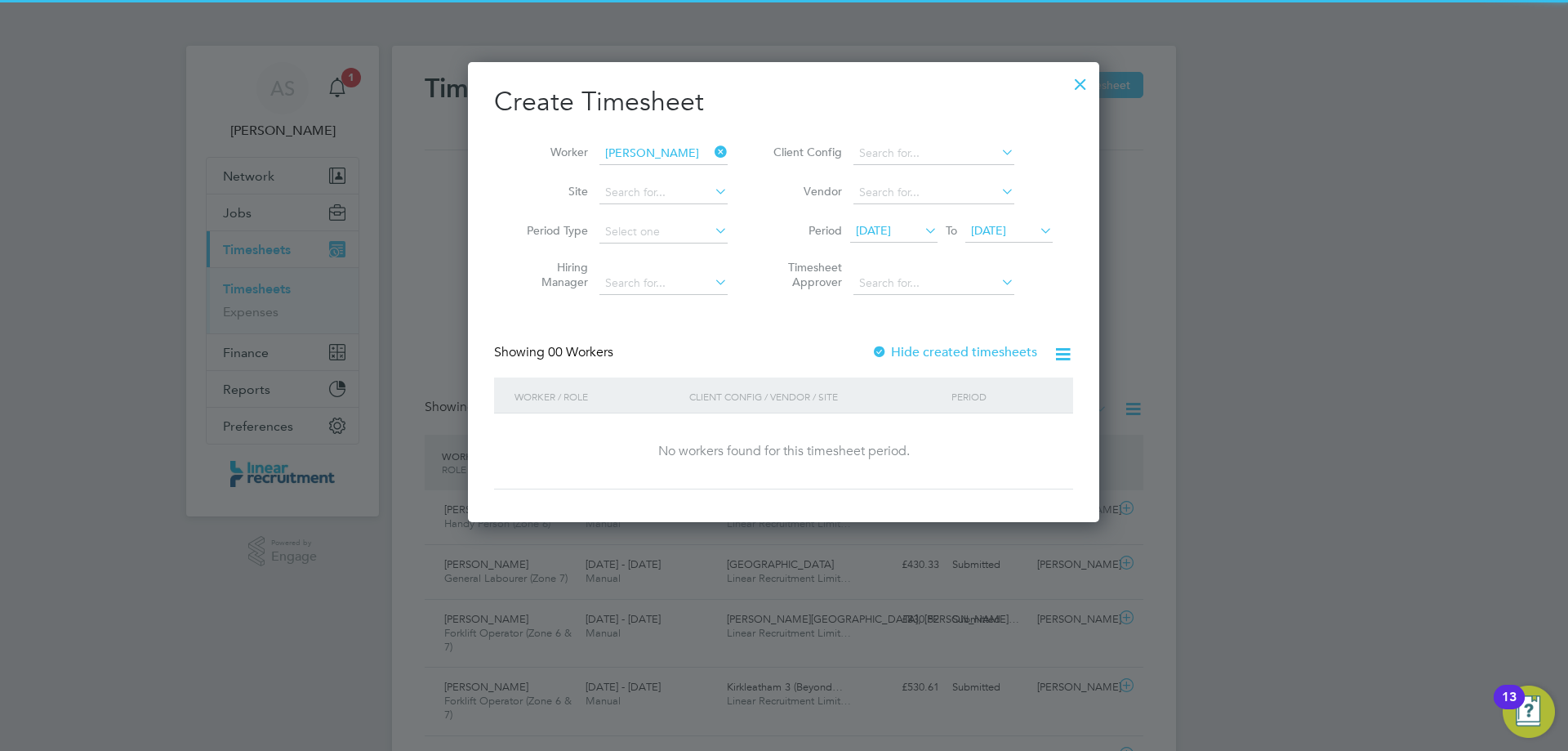
click at [1006, 232] on span "31 Aug 2025" at bounding box center [988, 230] width 35 height 14
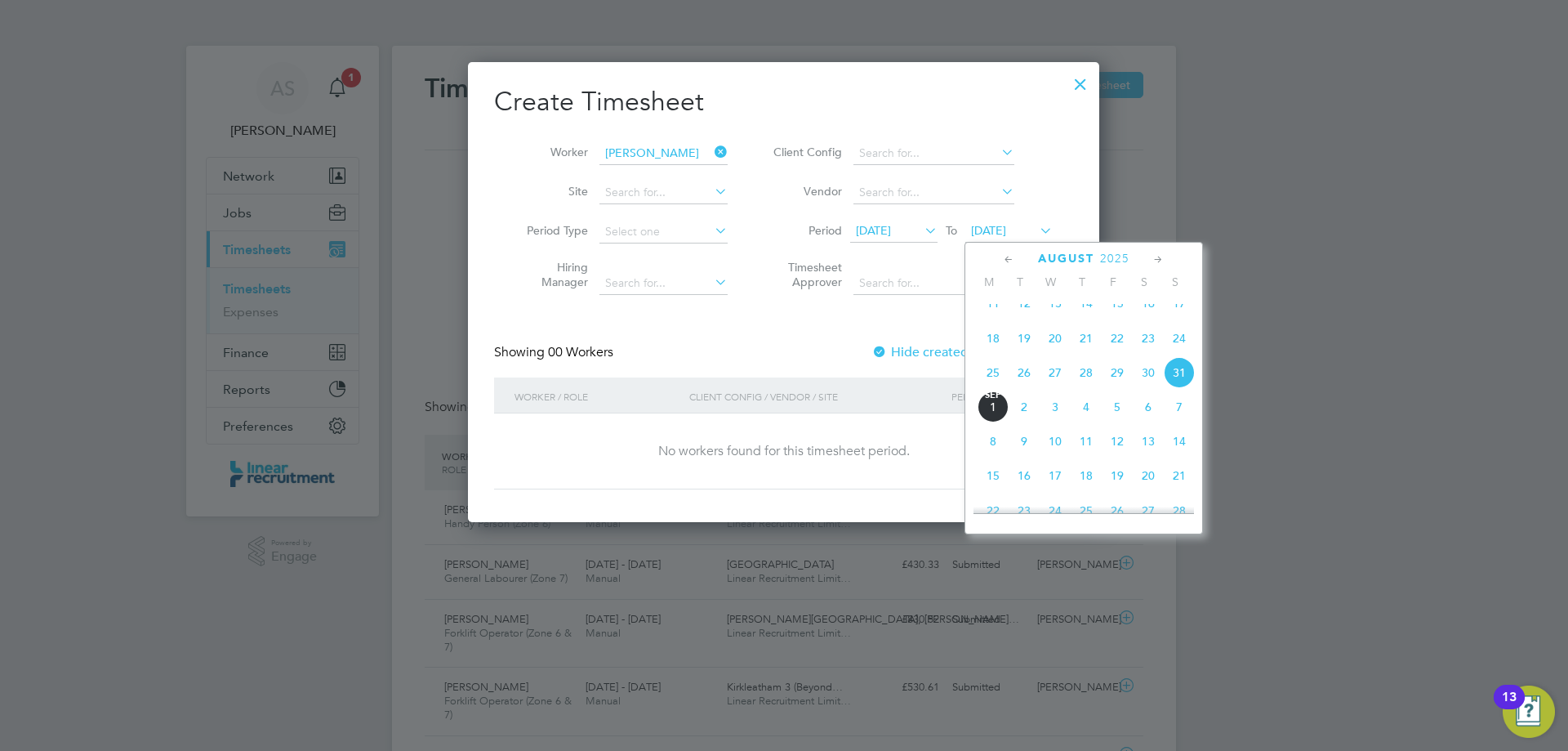
click at [1177, 388] on span "31" at bounding box center [1179, 372] width 31 height 31
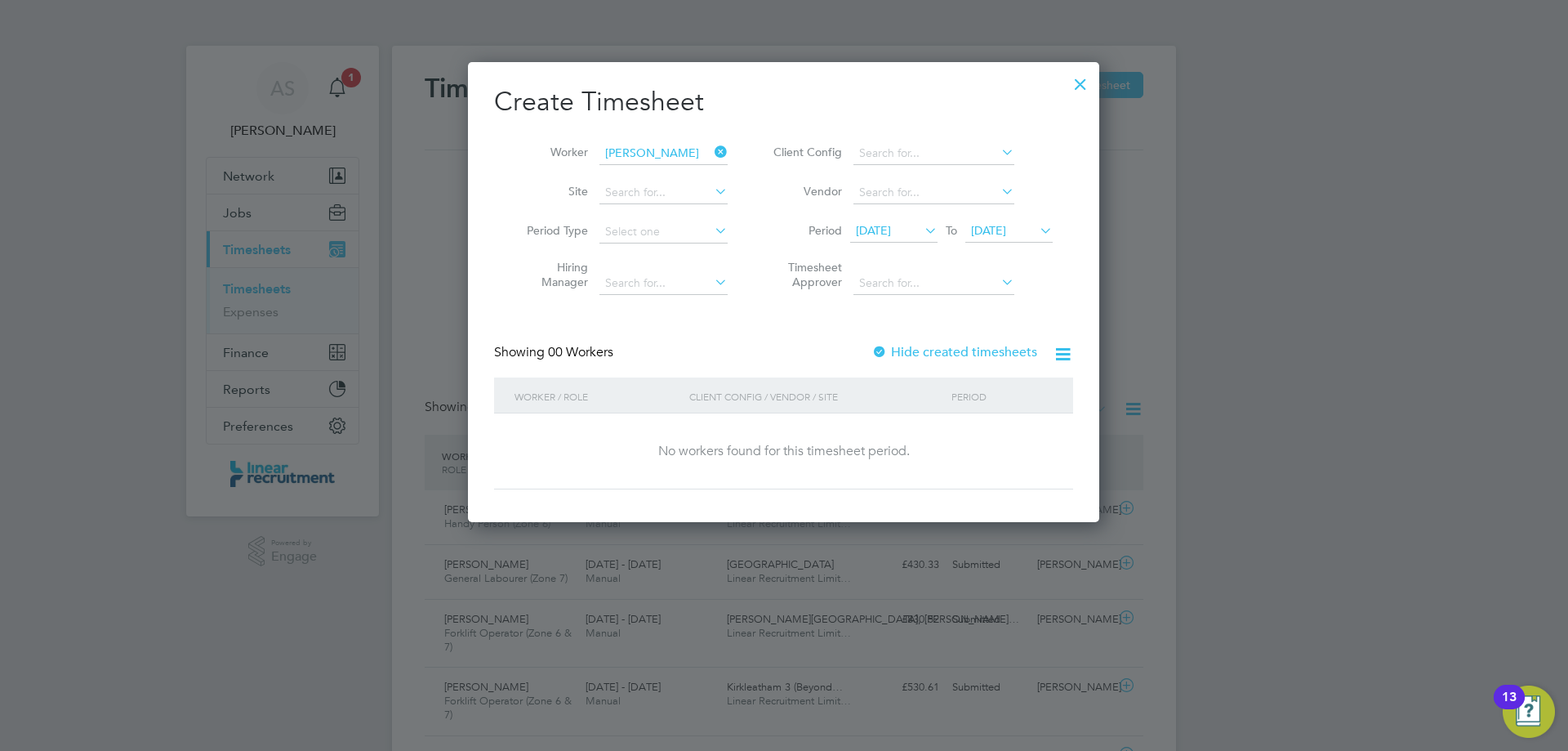
click at [795, 344] on div "Showing 00 Workers Hide created timesheets" at bounding box center [783, 360] width 579 height 33
click at [1085, 85] on div at bounding box center [1080, 80] width 30 height 30
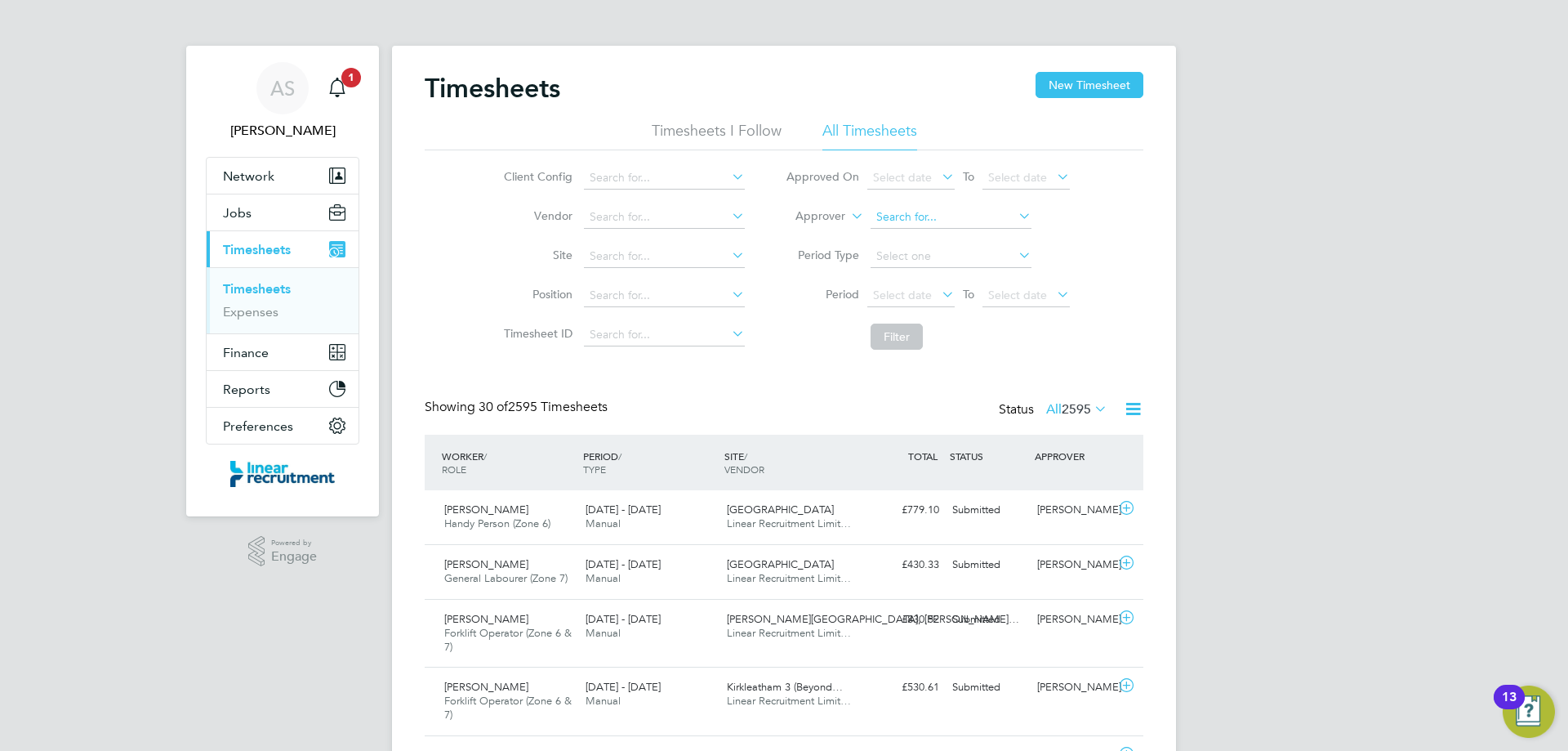
scroll to position [9, 9]
click at [348, 102] on div "Main navigation" at bounding box center [337, 88] width 32 height 32
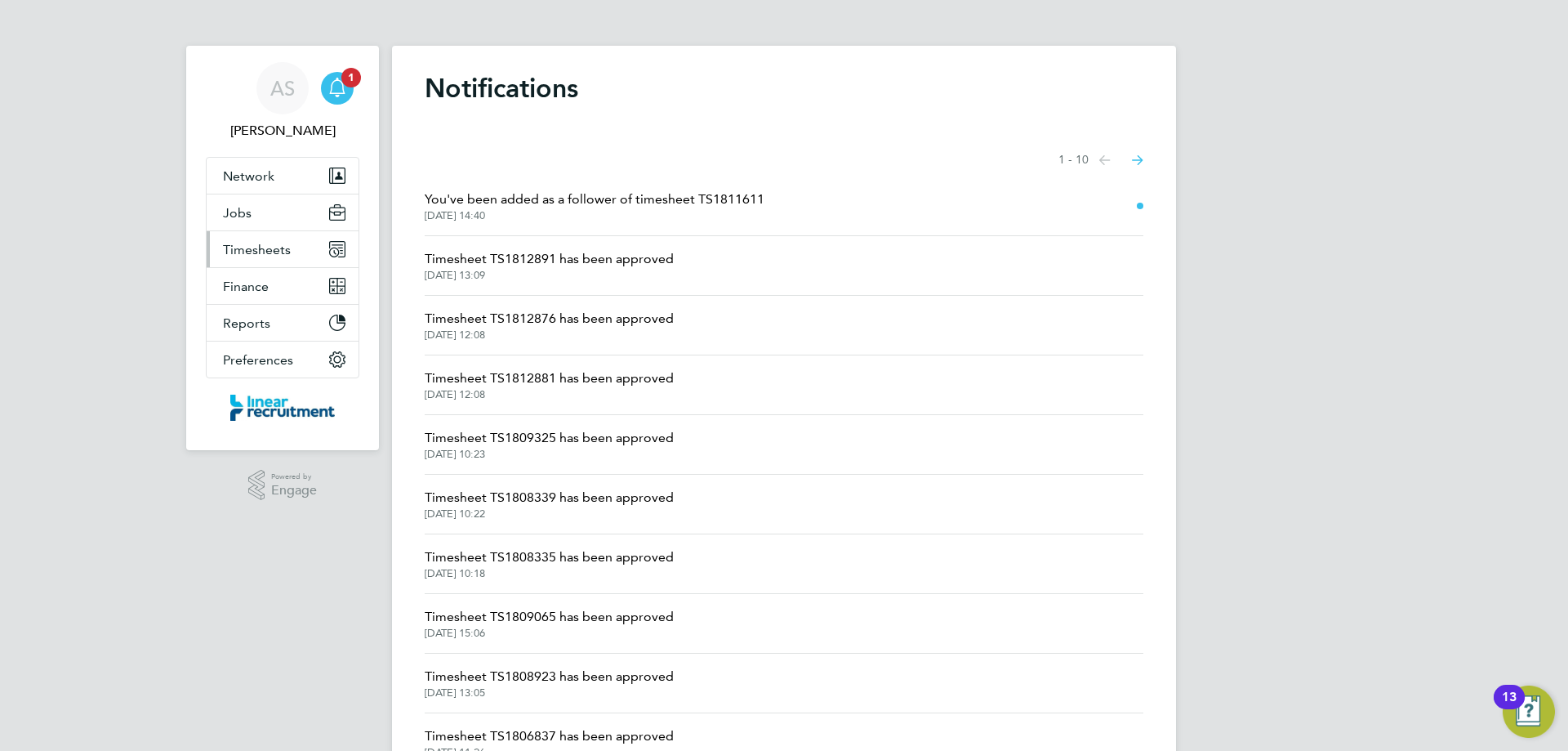
click at [306, 245] on button "Timesheets" at bounding box center [283, 249] width 152 height 36
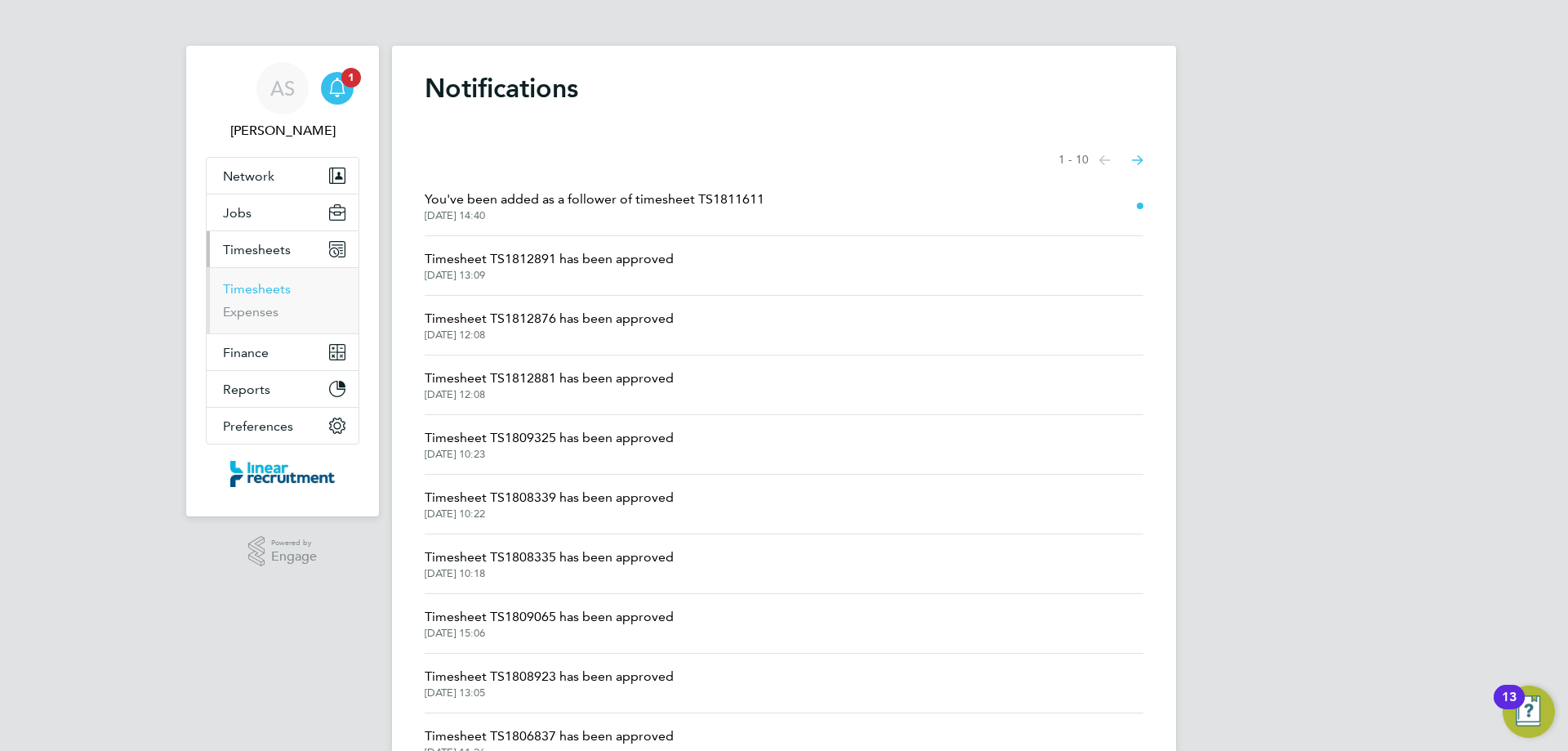
click at [284, 286] on link "Timesheets" at bounding box center [257, 289] width 68 height 15
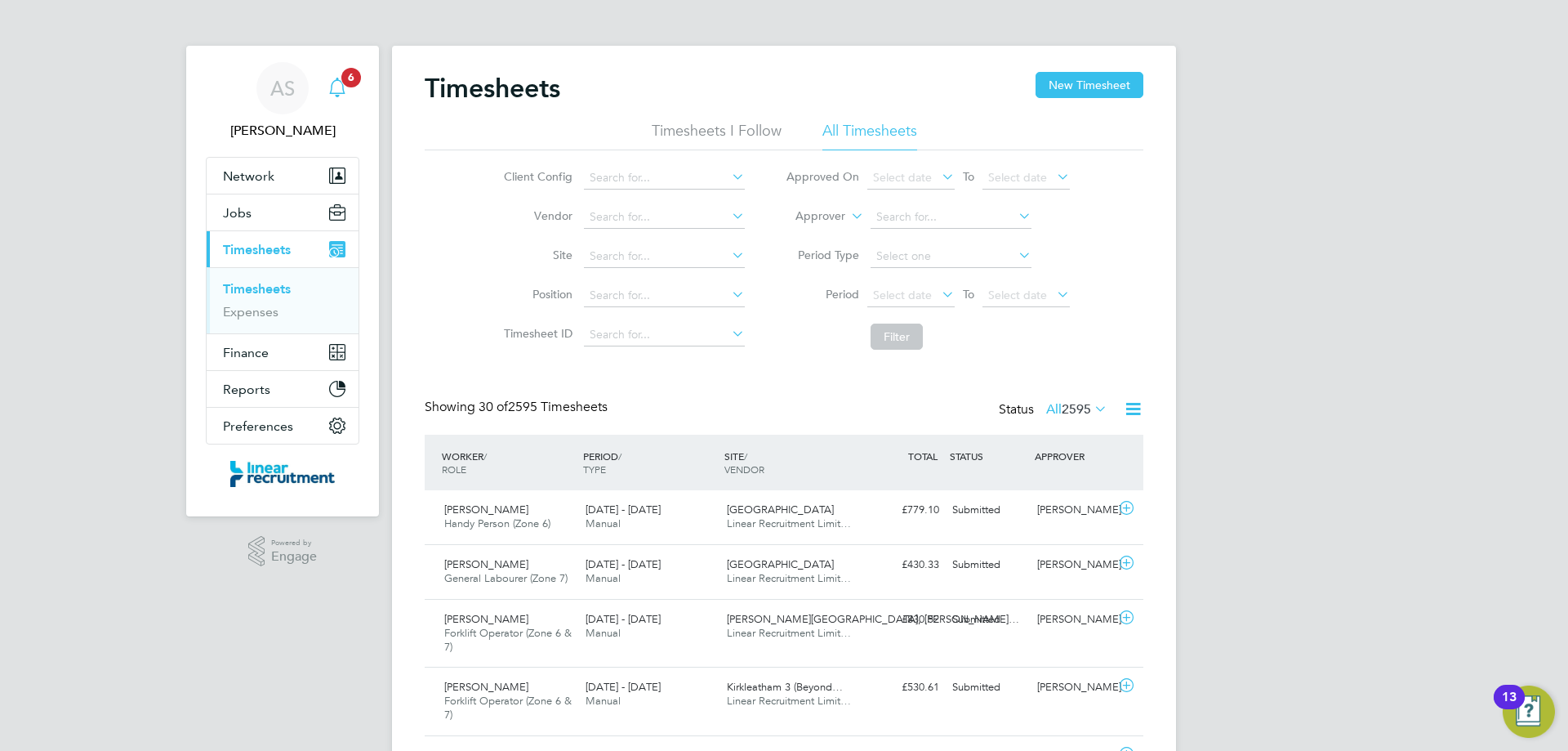
click at [352, 100] on div "Main navigation" at bounding box center [337, 88] width 32 height 32
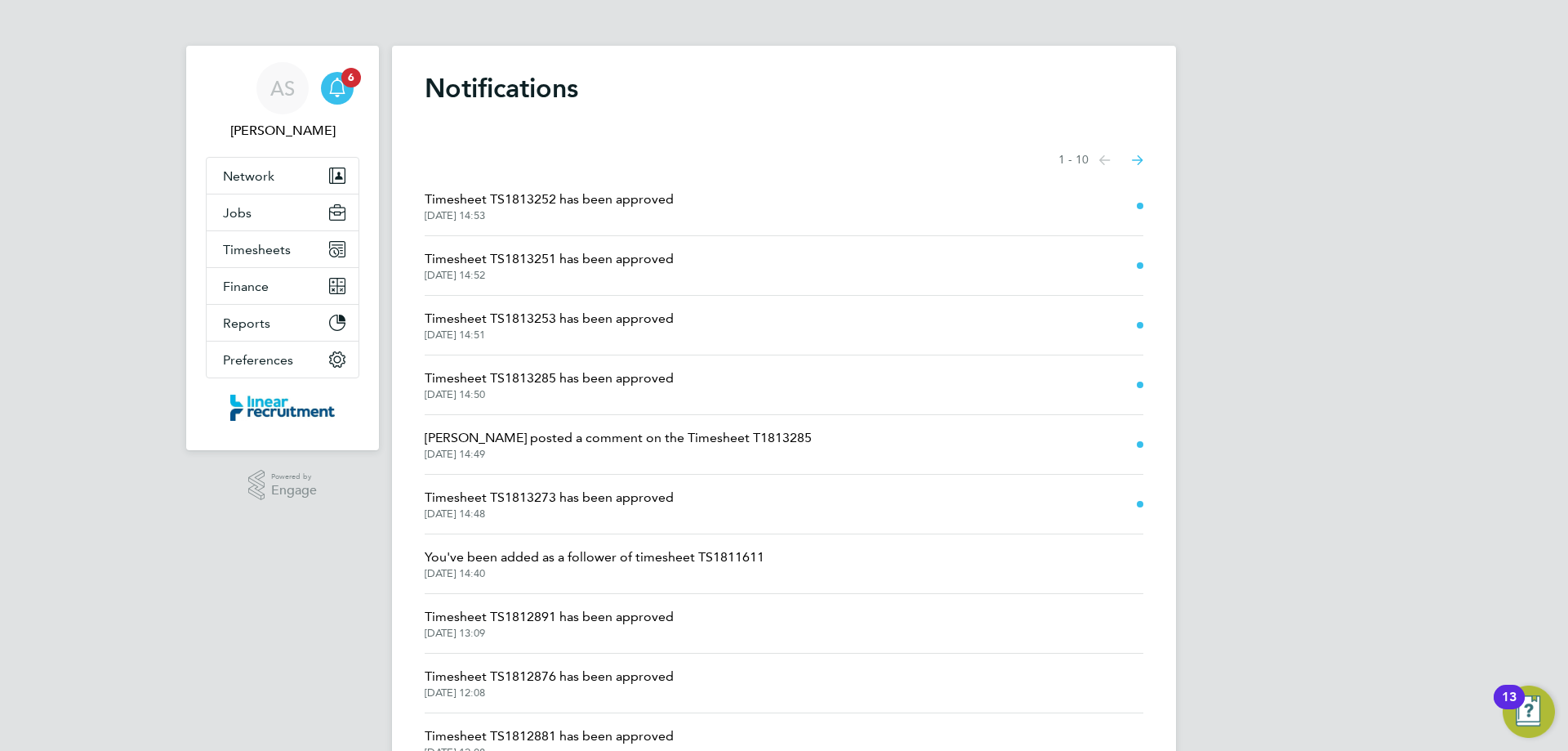
click at [794, 508] on li "Timesheet TS1813273 has been approved 01 Sep 2025, 14:48" at bounding box center [784, 504] width 718 height 60
click at [574, 503] on span "Timesheet TS1813273 has been approved" at bounding box center [549, 497] width 249 height 20
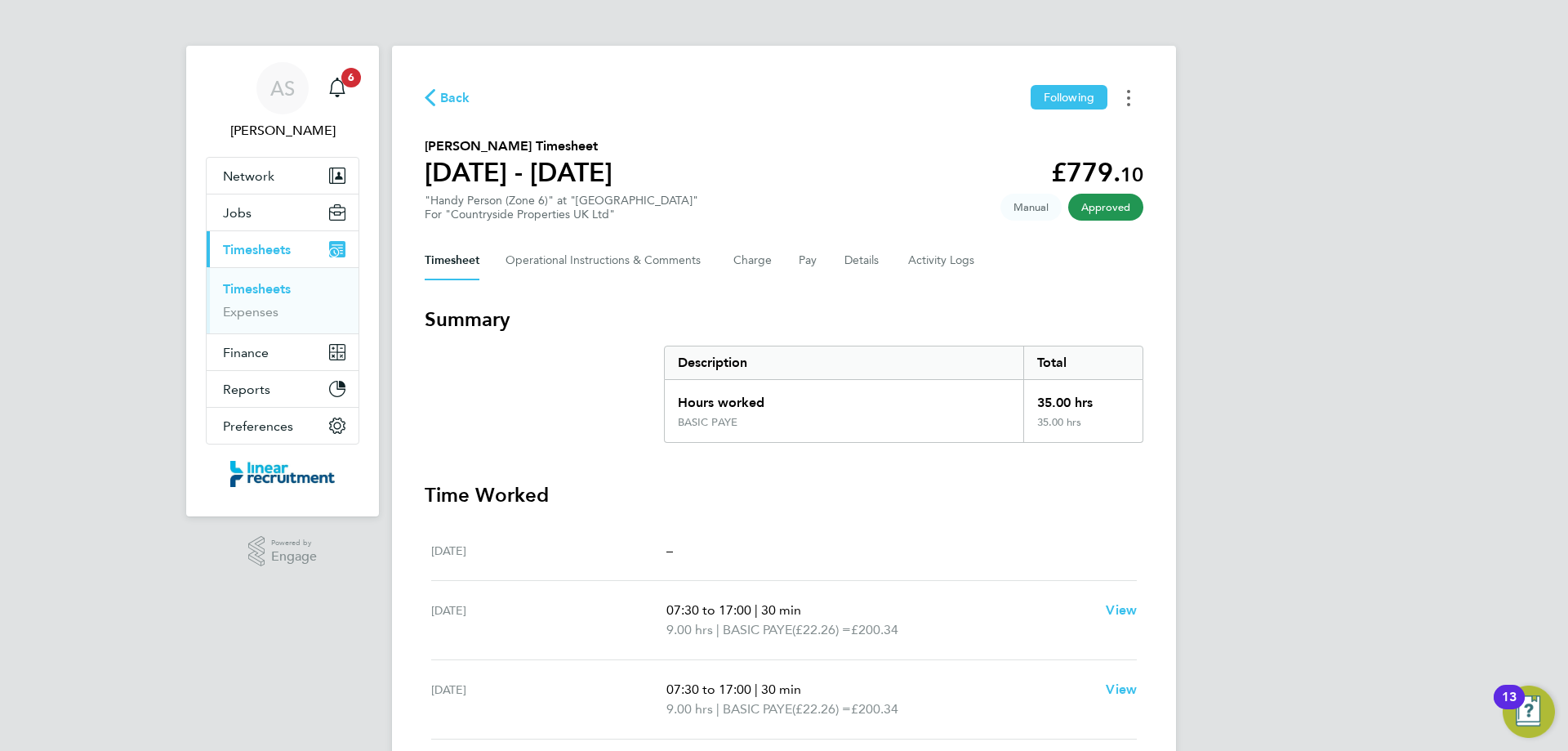
click at [1134, 100] on button "Timesheets Menu" at bounding box center [1129, 98] width 30 height 26
click at [1027, 121] on link "Download timesheet" at bounding box center [1045, 134] width 196 height 32
click at [343, 89] on icon "Main navigation" at bounding box center [337, 85] width 15 height 16
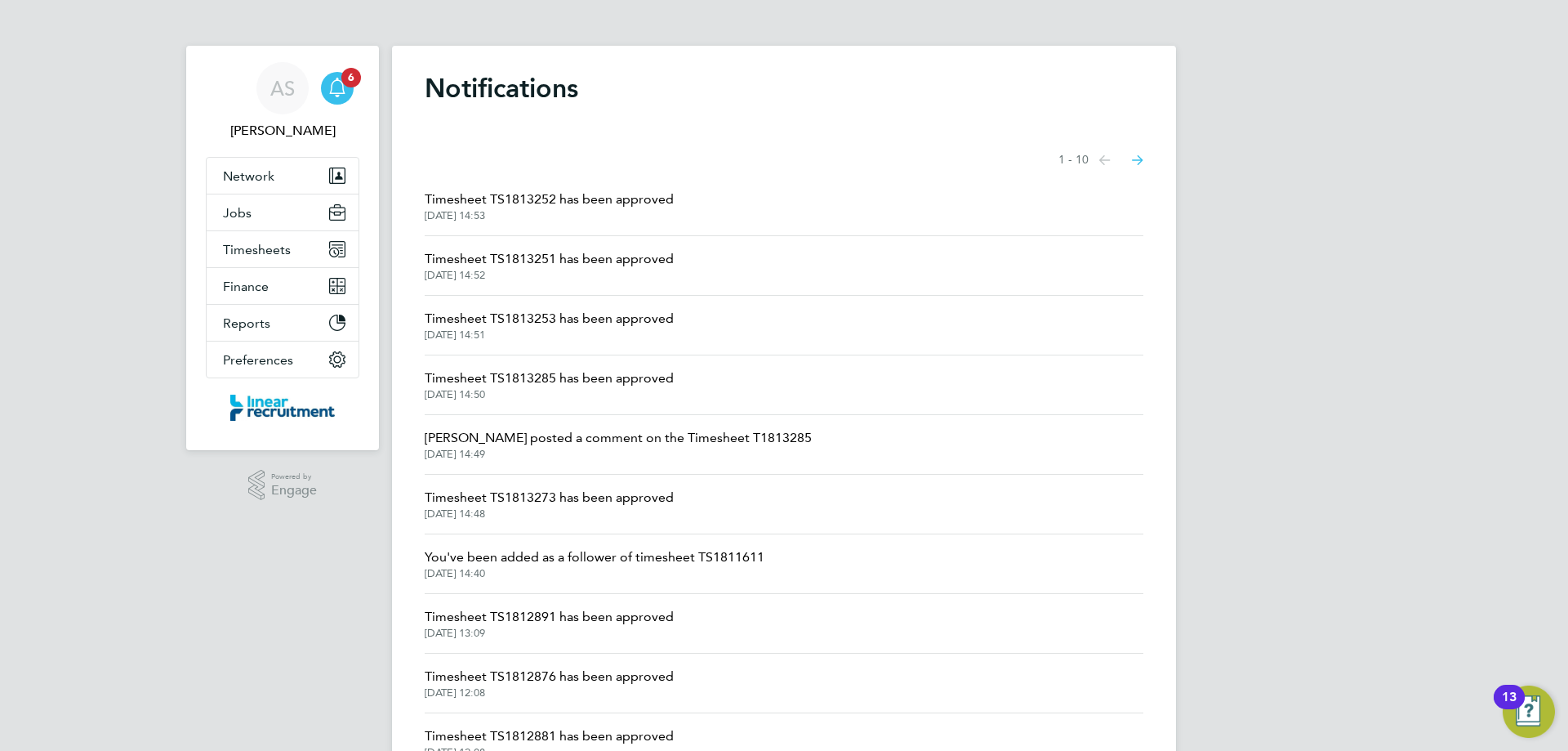
click at [602, 387] on span "Timesheet TS1813285 has been approved" at bounding box center [549, 378] width 249 height 20
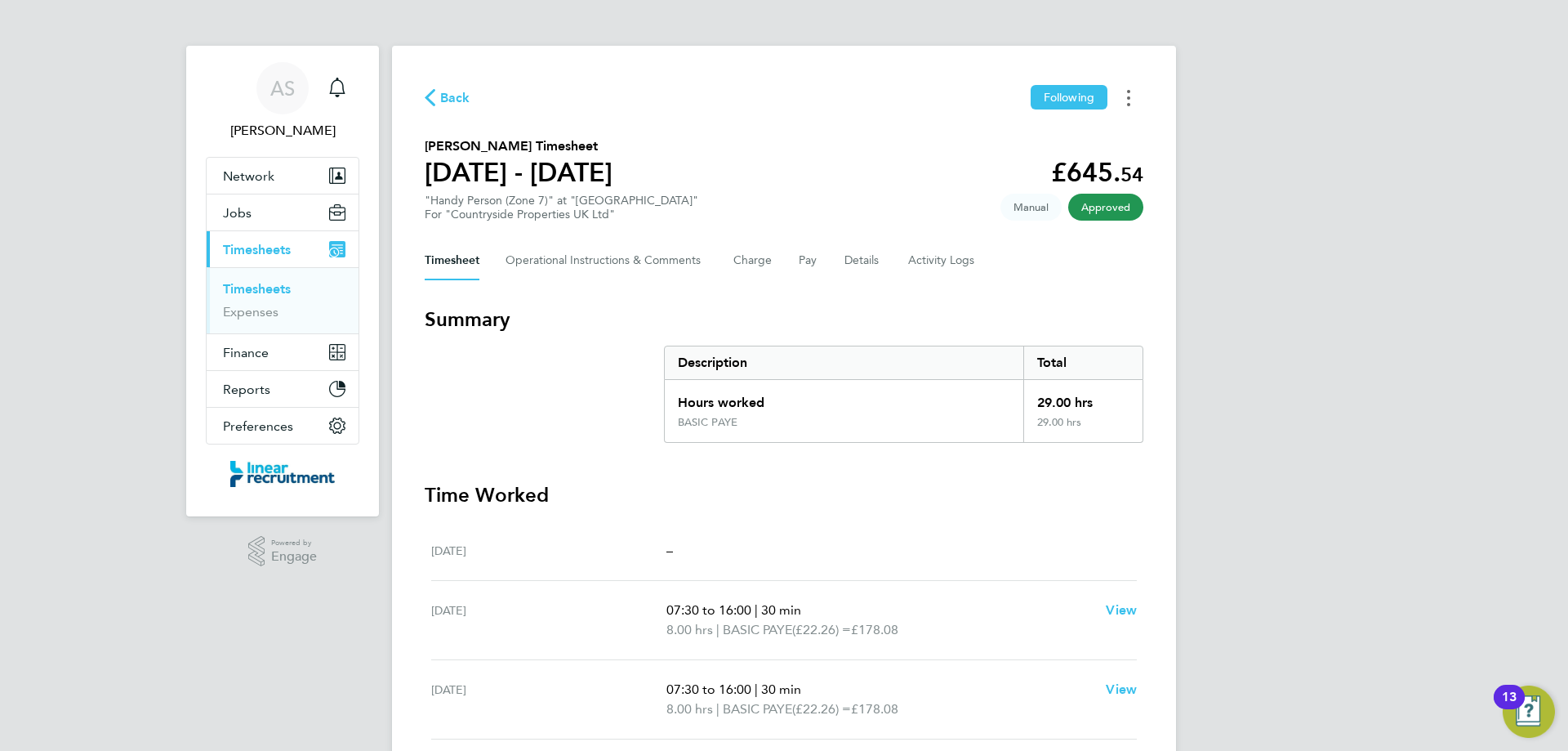
click at [1125, 89] on button "Timesheets Menu" at bounding box center [1129, 98] width 30 height 26
click at [1053, 135] on link "Download timesheet" at bounding box center [1045, 134] width 196 height 32
click at [353, 96] on link "AS Alyssa Smith" at bounding box center [283, 101] width 153 height 78
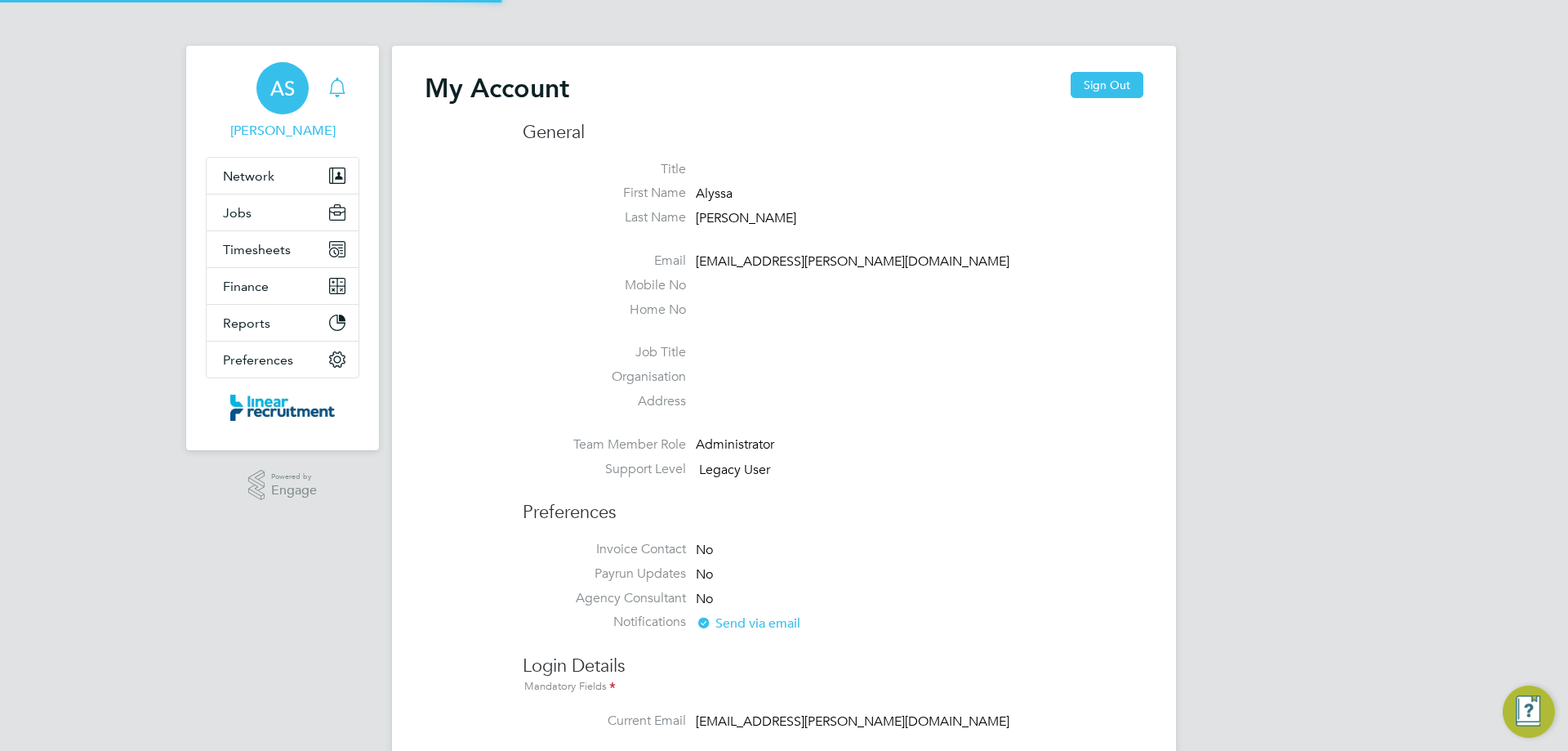
type input "alyssa.smith@linearrecruitment.co.uk"
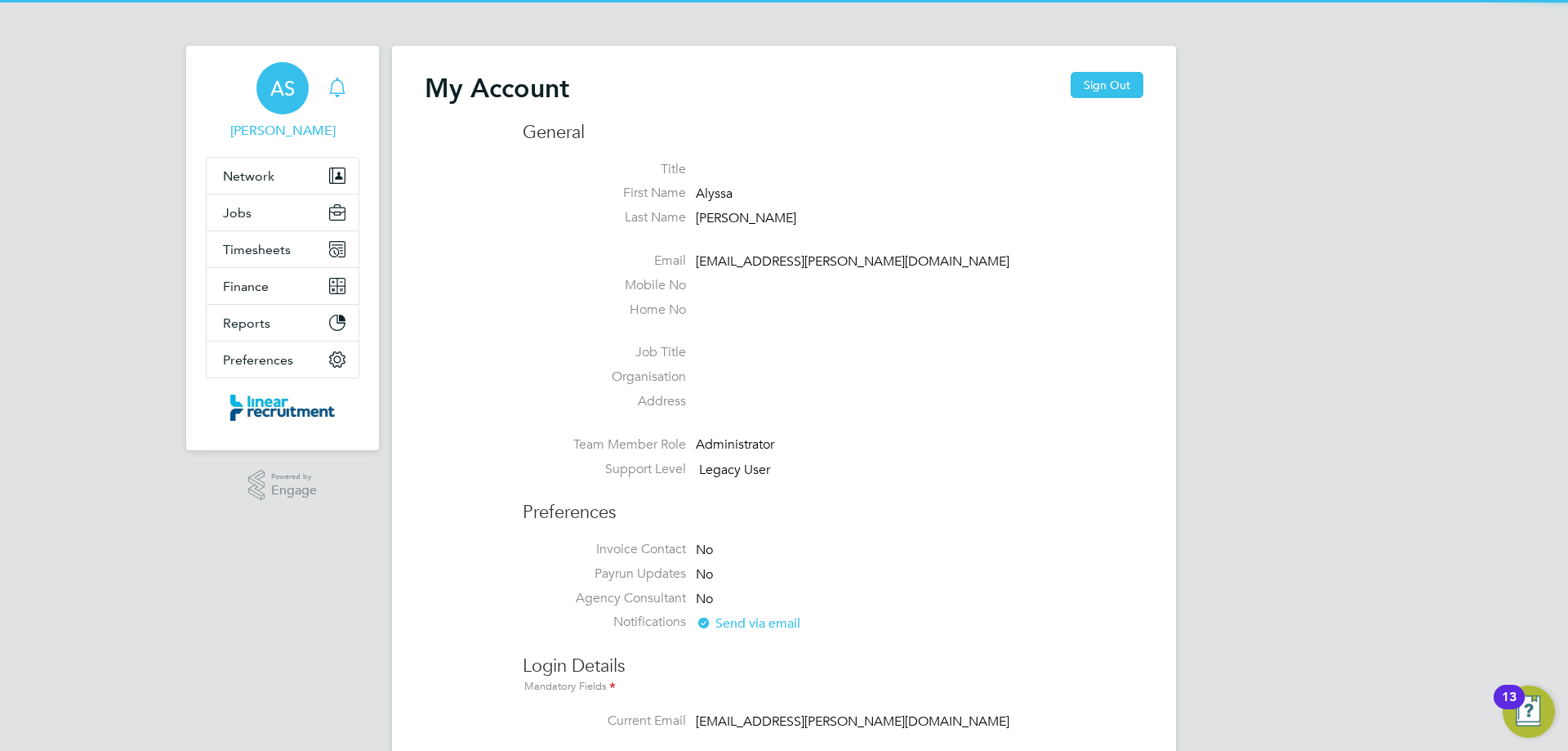
click at [339, 89] on icon "Main navigation" at bounding box center [337, 87] width 20 height 20
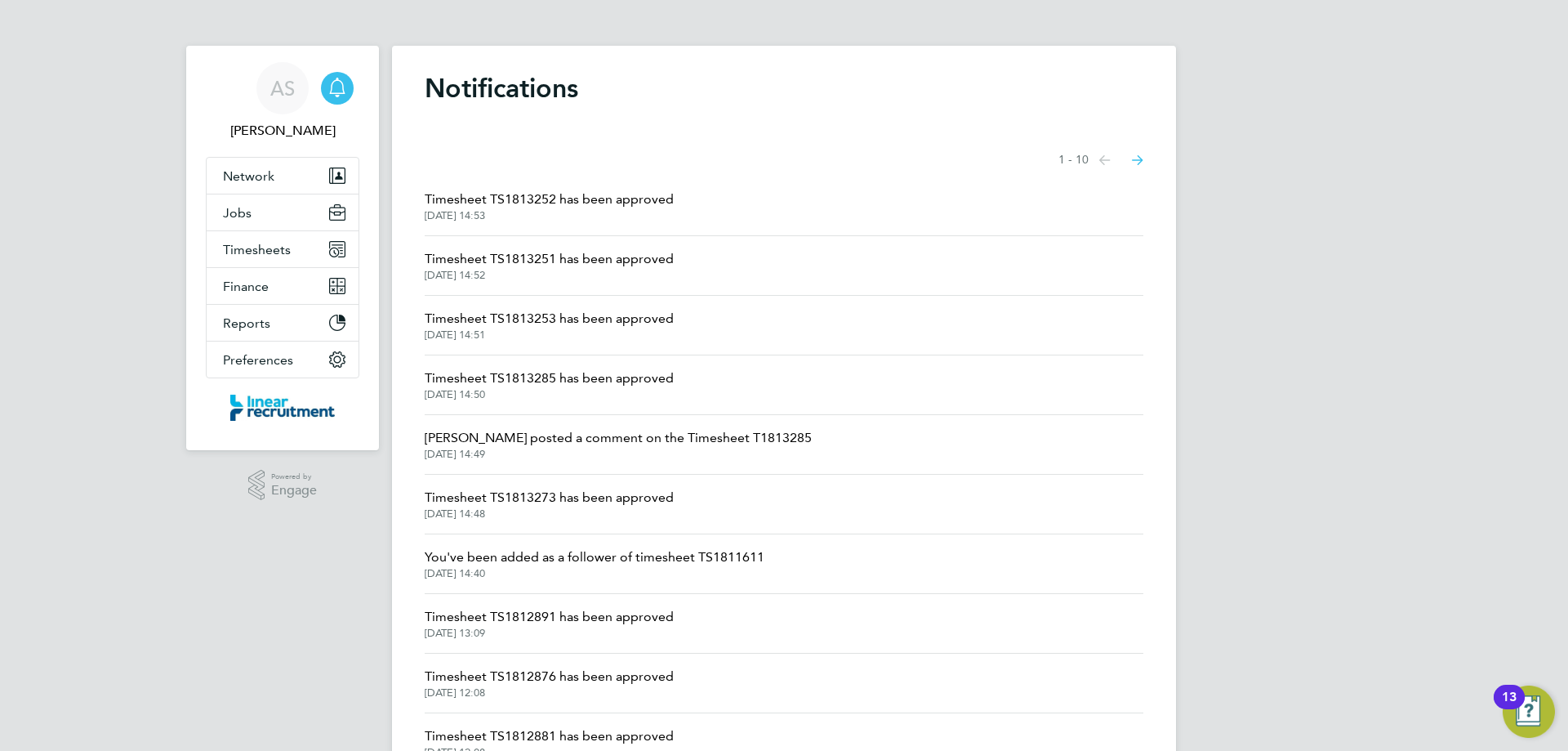
click at [579, 324] on span "Timesheet TS1813253 has been approved" at bounding box center [549, 318] width 249 height 20
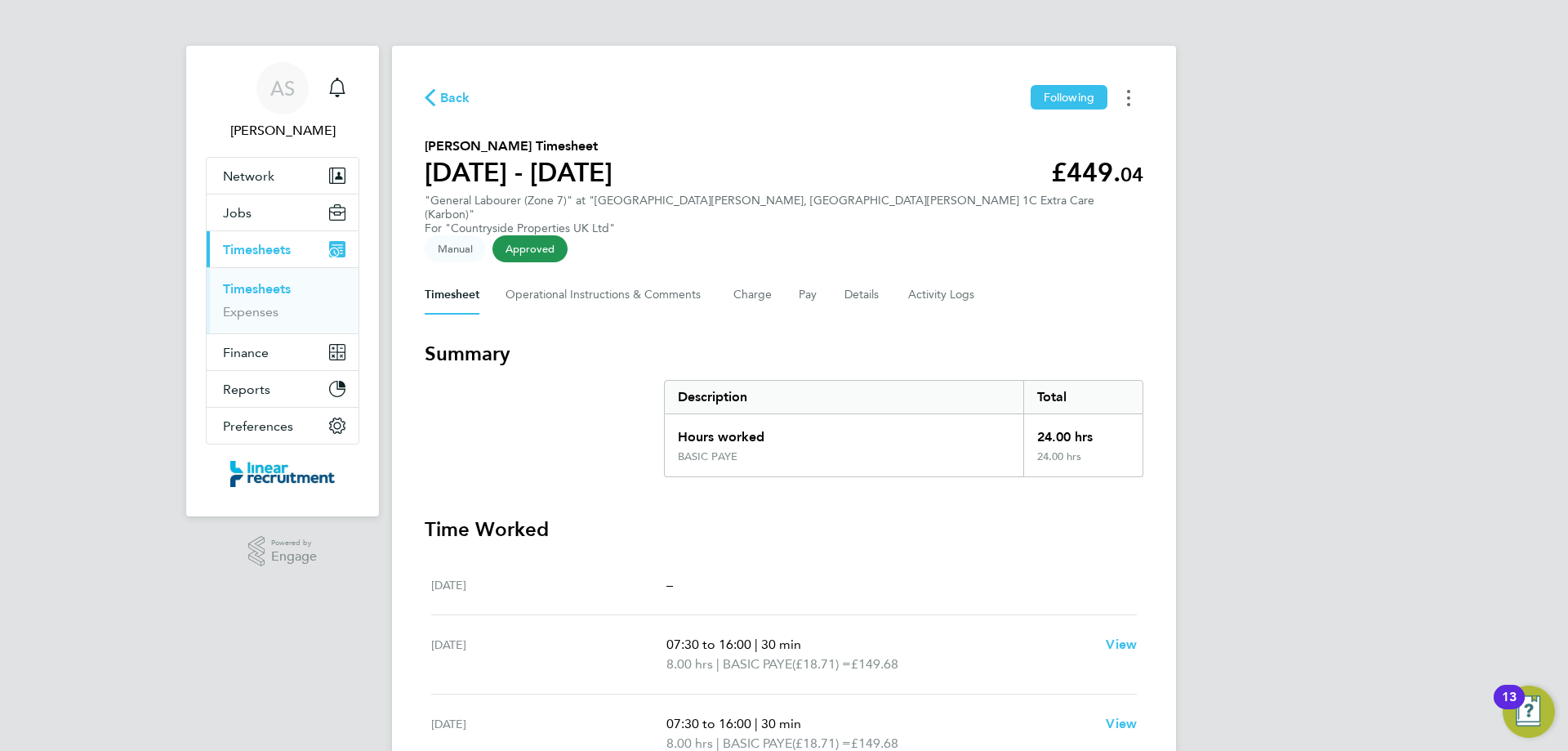
click at [1129, 95] on icon "Timesheets Menu" at bounding box center [1129, 98] width 3 height 16
click at [978, 135] on link "Download timesheet" at bounding box center [1045, 134] width 196 height 32
click at [338, 83] on icon "Main navigation" at bounding box center [337, 87] width 20 height 20
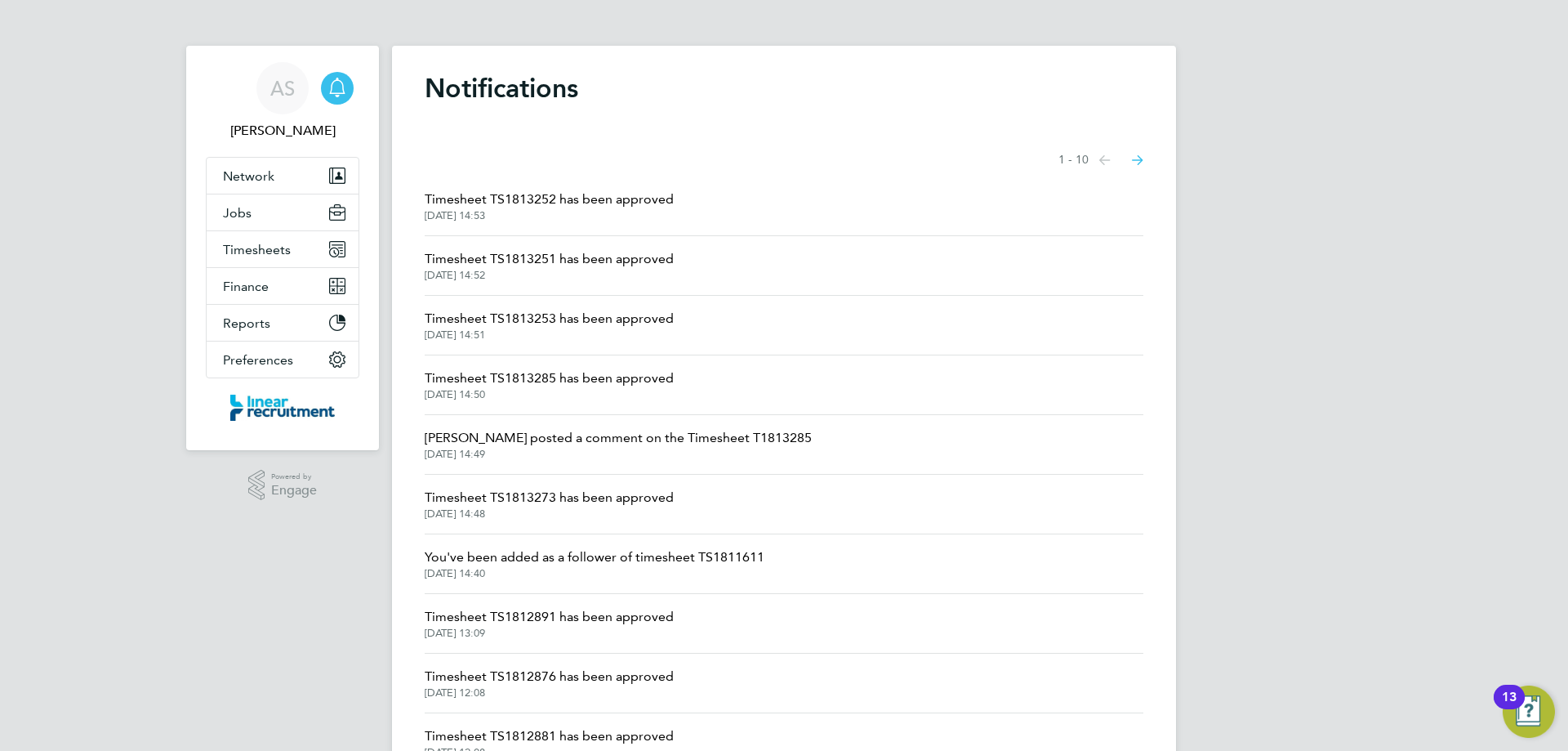
click at [553, 259] on span "Timesheet TS1813251 has been approved" at bounding box center [549, 259] width 249 height 20
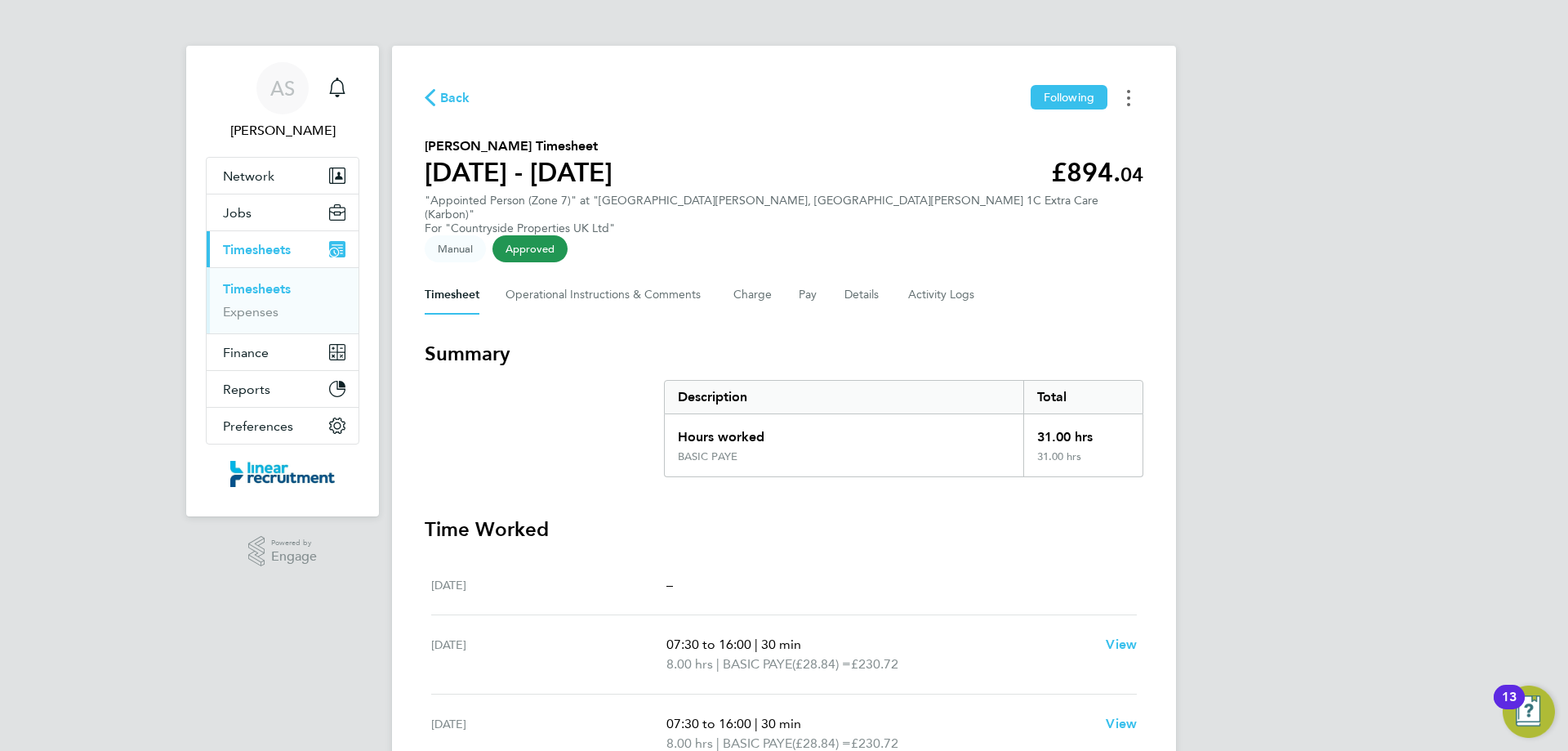
click at [1129, 95] on icon "Timesheets Menu" at bounding box center [1129, 98] width 3 height 16
click at [1008, 128] on link "Download timesheet" at bounding box center [1045, 134] width 196 height 32
click at [338, 90] on icon "Main navigation" at bounding box center [337, 87] width 20 height 20
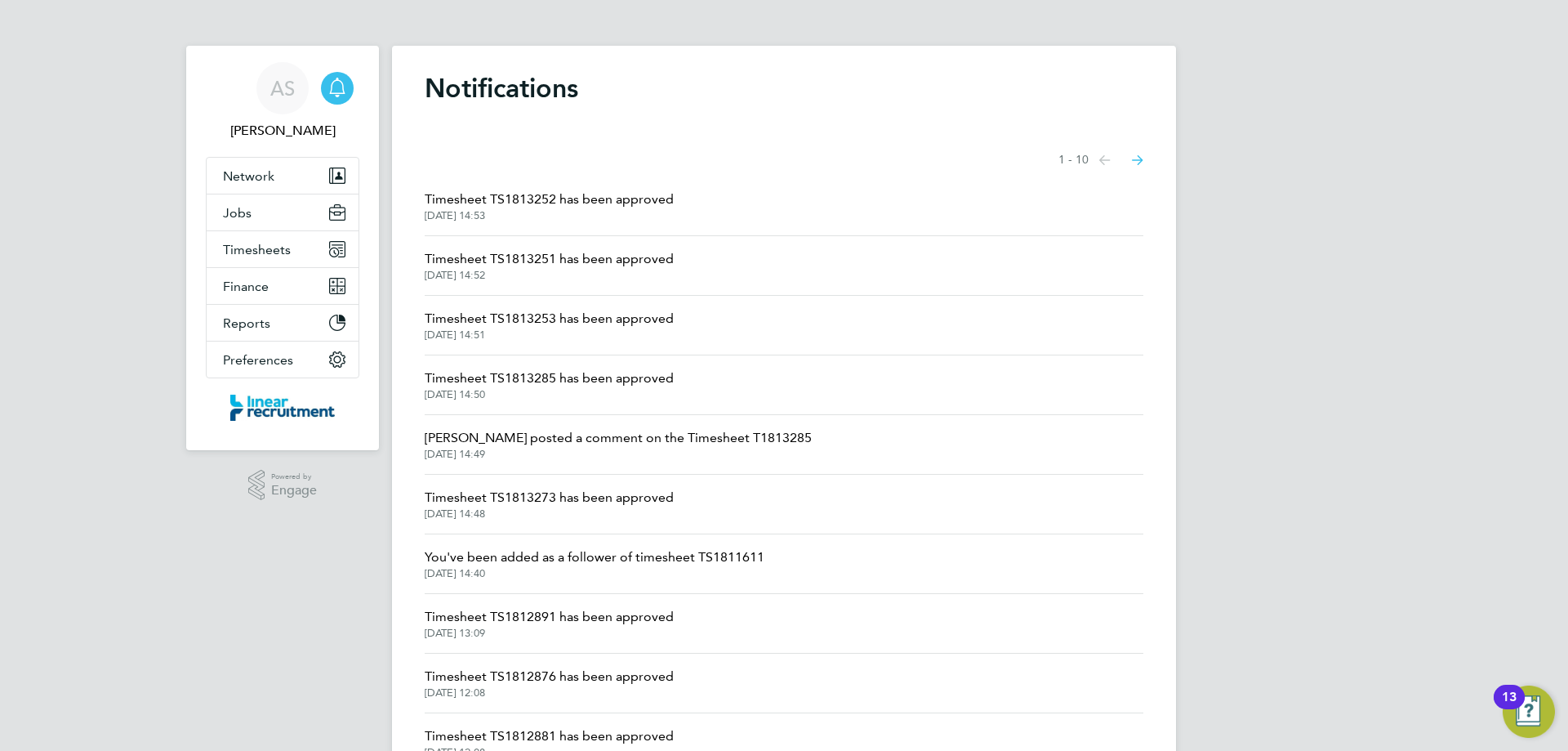
click at [533, 191] on span "Timesheet TS1813252 has been approved" at bounding box center [549, 199] width 249 height 20
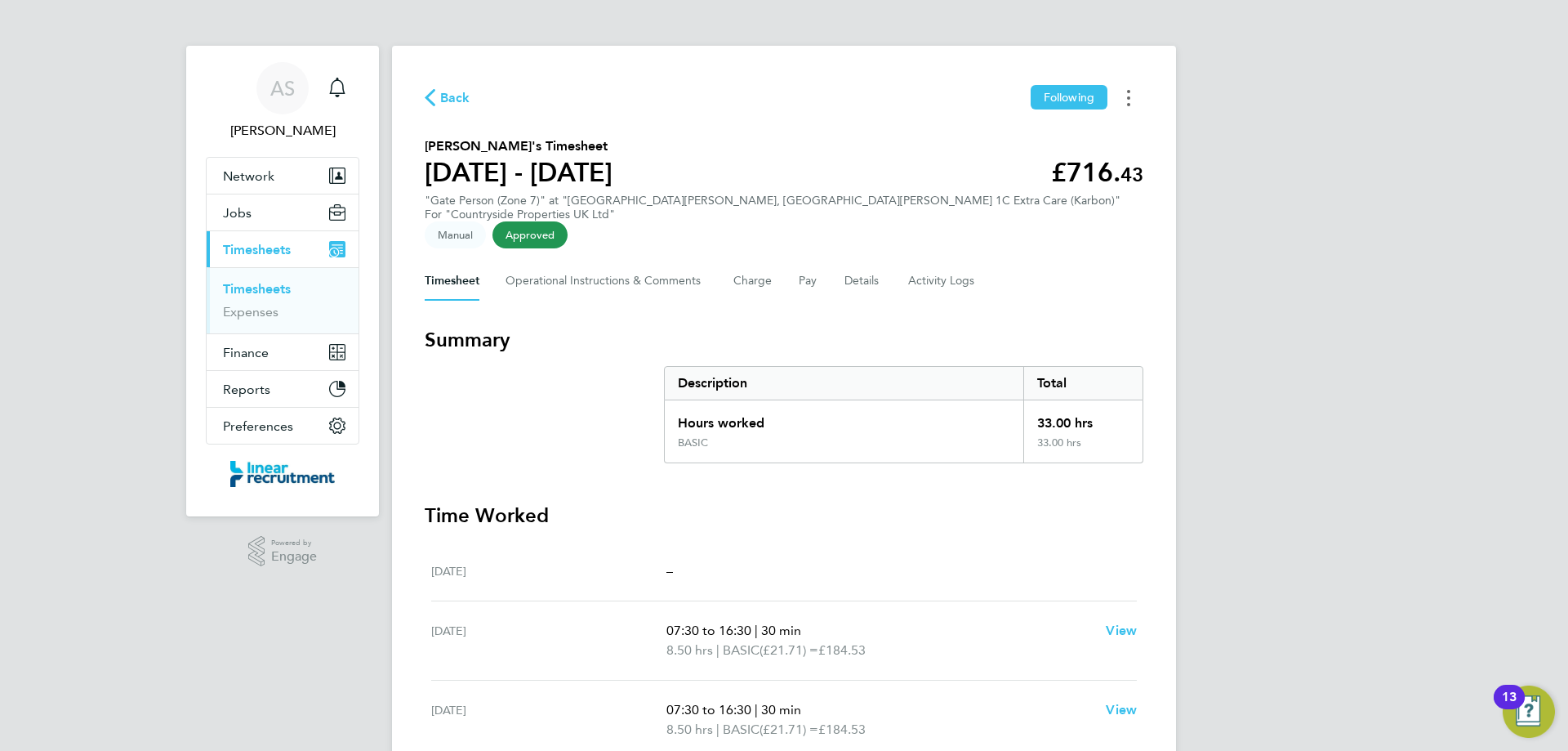
click at [1120, 96] on button "Timesheets Menu" at bounding box center [1129, 98] width 30 height 26
click at [1090, 129] on link "Download timesheet" at bounding box center [1045, 134] width 196 height 32
click at [444, 96] on span "Back" at bounding box center [455, 98] width 30 height 20
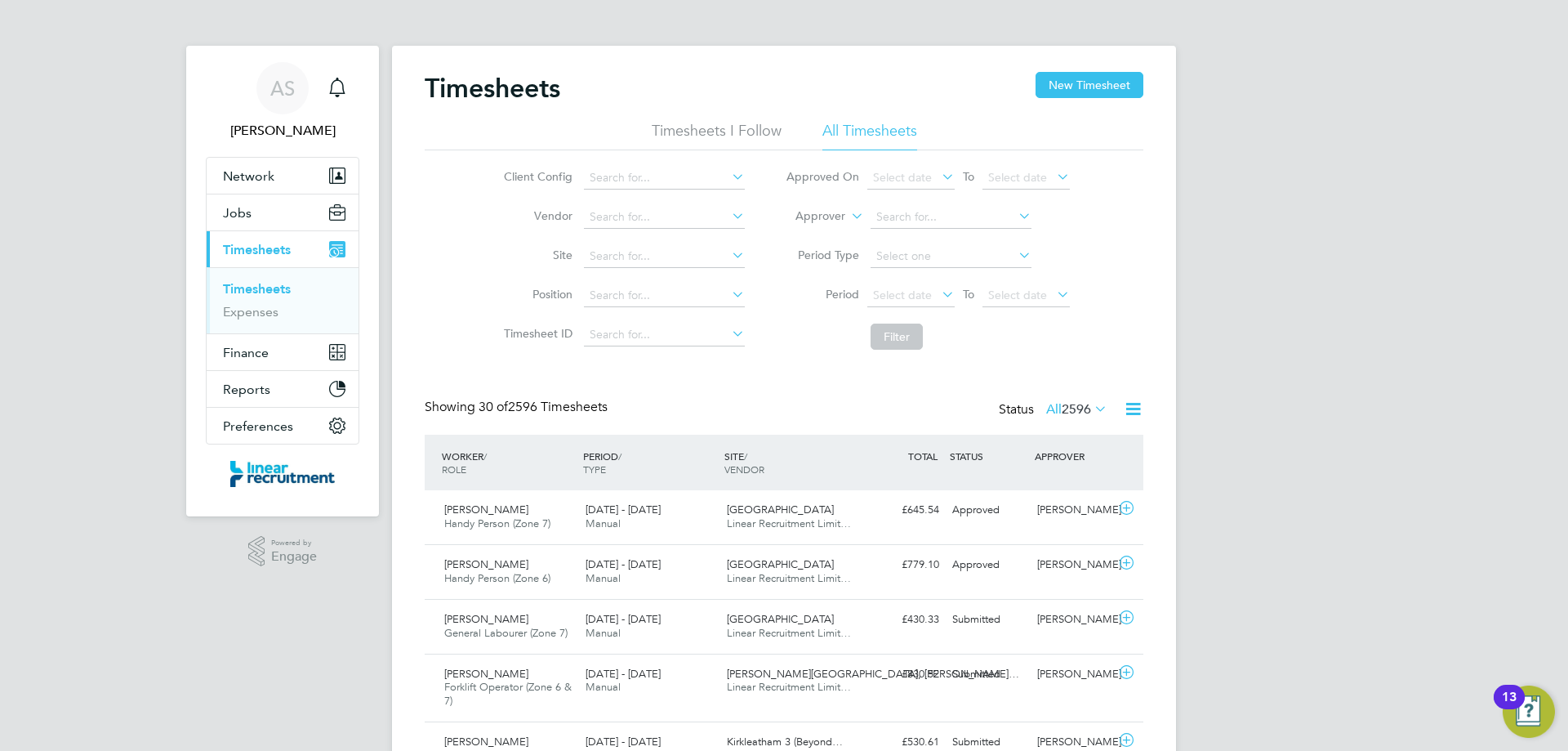
scroll to position [42, 142]
click at [1108, 84] on button "New Timesheet" at bounding box center [1089, 84] width 108 height 26
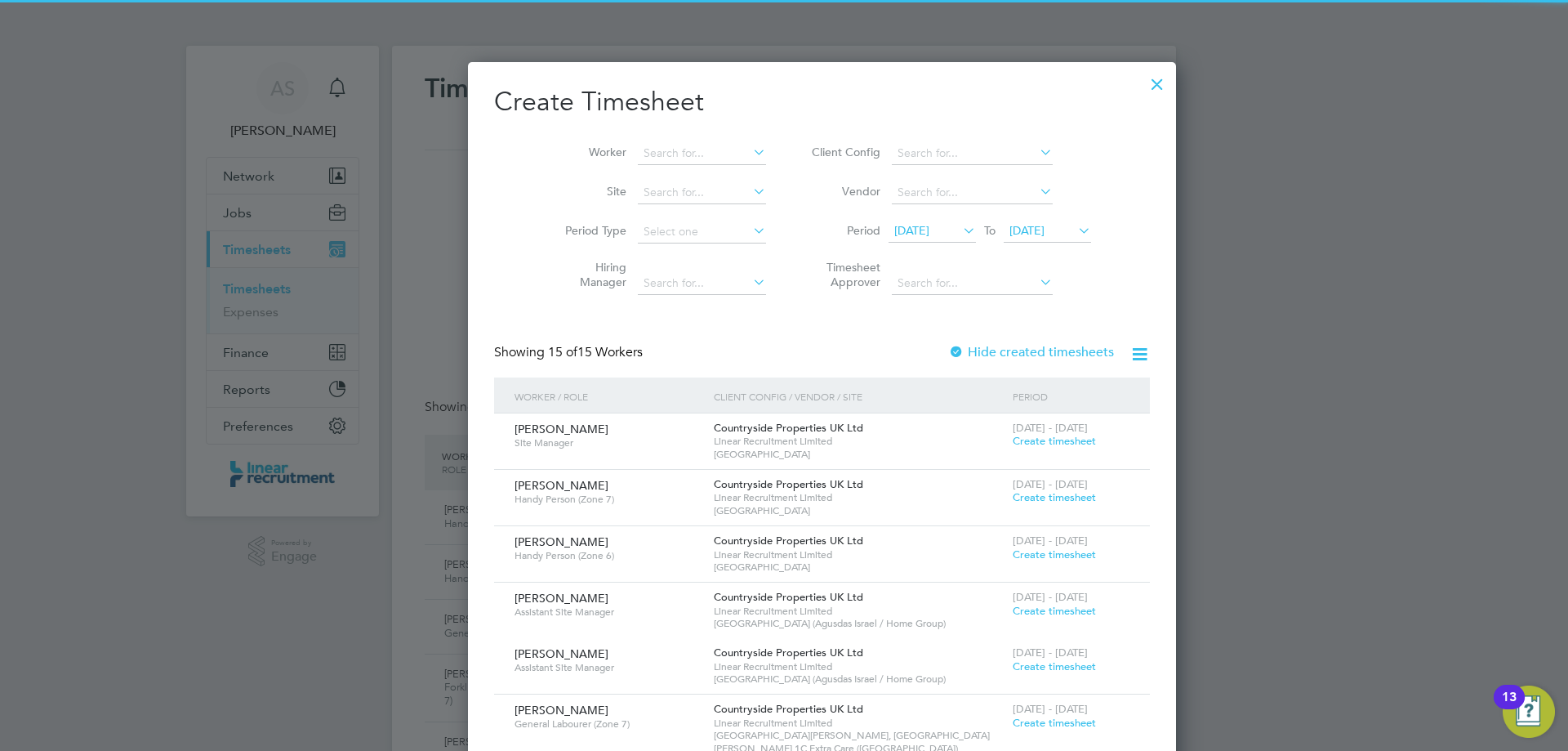
click at [615, 140] on li "Worker" at bounding box center [659, 153] width 254 height 39
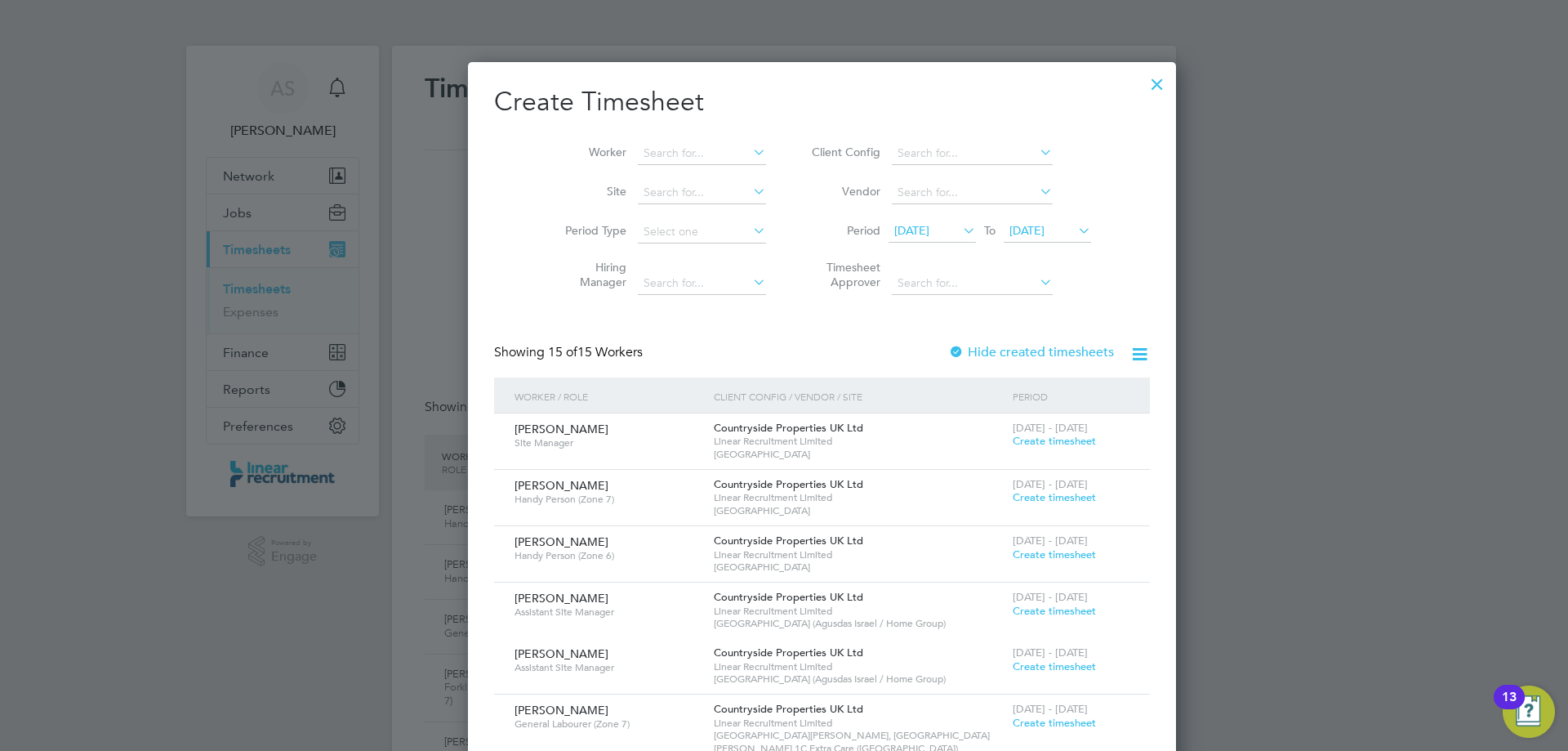
click at [627, 141] on li "Worker" at bounding box center [659, 153] width 254 height 39
click at [644, 152] on input at bounding box center [701, 153] width 129 height 23
click at [663, 164] on li "Liam O'W ellen" at bounding box center [713, 175] width 230 height 22
type input "Liam O'Wellen"
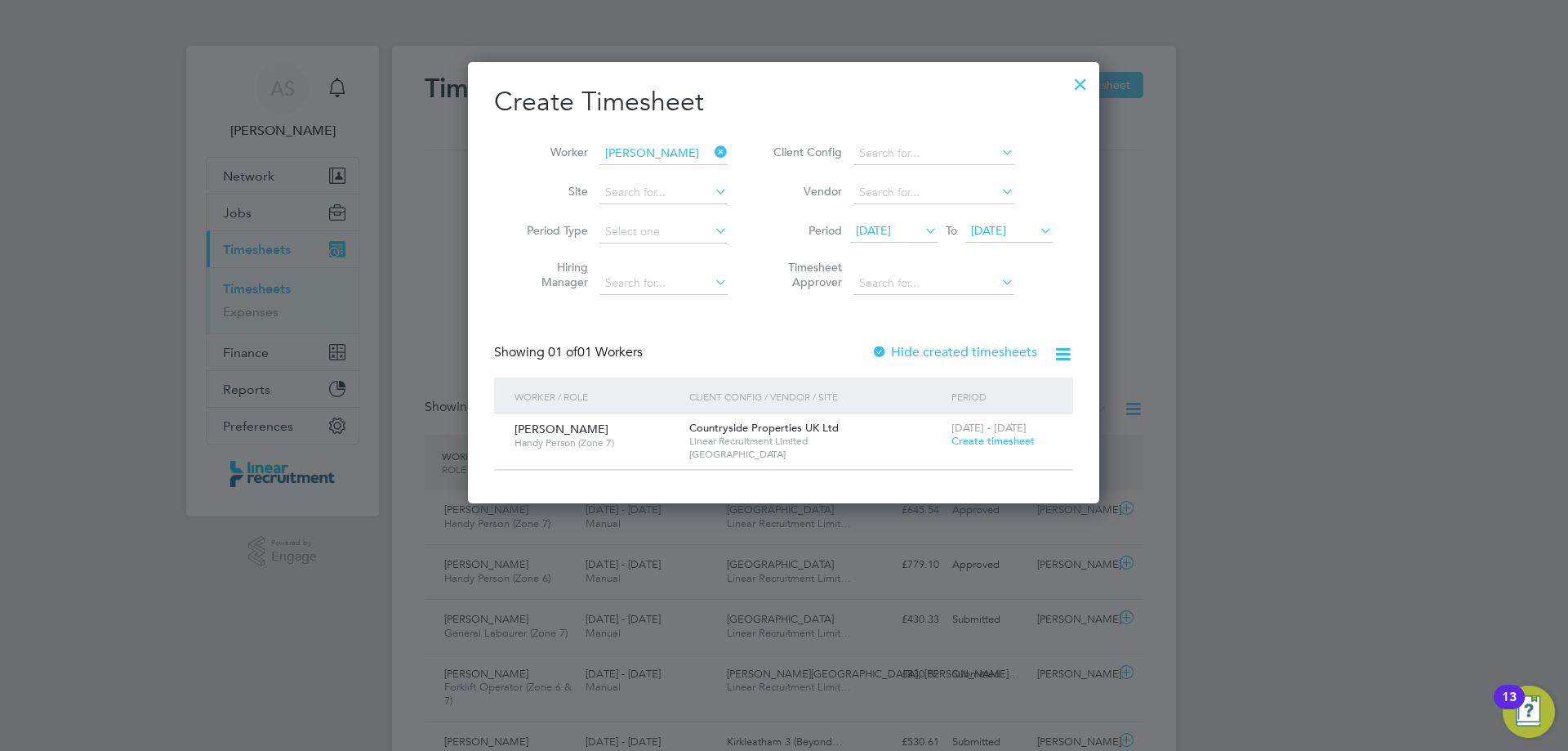
click at [996, 440] on span "Create timesheet" at bounding box center [993, 440] width 83 height 14
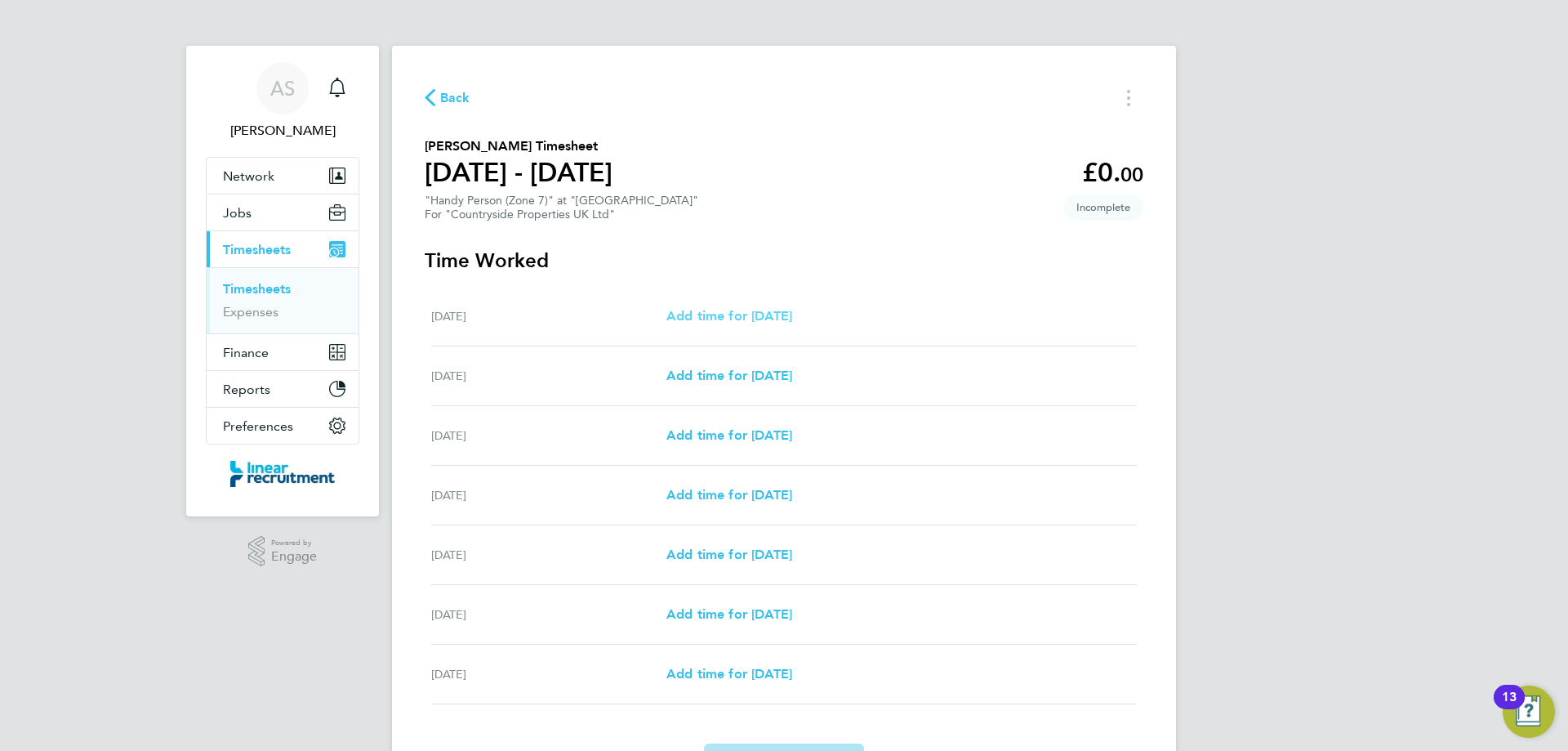
click at [713, 318] on span "Add time for Mon 25 Aug" at bounding box center [730, 316] width 126 height 15
select select "30"
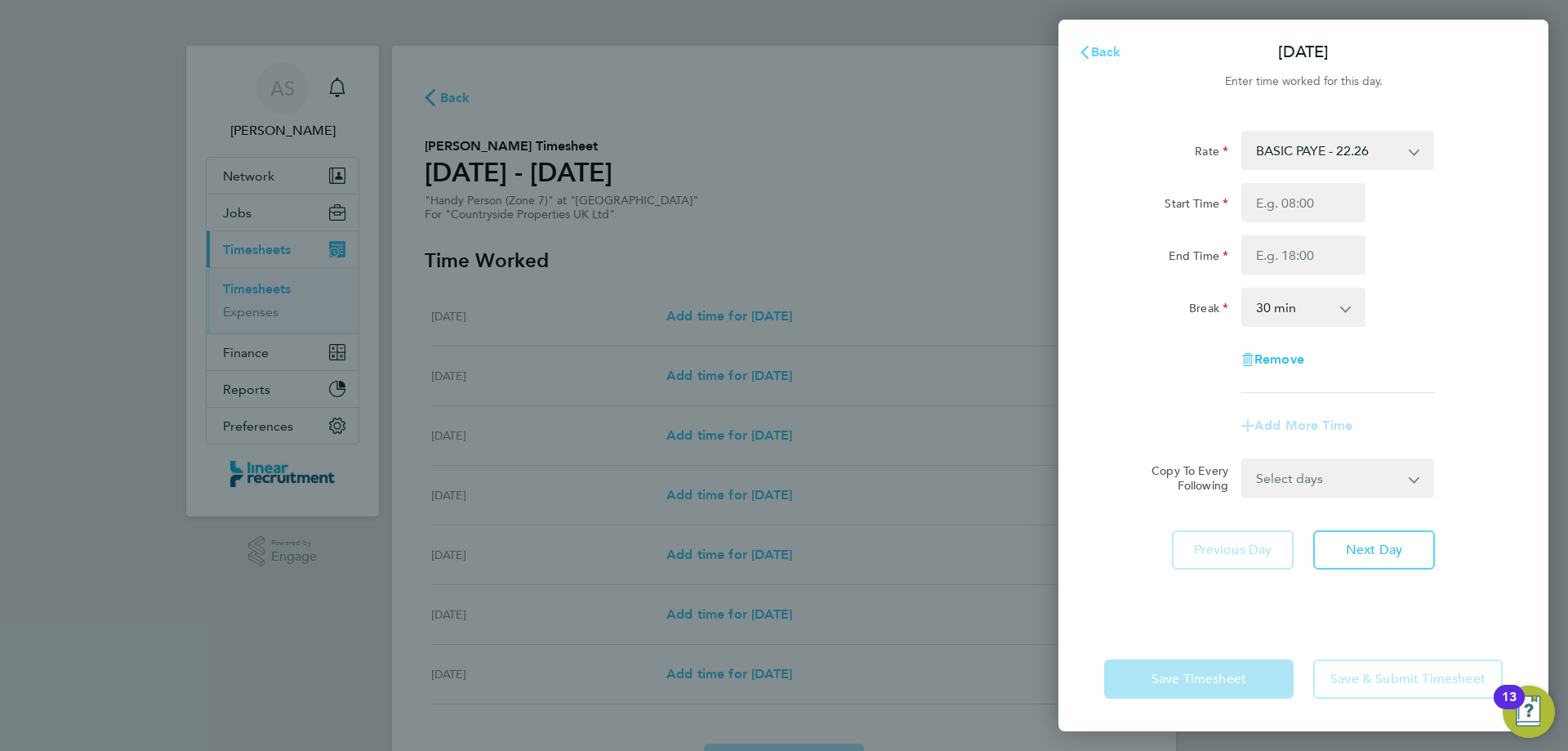
click at [1090, 65] on button "Back" at bounding box center [1099, 52] width 76 height 32
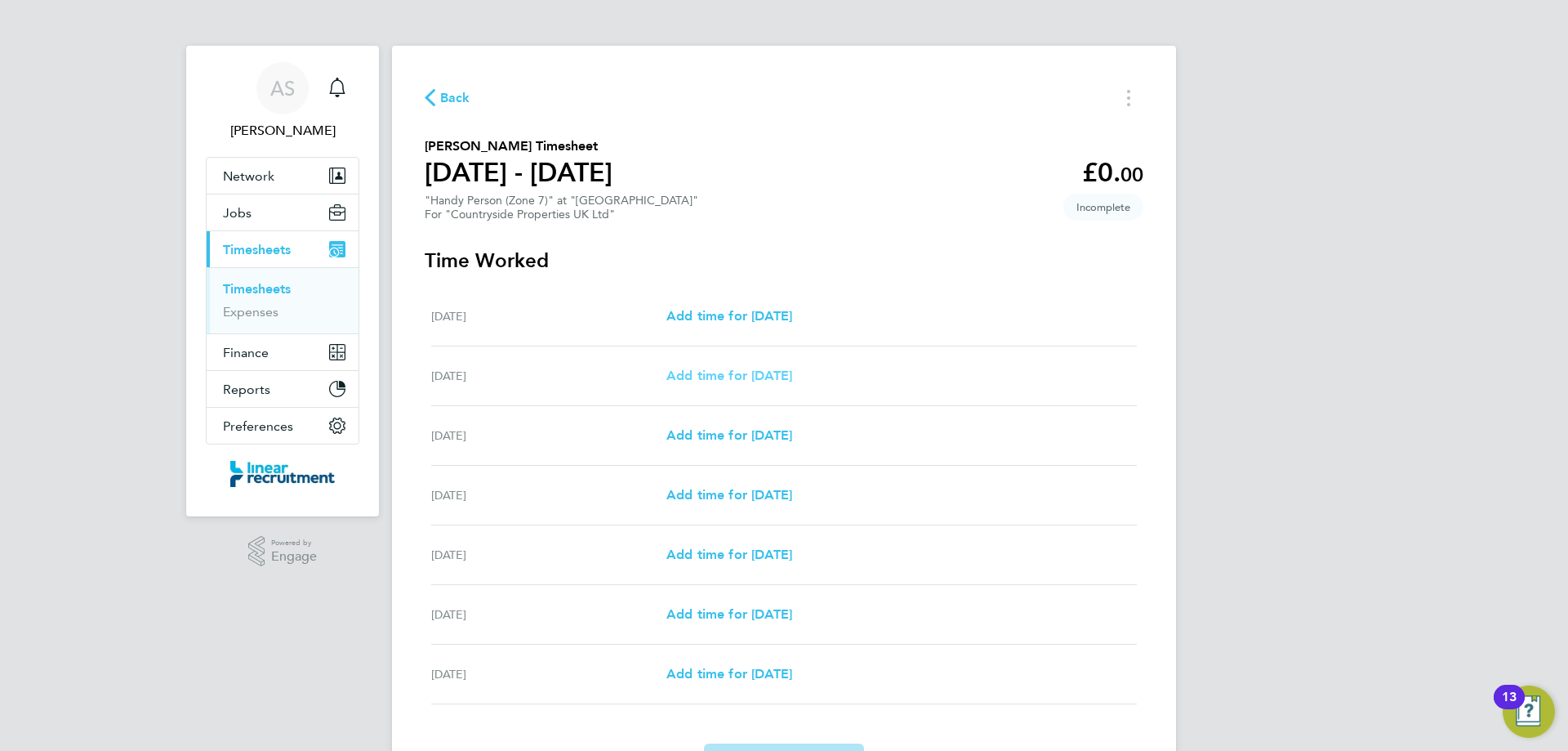
click at [768, 382] on span "Add time for Tue 26 Aug" at bounding box center [730, 376] width 126 height 15
select select "30"
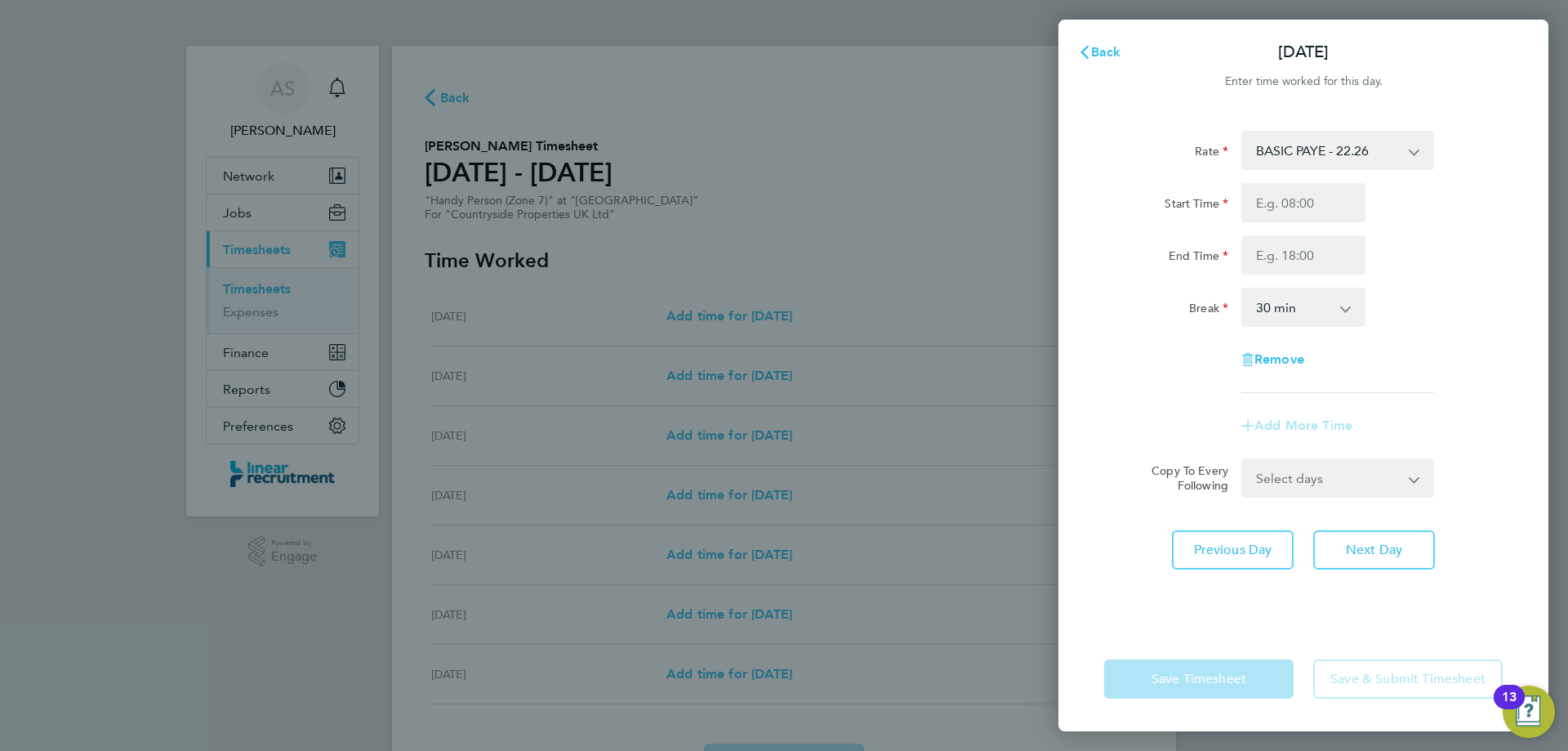
click at [1302, 179] on div "Rate BASIC PAYE - 22.26 Start Time End Time Break 0 min 15 min 30 min 45 min 60…" at bounding box center [1303, 261] width 398 height 262
click at [1303, 208] on input "Start Time" at bounding box center [1303, 203] width 124 height 39
type input "07:30"
click at [1307, 270] on input "End Time" at bounding box center [1303, 255] width 124 height 39
type input "16:30"
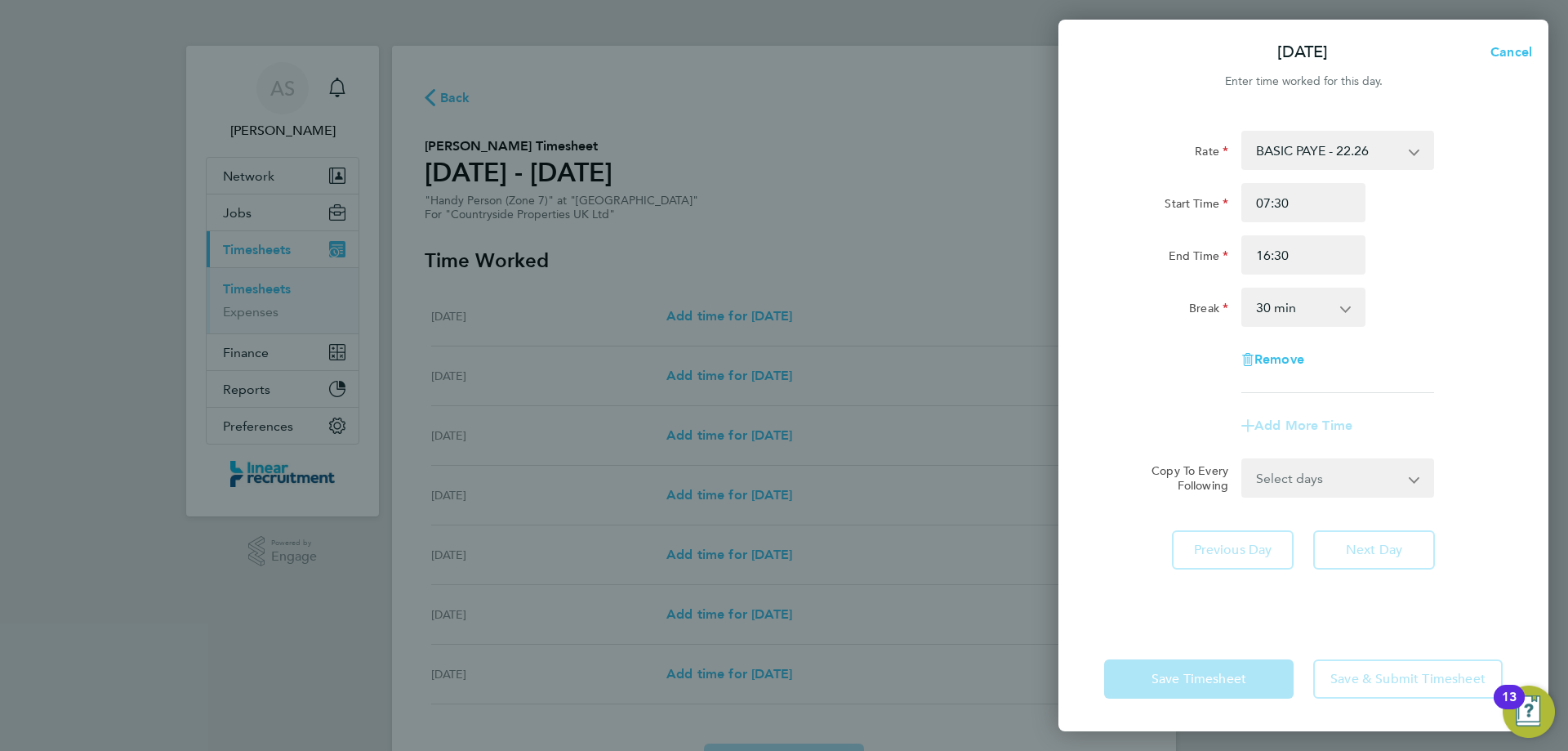
click at [1465, 335] on div "Rate BASIC PAYE - 22.26 Start Time 07:30 End Time 16:30 Break 0 min 15 min 30 m…" at bounding box center [1303, 261] width 398 height 262
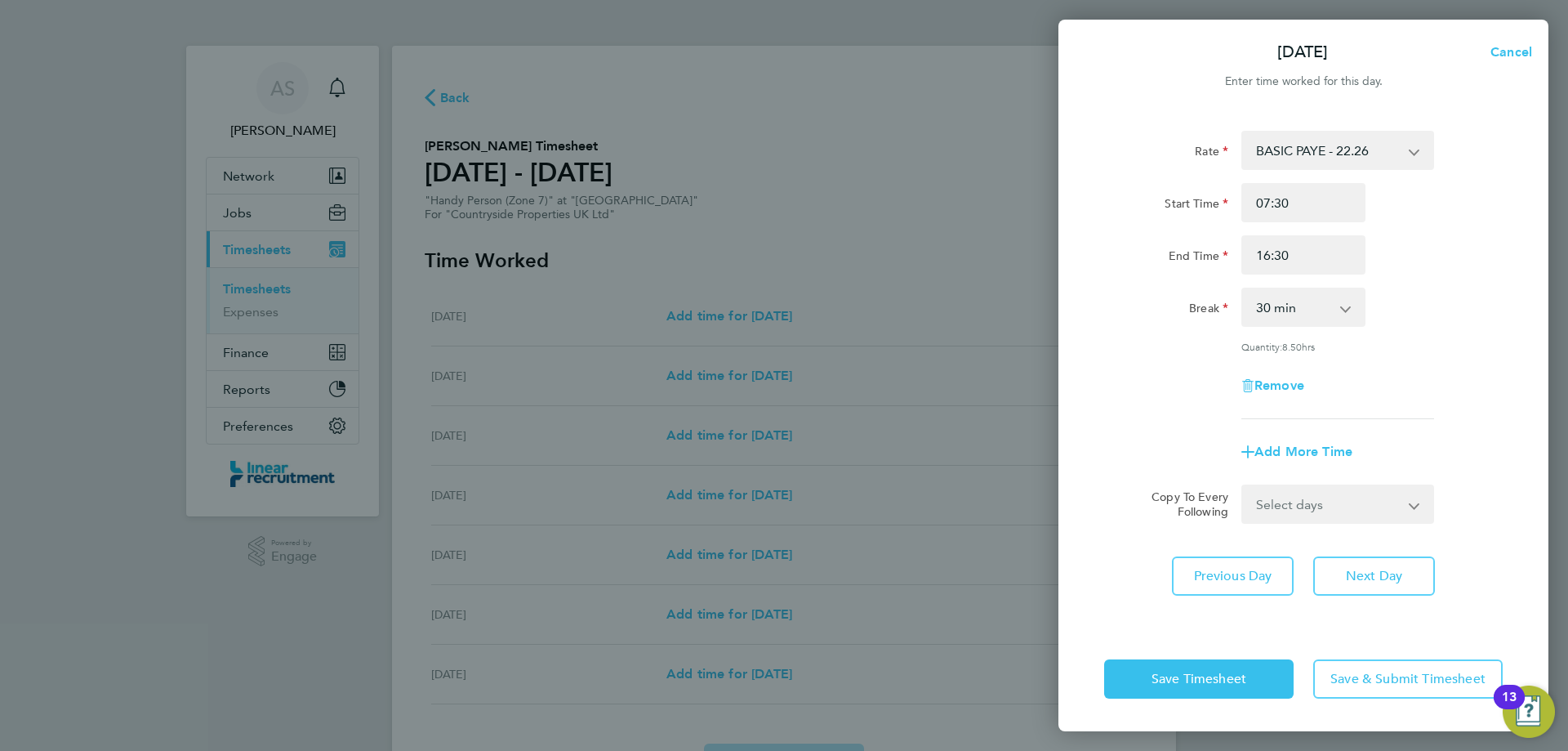
click at [1313, 504] on select "Select days Day Weekday (Mon-Fri) Weekend (Sat-Sun) Wednesday Thursday Friday S…" at bounding box center [1328, 504] width 171 height 36
select select "DAY"
click at [1243, 486] on select "Select days Day Weekday (Mon-Fri) Weekend (Sat-Sun) Wednesday Thursday Friday S…" at bounding box center [1328, 504] width 171 height 36
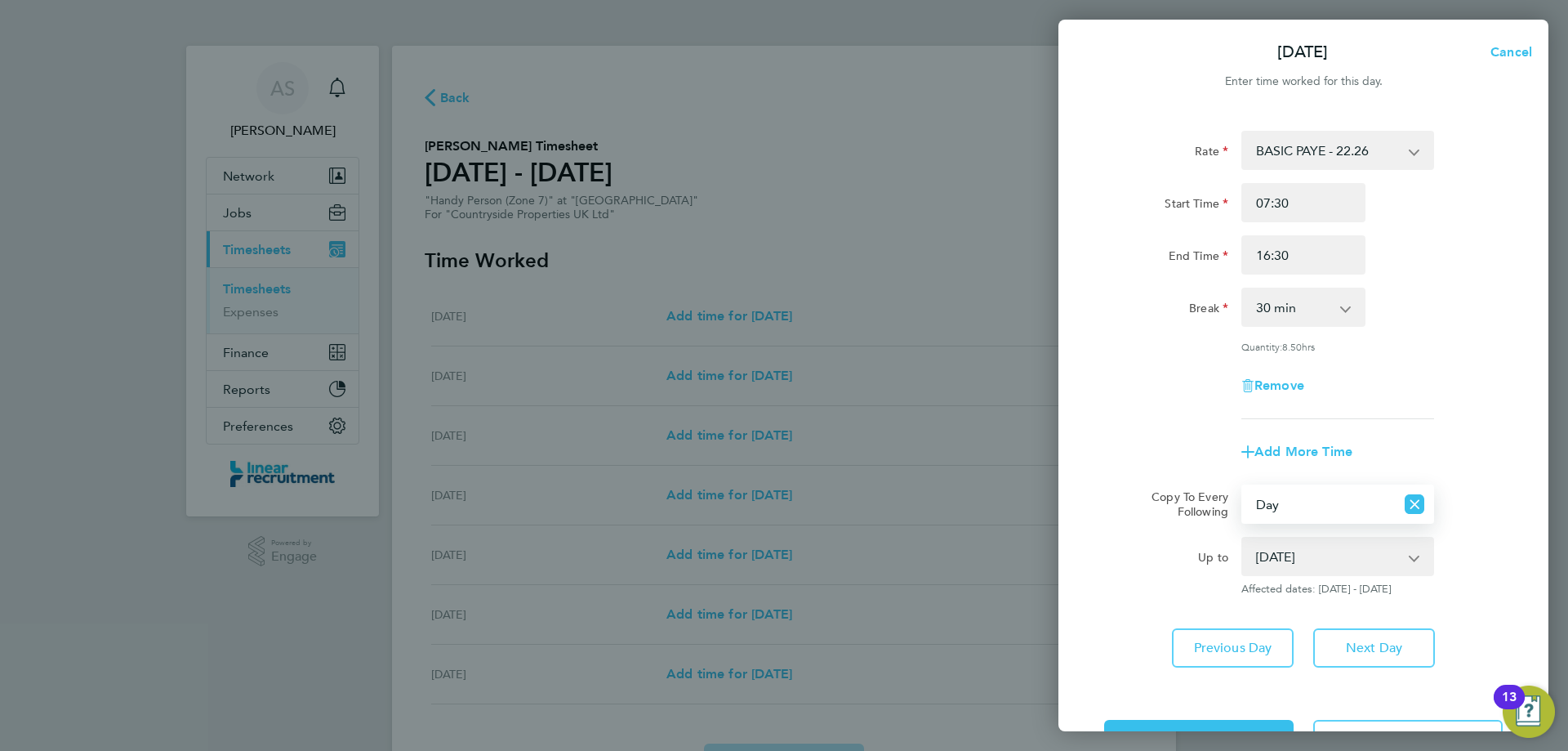
click at [1293, 564] on select "27 Aug 2025 28 Aug 2025 29 Aug 2025 30 Aug 2025 31 Aug 2025" at bounding box center [1328, 556] width 170 height 36
select select "2025-08-28"
click at [1243, 538] on select "27 Aug 2025 28 Aug 2025 29 Aug 2025 30 Aug 2025 31 Aug 2025" at bounding box center [1328, 556] width 170 height 36
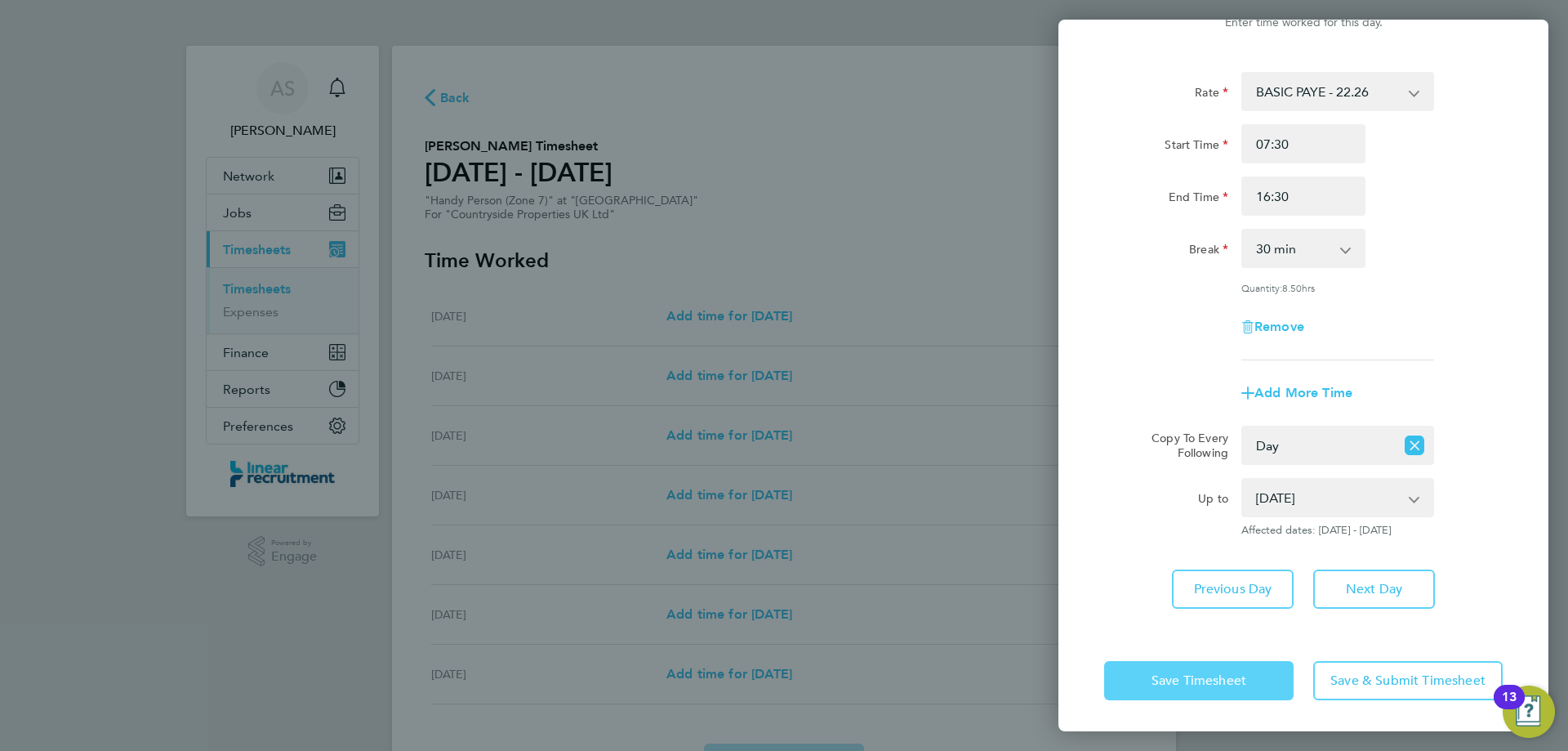
click at [1220, 677] on span "Save Timesheet" at bounding box center [1199, 680] width 94 height 16
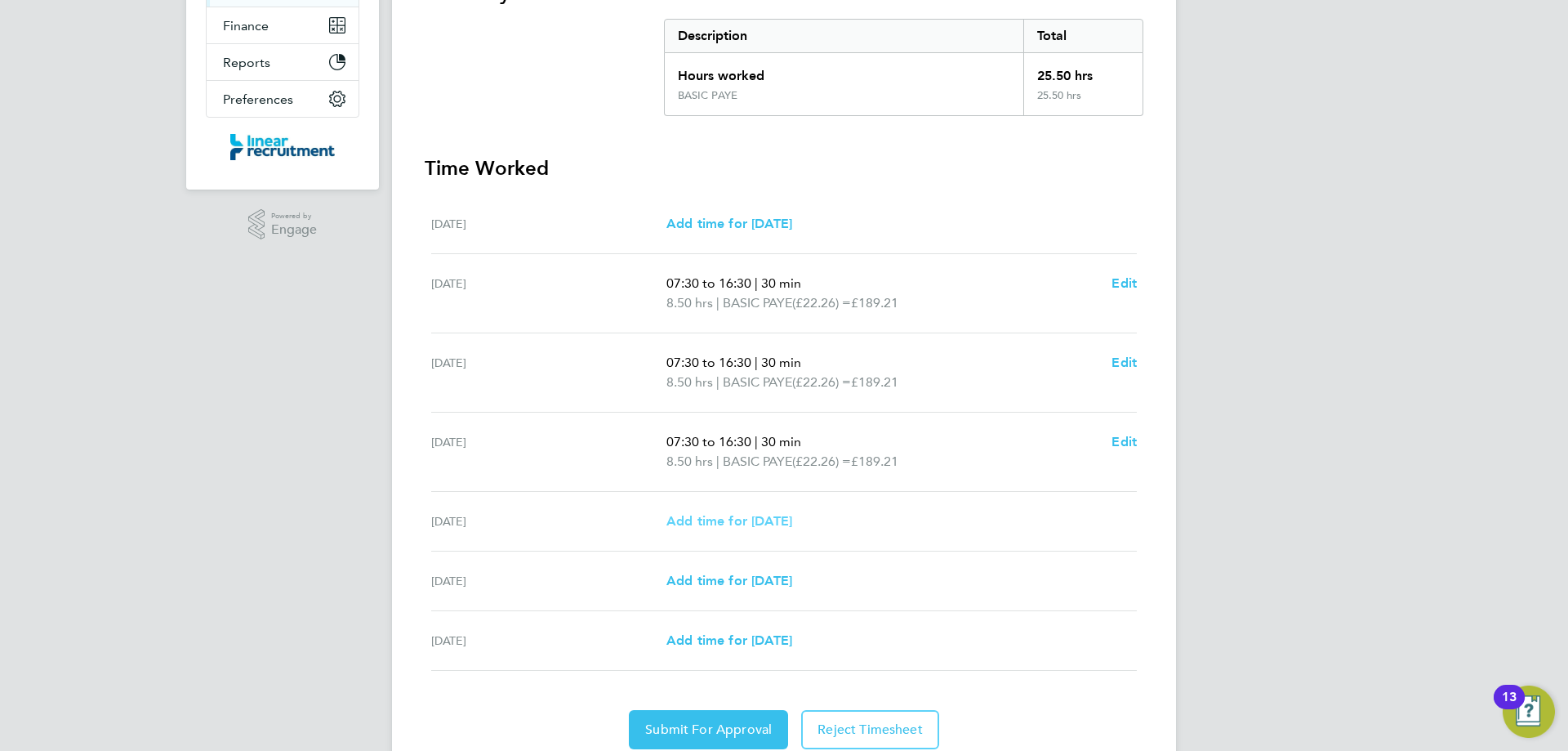
click at [789, 517] on span "Add time for Fri 29 Aug" at bounding box center [730, 520] width 126 height 15
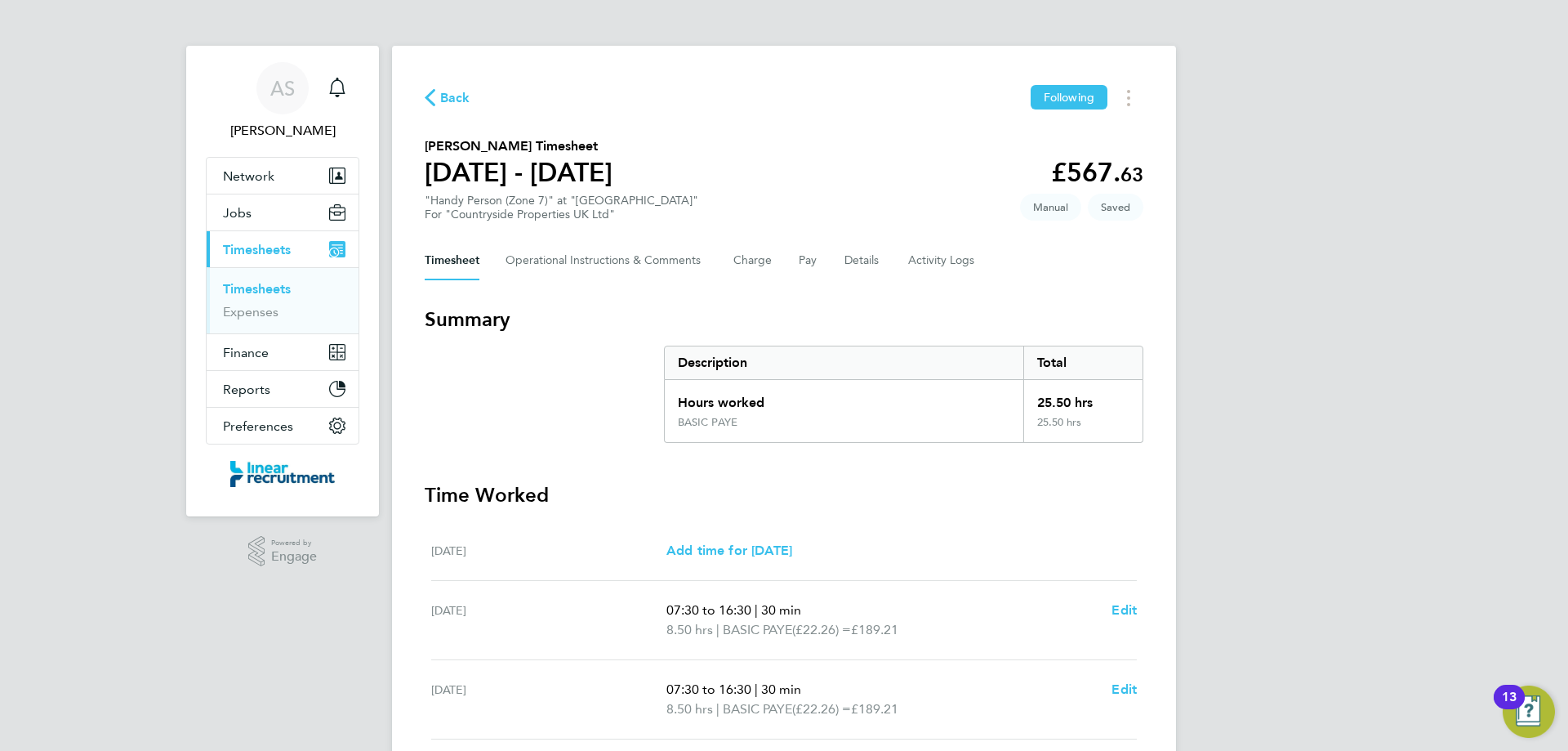
select select "30"
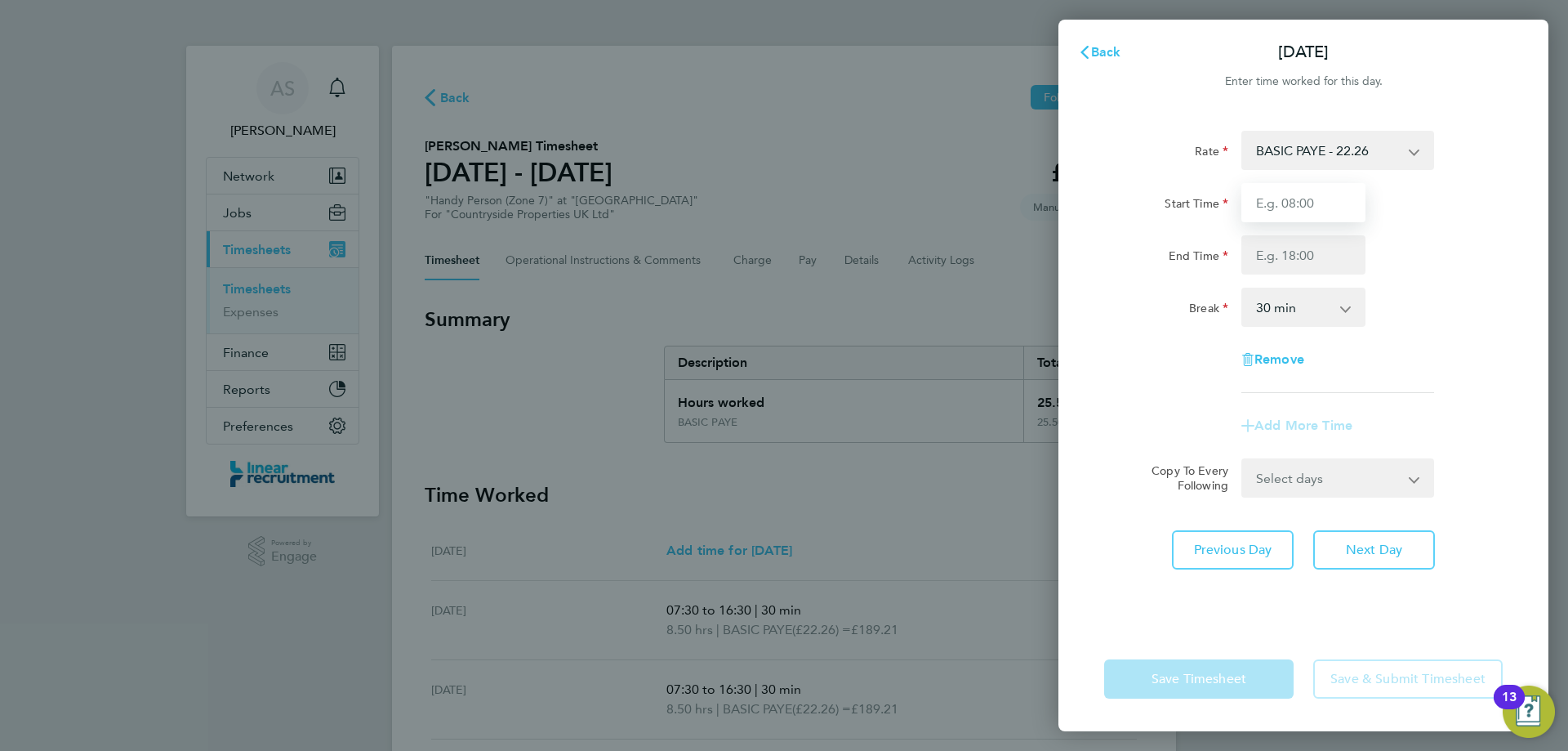
click at [1306, 206] on input "Start Time" at bounding box center [1303, 203] width 124 height 39
type input "07:30"
click at [1312, 265] on input "End Time" at bounding box center [1303, 255] width 124 height 39
type input "15:30"
click at [1472, 323] on div "Break 0 min 15 min 30 min 45 min 60 min 75 min 90 min" at bounding box center [1303, 307] width 412 height 39
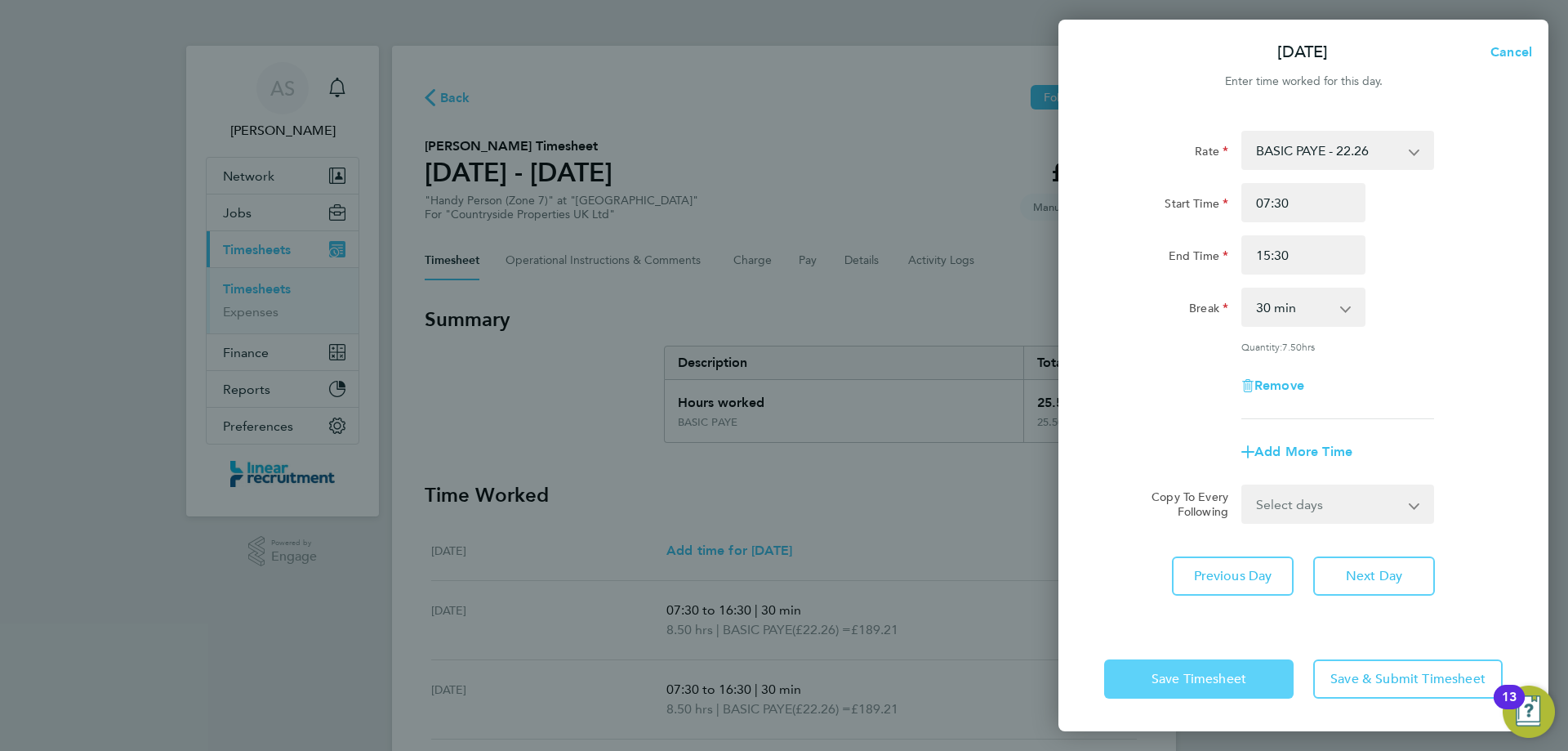
click at [1216, 669] on button "Save Timesheet" at bounding box center [1199, 679] width 190 height 39
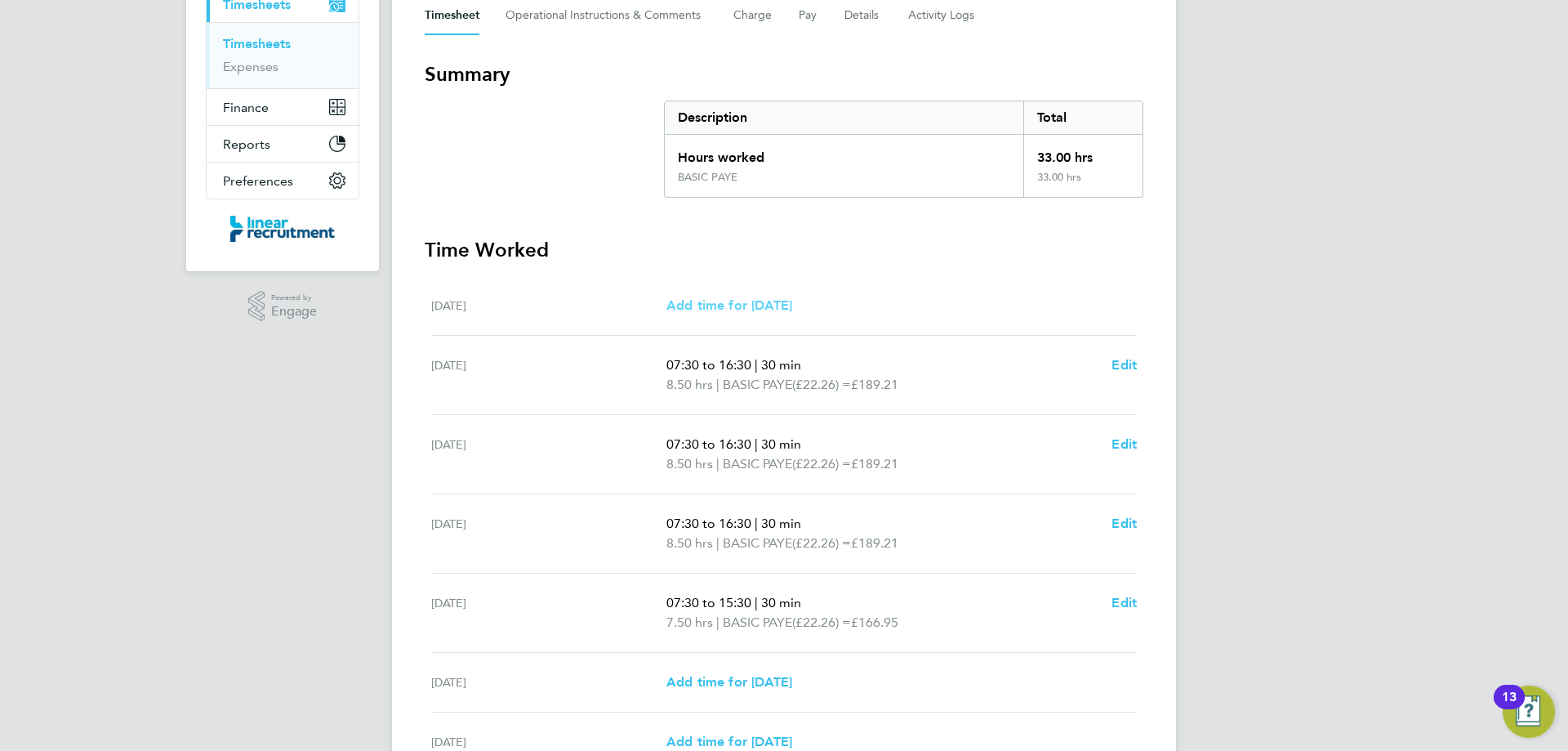
click at [721, 300] on span "Add time for Mon 25 Aug" at bounding box center [730, 305] width 126 height 15
select select "30"
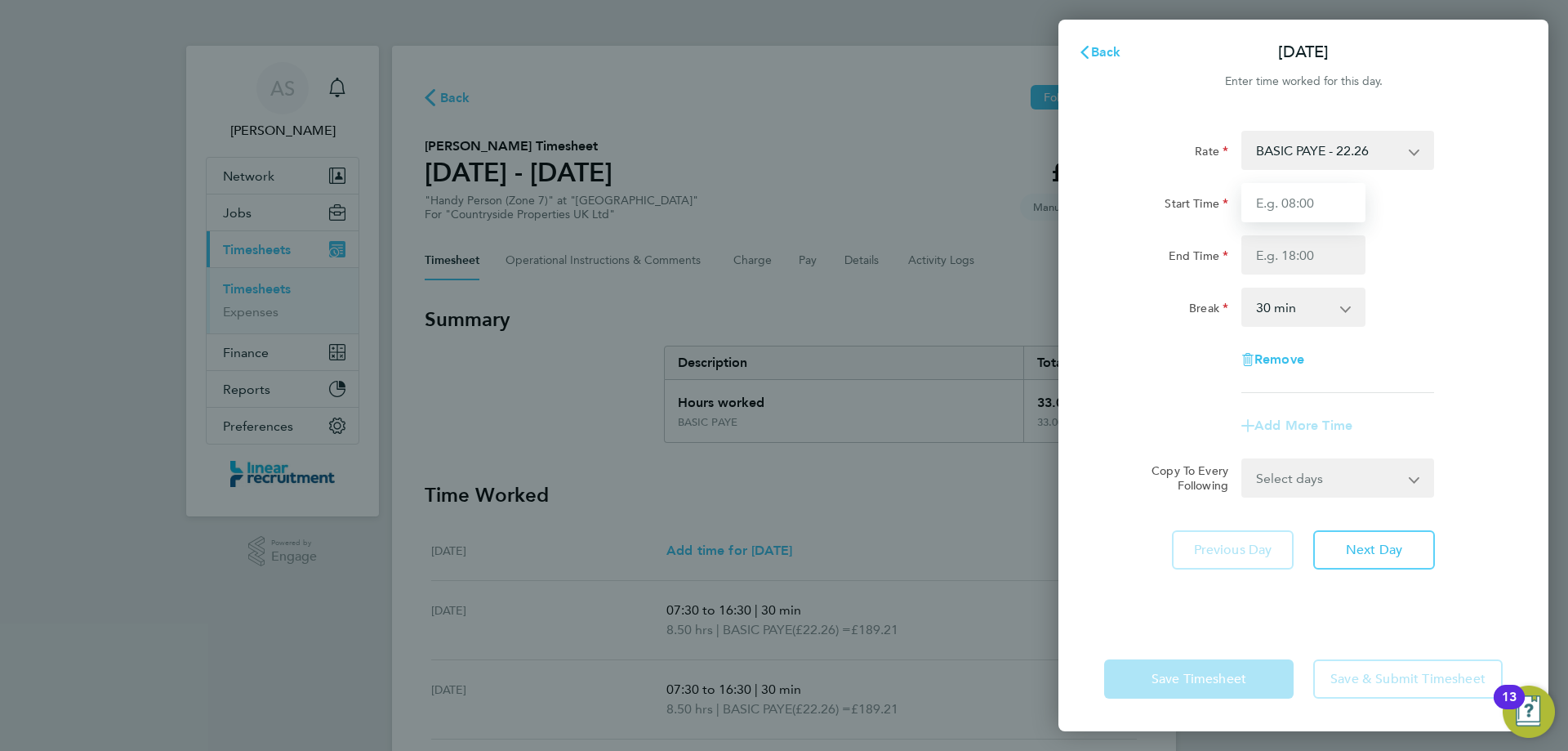
click at [1299, 208] on input "Start Time" at bounding box center [1303, 203] width 124 height 39
type input "07:30"
click at [1289, 255] on input "End Time" at bounding box center [1303, 255] width 124 height 39
type input "9"
drag, startPoint x: 1289, startPoint y: 256, endPoint x: 1242, endPoint y: 260, distance: 47.2
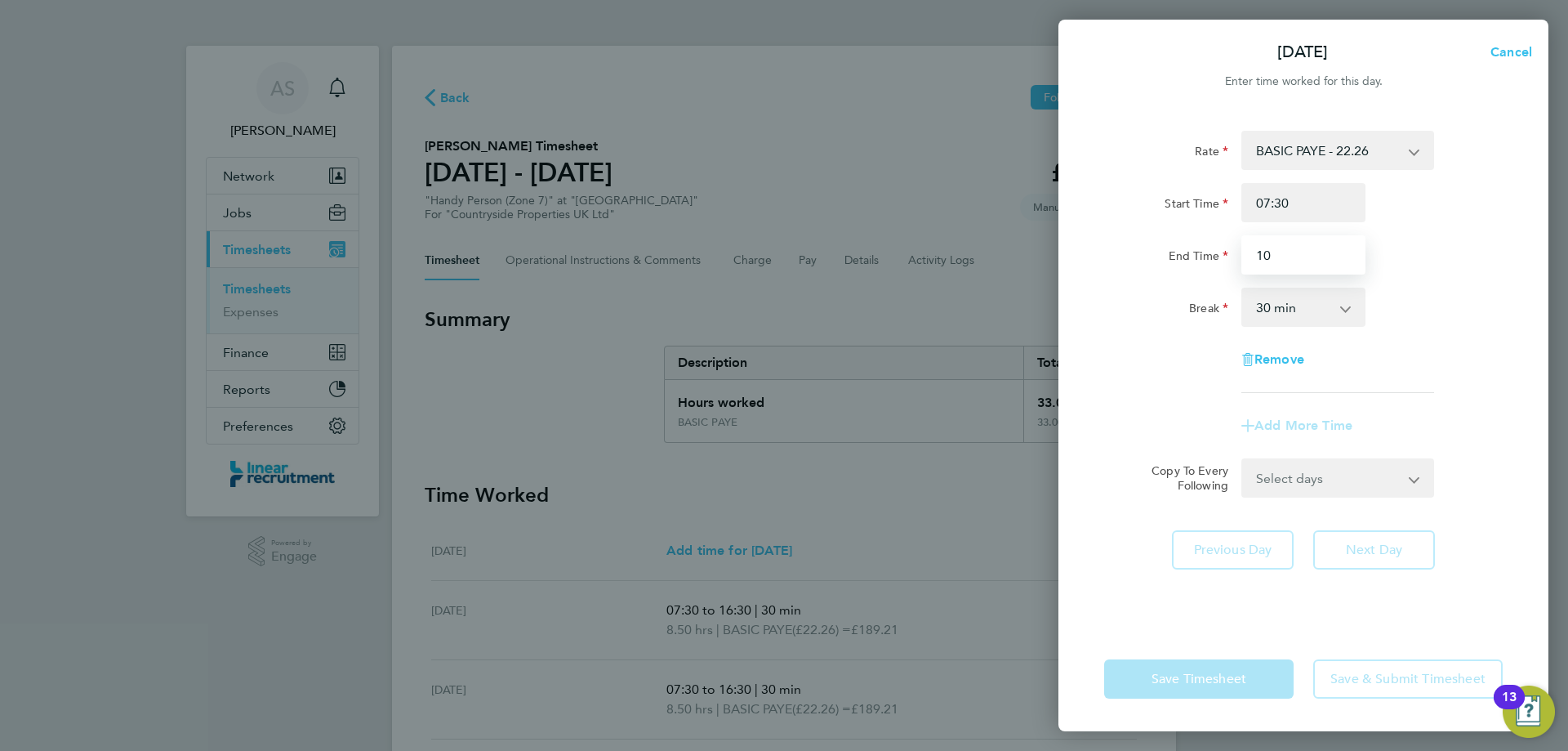
click at [1242, 260] on input "10" at bounding box center [1303, 255] width 124 height 39
click at [1426, 255] on div "End Time 9.5" at bounding box center [1303, 255] width 412 height 39
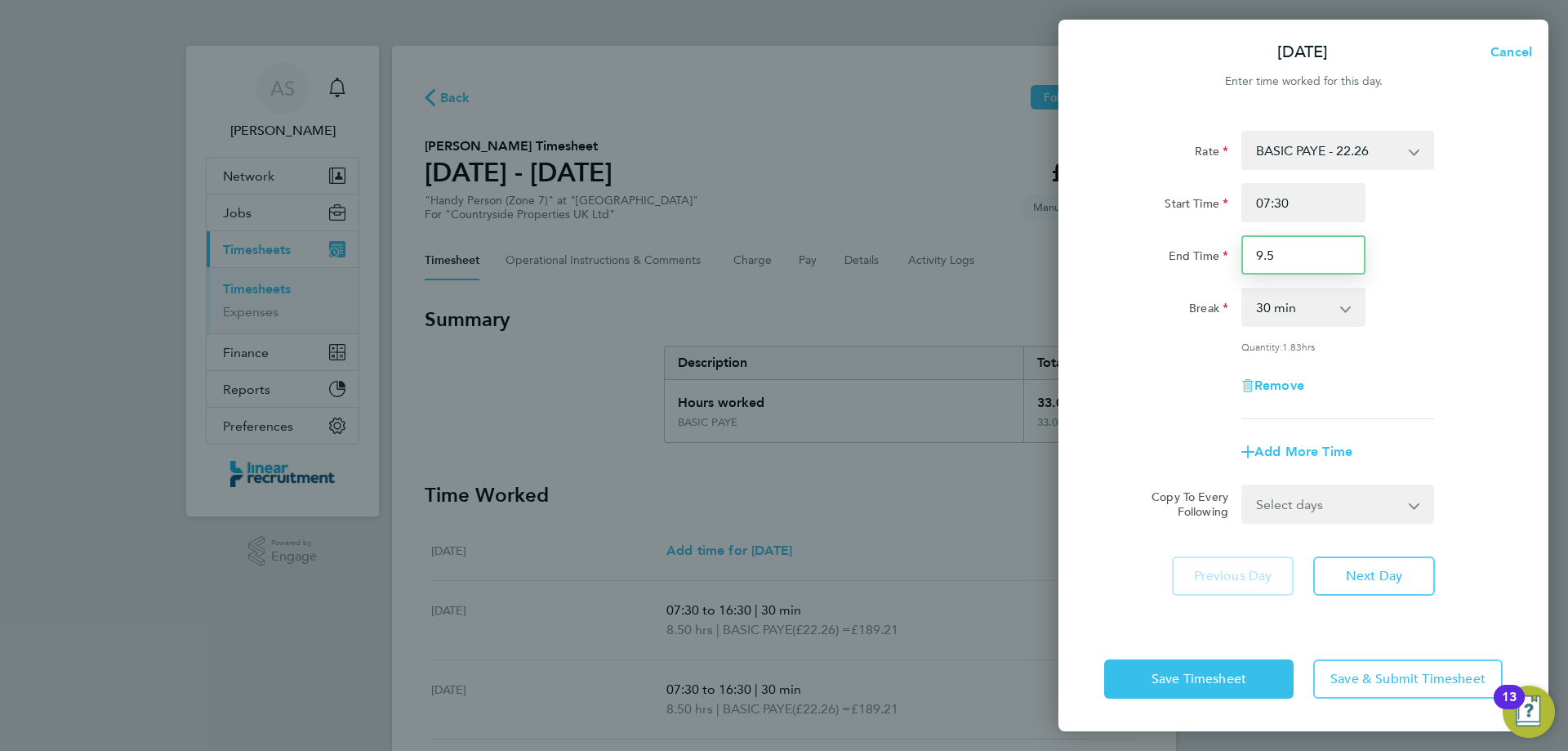
click at [1276, 254] on input "9.5" at bounding box center [1303, 255] width 124 height 39
type input "09:30"
click at [1429, 286] on div "Rate BASIC PAYE - 22.26 Start Time 07:30 End Time 09:30 Break 0 min 15 min 30 m…" at bounding box center [1303, 274] width 398 height 289
click at [1229, 672] on span "Save Timesheet" at bounding box center [1199, 679] width 94 height 16
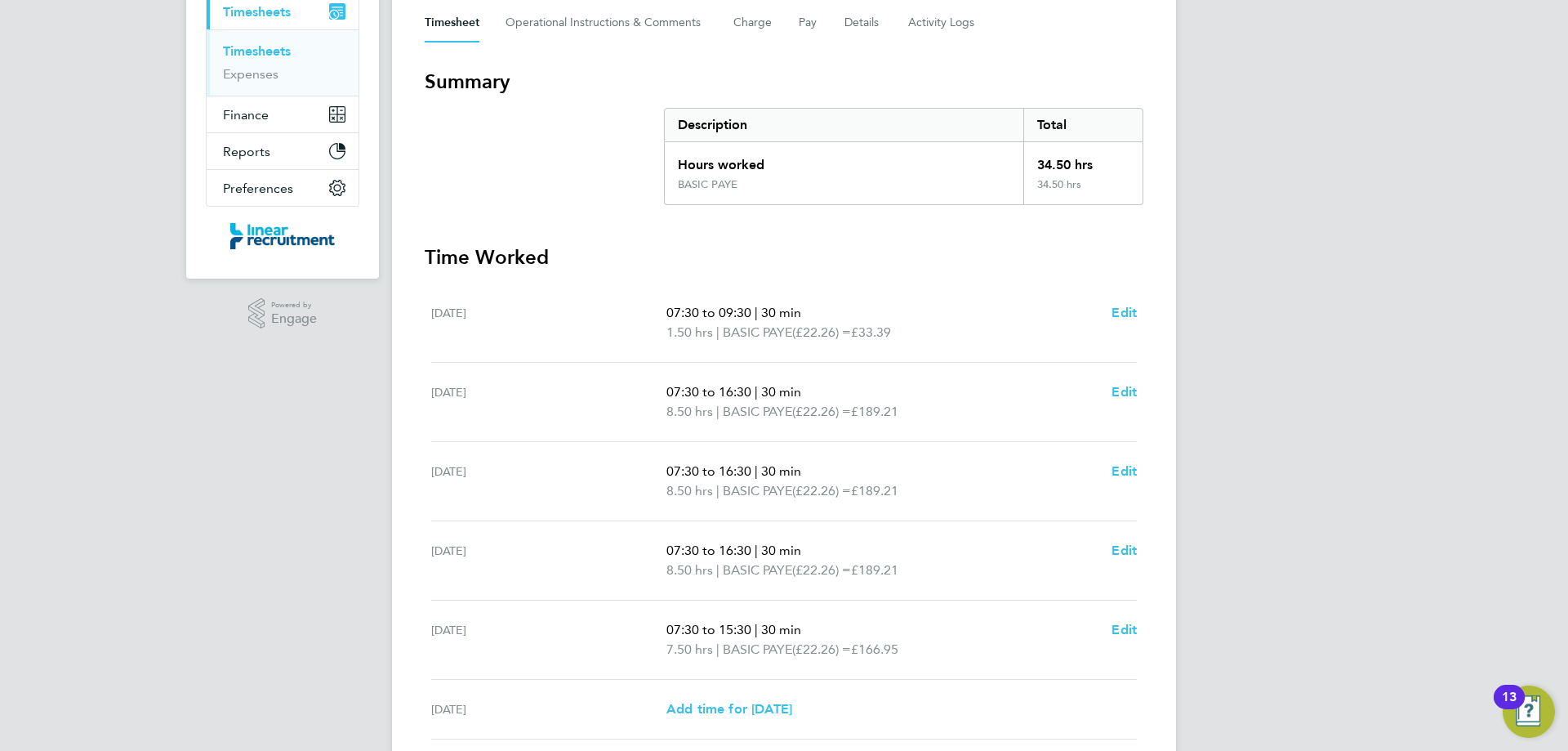
scroll to position [267, 0]
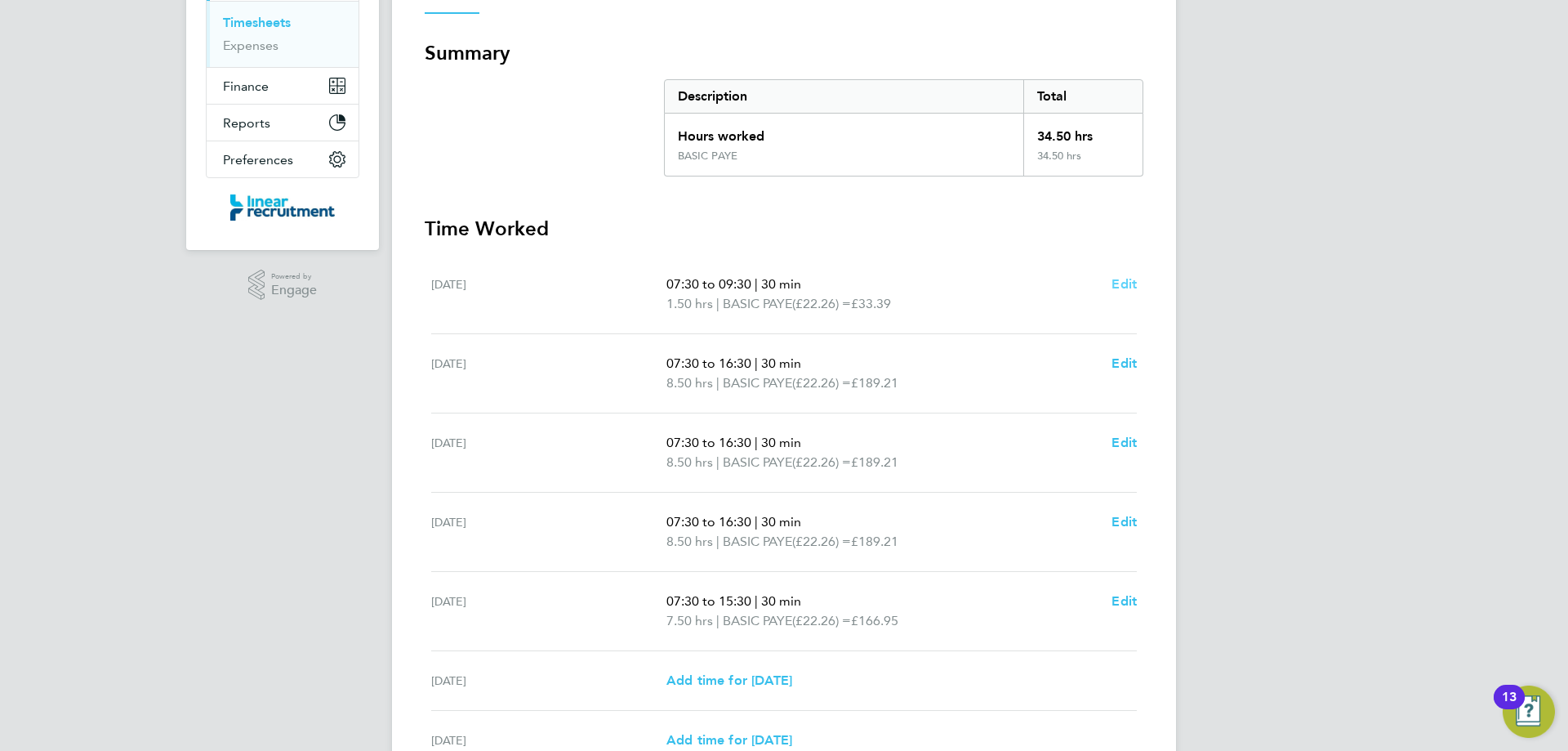
click at [1130, 276] on span "Edit" at bounding box center [1124, 284] width 26 height 15
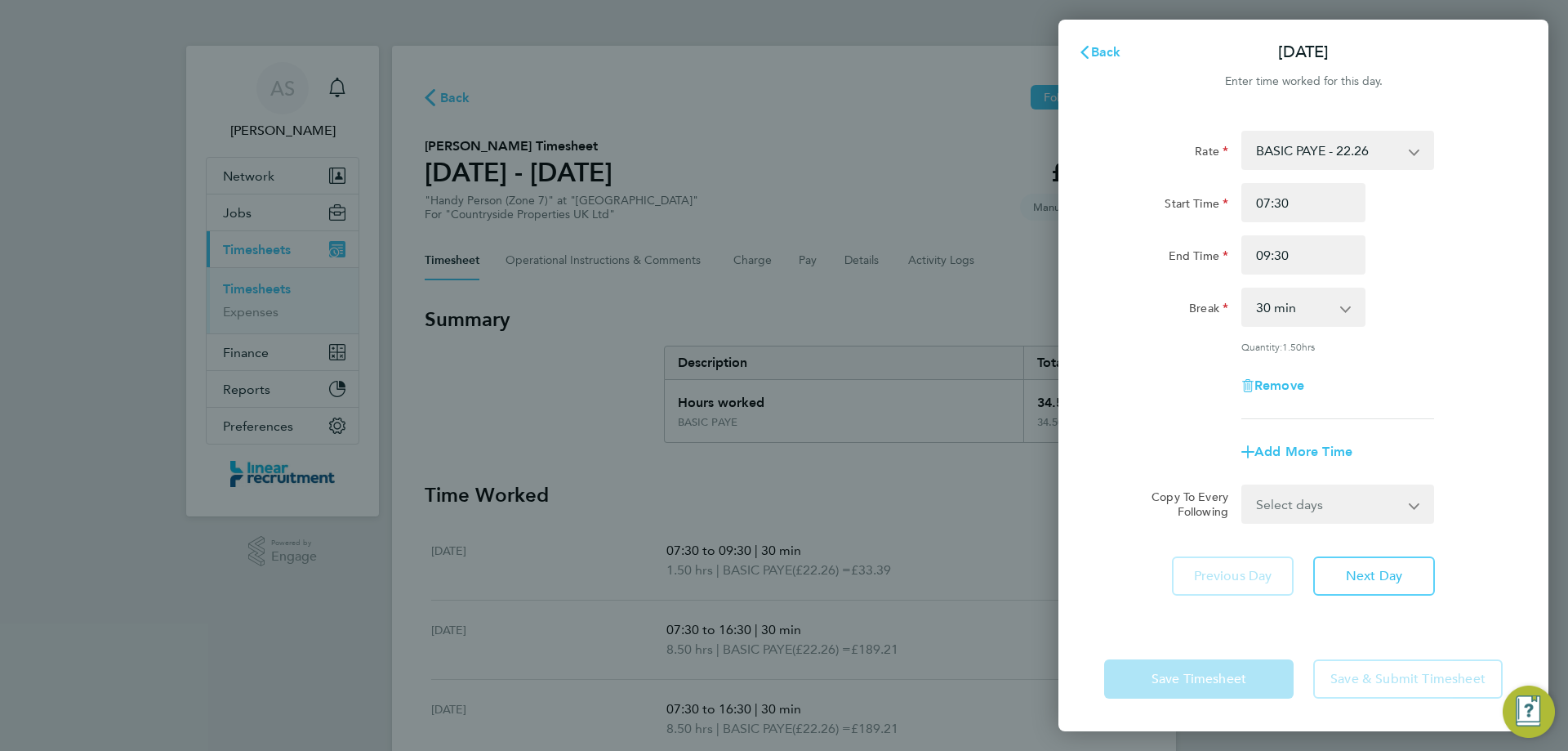
click at [1284, 301] on select "0 min 15 min 30 min 45 min 60 min 75 min 90 min" at bounding box center [1293, 307] width 101 height 36
select select "0"
click at [1243, 290] on select "0 min 15 min 30 min 45 min 60 min 75 min 90 min" at bounding box center [1293, 307] width 101 height 36
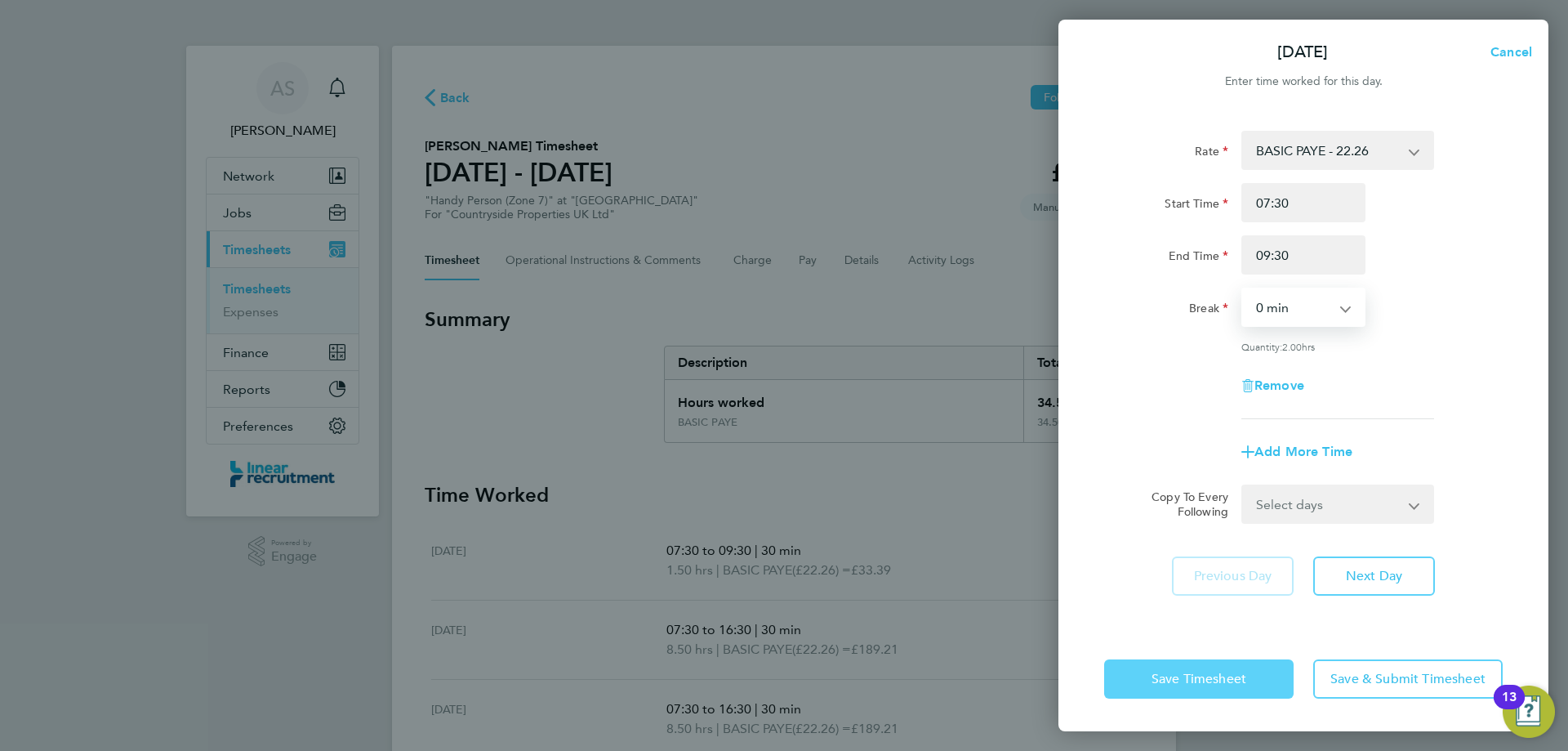
click at [1210, 688] on button "Save Timesheet" at bounding box center [1199, 679] width 190 height 39
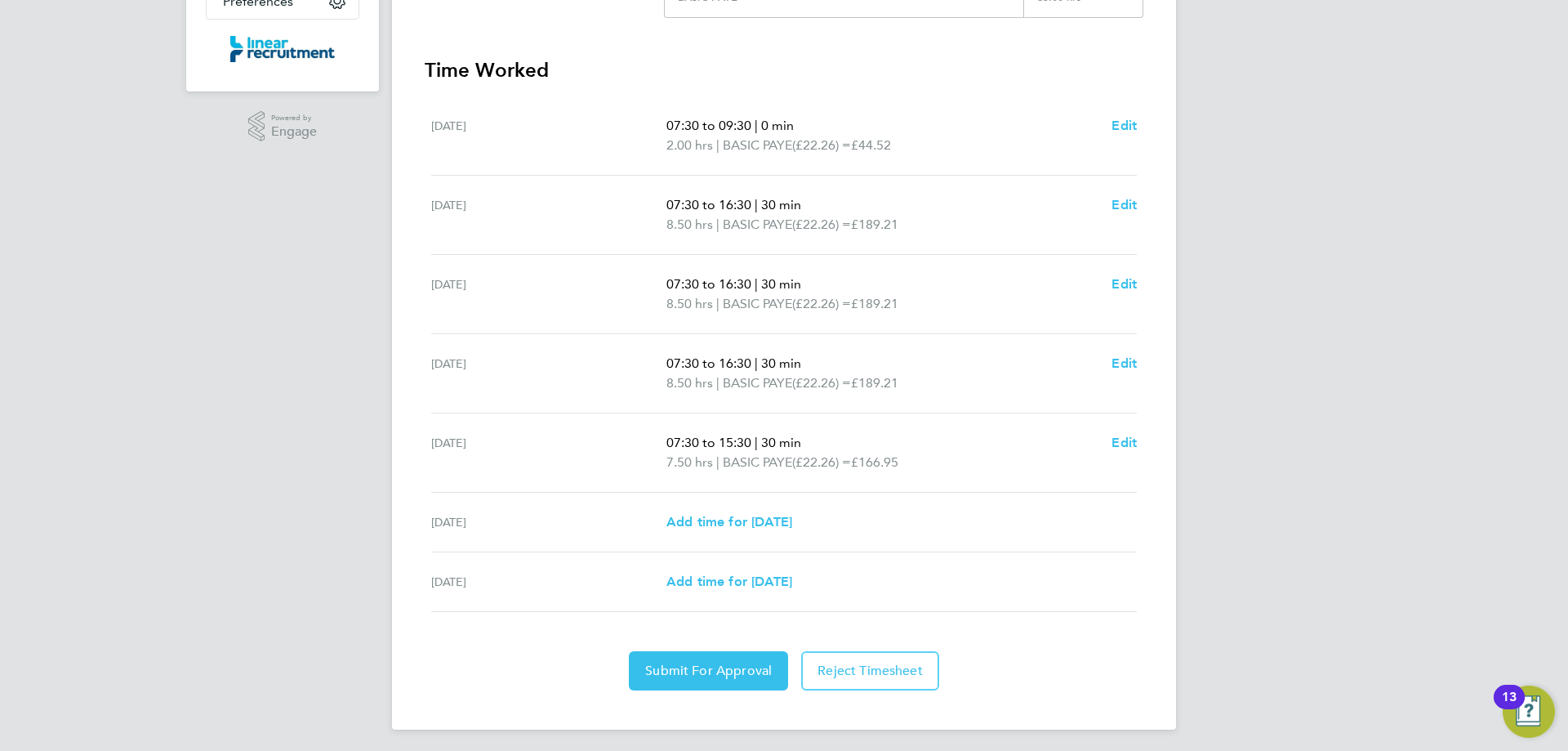
scroll to position [430, 0]
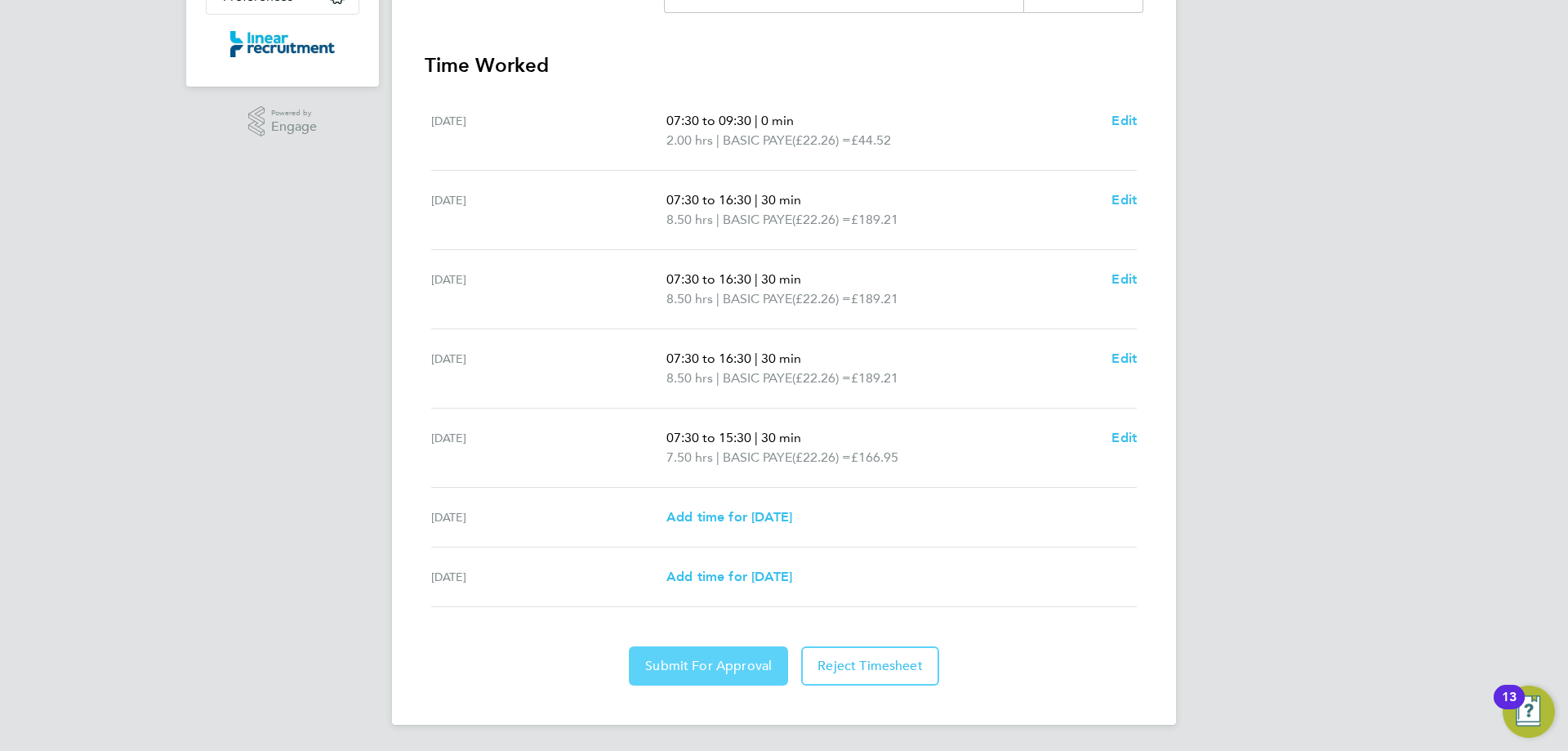
click at [707, 675] on button "Submit For Approval" at bounding box center [708, 666] width 159 height 39
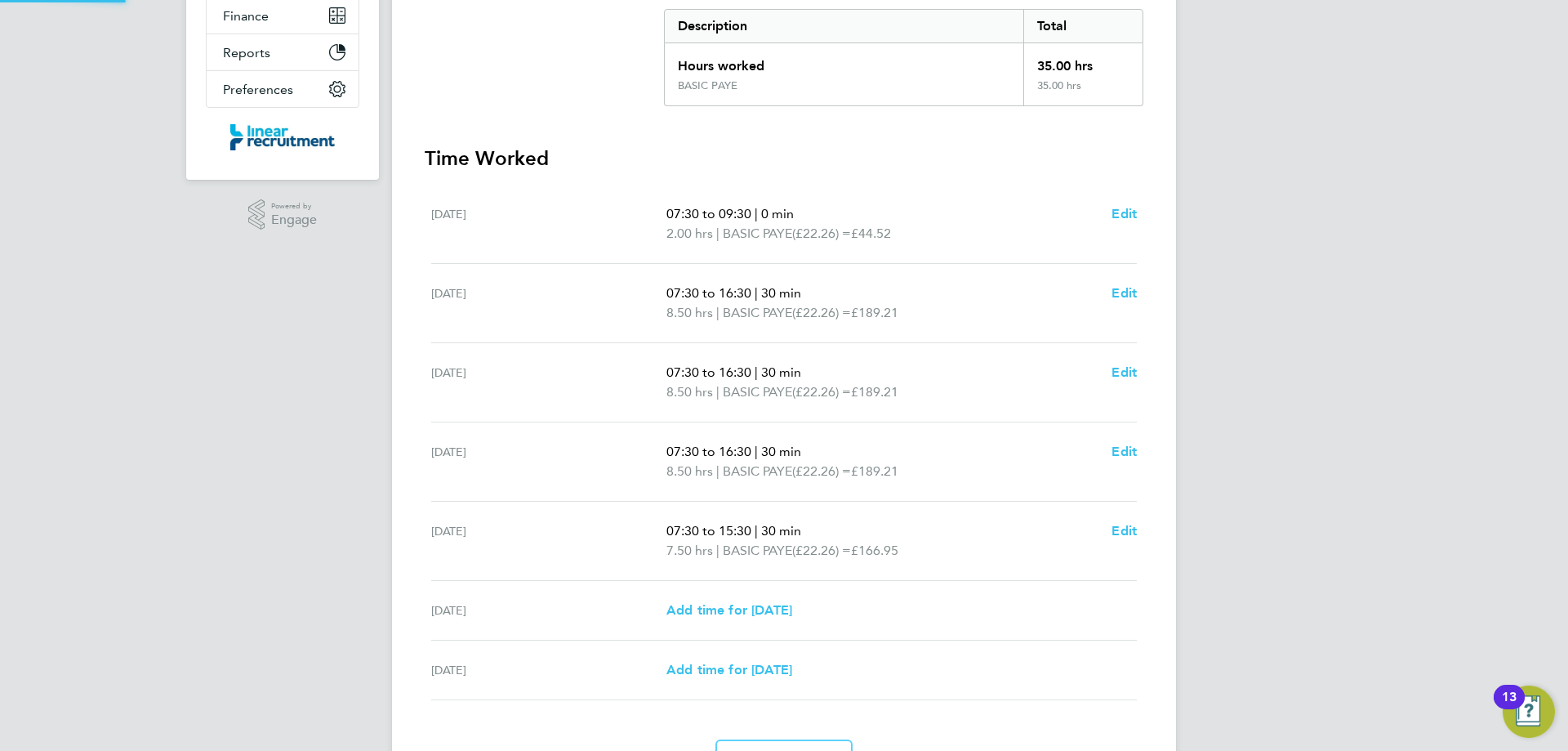
scroll to position [0, 0]
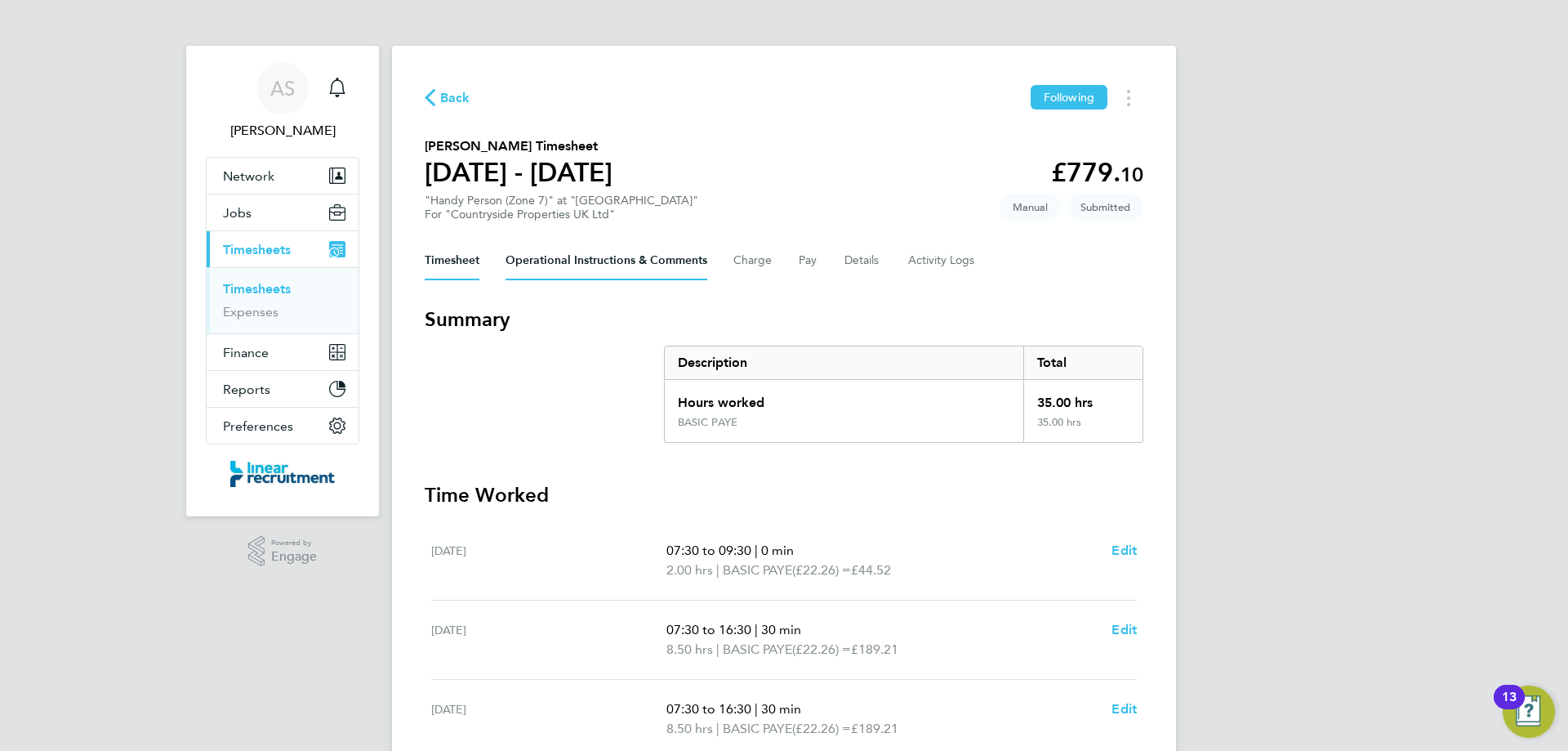
click at [634, 254] on Comments-tab "Operational Instructions & Comments" at bounding box center [606, 261] width 202 height 39
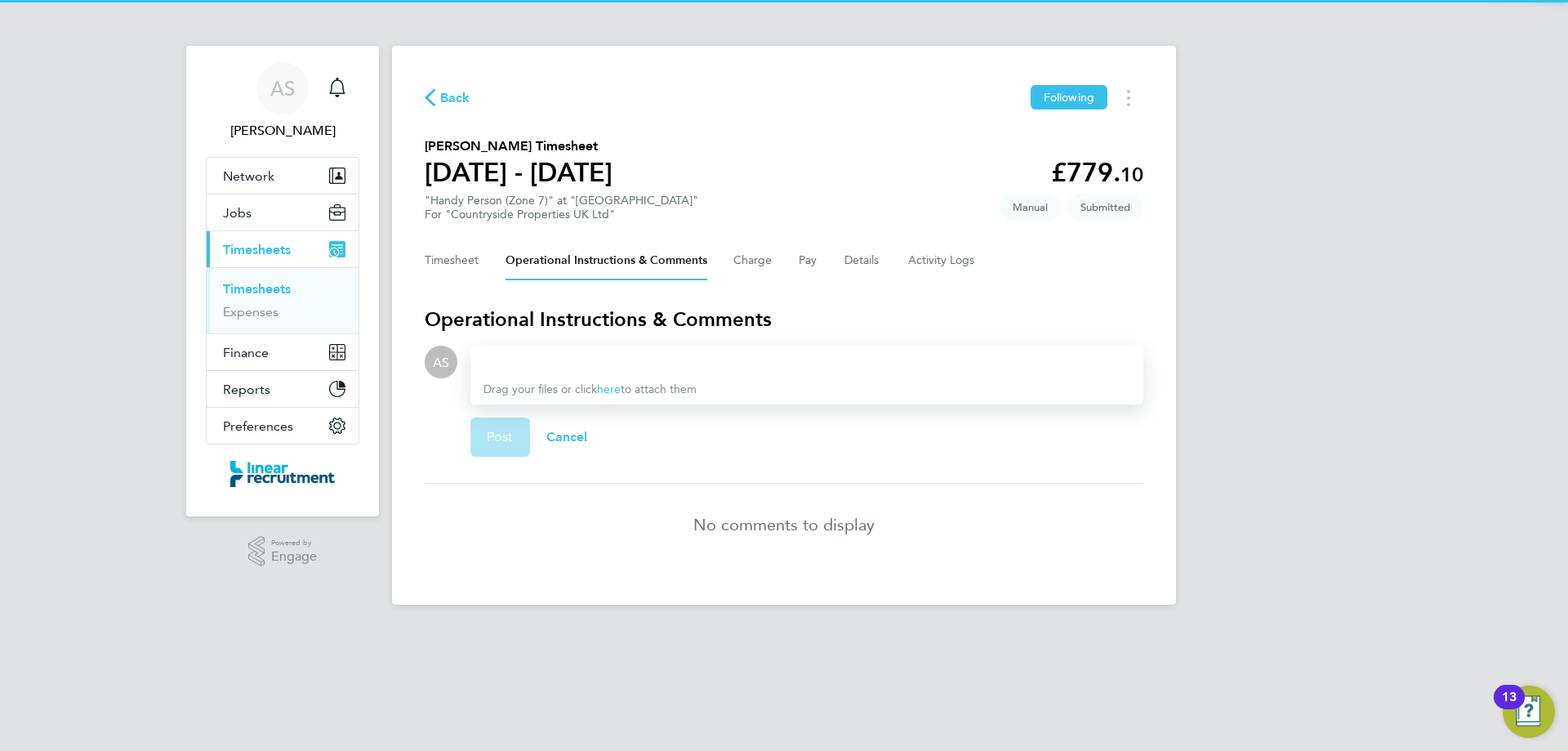
click at [565, 360] on div at bounding box center [807, 361] width 647 height 20
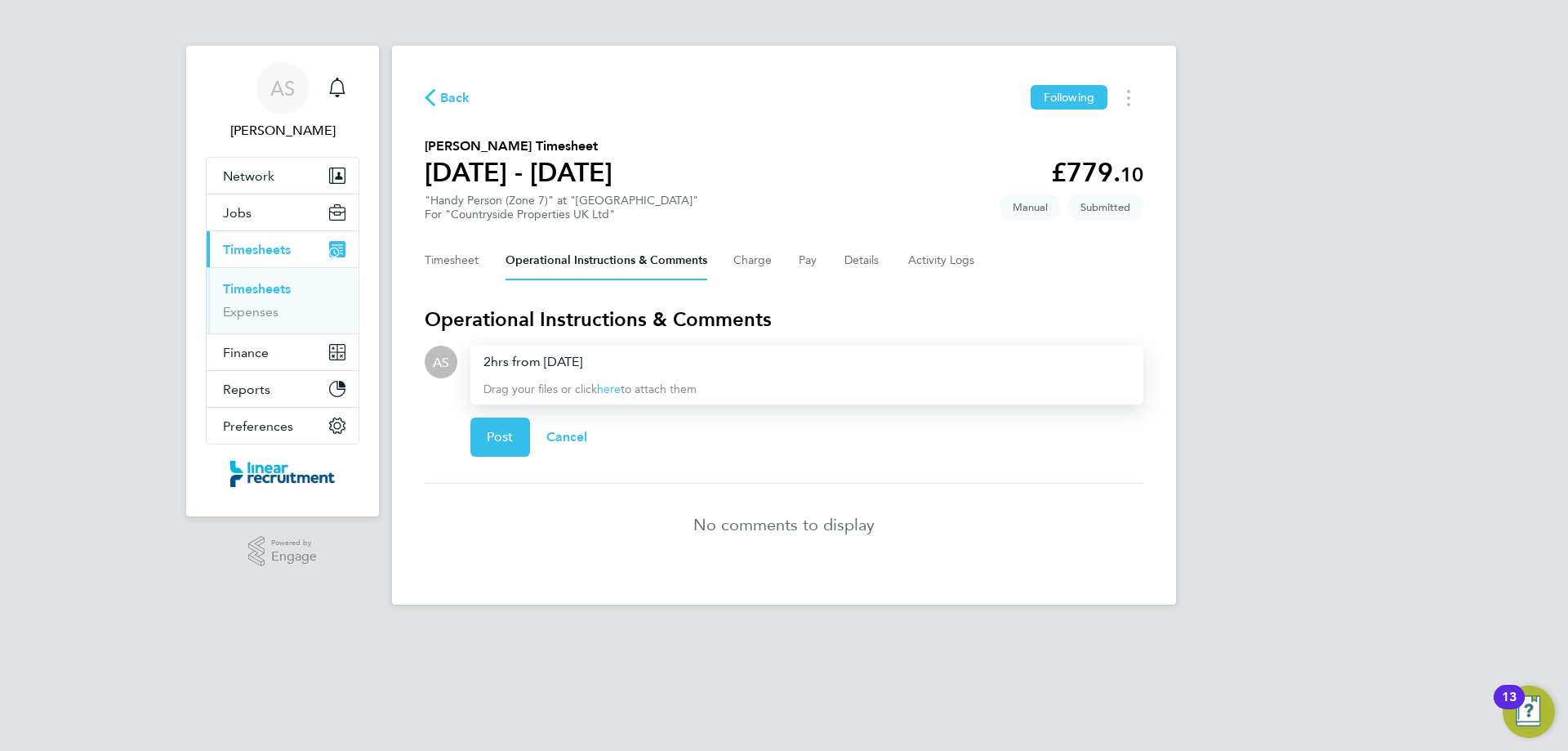
click at [509, 361] on div "2hrs from WE 24.07.2025" at bounding box center [807, 361] width 647 height 20
click at [687, 353] on div "2hrs missed from WE 24.07.2025" at bounding box center [807, 361] width 647 height 20
click at [749, 358] on div "2hrs missed from WE 24.07.2025 added" at bounding box center [807, 361] width 647 height 20
click at [509, 422] on button "Post" at bounding box center [501, 437] width 60 height 39
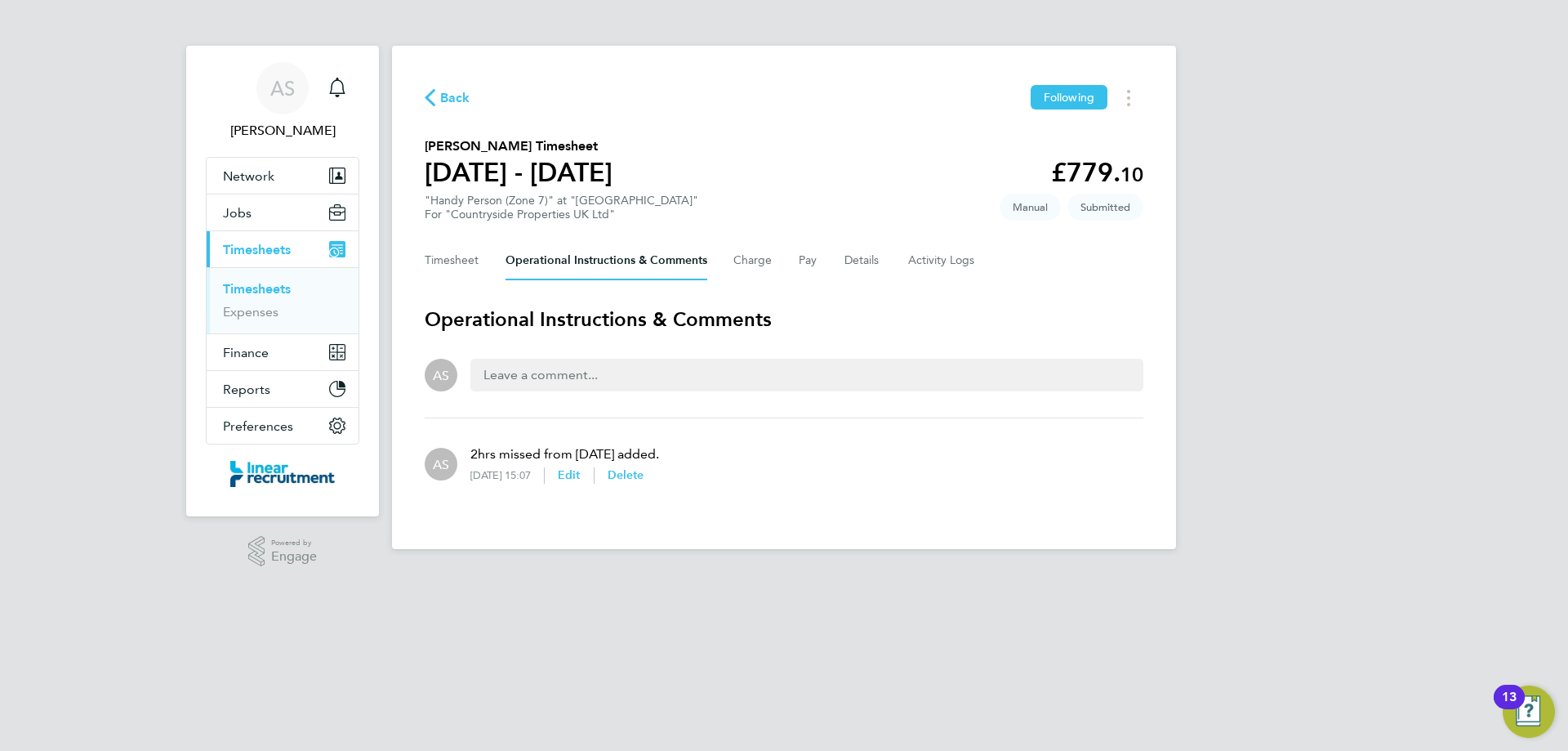
click at [445, 106] on span "Back" at bounding box center [455, 98] width 30 height 20
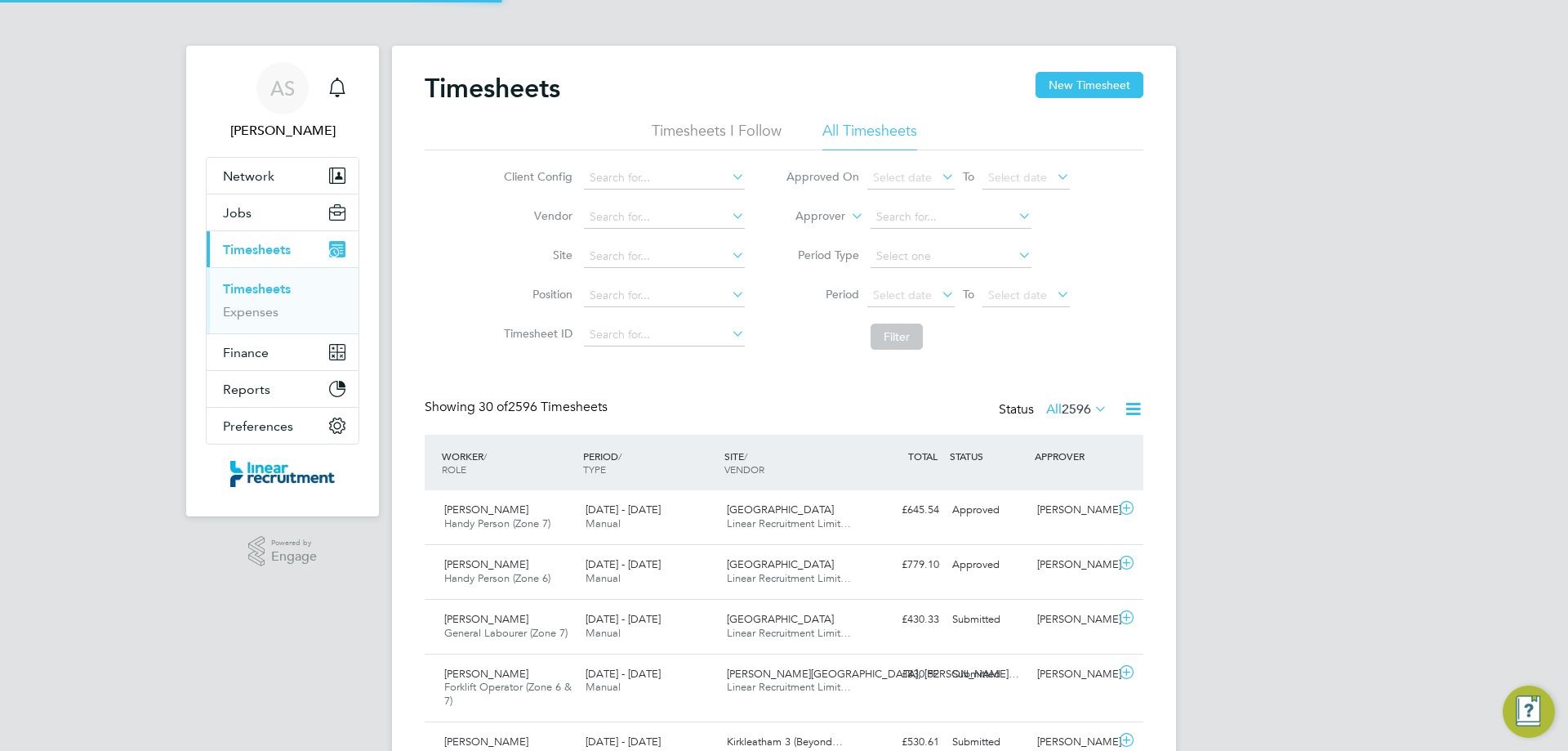
scroll to position [42, 142]
click at [1100, 88] on button "New Timesheet" at bounding box center [1089, 84] width 108 height 26
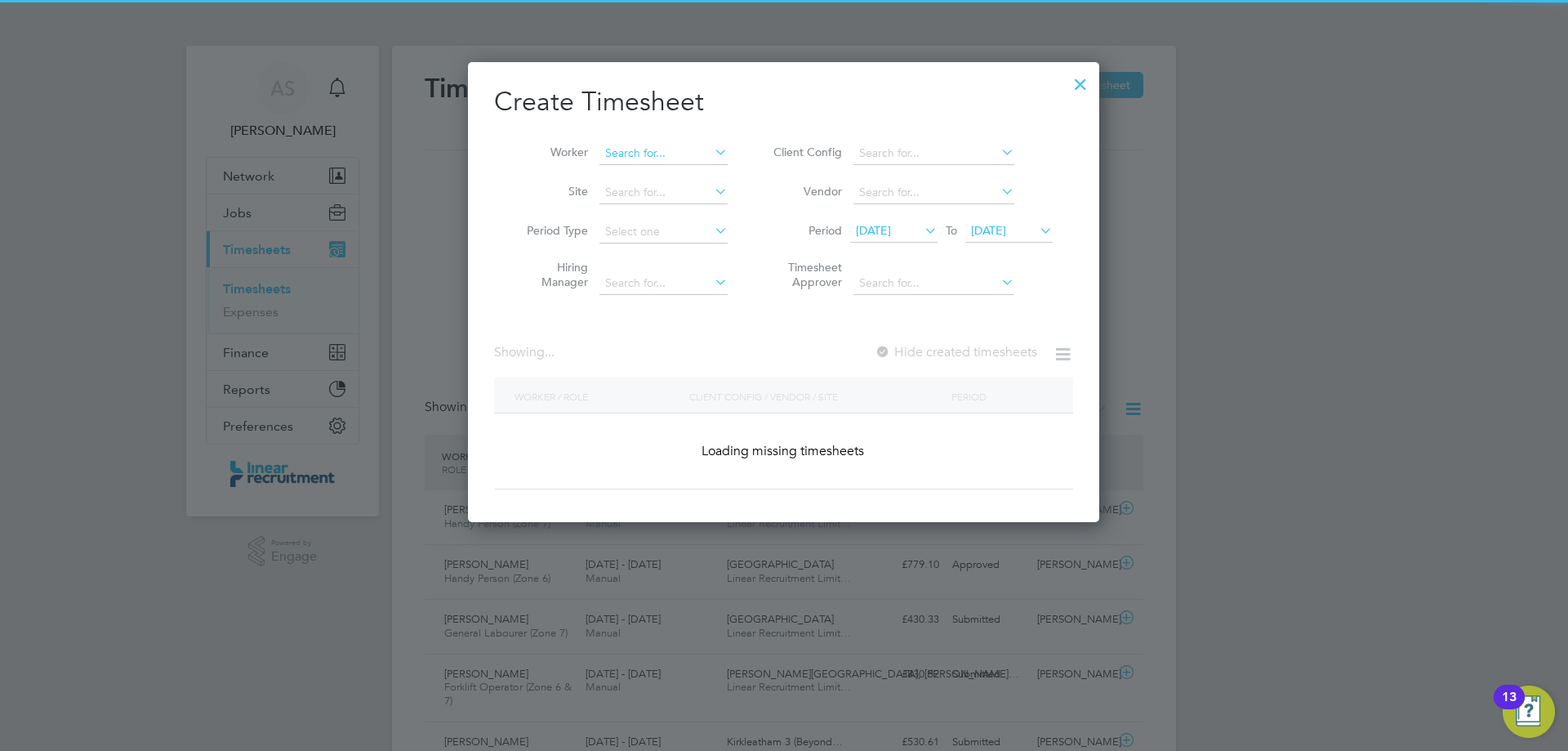
scroll to position [1396, 632]
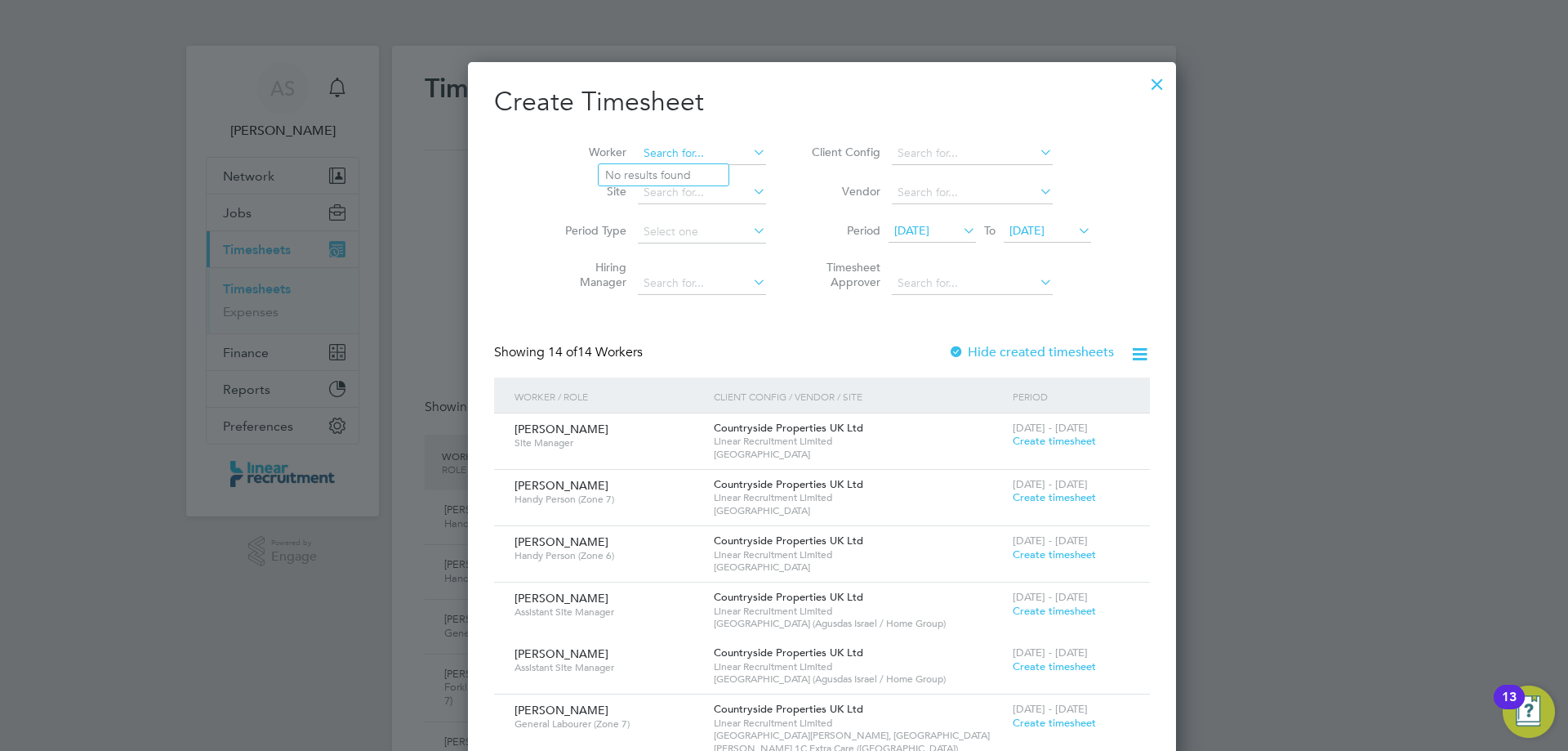
click at [666, 152] on input at bounding box center [701, 153] width 129 height 23
click at [660, 179] on li "Kipras Keliauskas" at bounding box center [699, 175] width 202 height 22
type input "Kipras Keliauskas"
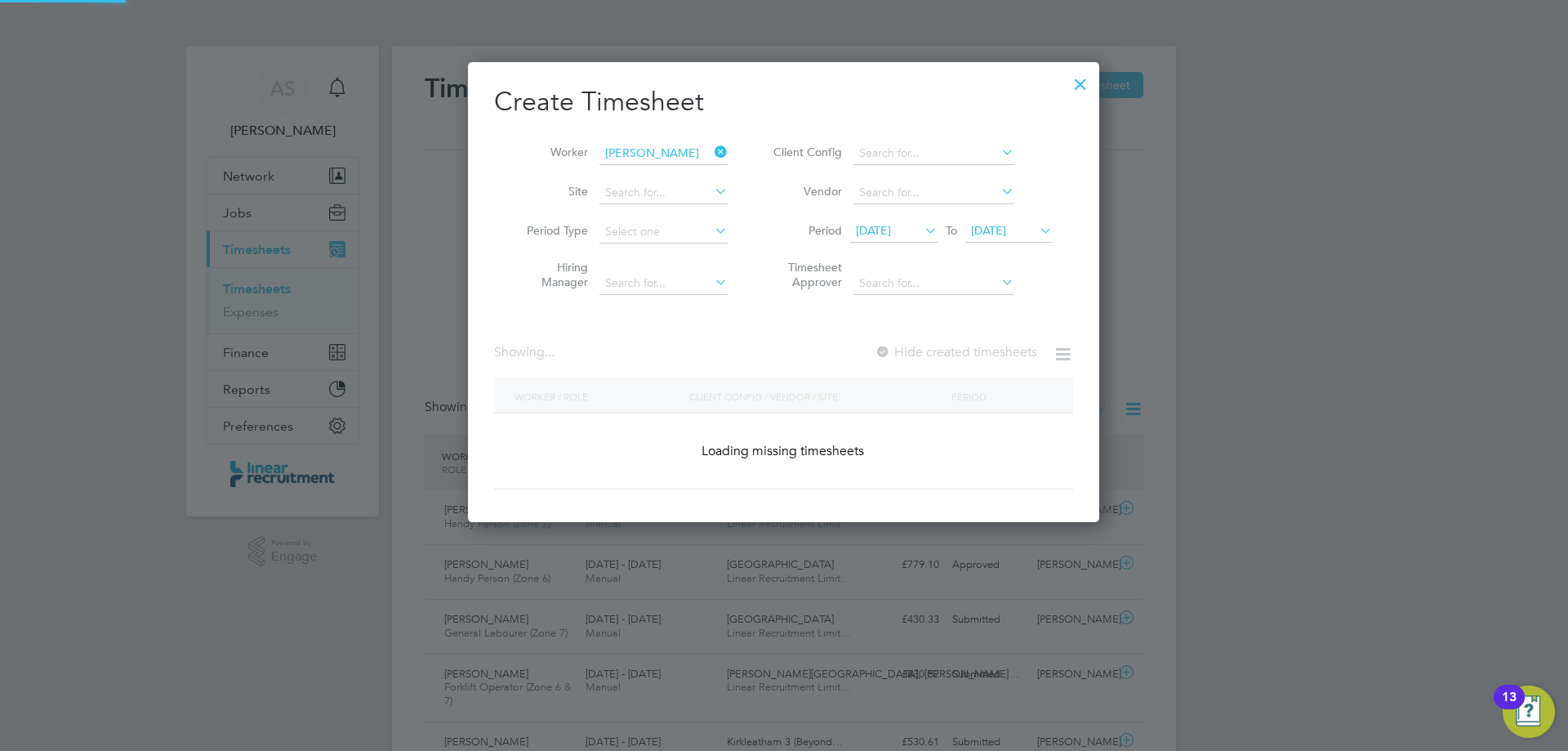
scroll to position [440, 632]
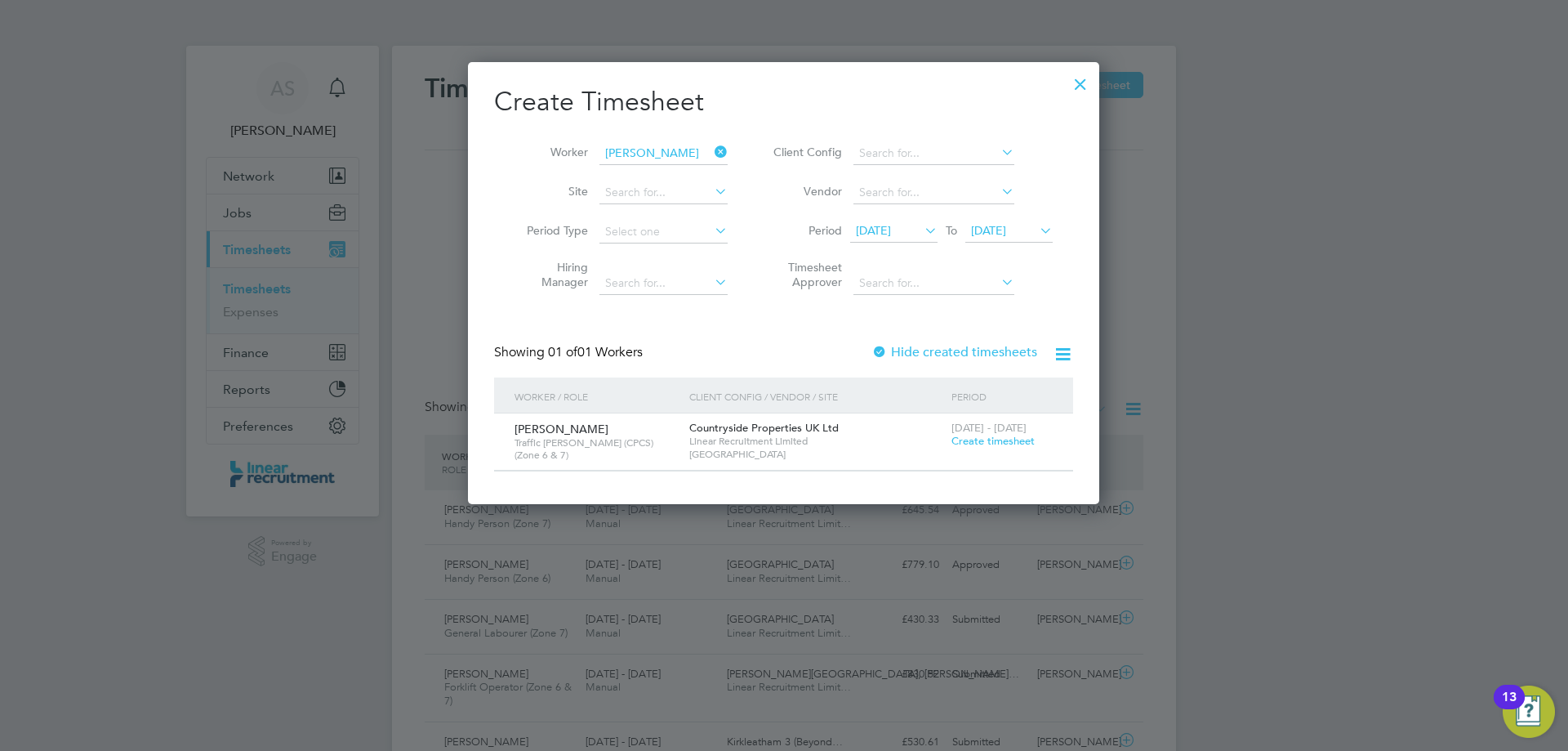
click at [987, 443] on span "Create timesheet" at bounding box center [993, 440] width 83 height 14
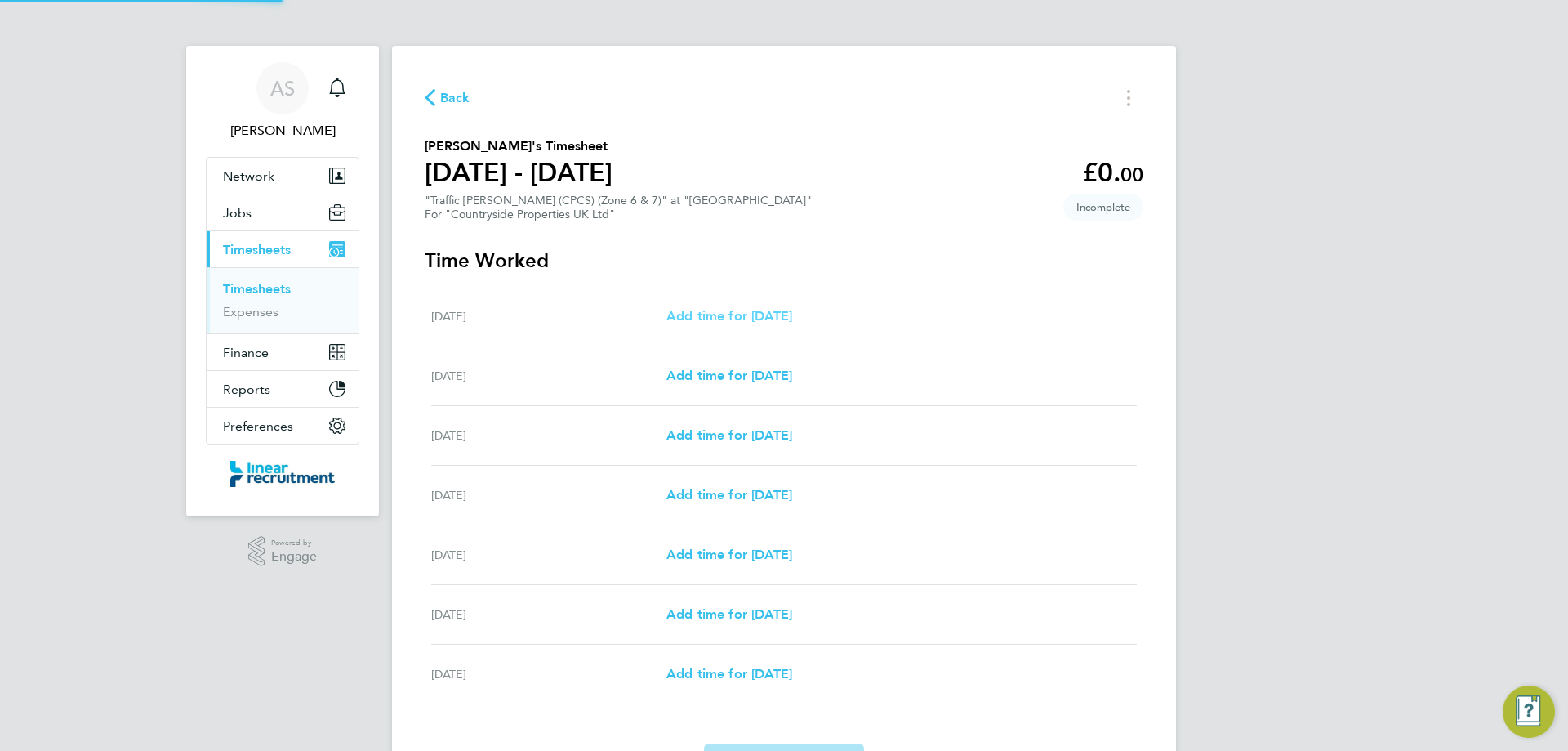
click at [739, 321] on span "Add time for Mon 25 Aug" at bounding box center [730, 316] width 126 height 15
select select "30"
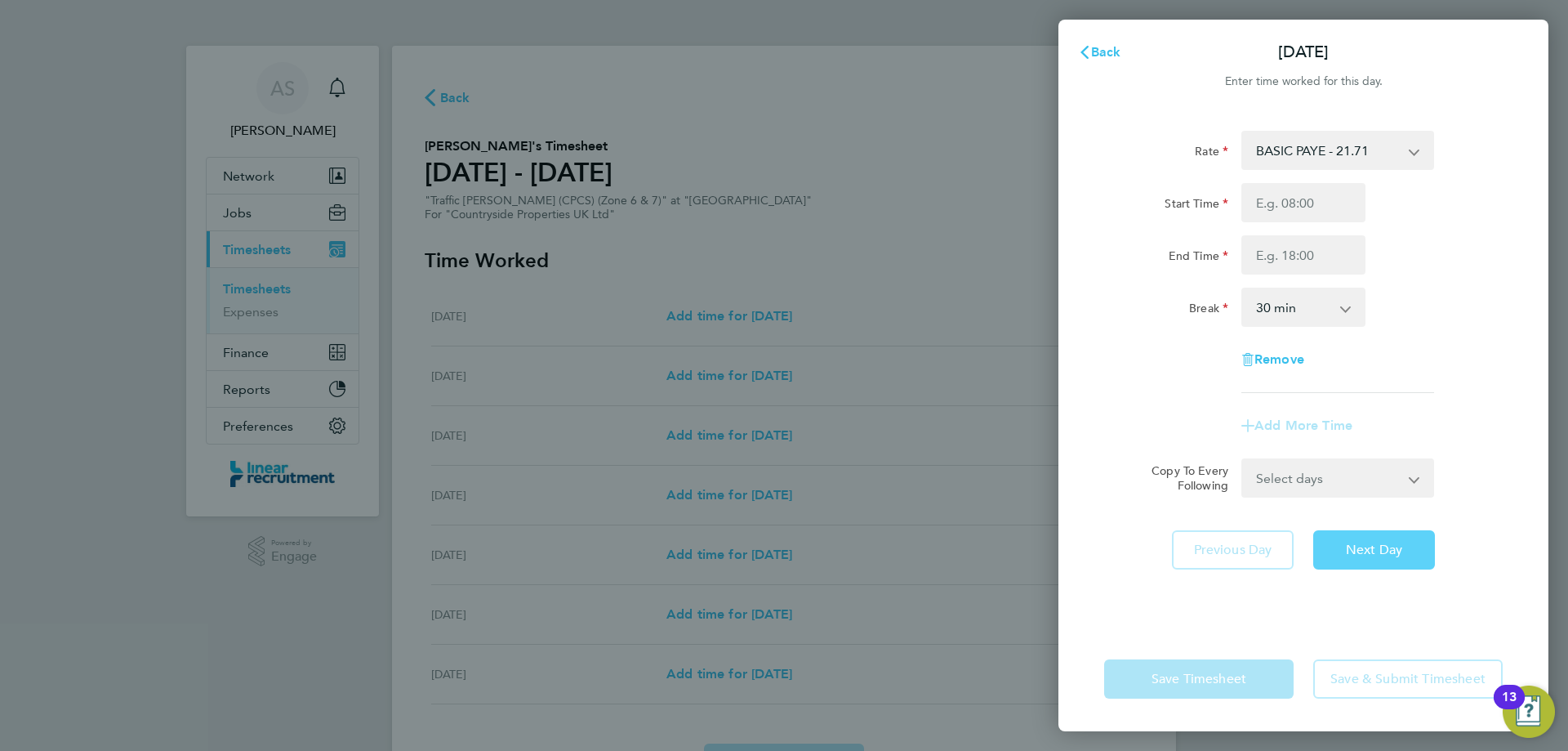
click at [1349, 546] on span "Next Day" at bounding box center [1374, 549] width 56 height 16
select select "30"
click at [1297, 208] on input "Start Time" at bounding box center [1303, 203] width 124 height 39
type input "07:30"
click at [1300, 257] on input "End Time" at bounding box center [1303, 255] width 124 height 39
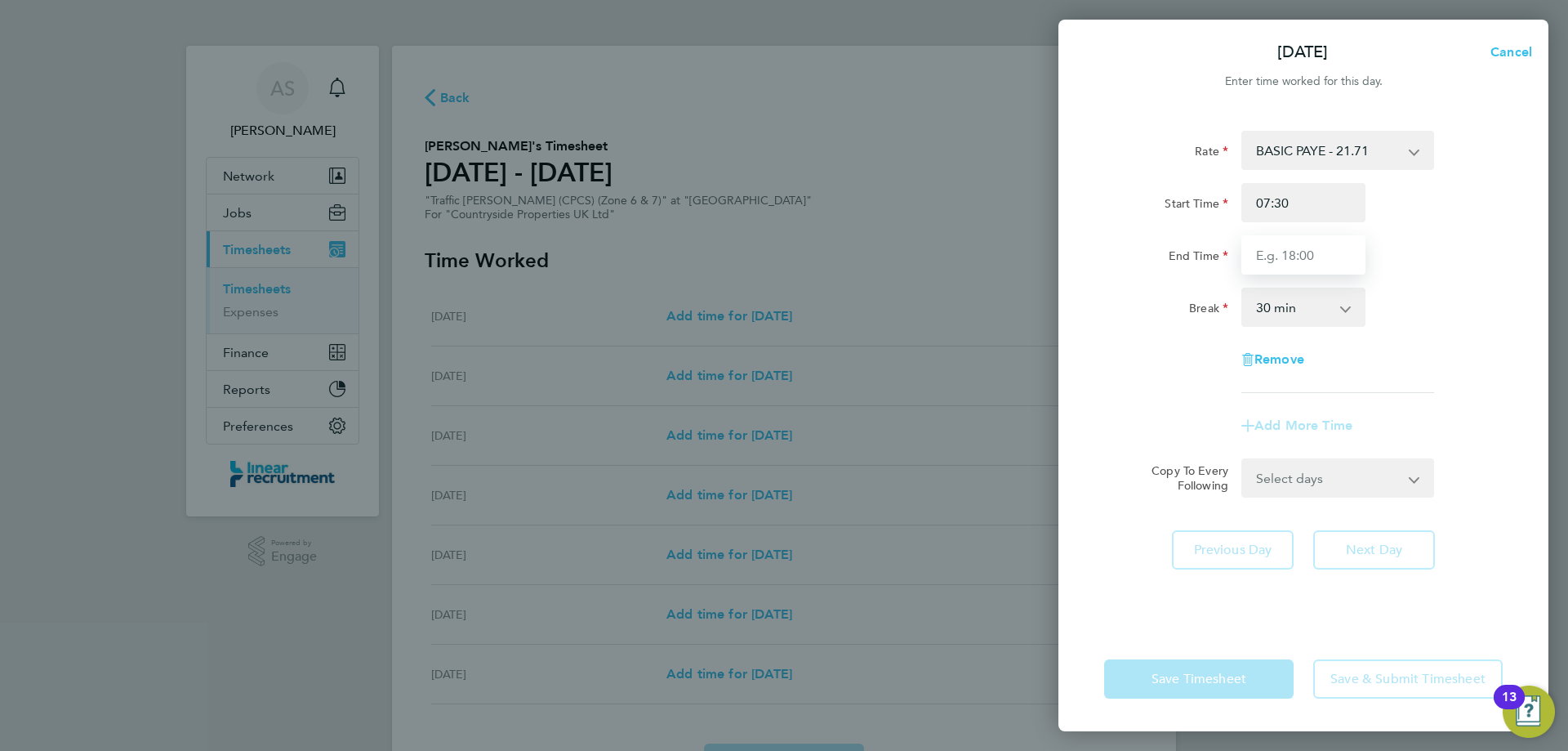
type input "17:00"
click at [1462, 342] on div "Rate BASIC PAYE - 21.71 Start Time 07:30 End Time 17:00 Break 0 min 15 min 30 m…" at bounding box center [1303, 261] width 398 height 262
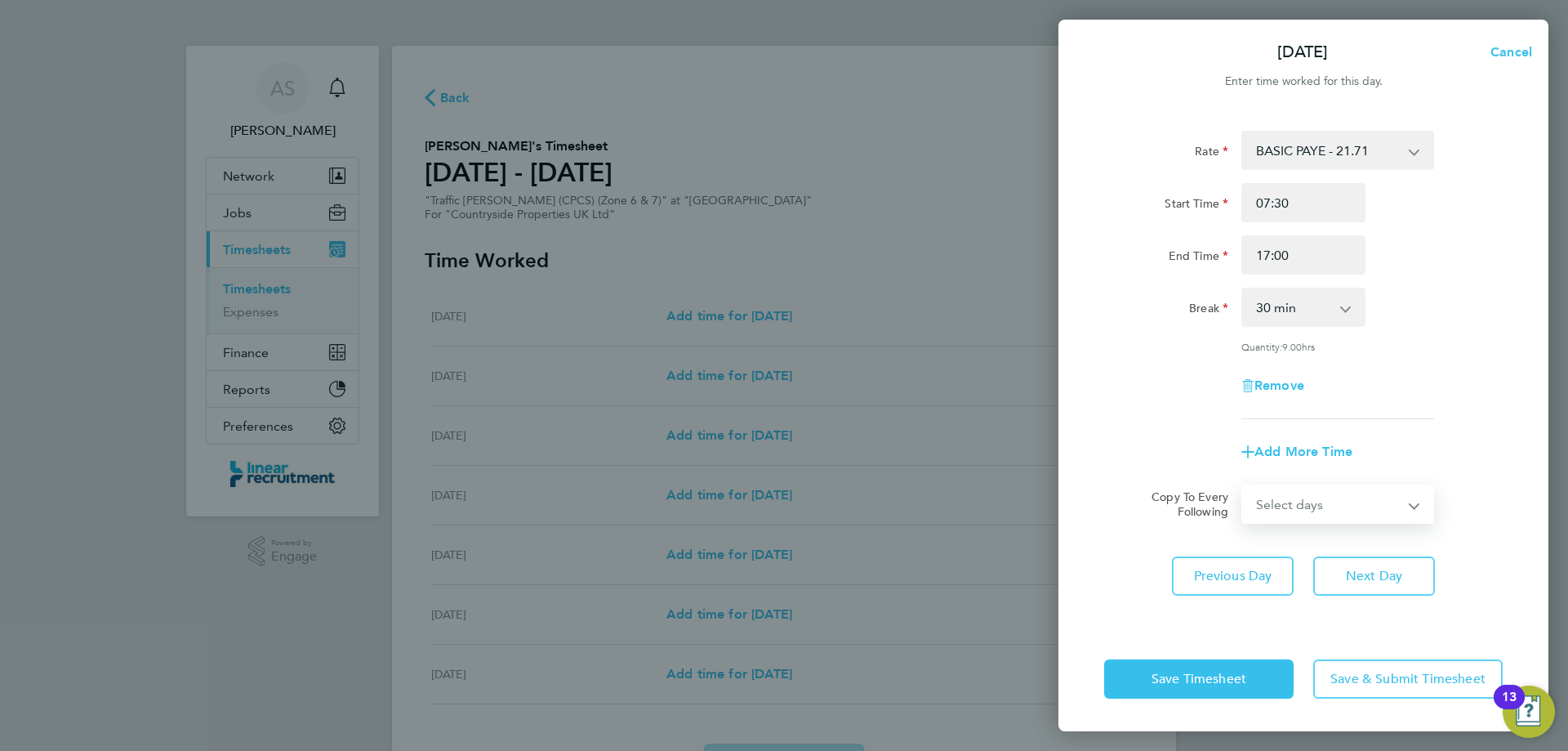
click at [1330, 518] on select "Select days Day Weekday (Mon-Fri) Weekend (Sat-Sun) Wednesday Thursday Friday S…" at bounding box center [1328, 504] width 171 height 36
select select "DAY"
click at [1243, 486] on select "Select days Day Weekday (Mon-Fri) Weekend (Sat-Sun) Wednesday Thursday Friday S…" at bounding box center [1328, 504] width 171 height 36
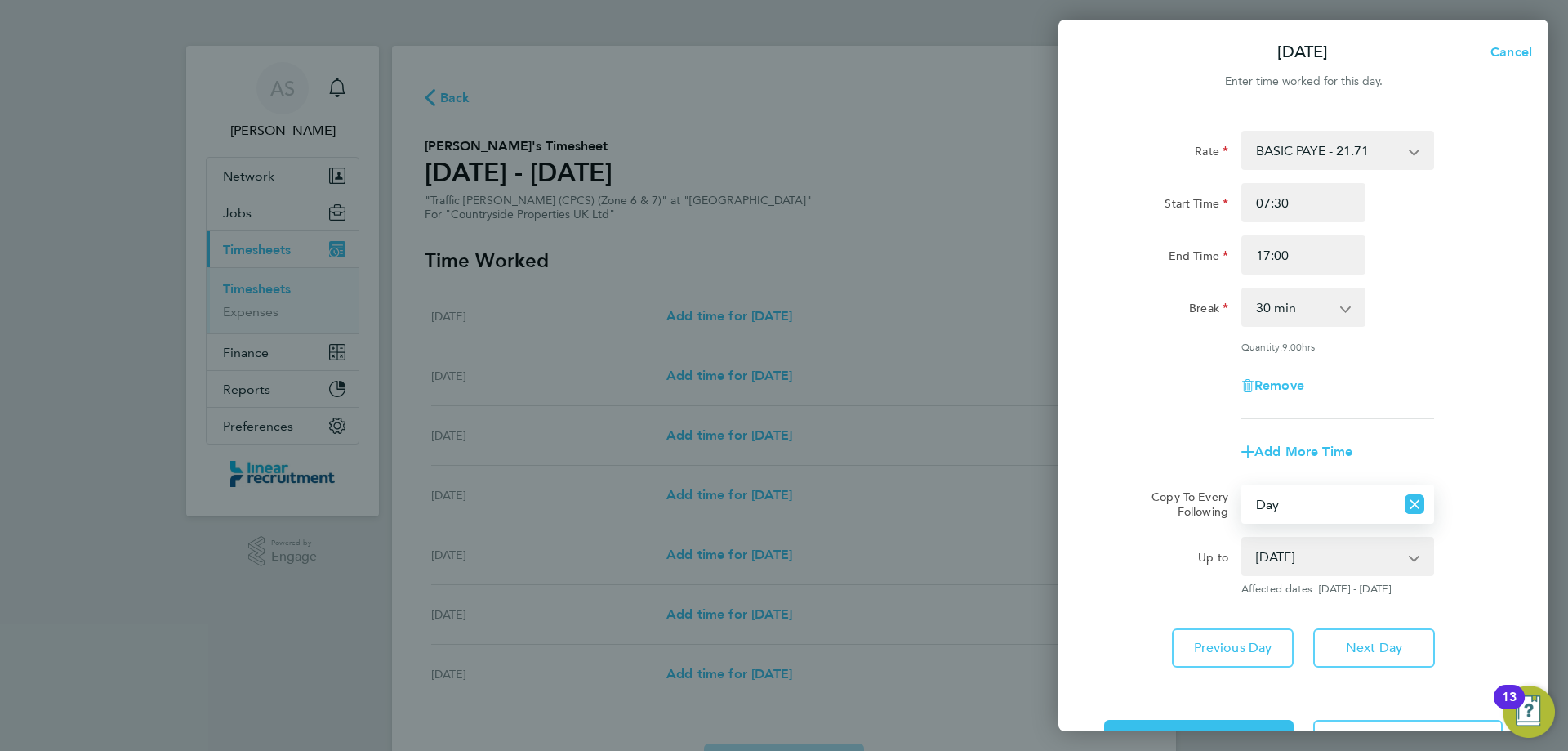
drag, startPoint x: 1330, startPoint y: 518, endPoint x: 1326, endPoint y: 553, distance: 35.2
click at [1327, 550] on select "27 Aug 2025 28 Aug 2025 29 Aug 2025 30 Aug 2025 31 Aug 2025" at bounding box center [1328, 556] width 170 height 36
select select "2025-08-28"
click at [1243, 538] on select "27 Aug 2025 28 Aug 2025 29 Aug 2025 30 Aug 2025 31 Aug 2025" at bounding box center [1328, 556] width 170 height 36
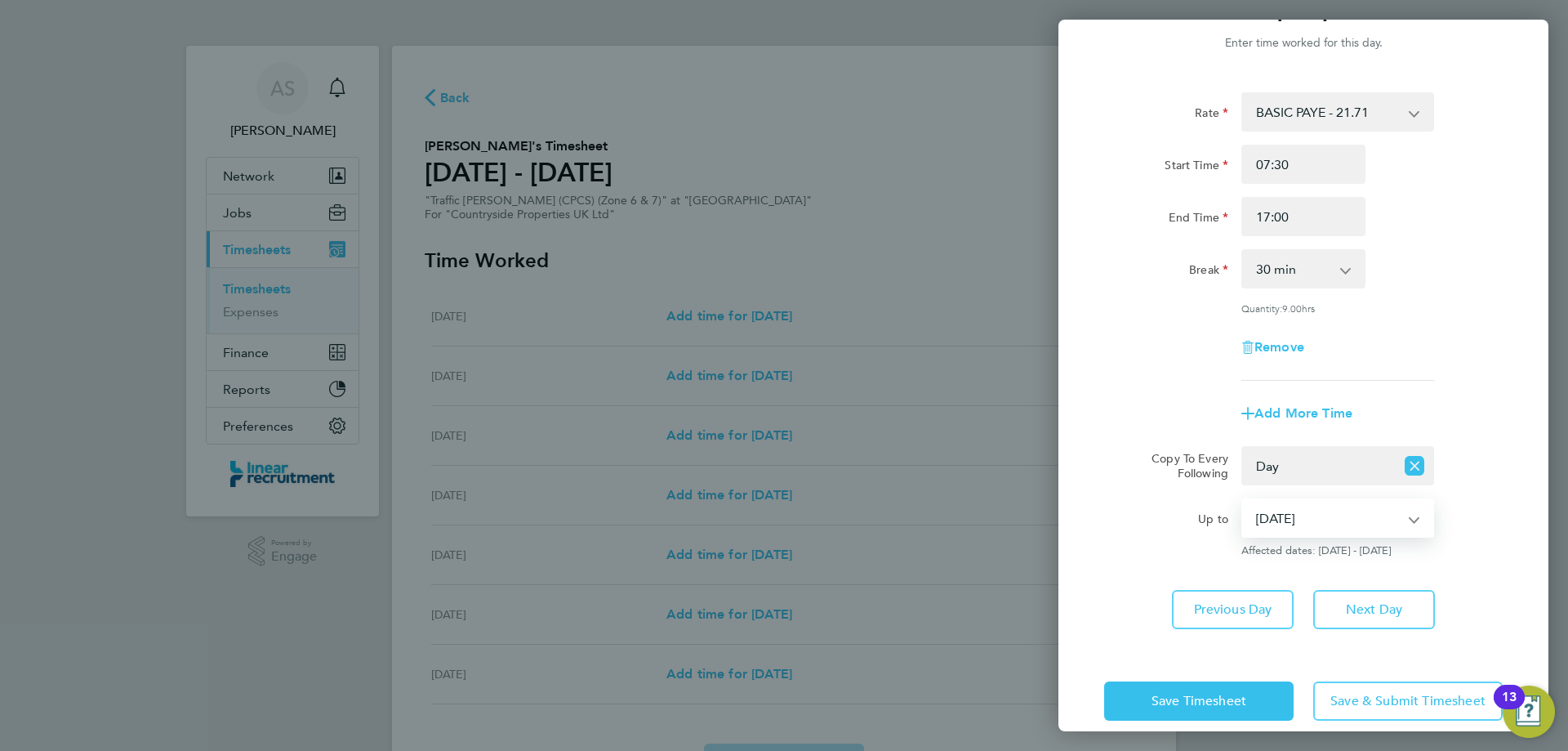
scroll to position [59, 0]
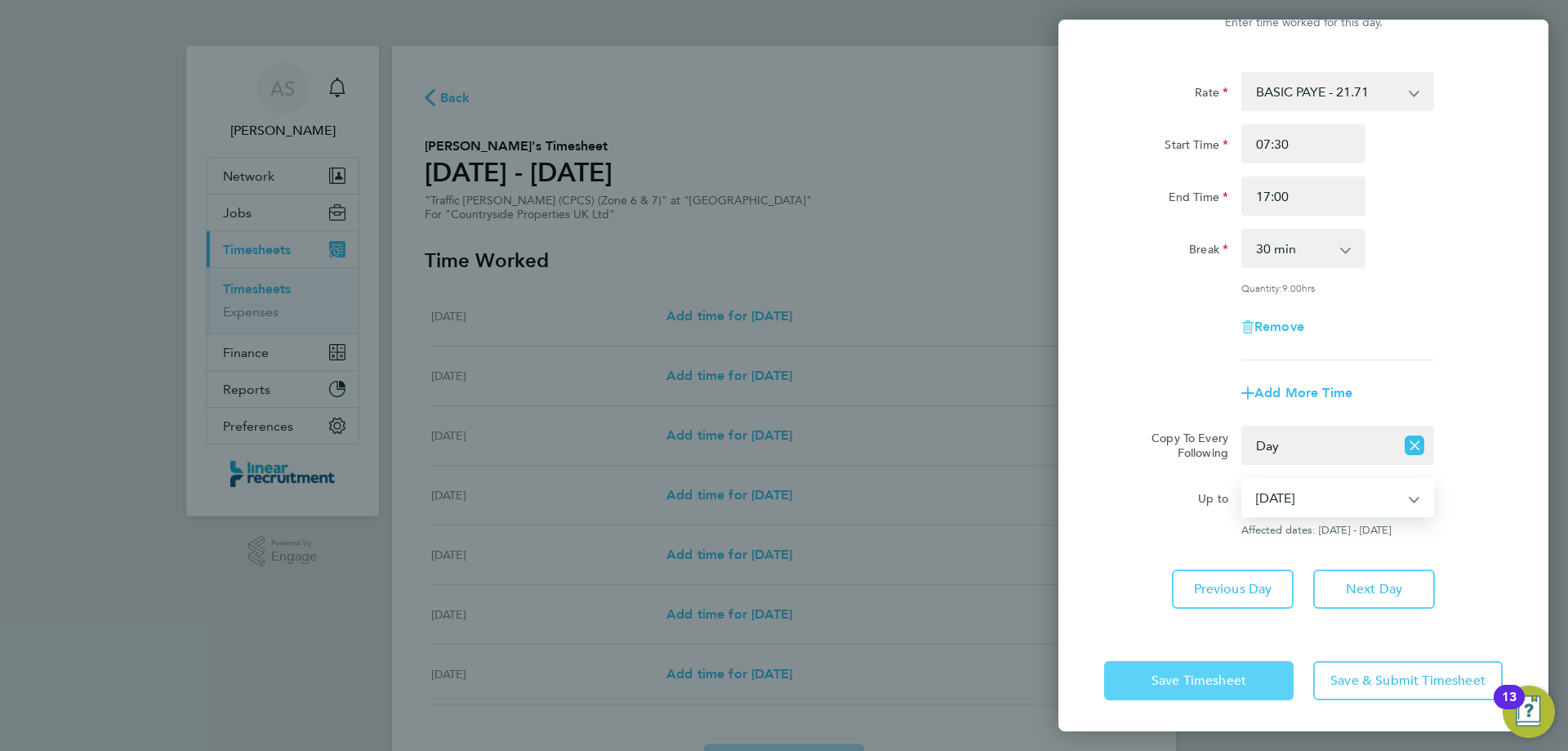
click at [1203, 683] on span "Save Timesheet" at bounding box center [1199, 680] width 94 height 16
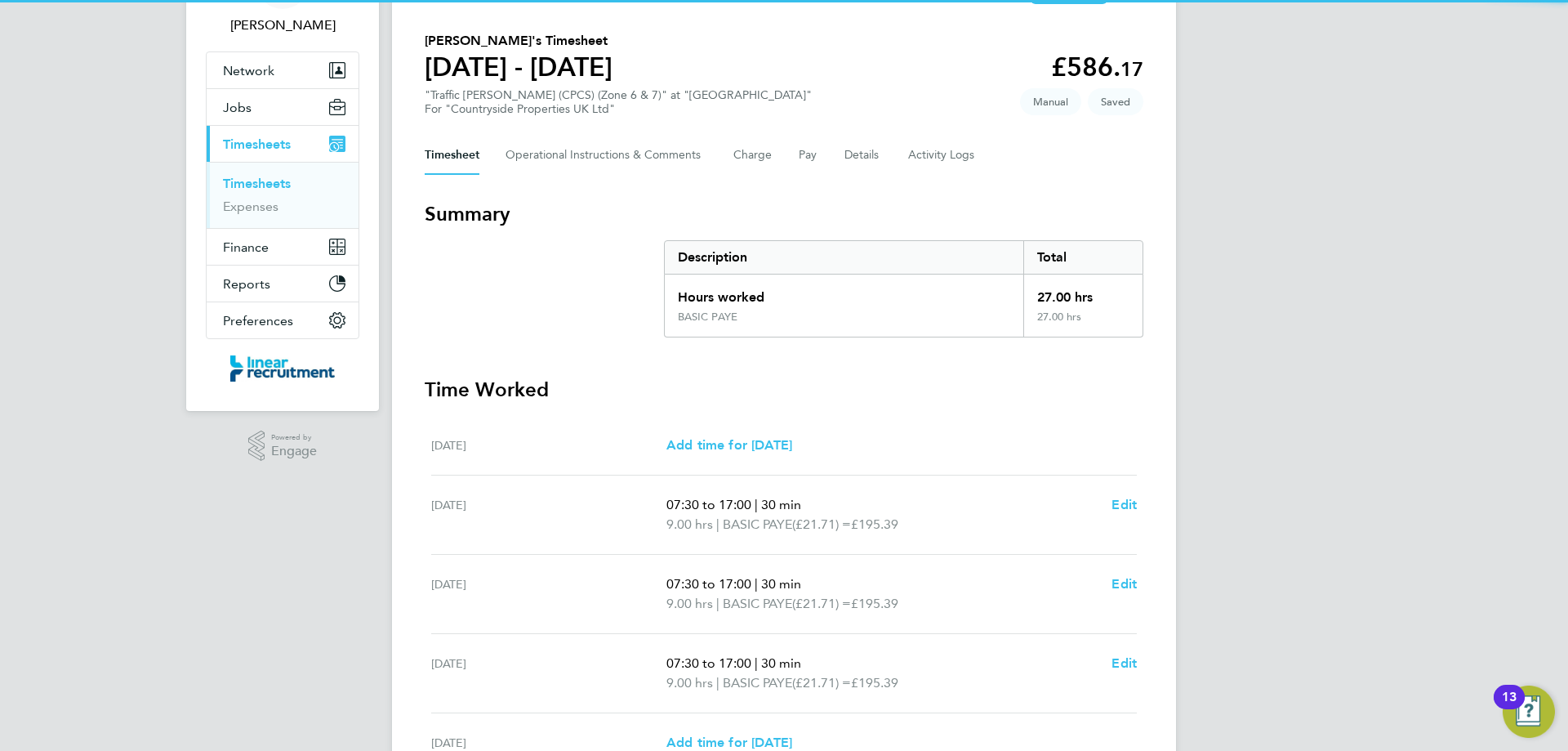
scroll to position [327, 0]
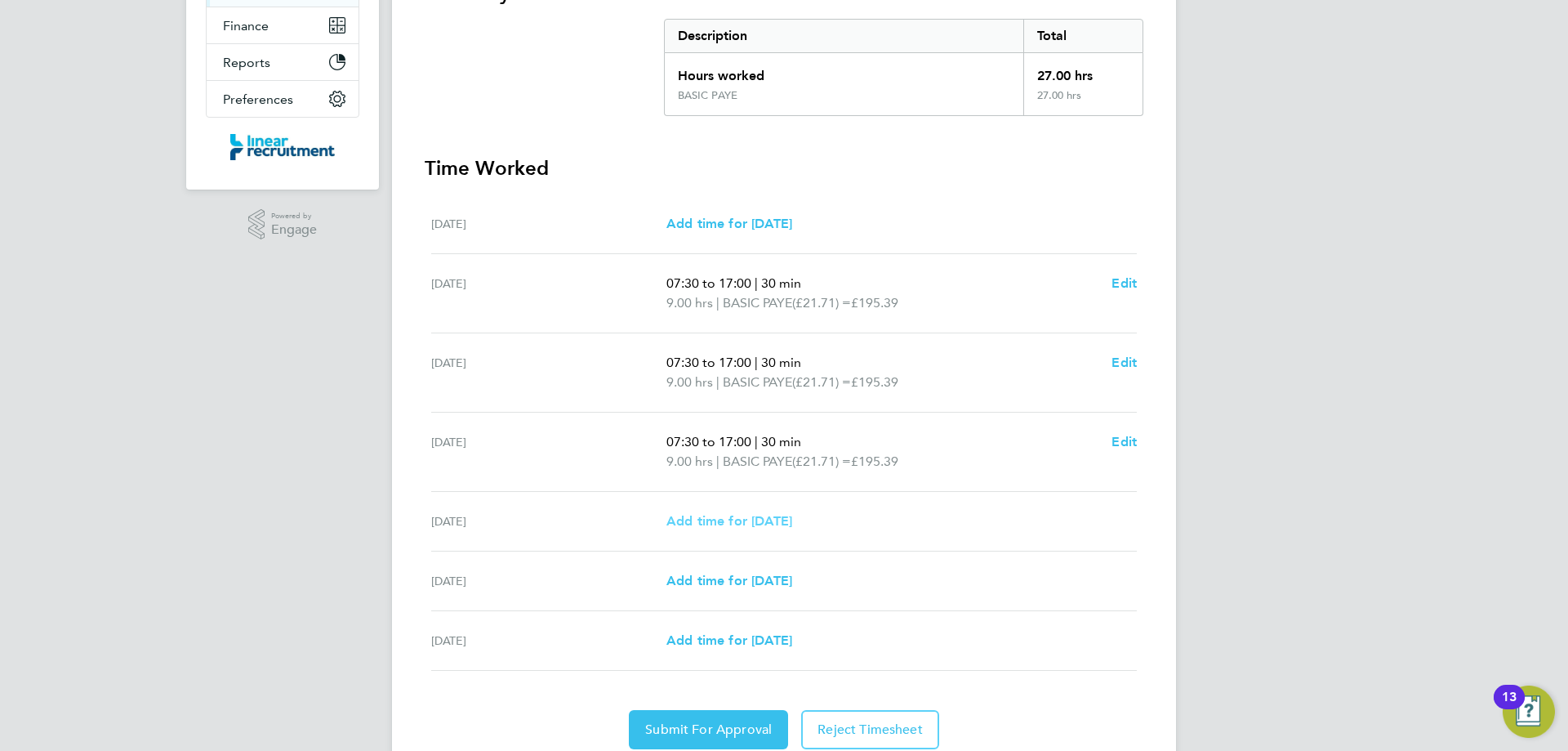
click at [690, 523] on span "Add time for Fri 29 Aug" at bounding box center [730, 520] width 126 height 15
select select "30"
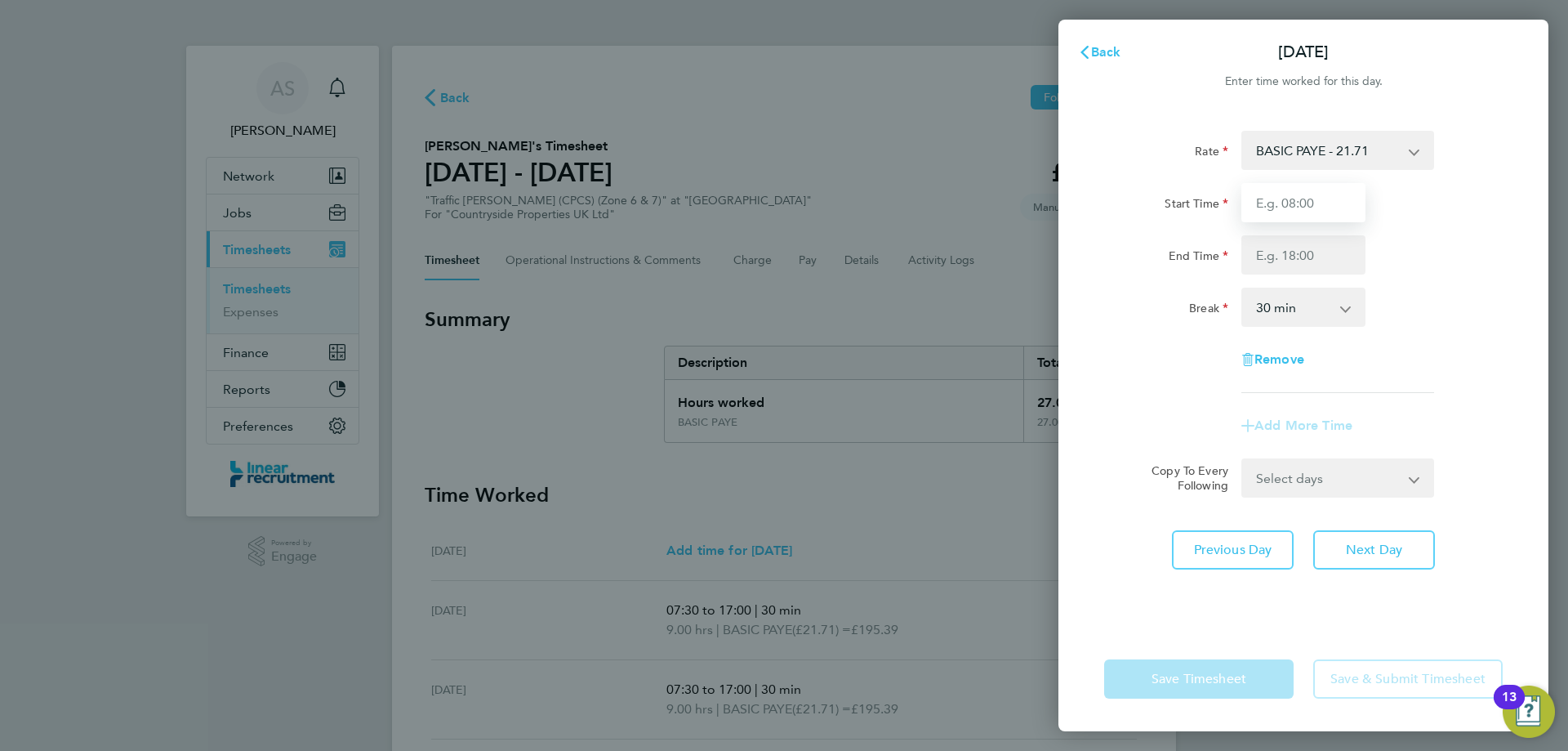
click at [1333, 209] on input "Start Time" at bounding box center [1303, 203] width 124 height 39
type input "07:30"
click at [1319, 256] on input "End Time" at bounding box center [1303, 255] width 124 height 39
type input "16:00"
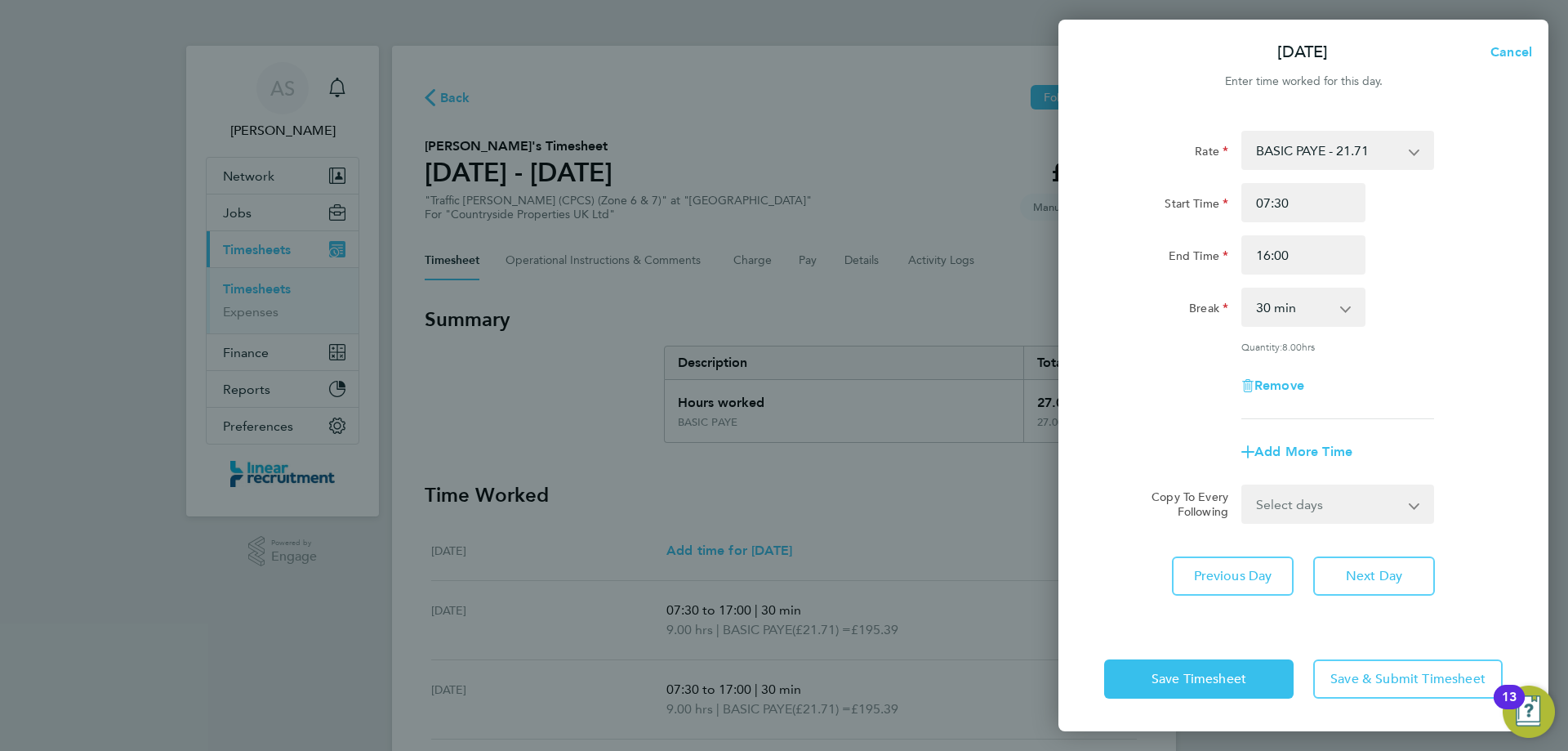
click at [1442, 290] on div "Break 0 min 15 min 30 min 45 min 60 min 75 min 90 min" at bounding box center [1303, 307] width 412 height 39
click at [1205, 681] on span "Save Timesheet" at bounding box center [1199, 679] width 94 height 16
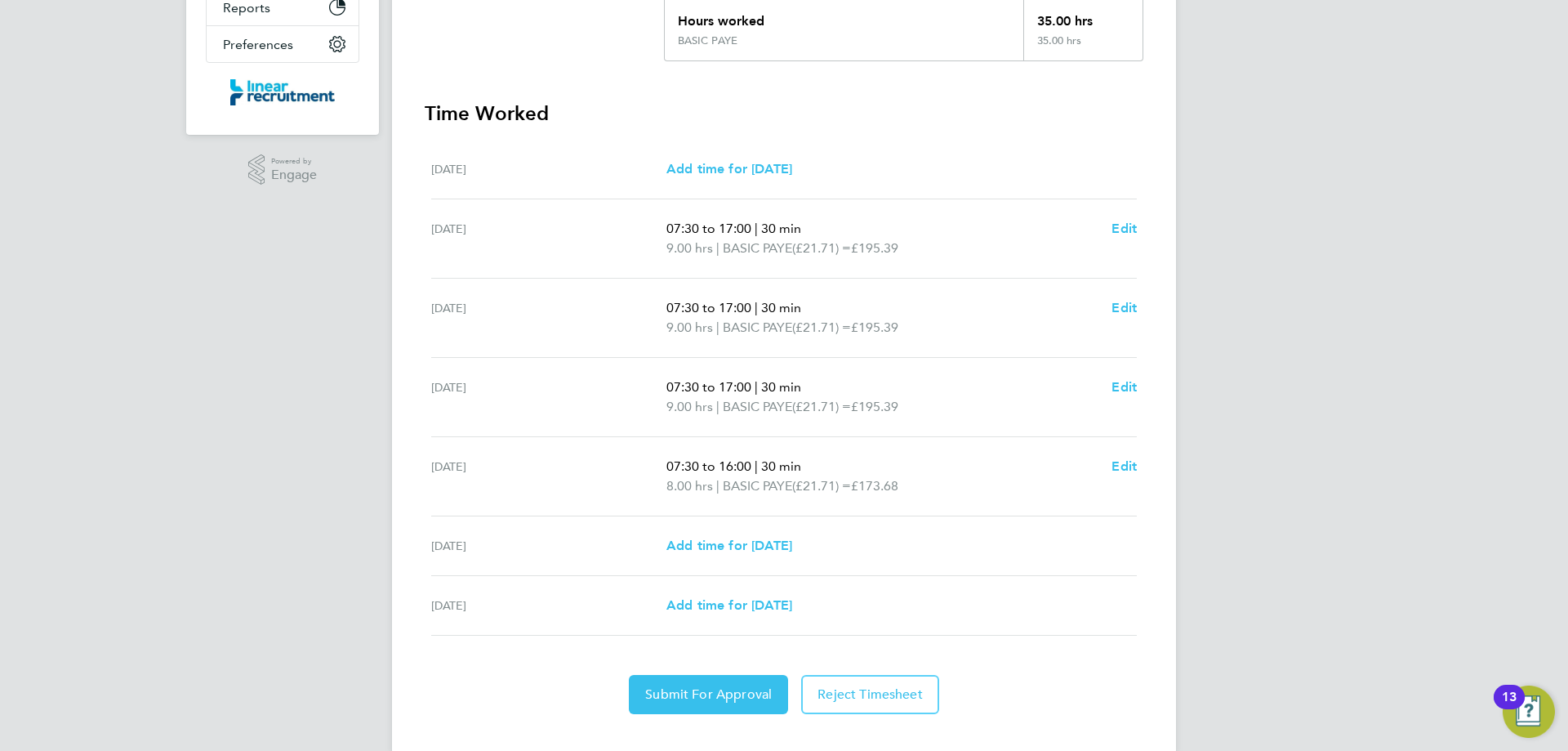
scroll to position [410, 0]
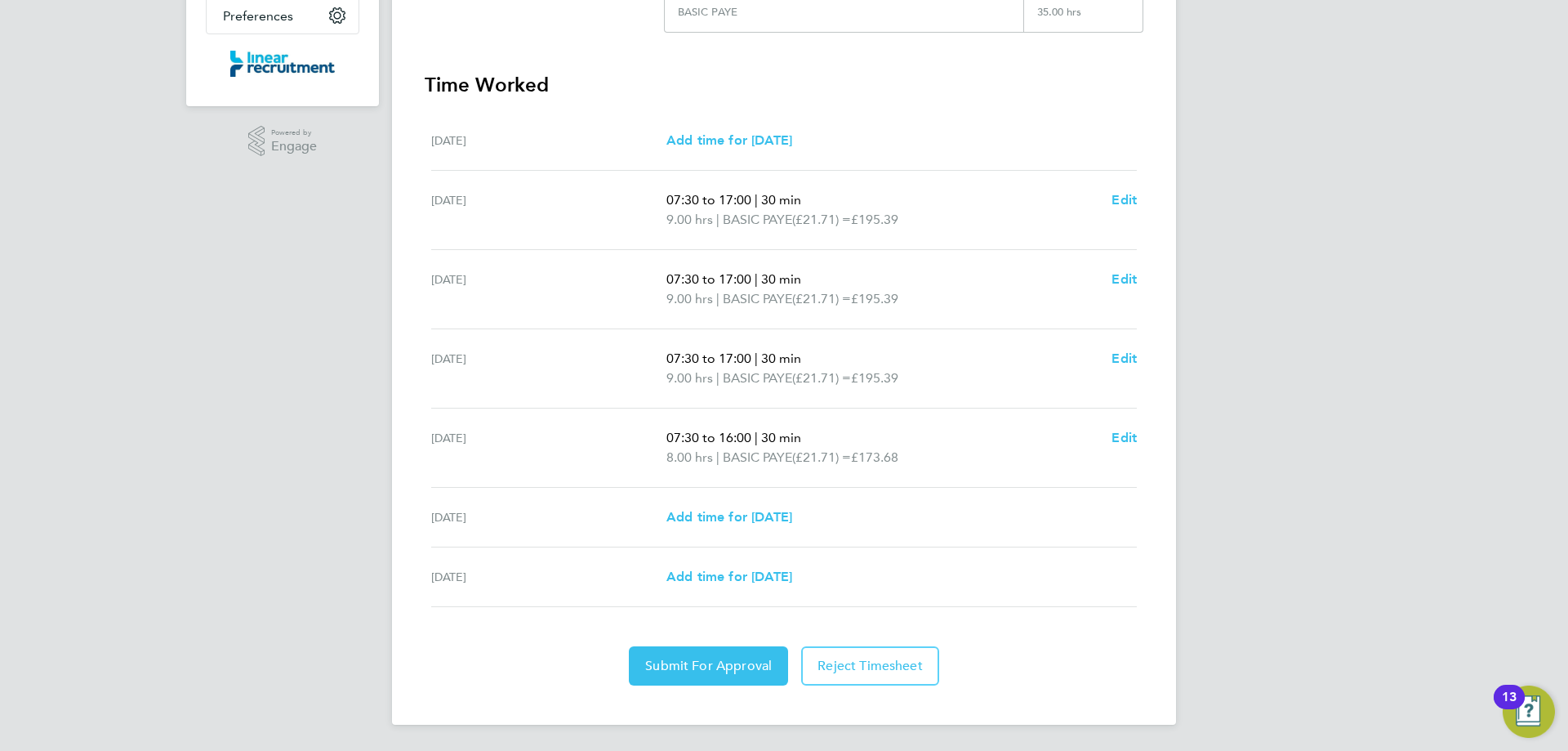
click at [697, 692] on div "Back Following Kipras Keliauskas's Timesheet 25 - 31 Aug 2025 £759. 85 "Traffic…" at bounding box center [783, 180] width 784 height 1089
click at [681, 672] on span "Submit For Approval" at bounding box center [708, 665] width 127 height 16
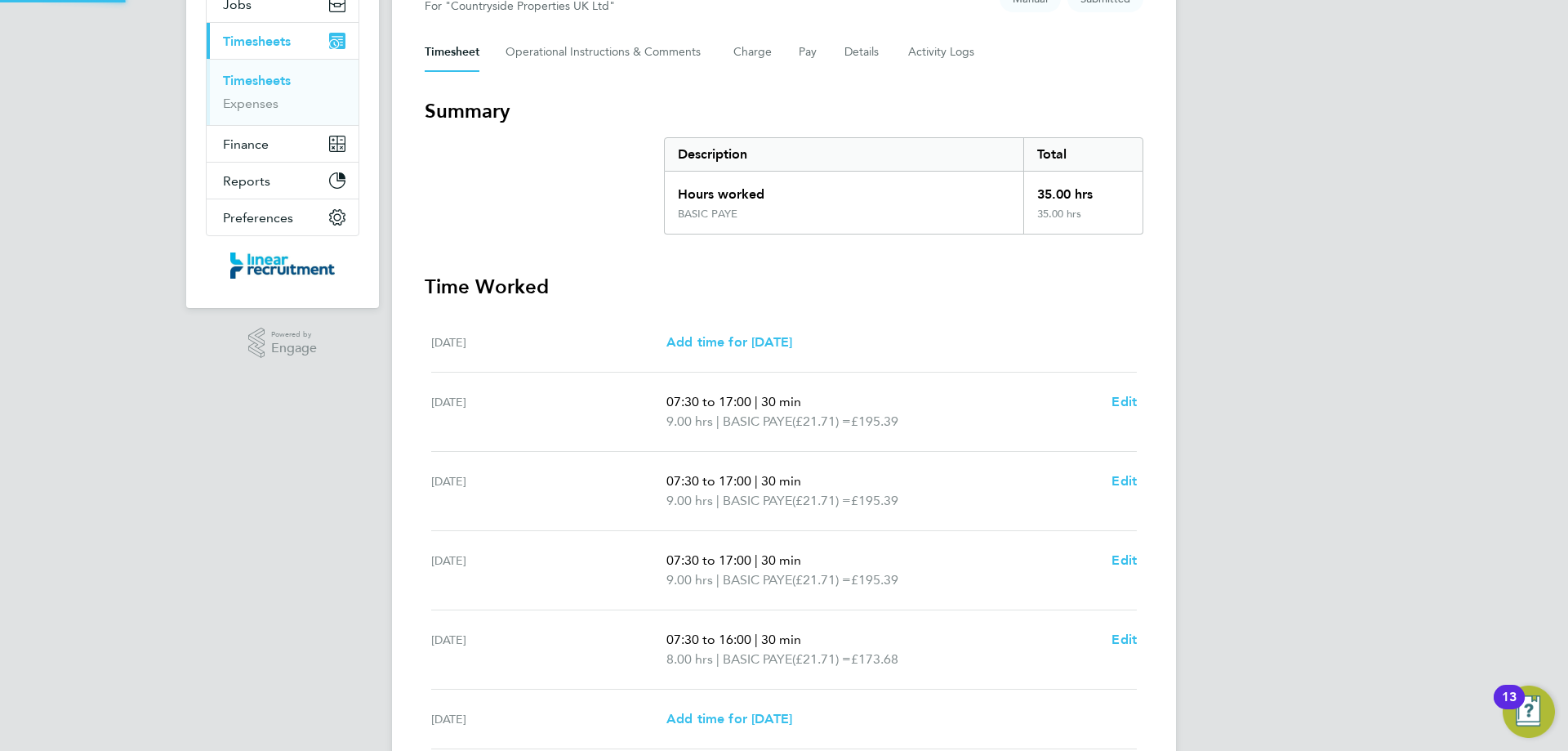
scroll to position [0, 0]
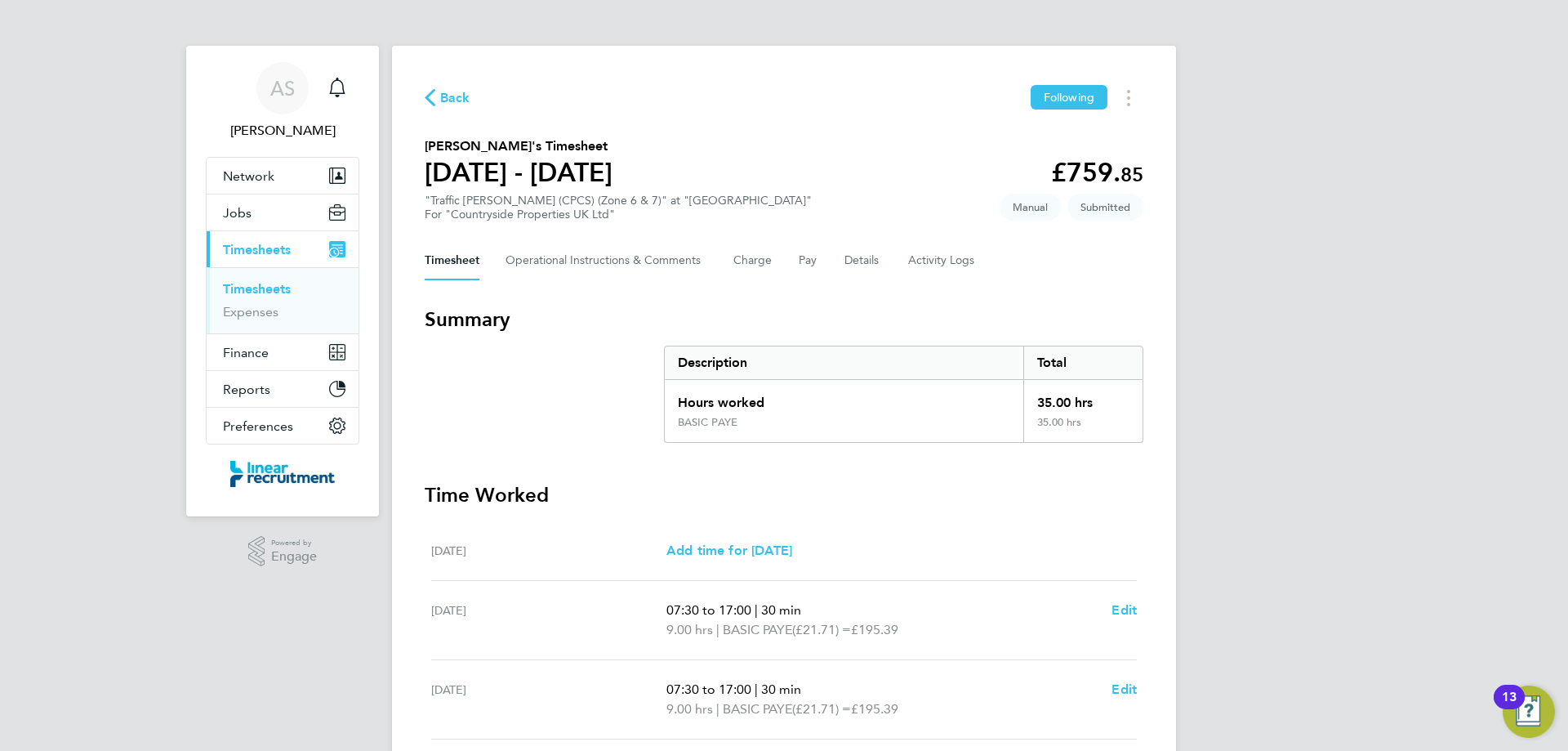
click at [447, 103] on span "Back" at bounding box center [455, 98] width 30 height 20
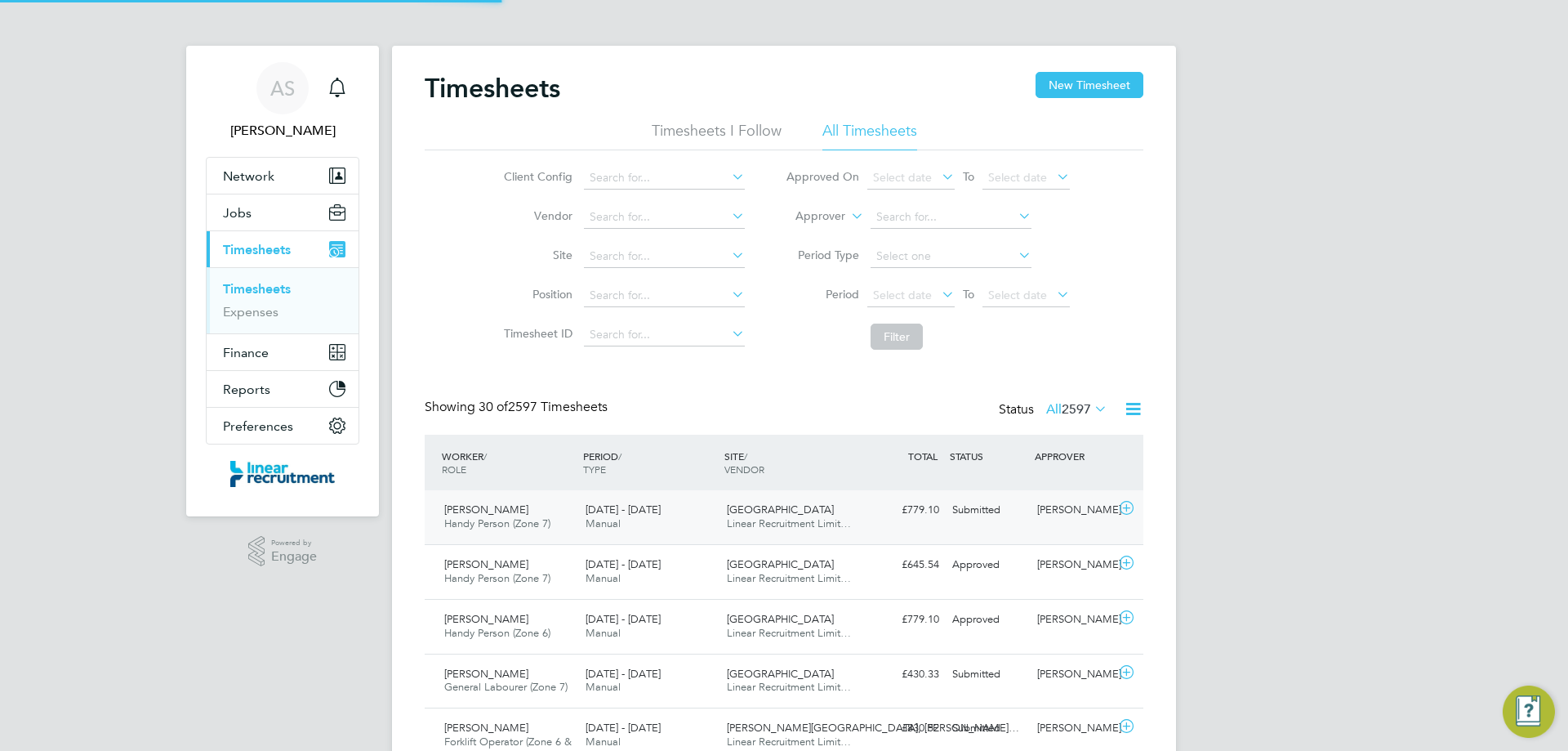
scroll to position [42, 142]
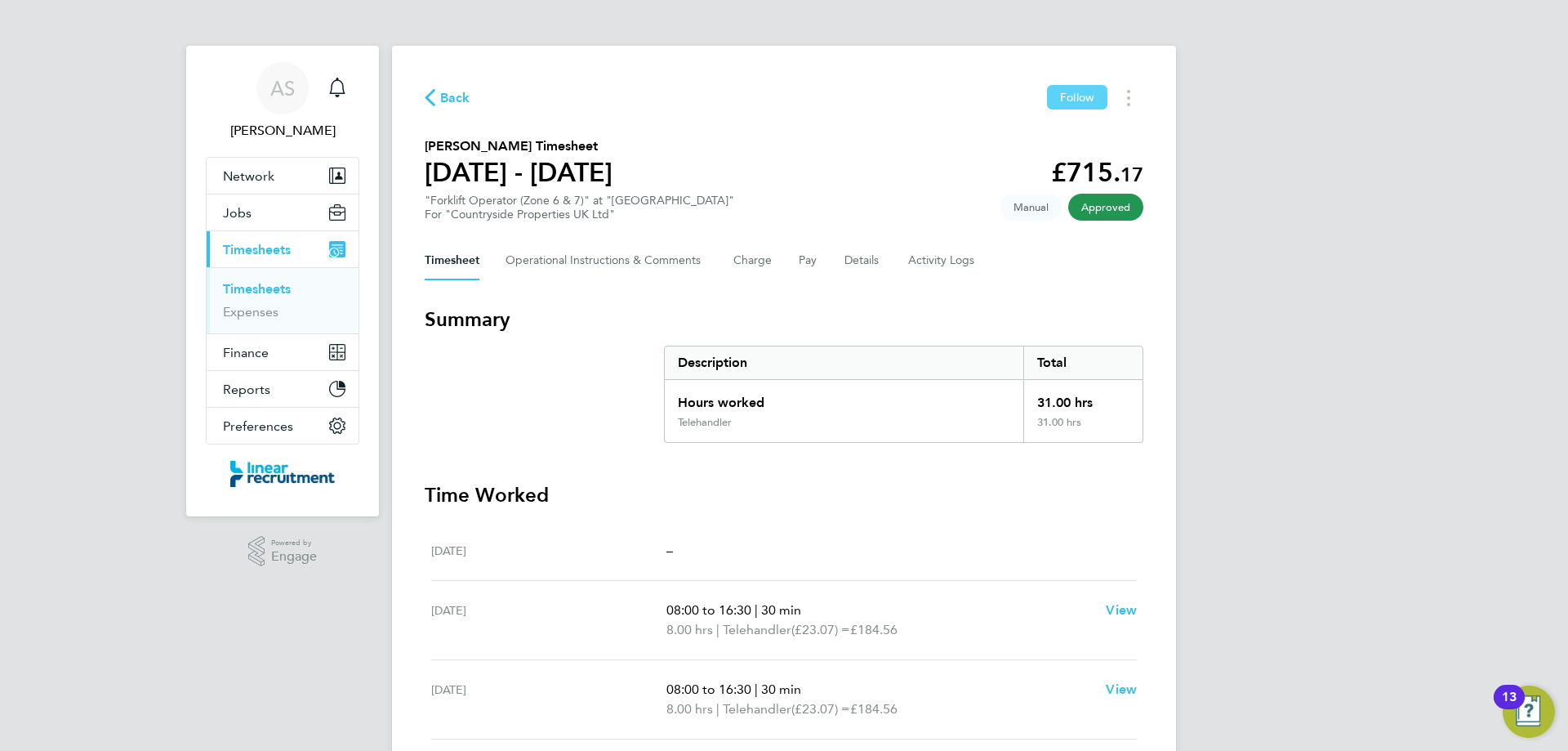
click at [1069, 104] on button "Follow" at bounding box center [1077, 97] width 60 height 25
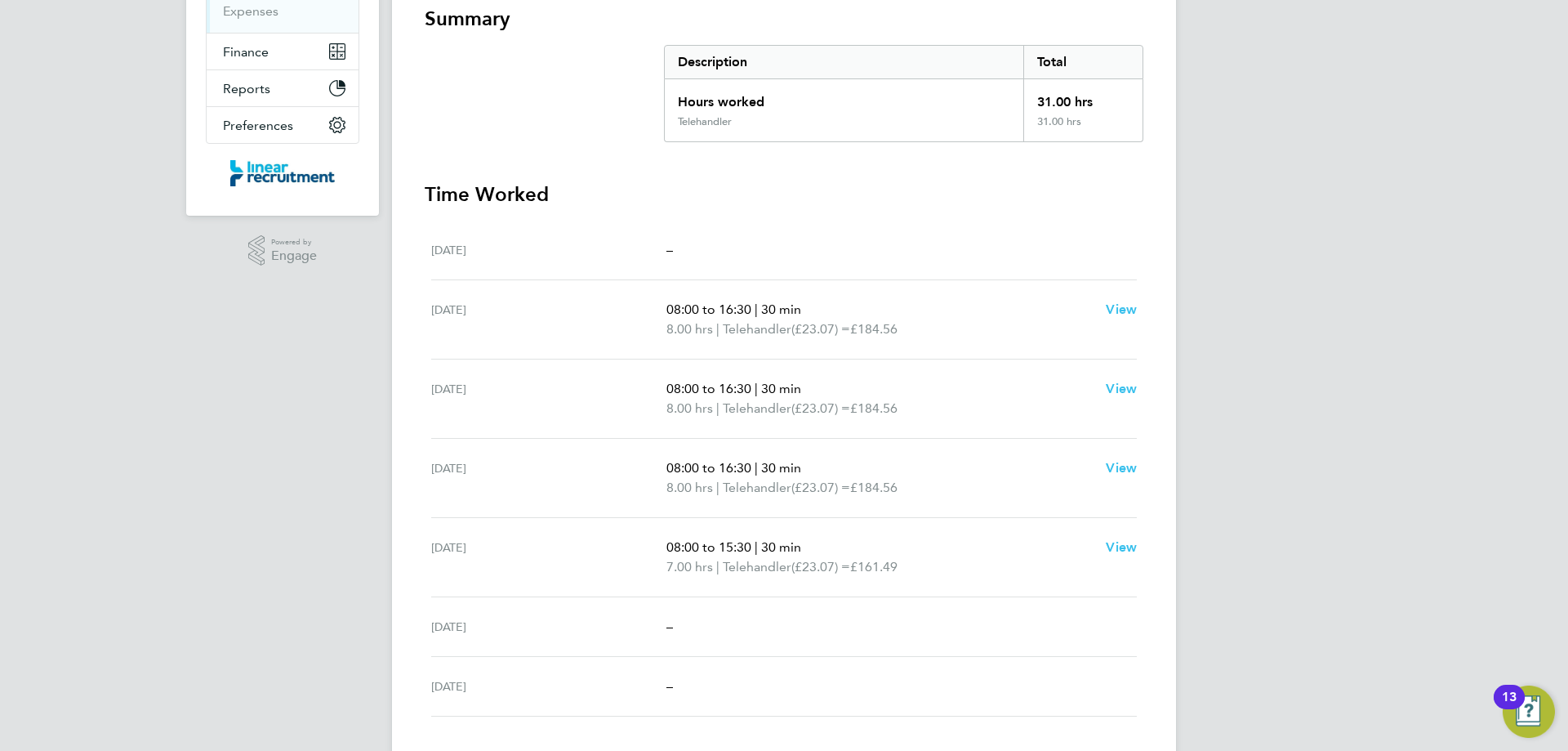
scroll to position [83, 0]
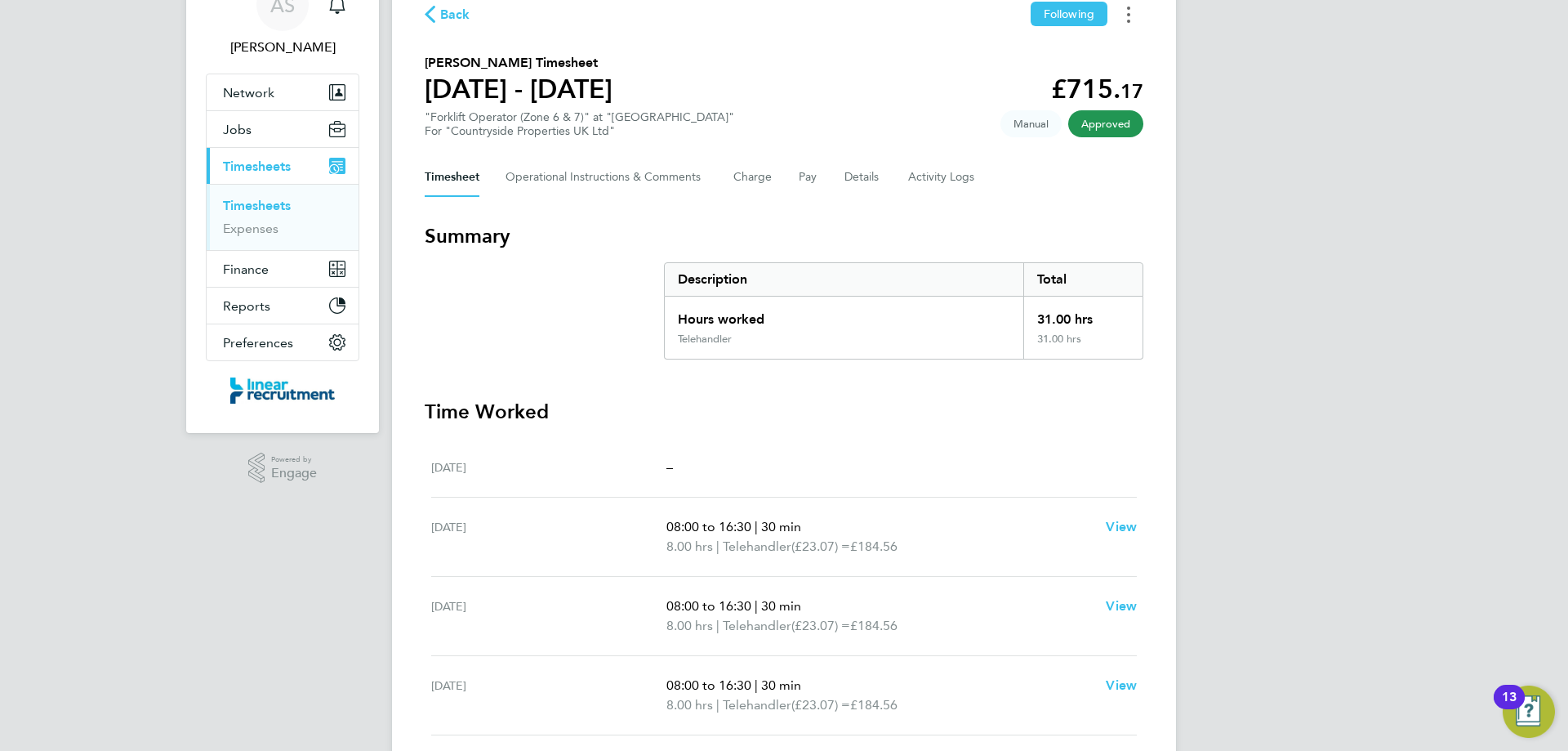
click at [1131, 12] on button "Timesheets Menu" at bounding box center [1129, 14] width 30 height 26
click at [1098, 52] on link "Download timesheet" at bounding box center [1045, 50] width 196 height 32
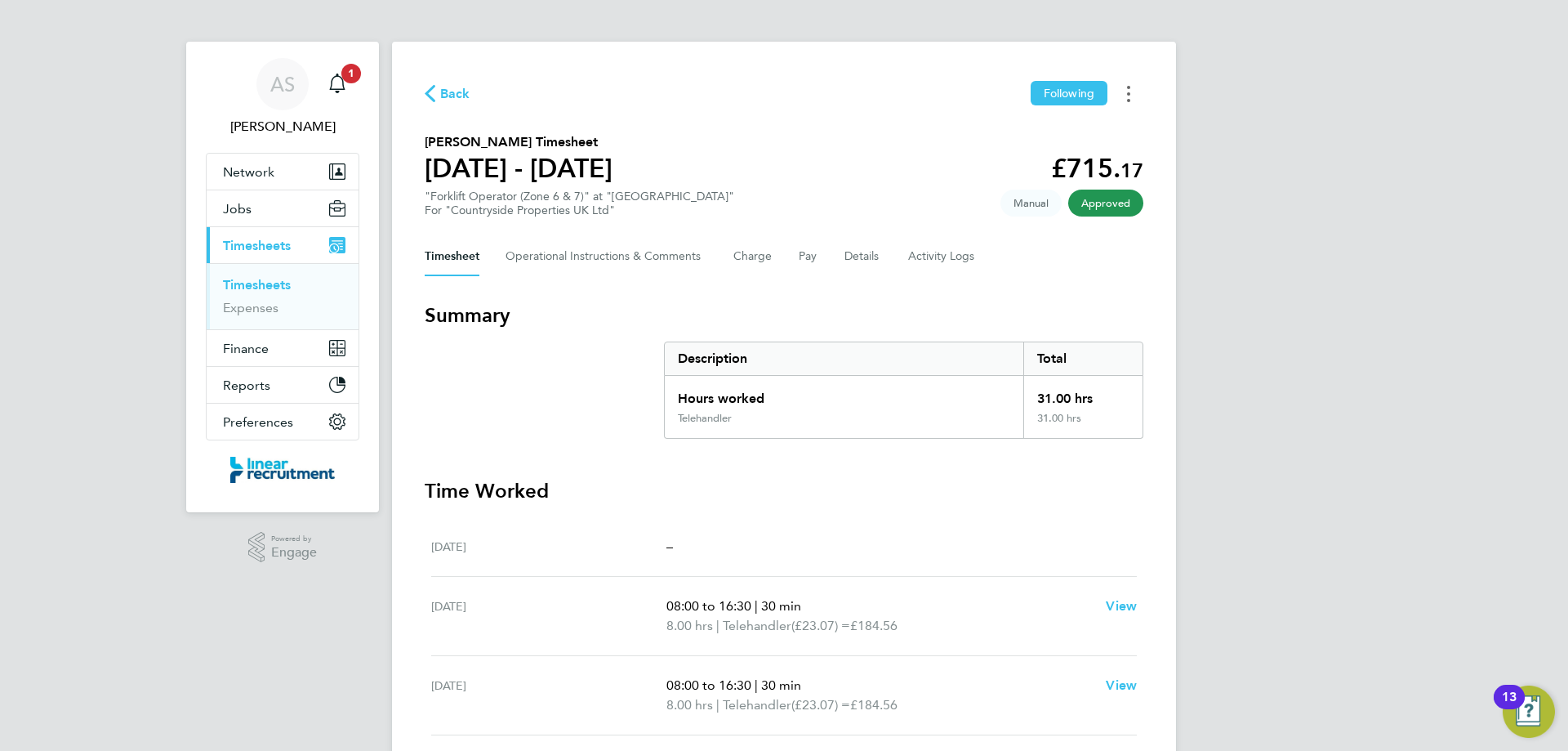
scroll to position [0, 0]
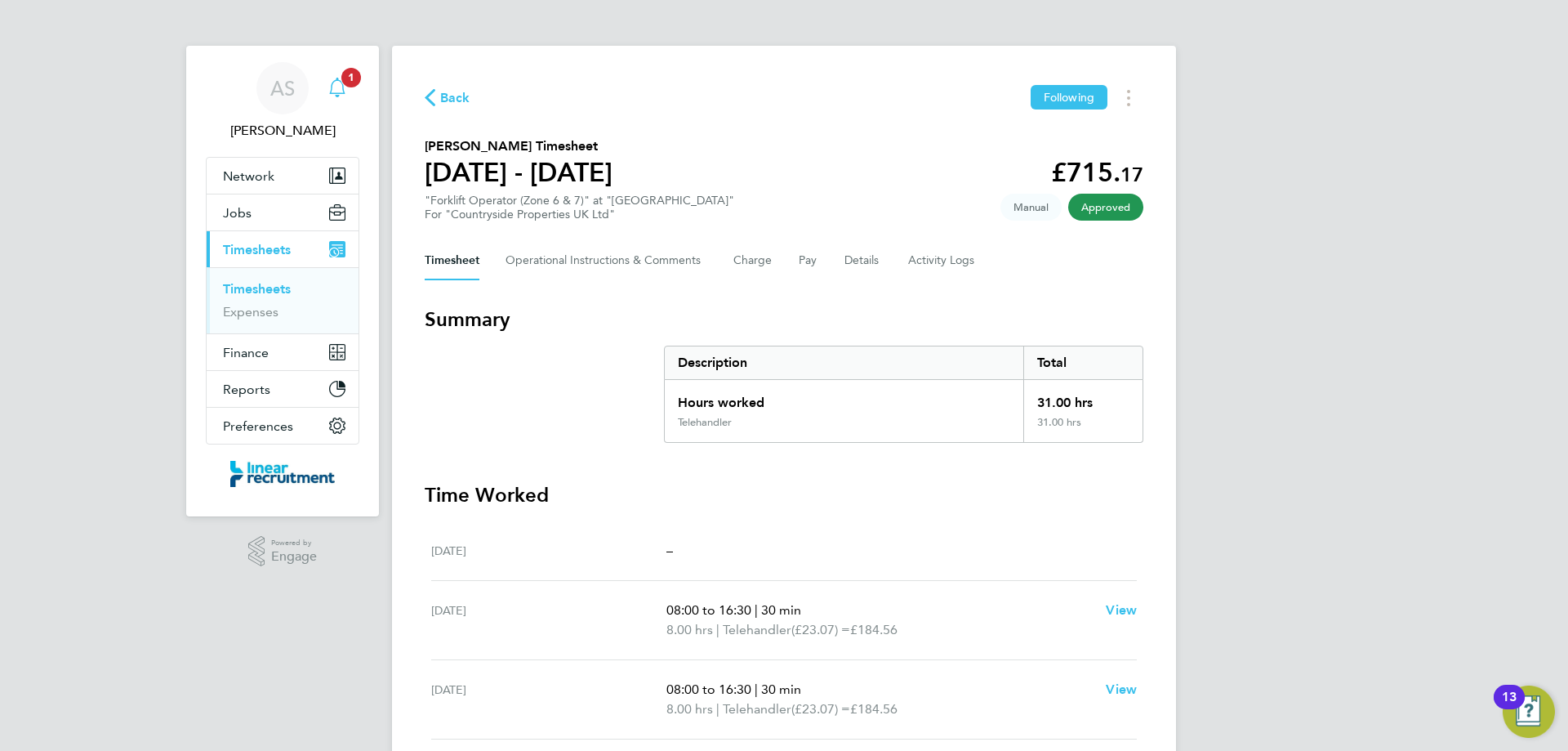
click at [346, 97] on svg-icon "Main navigation" at bounding box center [337, 87] width 20 height 20
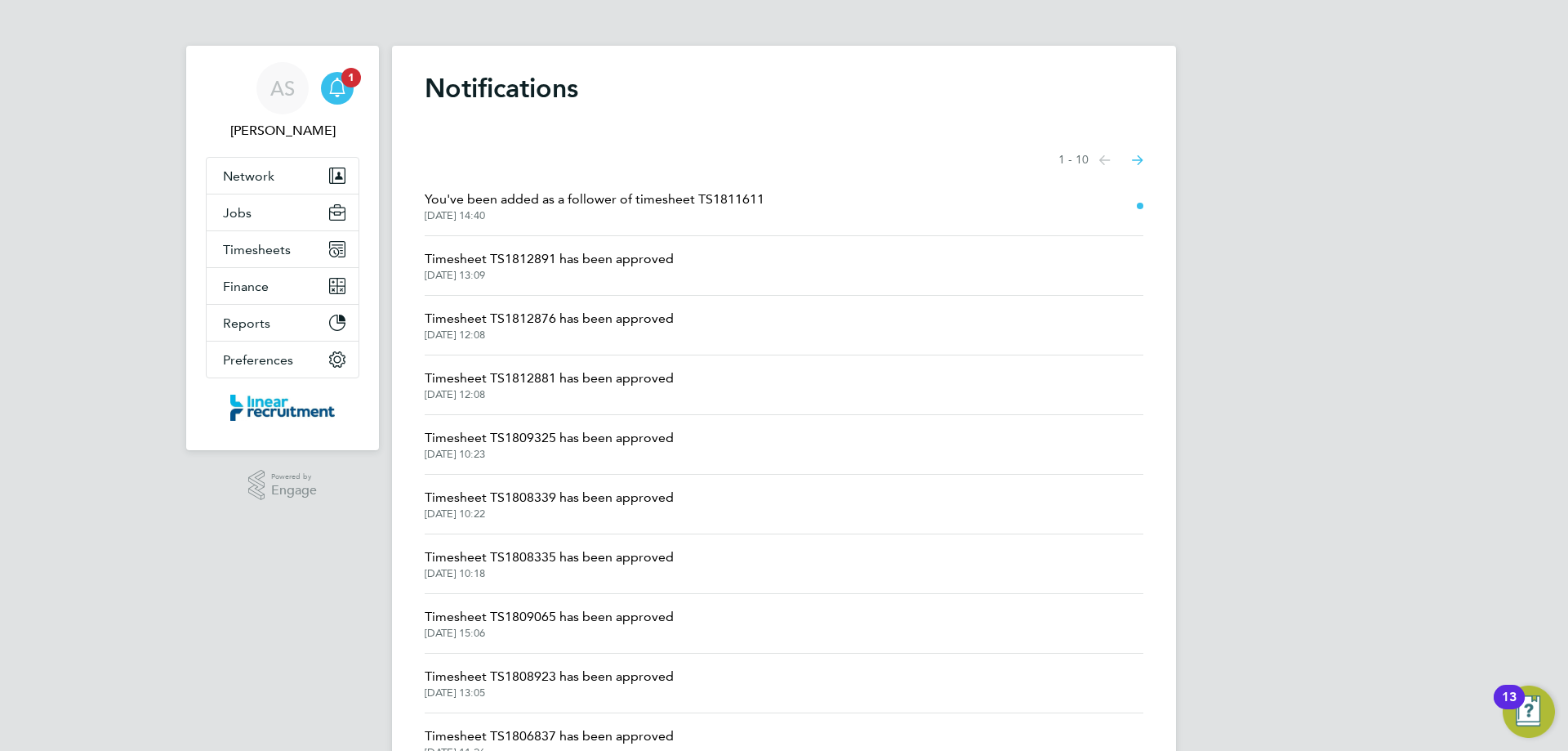
click at [1332, 432] on div "AS [PERSON_NAME] Notifications 1 Applications: Network Team Members Businesses …" at bounding box center [784, 416] width 1568 height 832
